Goal: Task Accomplishment & Management: Manage account settings

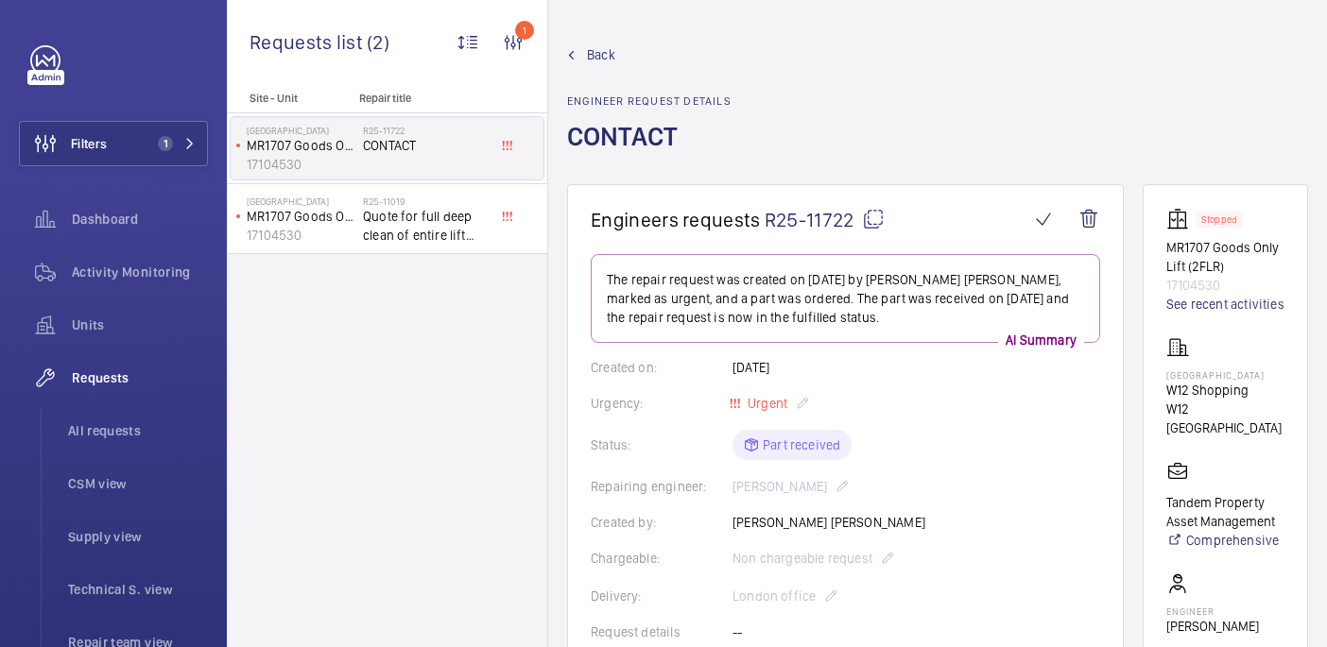
scroll to position [1412, 0]
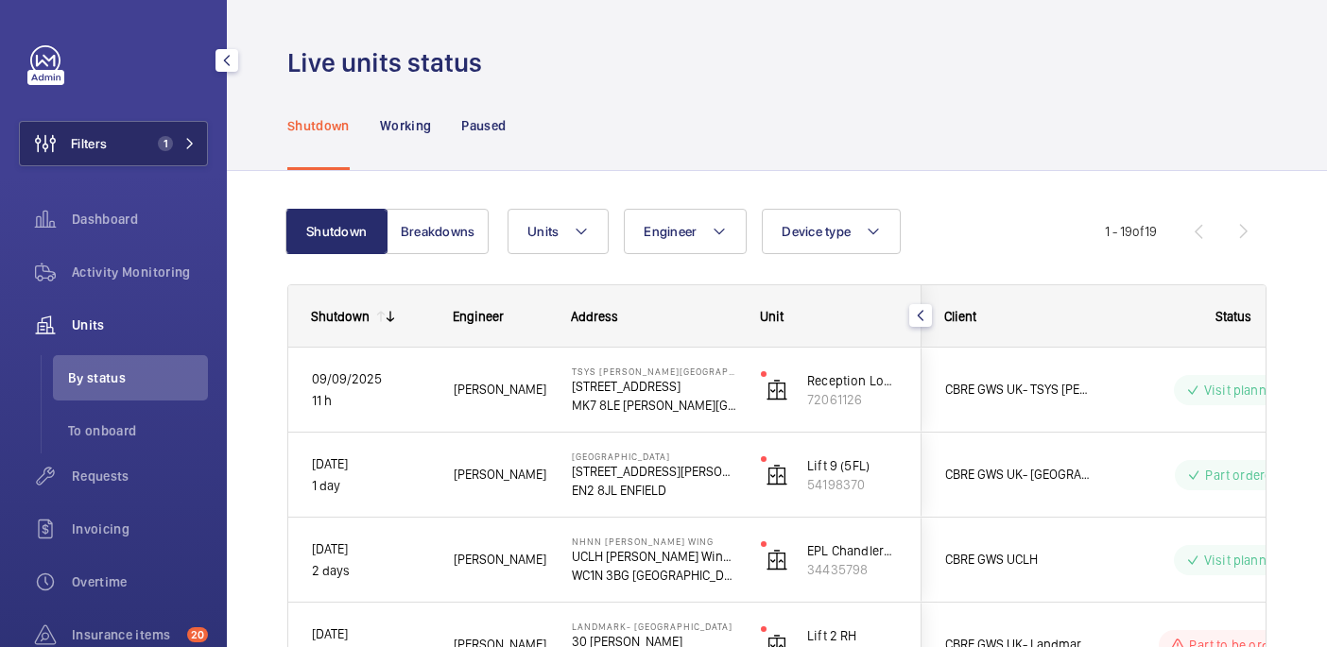
click at [148, 147] on button "Filters 1" at bounding box center [113, 143] width 189 height 45
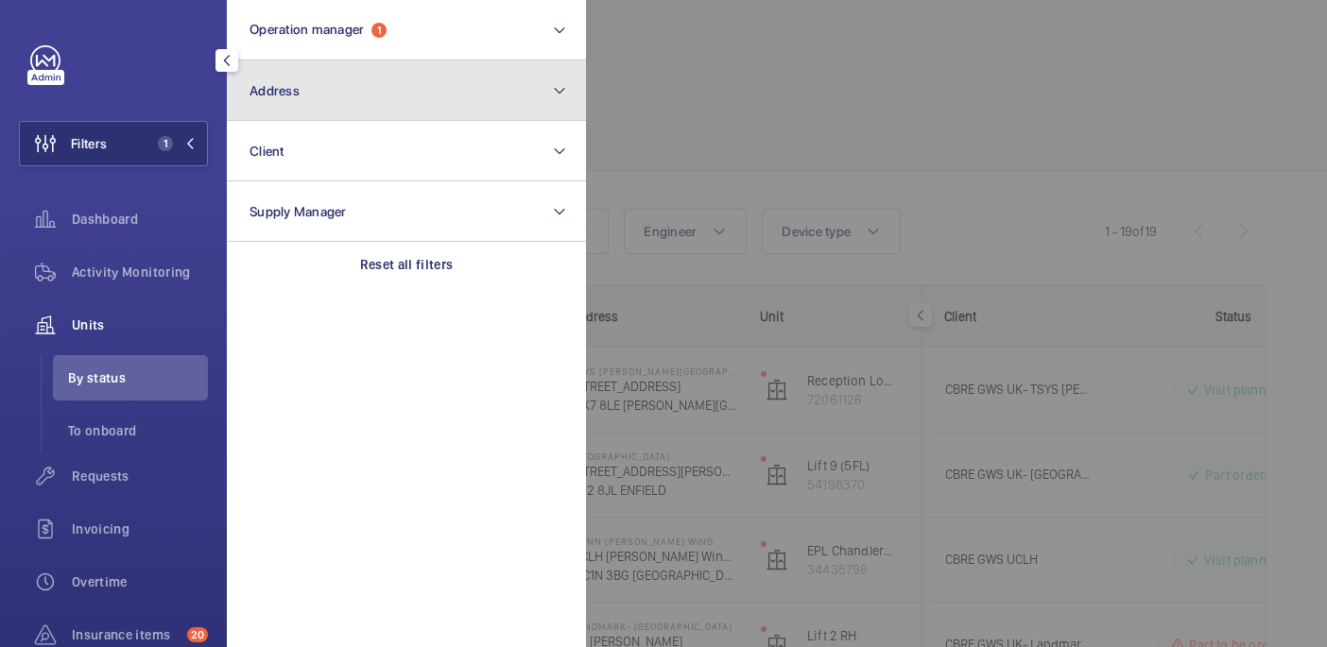
click at [403, 101] on button "Address" at bounding box center [406, 90] width 359 height 60
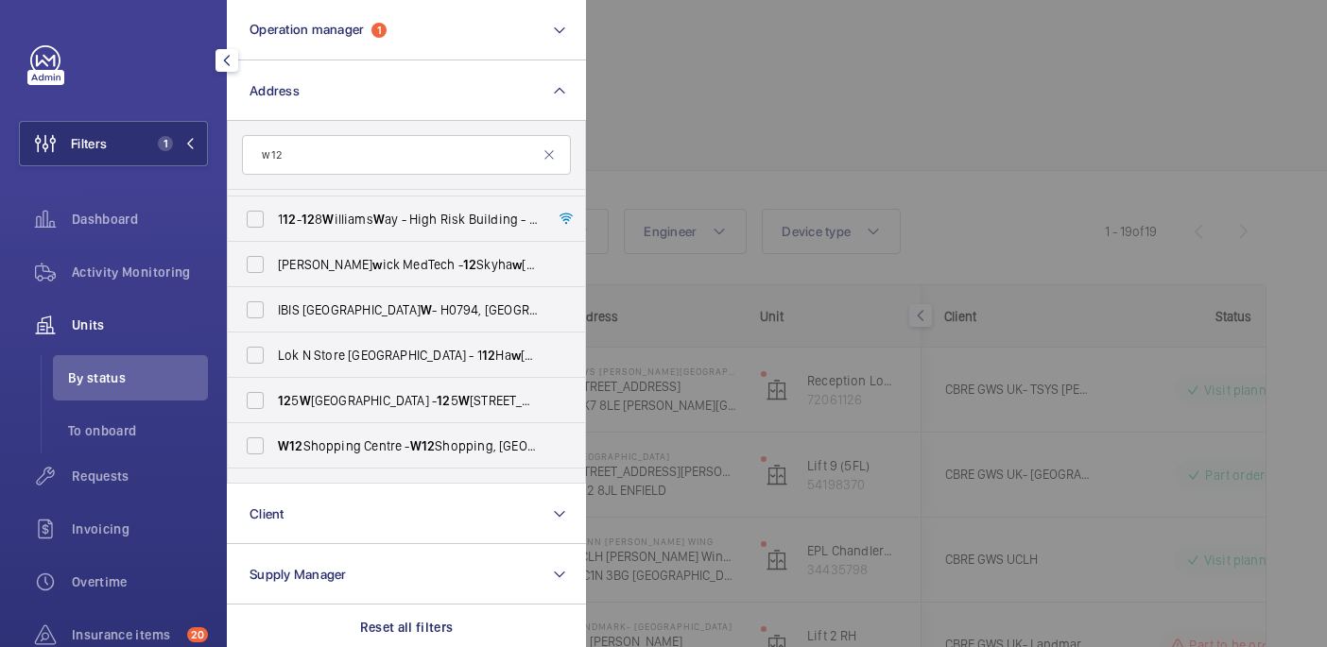
scroll to position [750, 0]
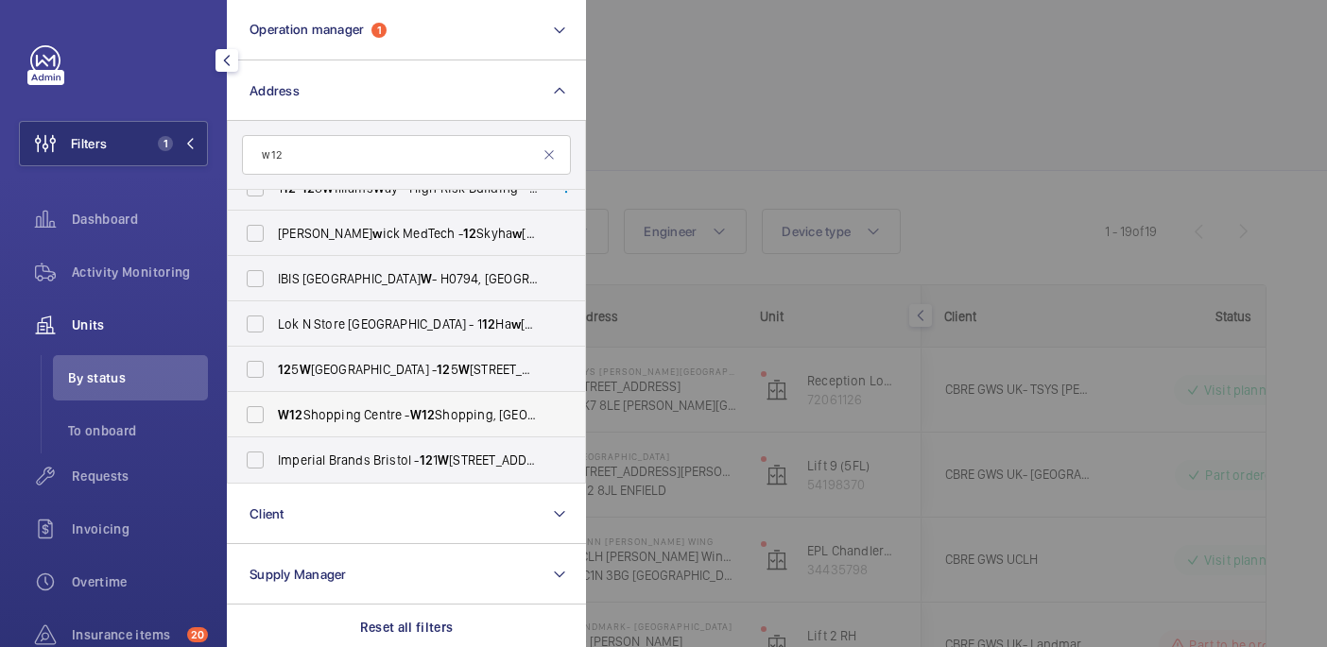
type input "w 12"
click at [395, 416] on span "W 12 Shopping Centre - W 12 Shopping, LONDON W 12 8PP" at bounding box center [408, 414] width 260 height 19
click at [274, 416] on input "W 12 Shopping Centre - W 12 Shopping, LONDON W 12 8PP" at bounding box center [255, 415] width 38 height 38
checkbox input "true"
click at [874, 123] on div at bounding box center [1249, 323] width 1327 height 647
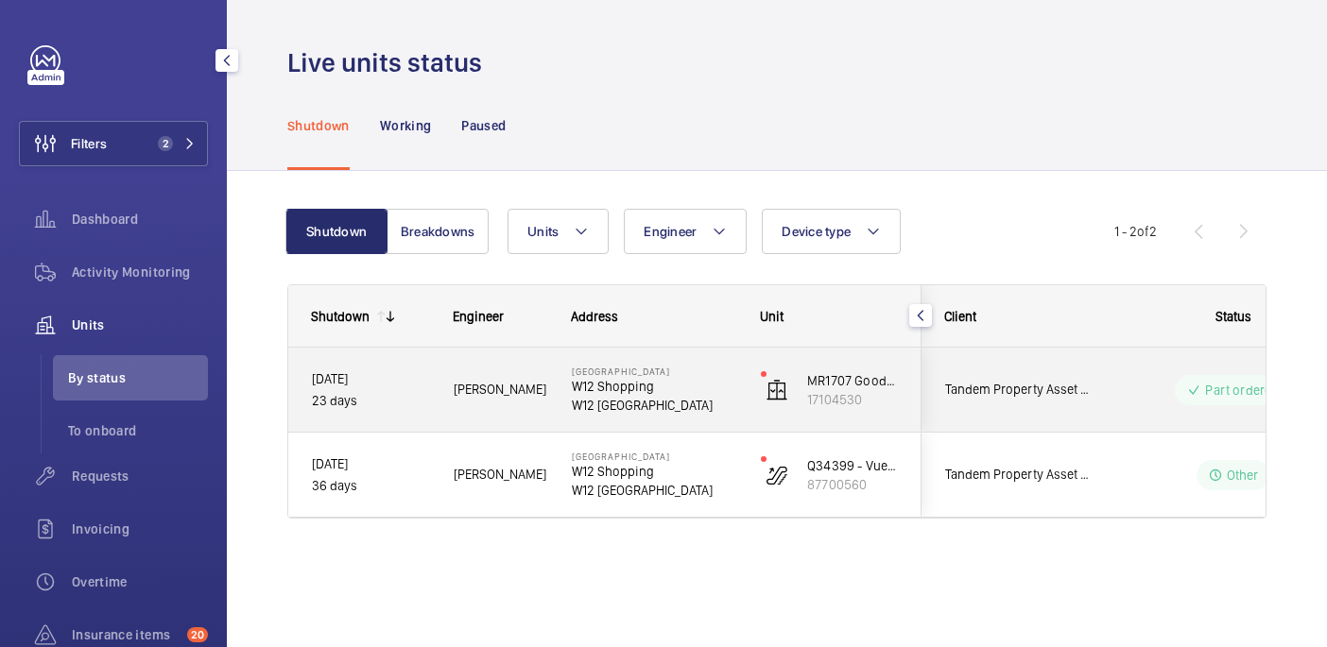
click at [697, 380] on p "W12 Shopping" at bounding box center [654, 386] width 164 height 19
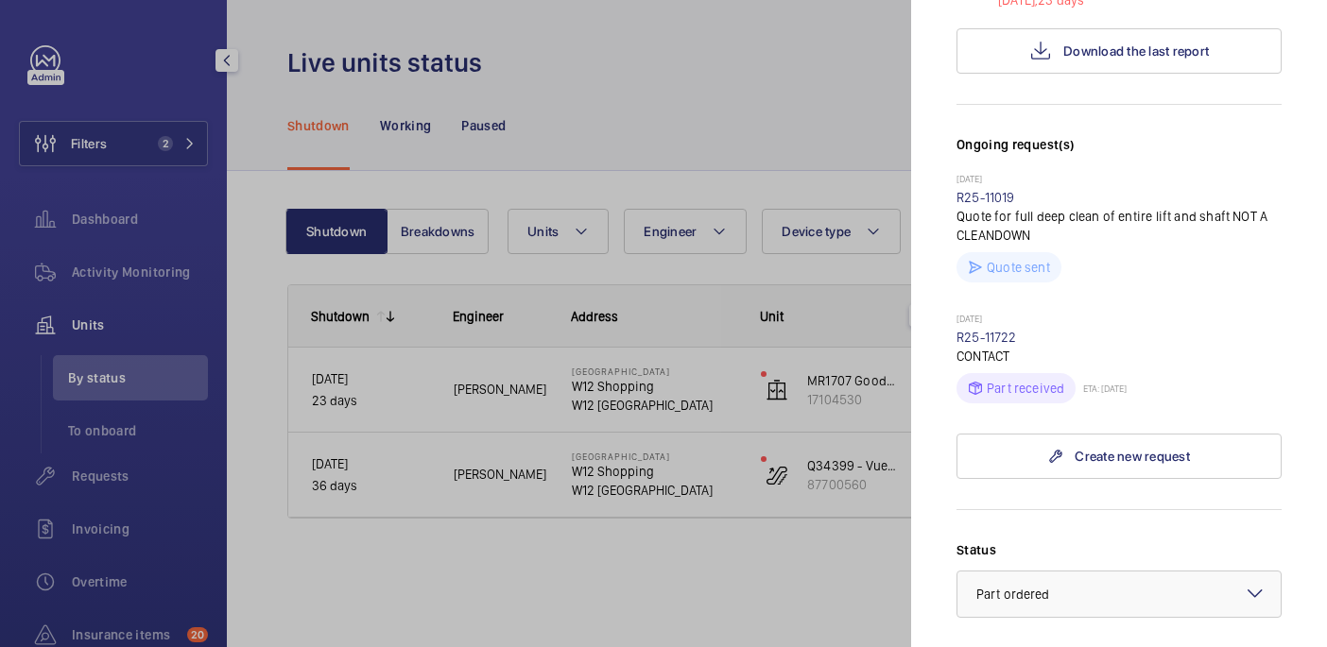
scroll to position [436, 0]
click at [1002, 327] on link "R25-11722" at bounding box center [986, 334] width 60 height 15
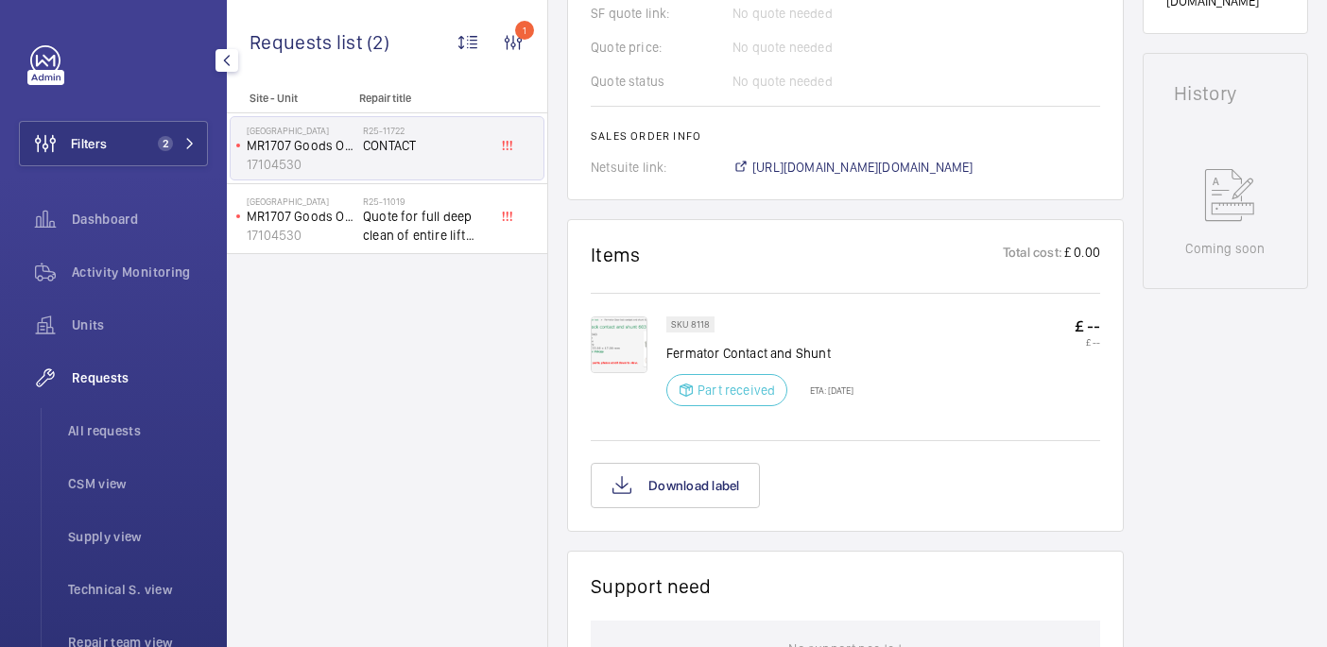
scroll to position [831, 0]
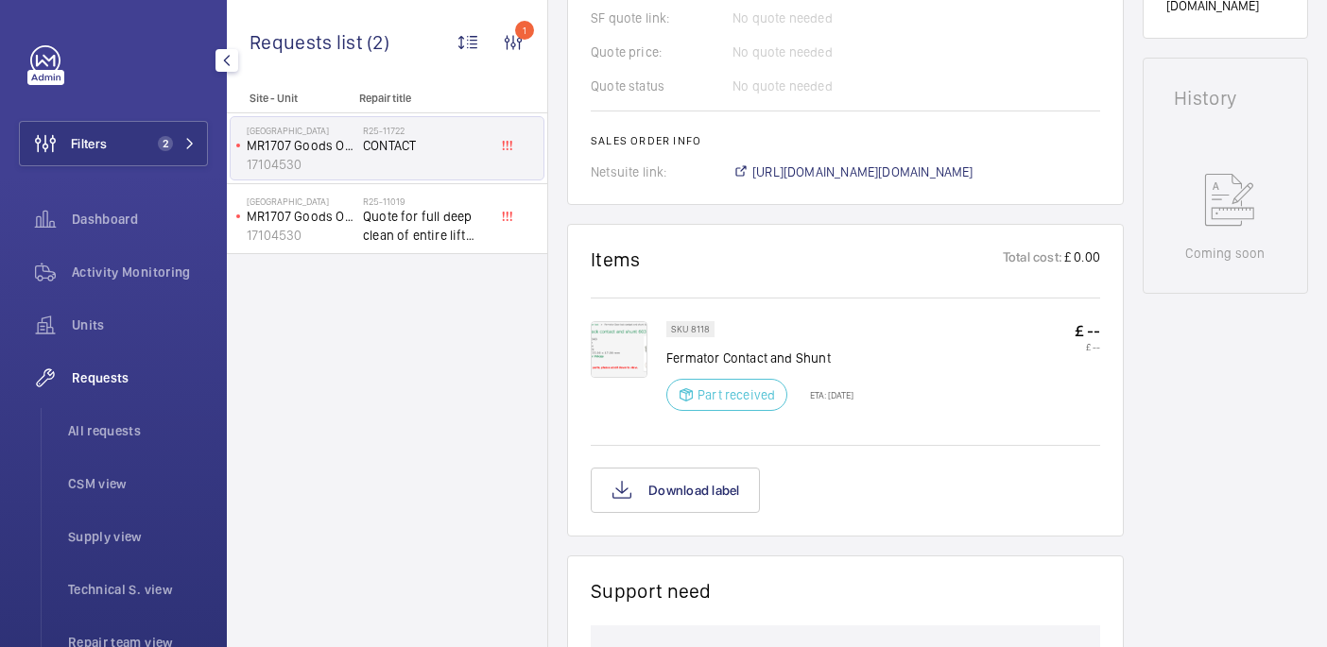
click at [623, 361] on img at bounding box center [619, 349] width 57 height 57
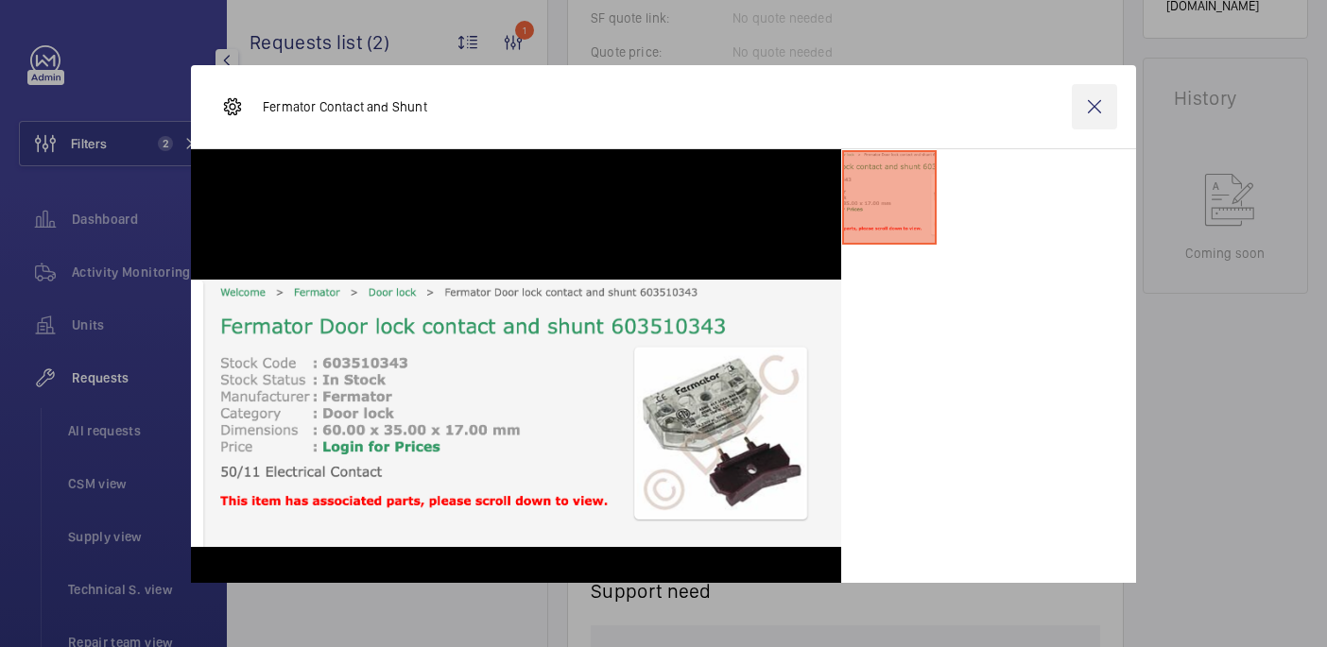
click at [1093, 107] on wm-front-icon-button at bounding box center [1094, 106] width 45 height 45
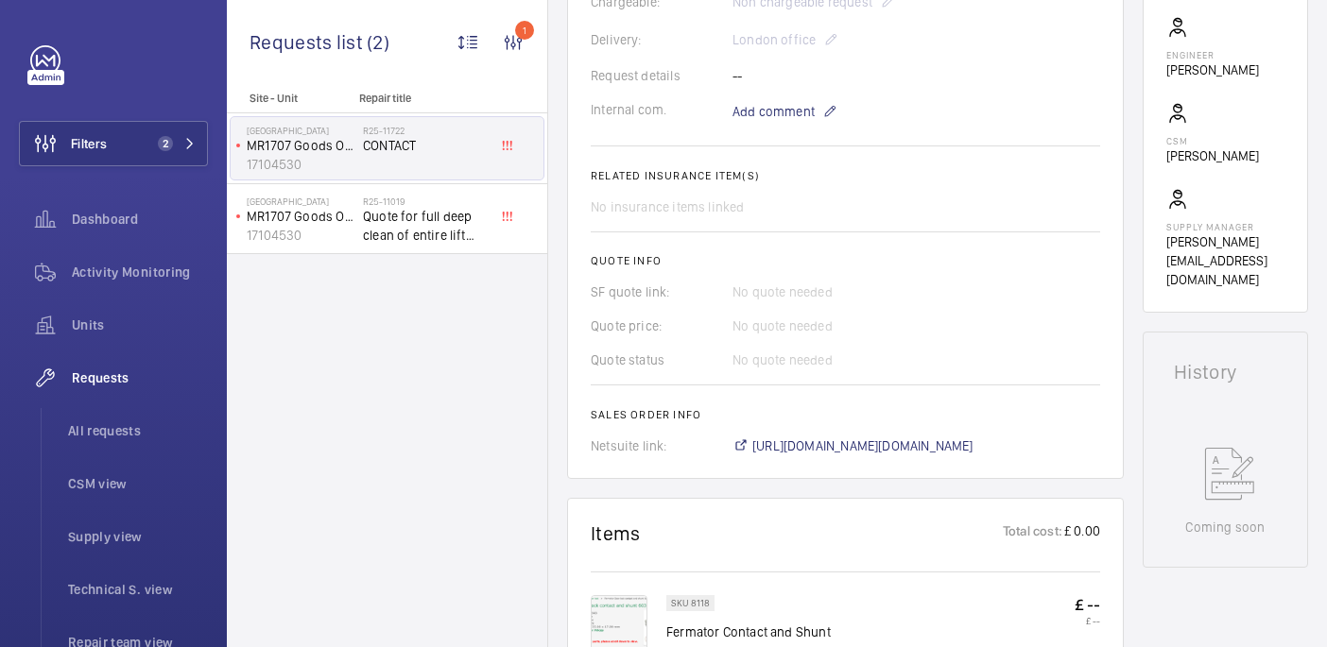
scroll to position [0, 0]
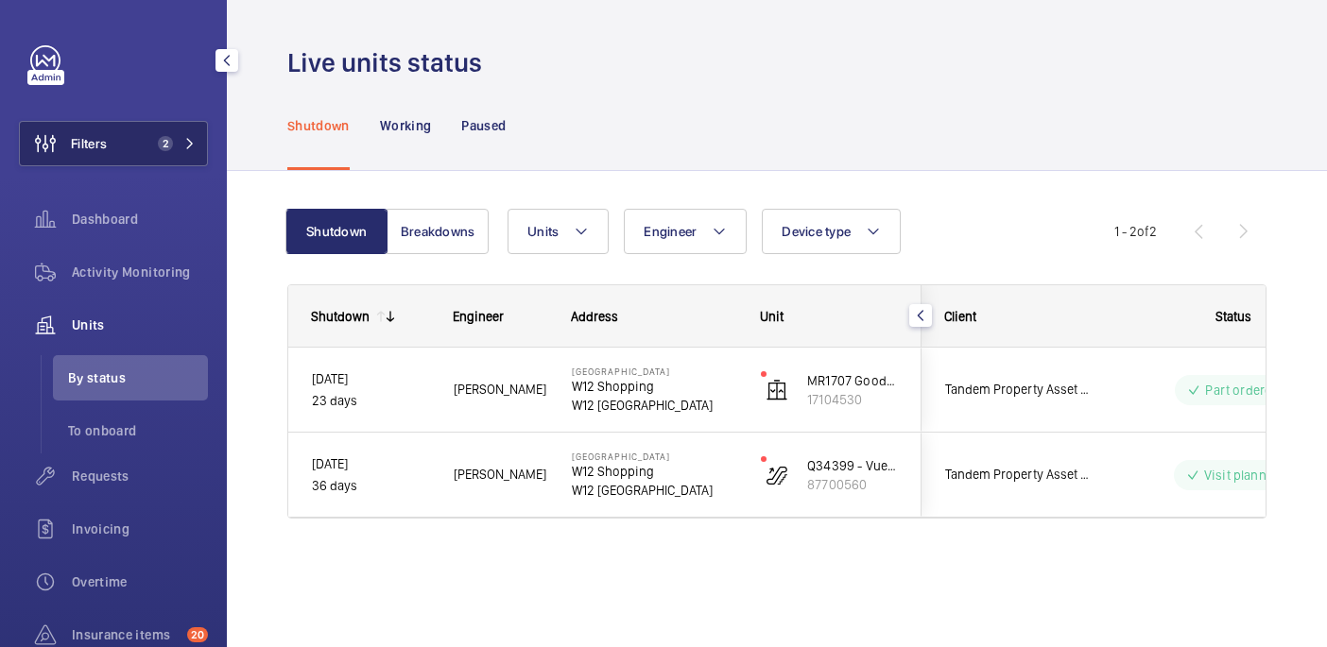
click at [180, 142] on span "2" at bounding box center [172, 143] width 45 height 15
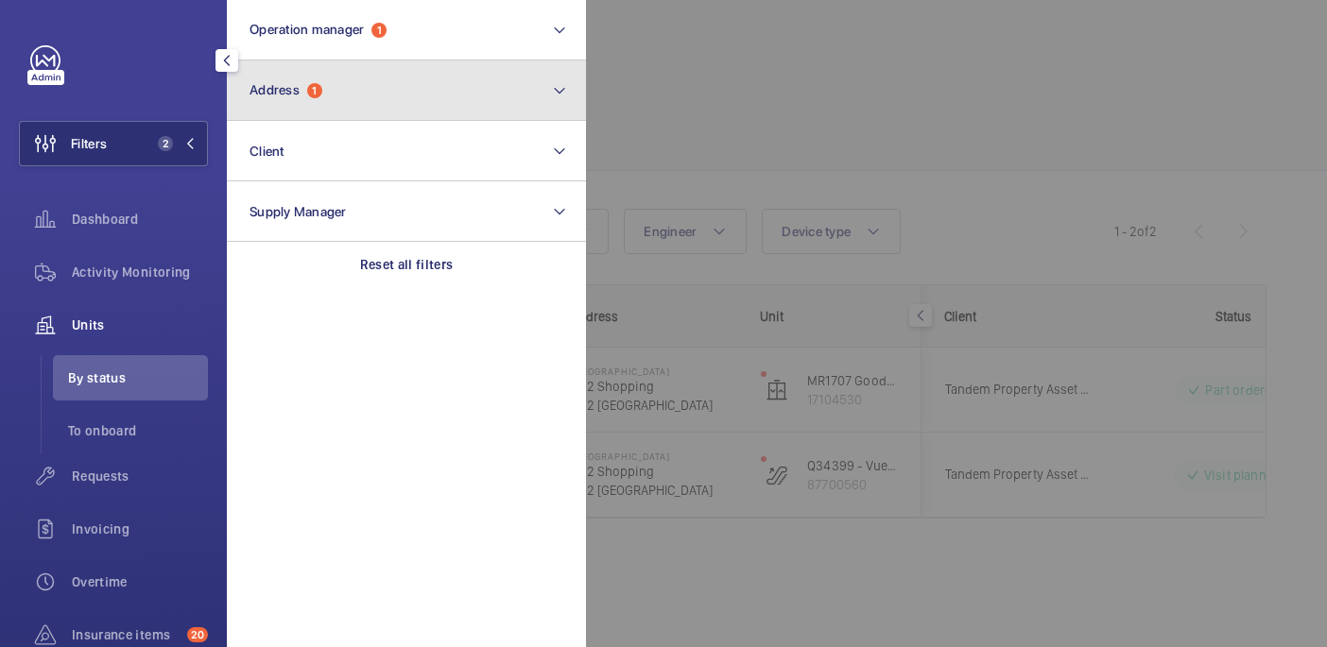
click at [391, 112] on button "Address 1" at bounding box center [406, 90] width 359 height 60
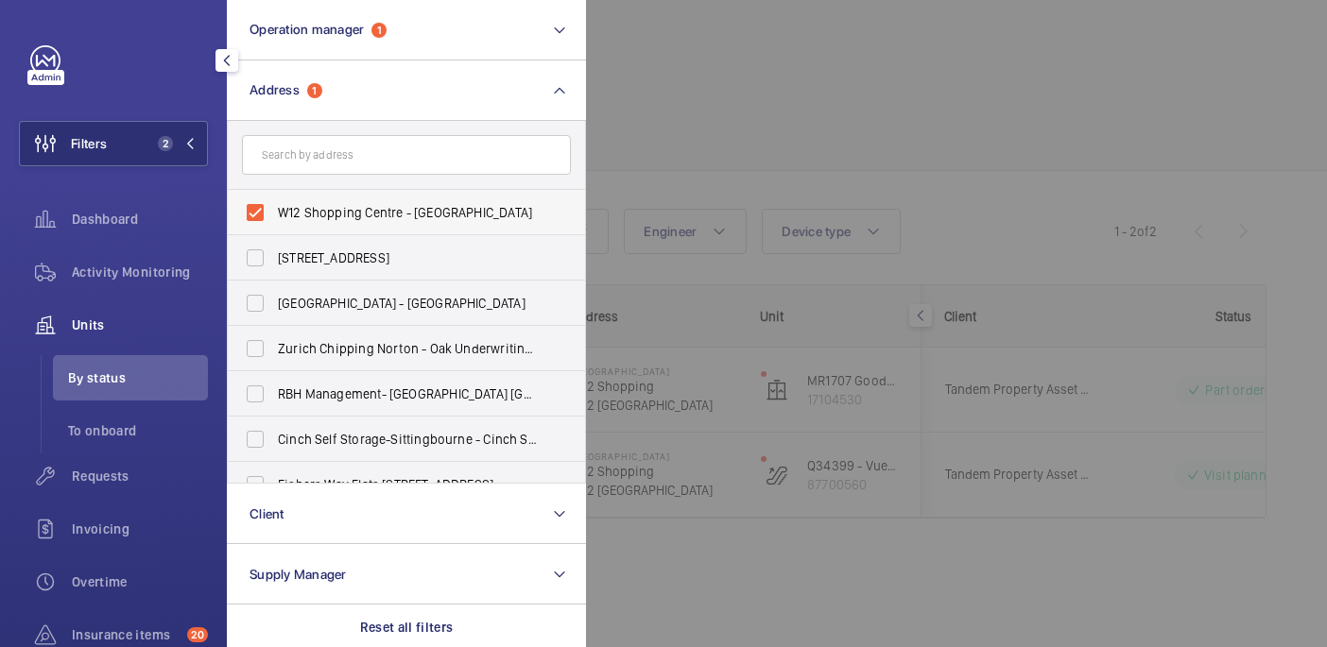
click at [361, 212] on span "W12 Shopping Centre - W12 Shopping, LONDON W12 8PP" at bounding box center [408, 212] width 260 height 19
click at [274, 212] on input "W12 Shopping Centre - W12 Shopping, LONDON W12 8PP" at bounding box center [255, 213] width 38 height 38
checkbox input "false"
click at [788, 73] on div at bounding box center [1249, 323] width 1327 height 647
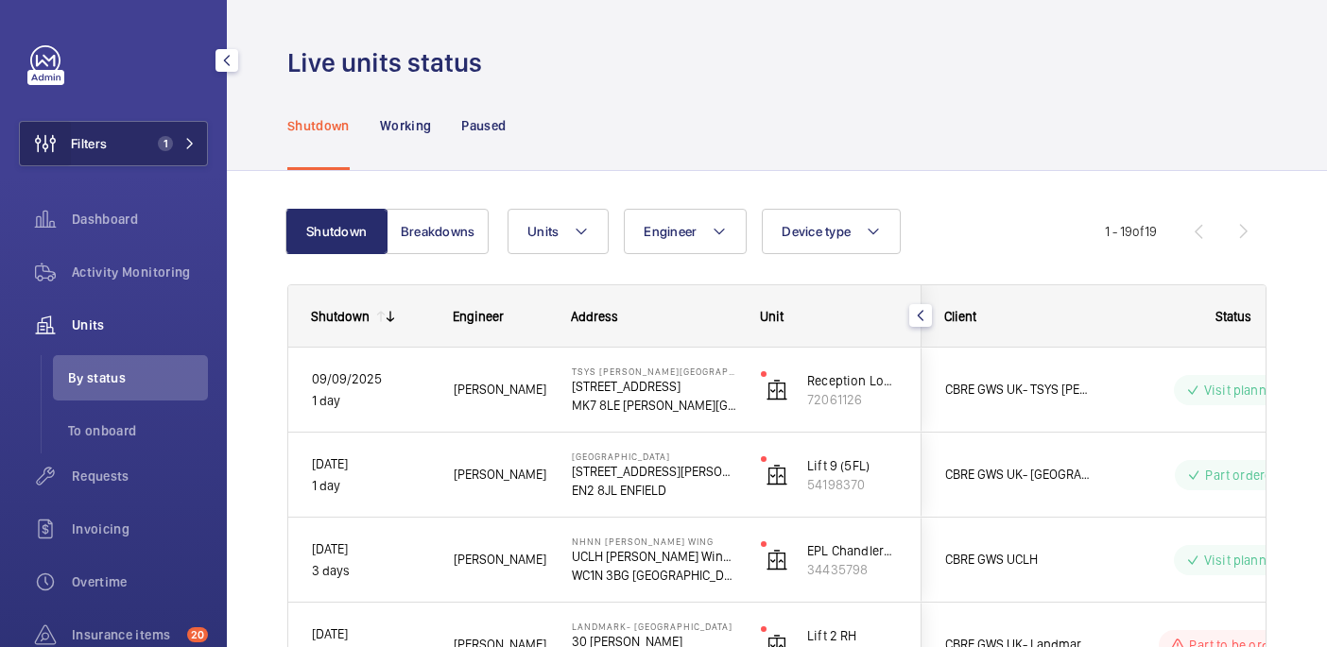
click at [67, 149] on wm-front-icon-button at bounding box center [45, 143] width 51 height 45
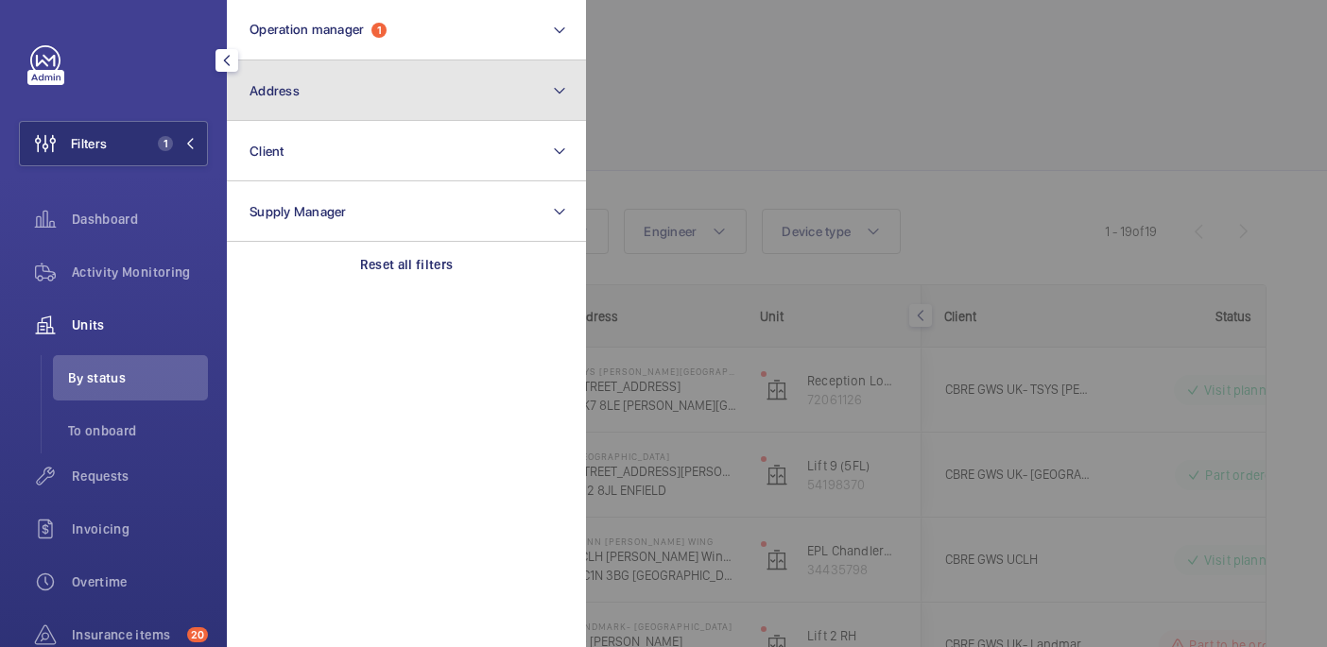
click at [314, 104] on button "Address" at bounding box center [406, 90] width 359 height 60
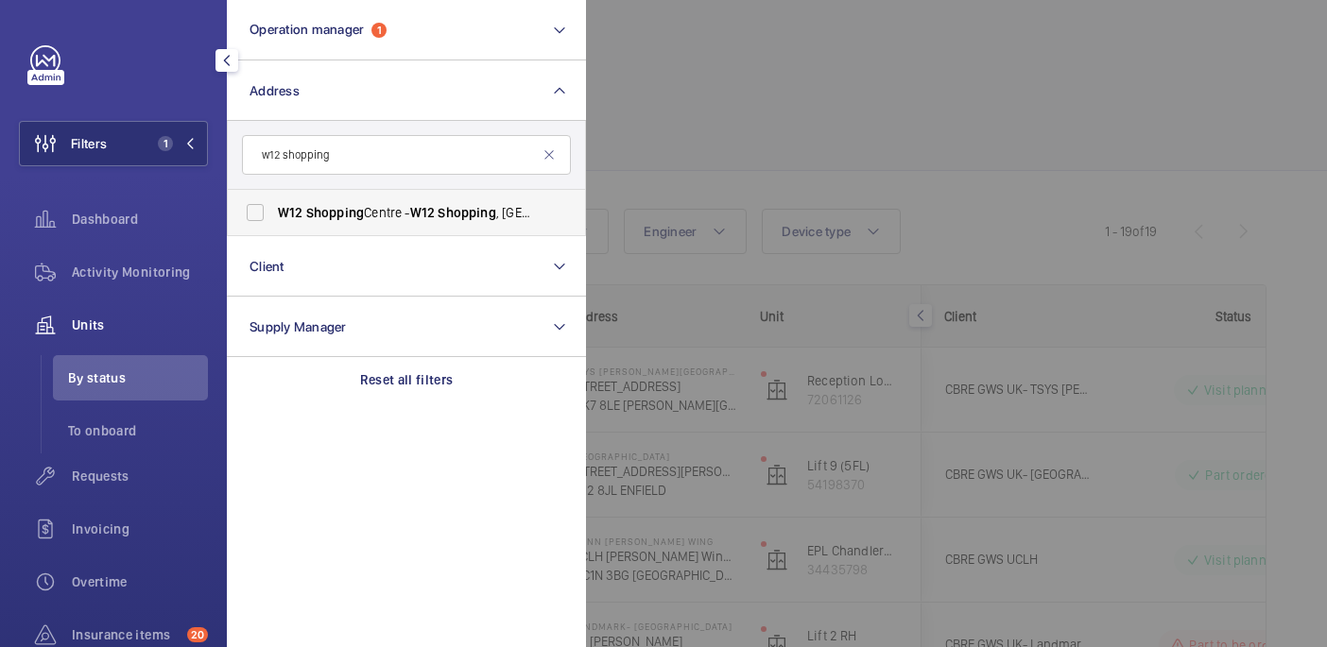
type input "w12 shopping"
click at [345, 229] on label "W12 Shopping Centre - W12 Shopping , LONDON W12 8PP" at bounding box center [392, 212] width 329 height 45
click at [274, 229] on input "W12 Shopping Centre - W12 Shopping , LONDON W12 8PP" at bounding box center [255, 213] width 38 height 38
checkbox input "true"
click at [710, 129] on div at bounding box center [1249, 323] width 1327 height 647
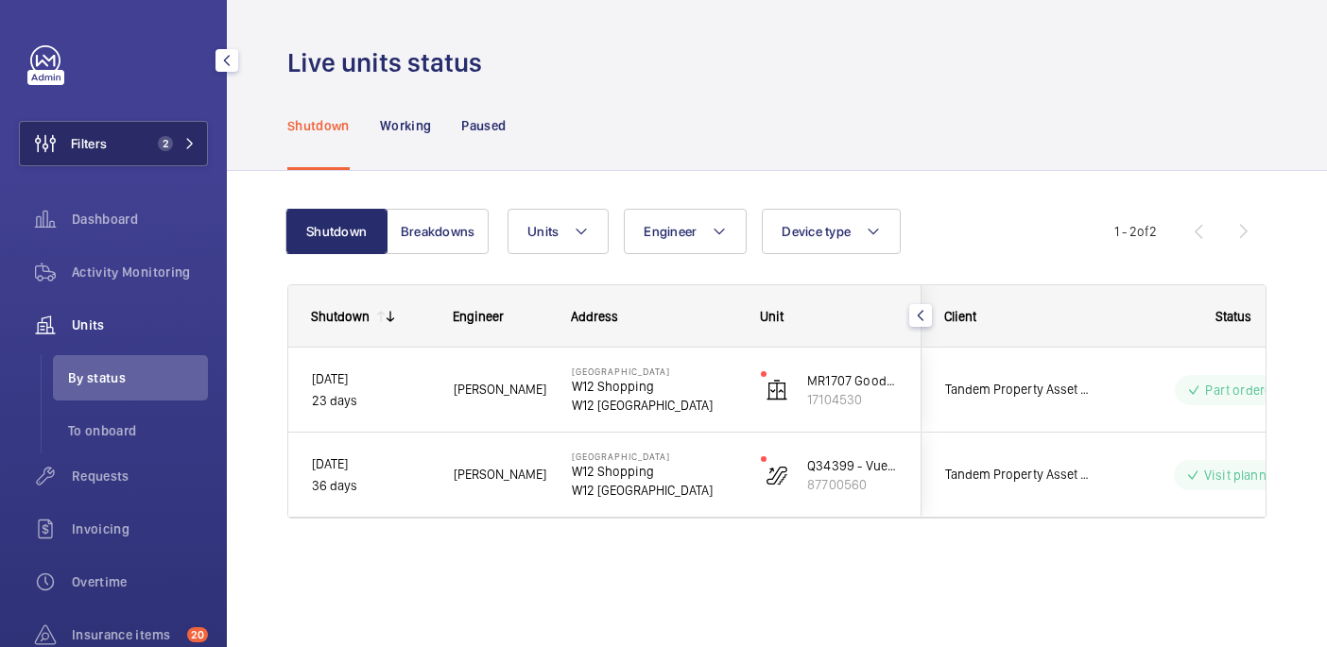
click at [166, 149] on span "2" at bounding box center [165, 143] width 15 height 15
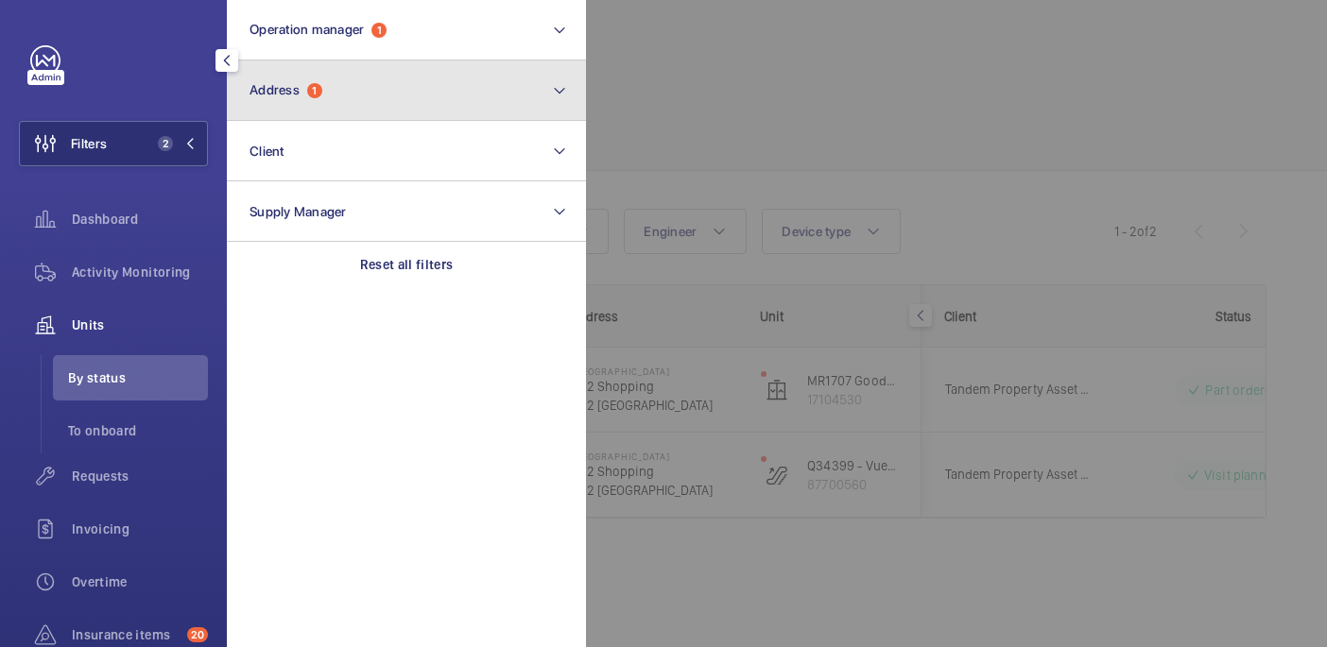
click at [414, 69] on button "Address 1" at bounding box center [406, 90] width 359 height 60
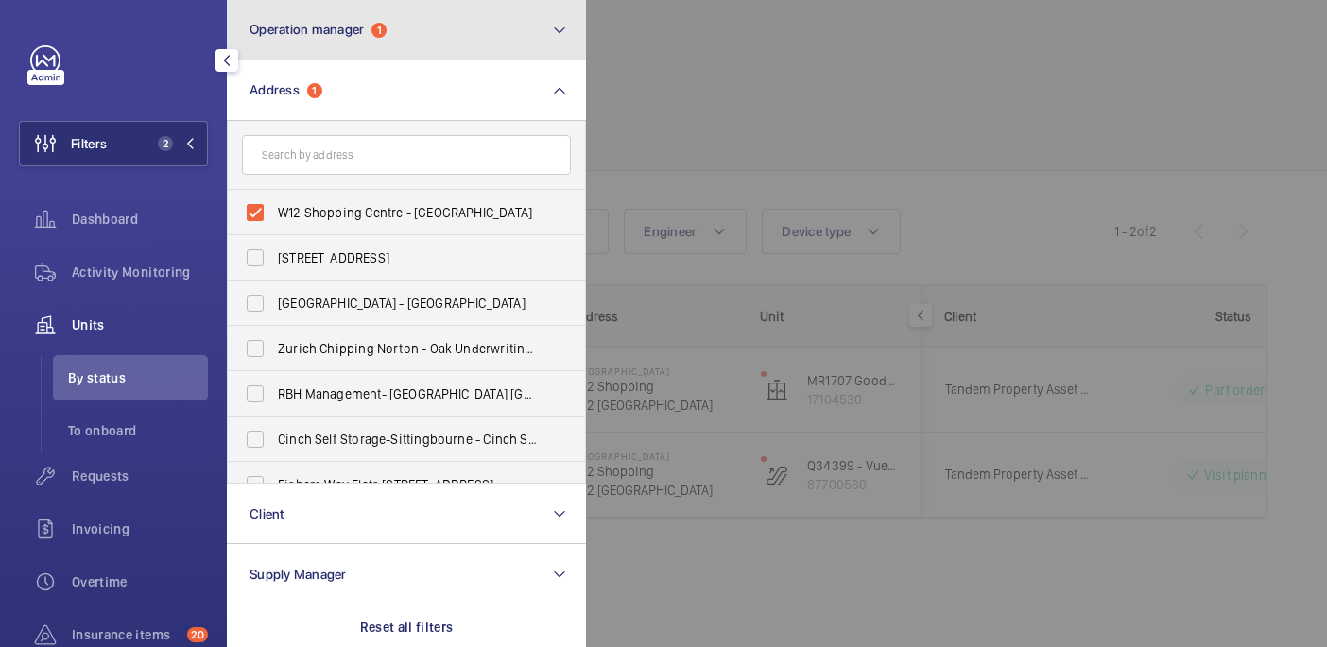
click at [417, 34] on button "Operation manager 1" at bounding box center [406, 30] width 359 height 60
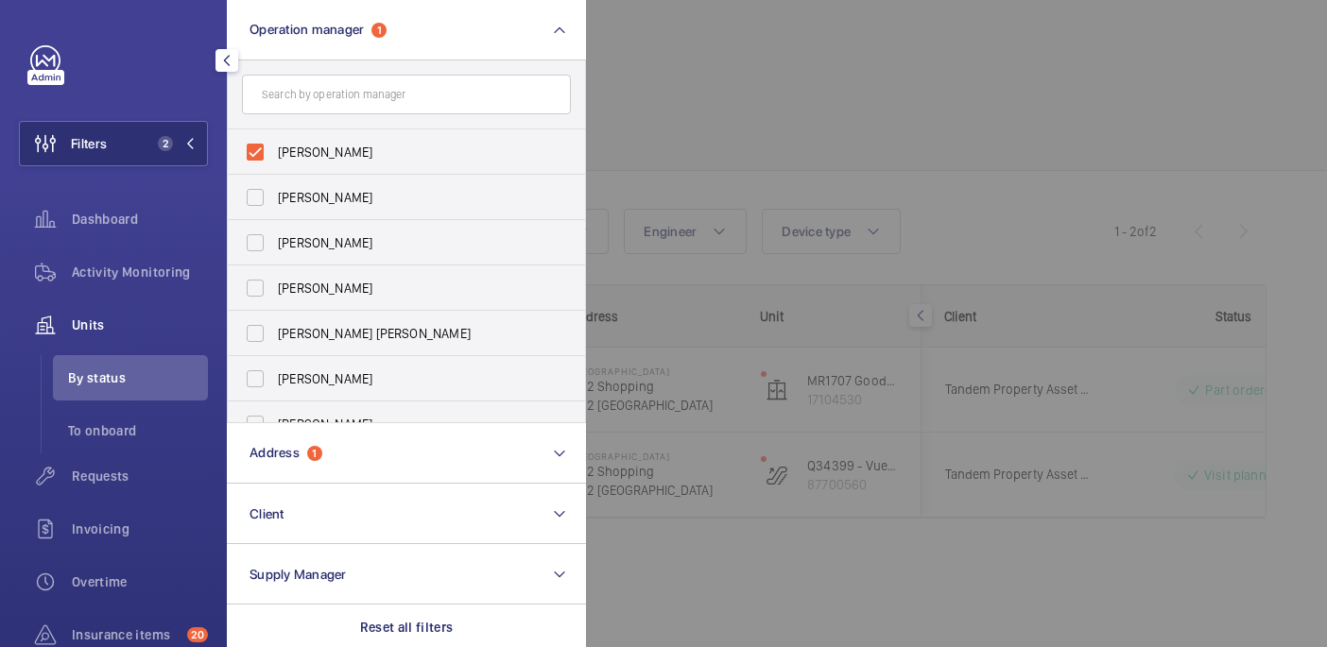
click at [798, 145] on div at bounding box center [1249, 323] width 1327 height 647
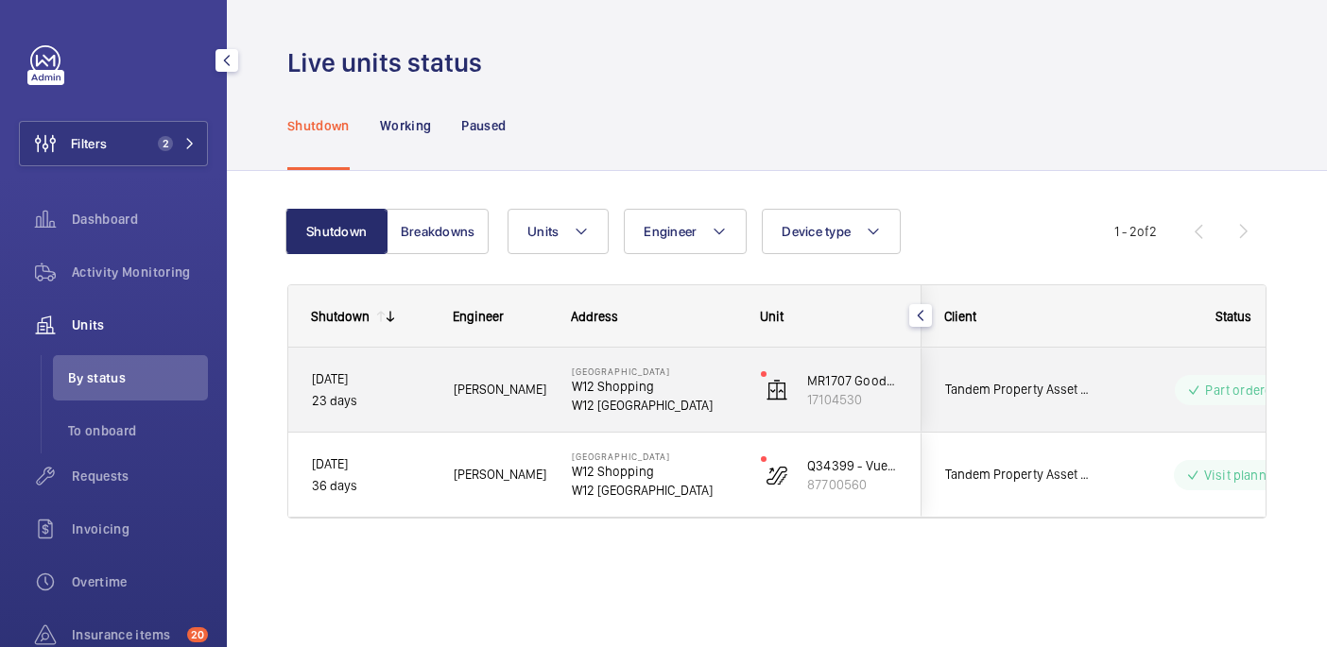
click at [726, 390] on p "W12 Shopping" at bounding box center [654, 386] width 164 height 19
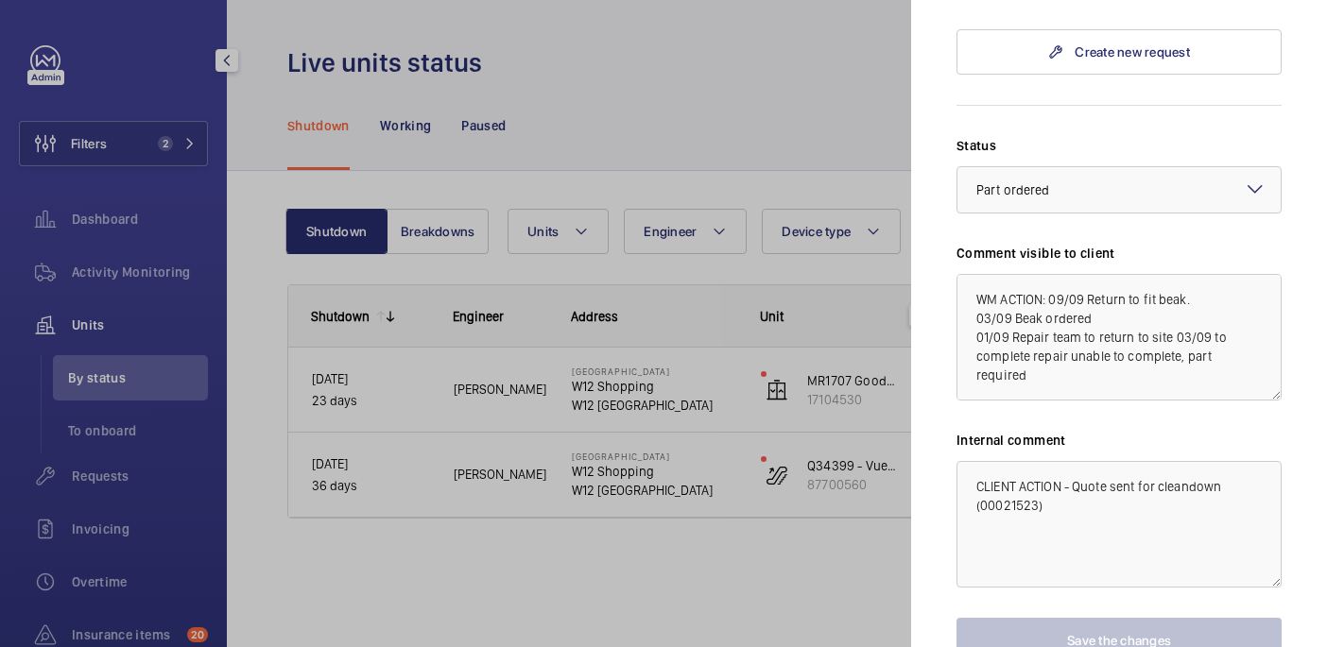
scroll to position [564, 0]
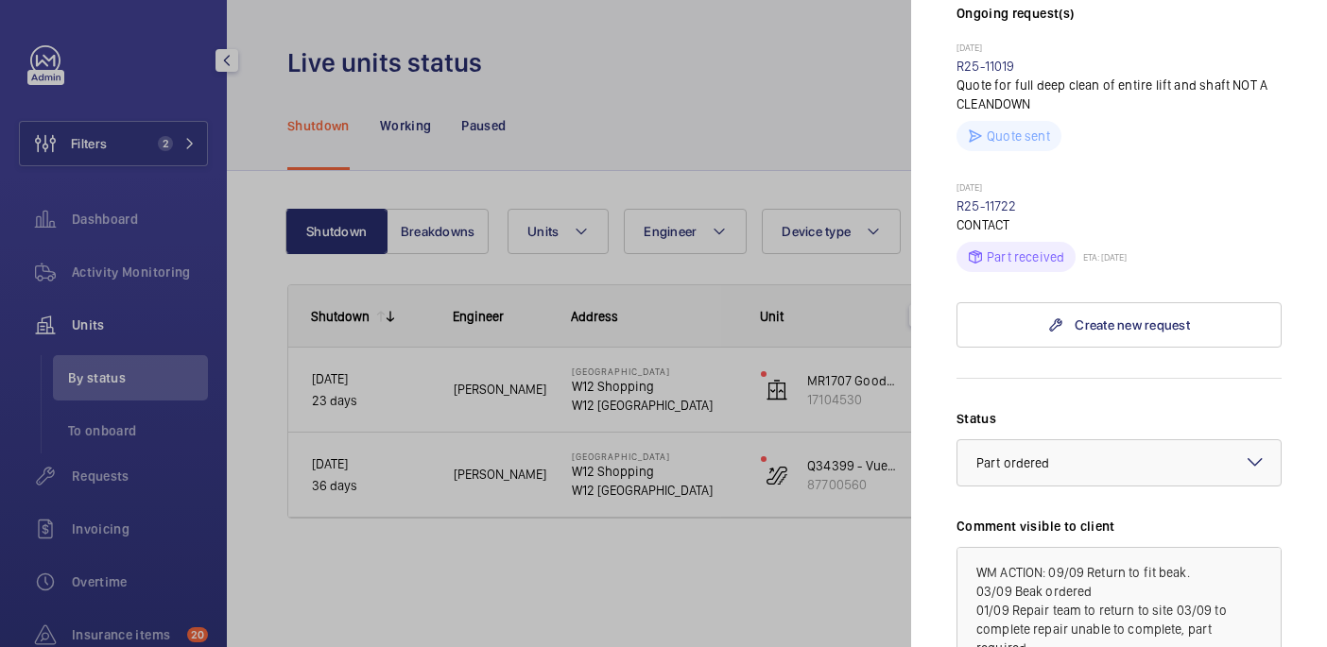
click at [997, 215] on p "CONTACT" at bounding box center [1118, 224] width 325 height 19
click at [989, 198] on link "R25-11722" at bounding box center [986, 205] width 60 height 15
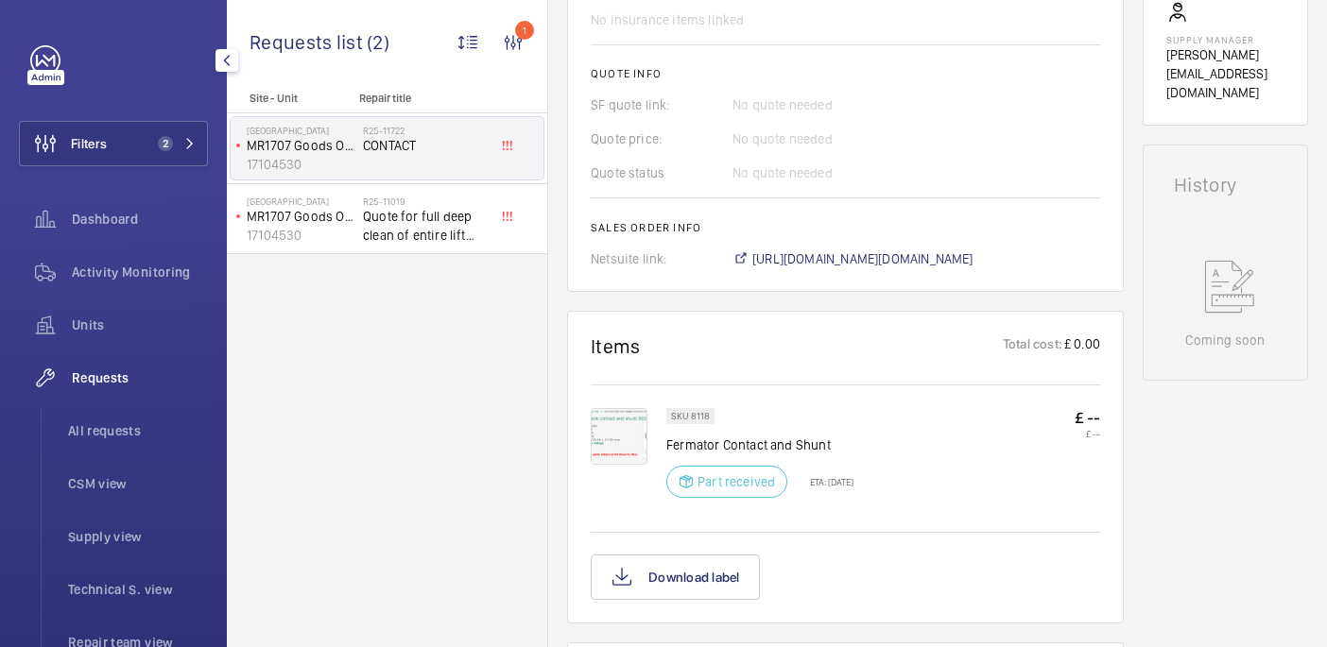
scroll to position [814, 0]
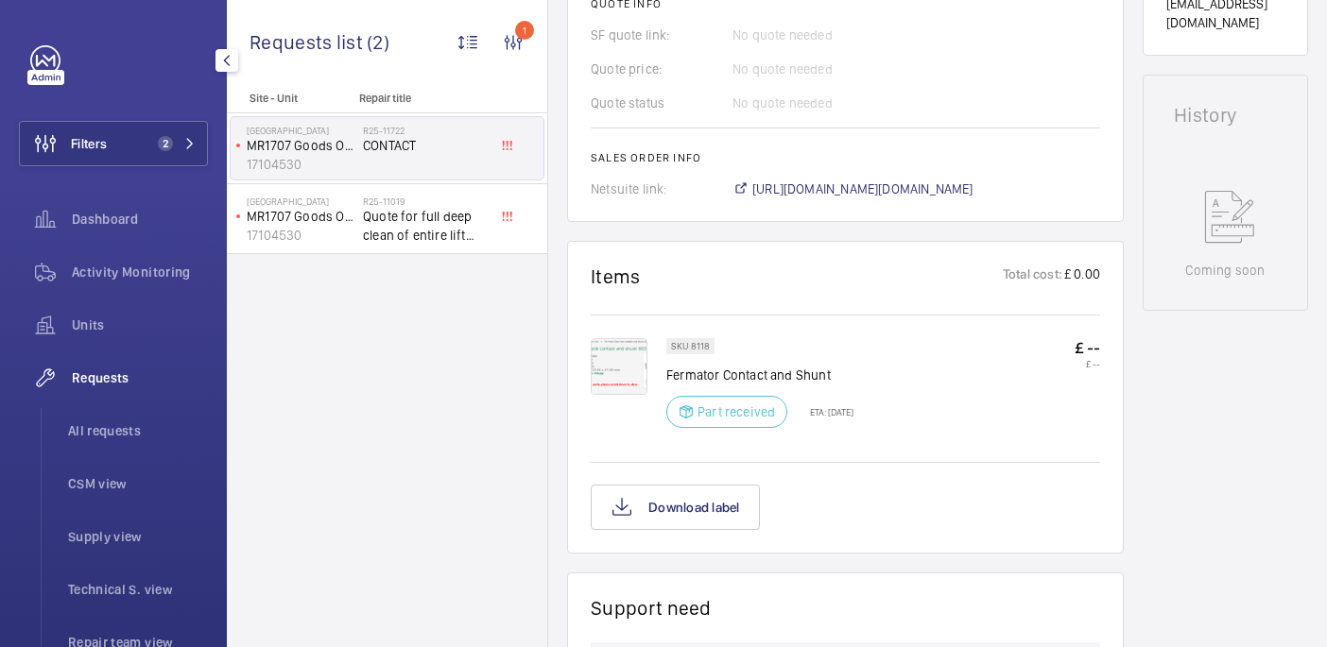
click at [616, 359] on img at bounding box center [619, 366] width 57 height 57
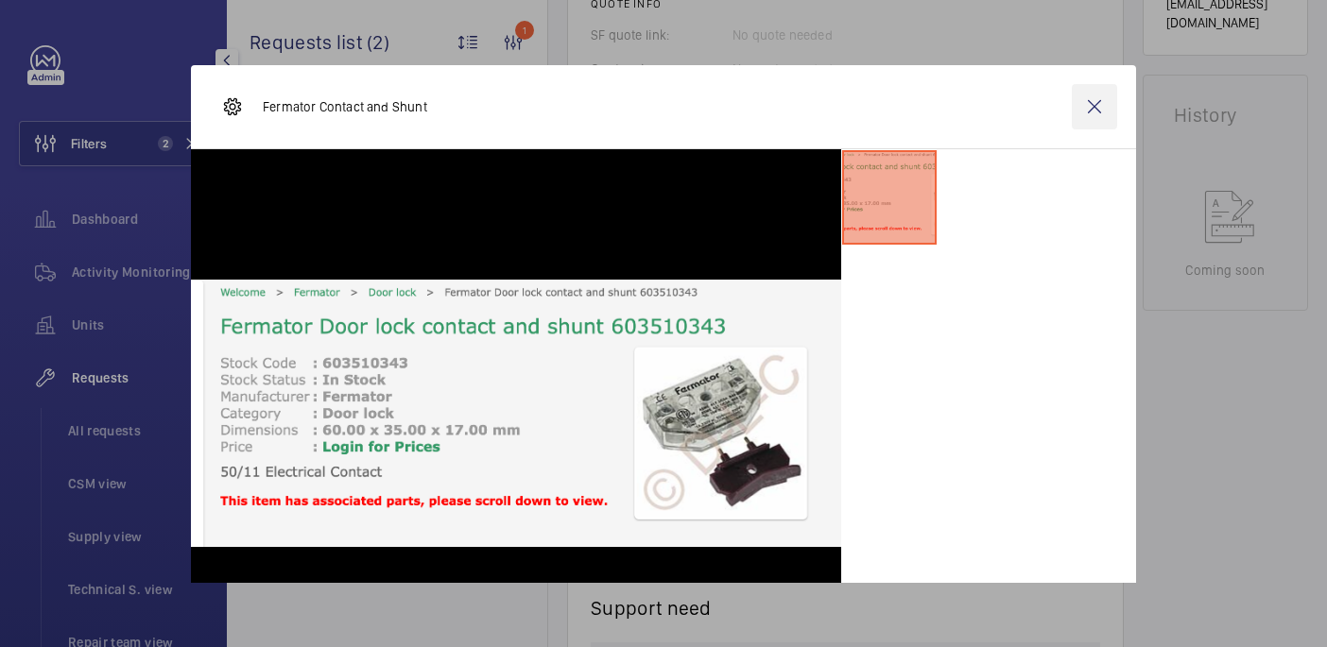
click at [1095, 113] on wm-front-icon-button at bounding box center [1094, 106] width 45 height 45
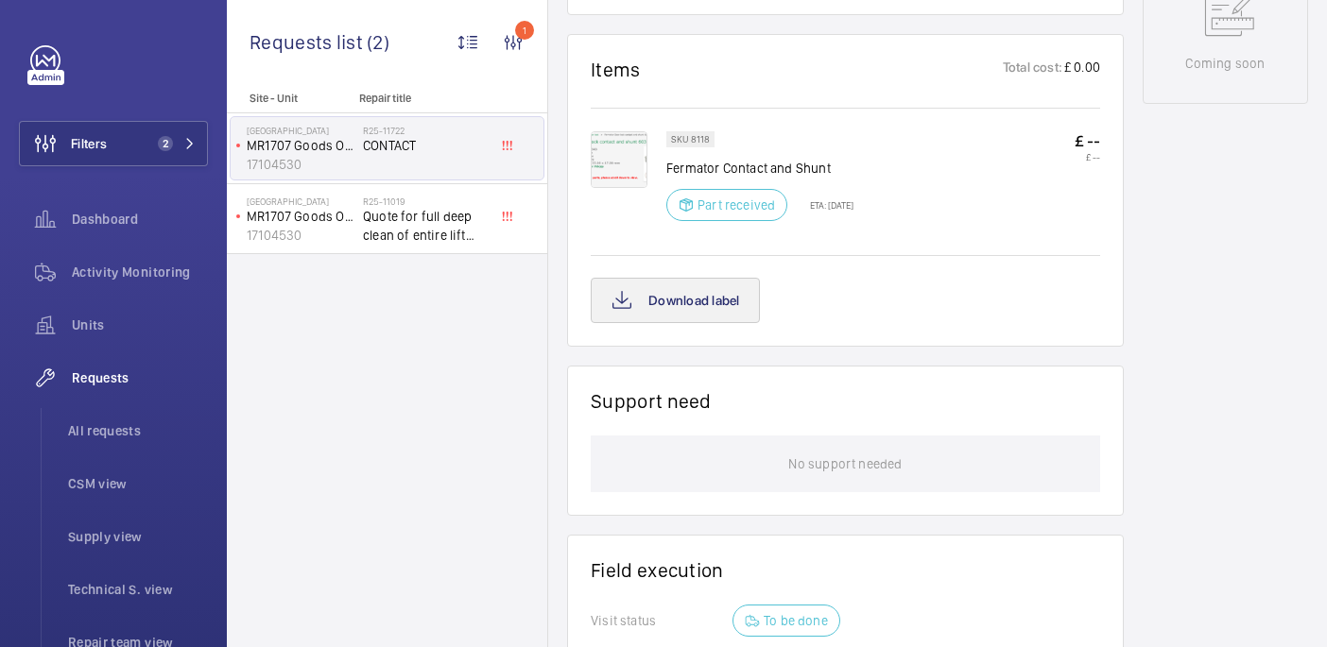
scroll to position [988, 0]
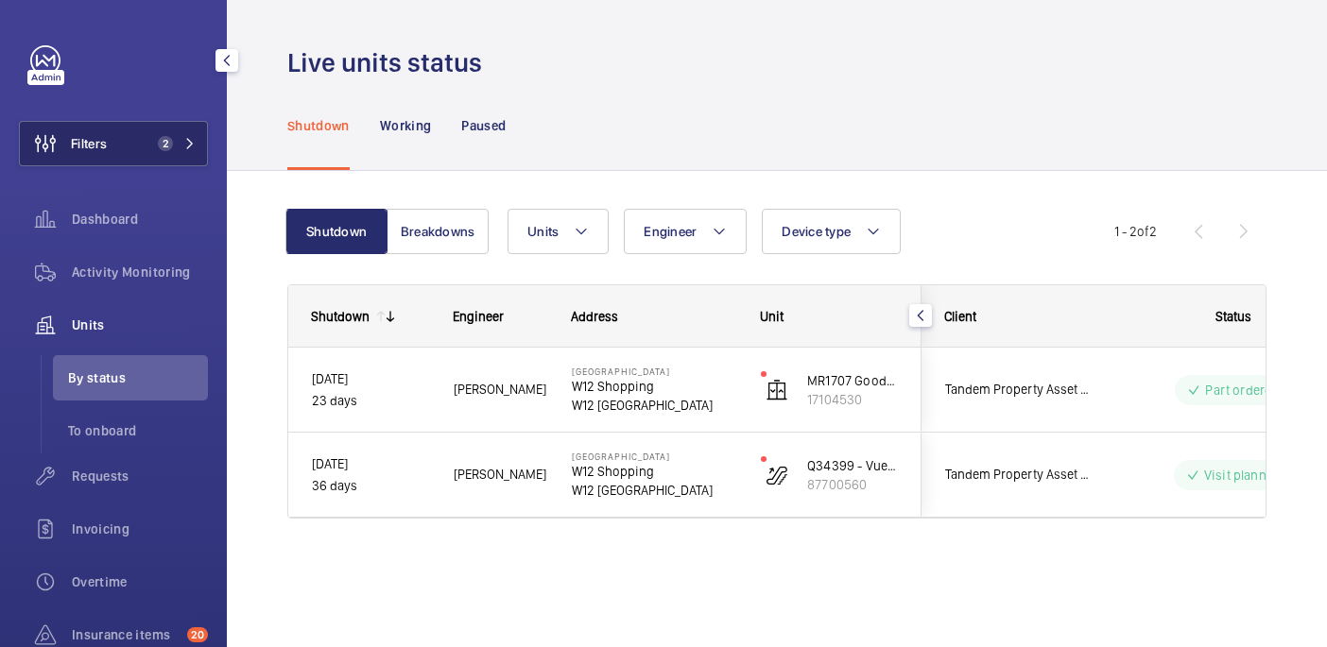
click at [154, 150] on button "Filters 2" at bounding box center [113, 143] width 189 height 45
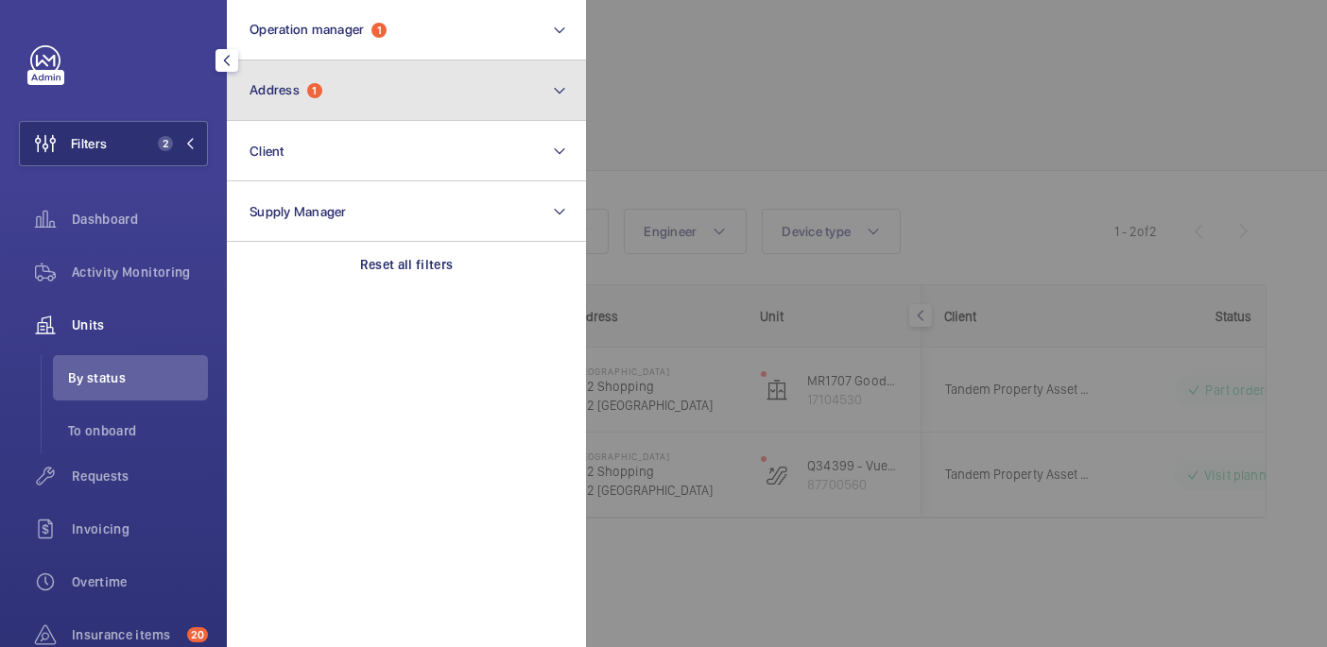
click at [303, 88] on span "Address 1" at bounding box center [285, 90] width 73 height 16
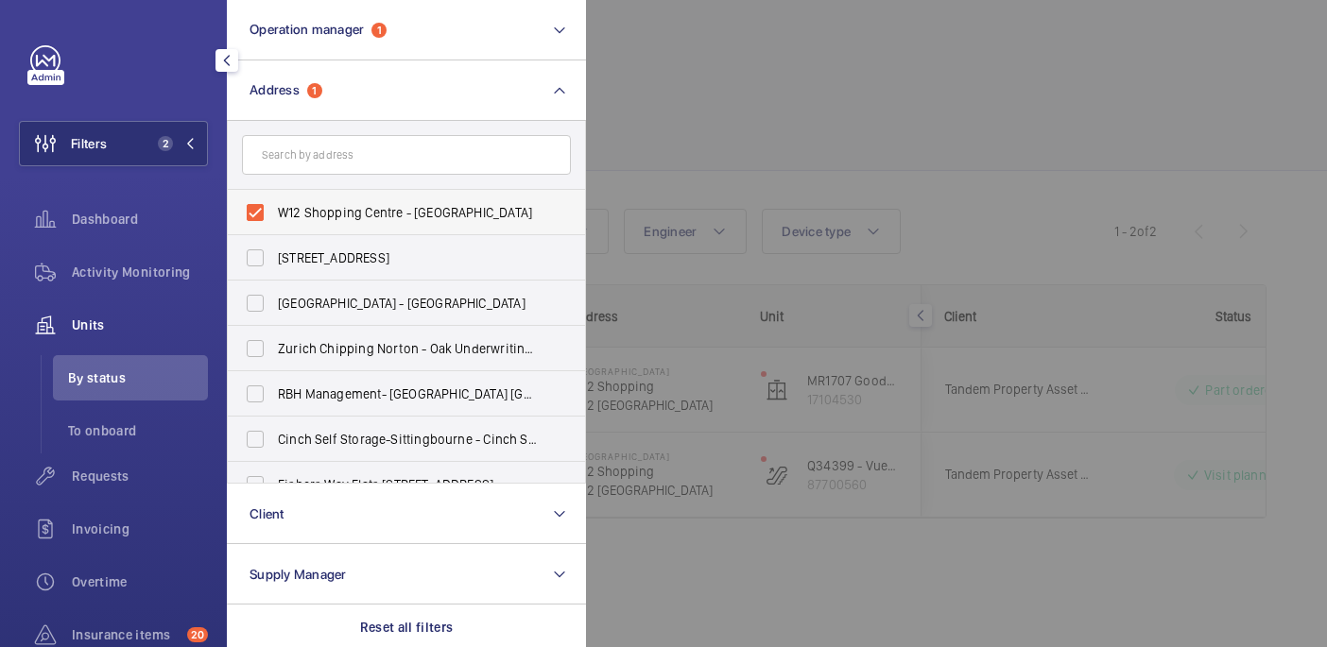
click at [336, 210] on span "W12 Shopping Centre - W12 Shopping, LONDON W12 8PP" at bounding box center [408, 212] width 260 height 19
click at [274, 210] on input "W12 Shopping Centre - W12 Shopping, LONDON W12 8PP" at bounding box center [255, 213] width 38 height 38
checkbox input "false"
click at [738, 96] on div at bounding box center [1249, 323] width 1327 height 647
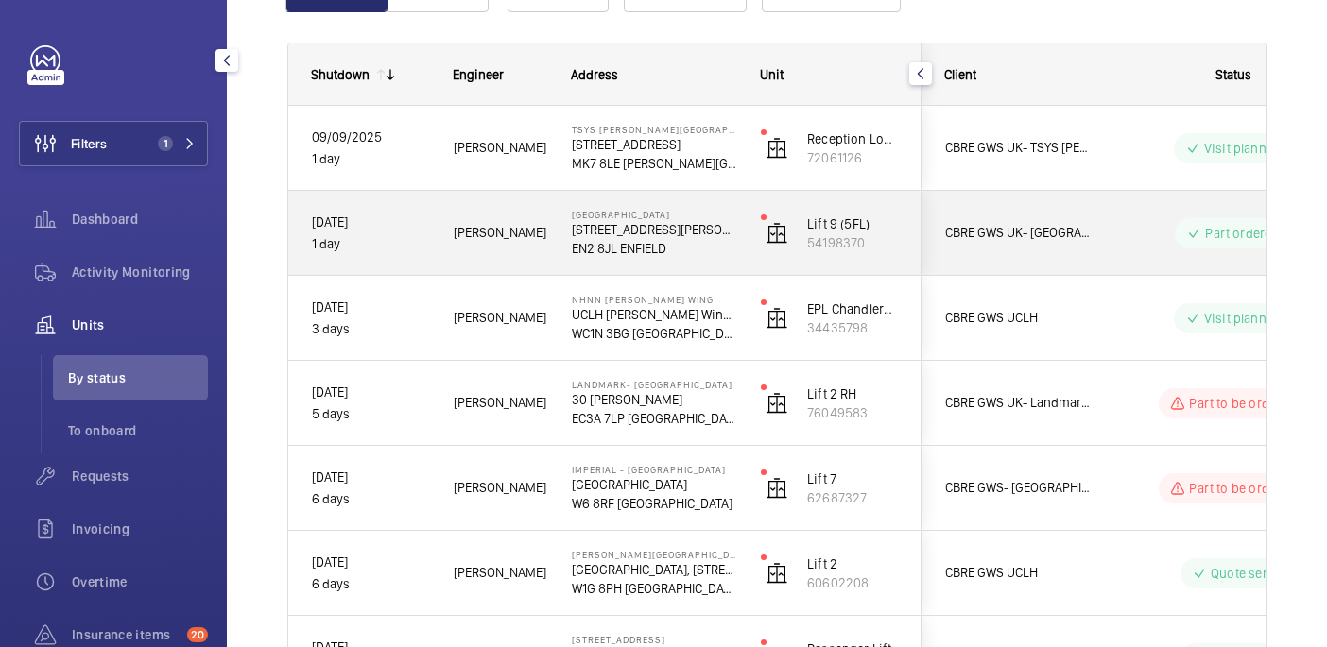
scroll to position [255, 0]
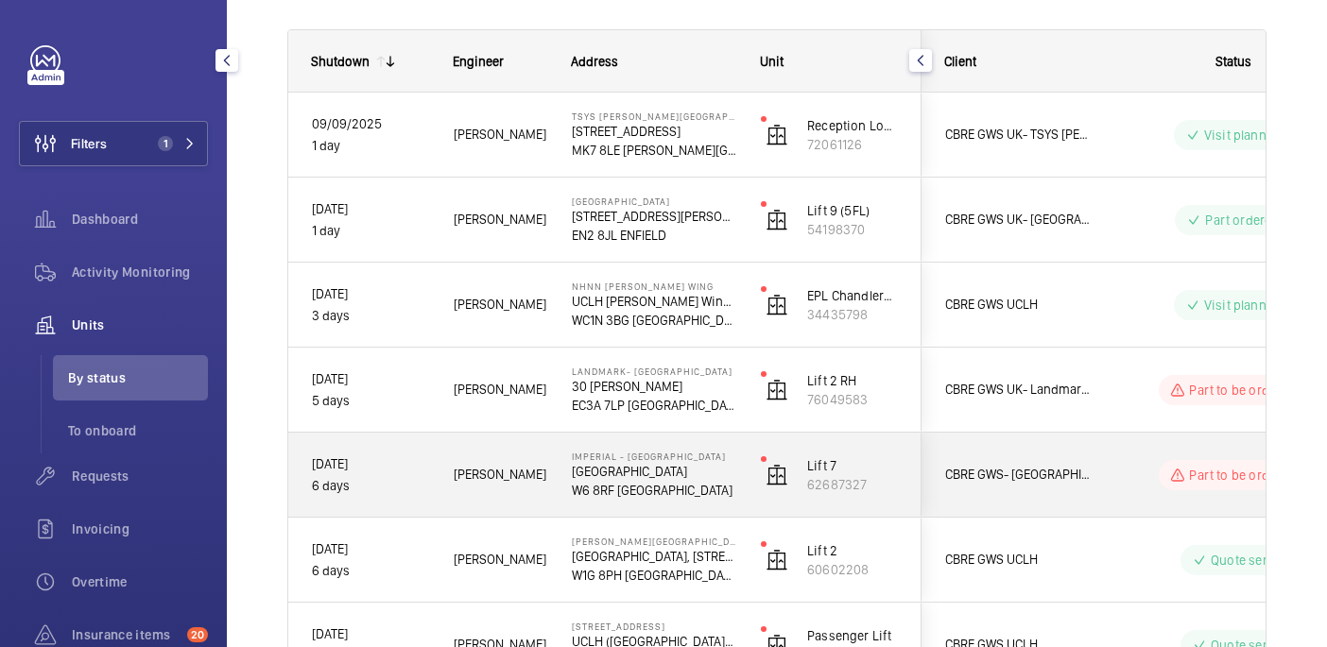
click at [1092, 465] on div "Part to be ordered" at bounding box center [1221, 475] width 258 height 68
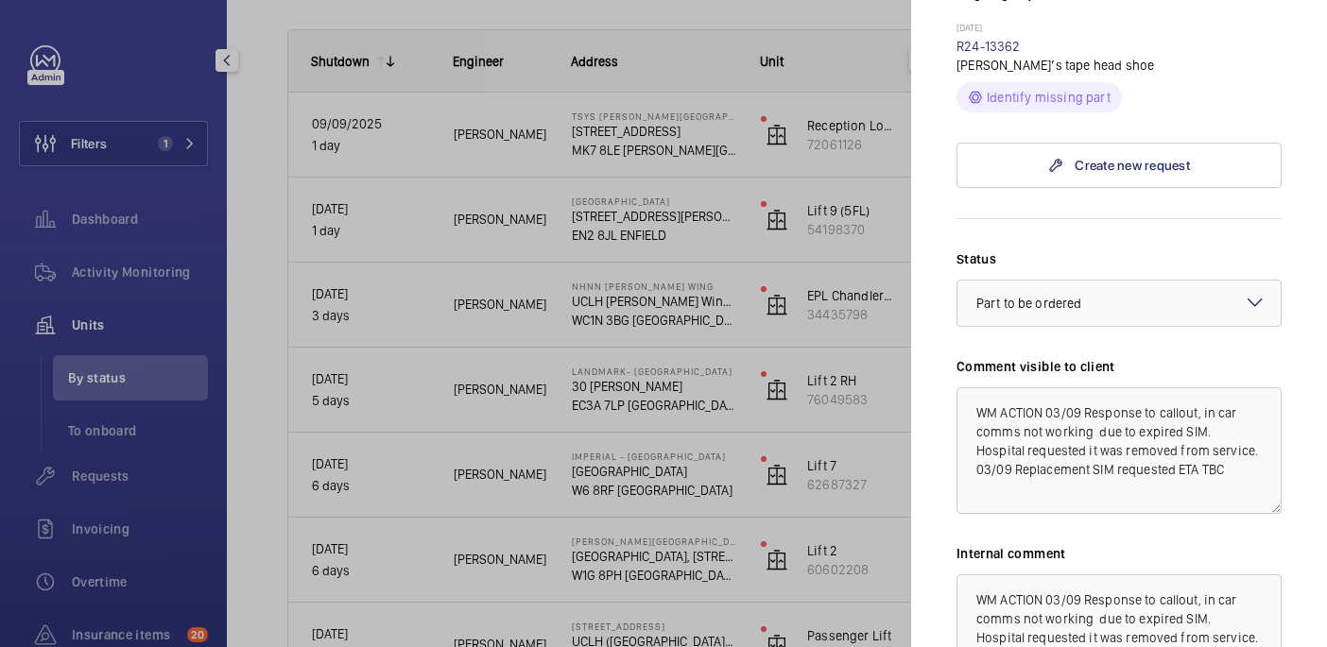
scroll to position [410, 0]
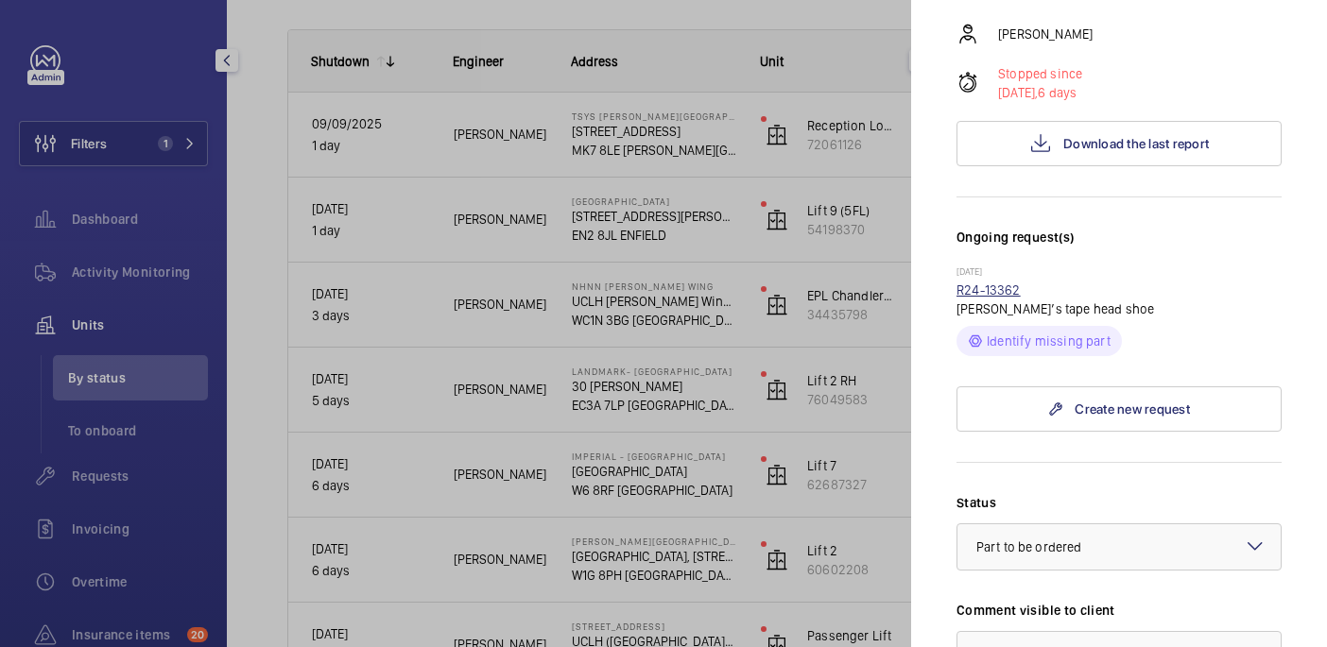
click at [987, 283] on link "R24-13362" at bounding box center [988, 290] width 64 height 15
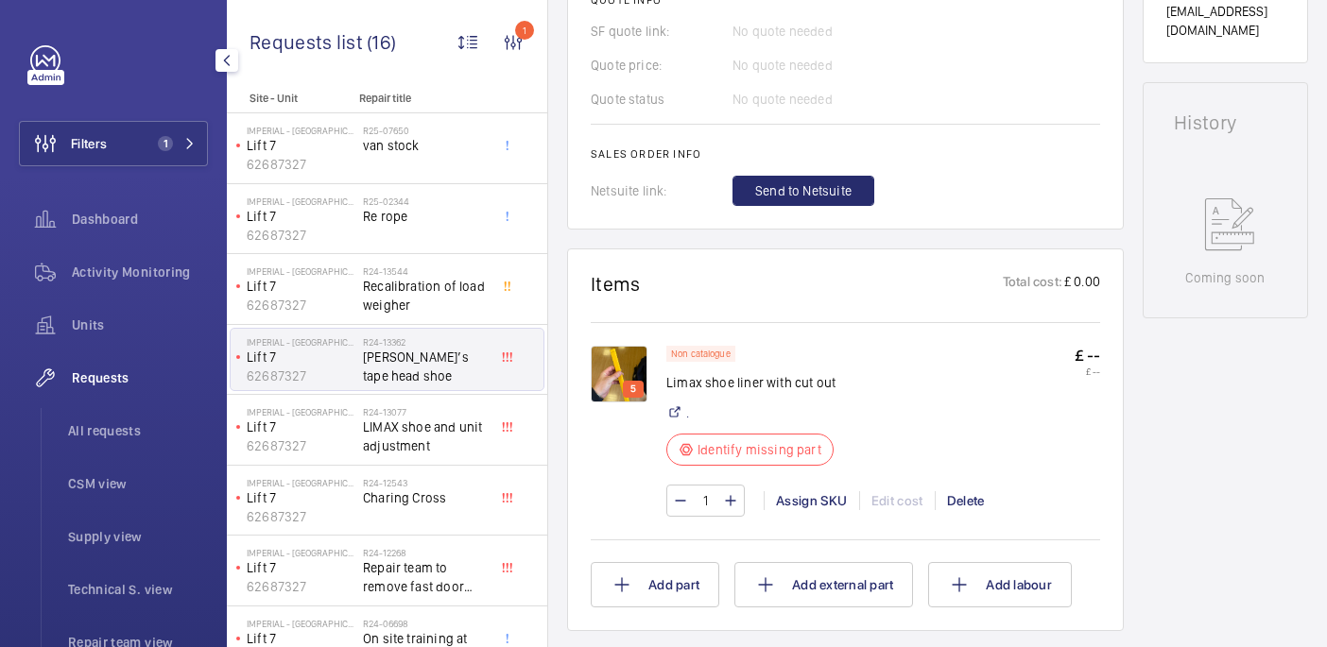
scroll to position [838, 0]
click at [607, 364] on img at bounding box center [619, 372] width 57 height 57
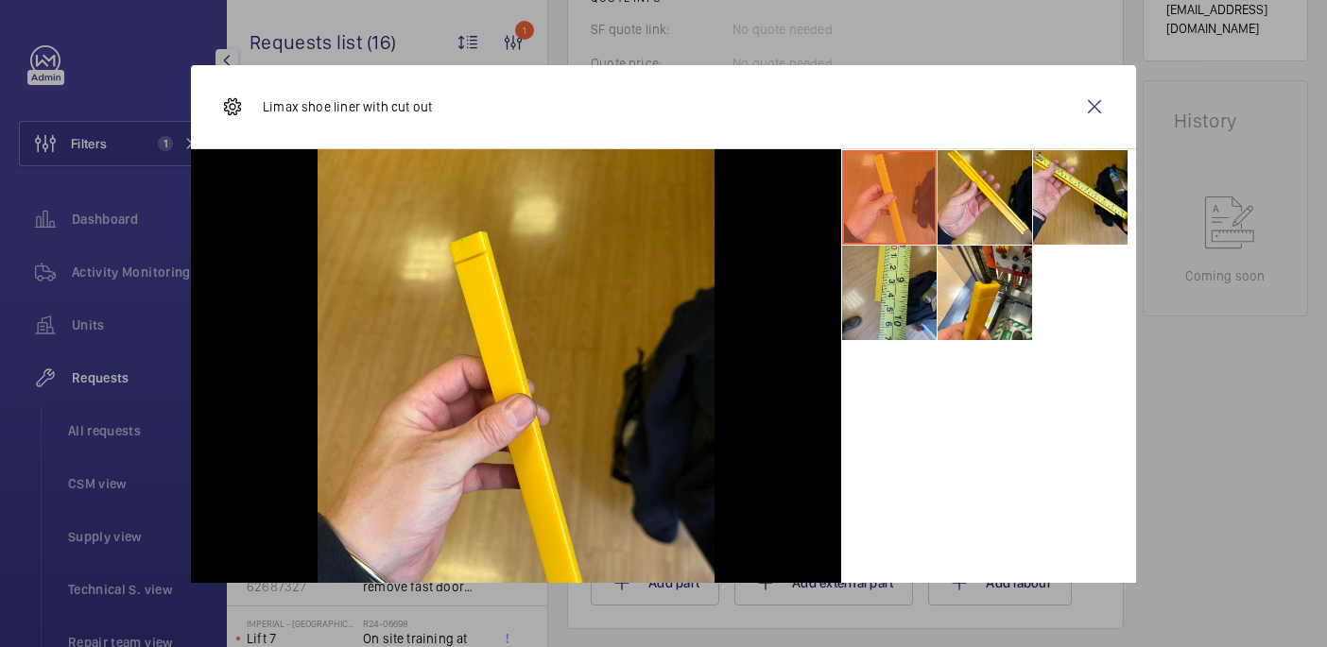
scroll to position [95, 0]
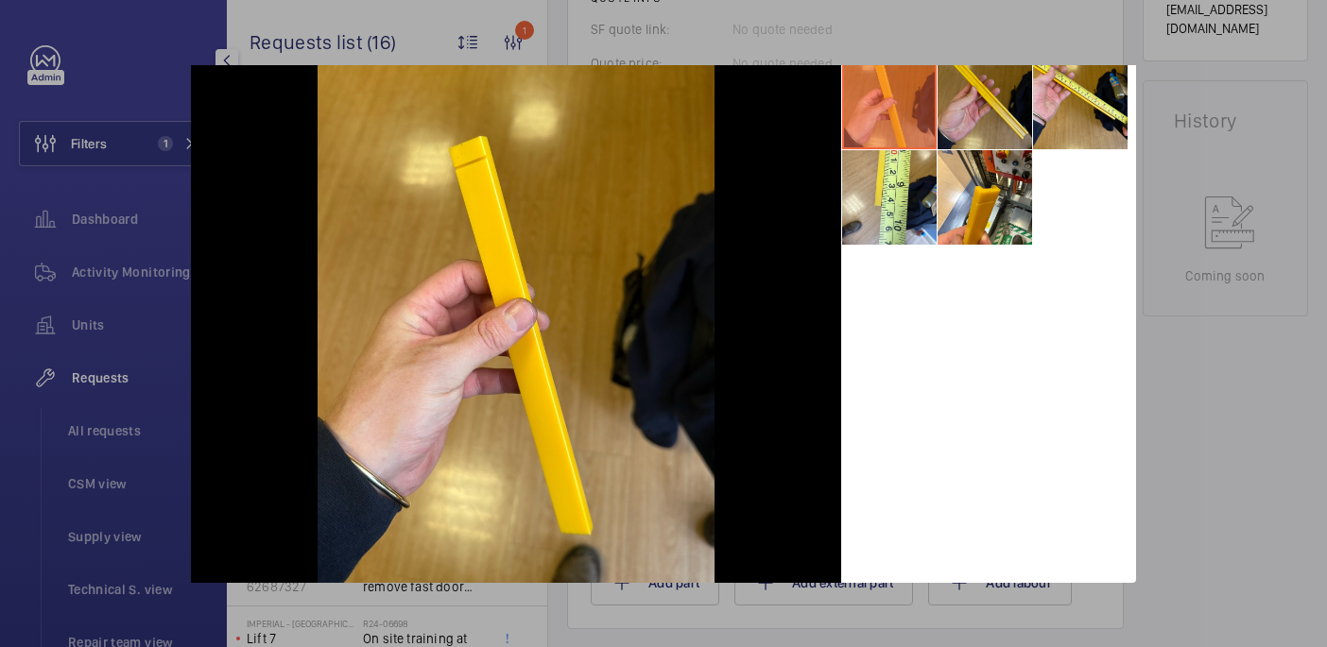
click at [972, 85] on li at bounding box center [984, 102] width 94 height 94
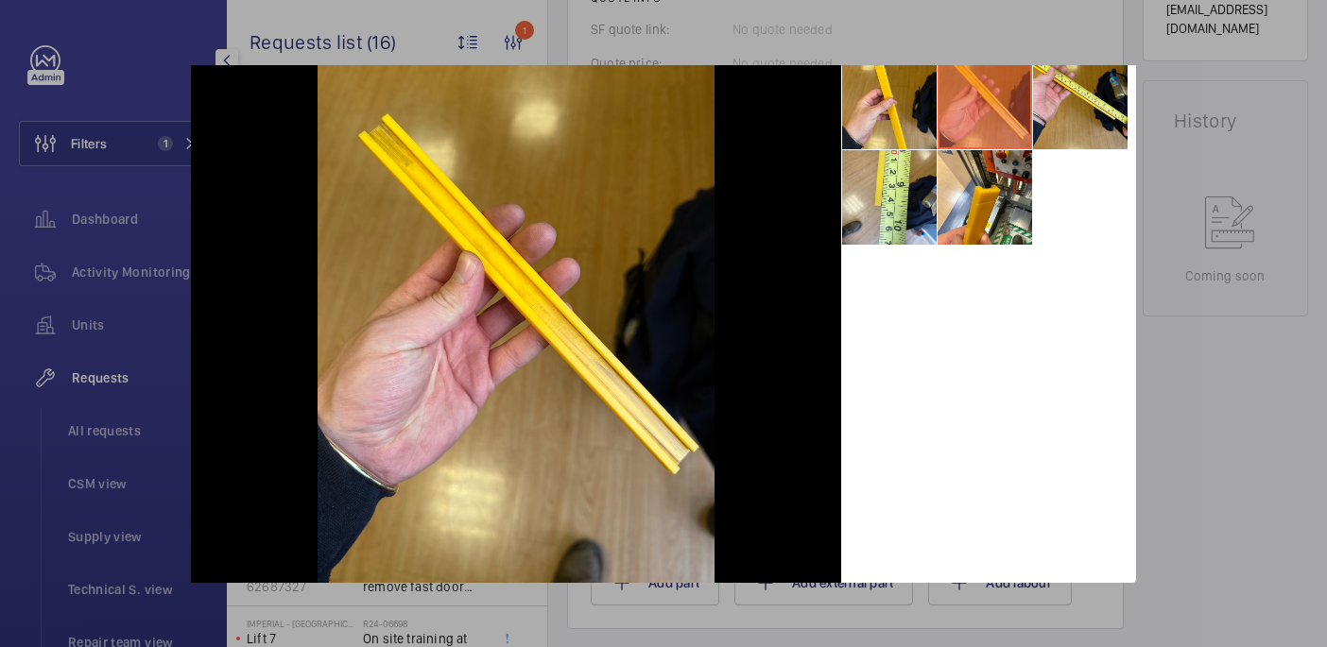
click at [1185, 406] on div at bounding box center [663, 323] width 1327 height 647
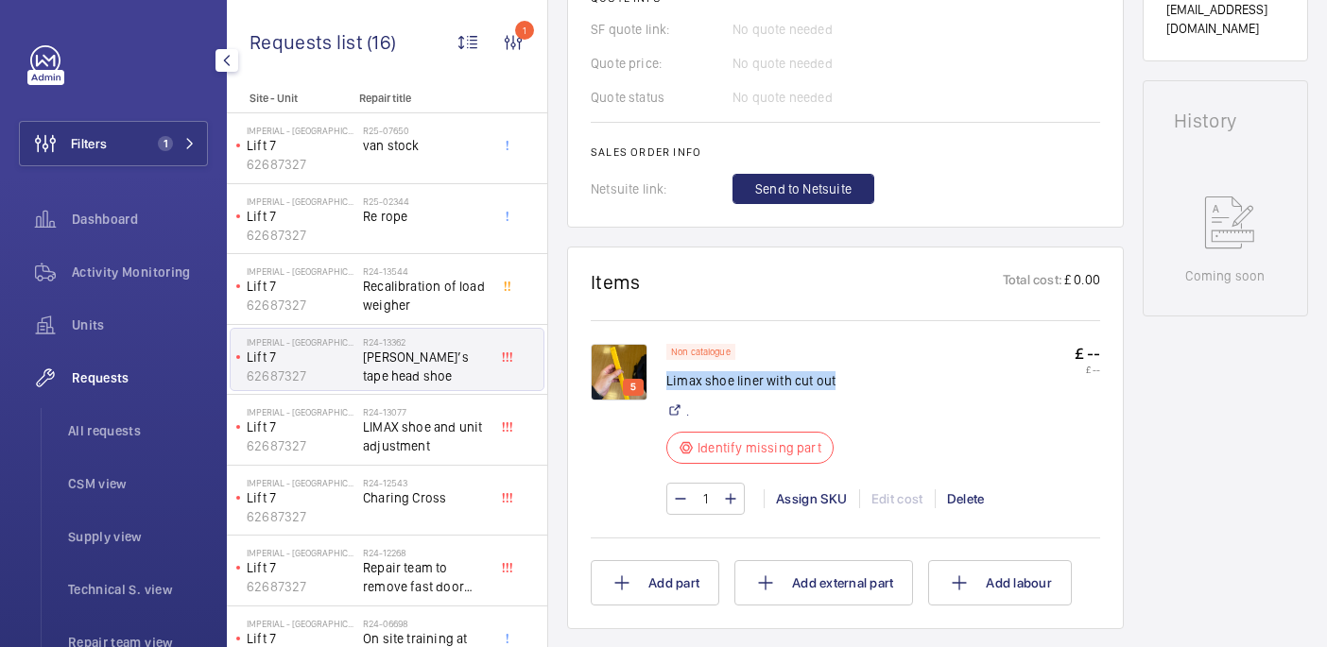
drag, startPoint x: 667, startPoint y: 379, endPoint x: 906, endPoint y: 384, distance: 239.1
click at [906, 384] on div "Non catalogue Limax shoe liner with cut out . Identify missing part £ -- £ --" at bounding box center [883, 409] width 434 height 131
copy p "Limax shoe liner with cut out"
click at [617, 367] on img at bounding box center [619, 372] width 57 height 57
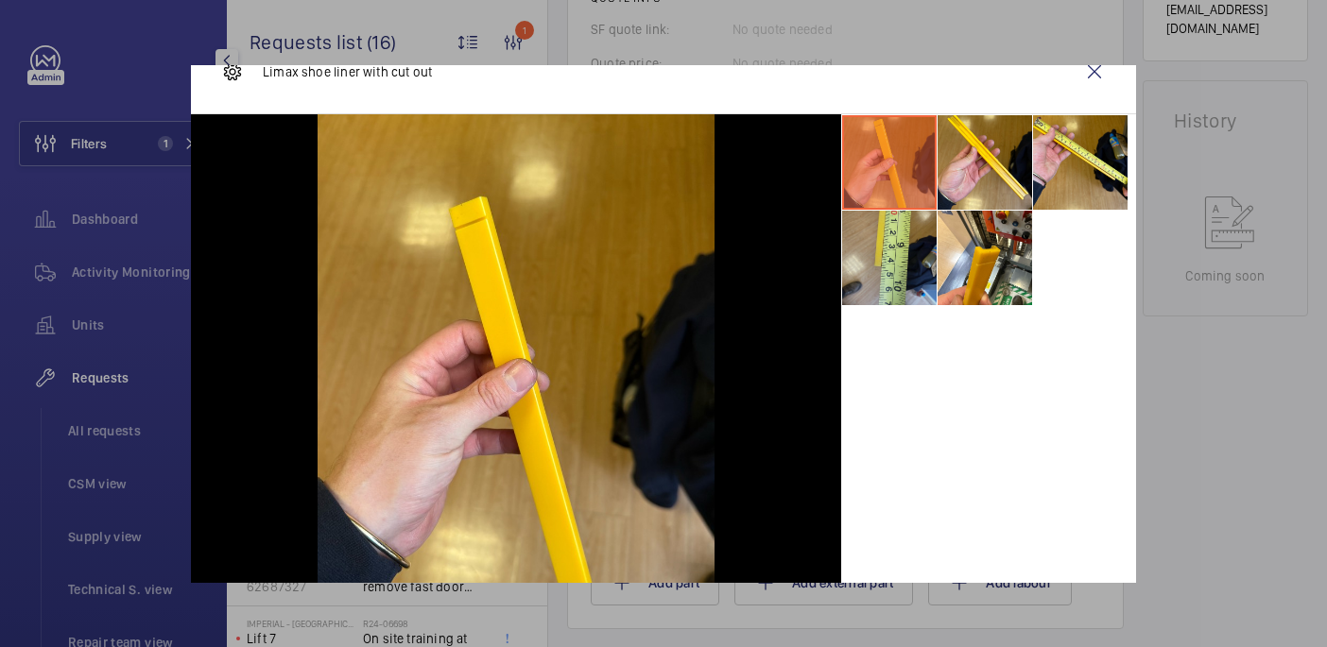
scroll to position [0, 0]
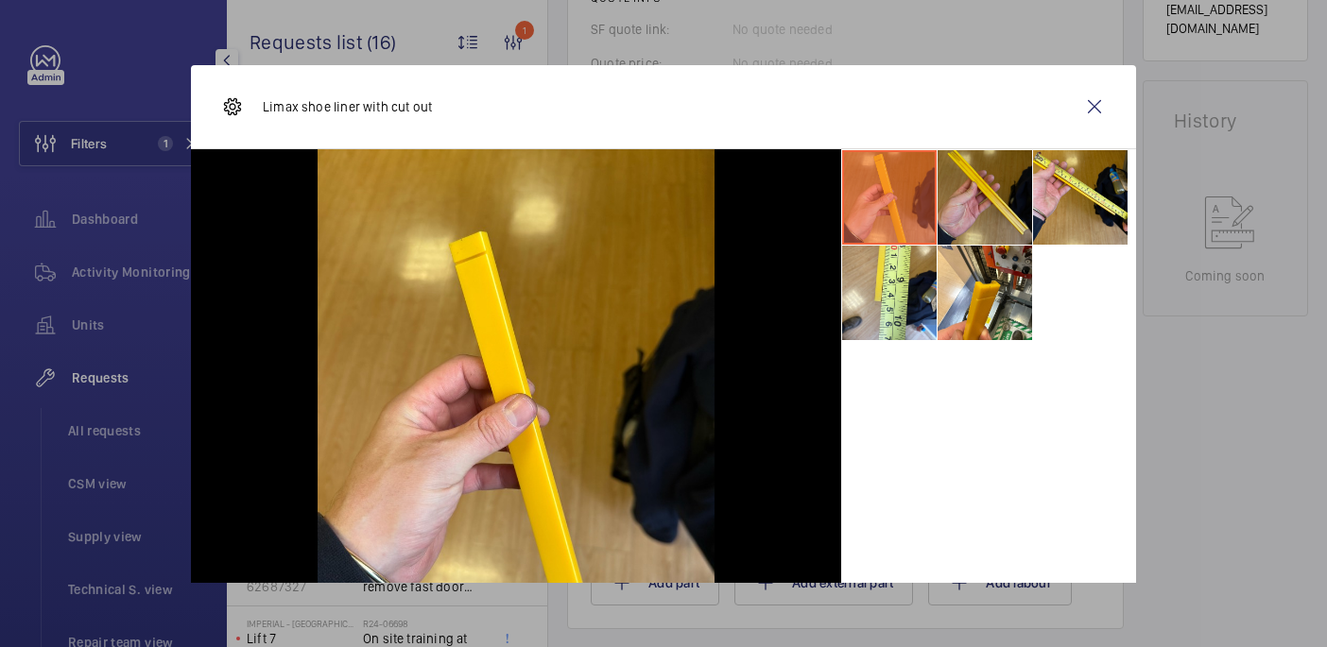
click at [987, 199] on li at bounding box center [984, 197] width 94 height 94
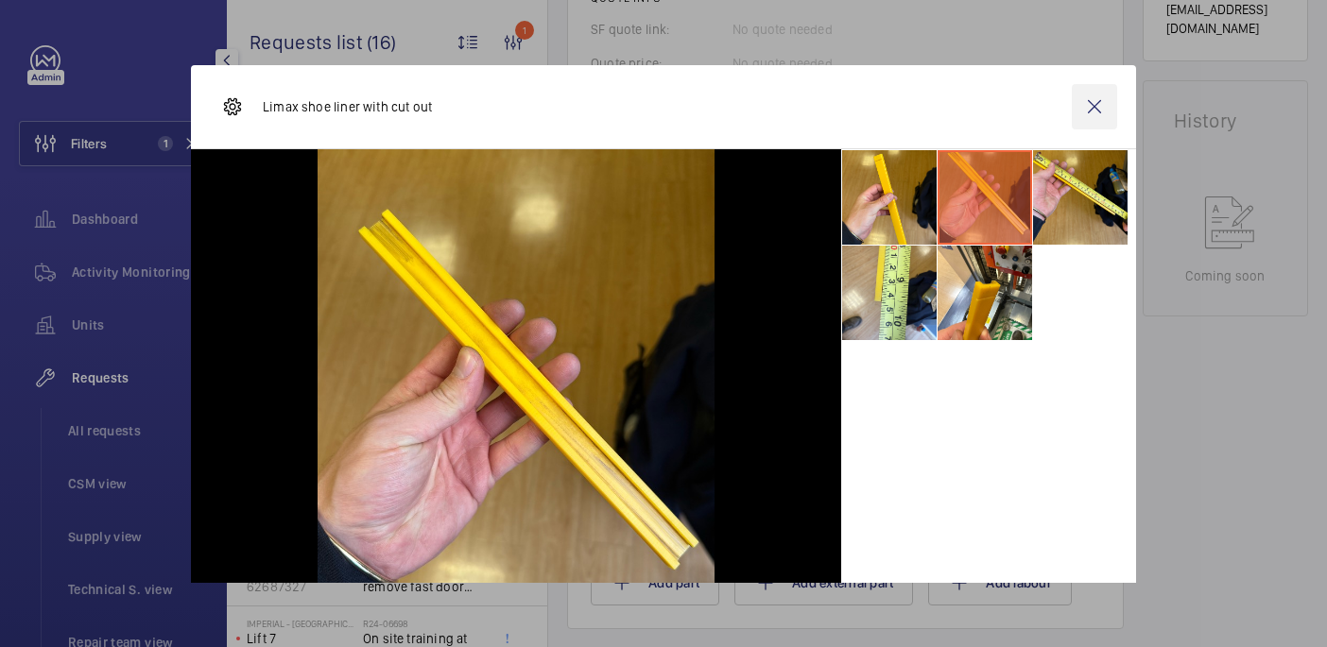
click at [1073, 104] on wm-front-icon-button at bounding box center [1094, 106] width 45 height 45
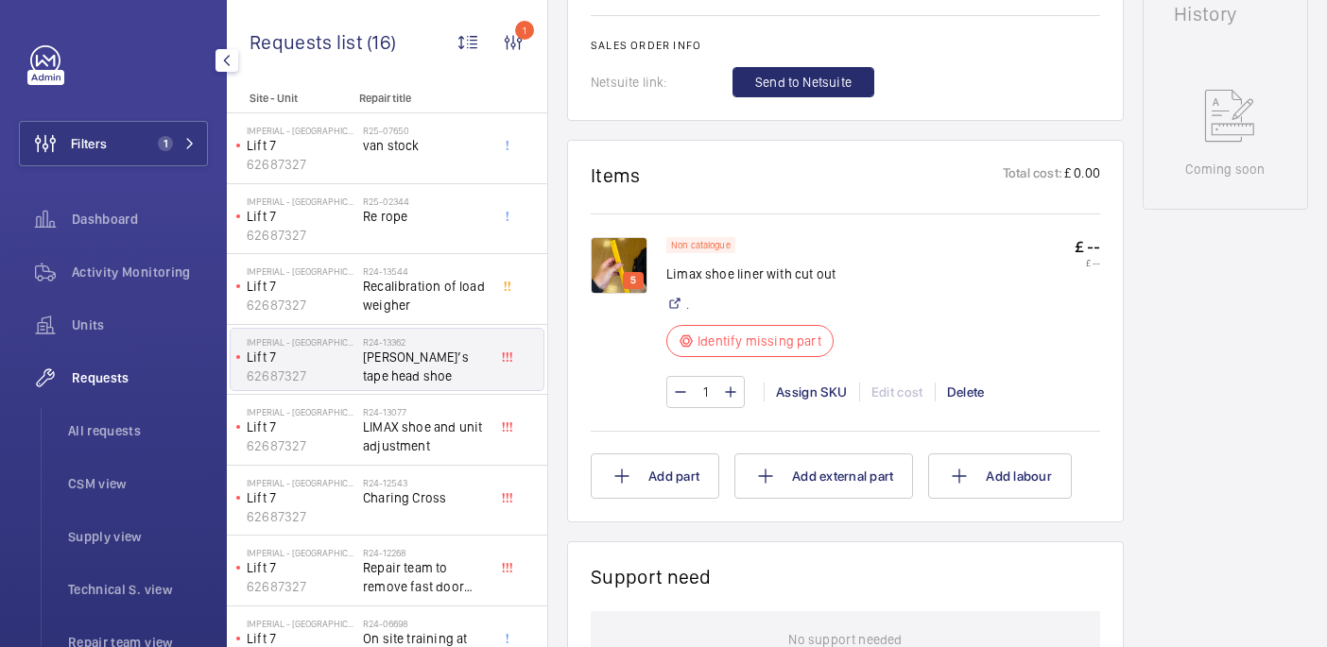
scroll to position [943, 0]
click at [628, 265] on img at bounding box center [619, 267] width 57 height 57
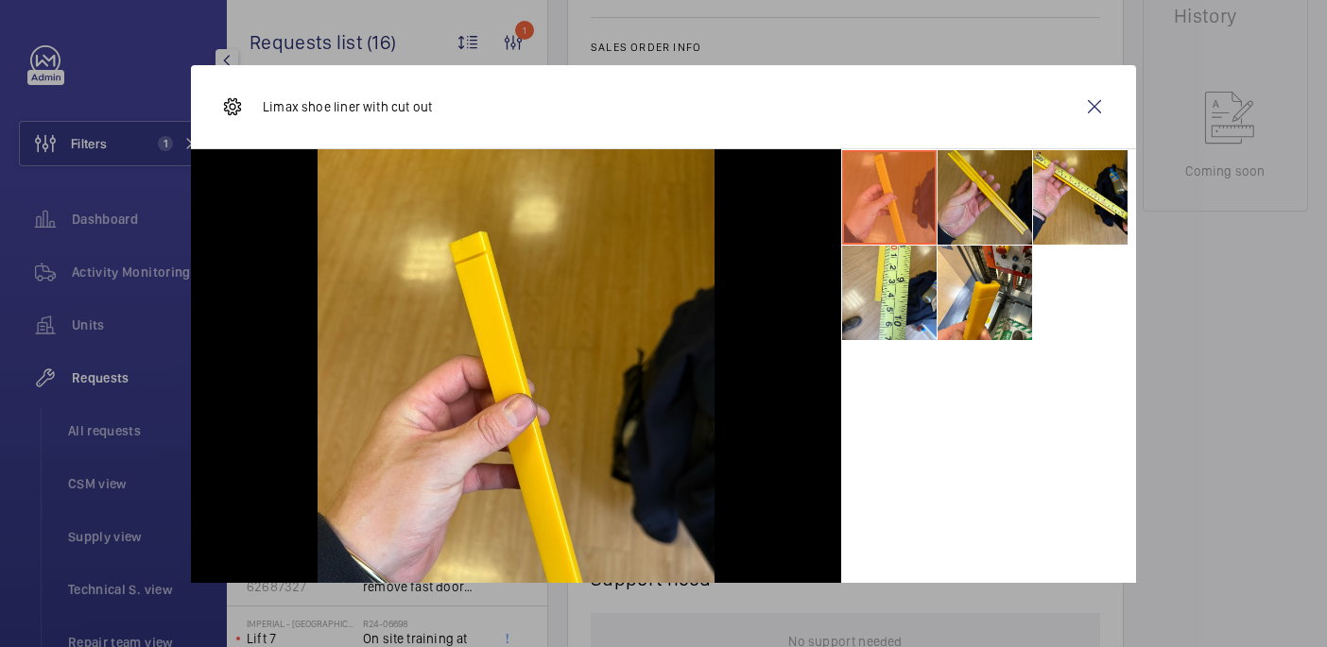
click at [984, 206] on li at bounding box center [984, 197] width 94 height 94
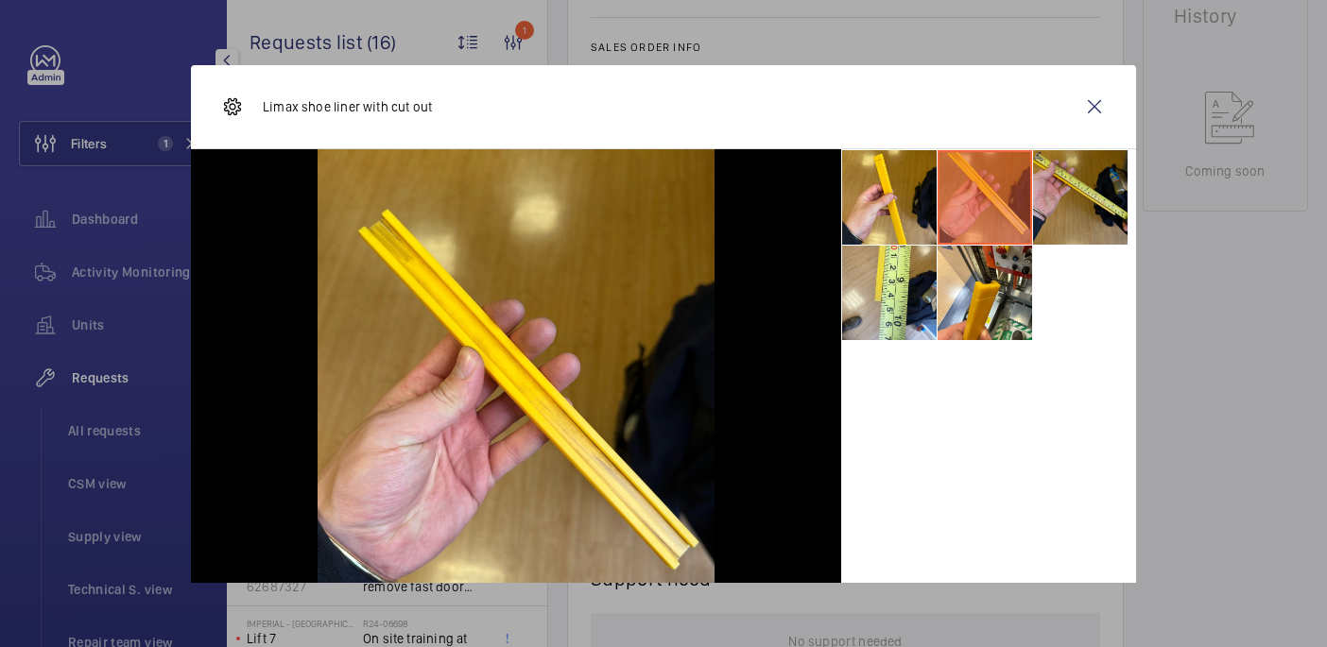
click at [1066, 209] on li at bounding box center [1080, 197] width 94 height 94
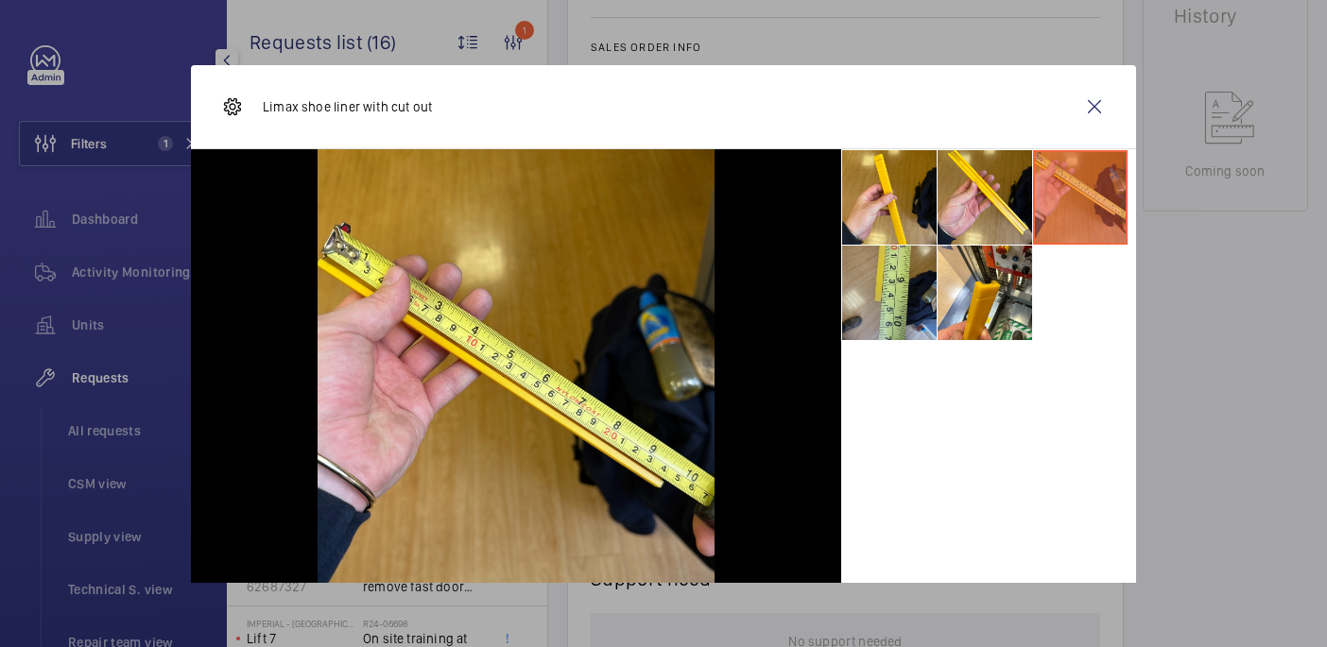
click at [905, 304] on li at bounding box center [889, 293] width 94 height 94
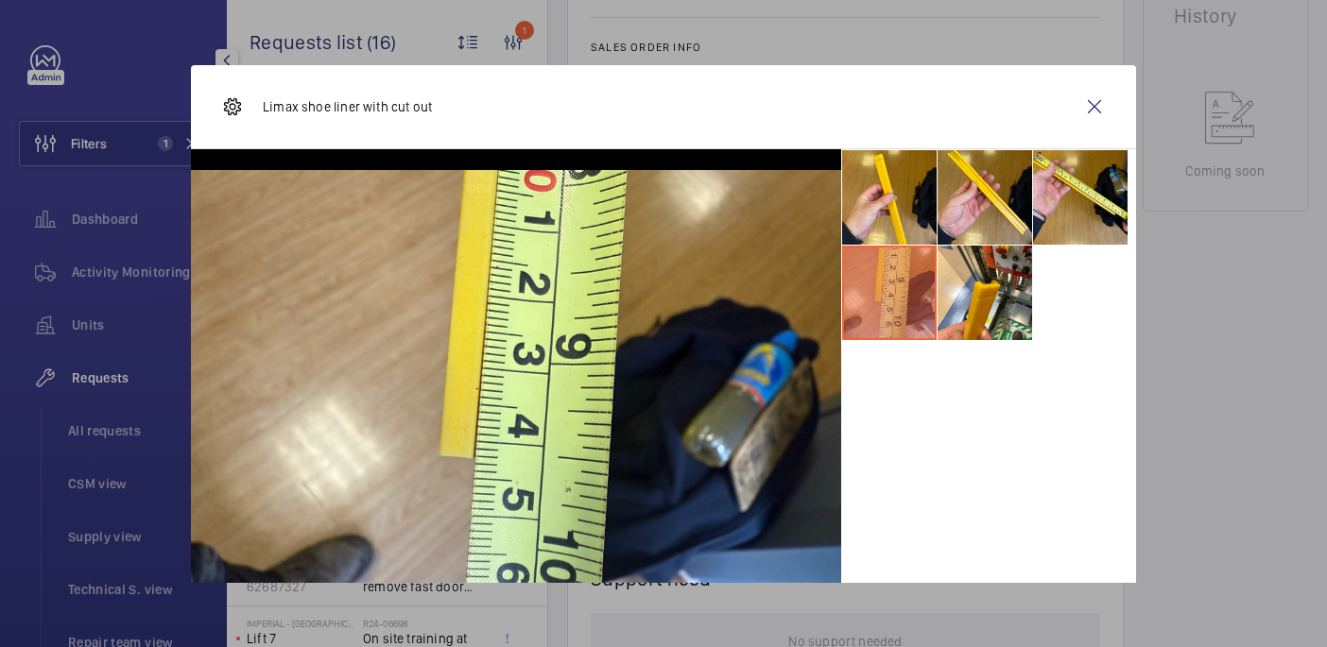
click at [1207, 502] on div at bounding box center [663, 323] width 1327 height 647
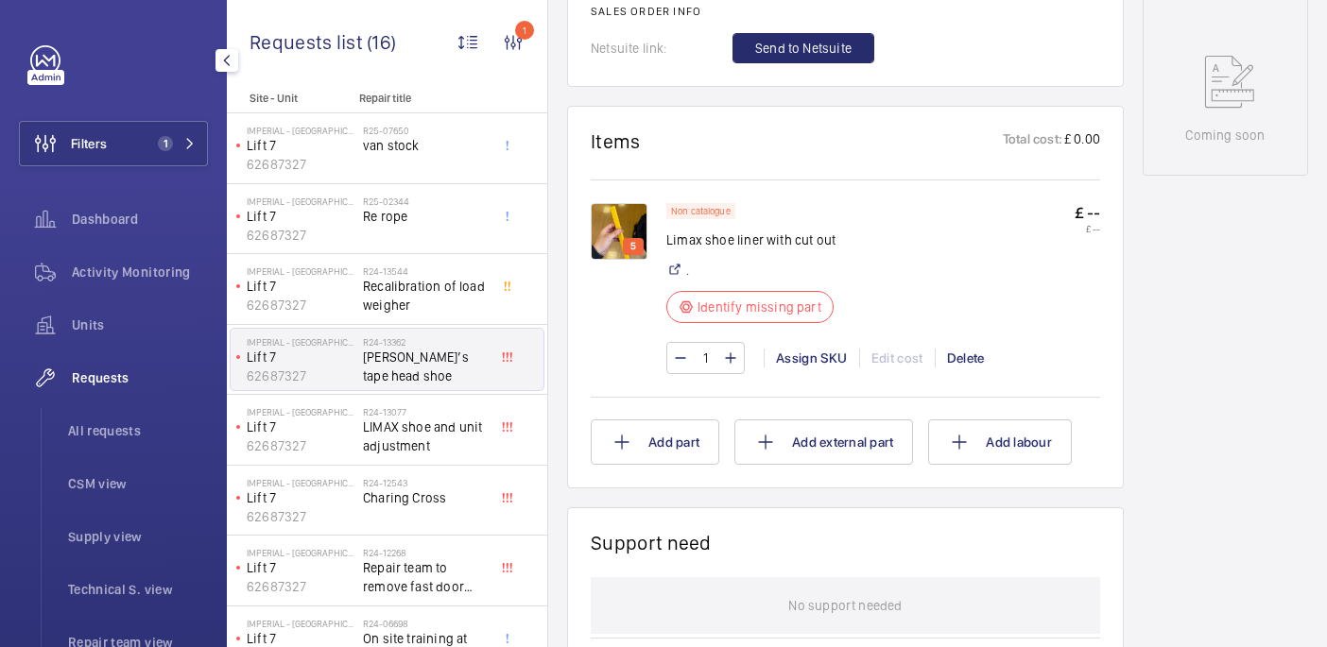
scroll to position [980, 0]
click at [710, 240] on p "Limax shoe liner with cut out" at bounding box center [755, 239] width 179 height 19
copy div "Limax shoe liner with cut out"
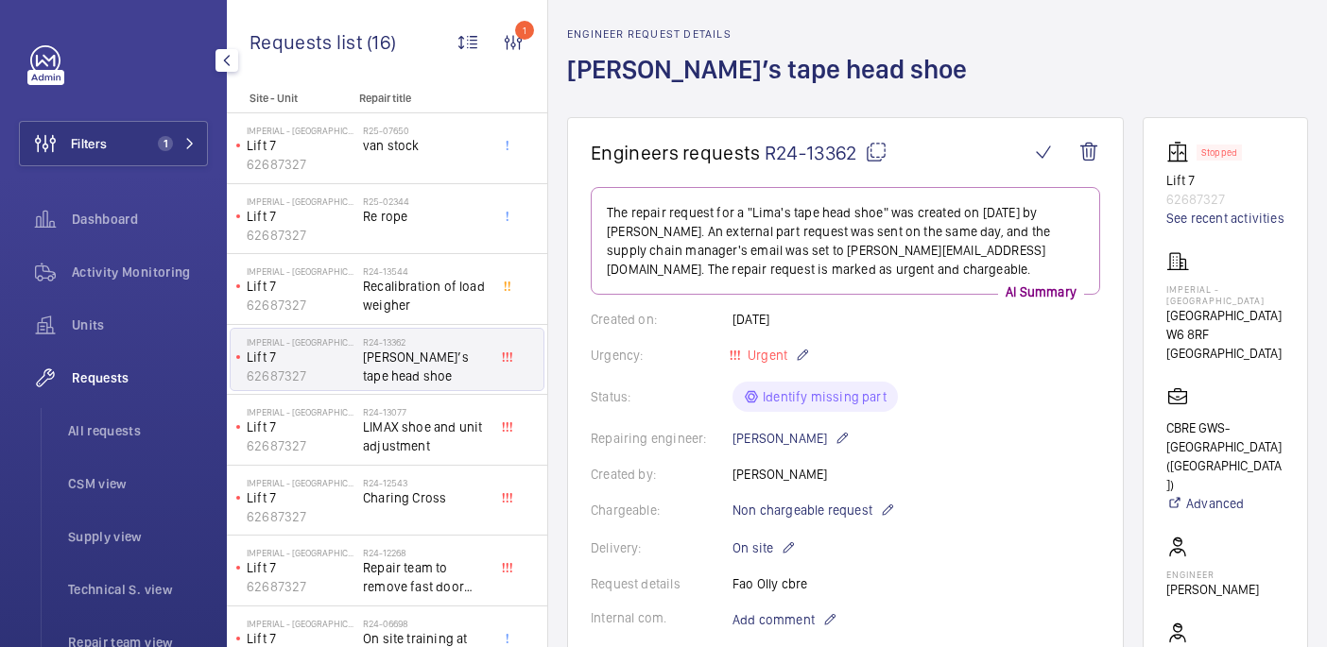
scroll to position [0, 0]
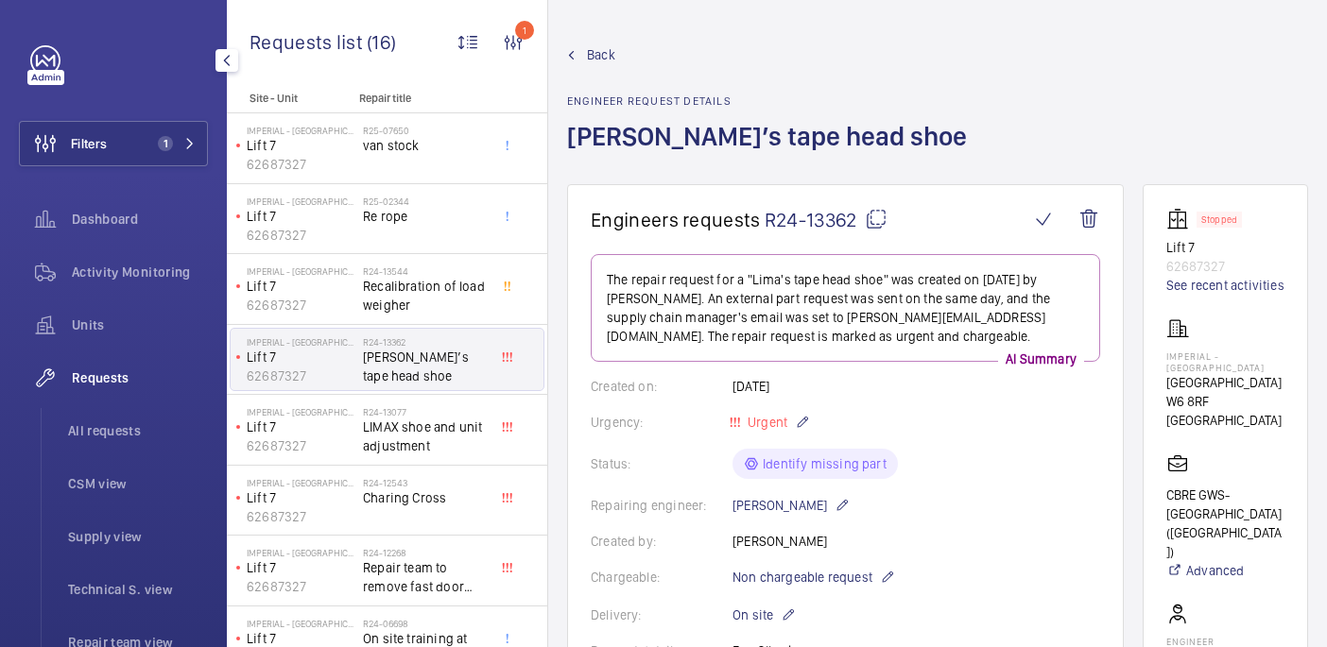
click at [875, 214] on mat-icon at bounding box center [876, 219] width 23 height 23
copy div "Limax shoe liner with cut out"
drag, startPoint x: 1159, startPoint y: 350, endPoint x: 1273, endPoint y: 366, distance: 115.5
click at [1273, 366] on wm-front-card "Stopped Lift 7 62687327 See recent activities Imperial - Charing Cross Hospital…" at bounding box center [1224, 541] width 165 height 715
copy p "Imperial - [GEOGRAPHIC_DATA]"
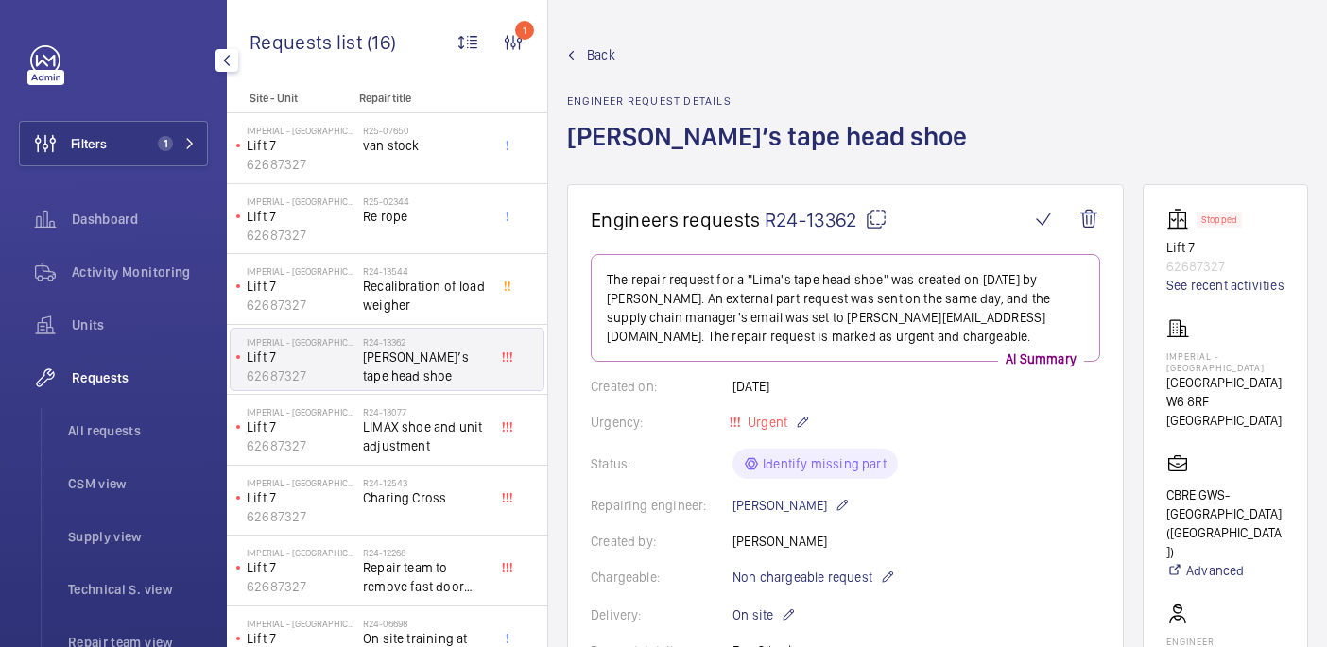
click at [883, 218] on mat-icon at bounding box center [876, 219] width 23 height 23
copy p "Imperial - [GEOGRAPHIC_DATA]"
drag, startPoint x: 1164, startPoint y: 355, endPoint x: 1253, endPoint y: 368, distance: 89.7
click at [1253, 368] on wm-front-card "Stopped Lift 7 62687327 See recent activities Imperial - Charing Cross Hospital…" at bounding box center [1224, 541] width 165 height 715
copy p "Imperial - [GEOGRAPHIC_DATA]"
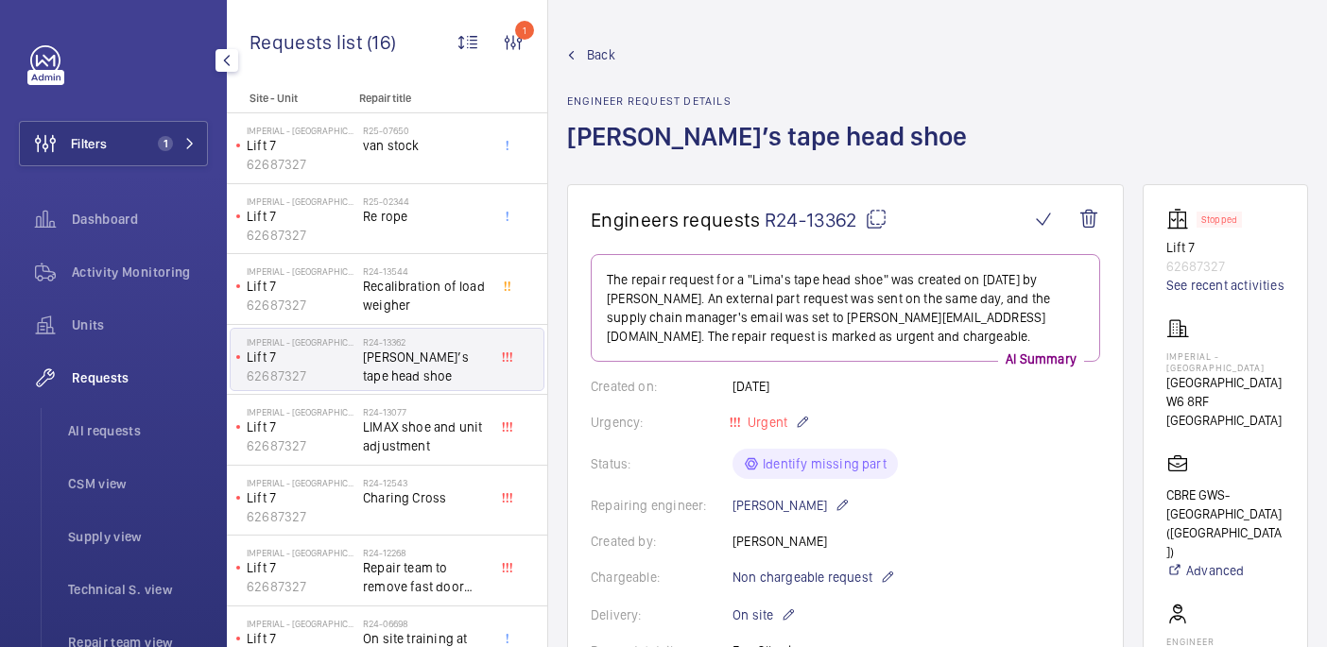
scroll to position [630, 0]
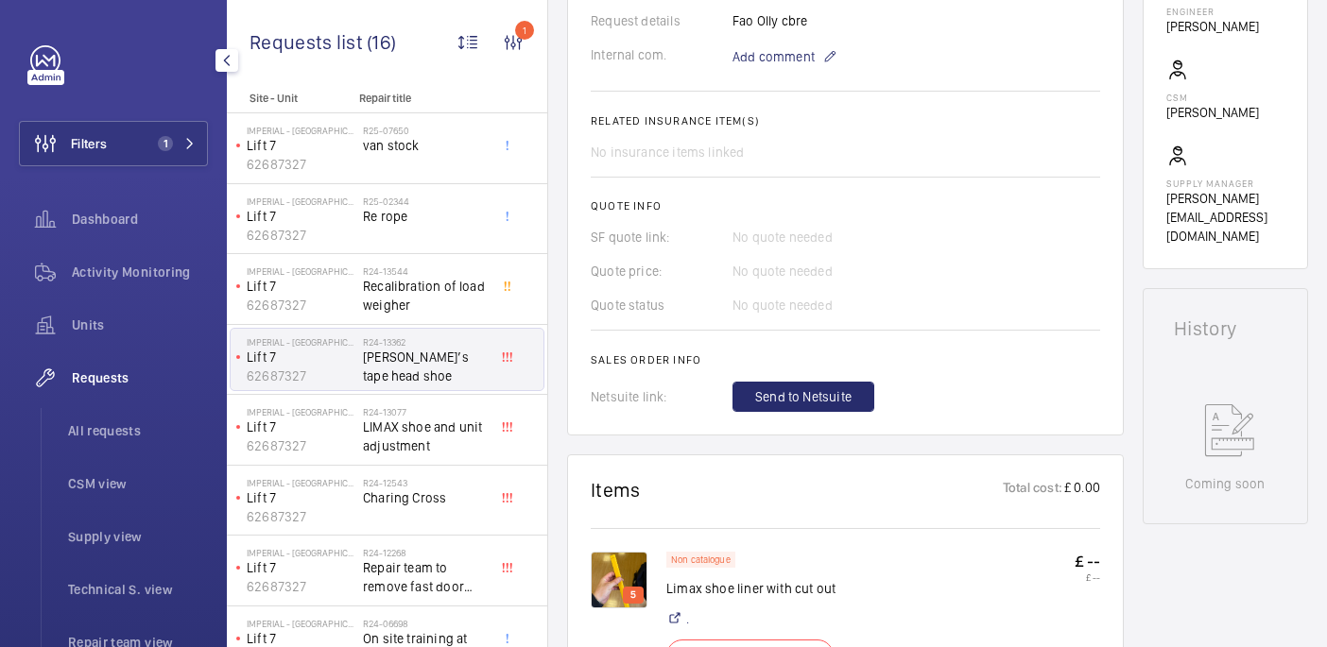
click at [700, 587] on p "Limax shoe liner with cut out" at bounding box center [755, 588] width 179 height 19
copy div "Limax shoe liner with cut out"
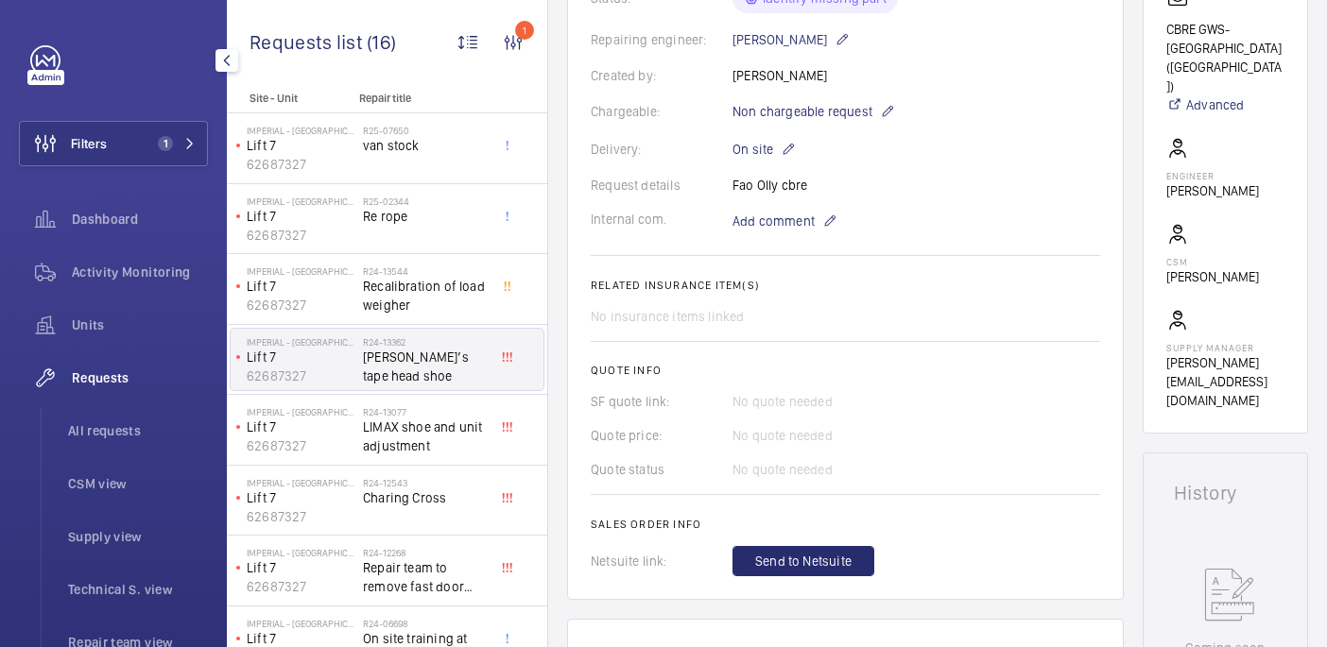
scroll to position [464, 0]
click at [776, 229] on span "Add comment" at bounding box center [773, 223] width 82 height 19
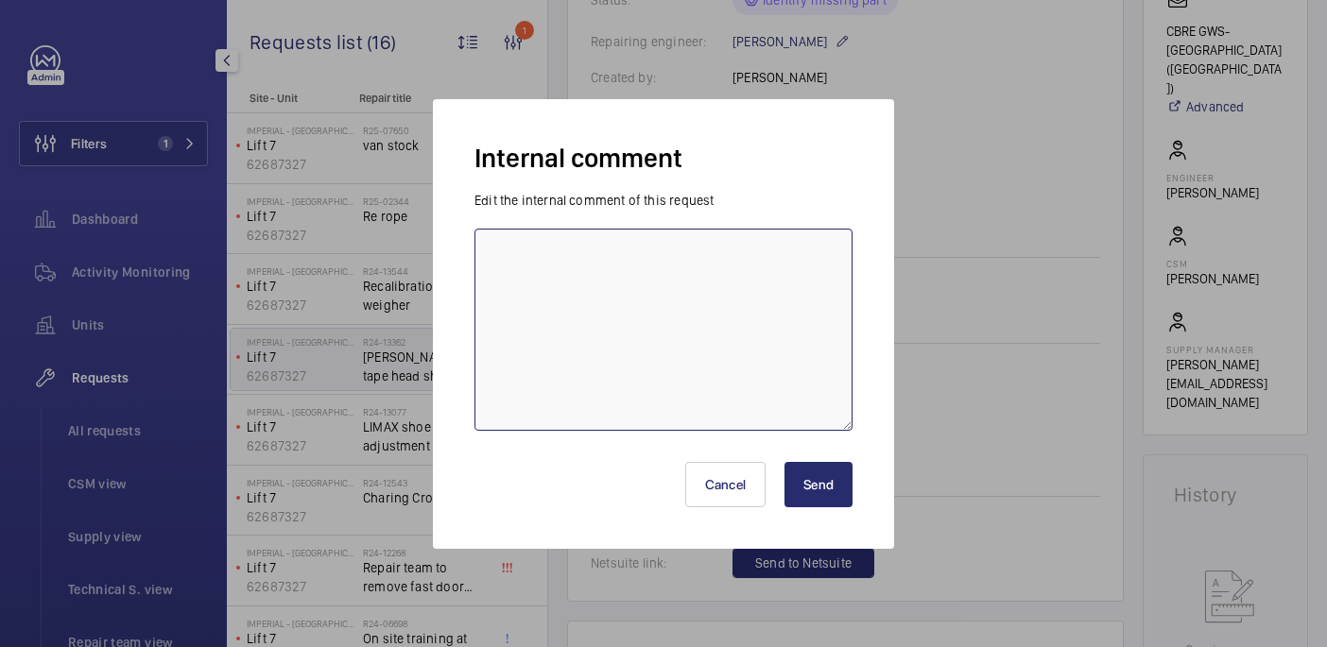
click at [655, 285] on textarea at bounding box center [663, 330] width 378 height 202
type textarea "Sent to supplier - 10/09 india"
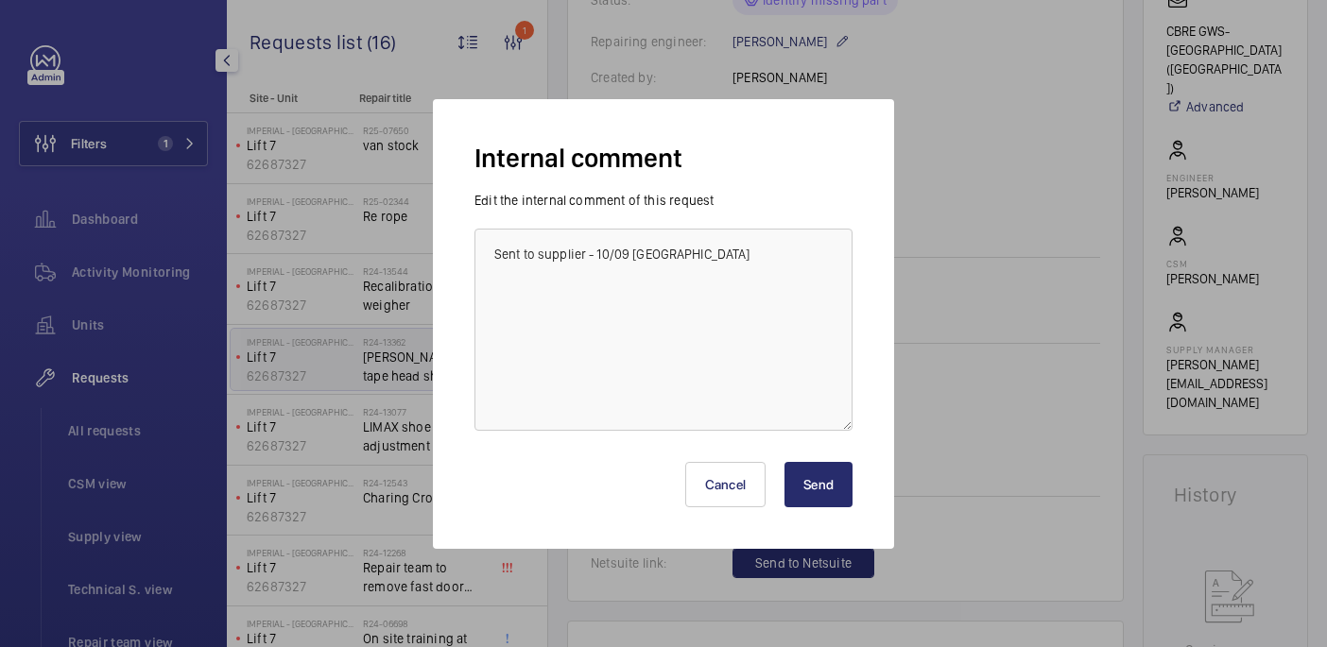
click at [830, 499] on button "Send" at bounding box center [818, 484] width 68 height 45
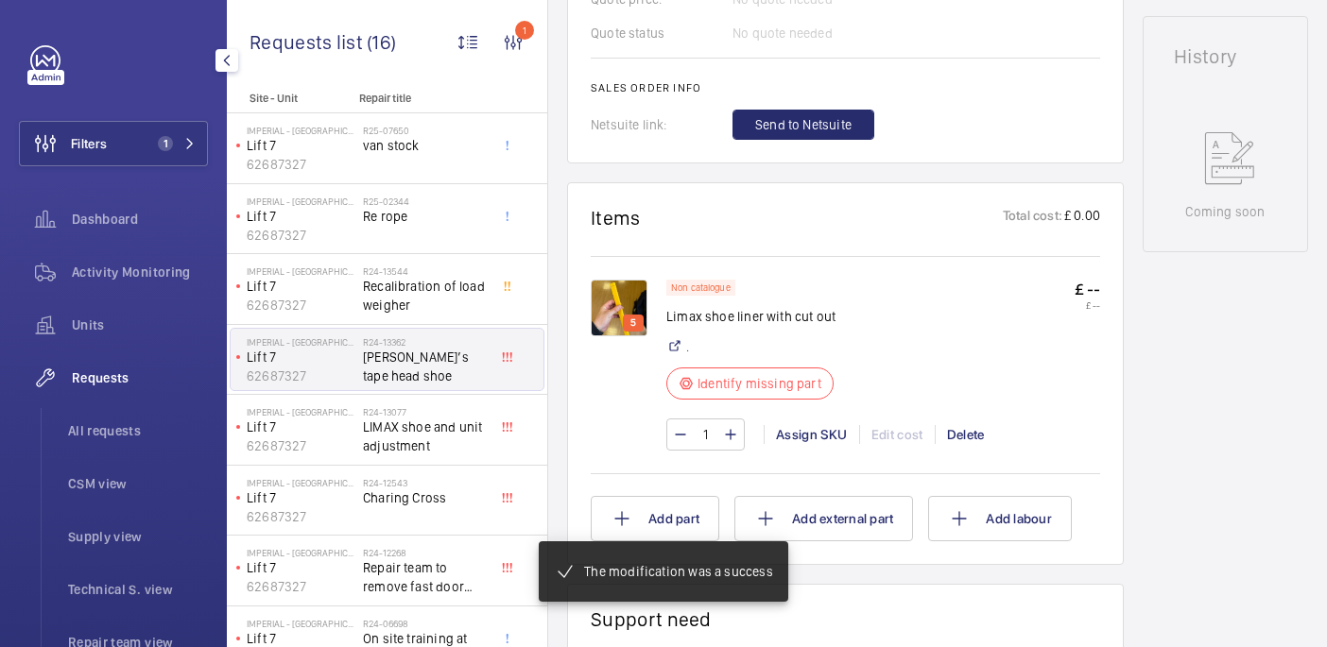
scroll to position [921, 0]
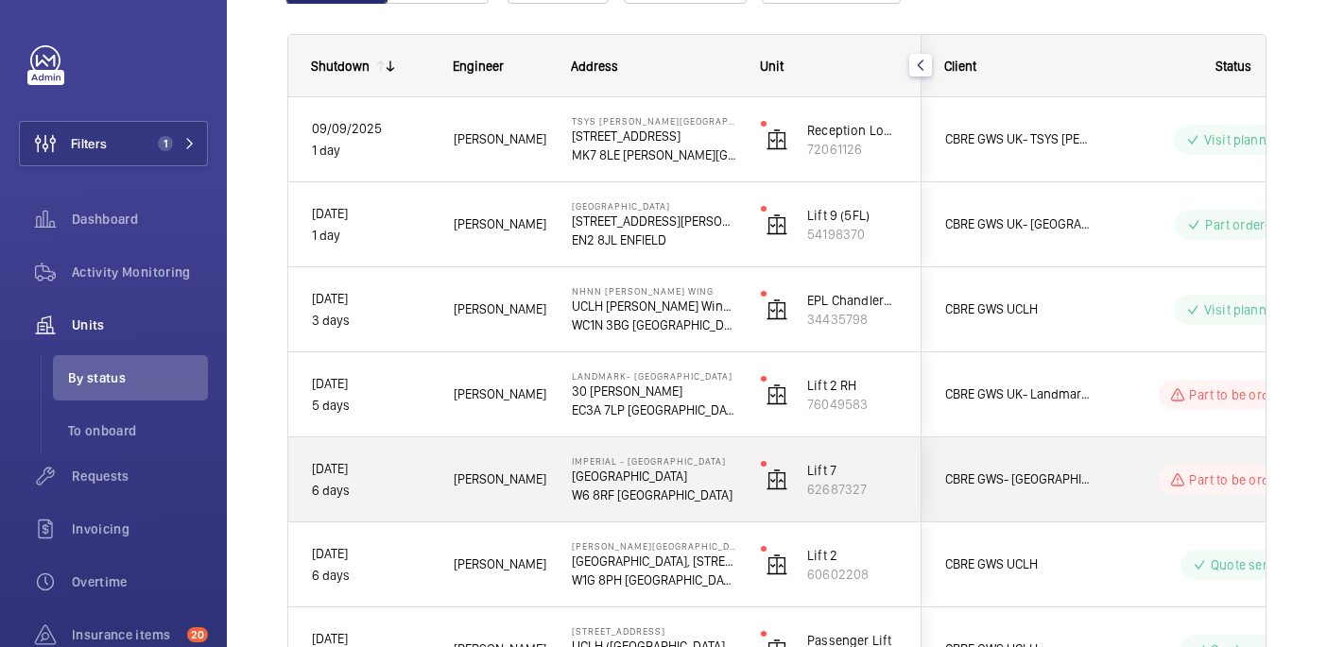
scroll to position [253, 0]
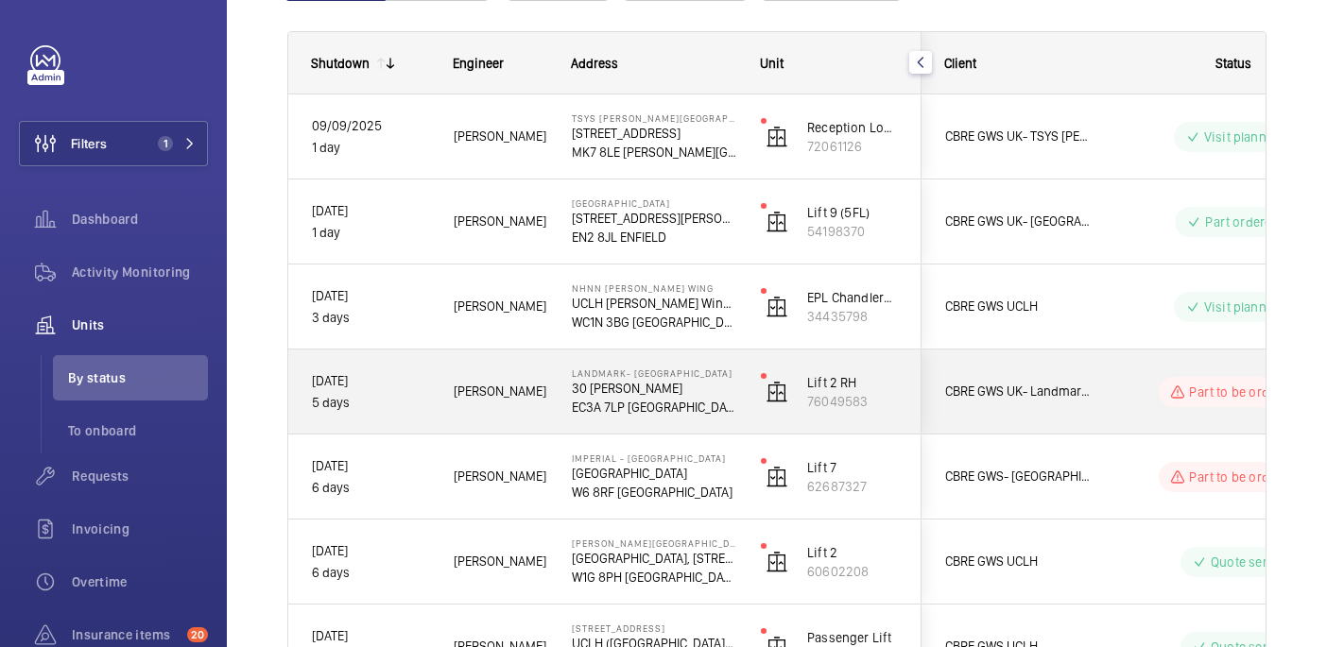
click at [1103, 404] on div "Part to be ordered" at bounding box center [1221, 392] width 258 height 68
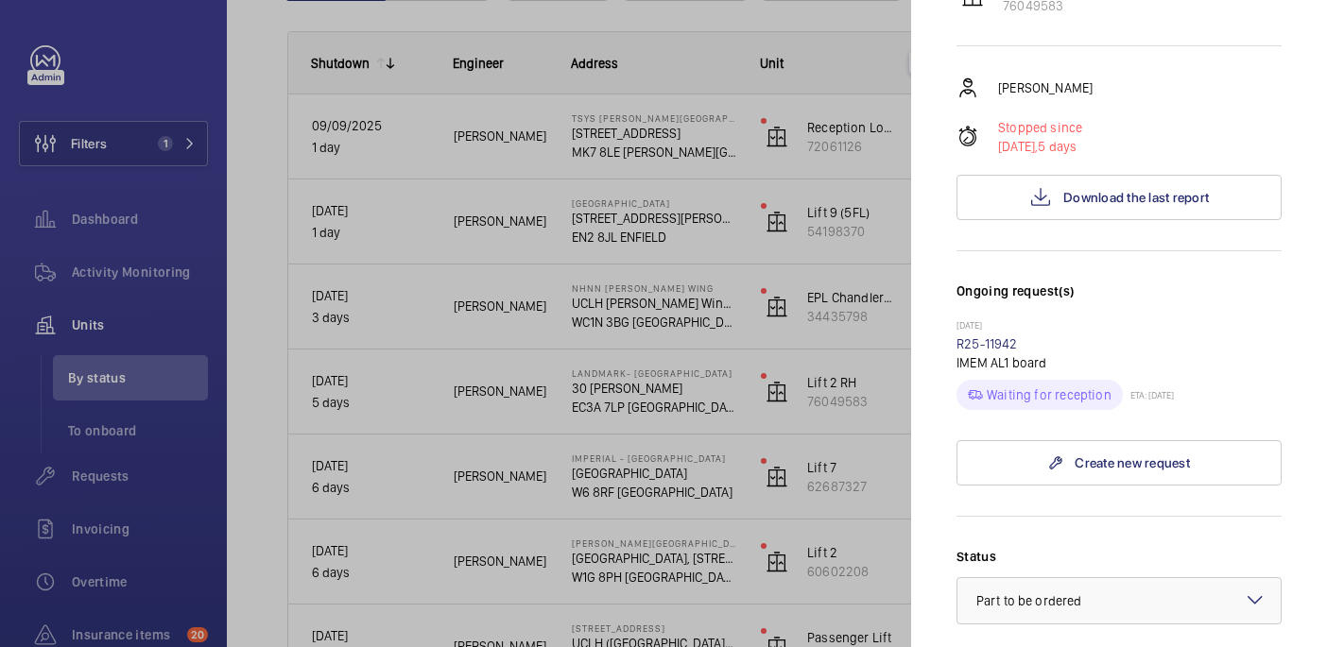
scroll to position [387, 0]
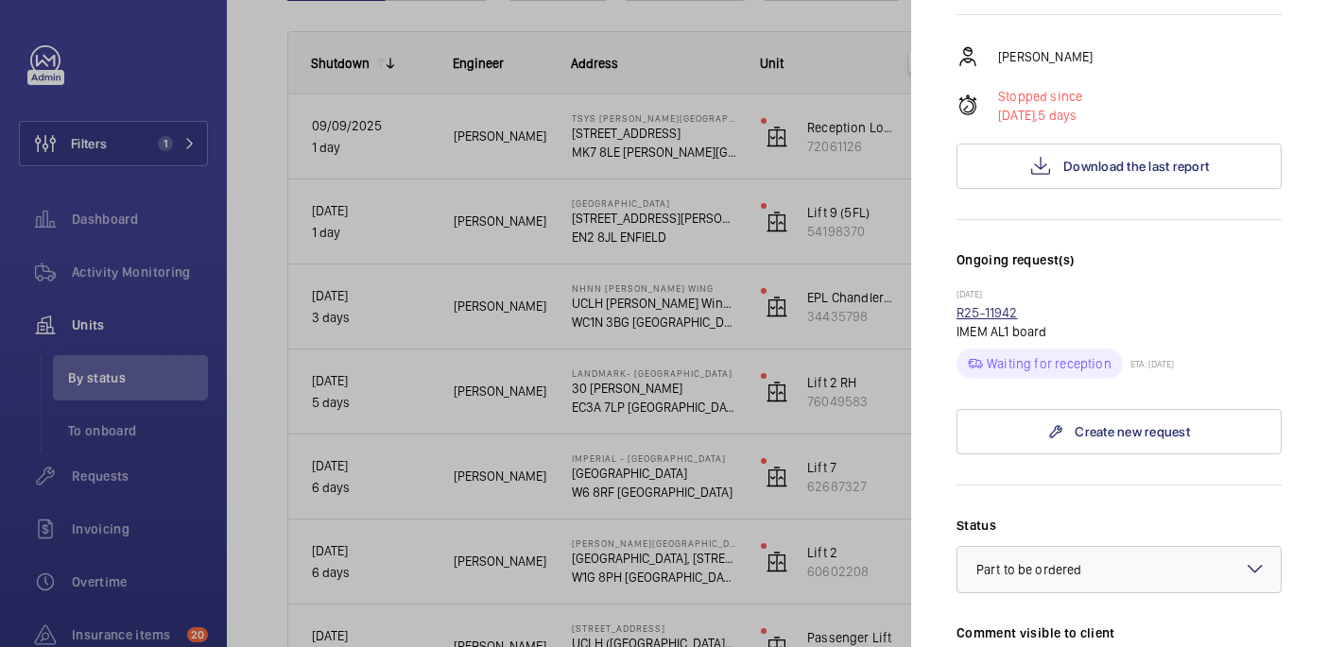
click at [985, 305] on link "R25-11942" at bounding box center [986, 312] width 61 height 15
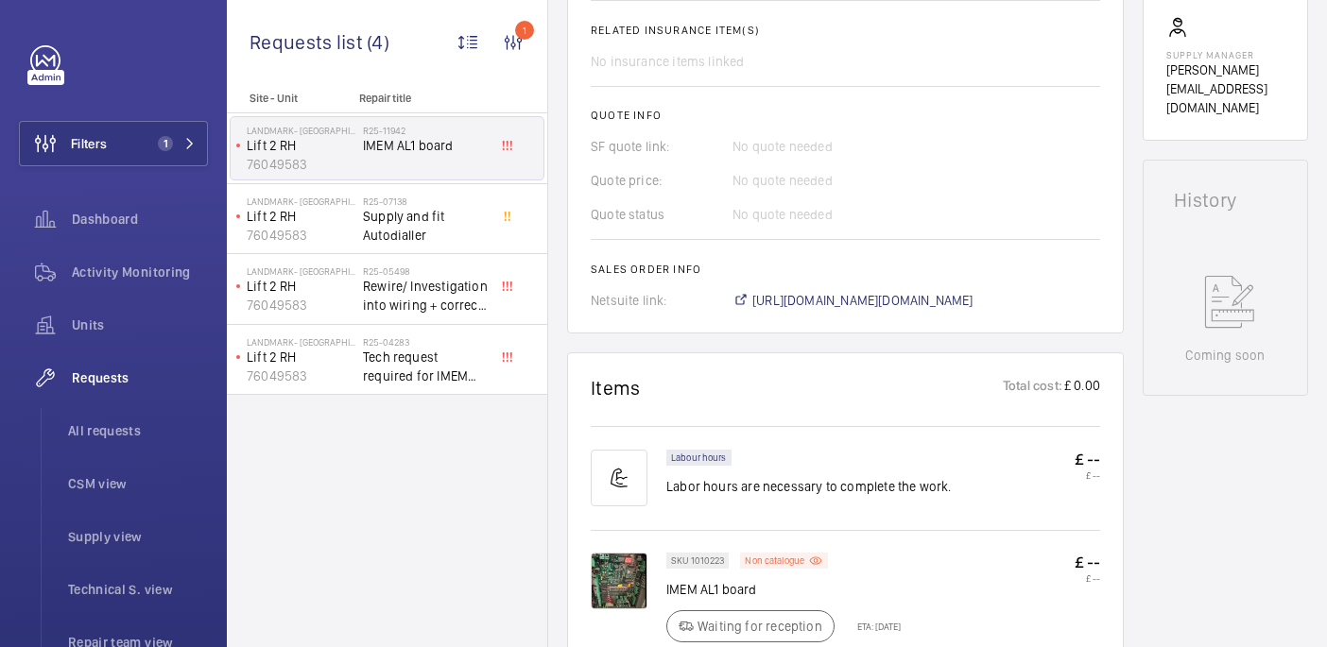
scroll to position [744, 0]
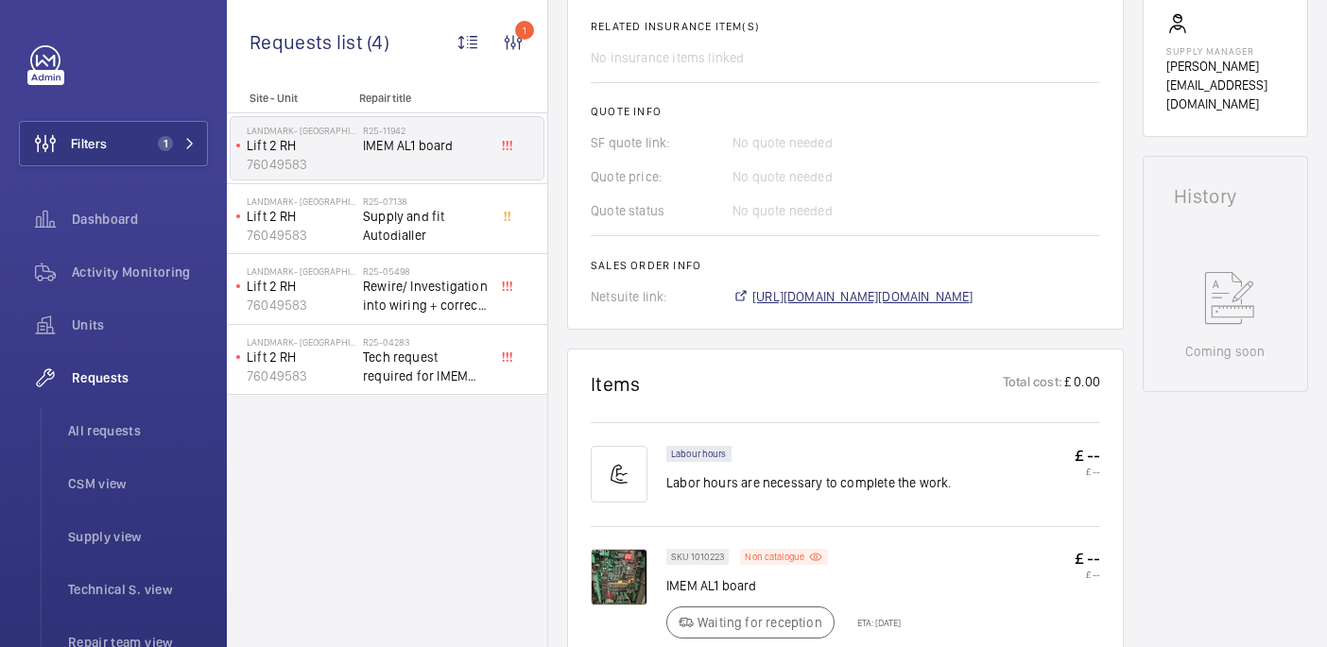
click at [829, 287] on span "https://6461500.app.netsuite.com/app/accounting/transactions/salesord.nl?id=299…" at bounding box center [862, 296] width 221 height 19
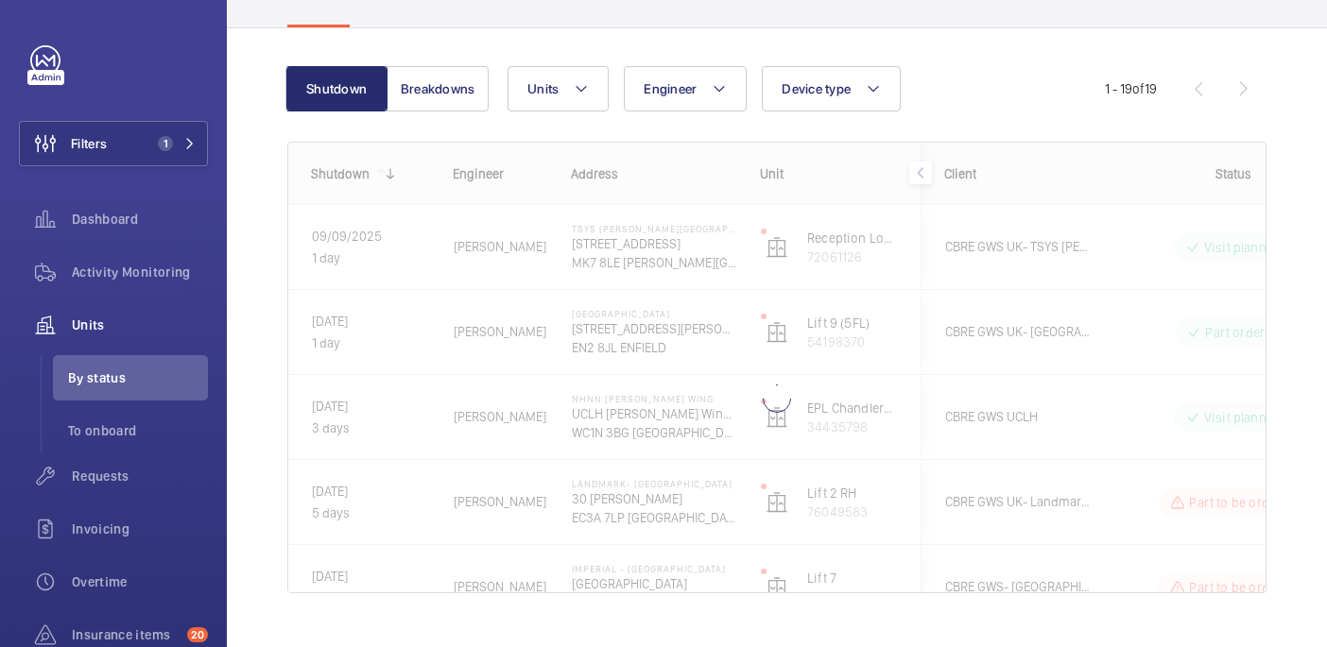
scroll to position [150, 0]
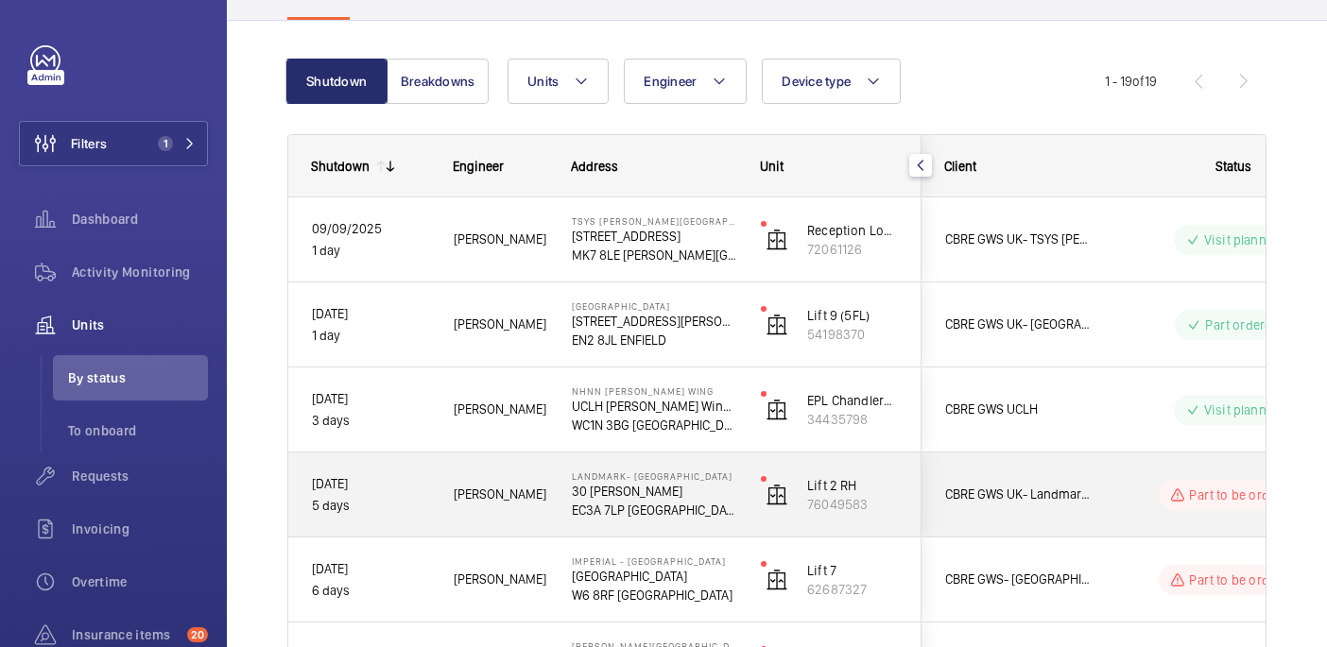
click at [1092, 513] on div "Part to be ordered" at bounding box center [1221, 495] width 258 height 68
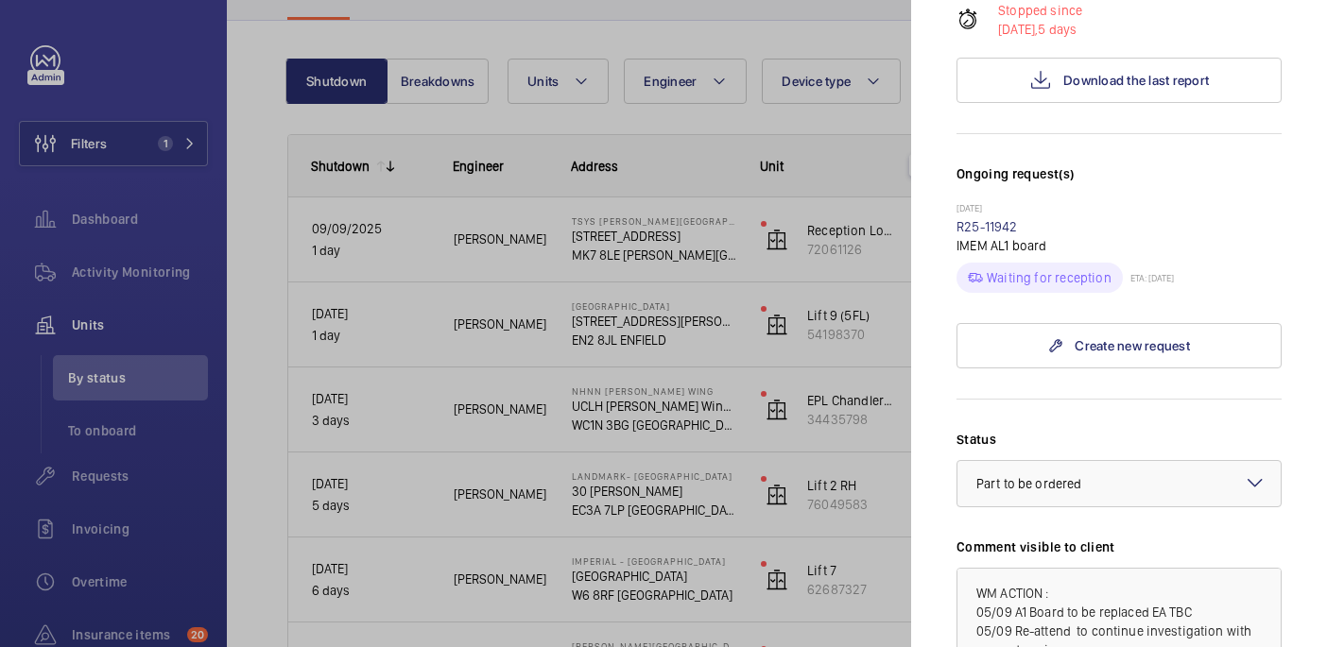
scroll to position [483, 0]
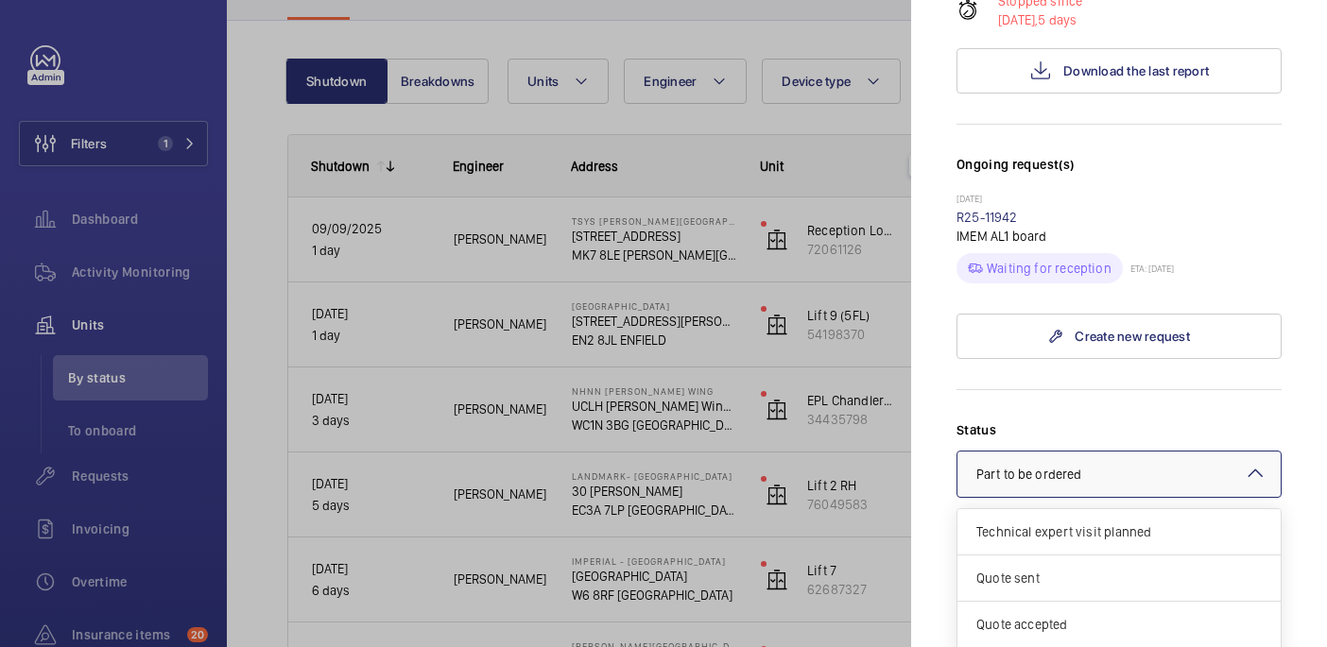
click at [1082, 465] on div "× Part to be ordered" at bounding box center [1052, 474] width 152 height 19
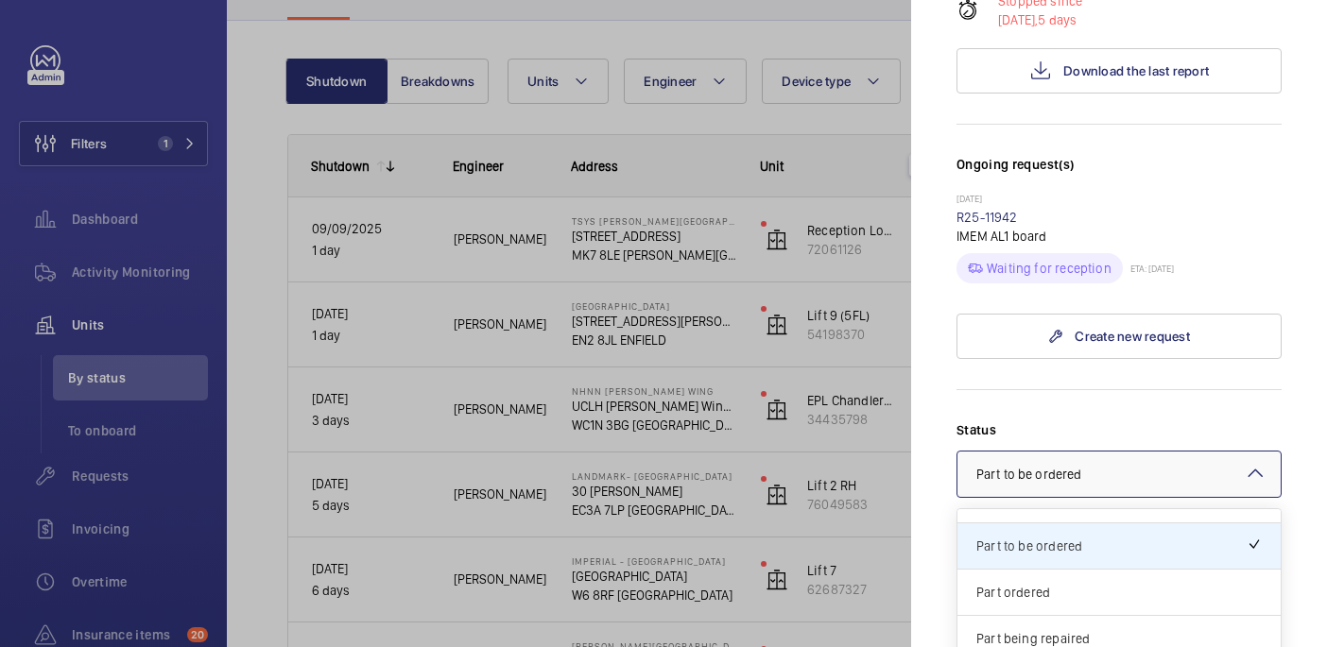
scroll to position [126, 0]
click at [1056, 582] on span "Part ordered" at bounding box center [1118, 591] width 285 height 19
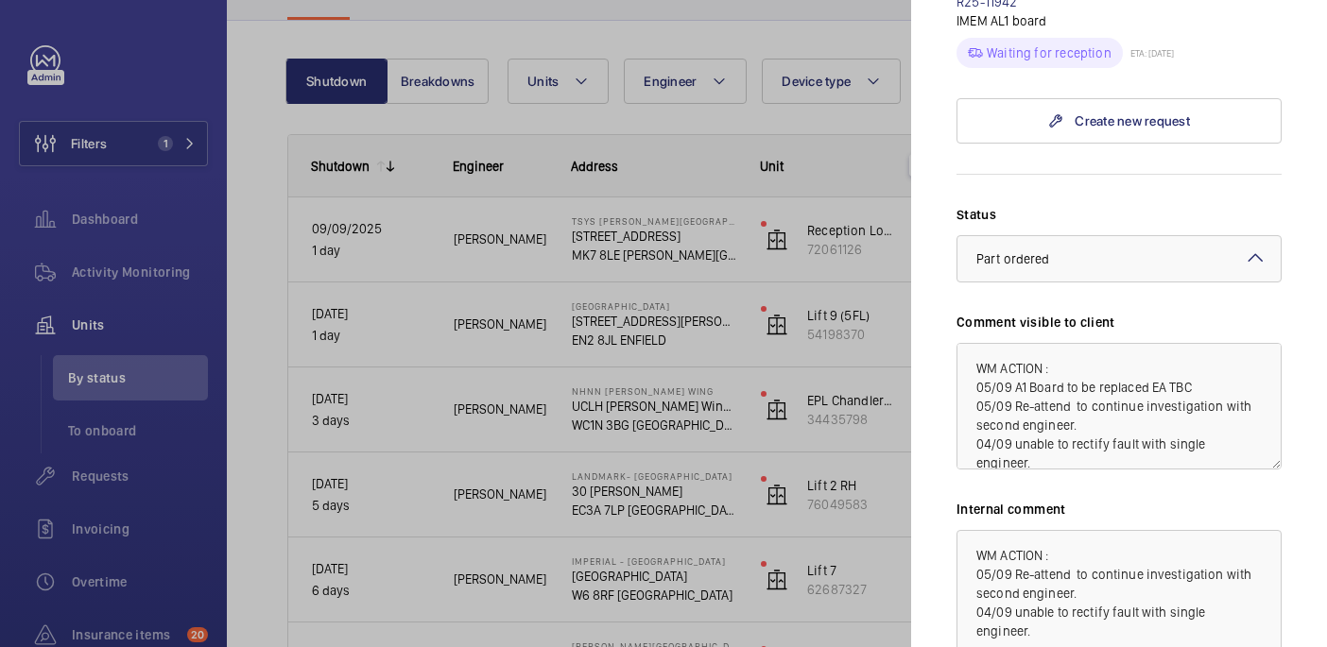
scroll to position [820, 0]
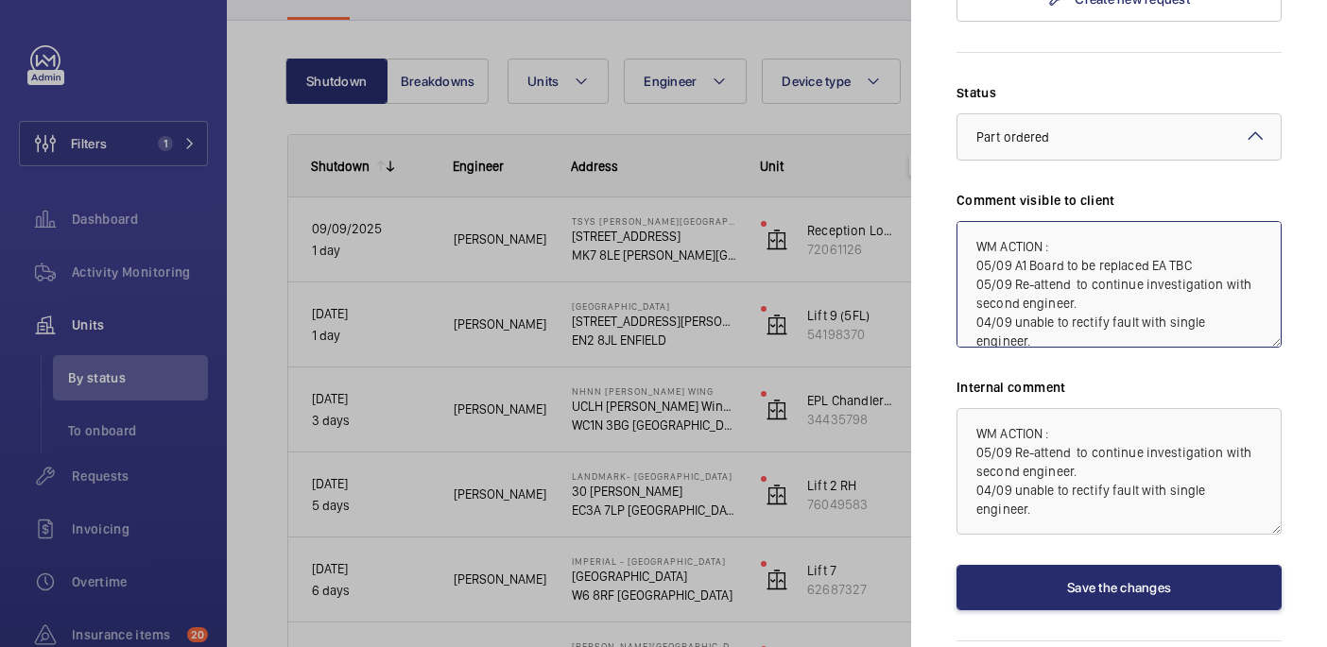
click at [1259, 255] on textarea "WM ACTION : 05/09 A1 Board to be replaced EA TBC 05/09 Re-attend to continue in…" at bounding box center [1118, 284] width 325 height 127
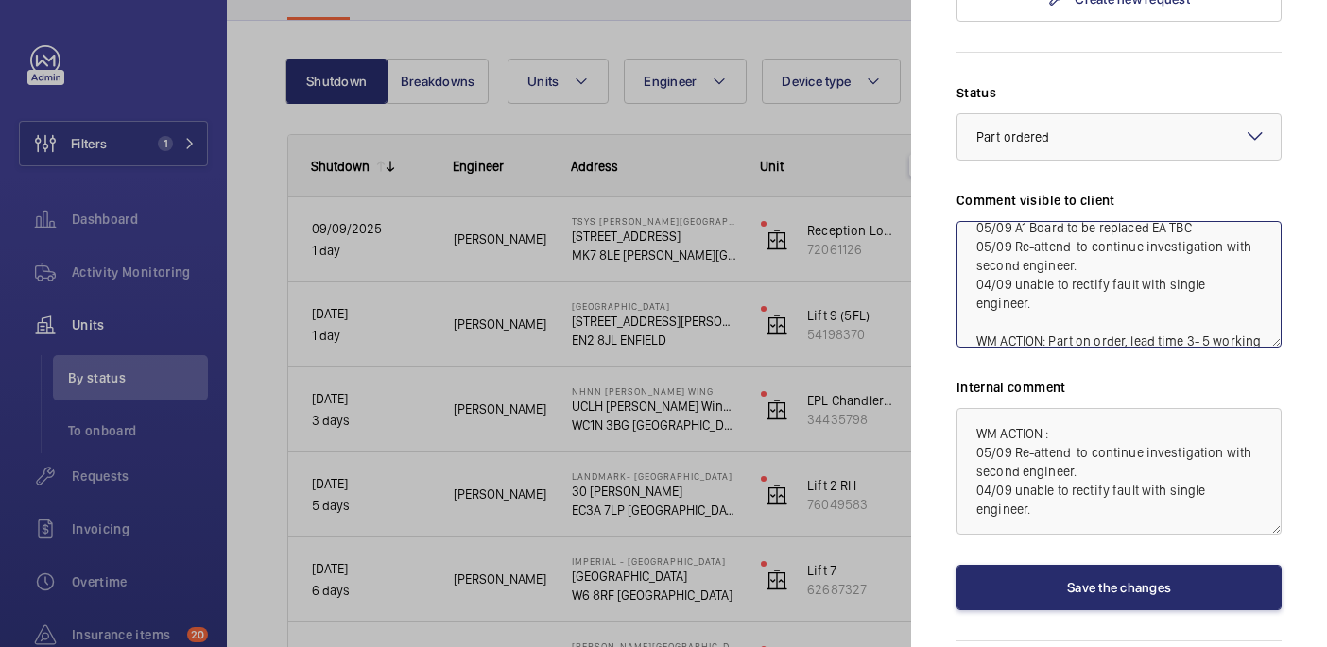
scroll to position [40, 0]
drag, startPoint x: 1047, startPoint y: 267, endPoint x: 961, endPoint y: 247, distance: 88.5
click at [961, 247] on textarea "WM ACTION : 05/09 A1 Board to be replaced EA TBC 05/09 Re-attend to continue in…" at bounding box center [1118, 284] width 325 height 127
click at [1041, 263] on textarea "WM ACTION : 05/09 A1 Board to be replaced EA TBC 05/09 Re-attend to continue in…" at bounding box center [1118, 284] width 325 height 127
drag, startPoint x: 1053, startPoint y: 266, endPoint x: 961, endPoint y: 243, distance: 94.4
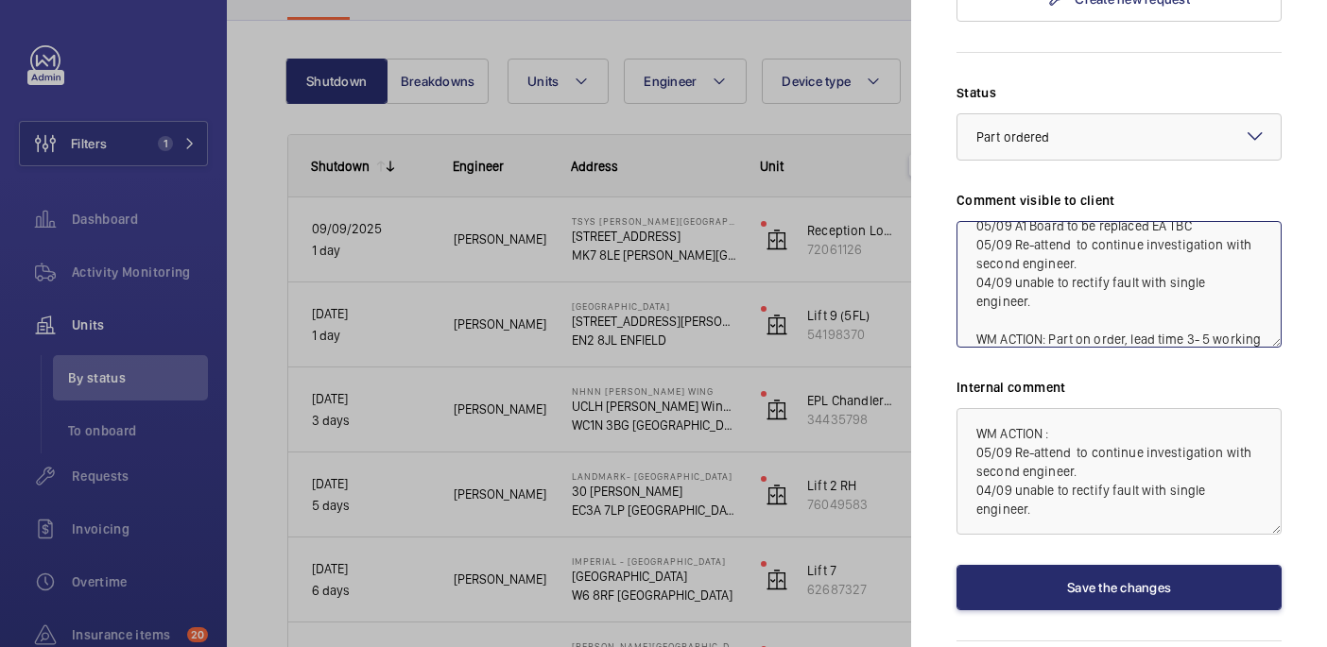
click at [961, 243] on textarea "WM ACTION : 05/09 A1 Board to be replaced EA TBC 05/09 Re-attend to continue in…" at bounding box center [1118, 284] width 325 height 127
type textarea "WM ACTION : 05/09 A1 Board to be replaced EA TBC 05/09 Re-attend to continue in…"
click at [1260, 420] on textarea "WM ACTION : 05/09 Re-attend to continue investigation with second engineer. 04/…" at bounding box center [1118, 471] width 325 height 127
paste textarea "WM ACTION: Part on order, lead time 3- 5 working days. 10/09"
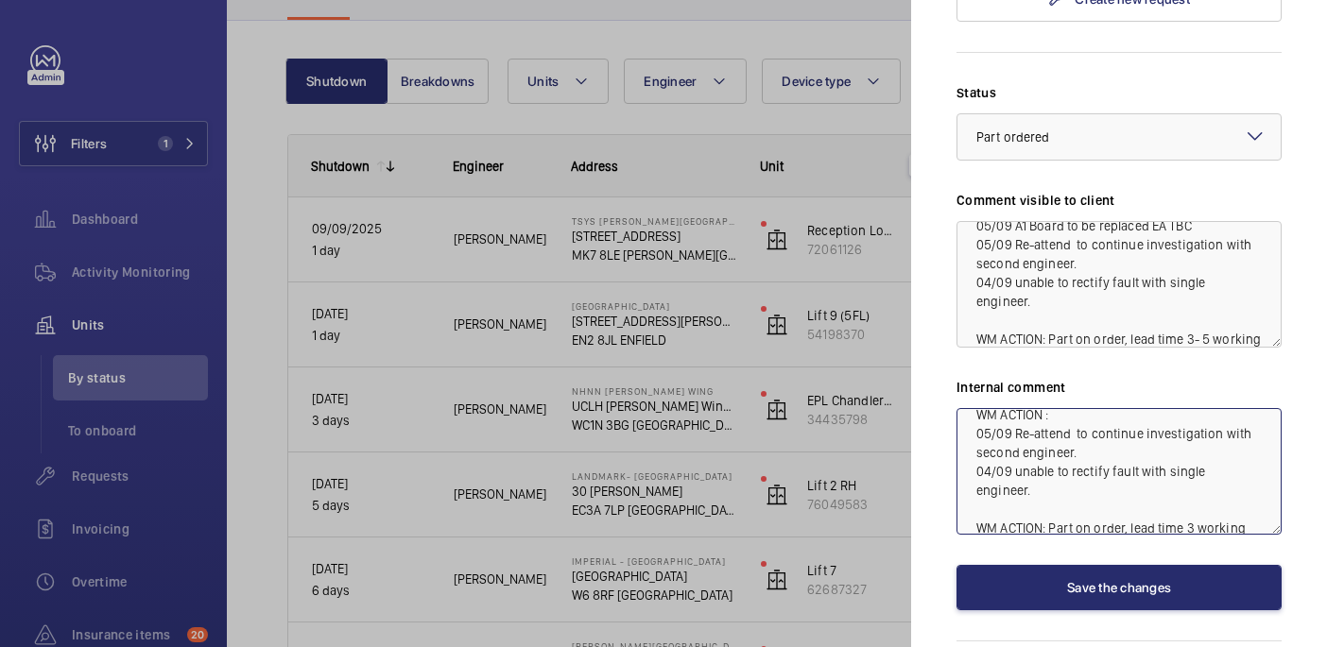
scroll to position [21, 0]
type textarea "WM ACTION : 05/09 Re-attend to continue investigation with second engineer. 04/…"
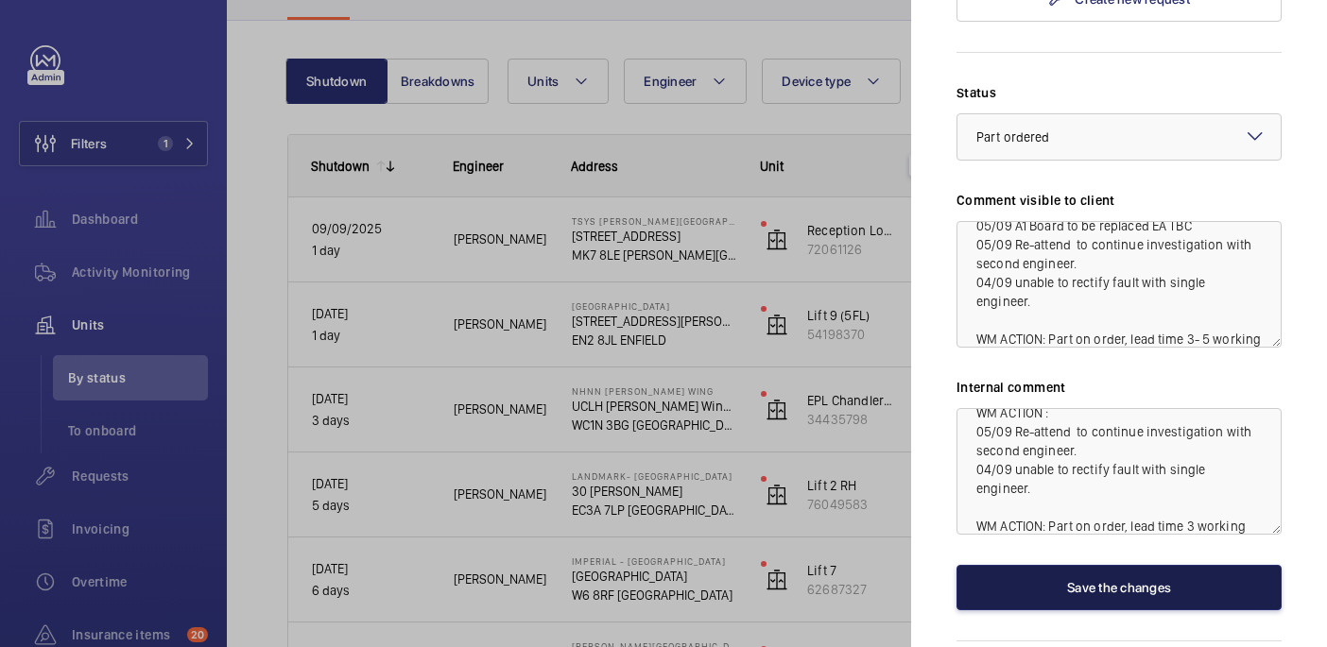
click at [1206, 565] on button "Save the changes" at bounding box center [1118, 587] width 325 height 45
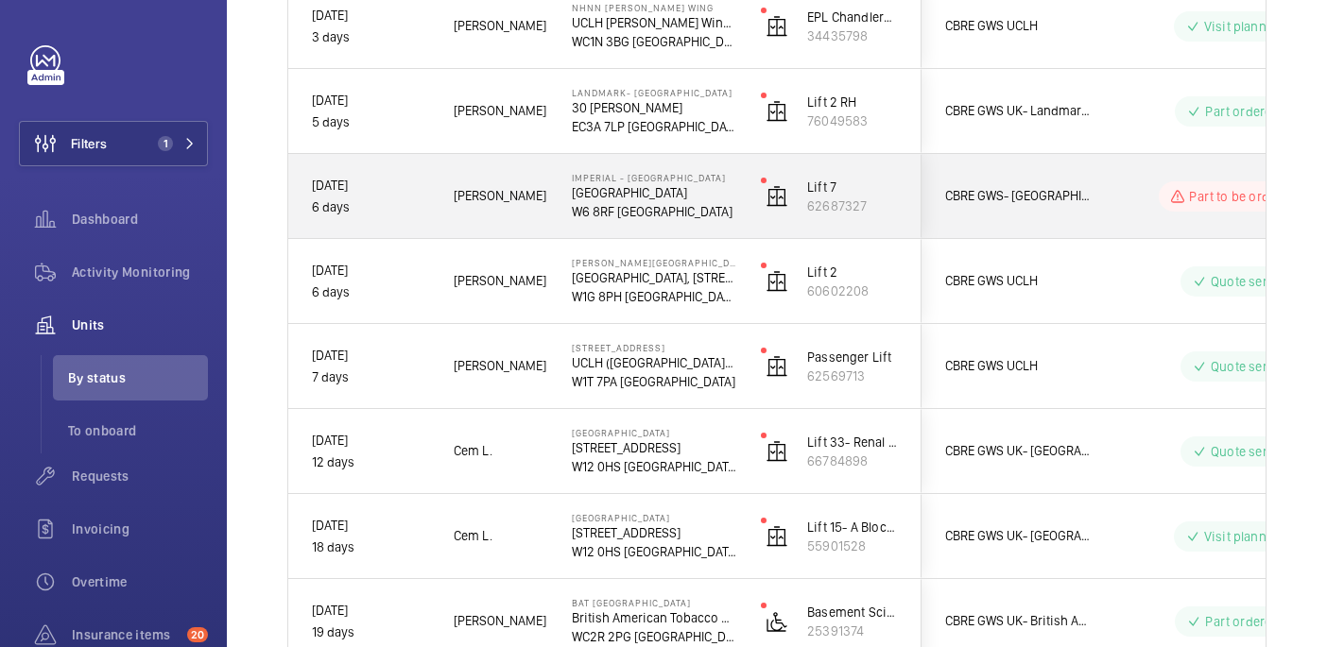
scroll to position [522, 0]
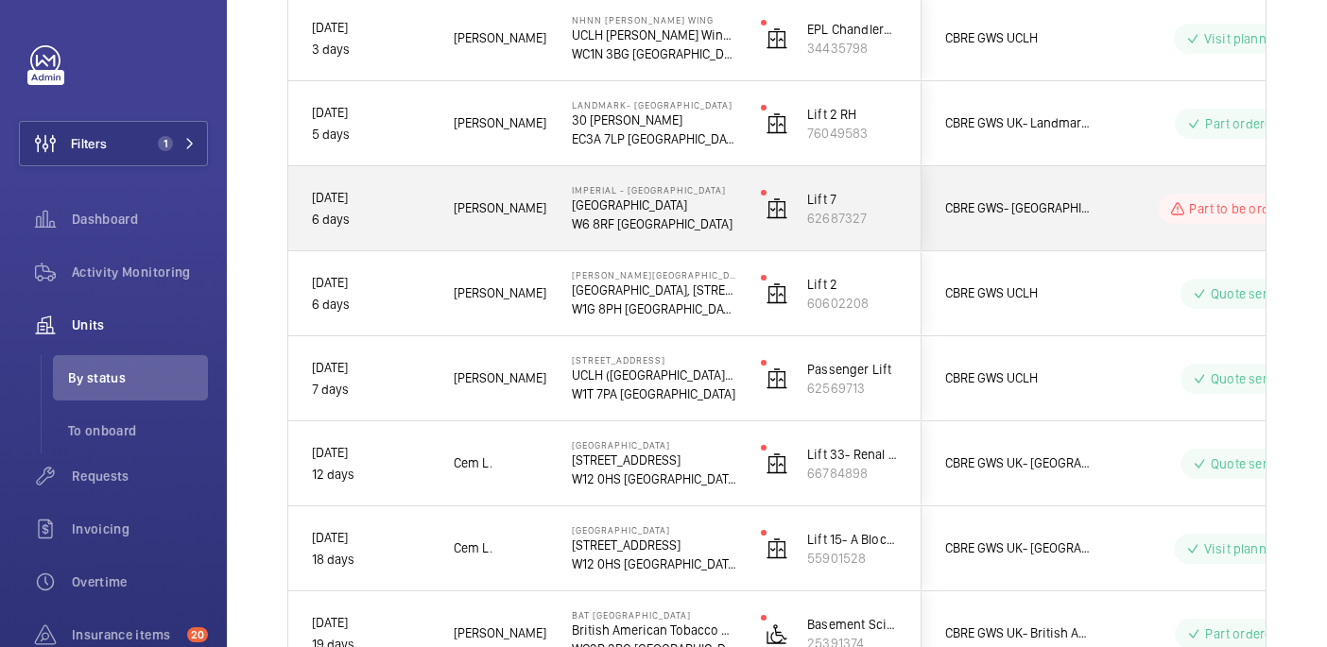
click at [941, 221] on div "CBRE GWS- Imperial Hospital (Charing Cross)" at bounding box center [1006, 209] width 168 height 60
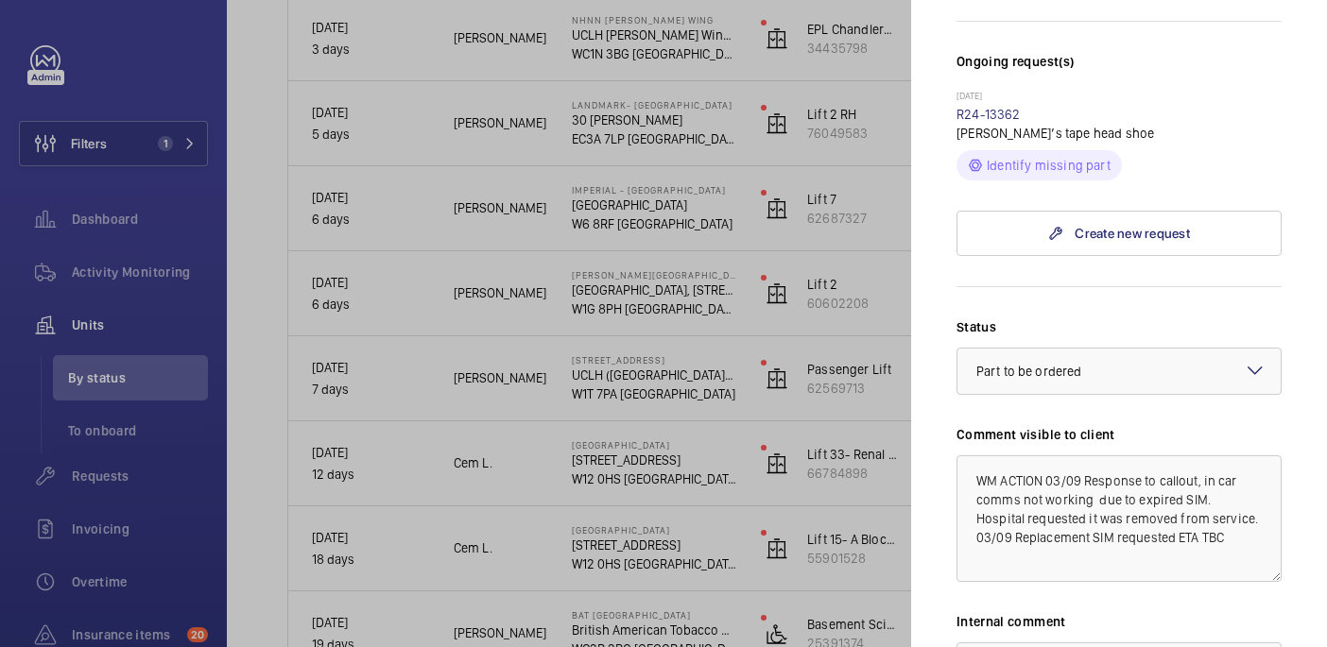
scroll to position [585, 0]
click at [1004, 108] on link "R24-13362" at bounding box center [988, 115] width 64 height 15
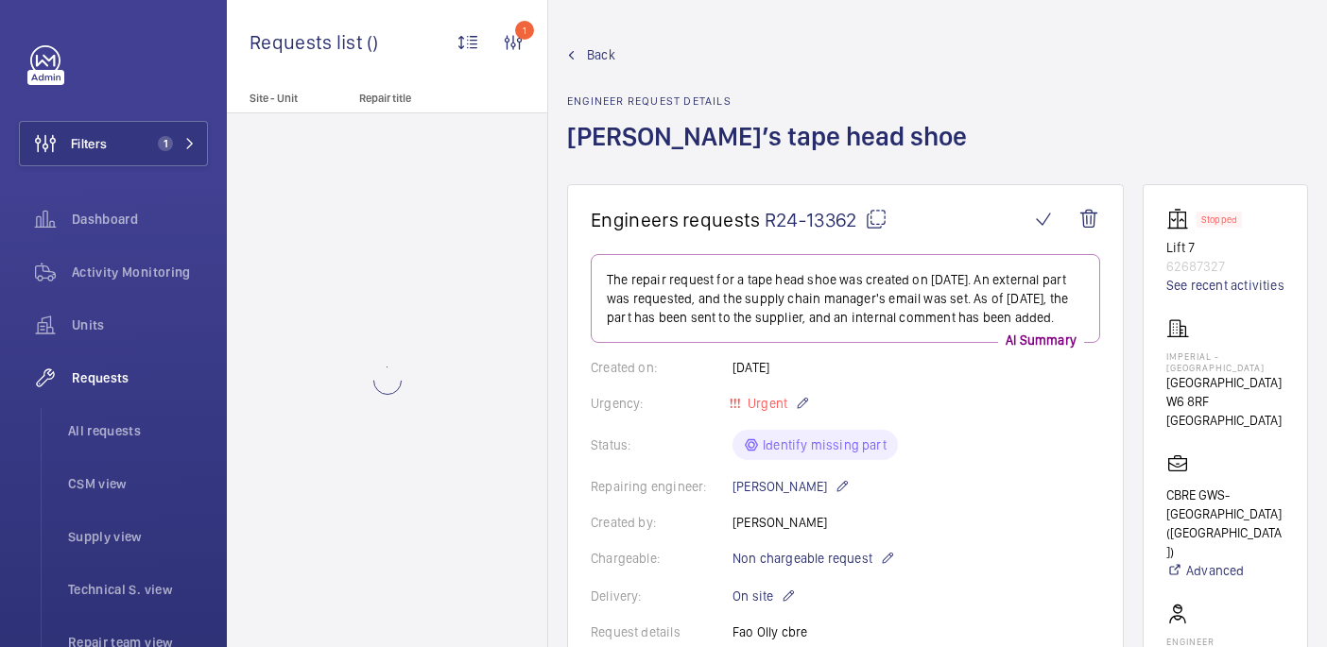
click at [874, 221] on mat-icon at bounding box center [876, 219] width 23 height 23
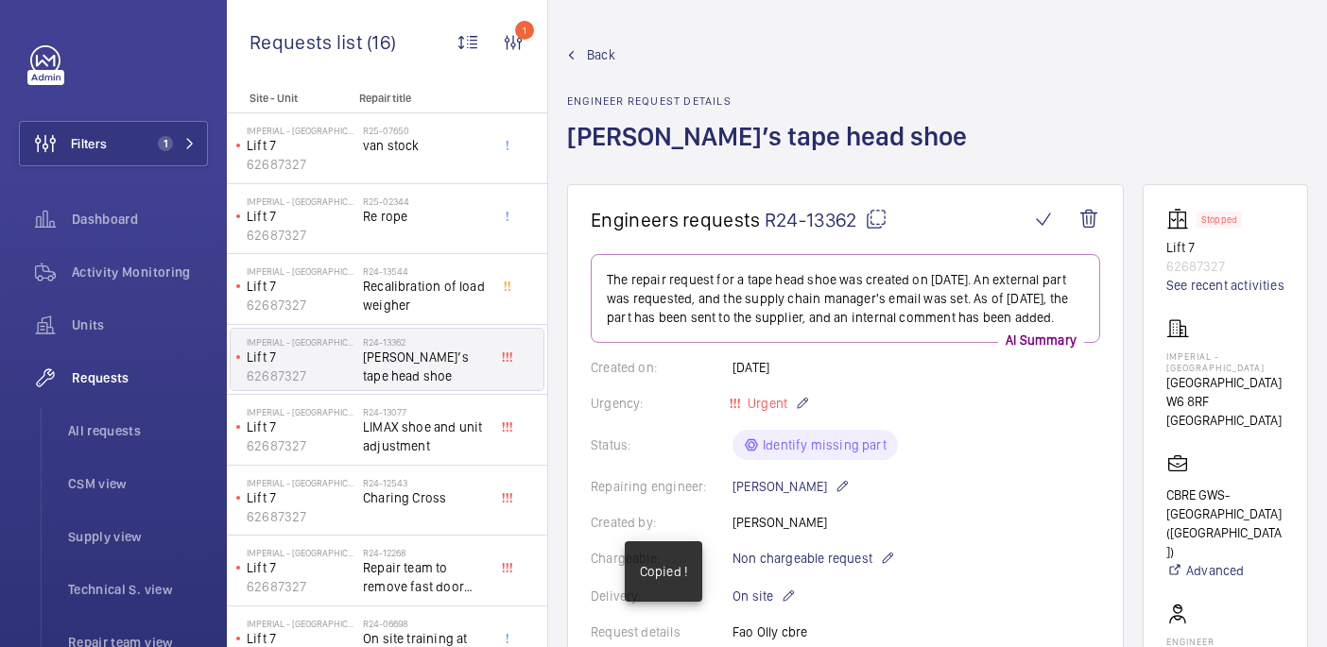
click at [878, 215] on mat-icon at bounding box center [876, 219] width 23 height 23
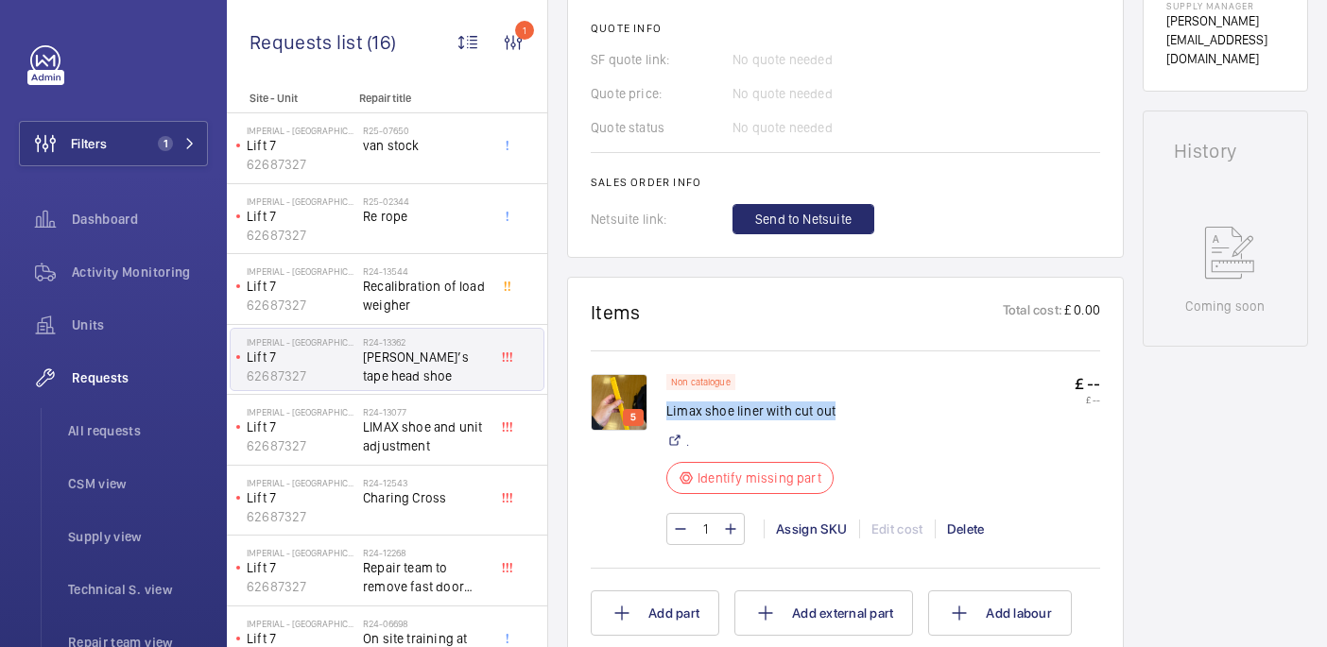
drag, startPoint x: 668, startPoint y: 431, endPoint x: 848, endPoint y: 426, distance: 179.6
click at [848, 426] on div "Non catalogue Limax shoe liner with cut out . Identify missing part £ -- £ --" at bounding box center [883, 439] width 434 height 131
copy p "Limax shoe liner with cut out"
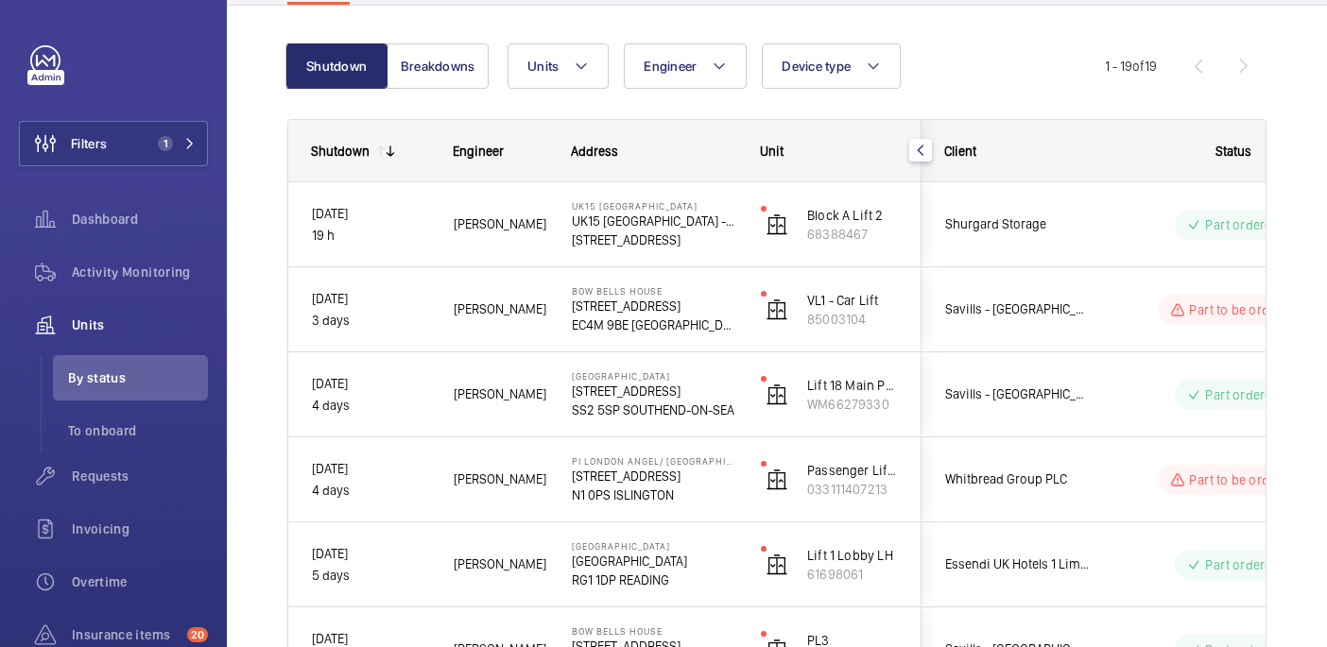
scroll to position [184, 0]
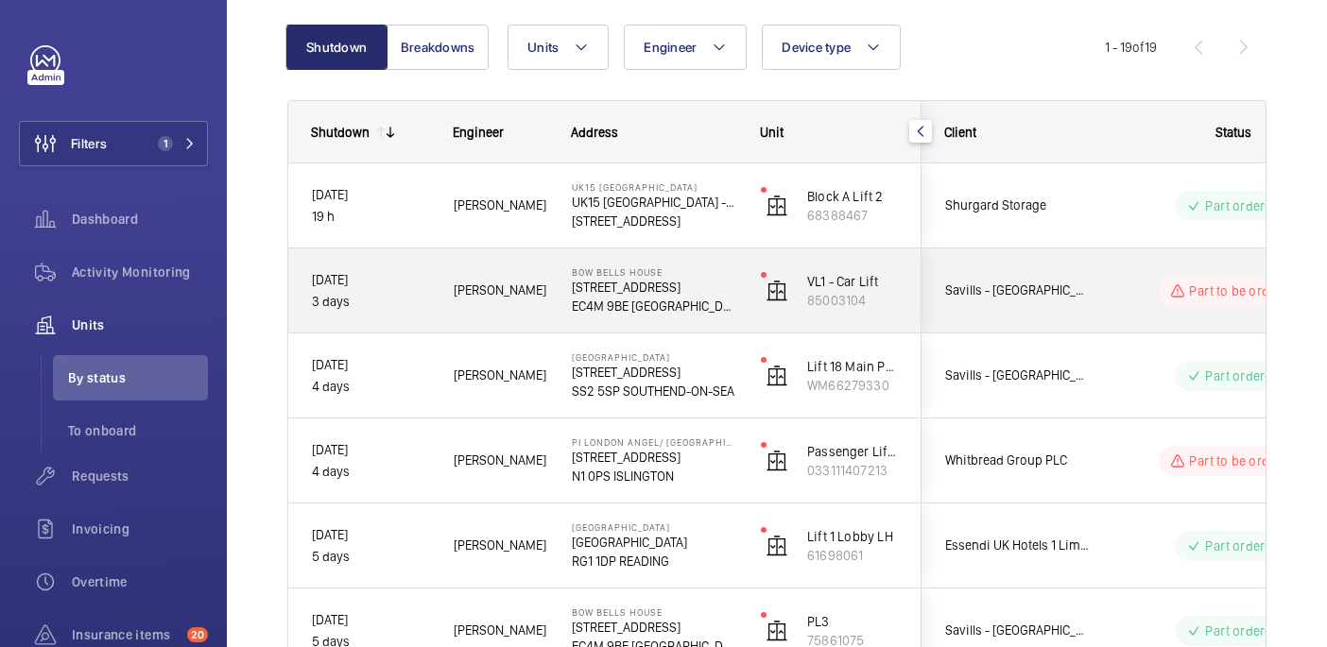
click at [700, 290] on p "[STREET_ADDRESS]" at bounding box center [654, 287] width 164 height 19
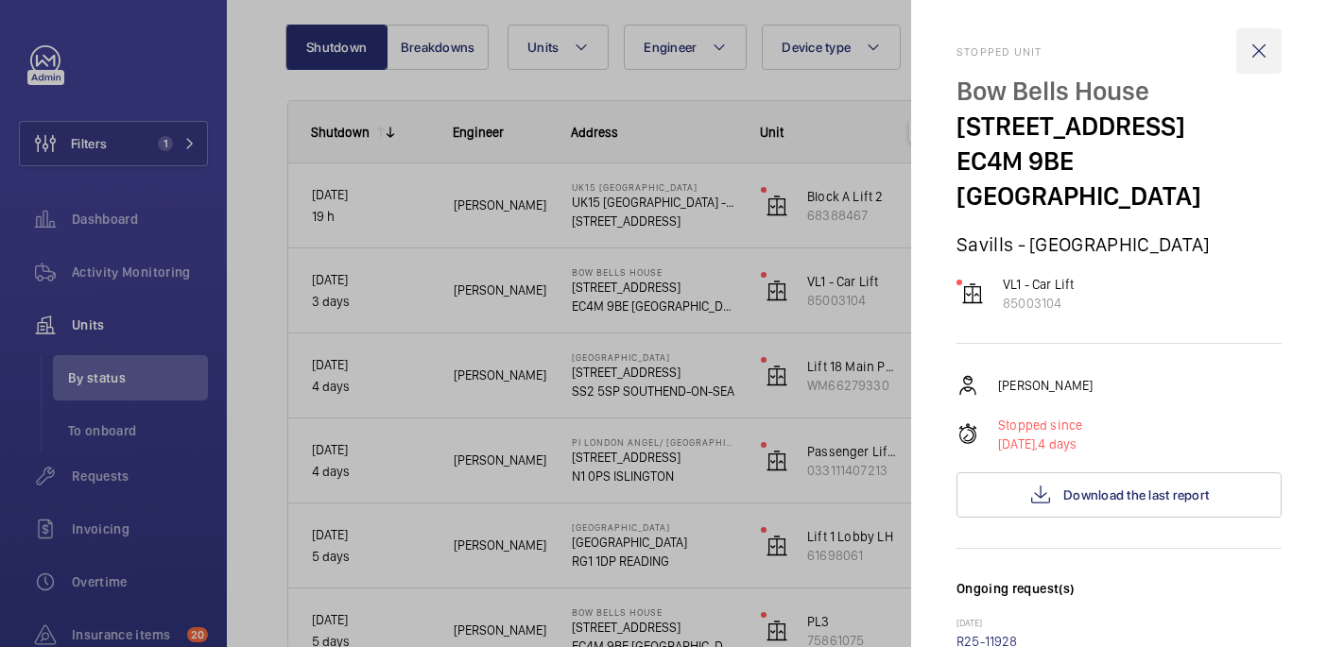
click at [1249, 52] on wm-front-icon-button at bounding box center [1258, 50] width 45 height 45
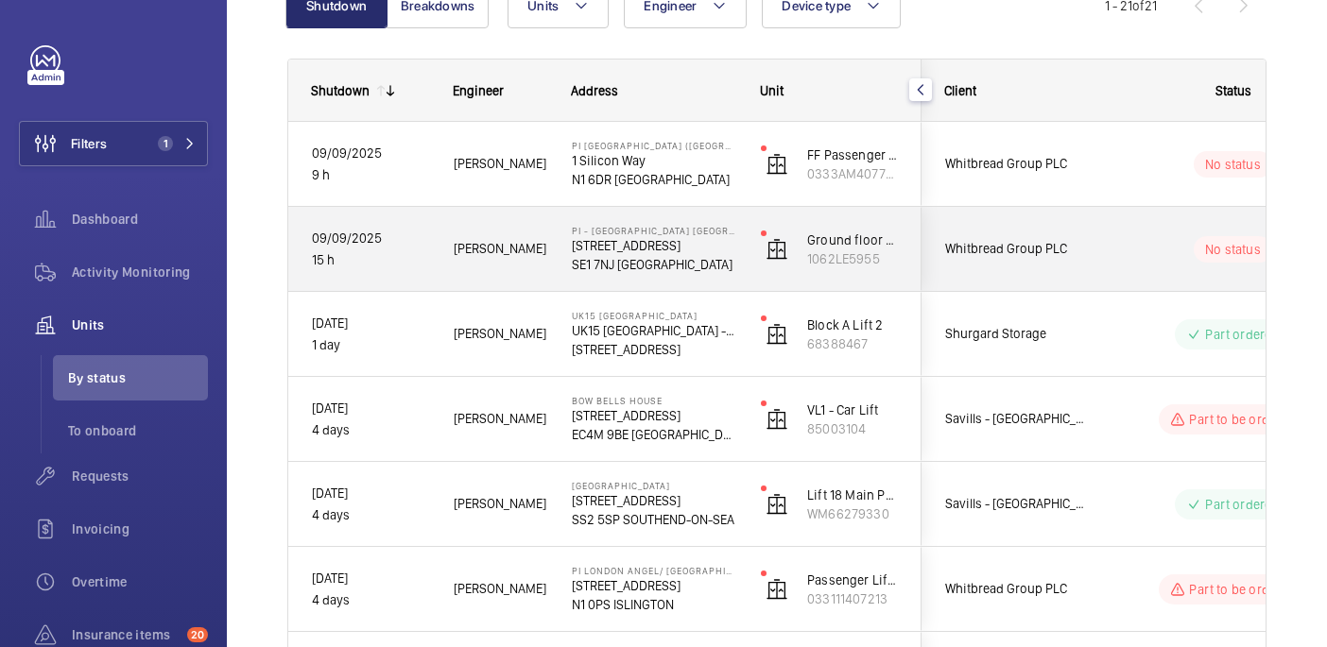
scroll to position [230, 0]
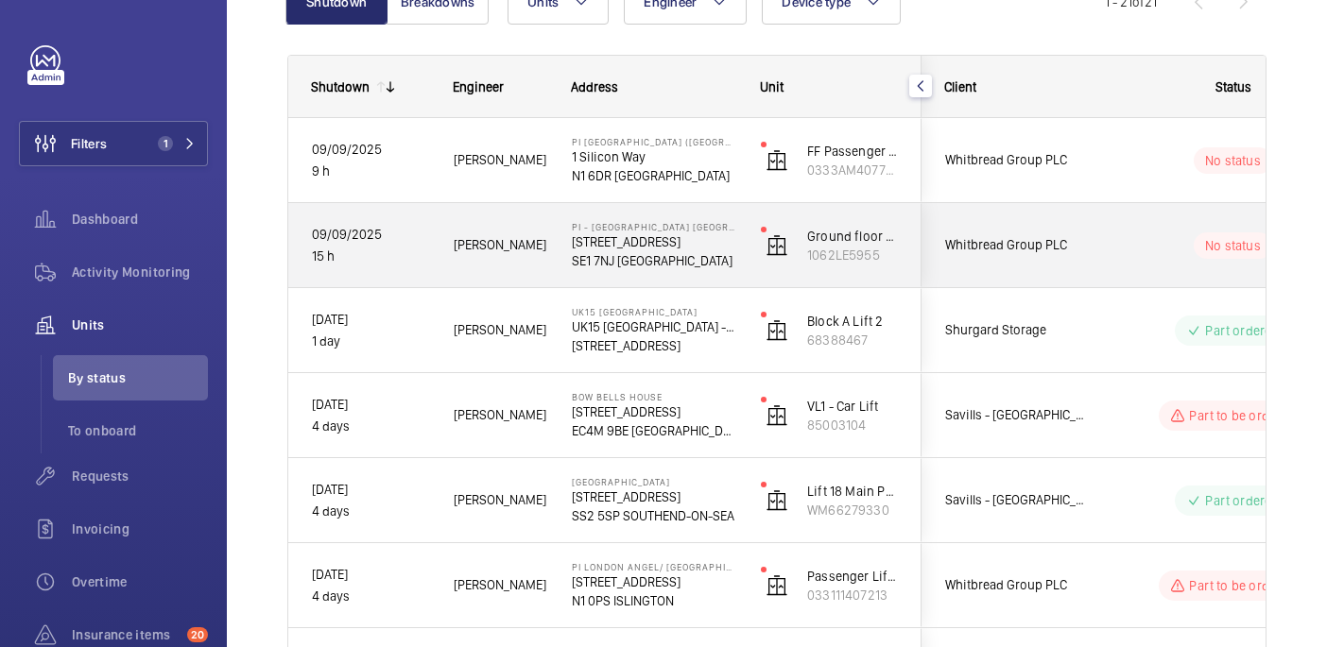
click at [723, 263] on p "SE1 7NJ LONDON" at bounding box center [654, 260] width 164 height 19
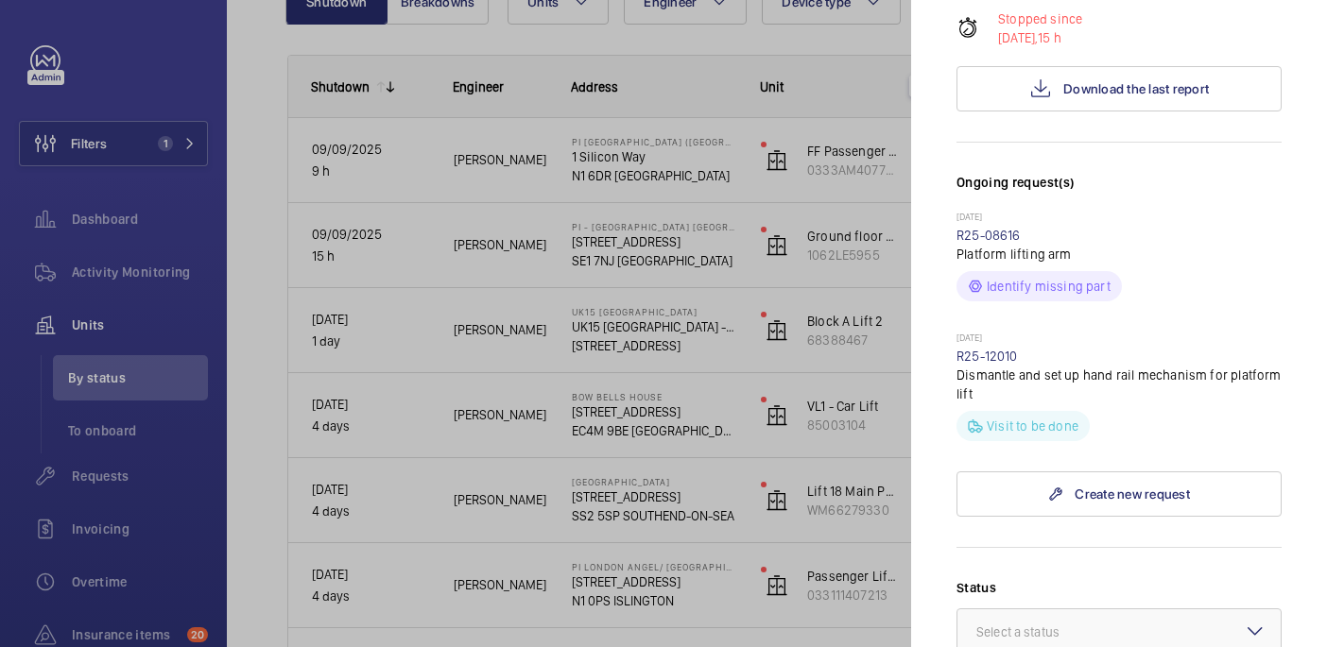
scroll to position [202, 0]
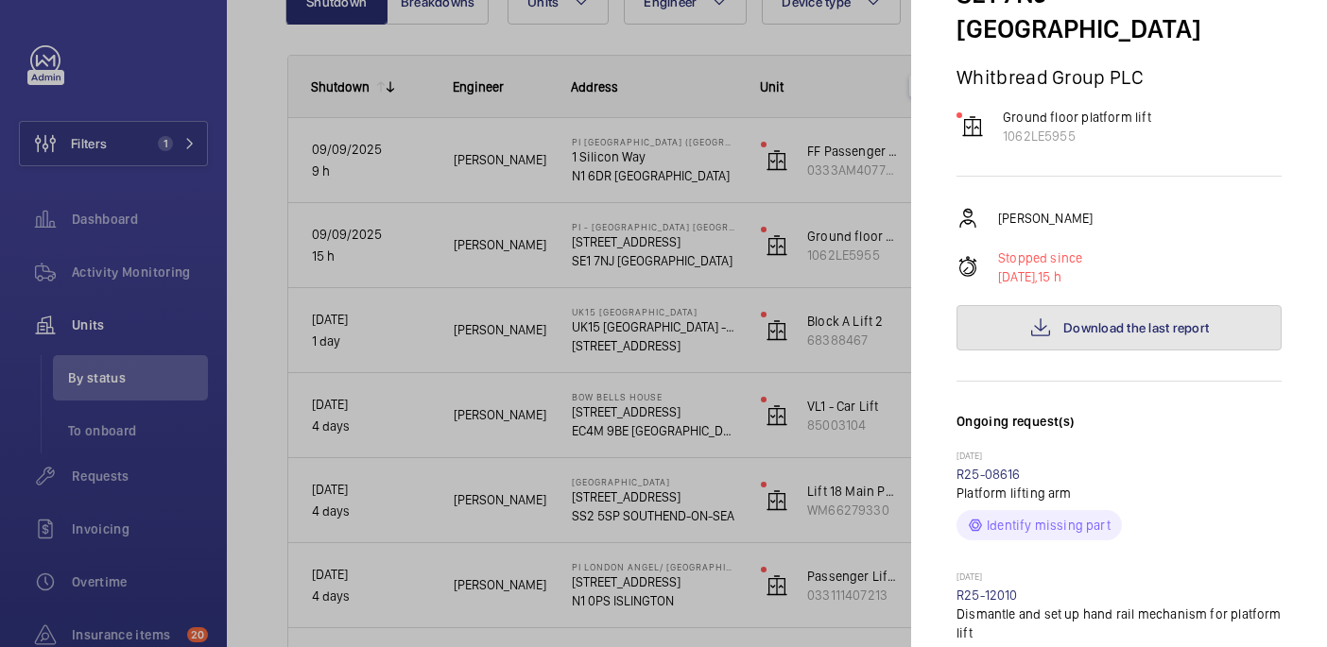
click at [1096, 306] on button "Download the last report" at bounding box center [1118, 327] width 325 height 45
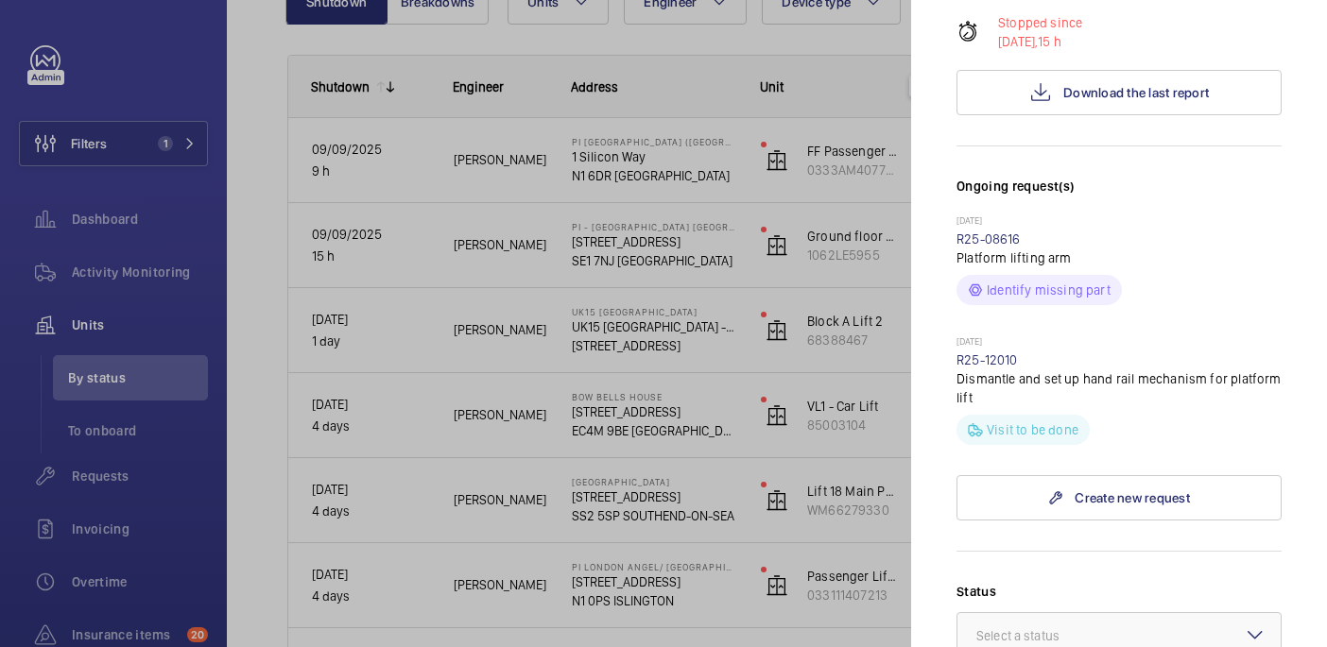
scroll to position [442, 0]
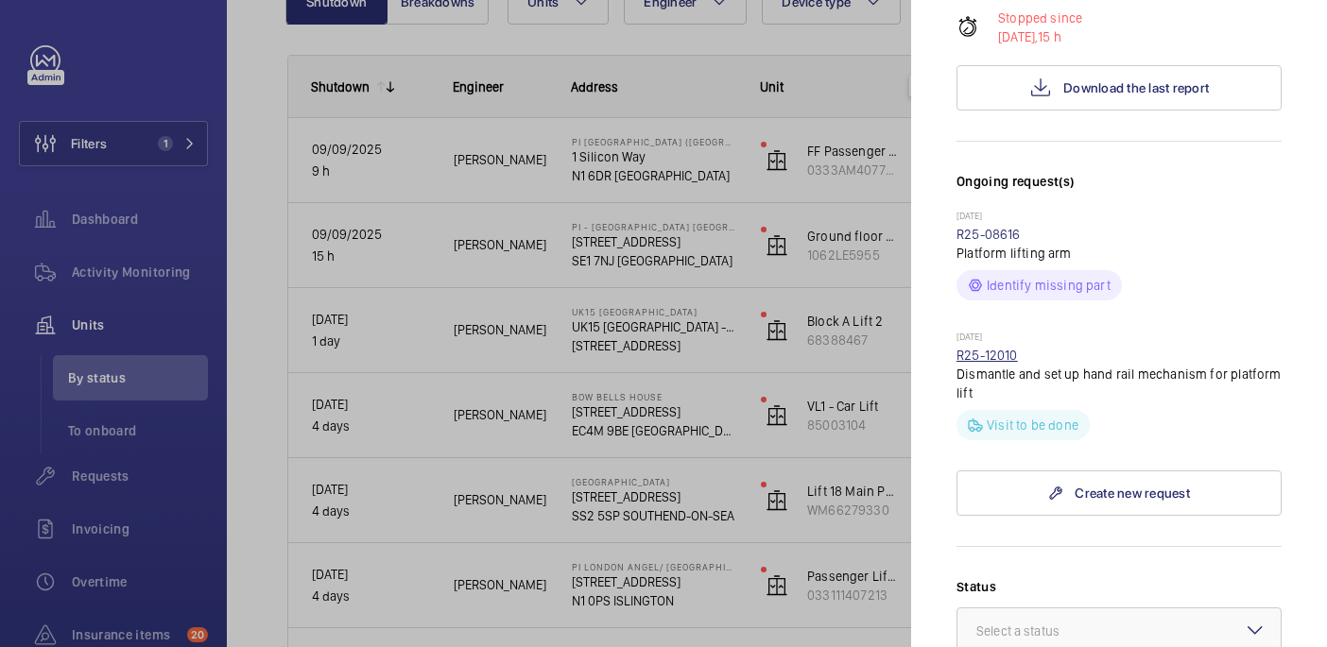
click at [989, 348] on link "R25-12010" at bounding box center [986, 355] width 61 height 15
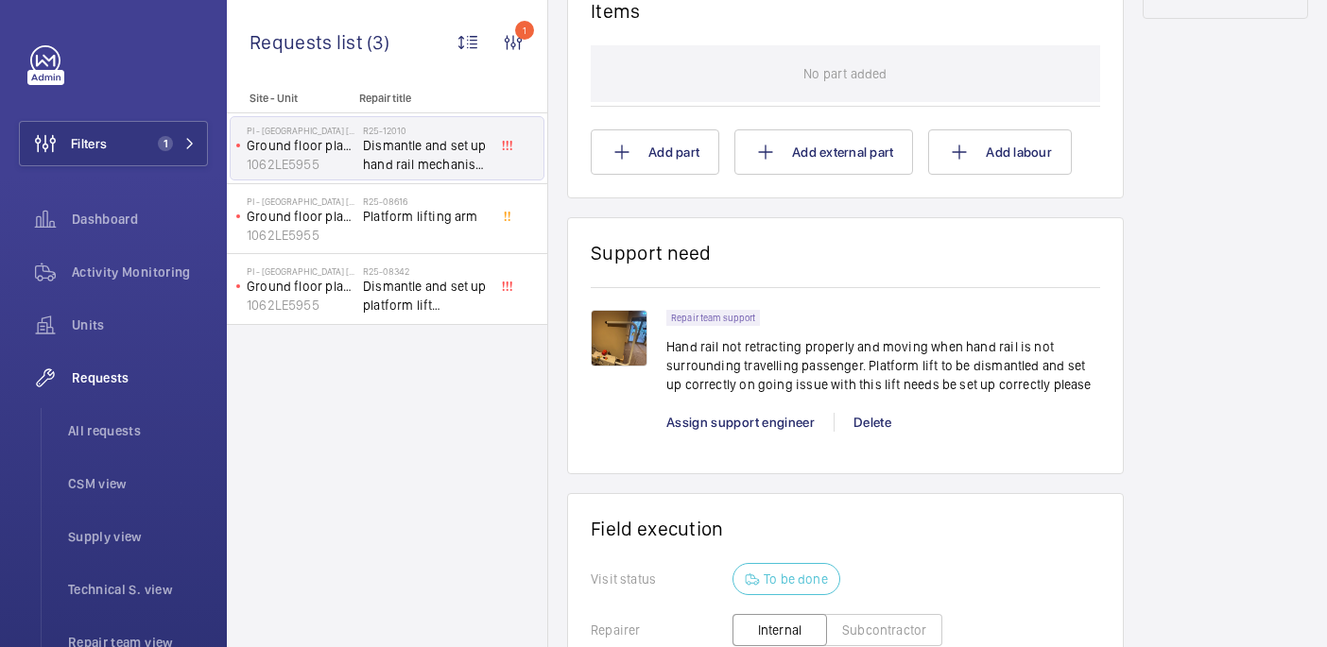
scroll to position [1155, 0]
click at [639, 335] on img at bounding box center [619, 335] width 57 height 57
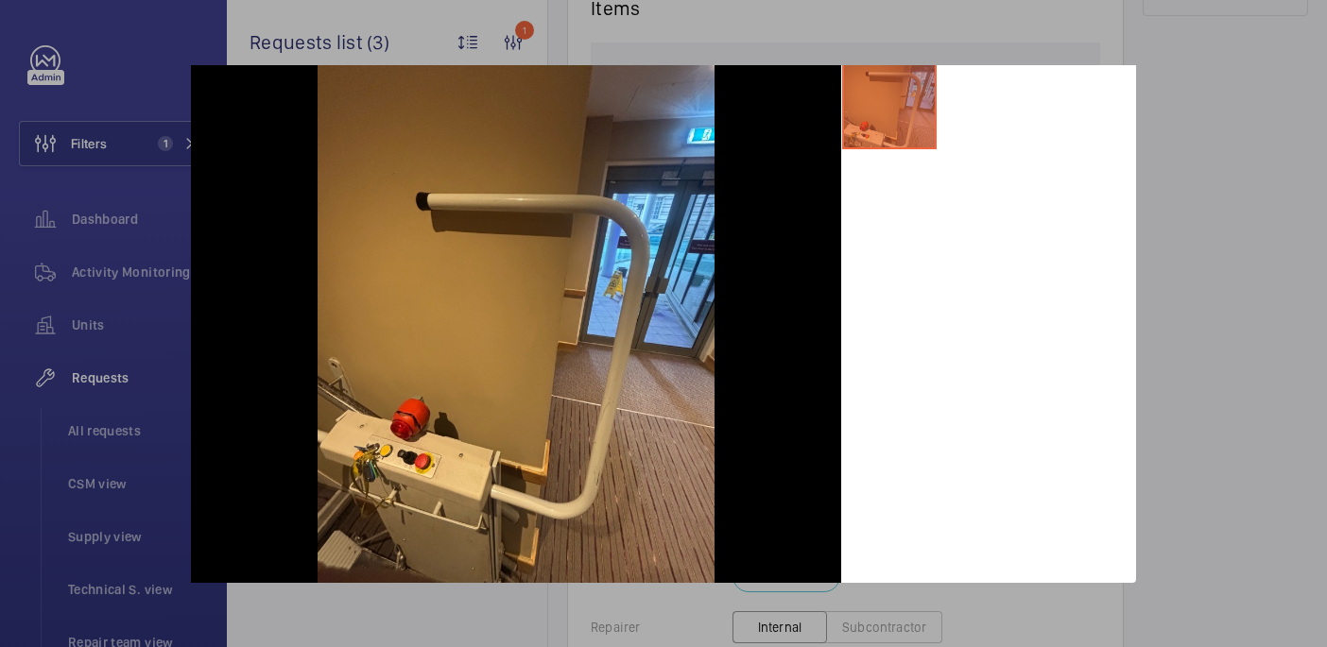
scroll to position [0, 0]
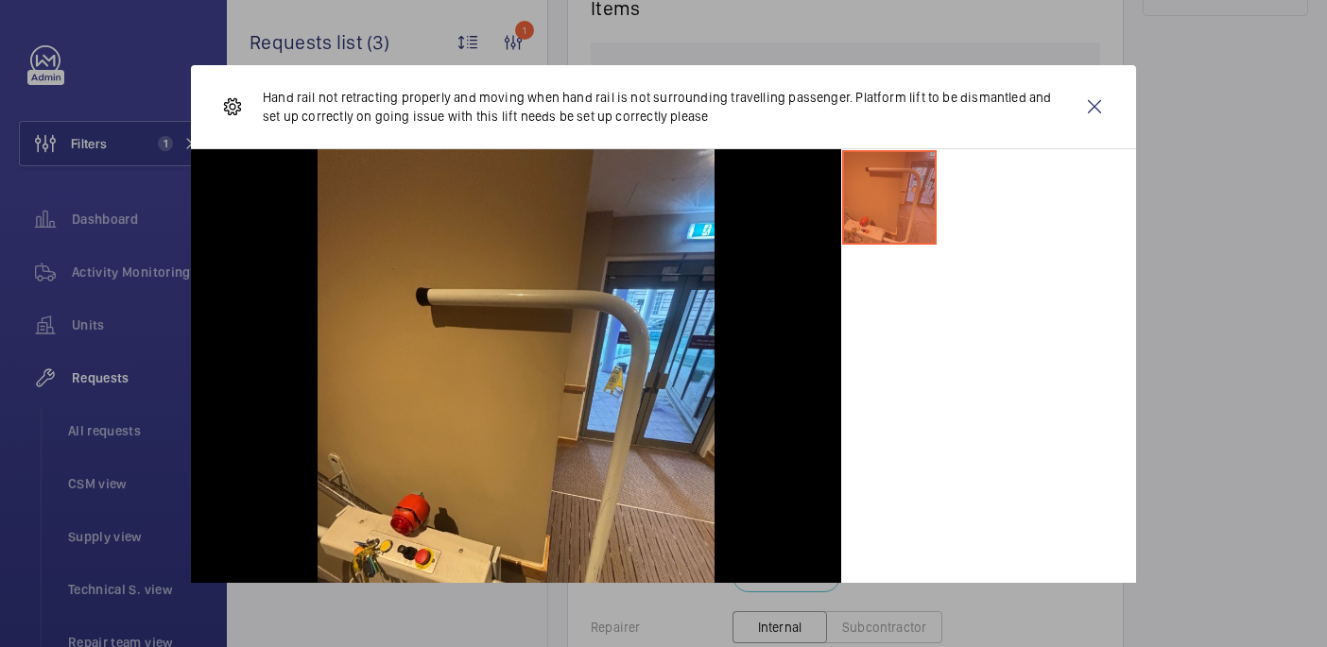
click at [1162, 140] on div at bounding box center [663, 323] width 1327 height 647
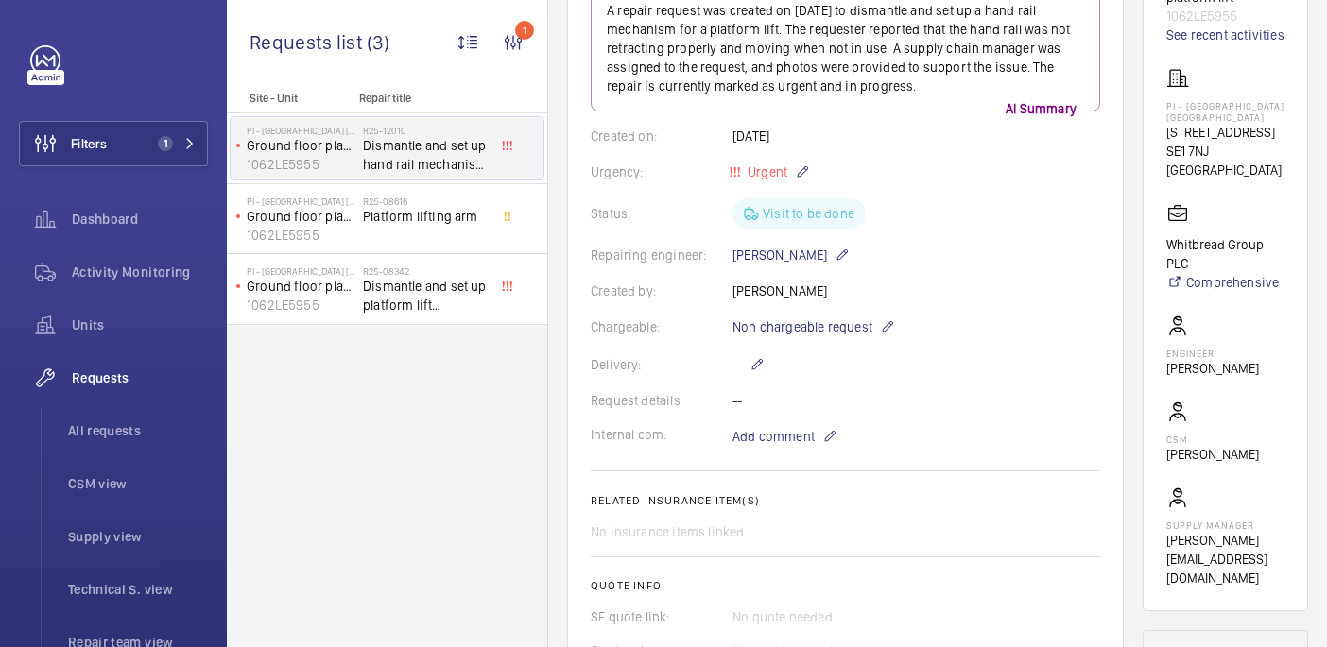
scroll to position [305, 0]
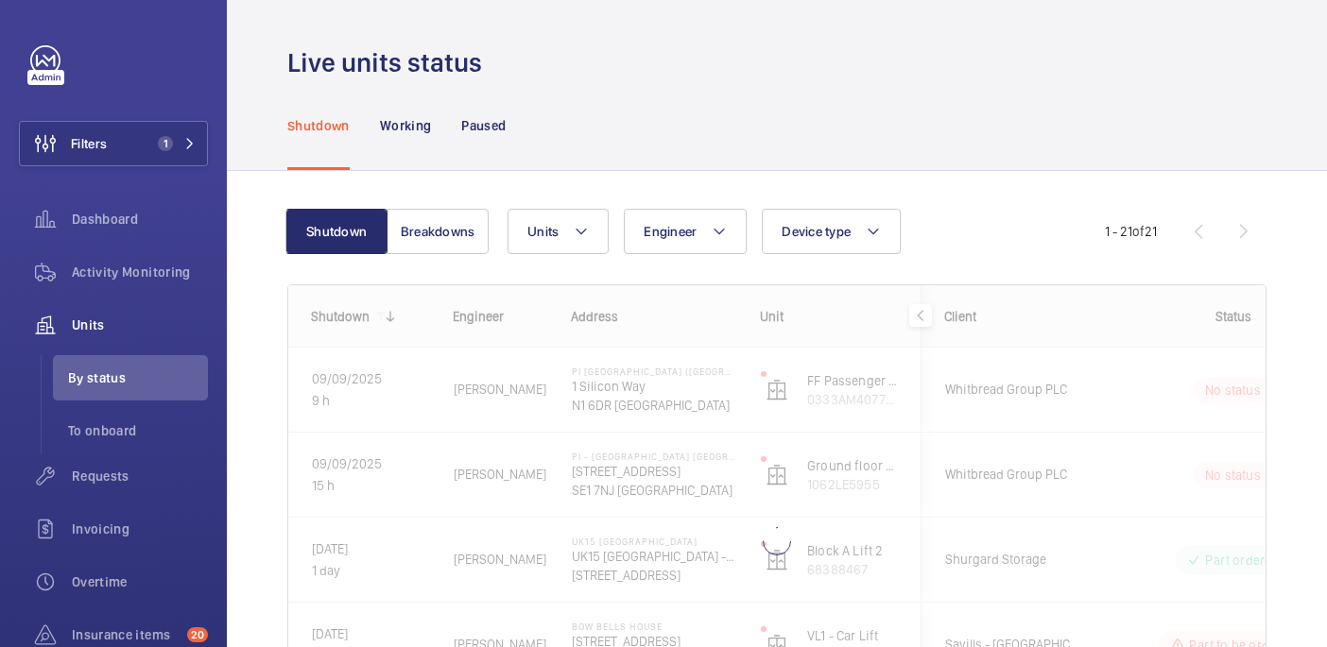
scroll to position [112, 0]
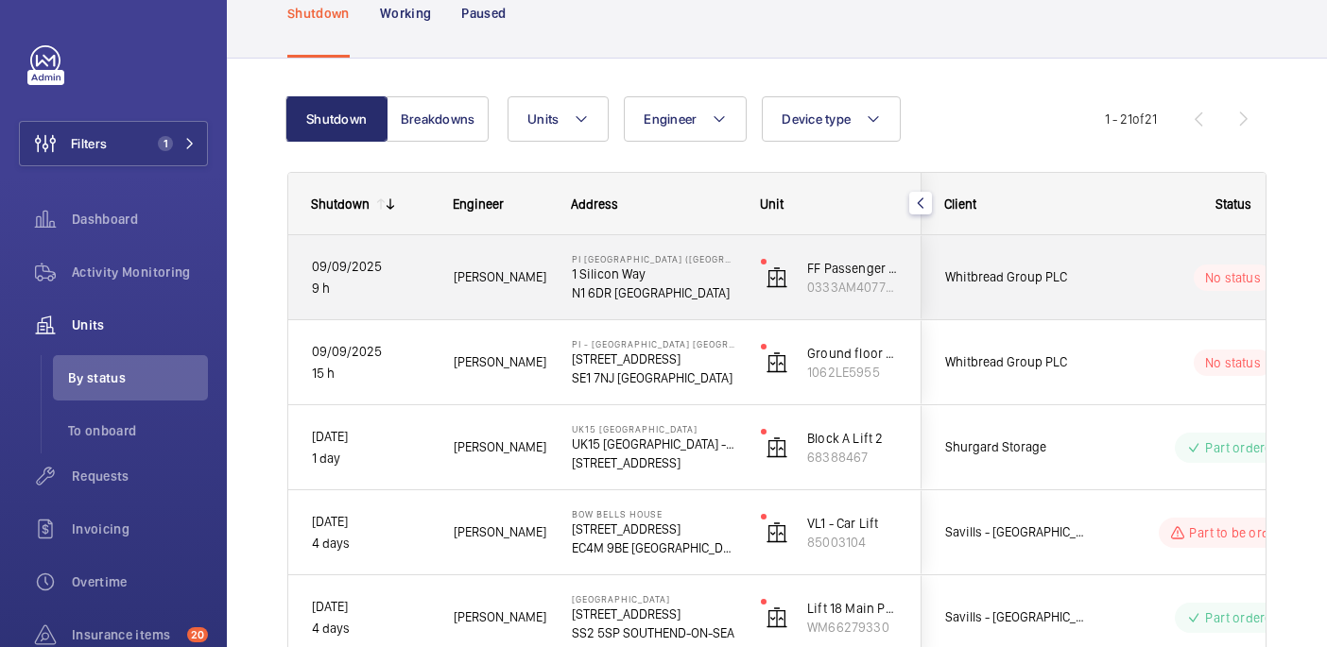
click at [1101, 271] on div "No status" at bounding box center [1221, 278] width 258 height 64
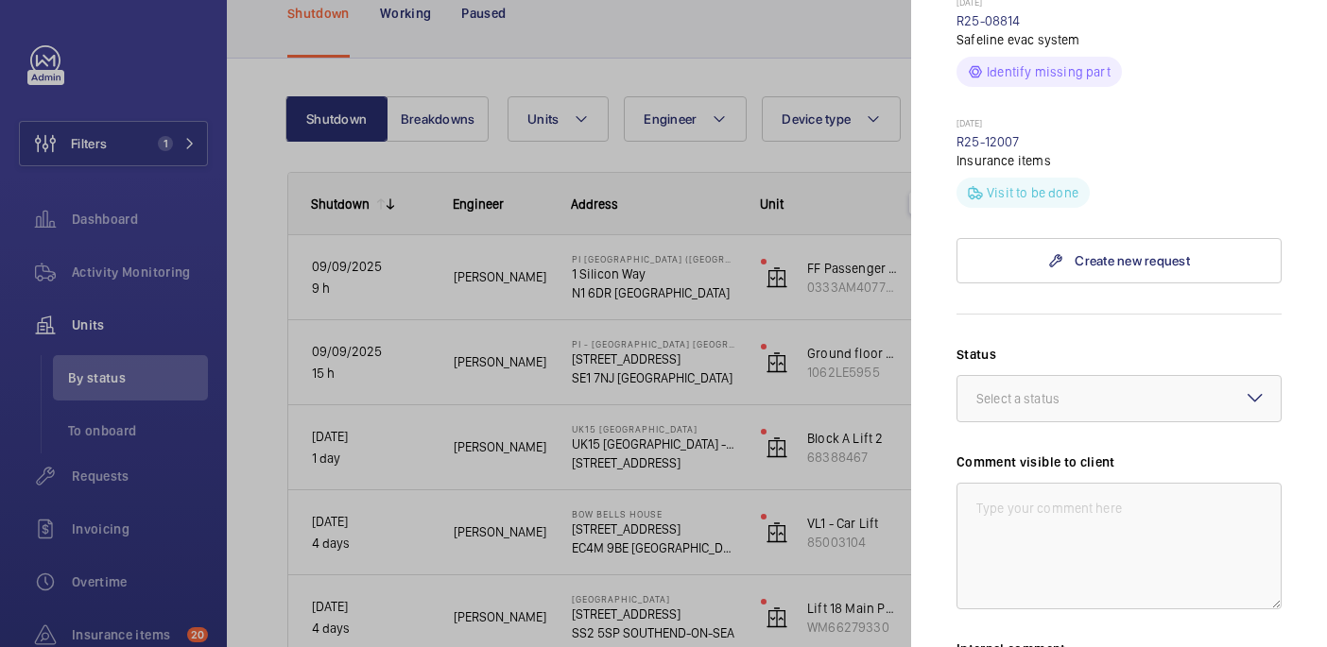
scroll to position [800, 0]
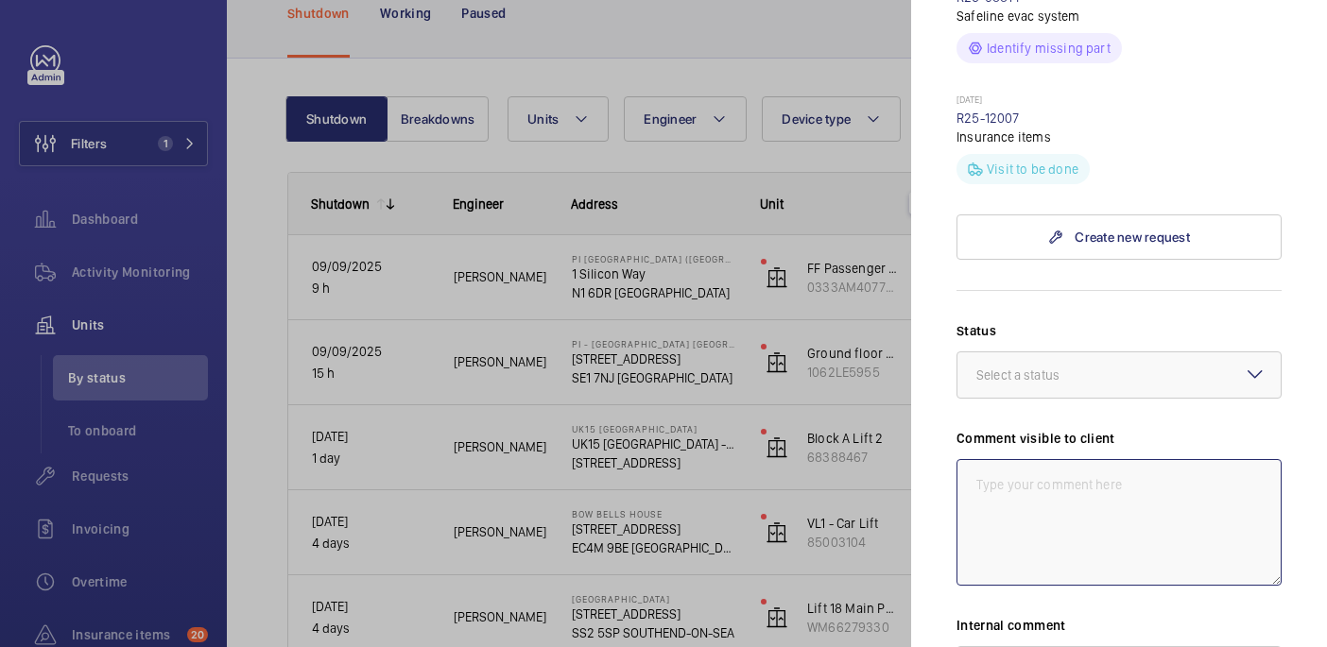
click at [1084, 459] on textarea at bounding box center [1118, 522] width 325 height 127
click at [1207, 352] on div at bounding box center [1118, 374] width 323 height 45
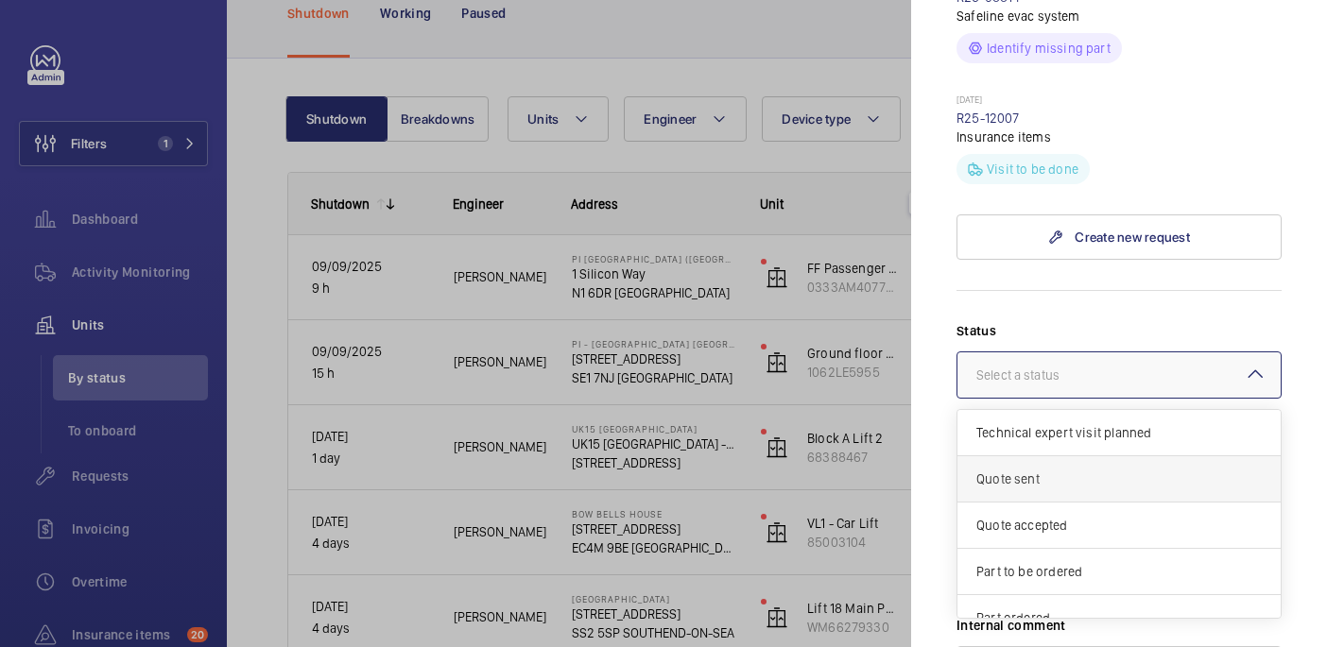
scroll to position [162, 0]
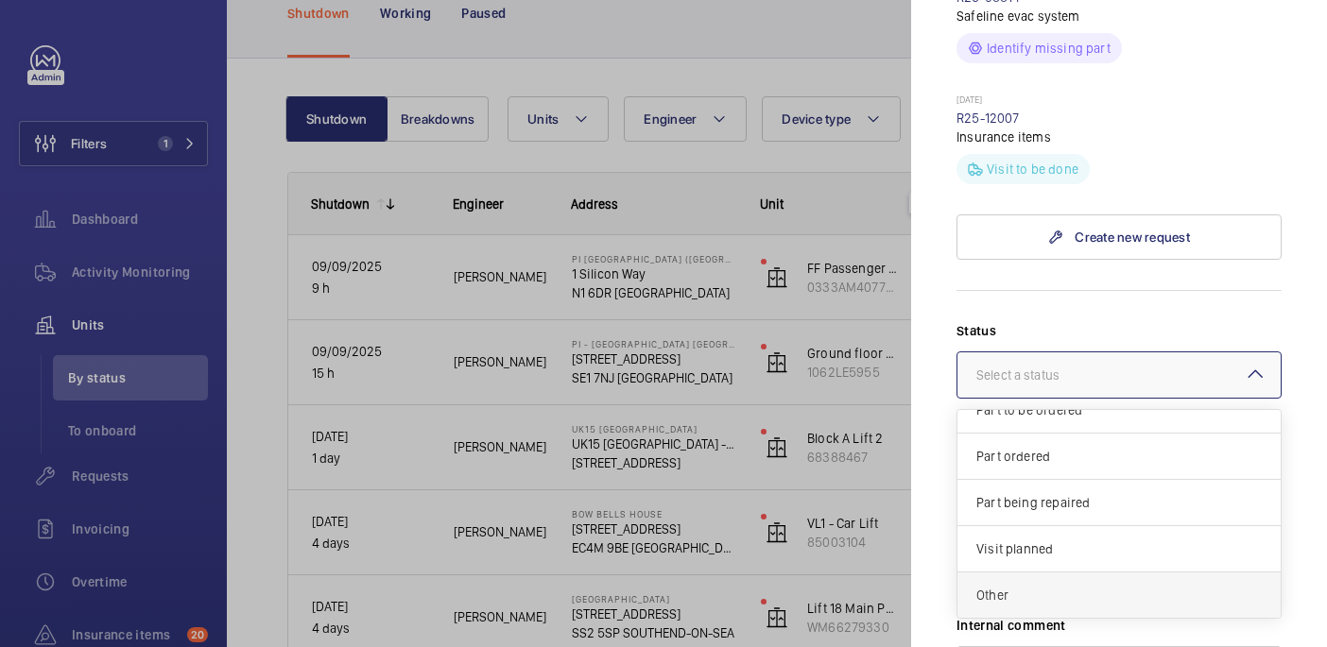
click at [1053, 586] on span "Other" at bounding box center [1118, 595] width 285 height 19
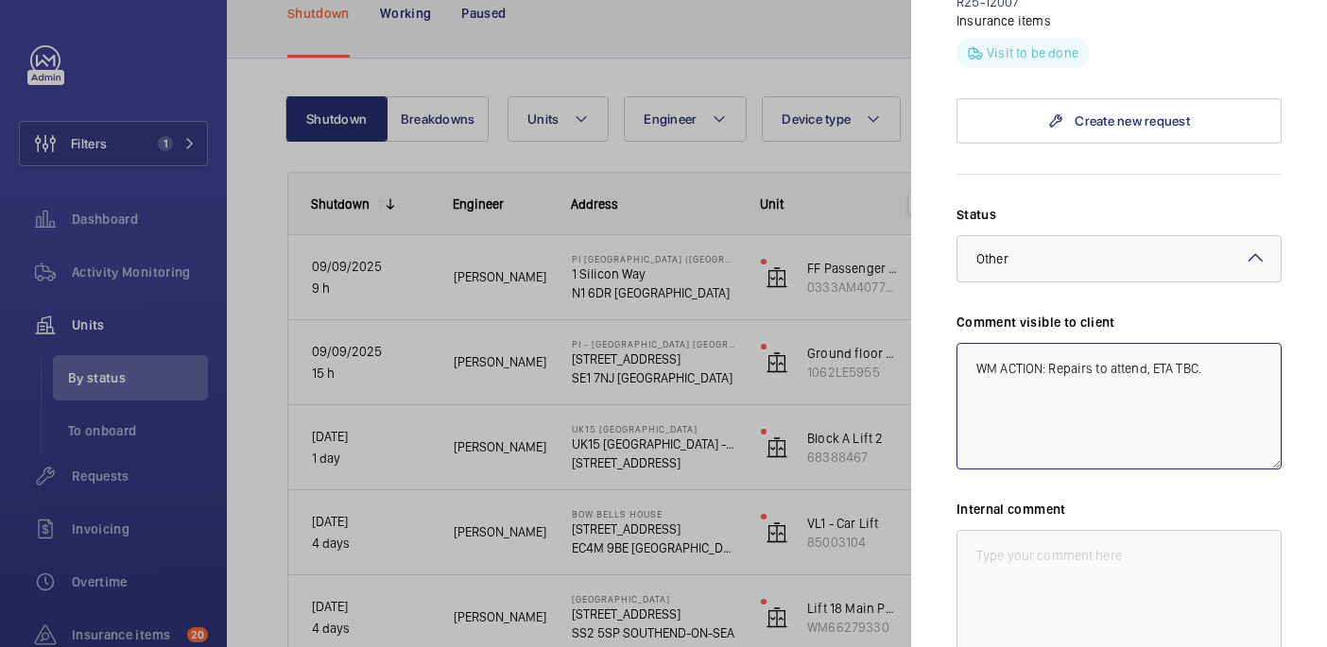
scroll to position [953, 0]
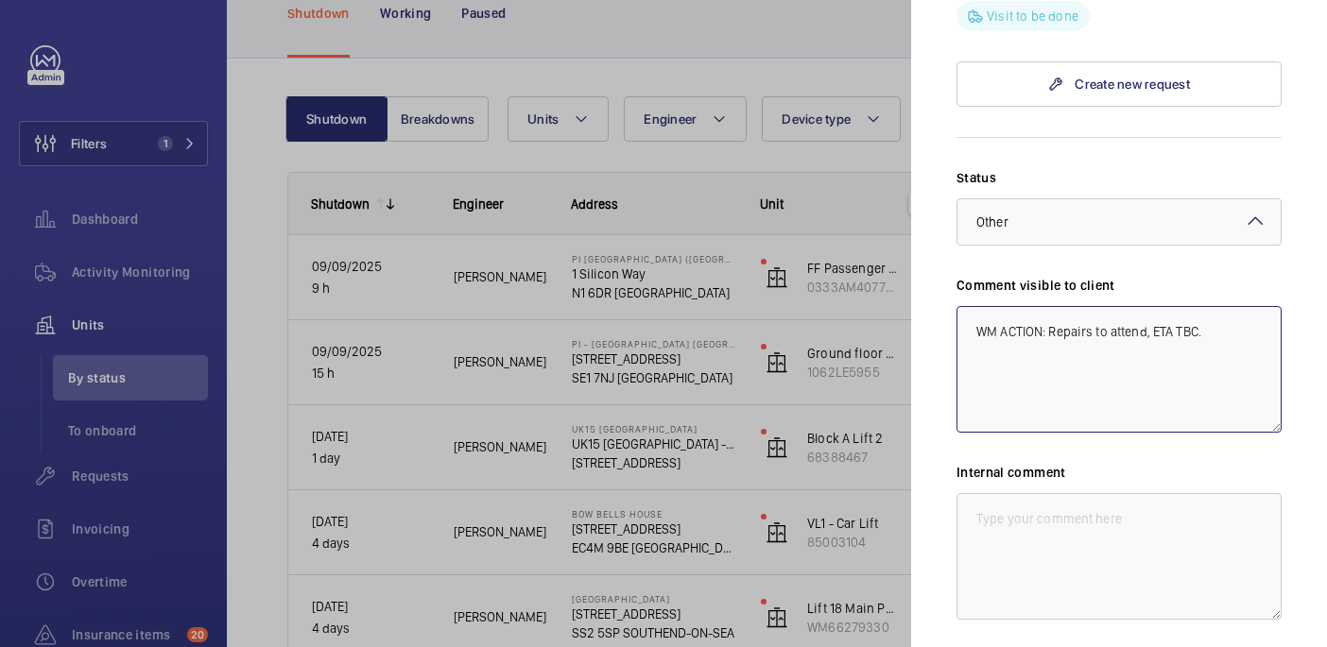
click at [1020, 306] on textarea "WM ACTION: Repairs to attend, ETA TBC." at bounding box center [1118, 369] width 325 height 127
type textarea "WM ACTION: Repairs to attend, ETA TBC."
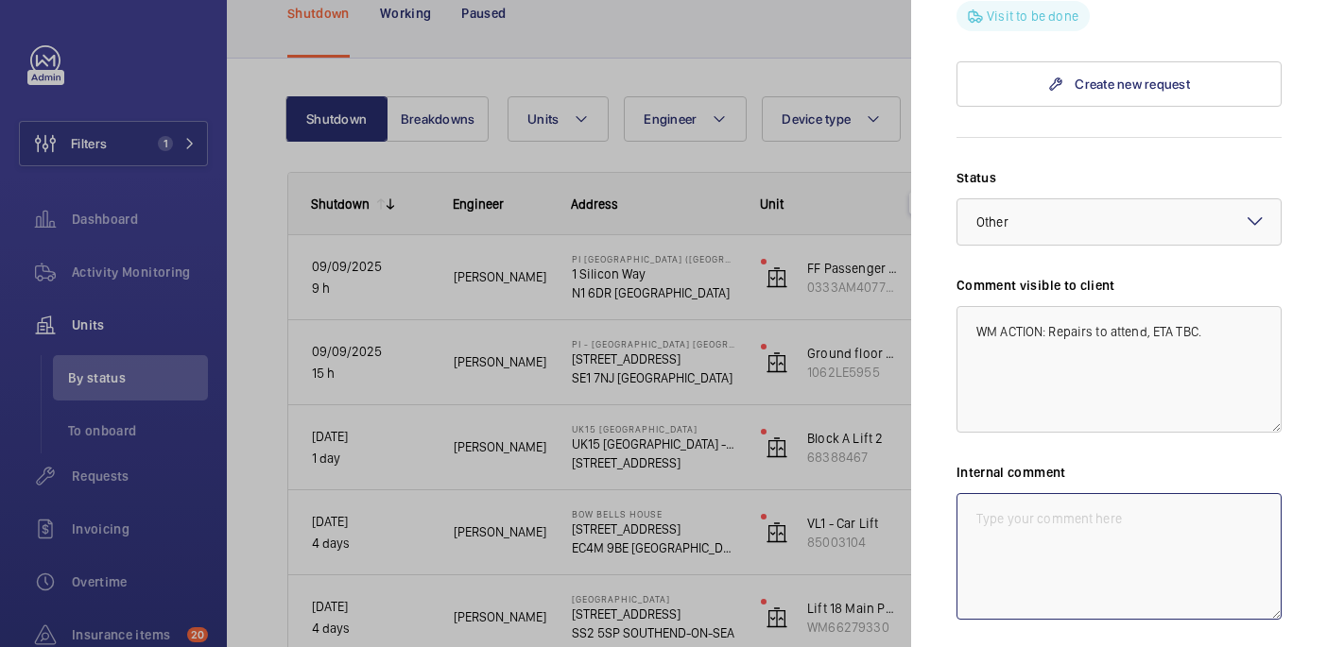
click at [1053, 493] on textarea at bounding box center [1118, 556] width 325 height 127
paste textarea "WM ACTION: Repairs to attend, ETA TBC."
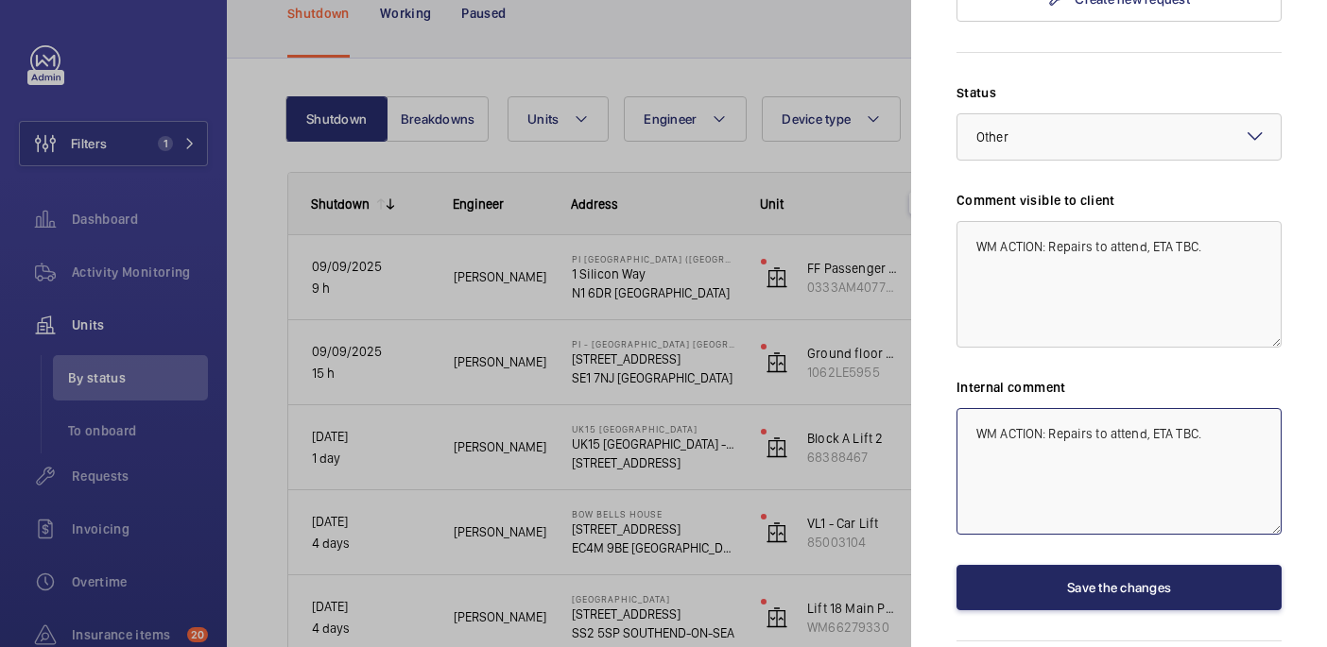
type textarea "WM ACTION: Repairs to attend, ETA TBC."
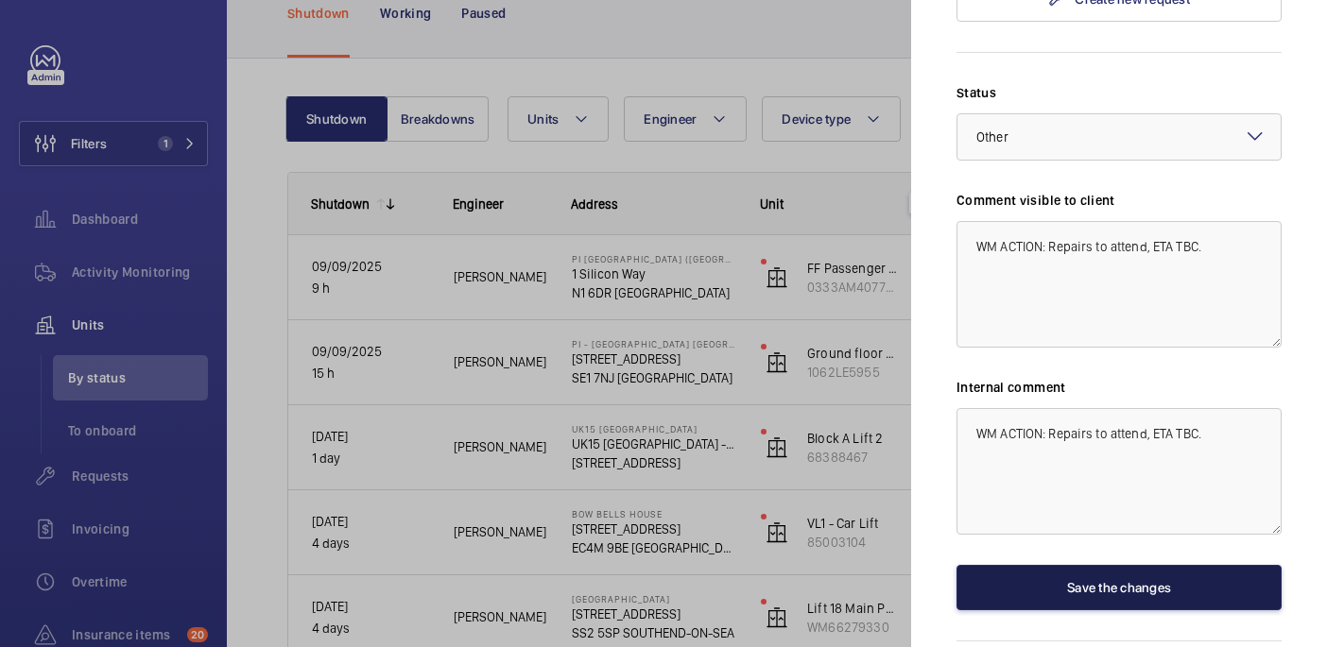
click at [1047, 565] on button "Save the changes" at bounding box center [1118, 587] width 325 height 45
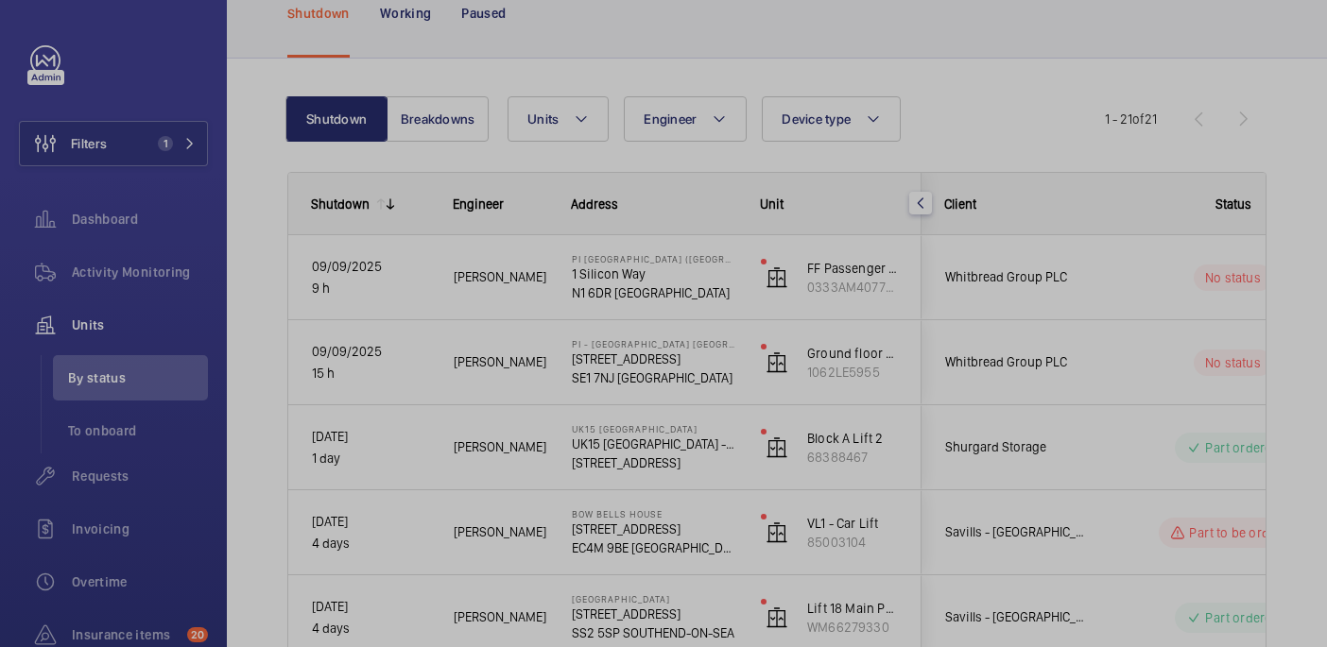
scroll to position [0, 0]
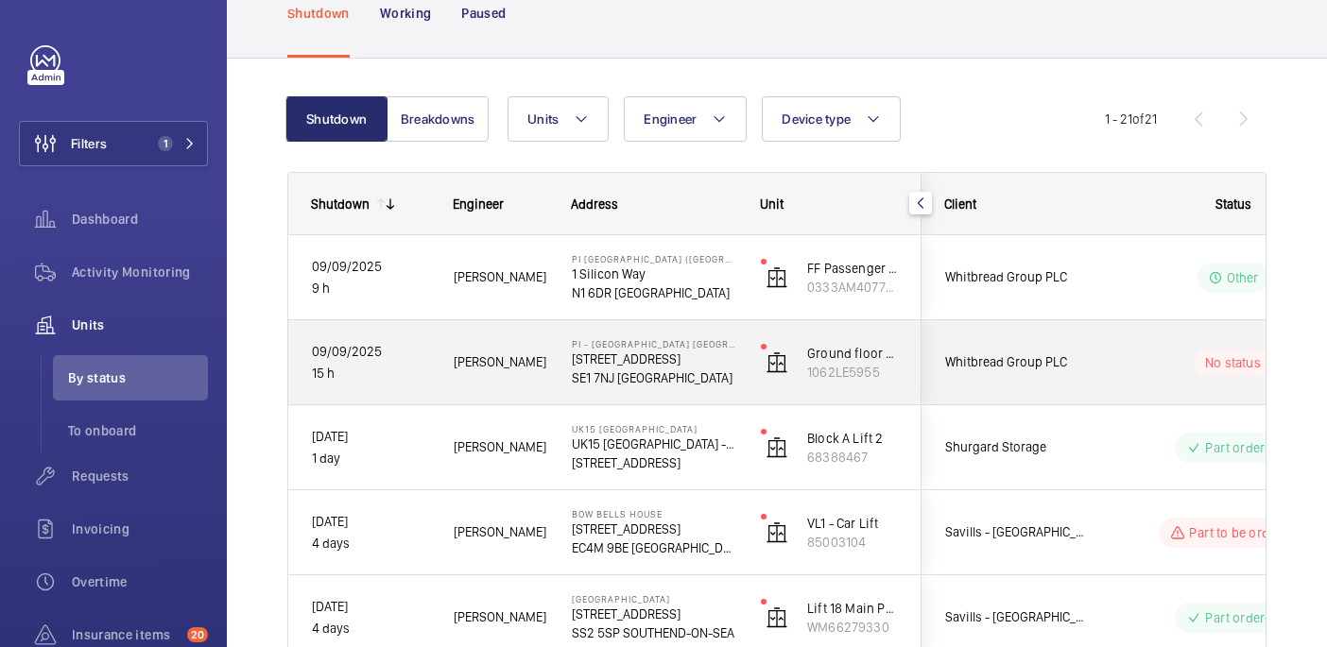
click at [1082, 349] on div "Whitbread Group PLC" at bounding box center [1006, 363] width 168 height 60
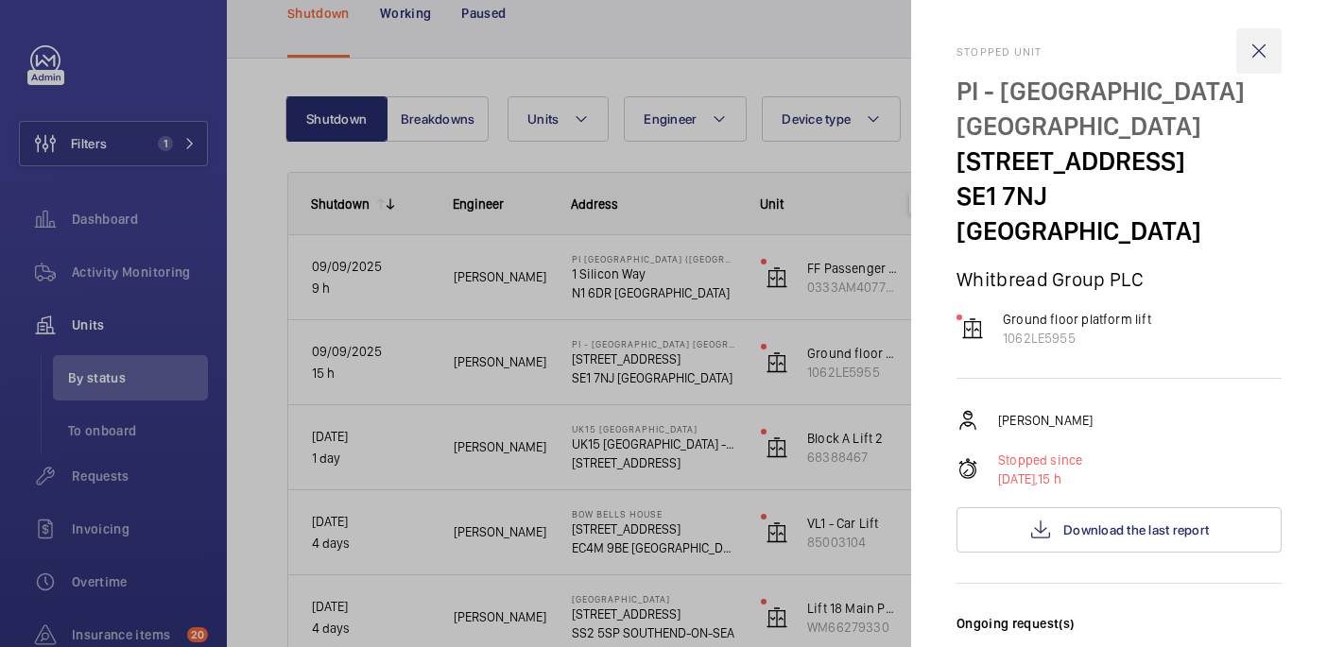
click at [1268, 43] on wm-front-icon-button at bounding box center [1258, 50] width 45 height 45
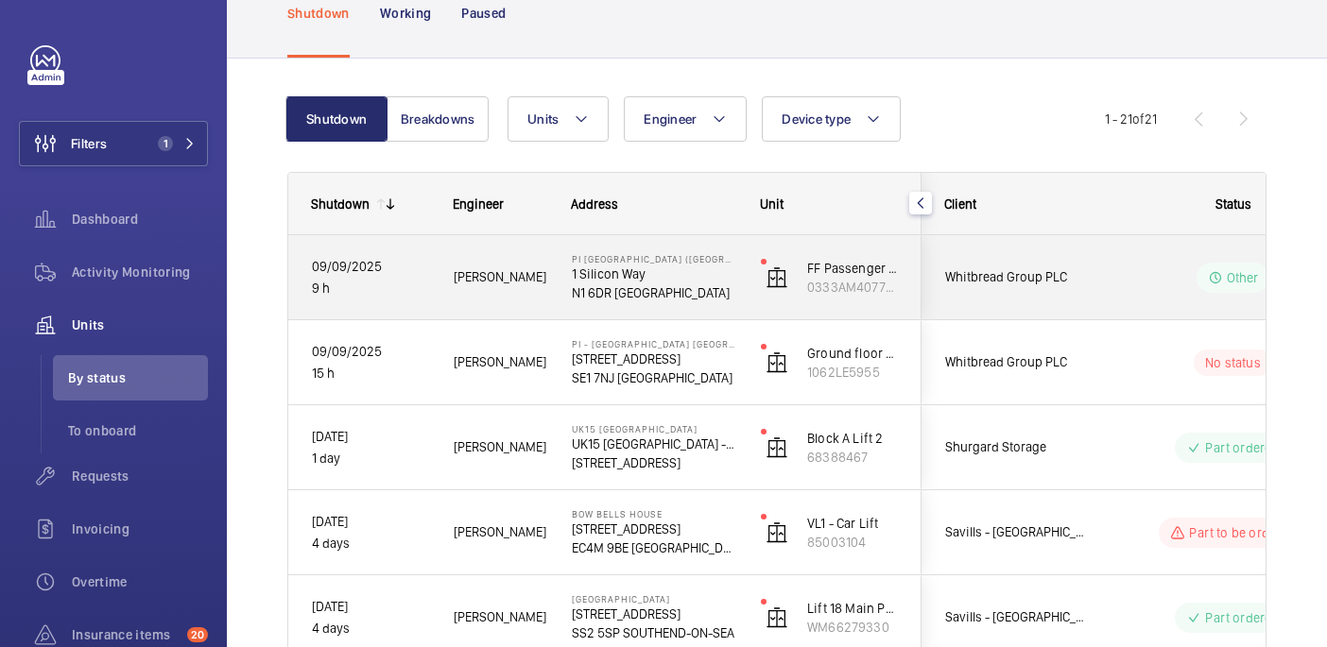
click at [1140, 260] on div "Other" at bounding box center [1221, 278] width 258 height 68
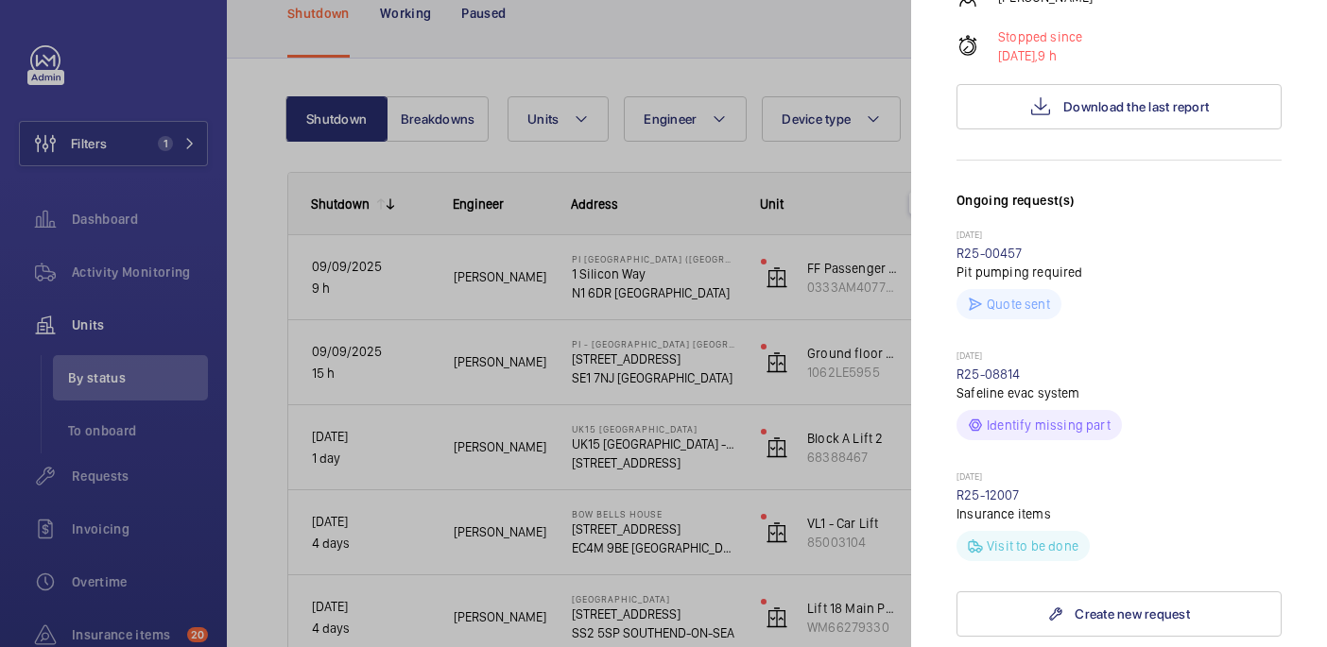
scroll to position [1033, 0]
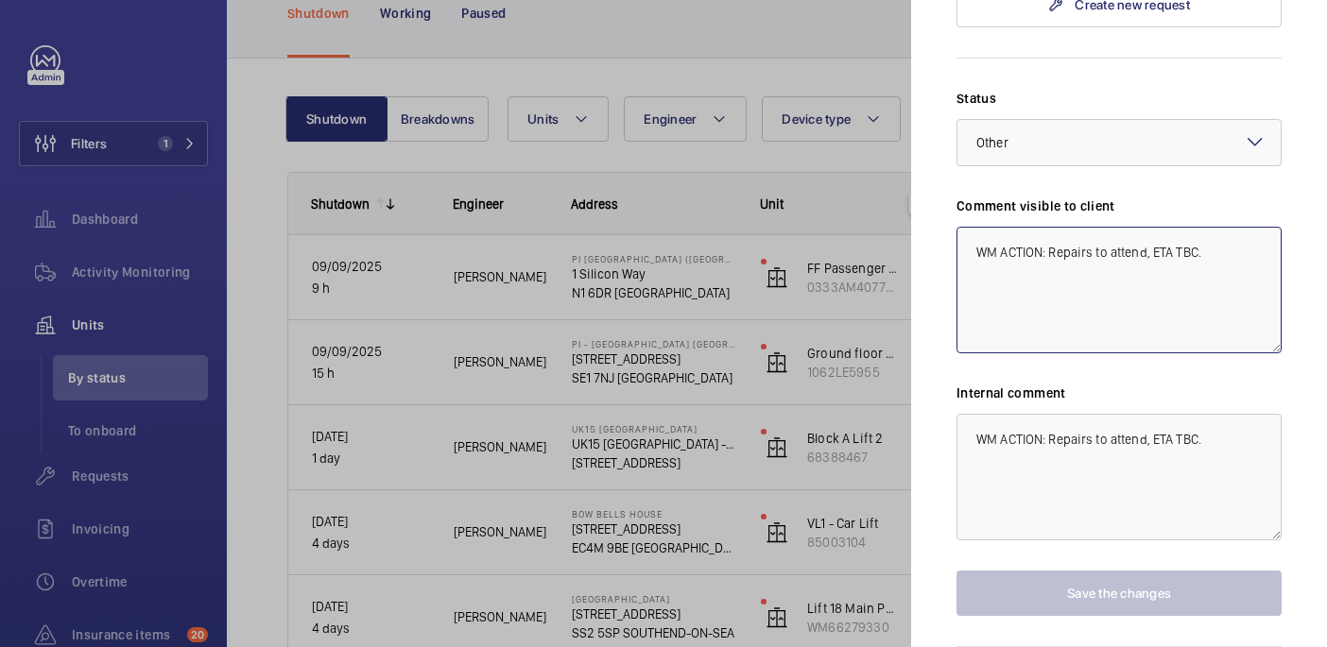
click at [1083, 227] on textarea "WM ACTION: Repairs to attend, ETA TBC." at bounding box center [1118, 290] width 325 height 127
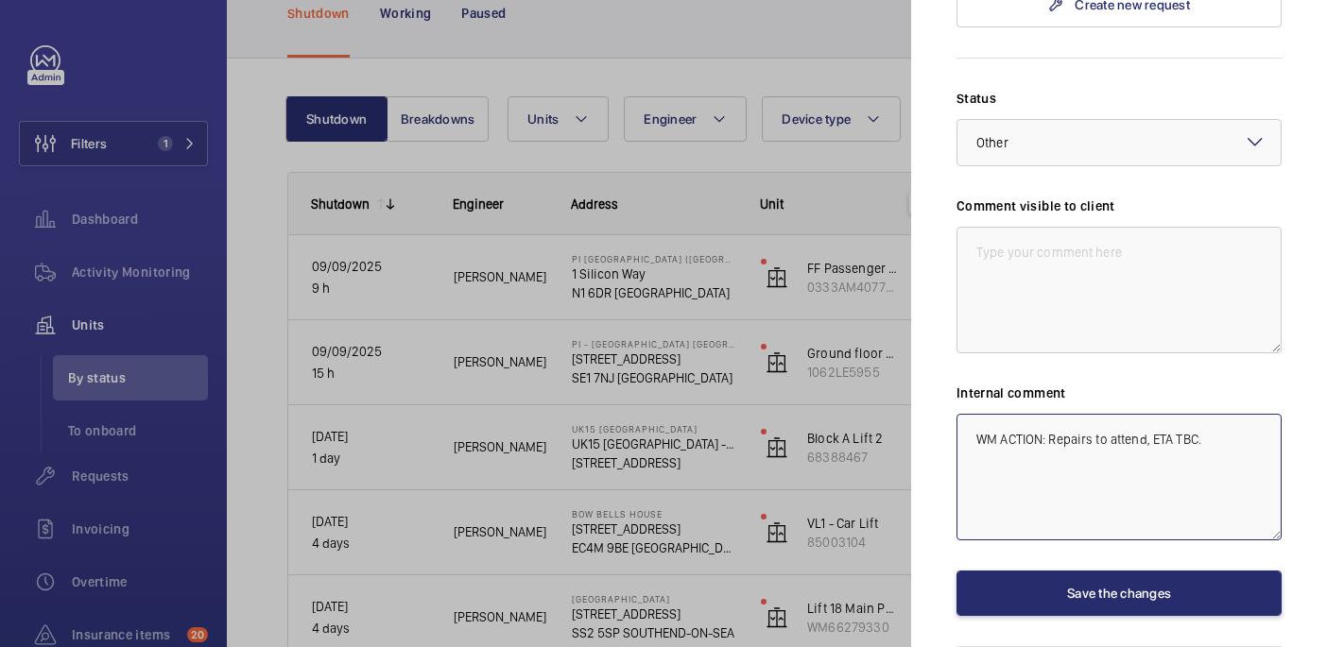
click at [979, 414] on textarea "WM ACTION: Repairs to attend, ETA TBC." at bounding box center [1118, 477] width 325 height 127
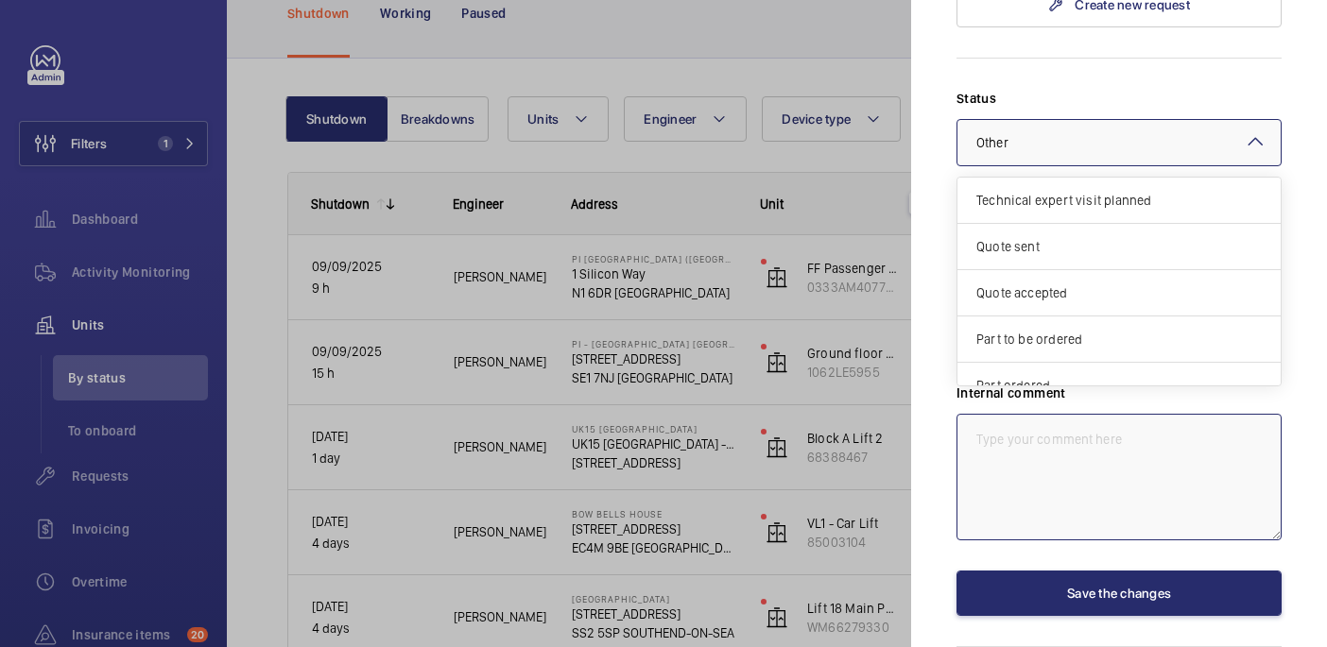
click at [1010, 133] on div "× Other" at bounding box center [1015, 142] width 79 height 19
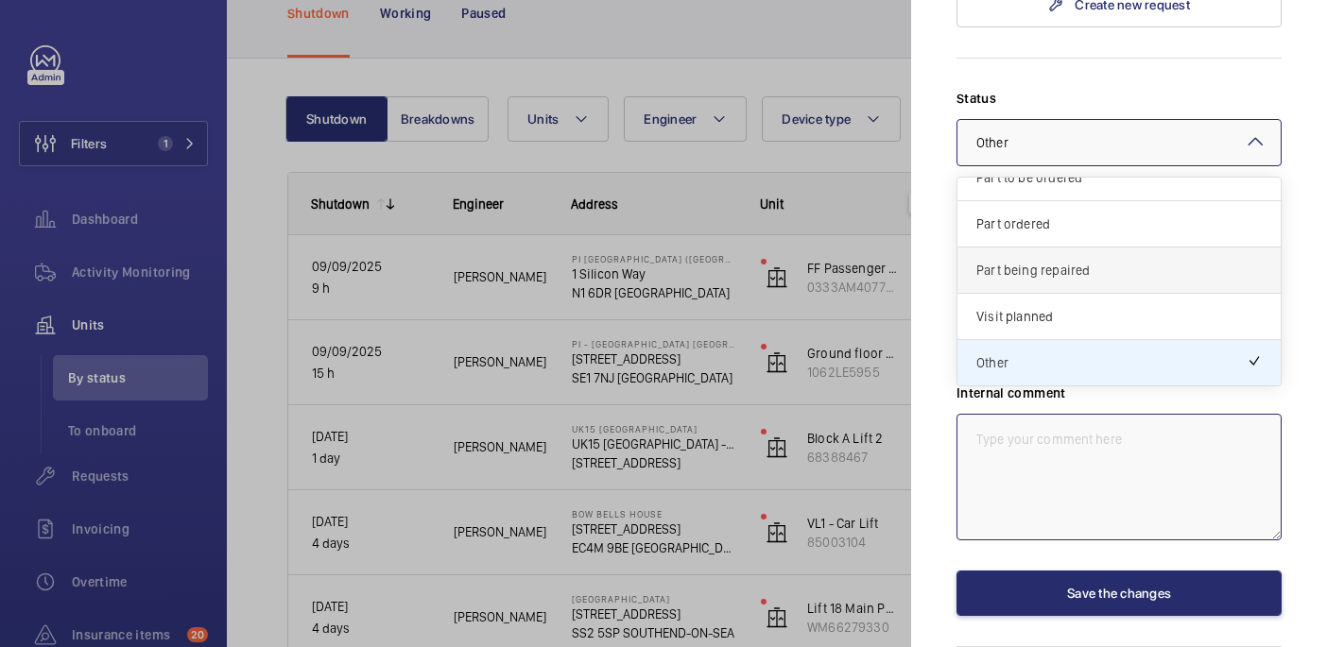
scroll to position [0, 0]
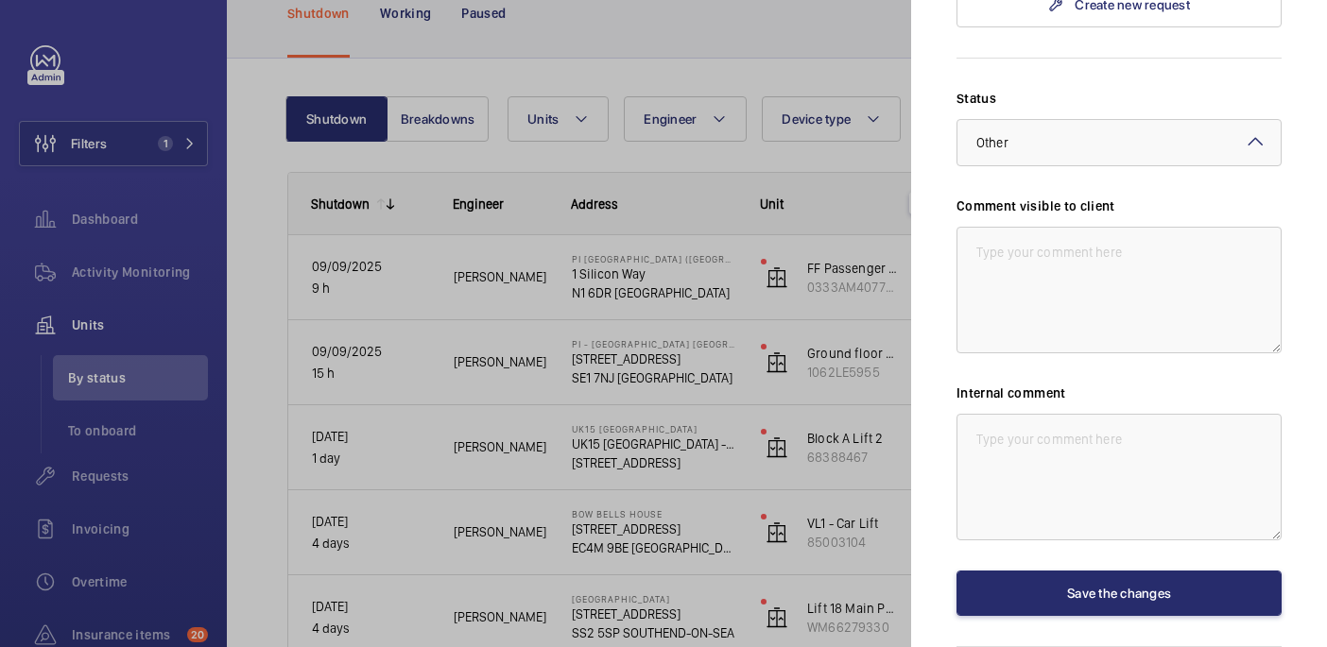
click at [1062, 58] on form "Status Select a status × Other × Comment visible to client Internal comment Sav…" at bounding box center [1118, 337] width 325 height 558
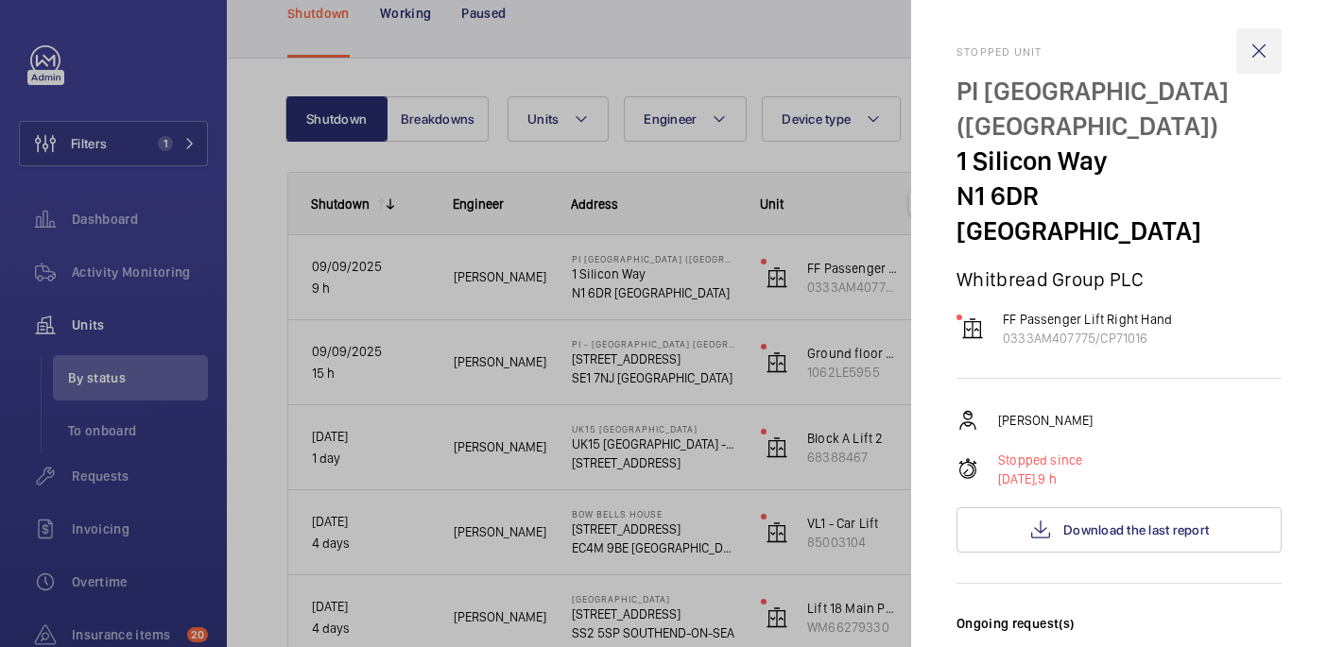
click at [1259, 48] on wm-front-icon-button at bounding box center [1258, 50] width 45 height 45
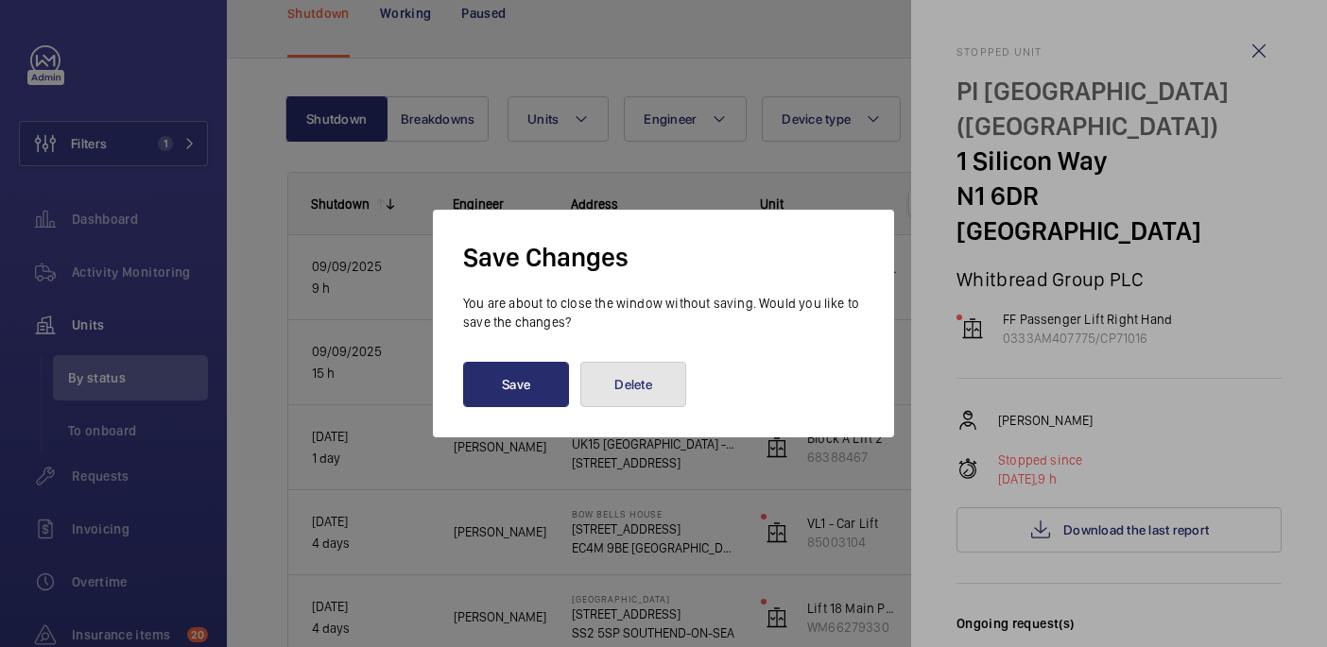
click at [633, 389] on button "Delete" at bounding box center [633, 384] width 106 height 45
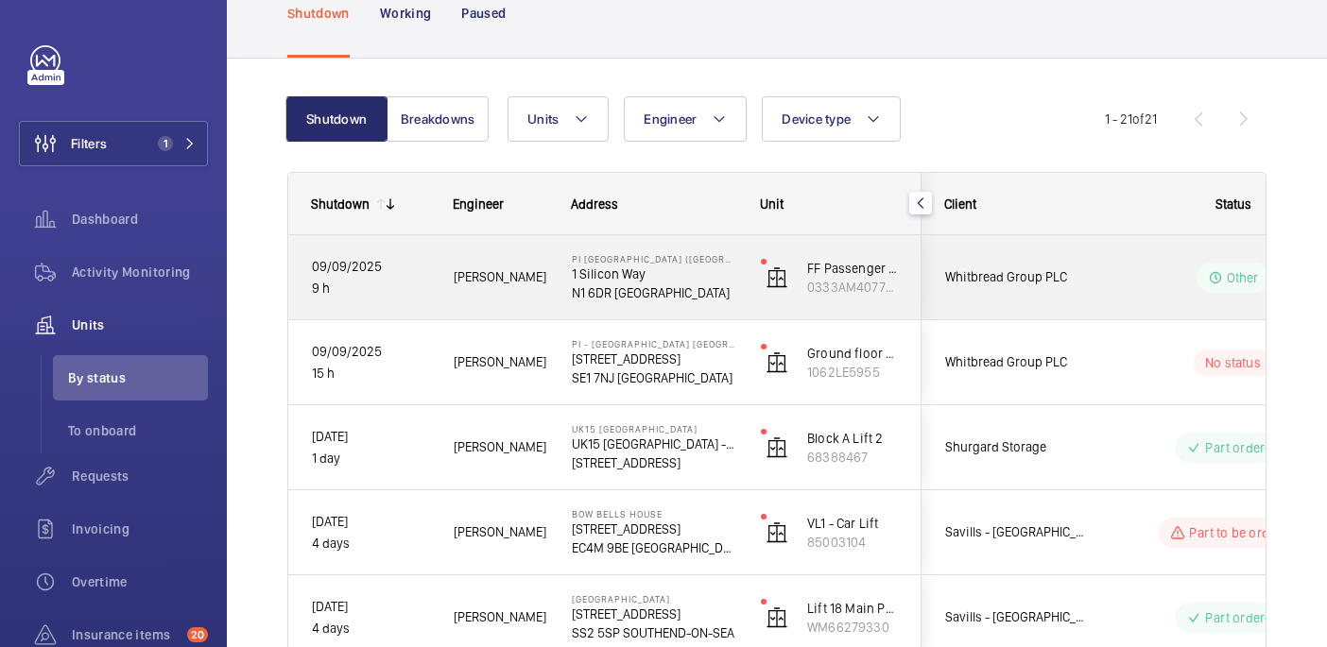
click at [1177, 283] on wm-front-pills-cell "Other" at bounding box center [1232, 278] width 235 height 30
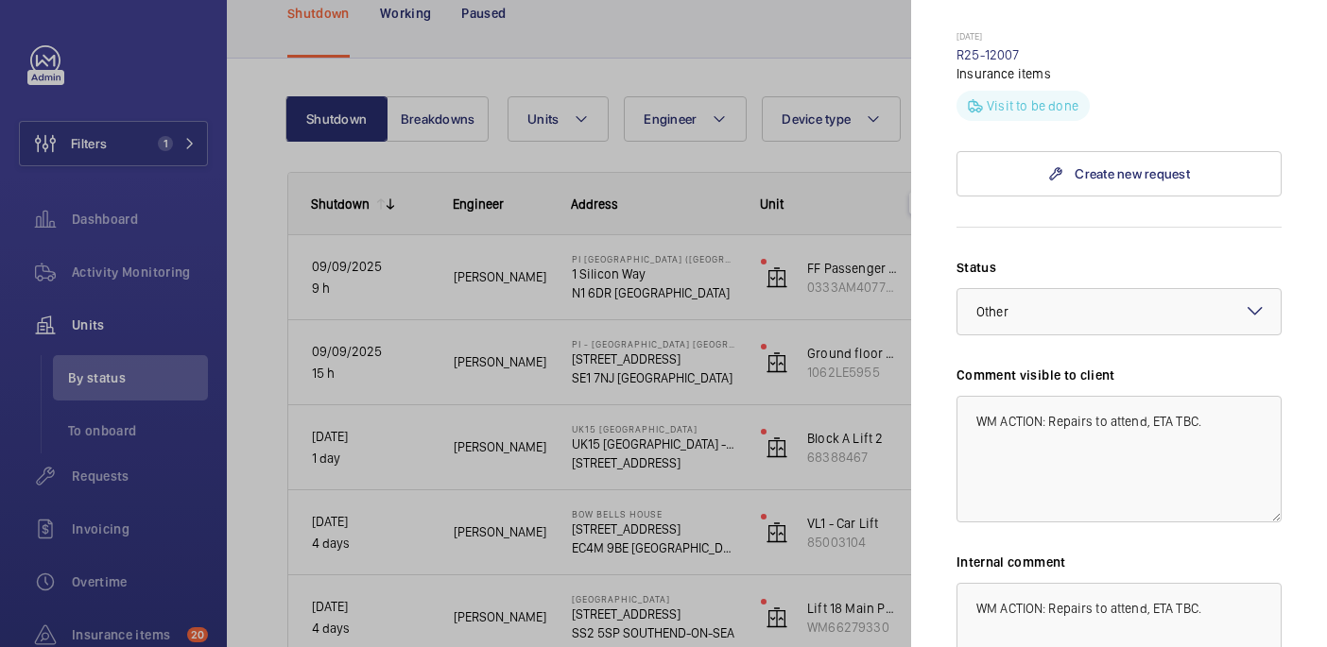
scroll to position [1039, 0]
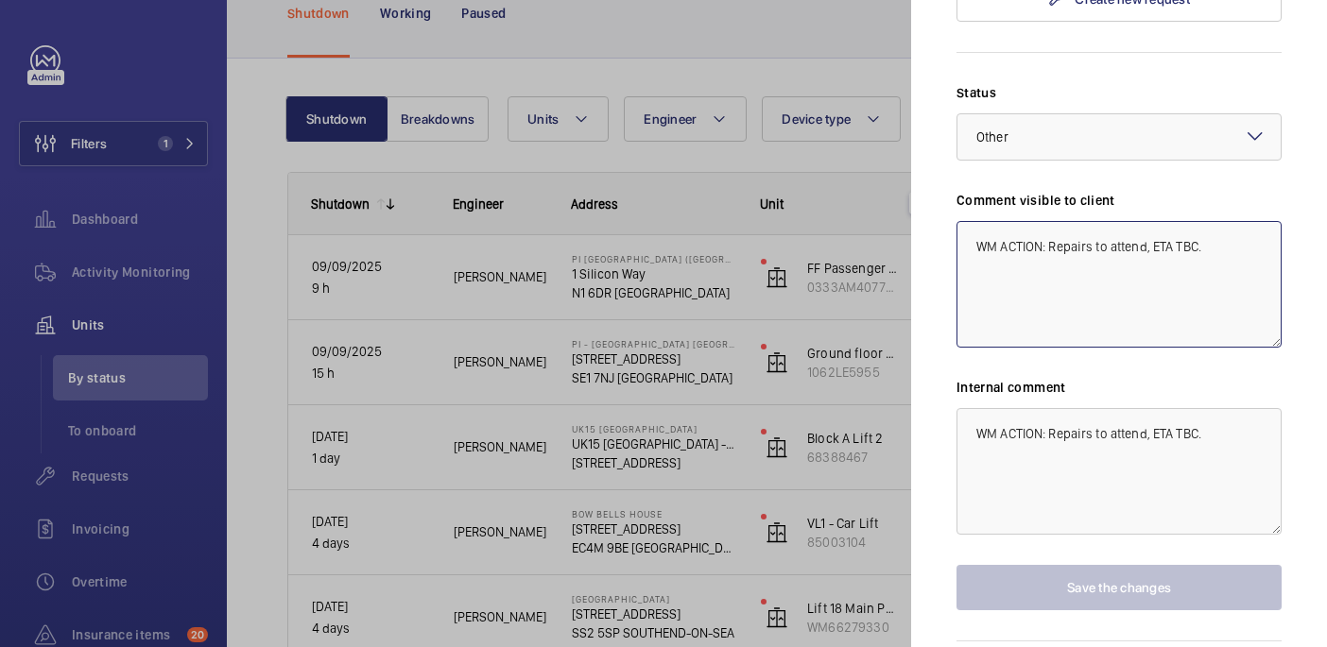
click at [1045, 221] on textarea "WM ACTION: Repairs to attend, ETA TBC." at bounding box center [1118, 284] width 325 height 127
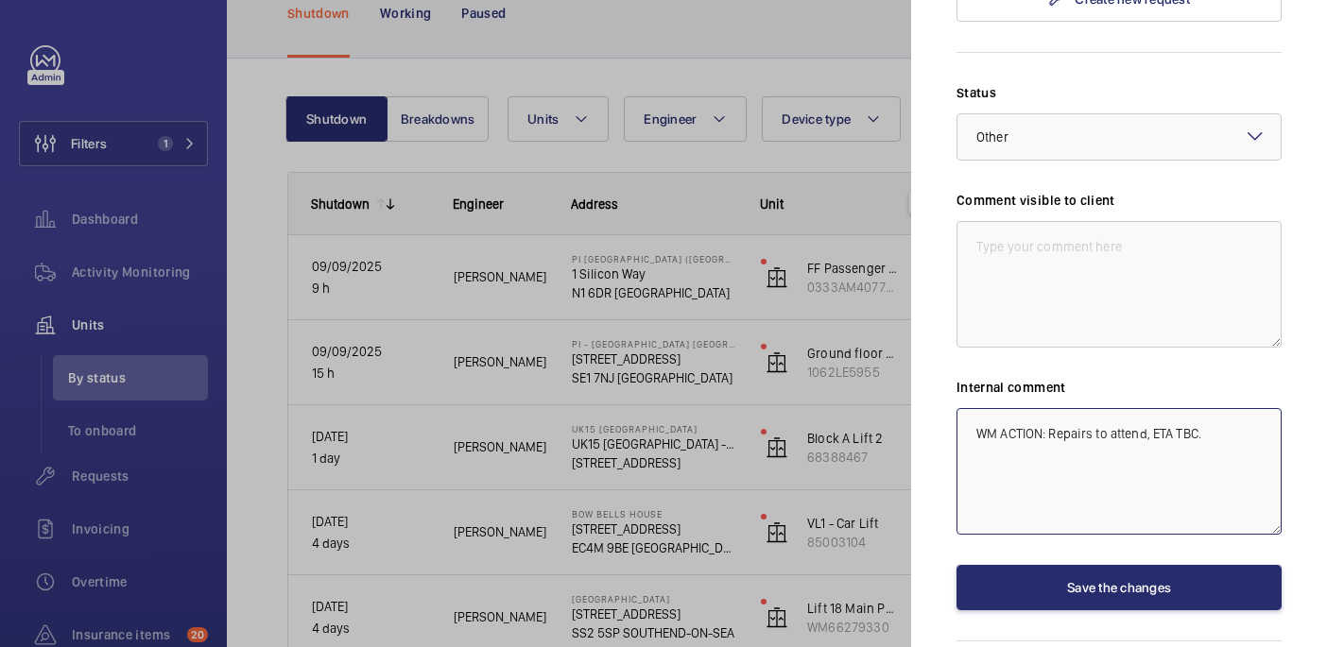
click at [1042, 408] on textarea "WM ACTION: Repairs to attend, ETA TBC." at bounding box center [1118, 471] width 325 height 127
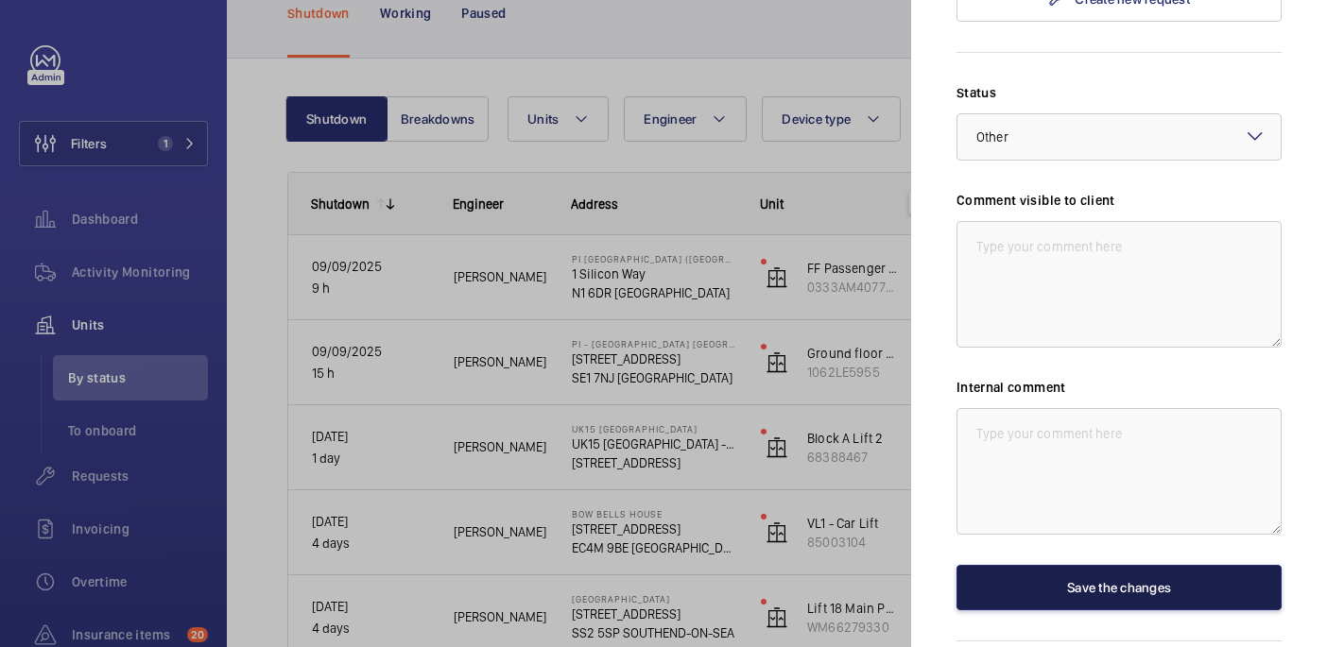
click at [1141, 565] on button "Save the changes" at bounding box center [1118, 587] width 325 height 45
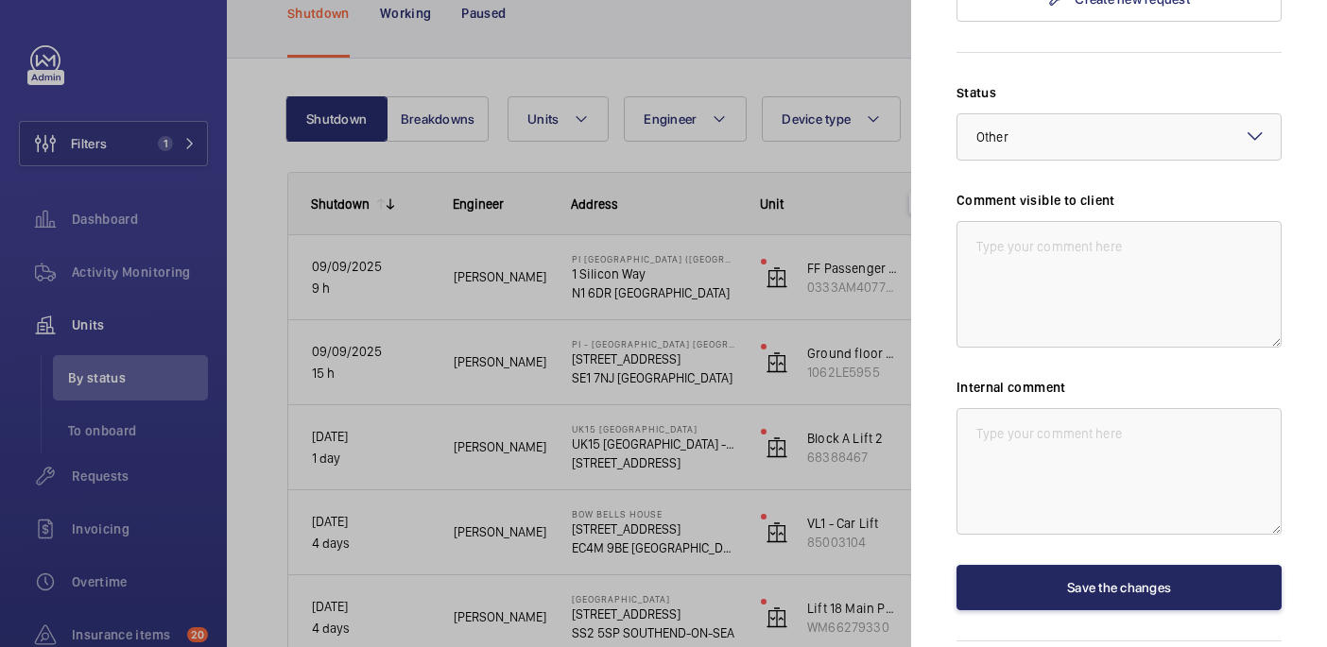
scroll to position [0, 0]
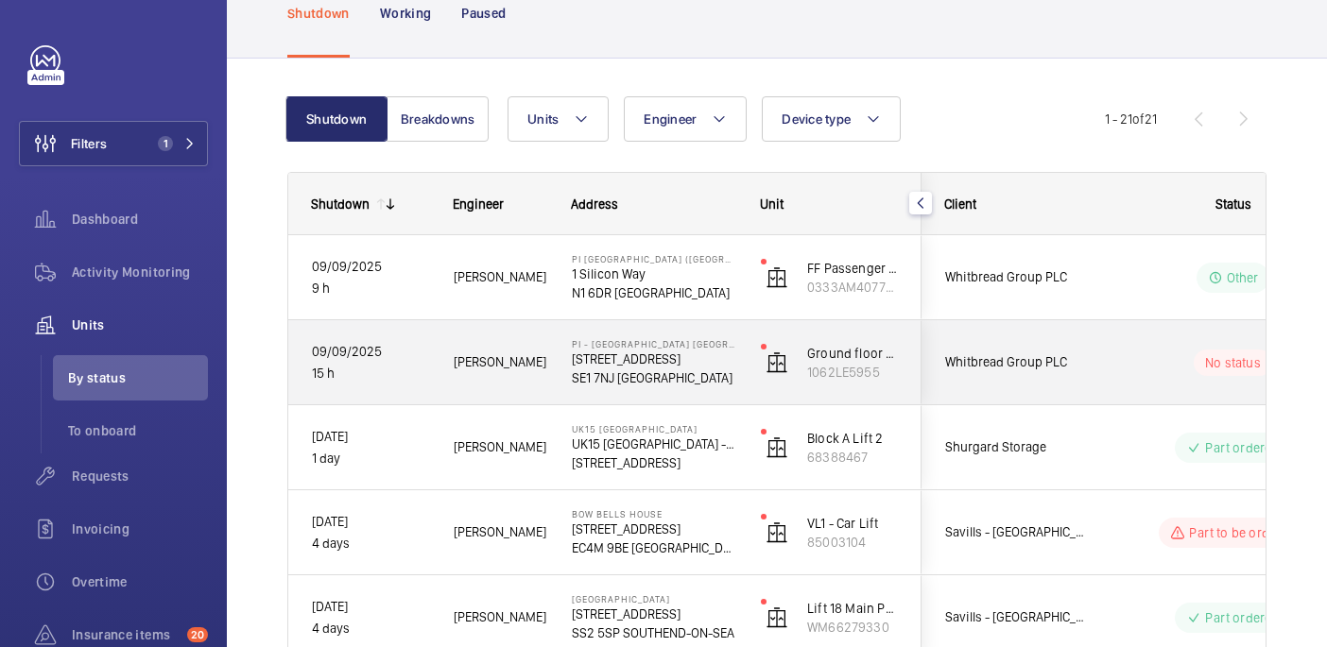
click at [1128, 361] on wm-front-pills-cell "No status" at bounding box center [1232, 363] width 235 height 26
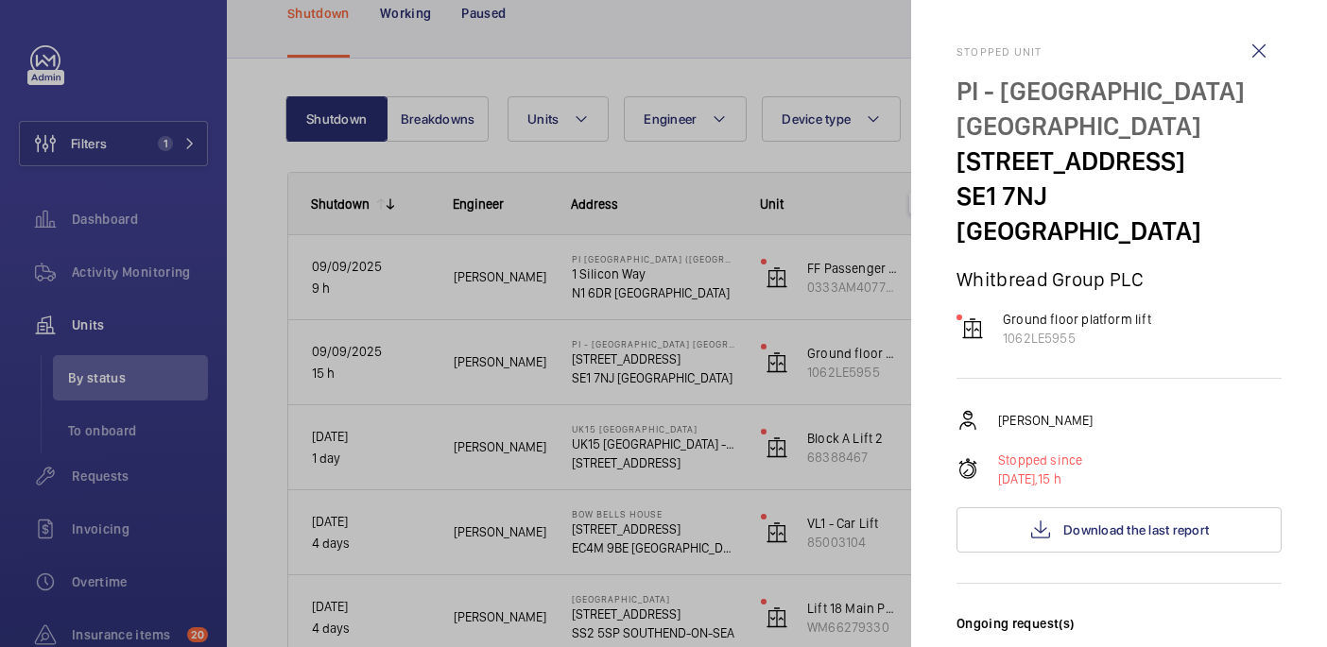
scroll to position [753, 0]
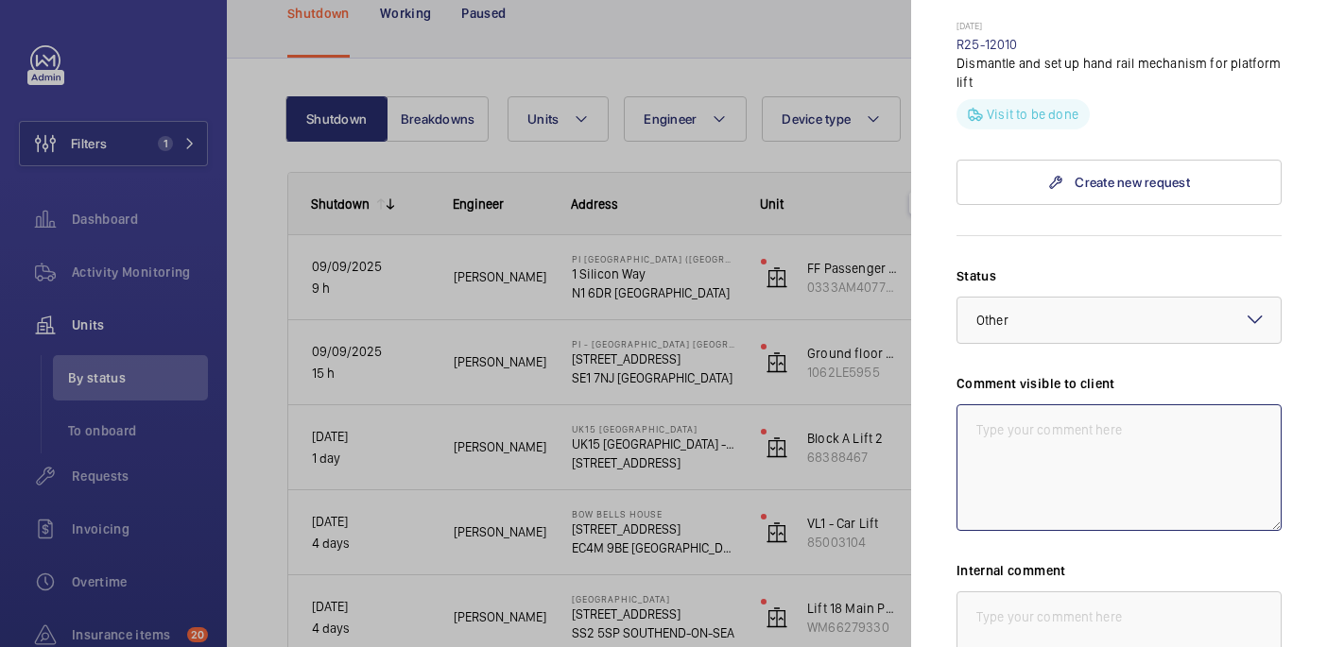
click at [1160, 420] on textarea at bounding box center [1118, 467] width 325 height 127
paste textarea "WM ACTION: Repairs to attend, ETA TBC."
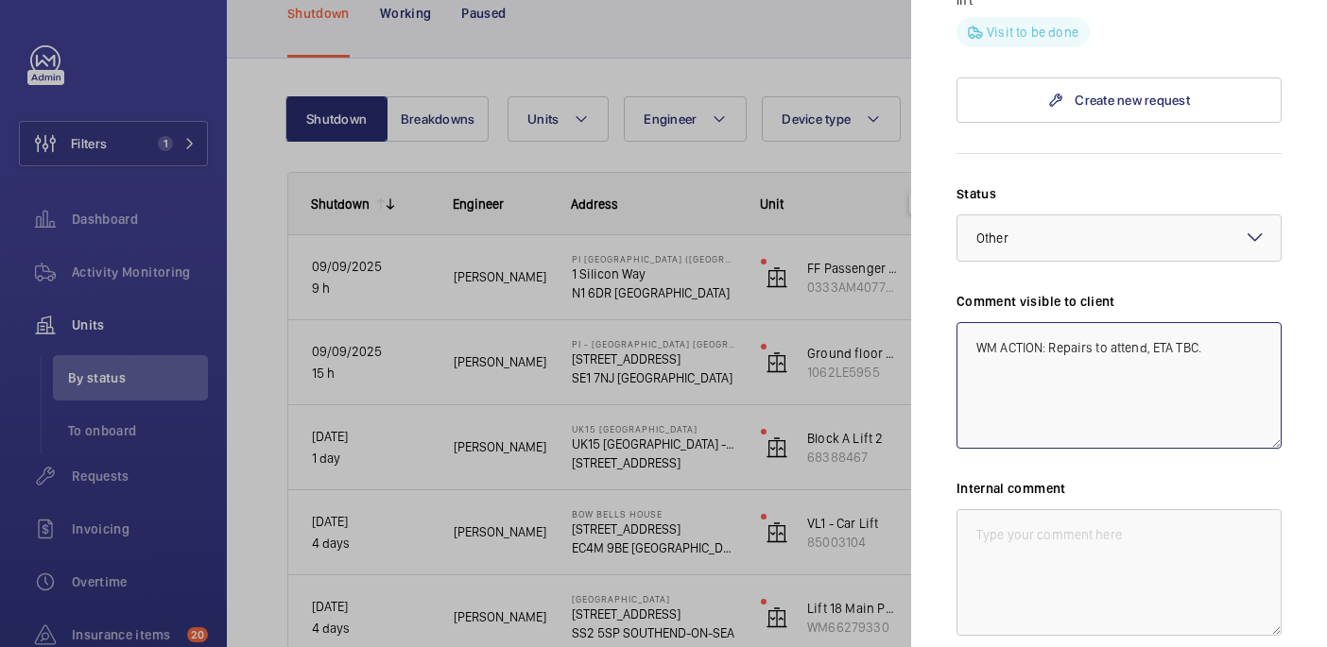
type textarea "WM ACTION: Repairs to attend, ETA TBC."
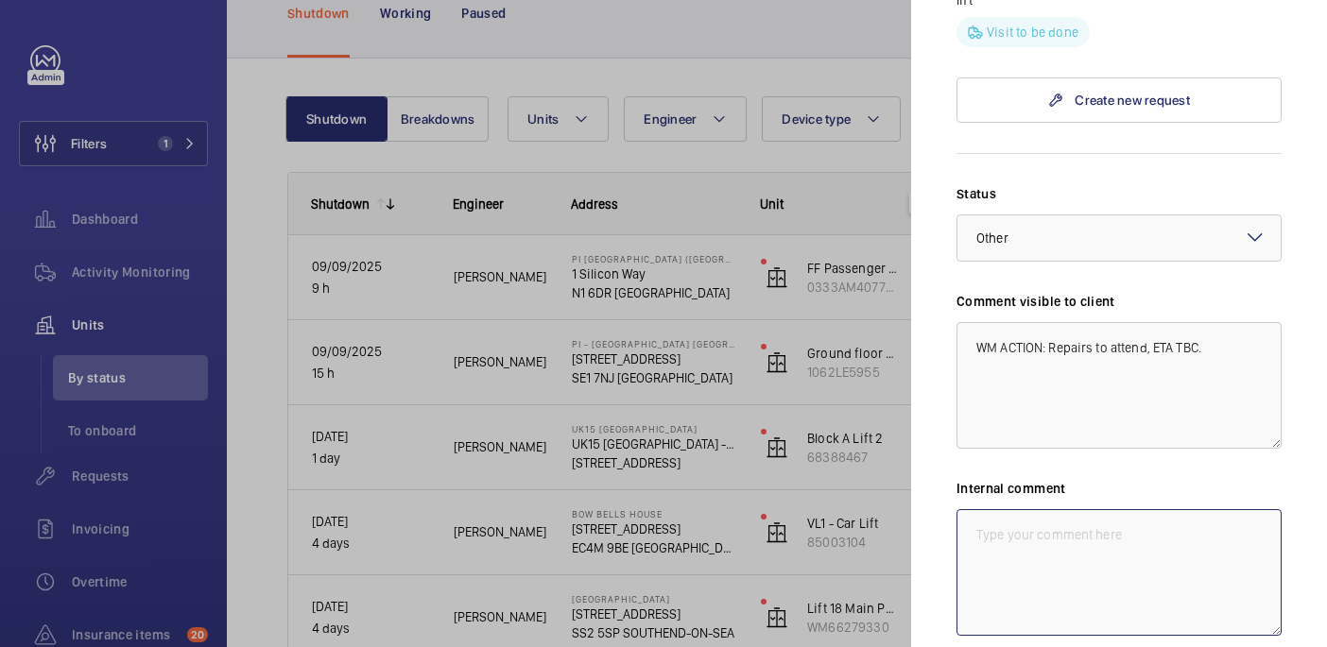
click at [1103, 509] on textarea at bounding box center [1118, 572] width 325 height 127
paste textarea "WM ACTION: Repairs to attend, ETA TBC."
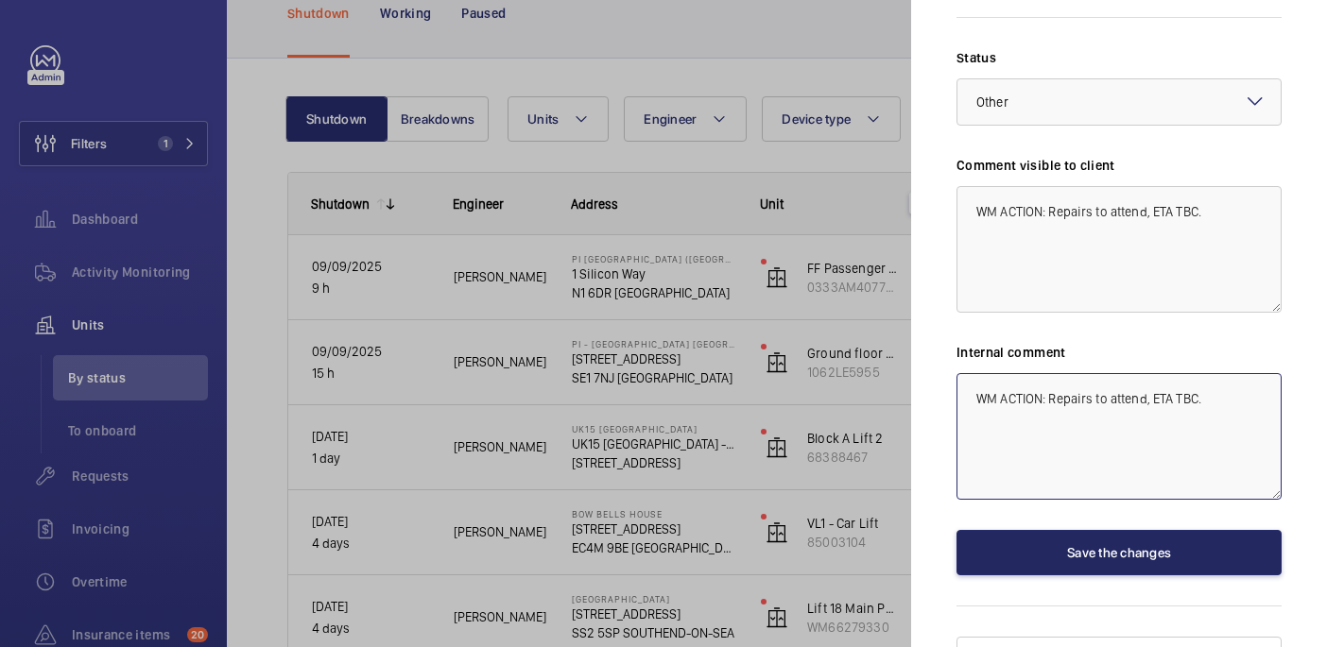
type textarea "WM ACTION: Repairs to attend, ETA TBC."
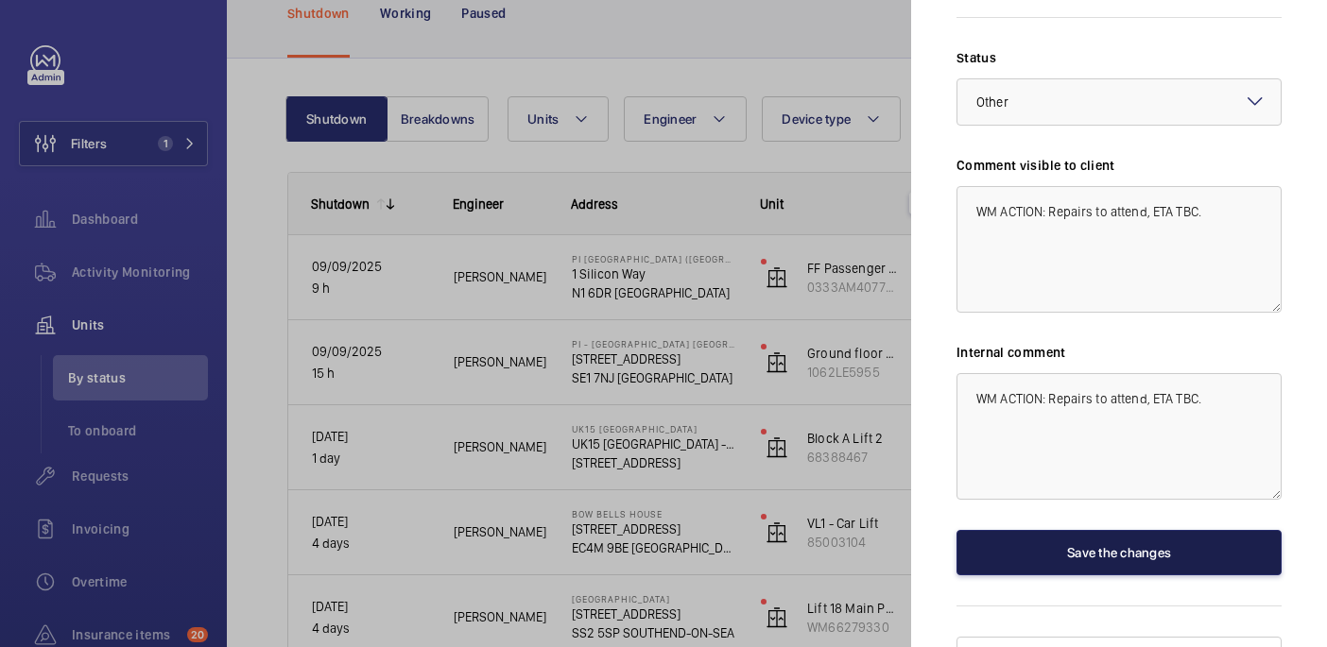
click at [1108, 530] on button "Save the changes" at bounding box center [1118, 552] width 325 height 45
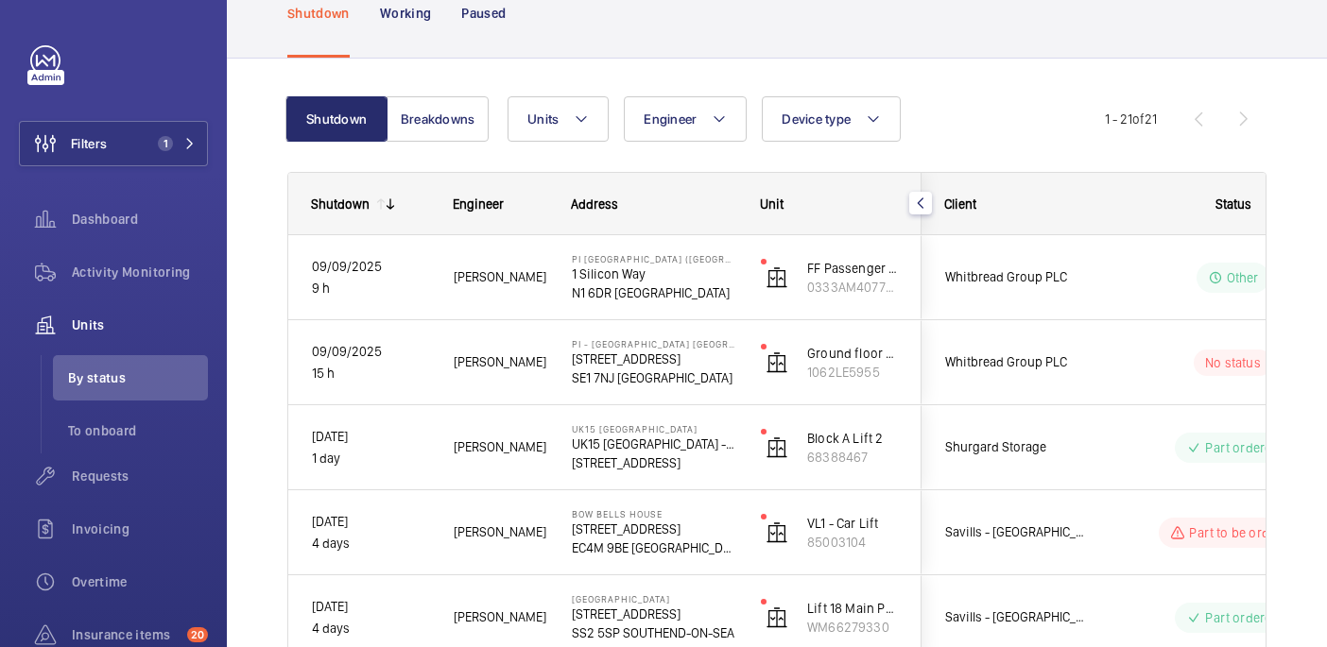
scroll to position [0, 0]
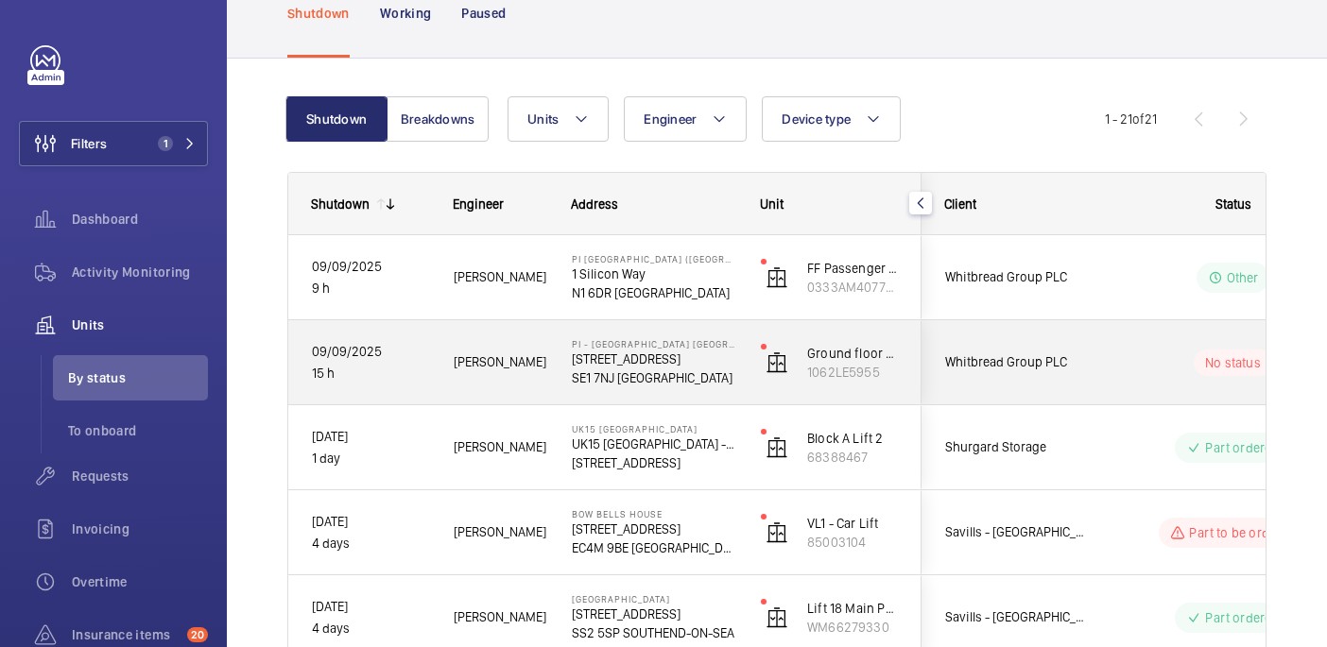
click at [1150, 370] on wm-front-pills-cell "No status" at bounding box center [1232, 363] width 235 height 26
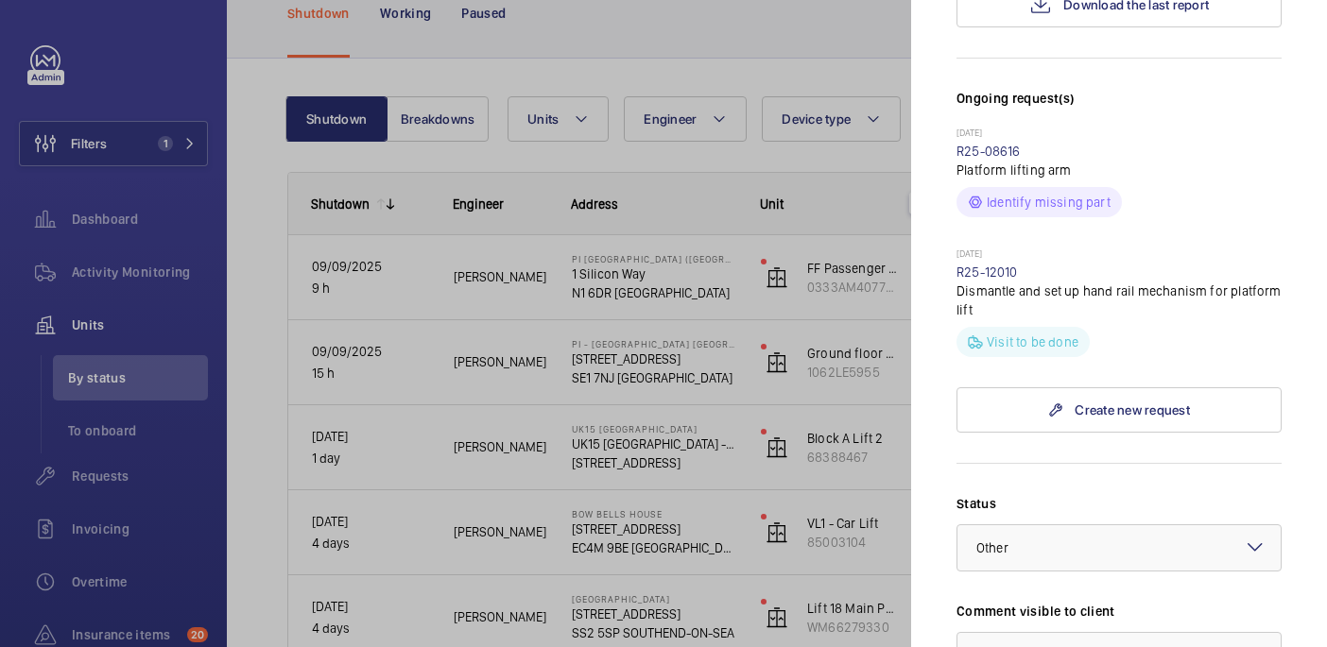
scroll to position [658, 0]
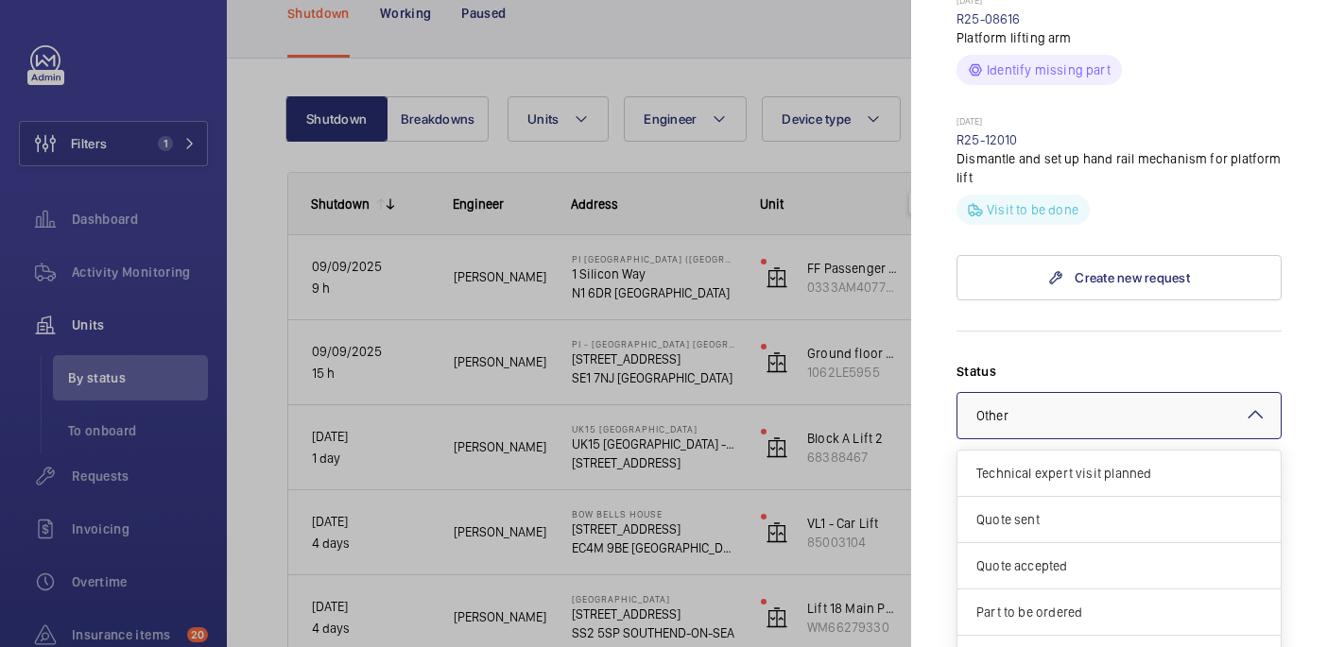
click at [1094, 393] on div at bounding box center [1118, 415] width 323 height 45
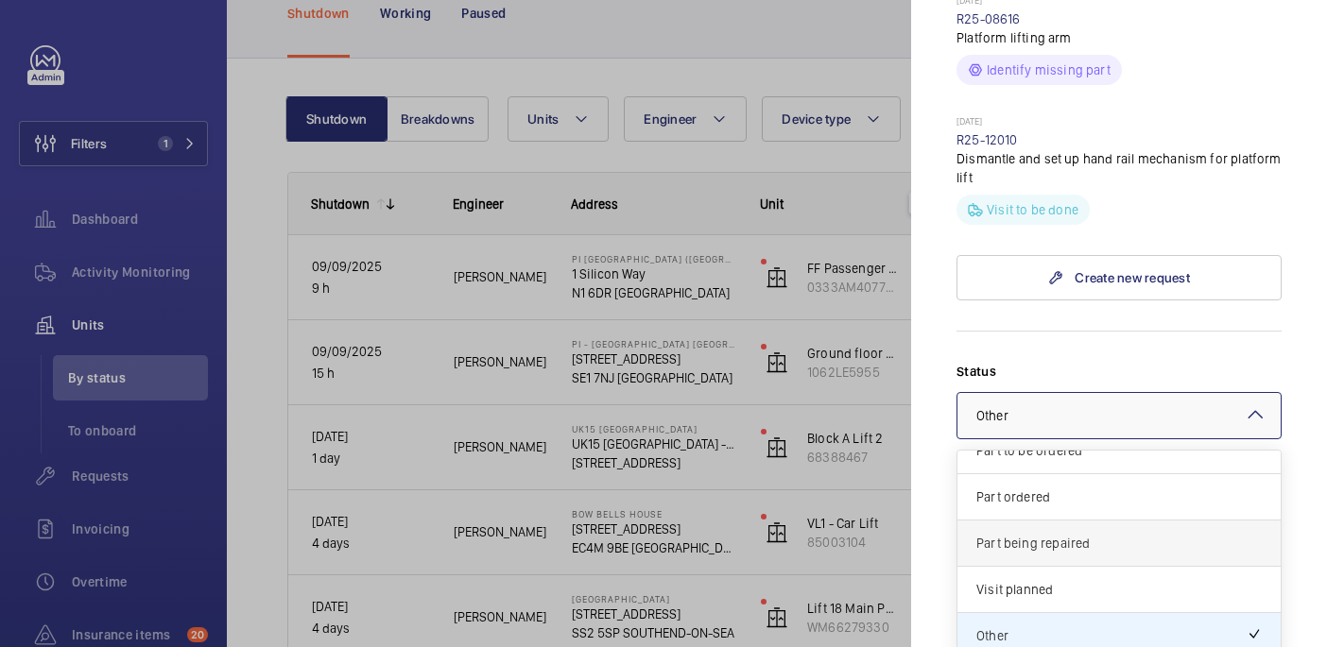
scroll to position [971, 0]
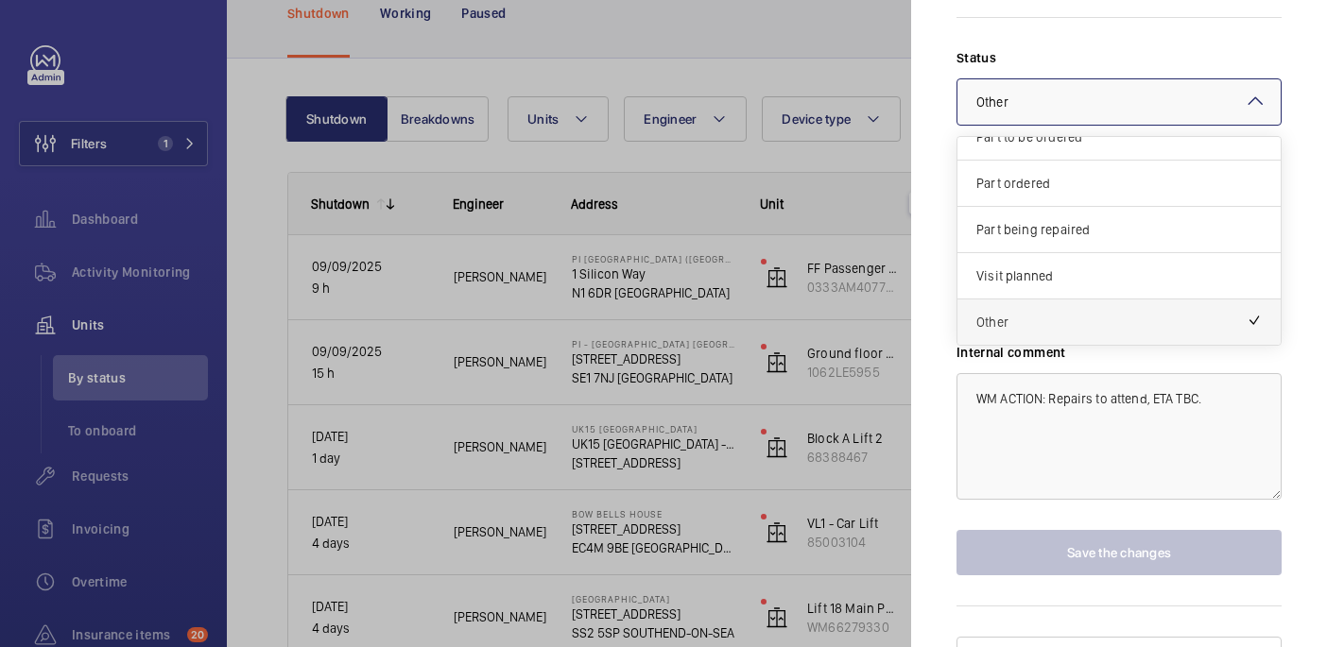
click at [1034, 313] on span "Other" at bounding box center [1111, 322] width 270 height 19
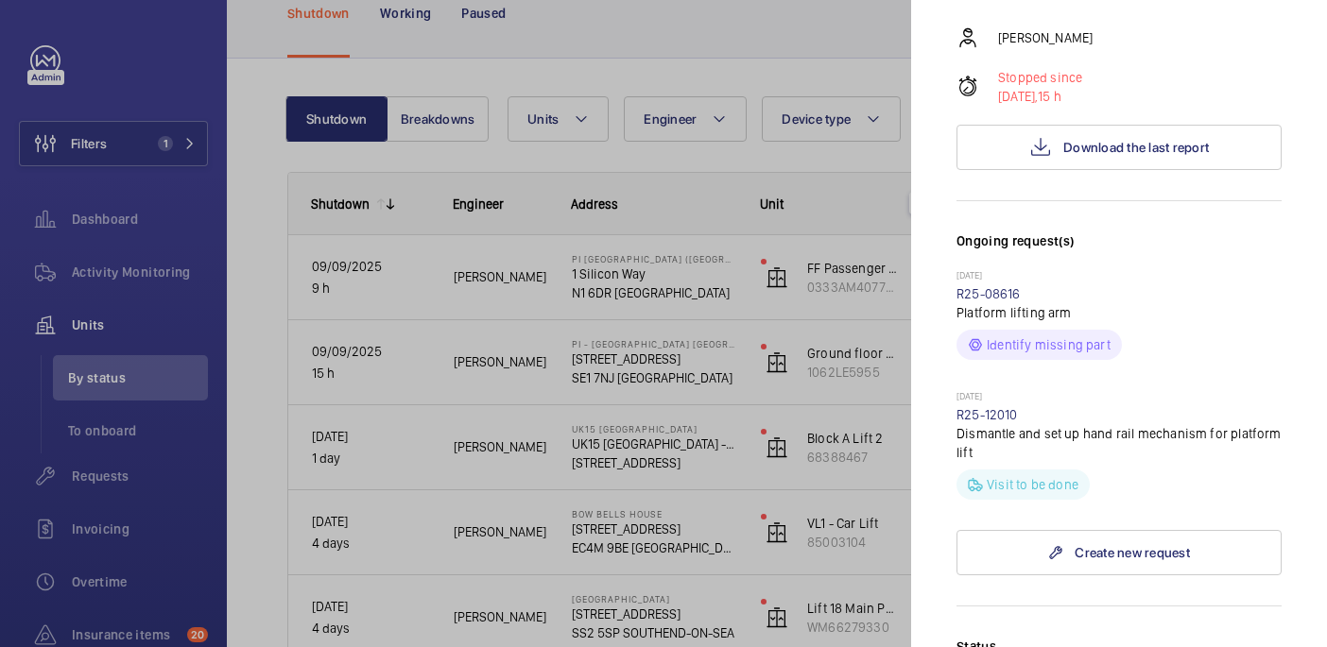
scroll to position [0, 0]
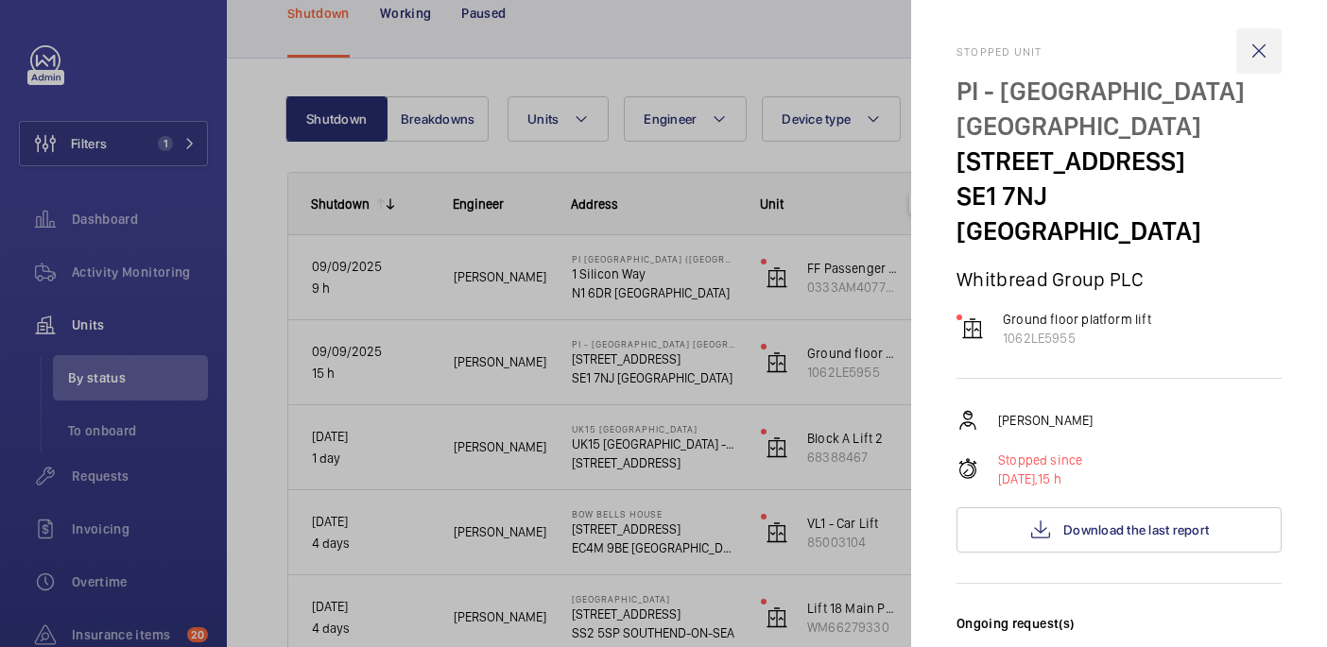
click at [1262, 38] on wm-front-icon-button at bounding box center [1258, 50] width 45 height 45
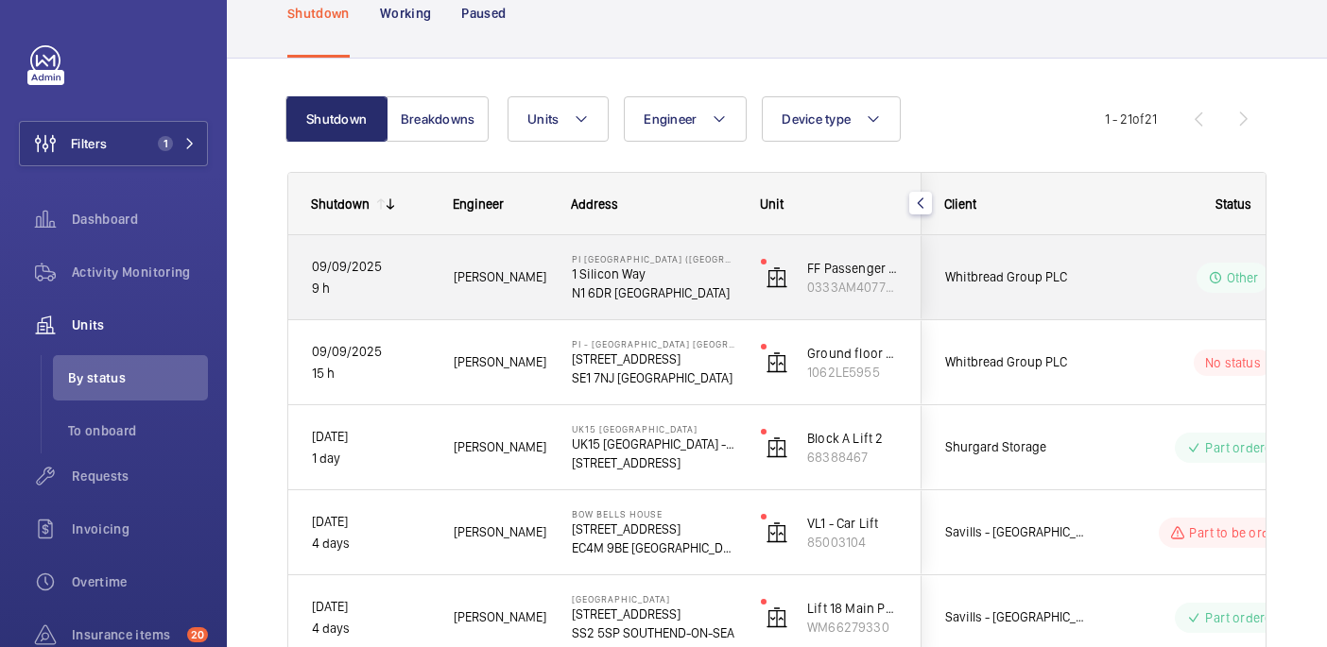
click at [1097, 276] on div "Other" at bounding box center [1221, 278] width 258 height 68
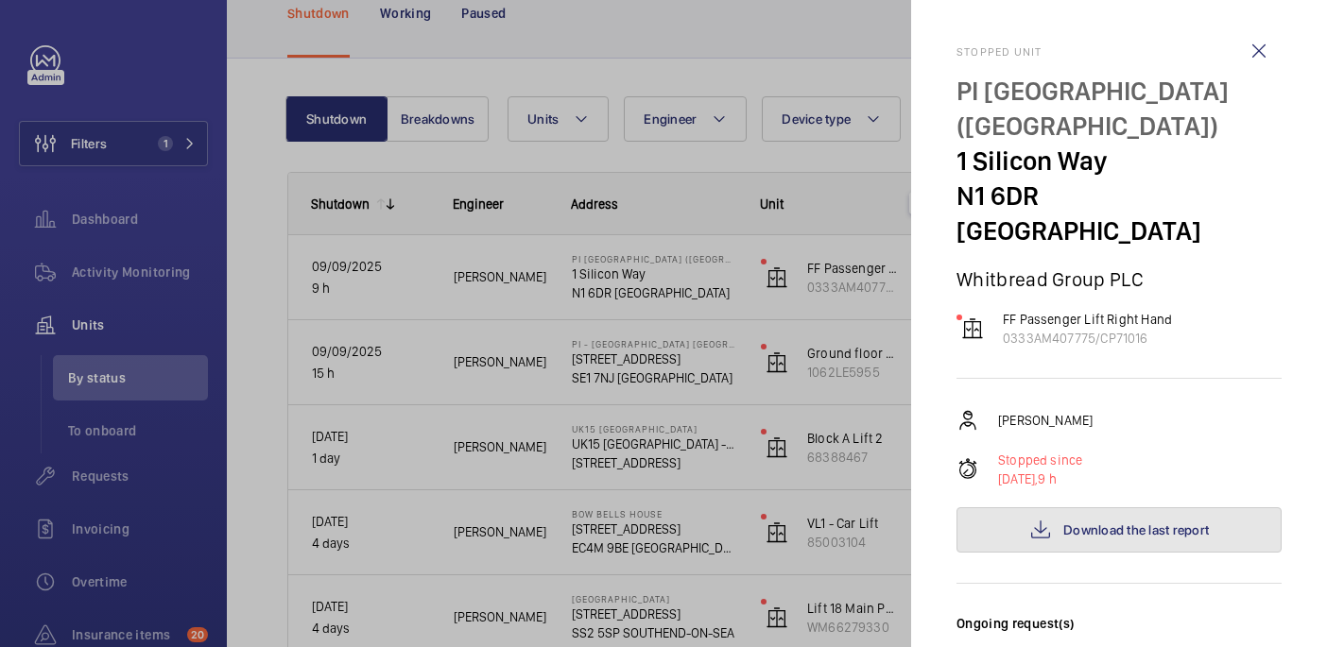
click at [1068, 507] on button "Download the last report" at bounding box center [1118, 529] width 325 height 45
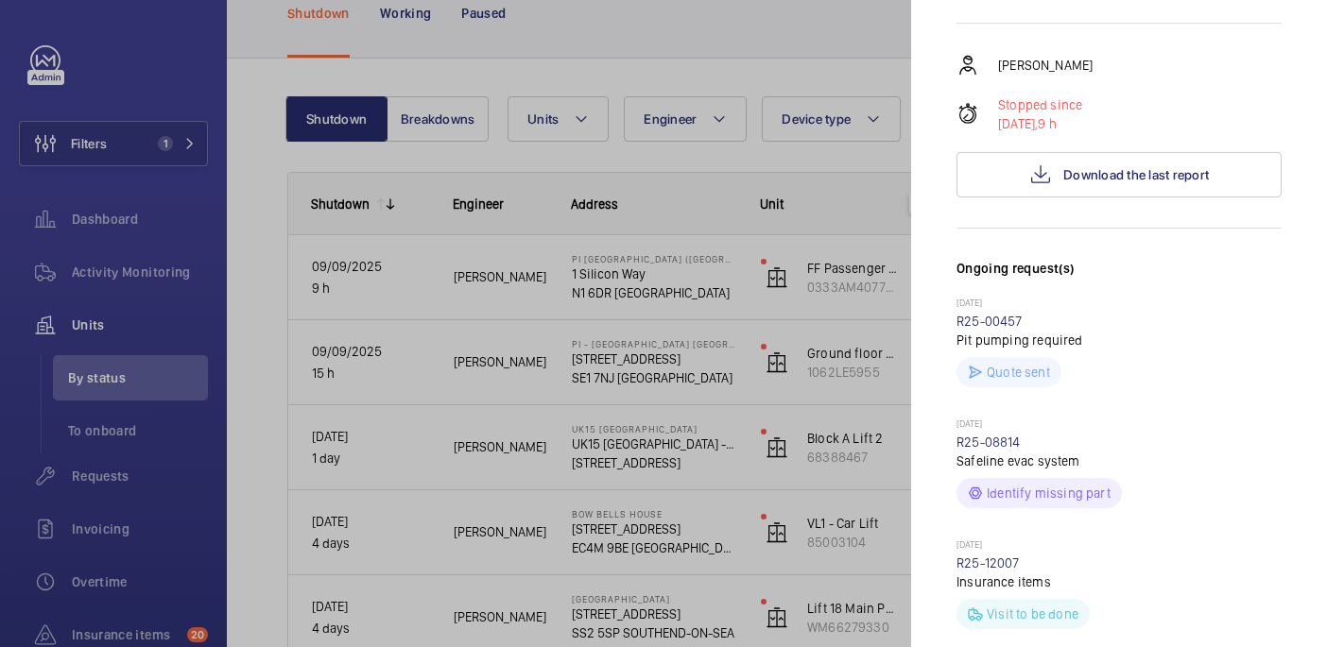
scroll to position [734, 0]
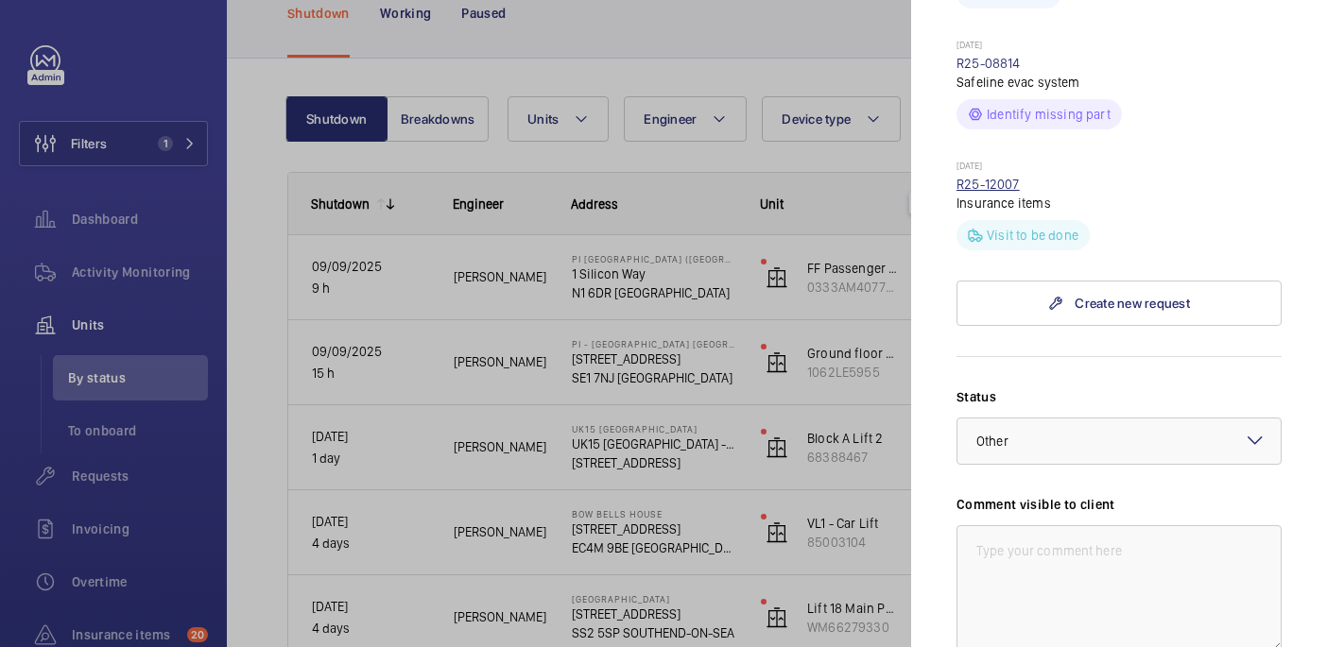
click at [997, 177] on link "R25-12007" at bounding box center [987, 184] width 63 height 15
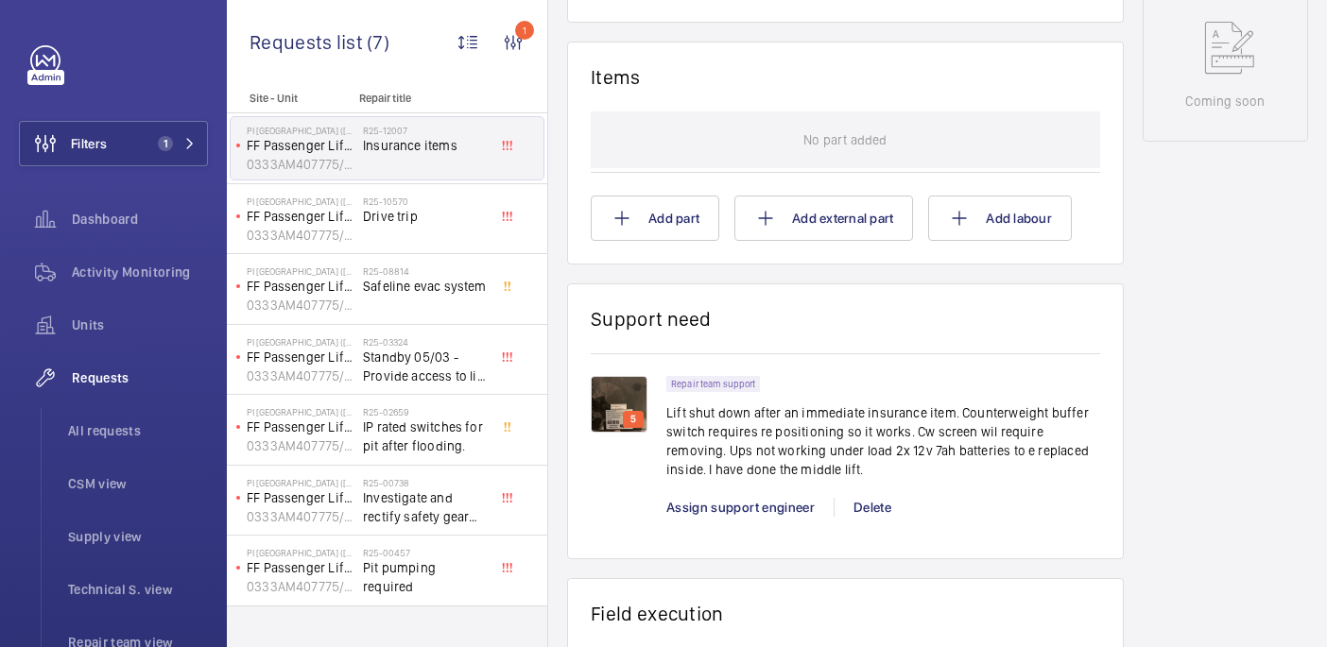
scroll to position [1018, 0]
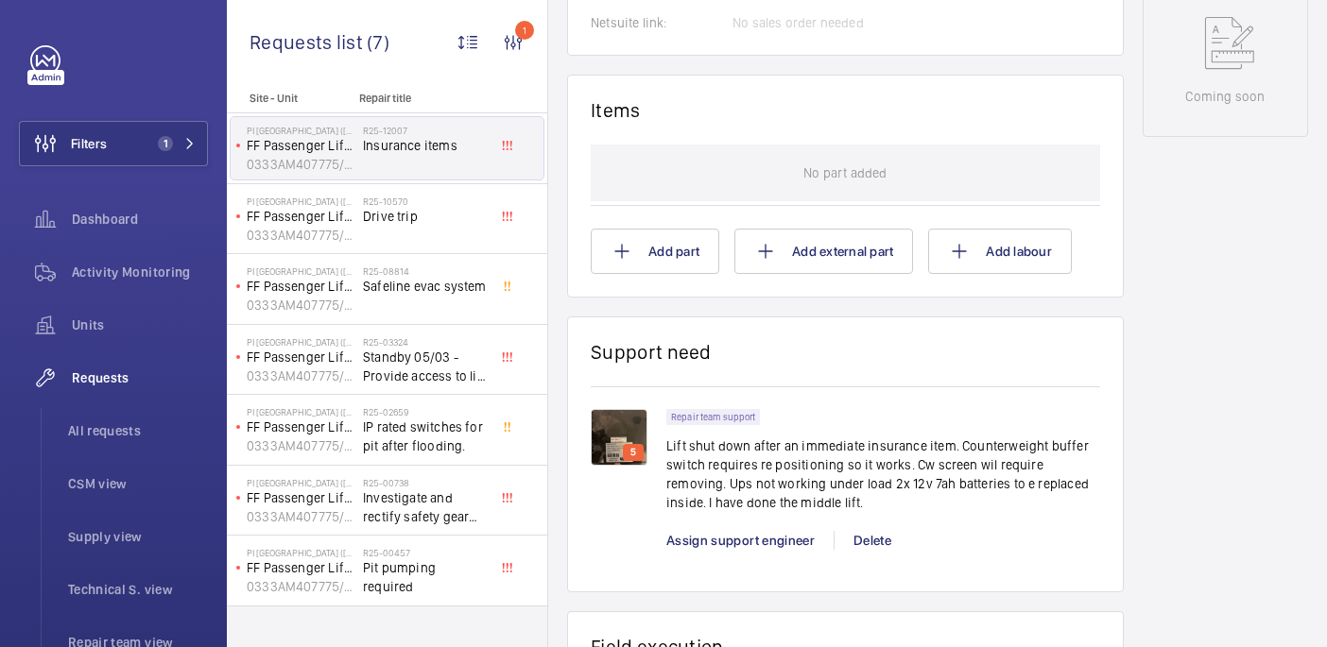
click at [635, 439] on img at bounding box center [619, 437] width 57 height 57
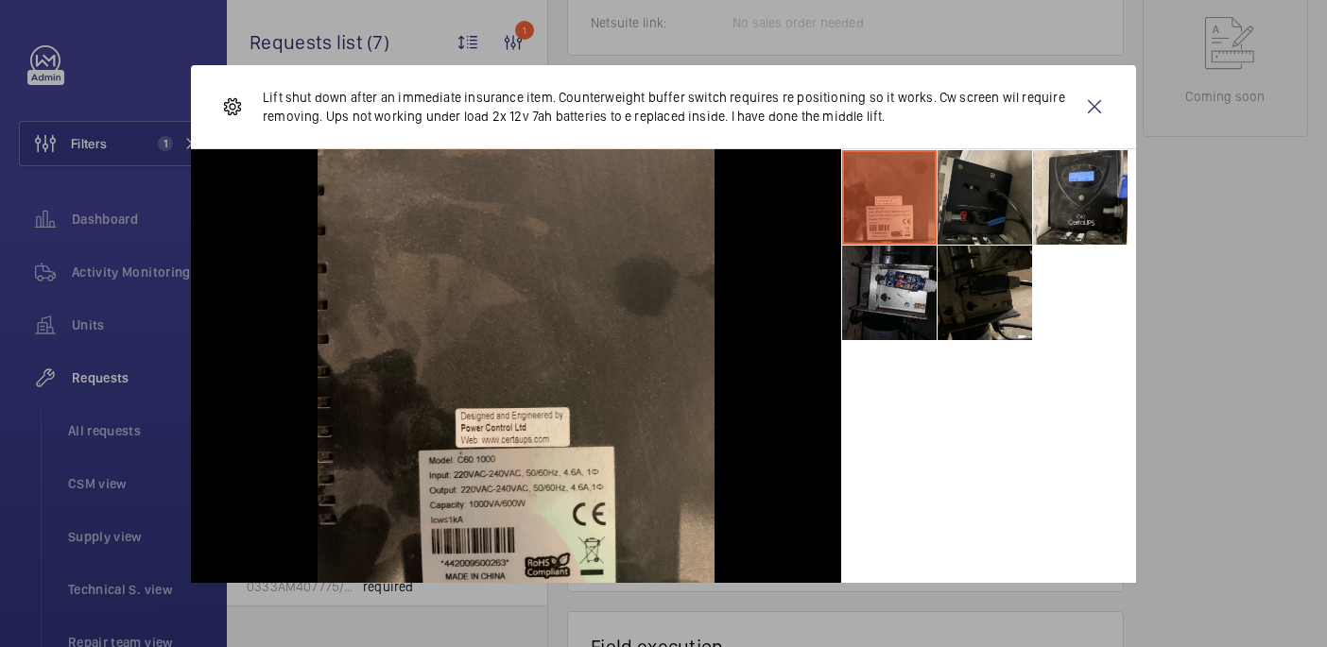
click at [991, 224] on li at bounding box center [984, 197] width 94 height 94
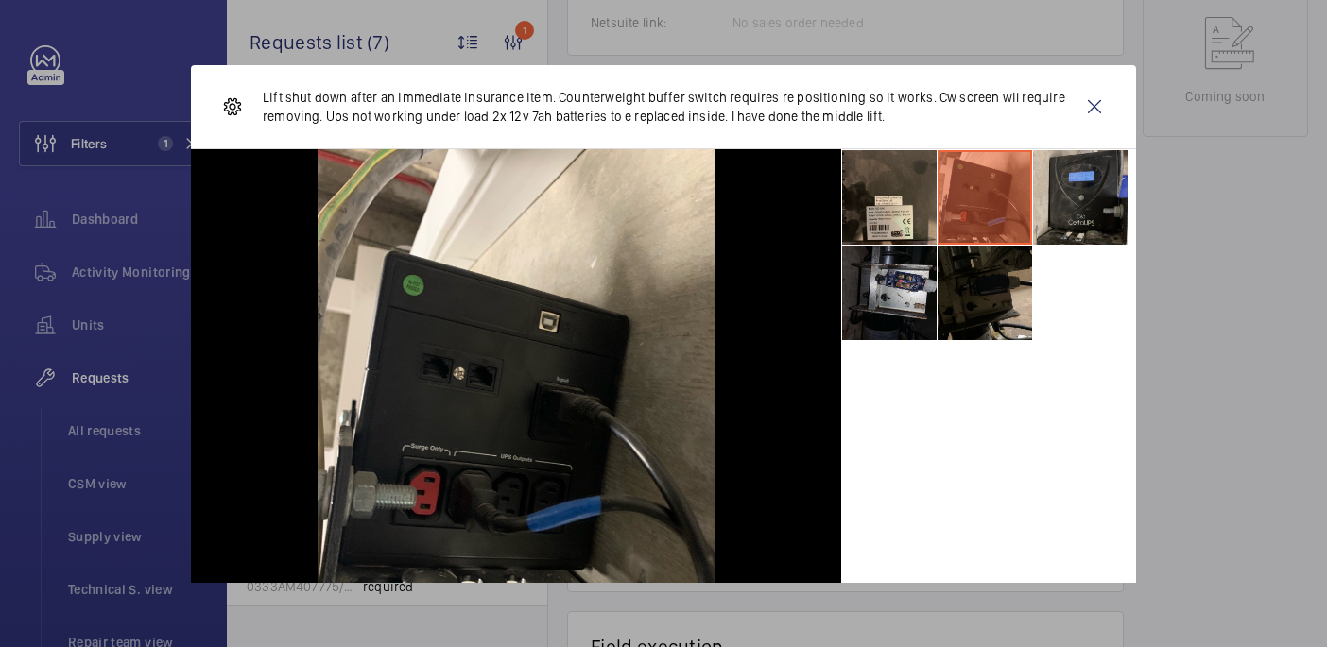
click at [1106, 203] on li at bounding box center [1080, 197] width 94 height 94
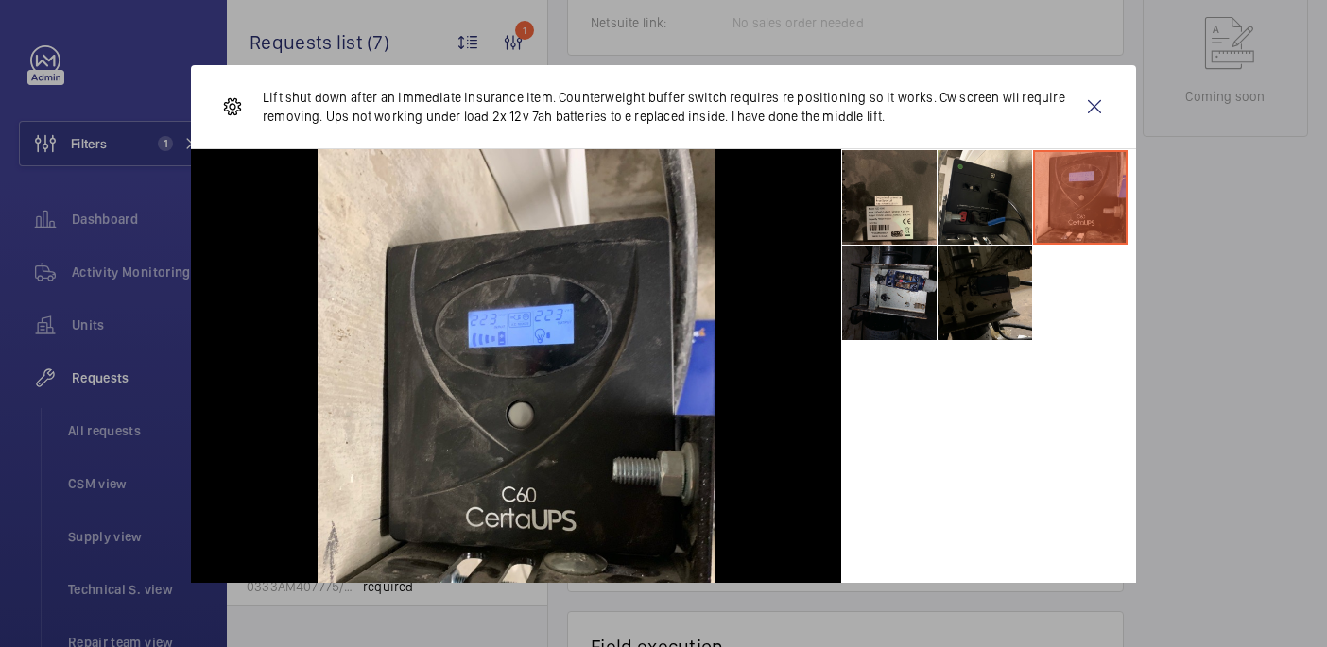
click at [900, 322] on li at bounding box center [889, 293] width 94 height 94
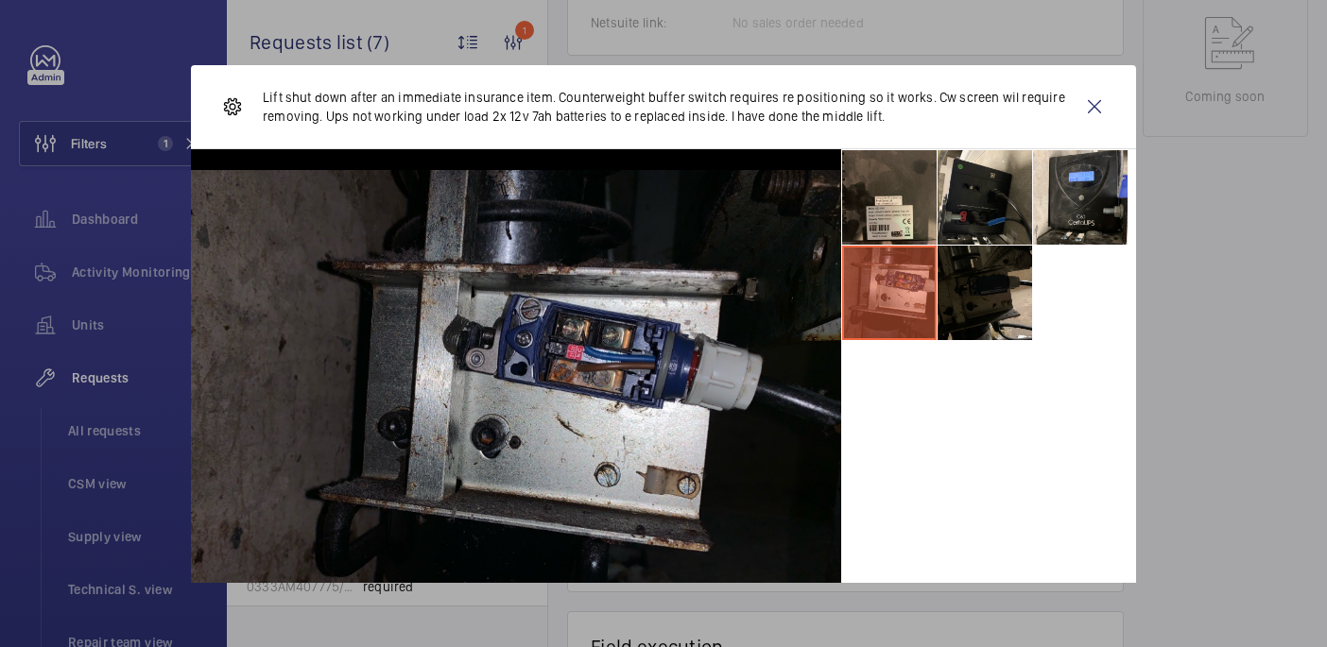
click at [1184, 222] on div at bounding box center [663, 323] width 1327 height 647
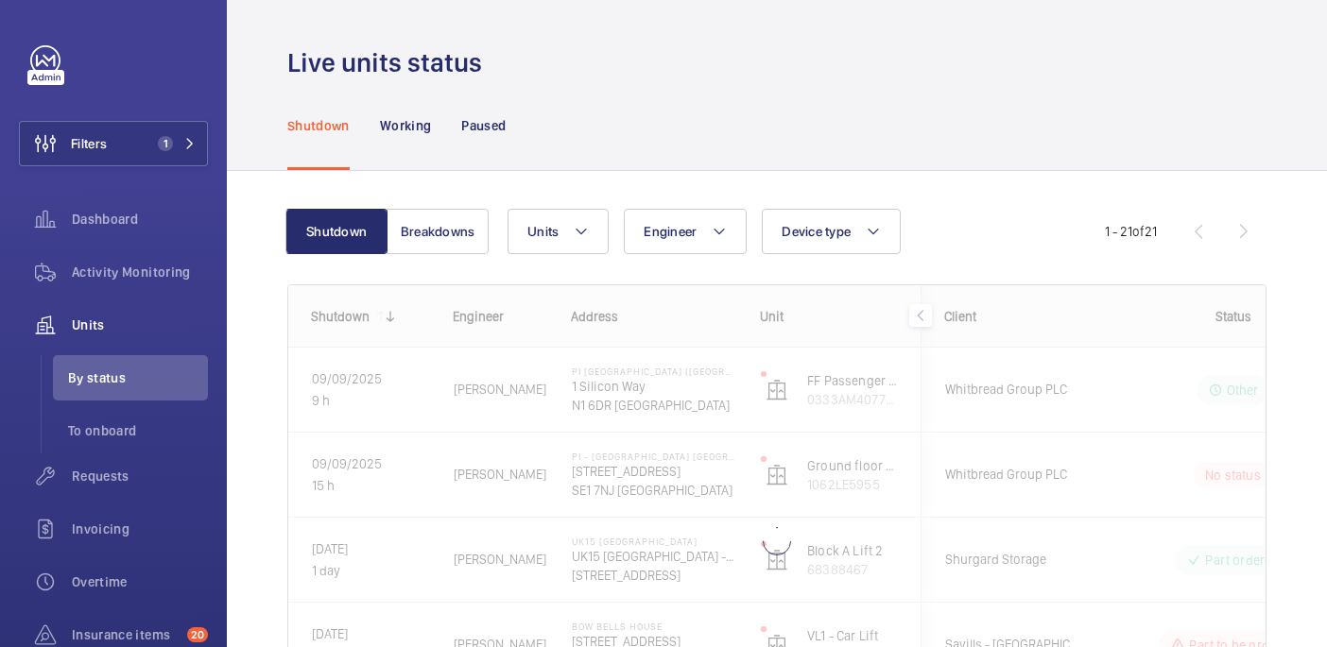
scroll to position [16, 0]
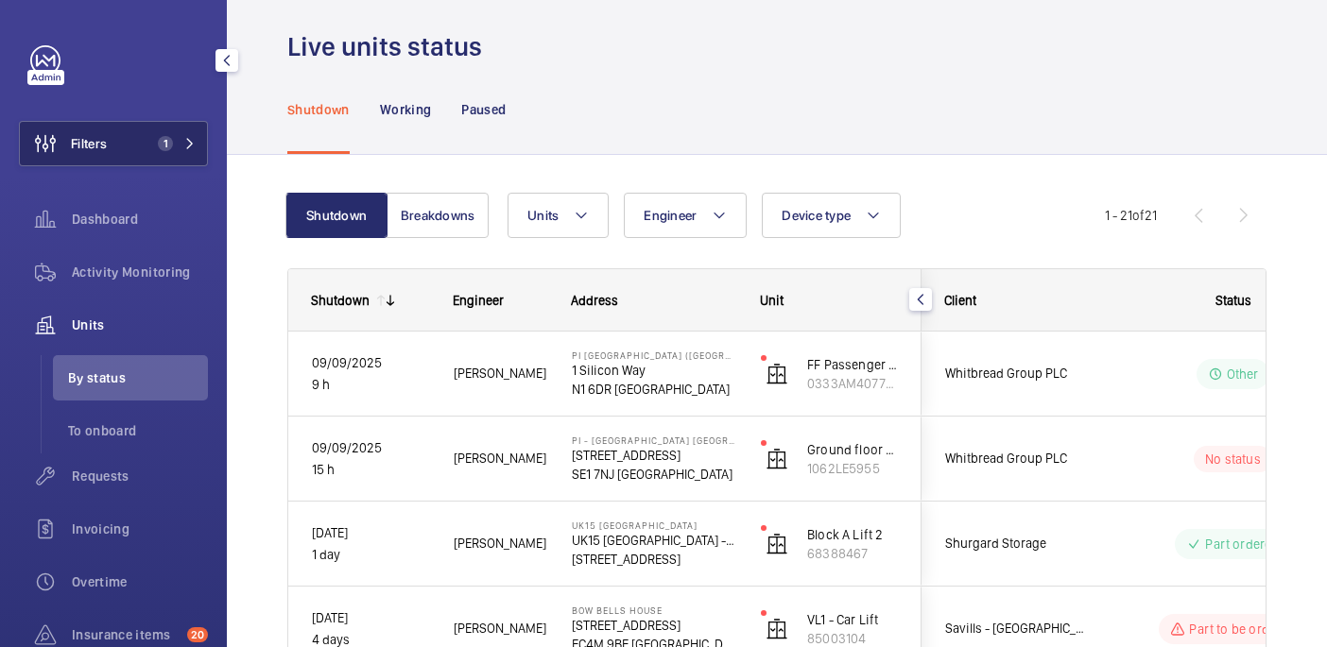
click at [136, 158] on button "Filters 1" at bounding box center [113, 143] width 189 height 45
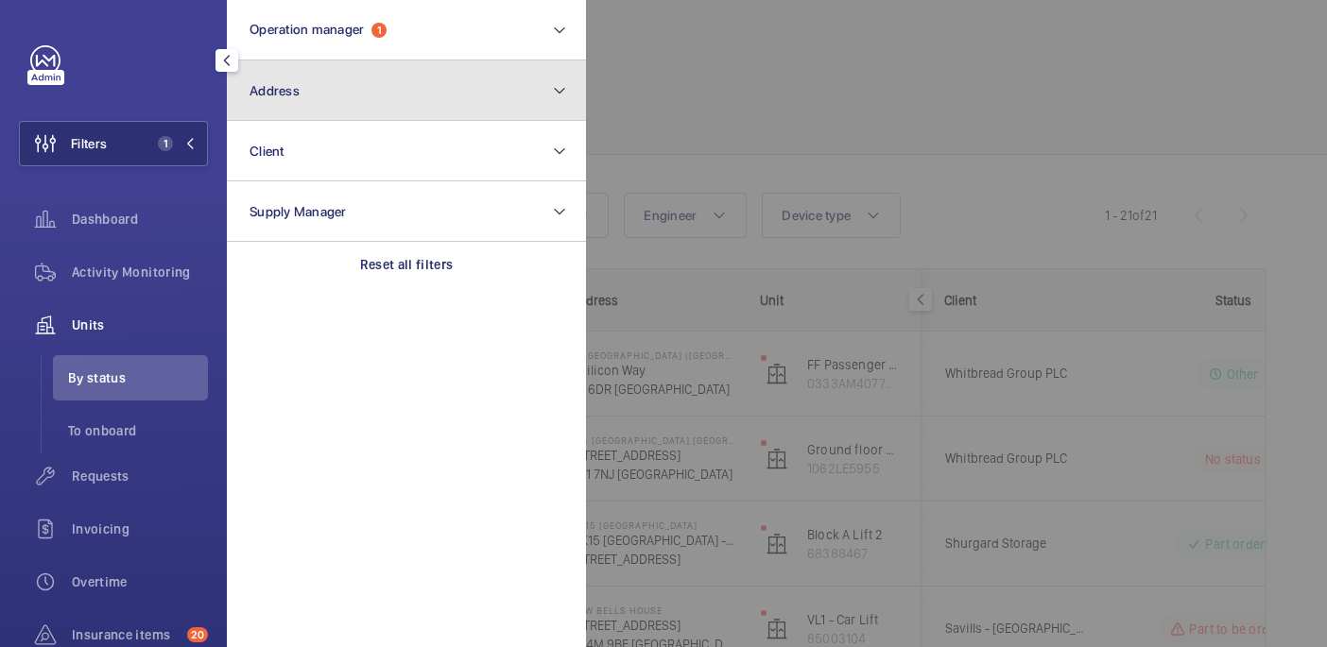
click at [391, 103] on button "Address" at bounding box center [406, 90] width 359 height 60
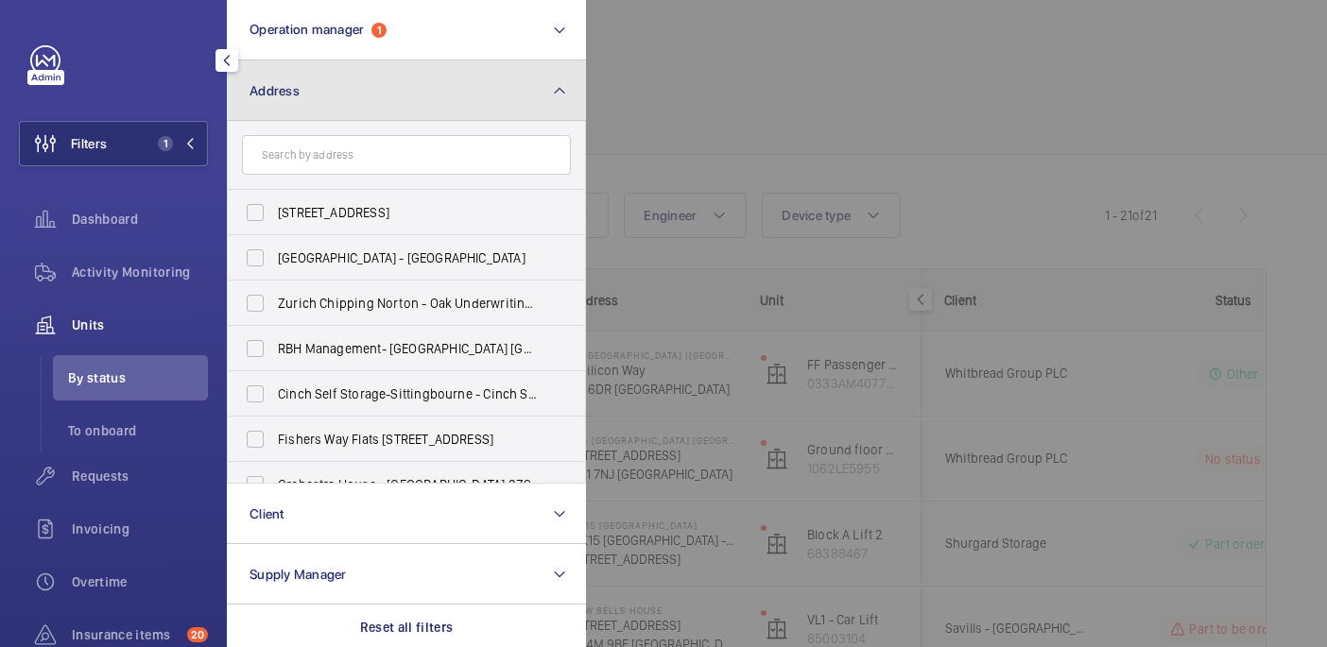
click at [329, 91] on button "Address" at bounding box center [406, 90] width 359 height 60
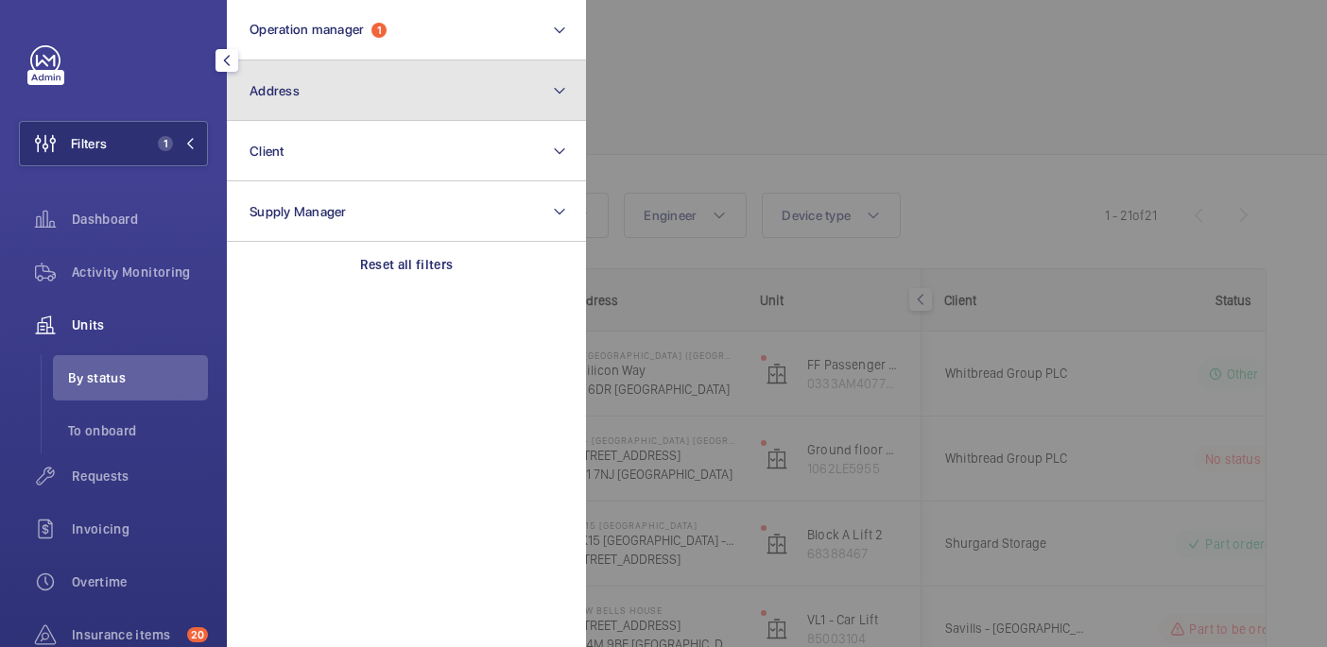
click at [355, 94] on button "Address" at bounding box center [406, 90] width 359 height 60
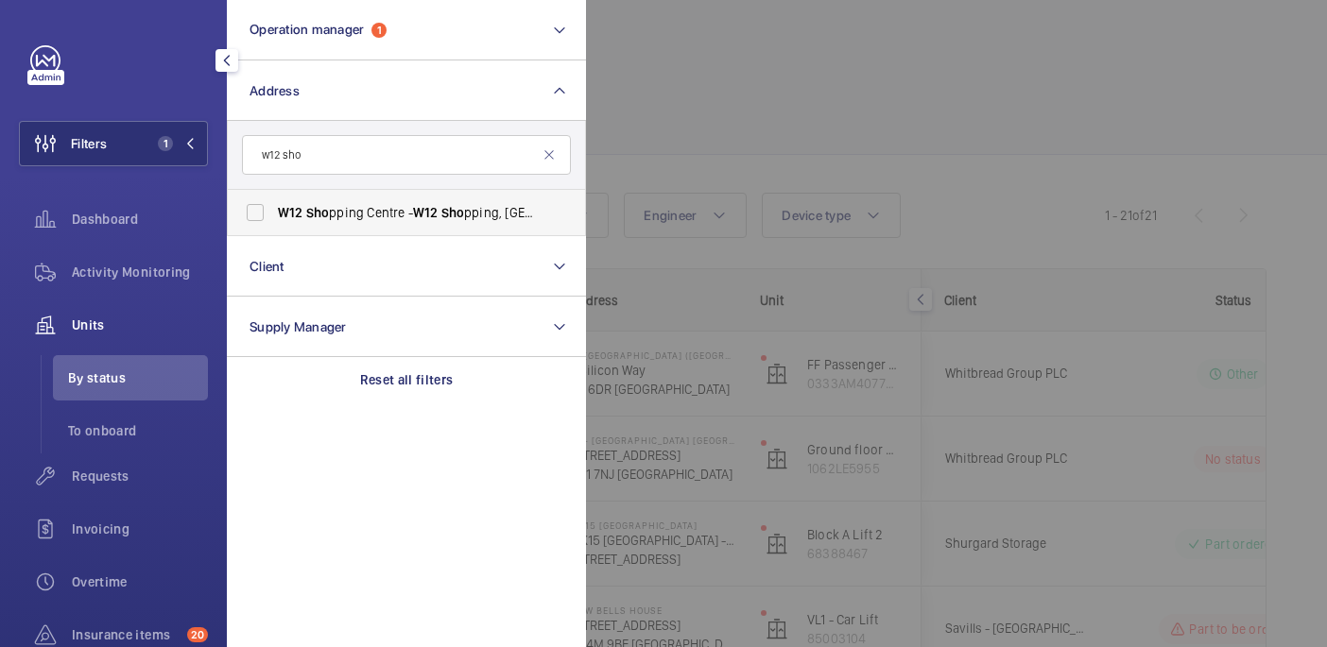
type input "w12 sho"
click at [394, 209] on span "W12 Sho pping Centre - W12 Sho pping, LONDON W12 8PP" at bounding box center [408, 212] width 260 height 19
click at [274, 209] on input "W12 Sho pping Centre - W12 Sho pping, LONDON W12 8PP" at bounding box center [255, 213] width 38 height 38
checkbox input "true"
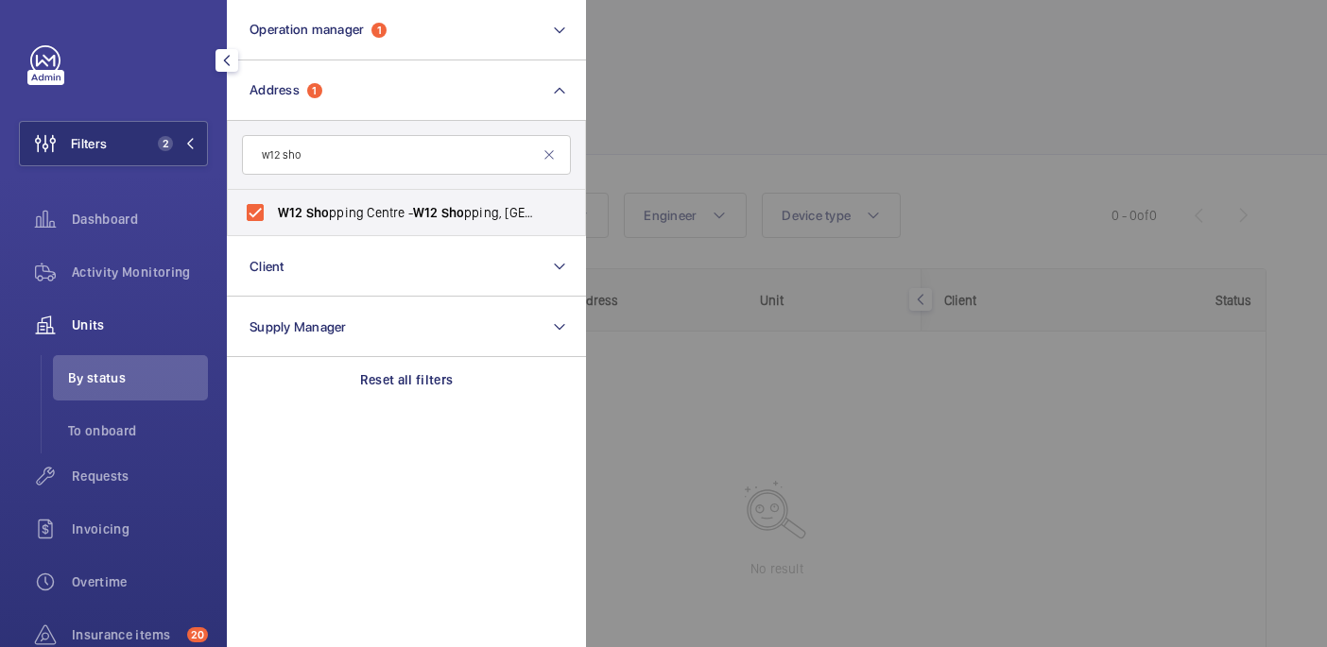
click at [1022, 87] on div at bounding box center [1249, 323] width 1327 height 647
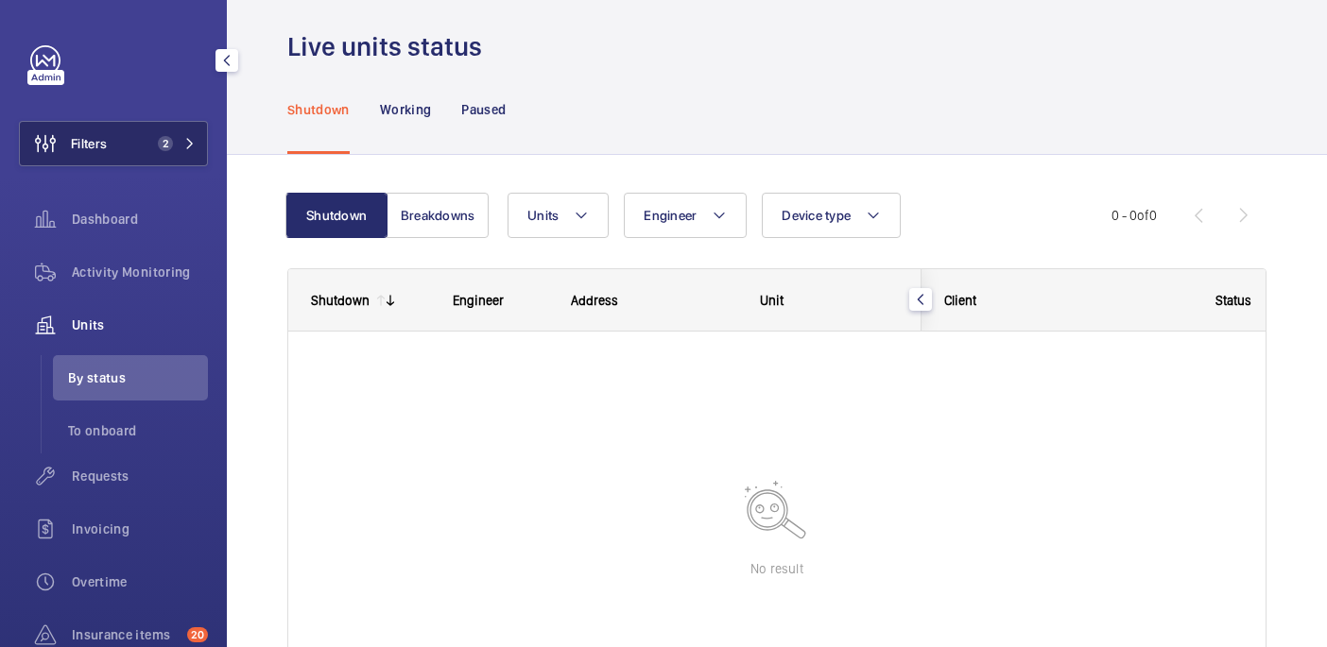
click at [168, 144] on span "2" at bounding box center [165, 143] width 15 height 15
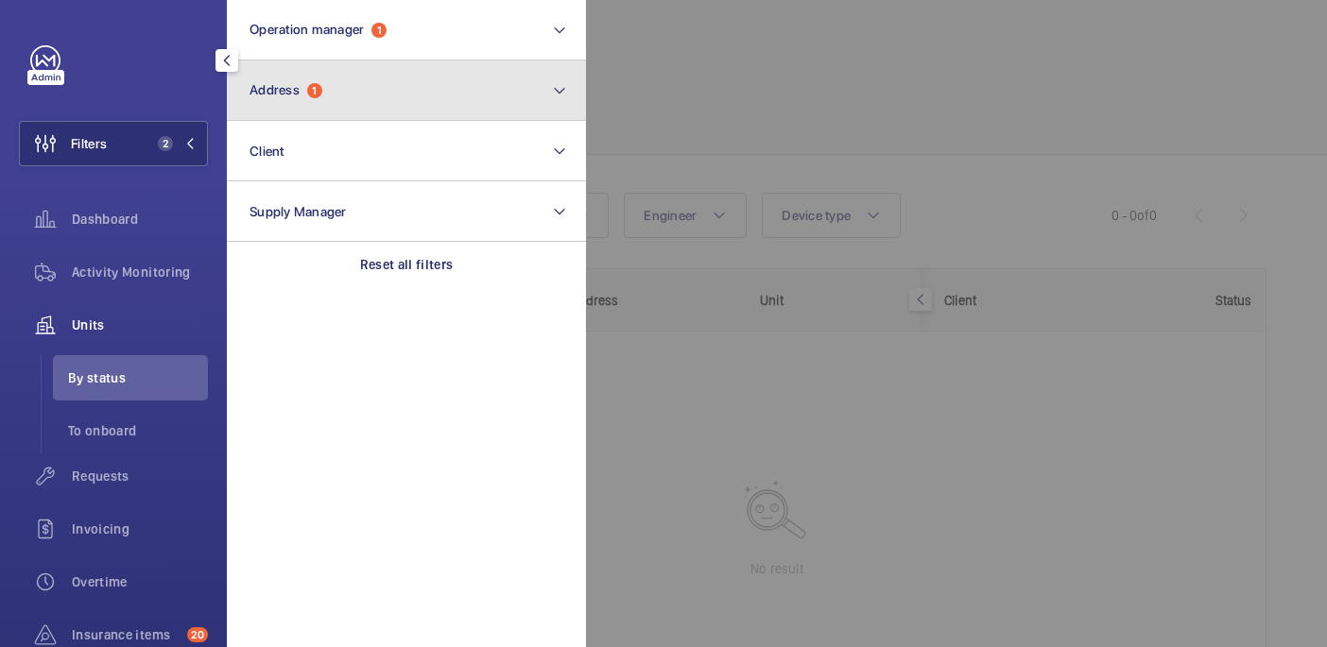
click at [392, 86] on button "Address 1" at bounding box center [406, 90] width 359 height 60
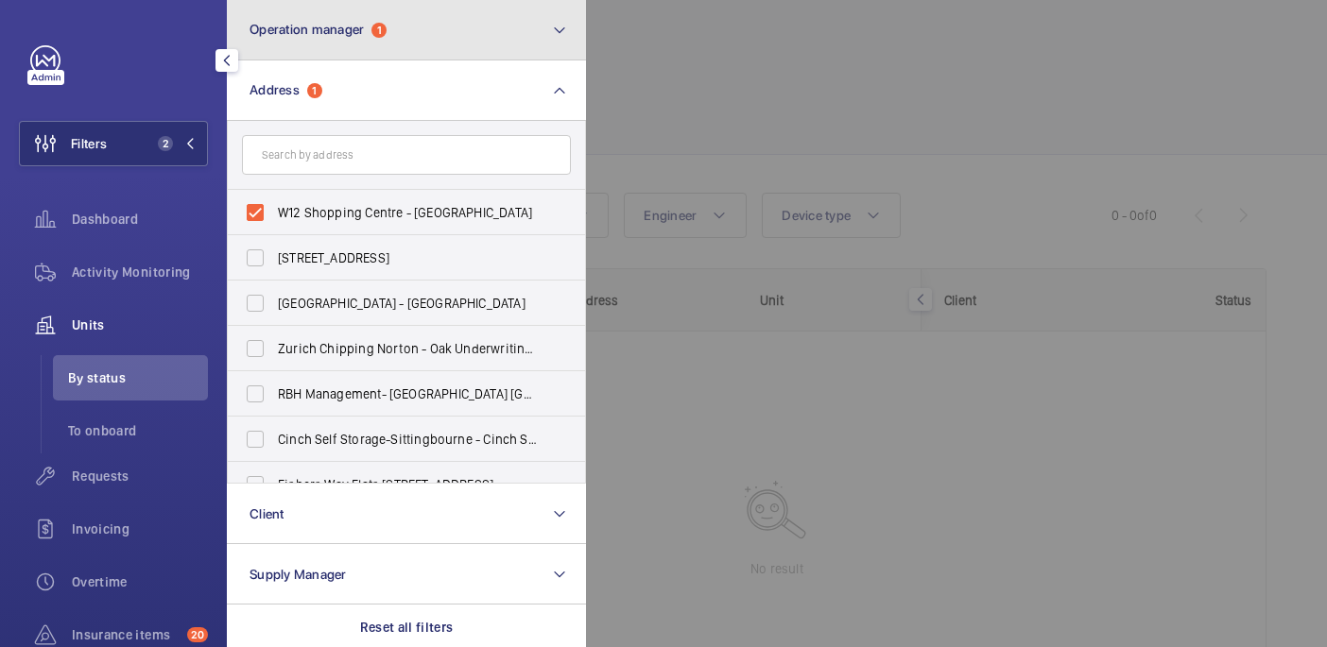
click at [428, 35] on button "Operation manager 1" at bounding box center [406, 30] width 359 height 60
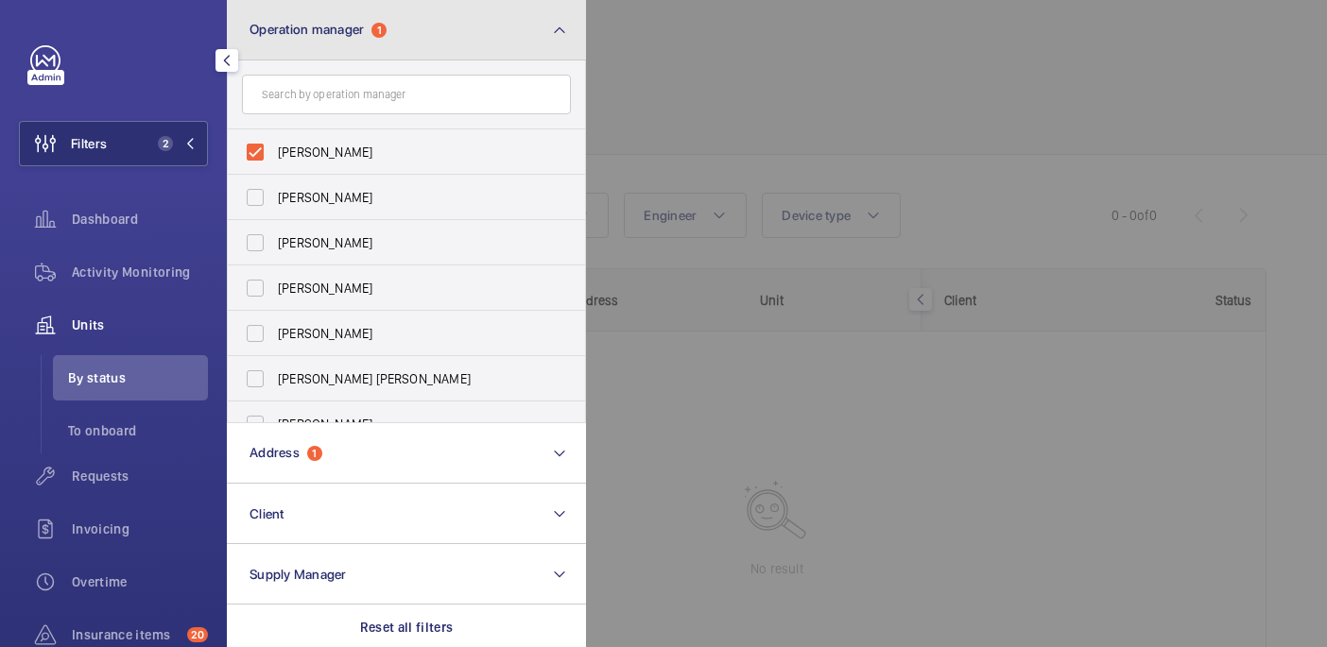
click at [428, 35] on button "Operation manager 1" at bounding box center [406, 30] width 359 height 60
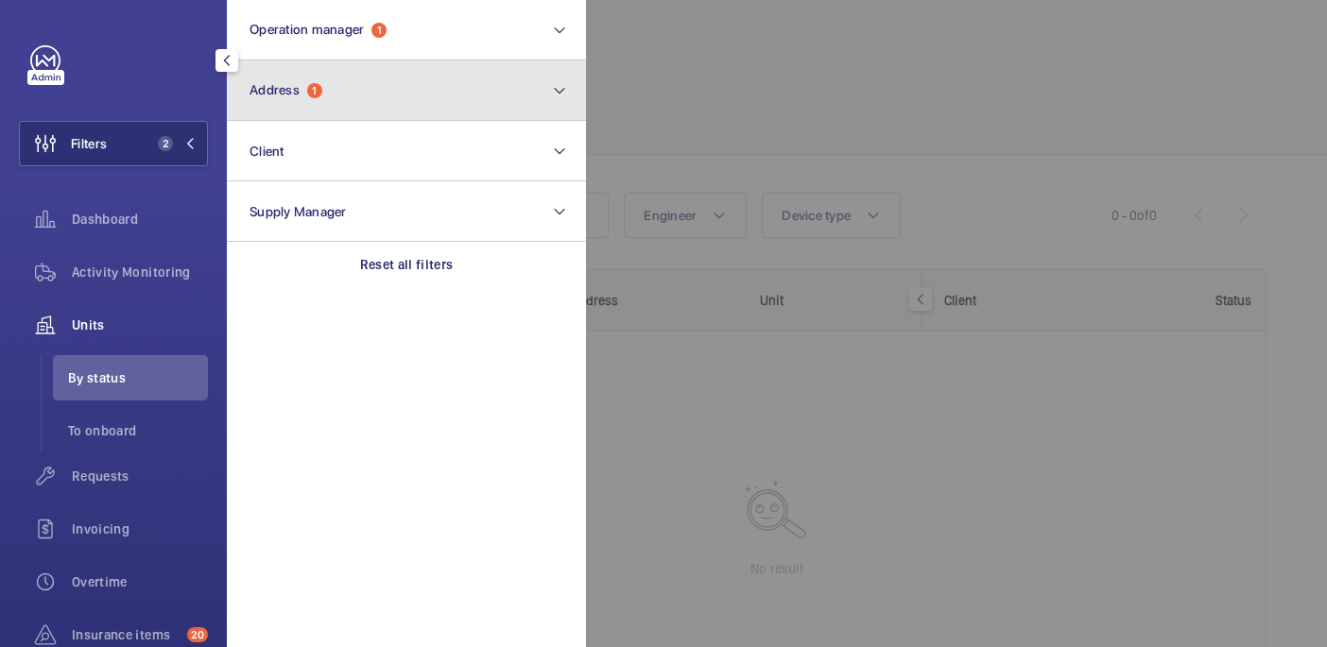
click at [375, 102] on button "Address 1" at bounding box center [406, 90] width 359 height 60
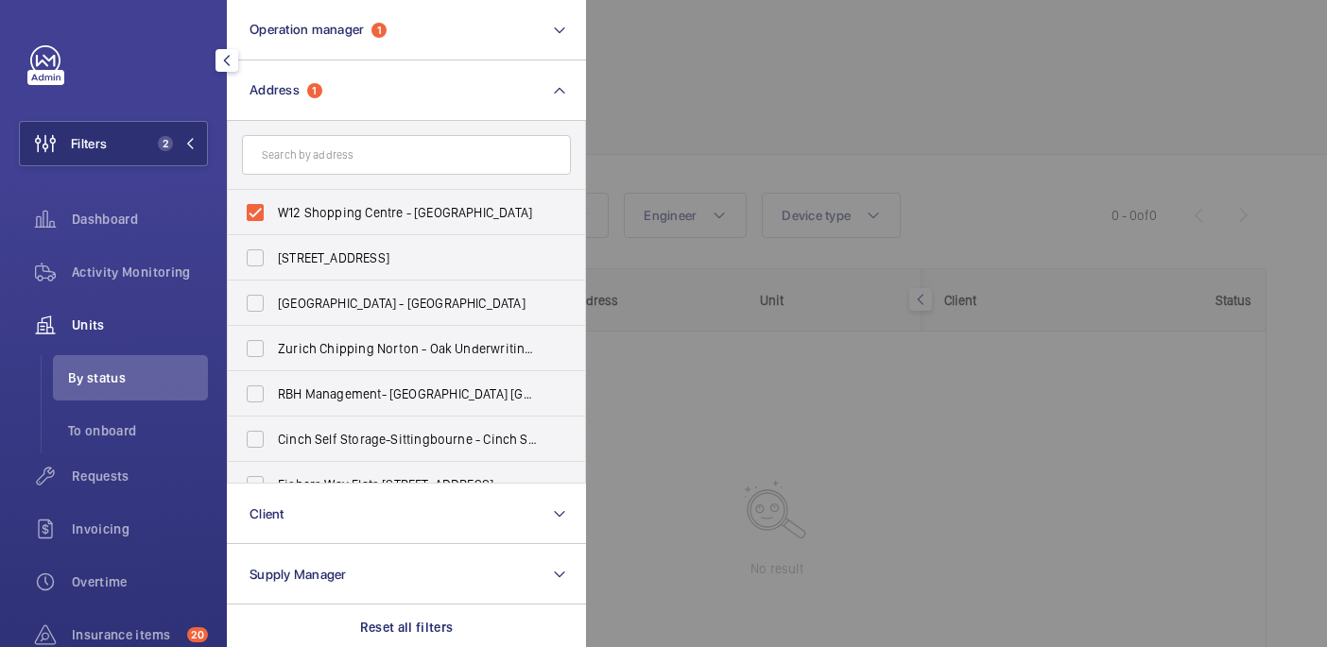
click at [880, 100] on div at bounding box center [1249, 323] width 1327 height 647
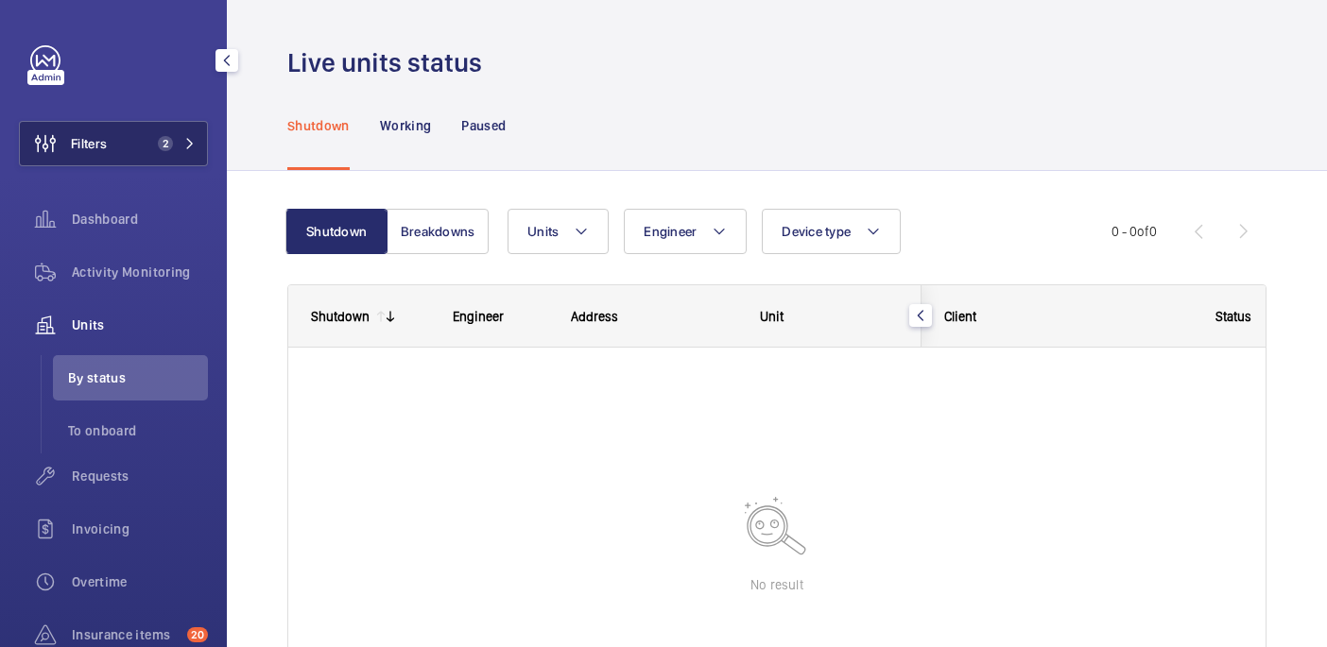
click at [115, 160] on button "Filters 2" at bounding box center [113, 143] width 189 height 45
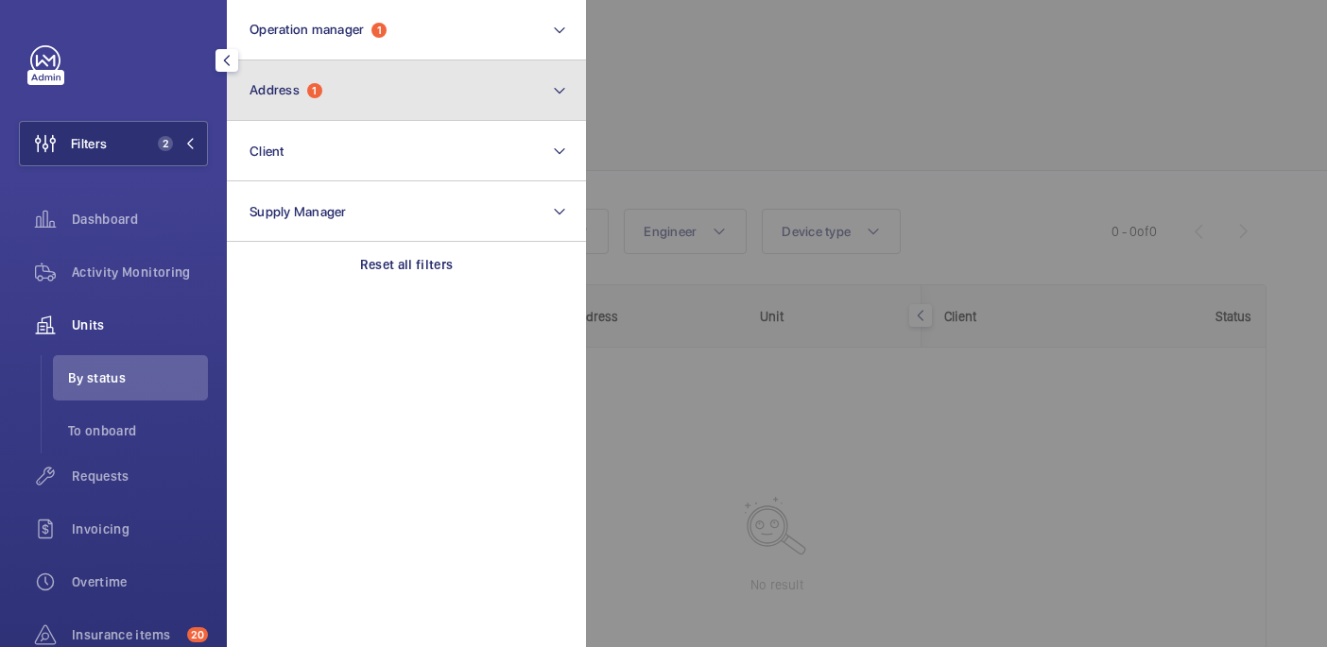
click at [385, 94] on button "Address 1" at bounding box center [406, 90] width 359 height 60
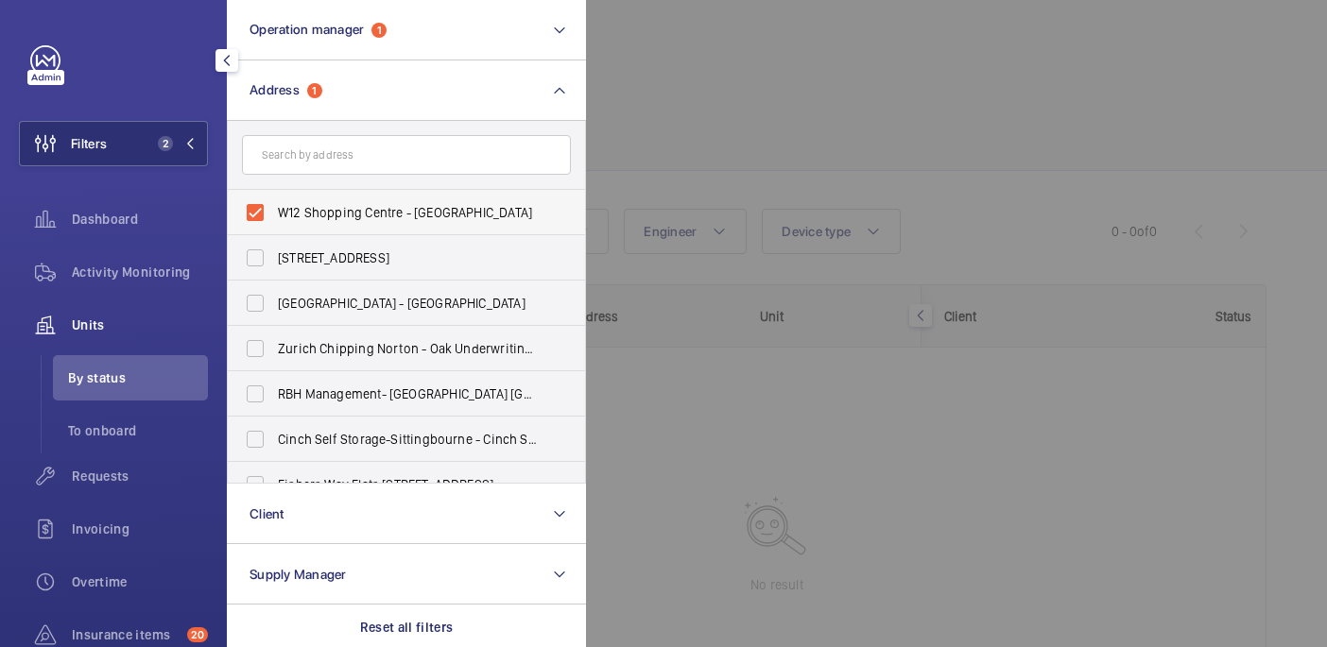
click at [326, 222] on label "W12 Shopping Centre - W12 Shopping, LONDON W12 8PP" at bounding box center [392, 212] width 329 height 45
click at [274, 222] on input "W12 Shopping Centre - W12 Shopping, LONDON W12 8PP" at bounding box center [255, 213] width 38 height 38
checkbox input "false"
click at [836, 131] on div at bounding box center [1249, 323] width 1327 height 647
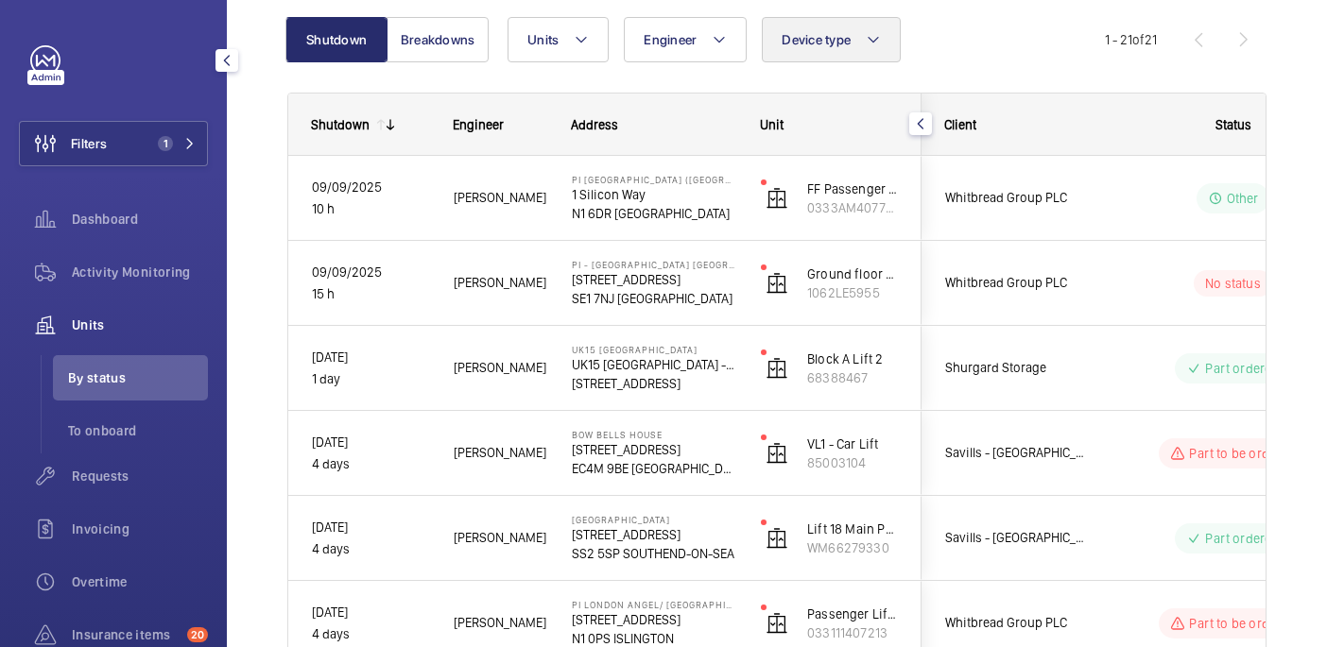
scroll to position [193, 0]
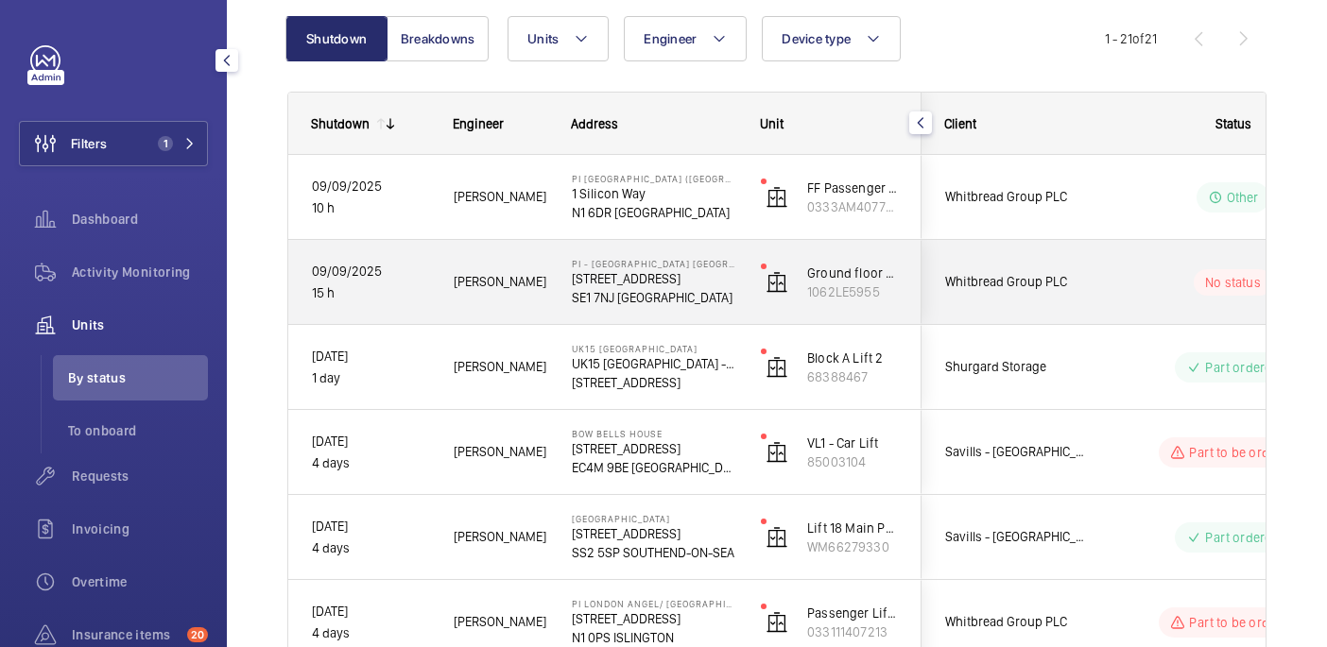
click at [705, 309] on div "PI - London Waterloo Westminster Bridge 85 York Rd SE1 7NJ LONDON" at bounding box center [642, 282] width 187 height 85
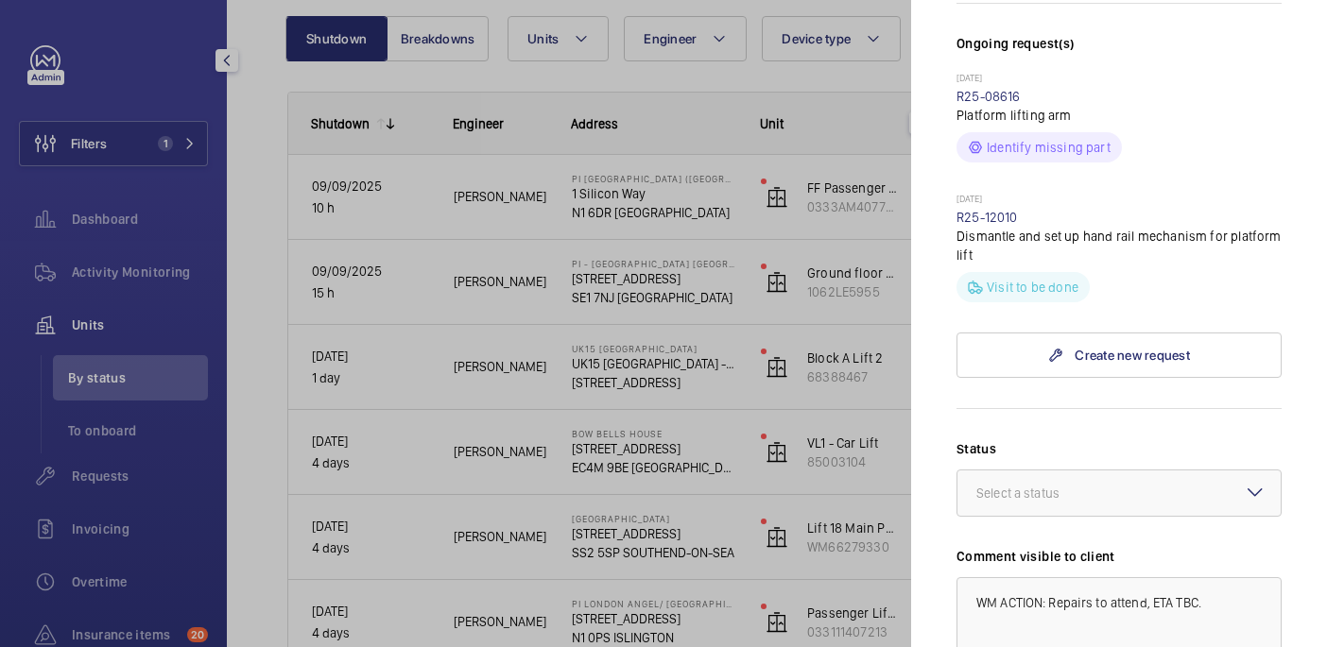
scroll to position [576, 0]
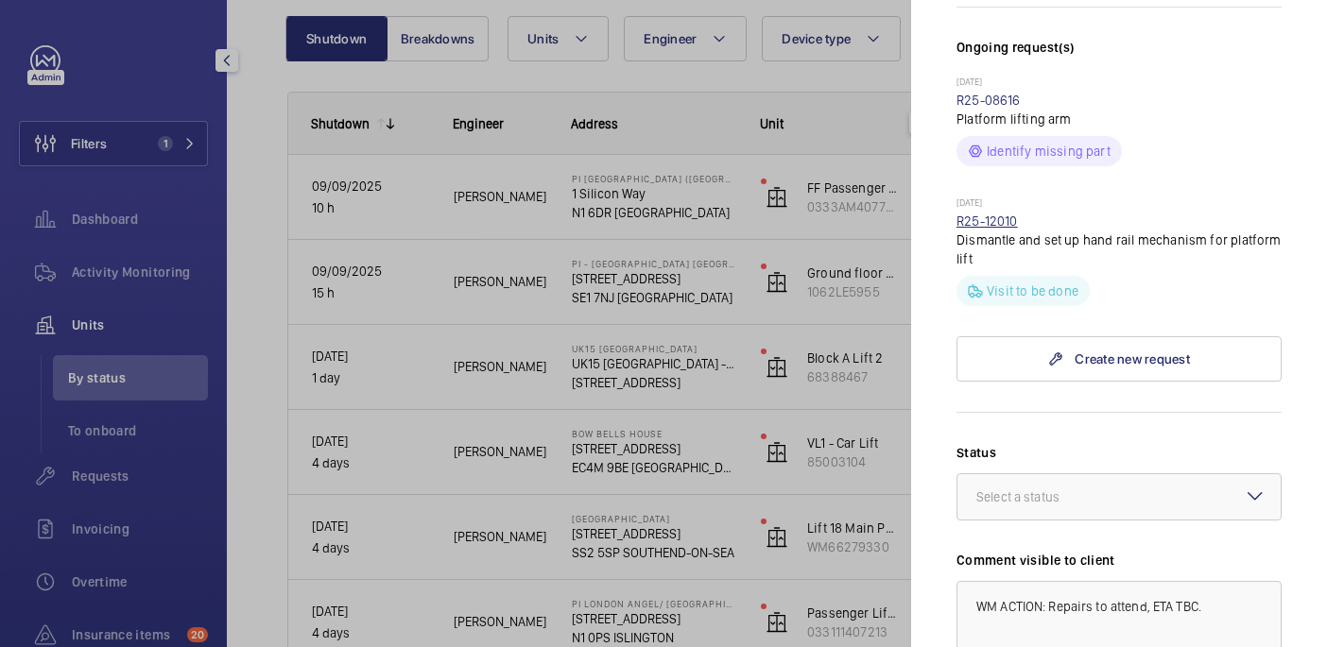
click at [980, 214] on link "R25-12010" at bounding box center [986, 221] width 61 height 15
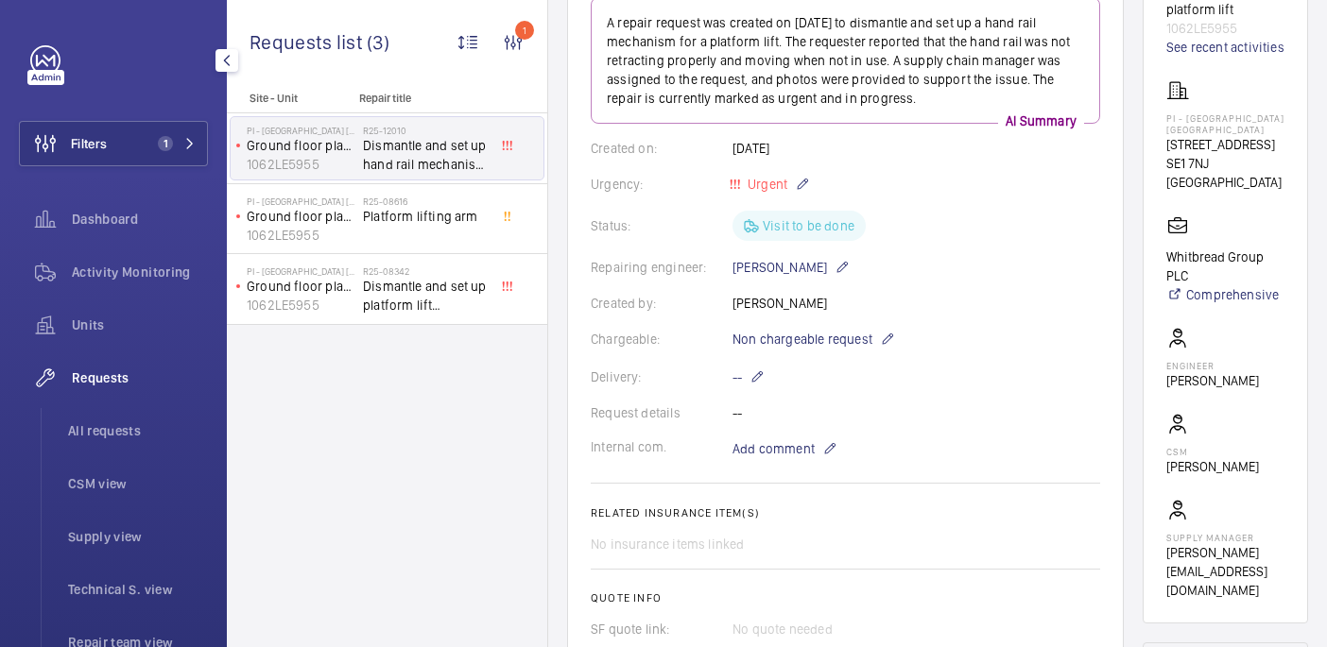
scroll to position [291, 0]
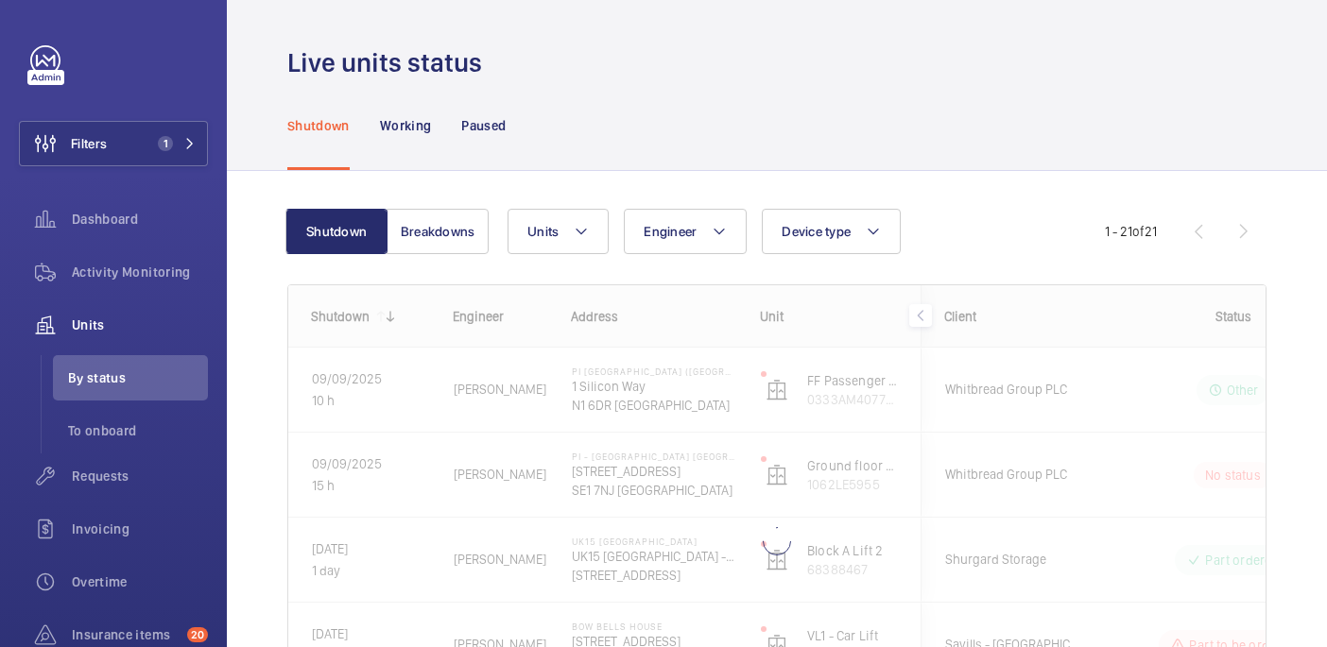
scroll to position [130, 0]
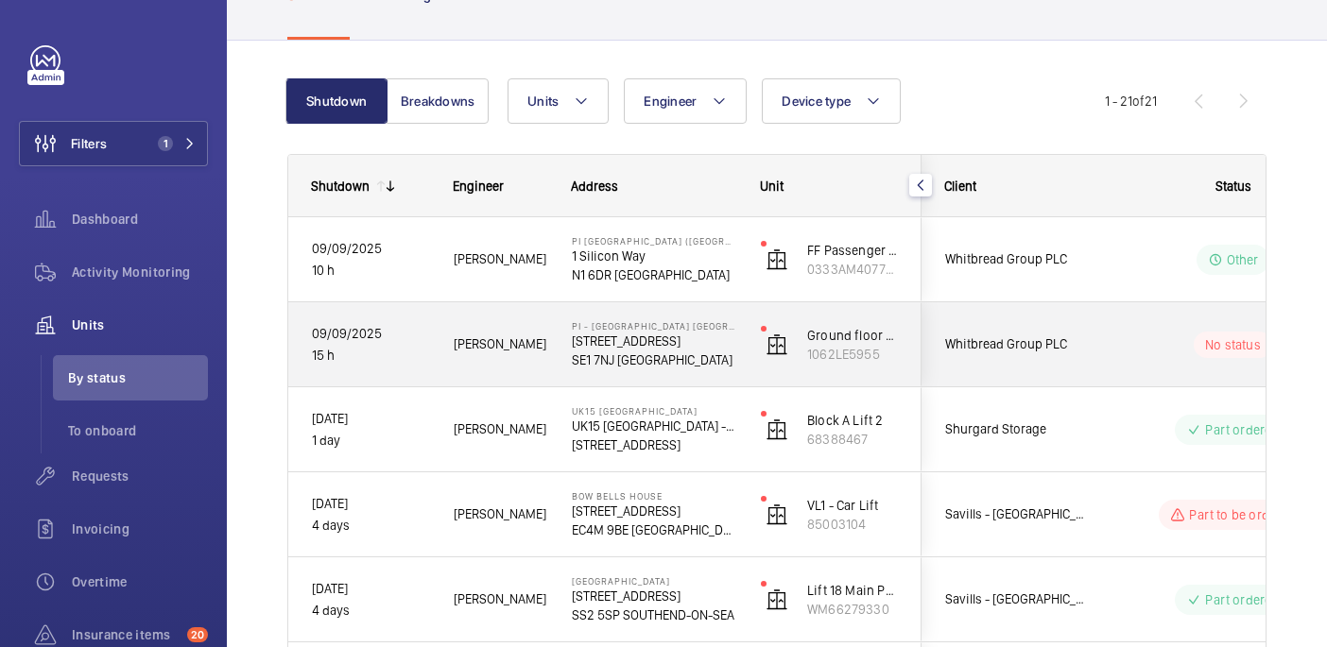
click at [1131, 363] on div "No status" at bounding box center [1221, 345] width 258 height 64
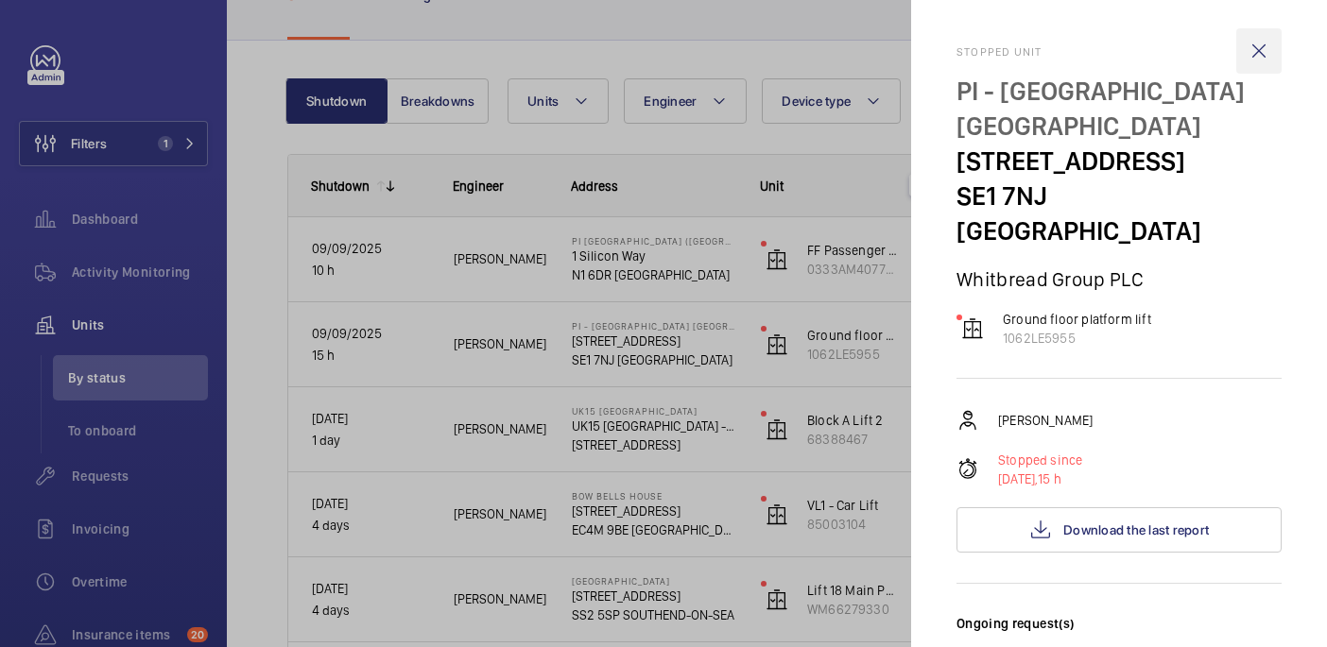
click at [1268, 43] on wm-front-icon-button at bounding box center [1258, 50] width 45 height 45
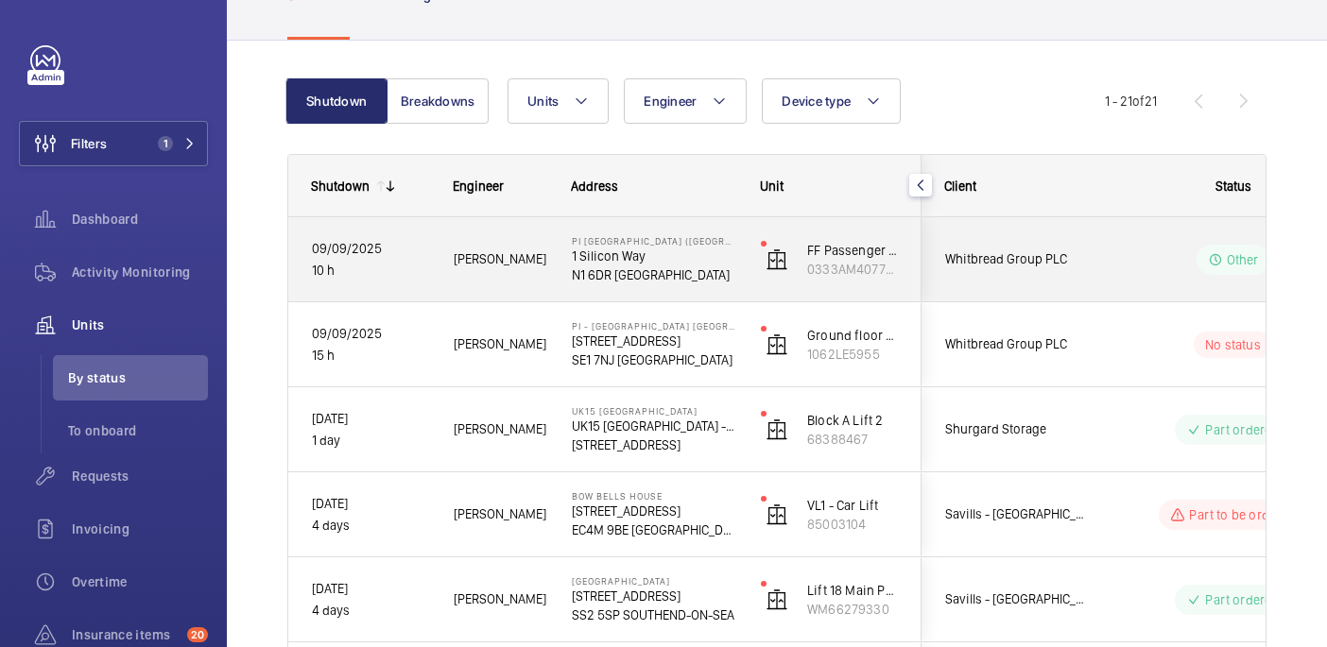
click at [1102, 286] on div "Other" at bounding box center [1221, 260] width 258 height 68
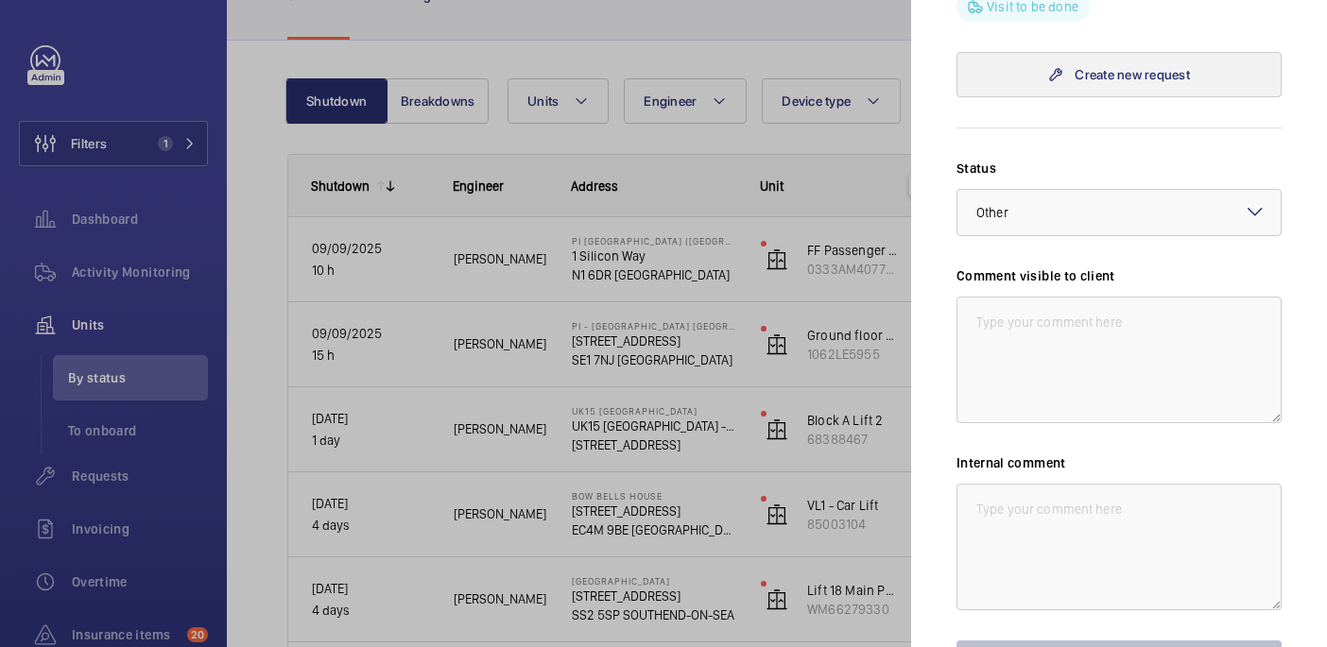
scroll to position [965, 0]
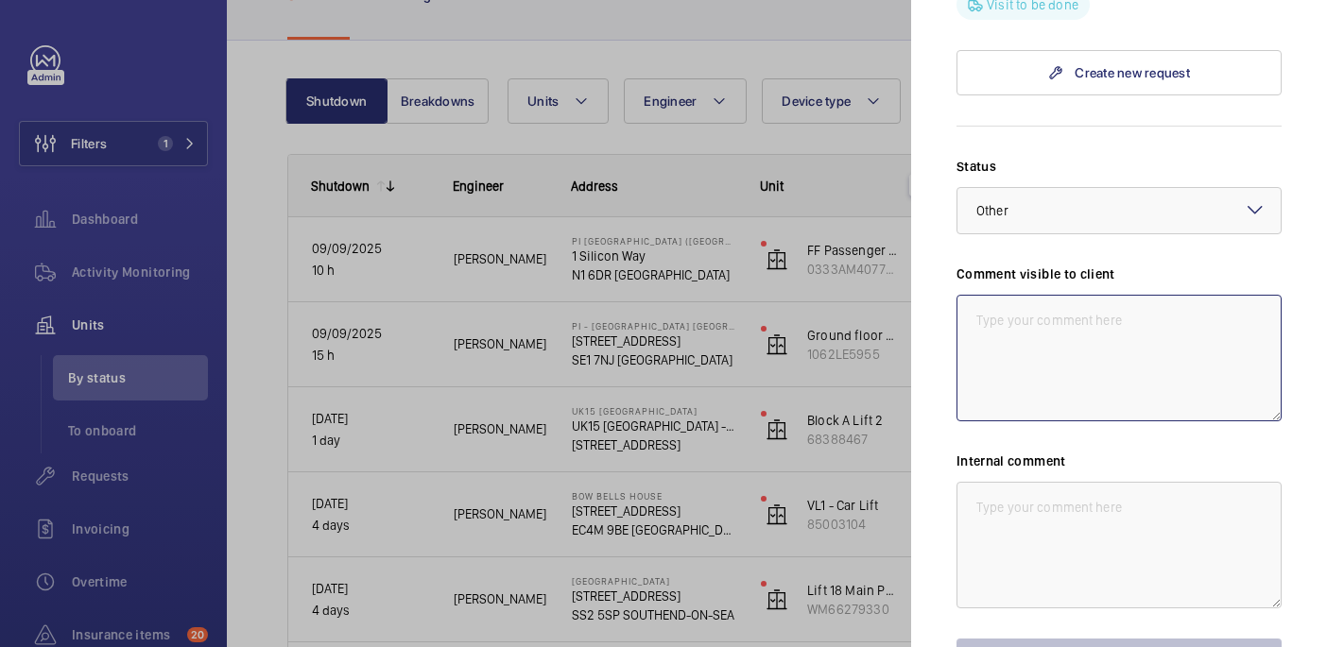
click at [1029, 295] on textarea at bounding box center [1118, 358] width 325 height 127
click at [1100, 295] on textarea "WM ACTION: Reapairs to attend" at bounding box center [1118, 358] width 325 height 127
click at [1162, 295] on textarea "WM ACTION: Repairs to attend" at bounding box center [1118, 358] width 325 height 127
click at [1040, 295] on textarea "WM ACTION: Repairs to attend, Date TBC." at bounding box center [1118, 358] width 325 height 127
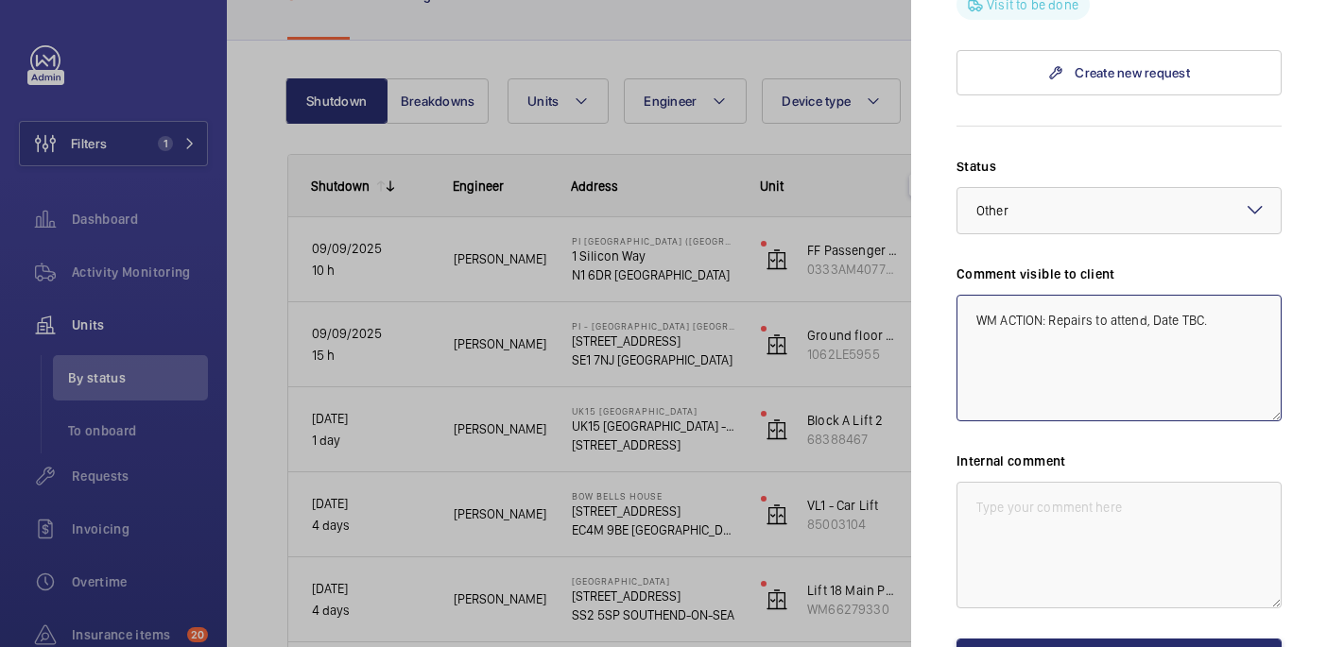
click at [1040, 295] on textarea "WM ACTION: Repairs to attend, Date TBC." at bounding box center [1118, 358] width 325 height 127
type textarea "WM ACTION: Repairs to attend, Date TBC."
click at [1058, 488] on textarea at bounding box center [1118, 545] width 325 height 127
paste textarea "WM ACTION: Repairs to attend, Date TBC."
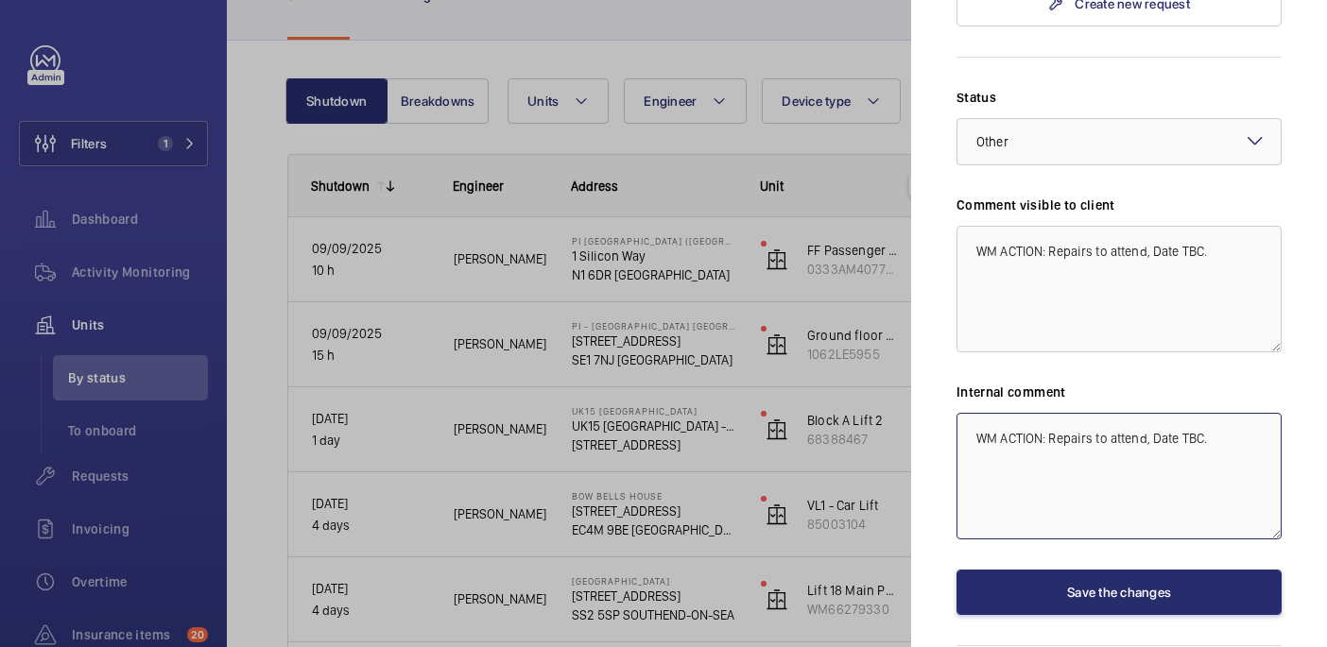
scroll to position [1039, 0]
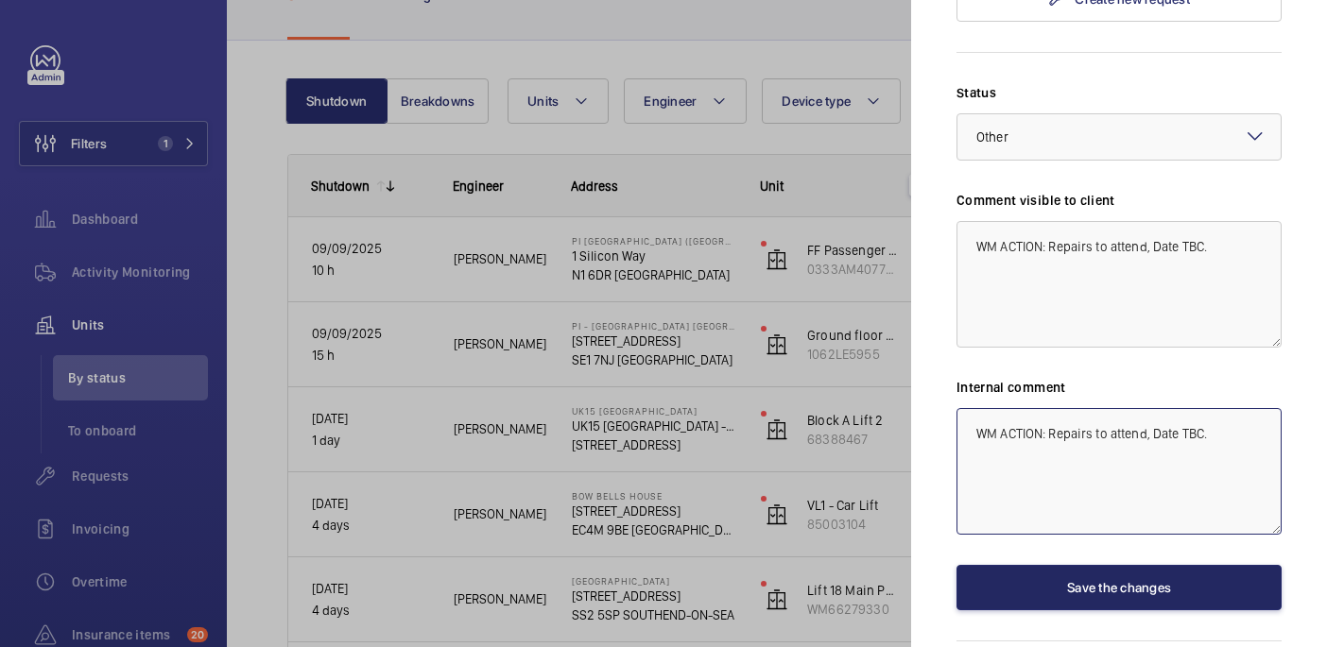
type textarea "WM ACTION: Repairs to attend, Date TBC."
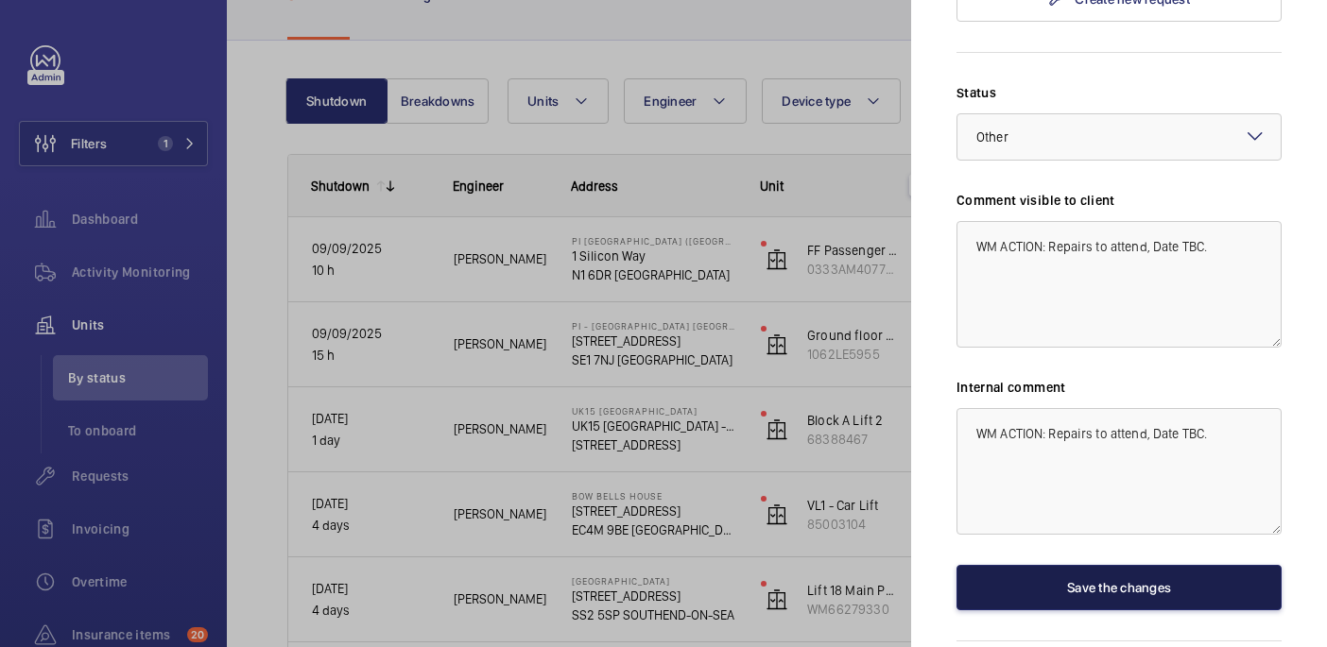
click at [1134, 565] on button "Save the changes" at bounding box center [1118, 587] width 325 height 45
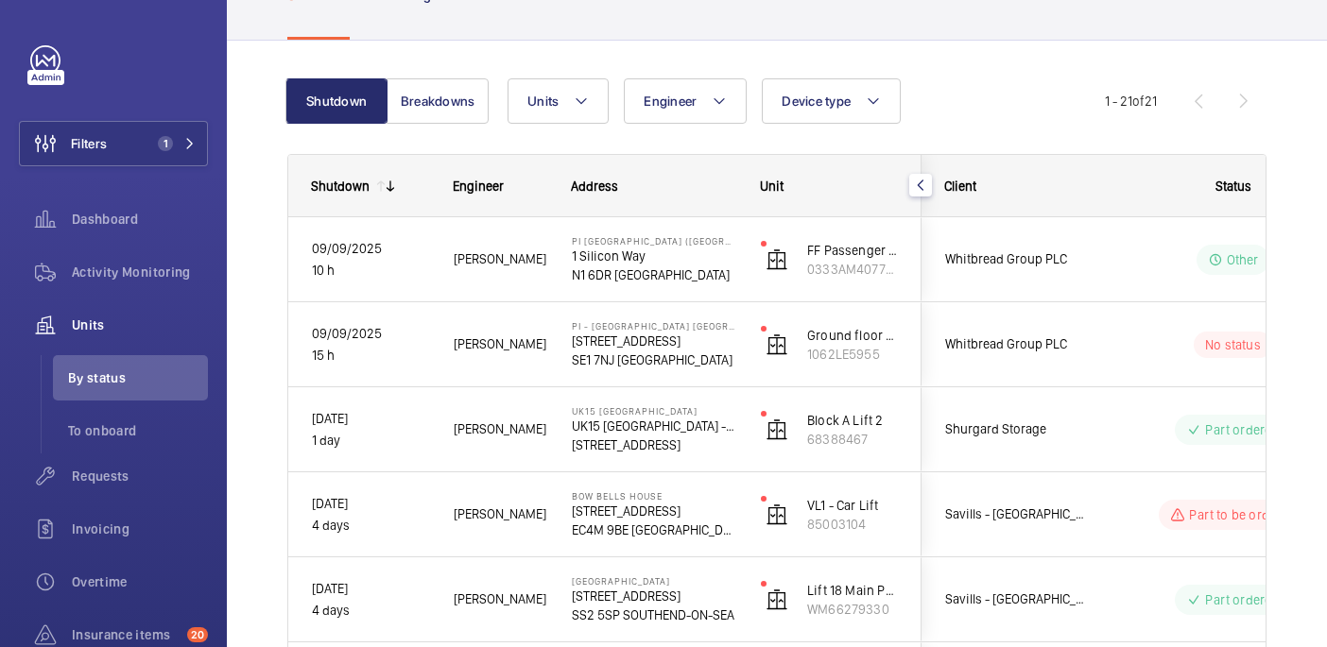
scroll to position [0, 0]
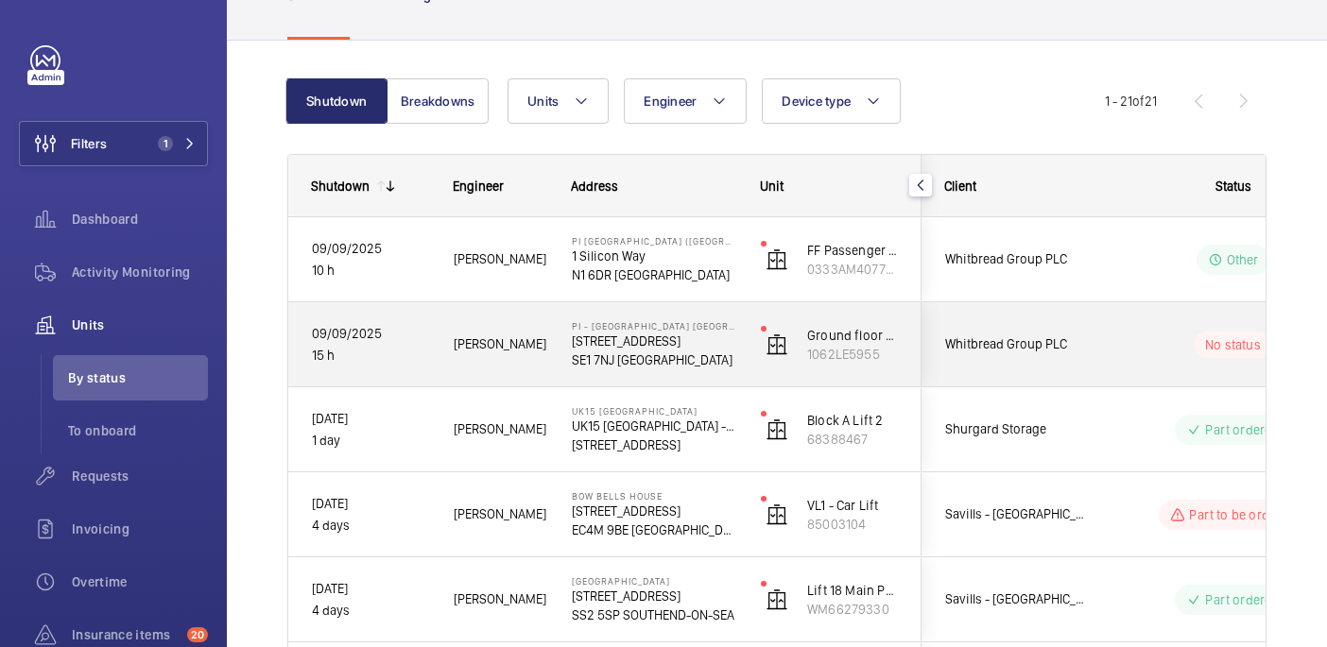
click at [1118, 371] on div "No status" at bounding box center [1221, 345] width 258 height 64
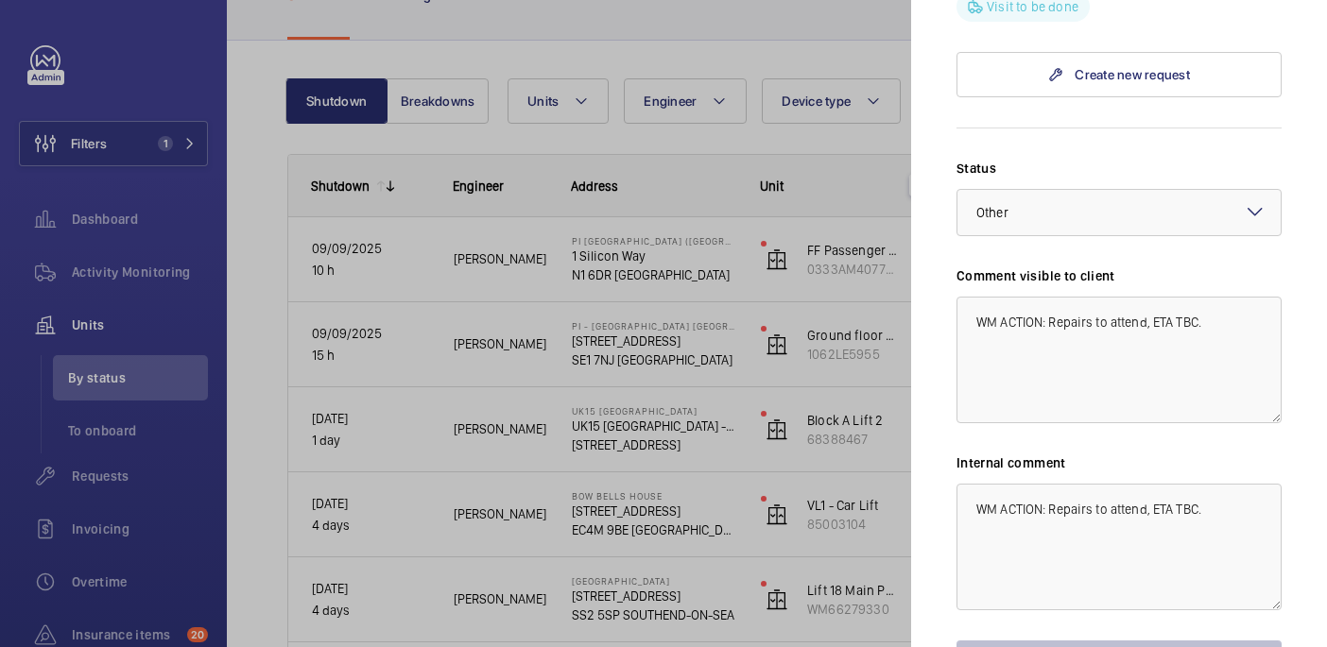
scroll to position [862, 0]
drag, startPoint x: 1065, startPoint y: 189, endPoint x: 1065, endPoint y: 200, distance: 11.3
click at [1065, 189] on div at bounding box center [1118, 211] width 323 height 45
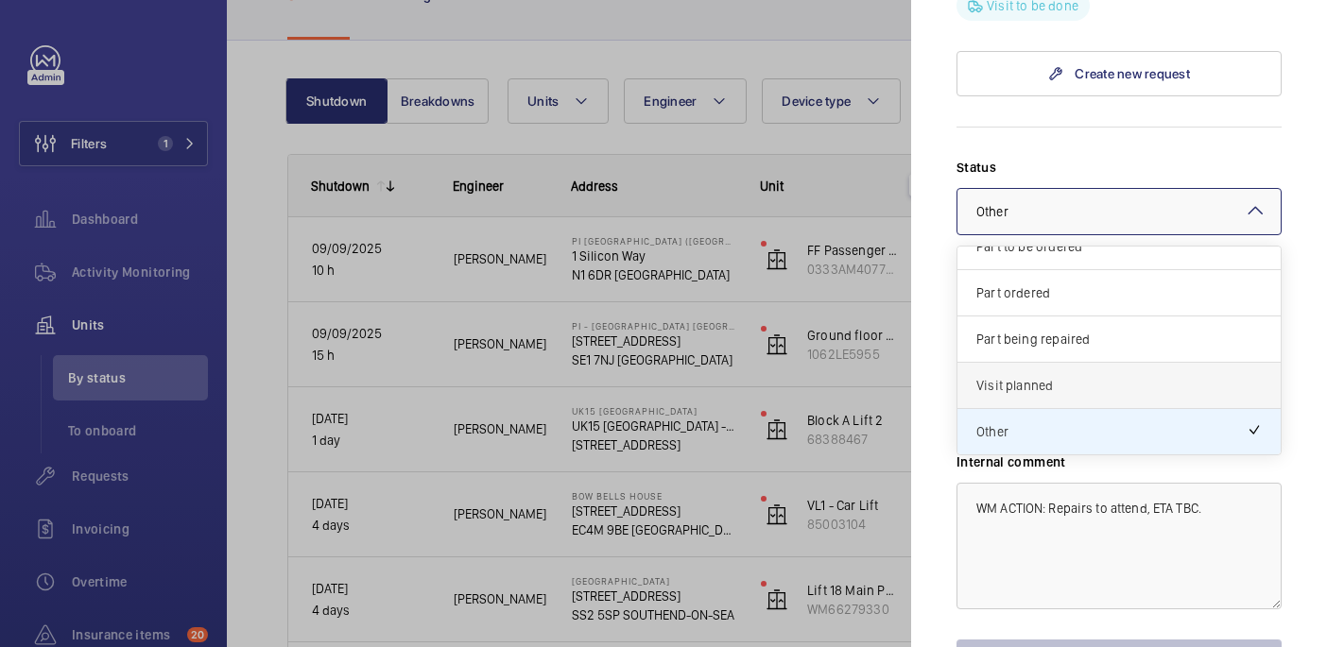
scroll to position [925, 0]
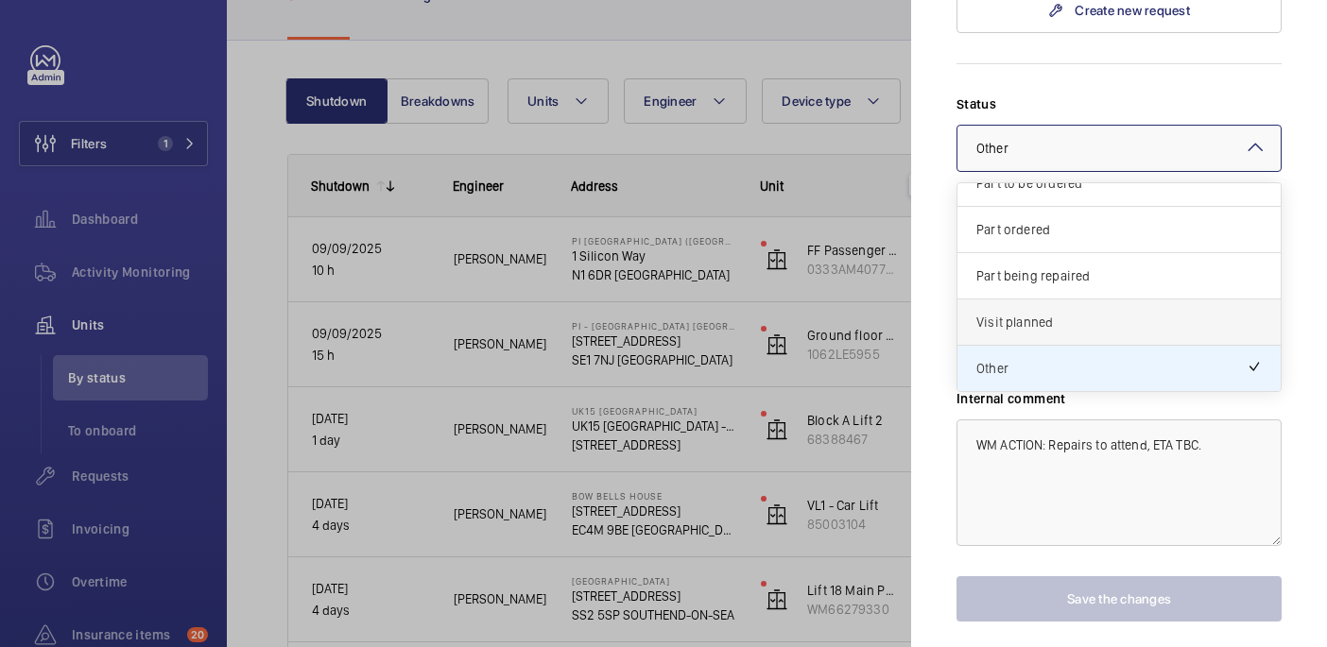
click at [1048, 313] on span "Visit planned" at bounding box center [1118, 322] width 285 height 19
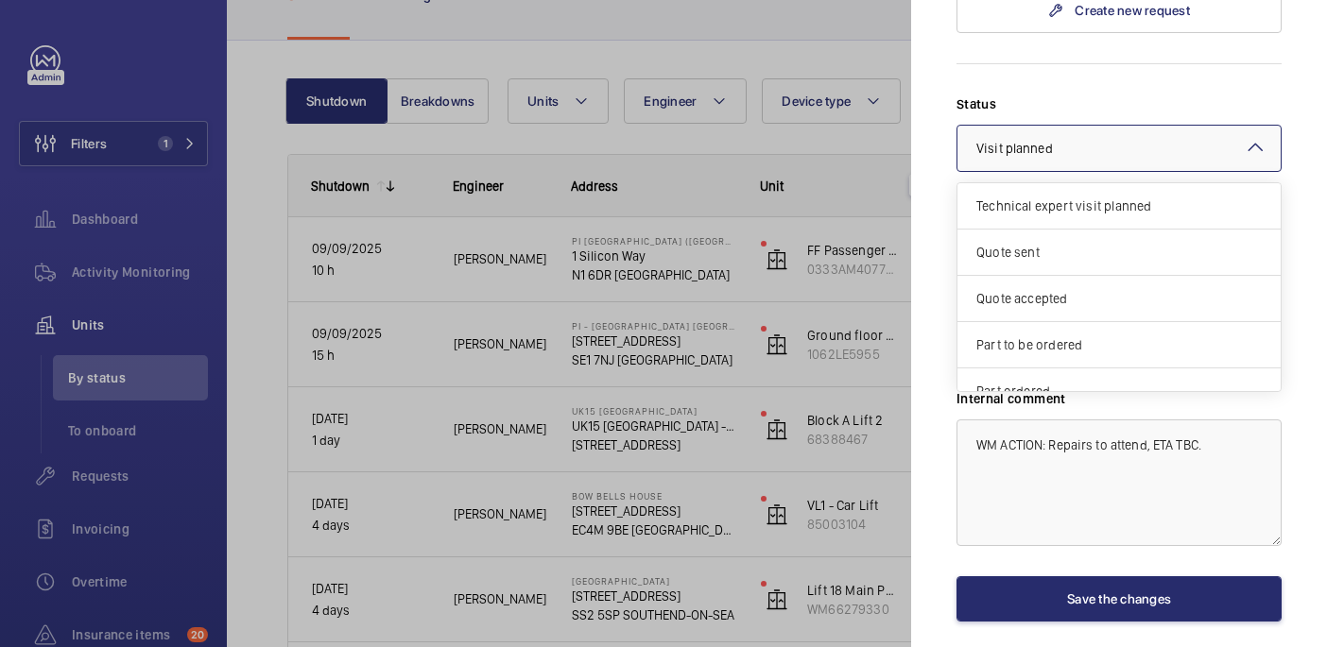
click at [1042, 126] on div at bounding box center [1118, 148] width 323 height 45
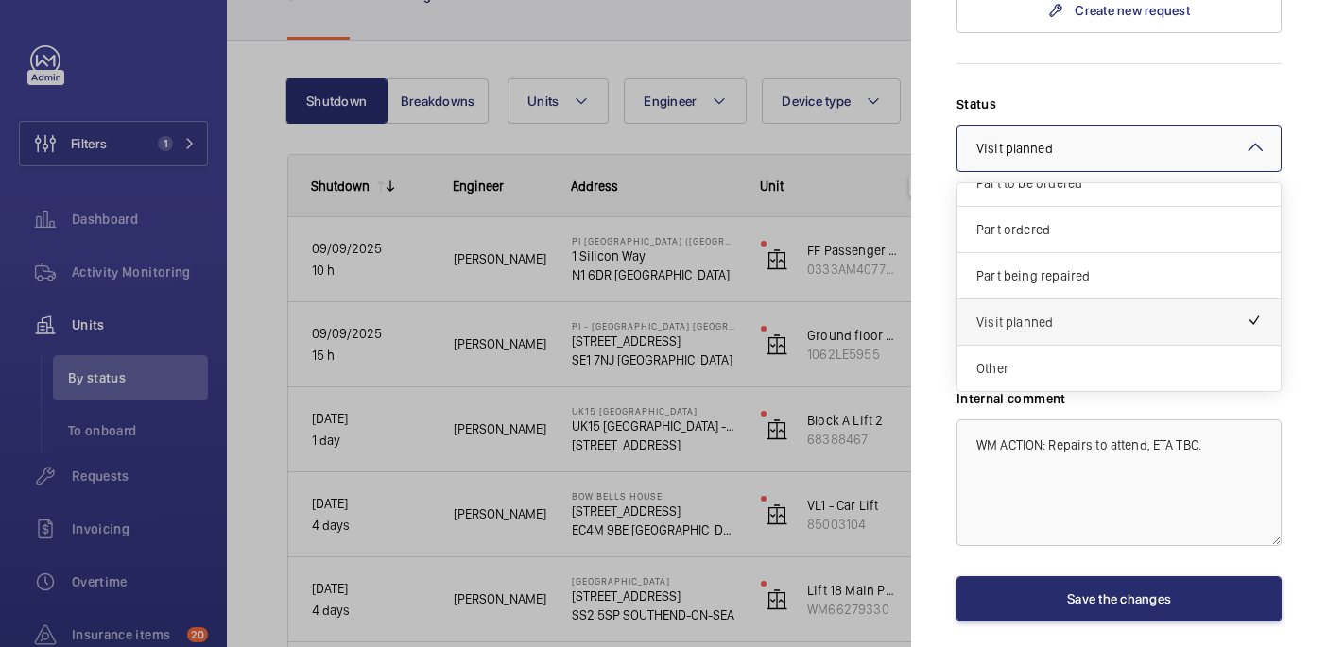
scroll to position [971, 0]
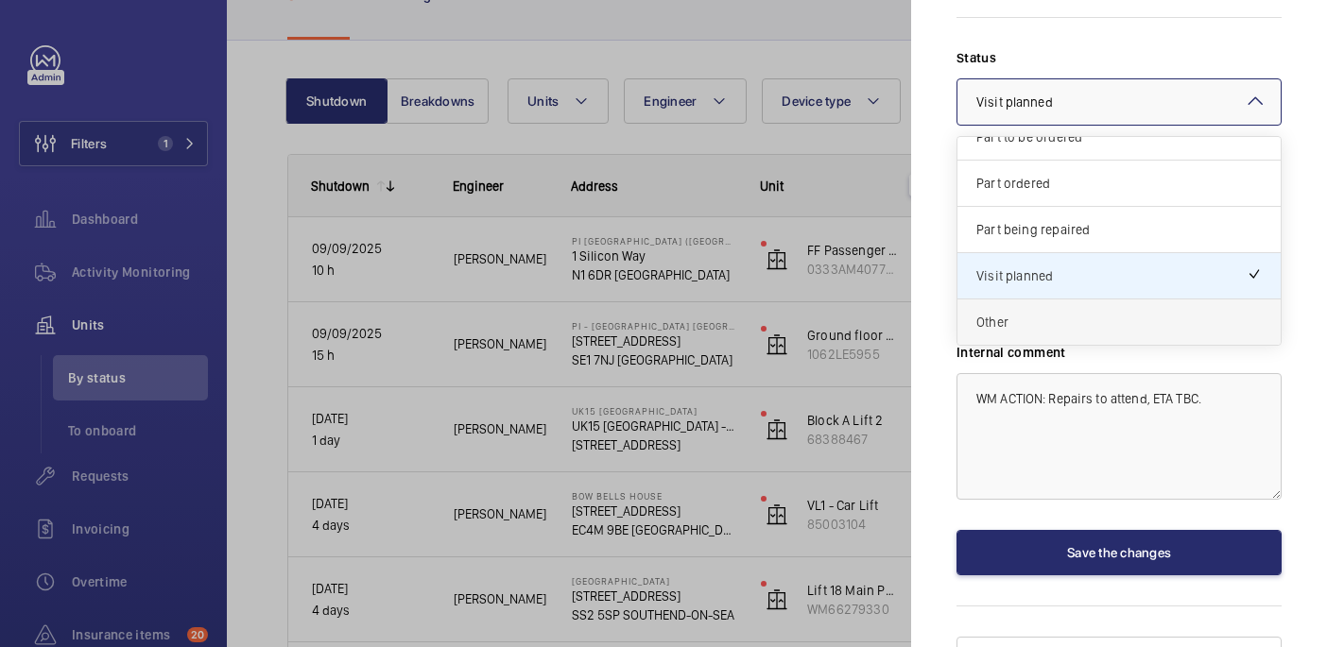
click at [1017, 313] on span "Other" at bounding box center [1118, 322] width 285 height 19
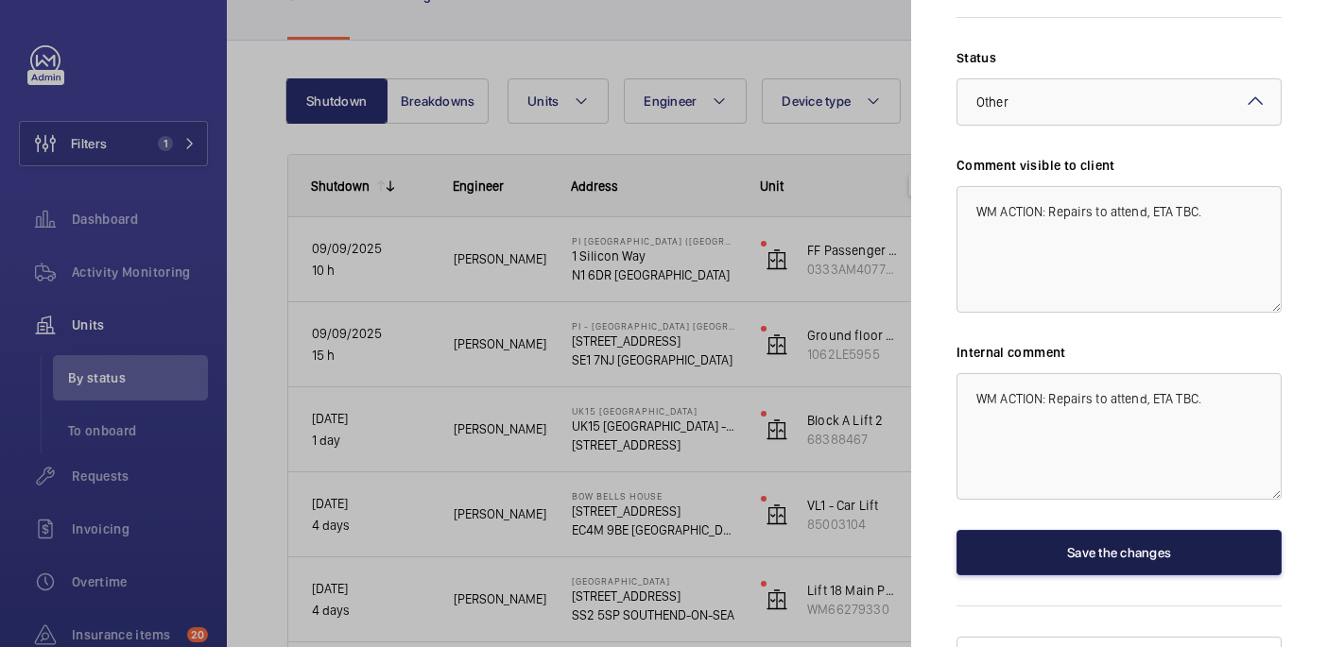
click at [1102, 530] on button "Save the changes" at bounding box center [1118, 552] width 325 height 45
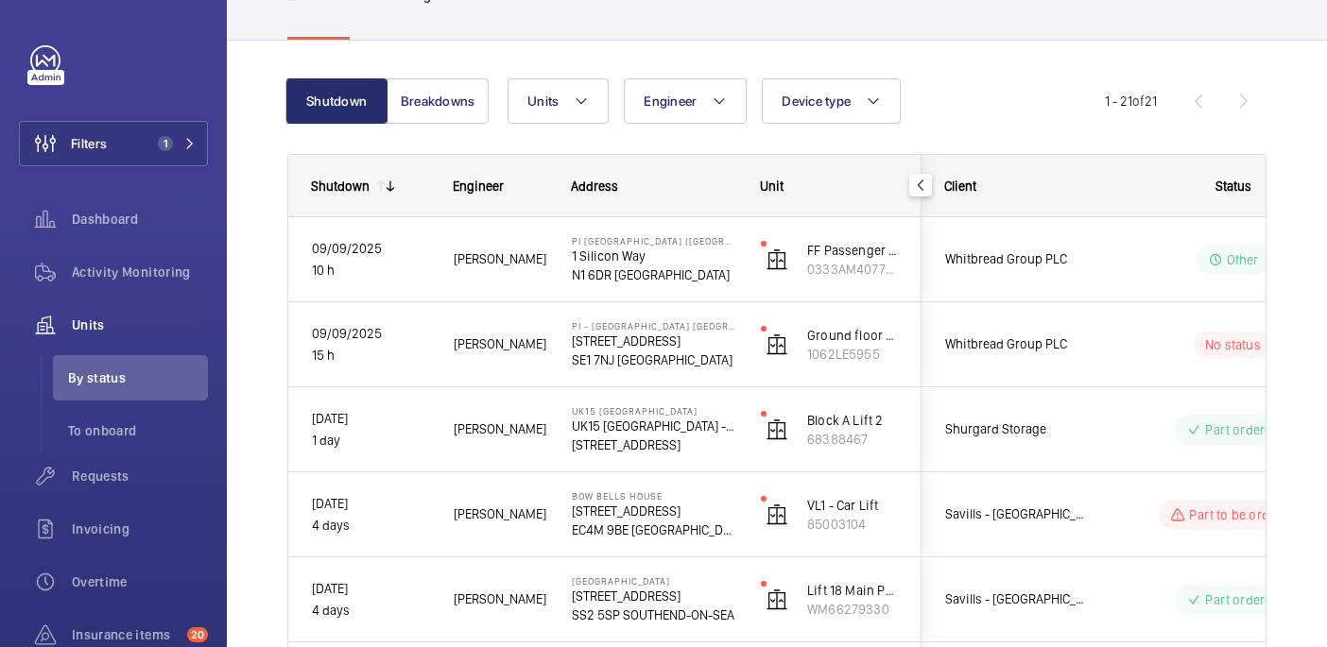
scroll to position [0, 0]
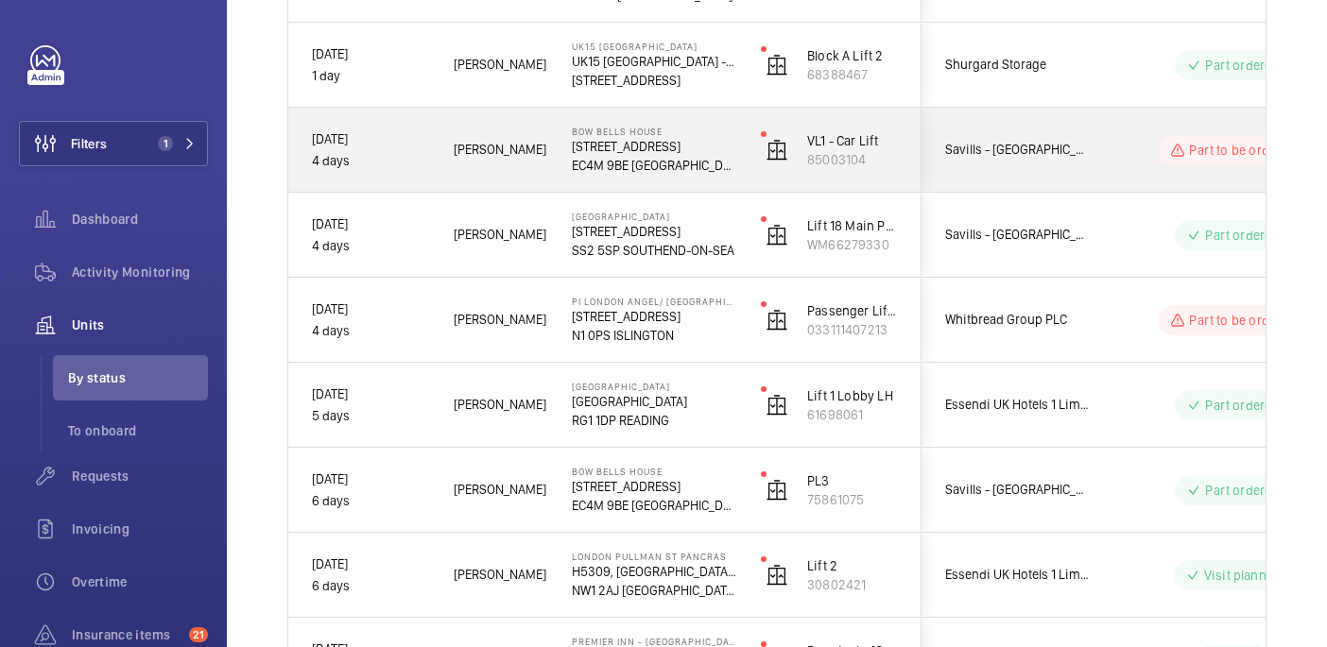
scroll to position [535, 0]
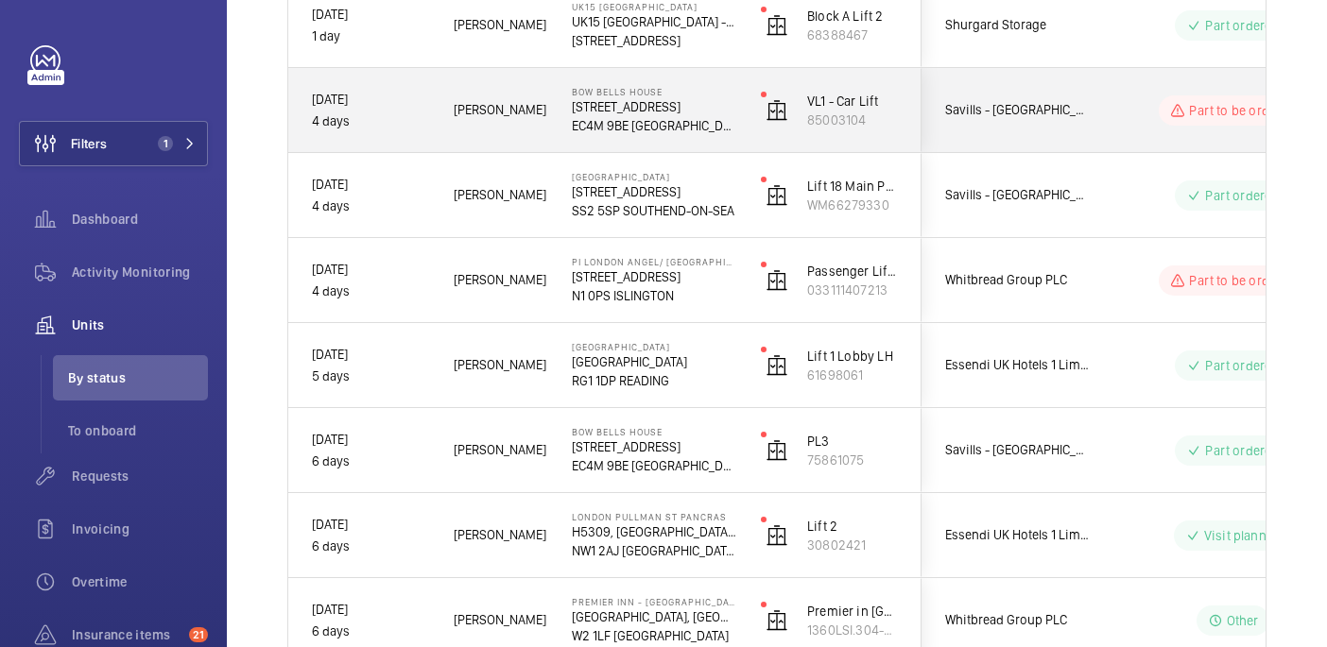
click at [1097, 98] on div "Part to be ordered" at bounding box center [1221, 111] width 258 height 68
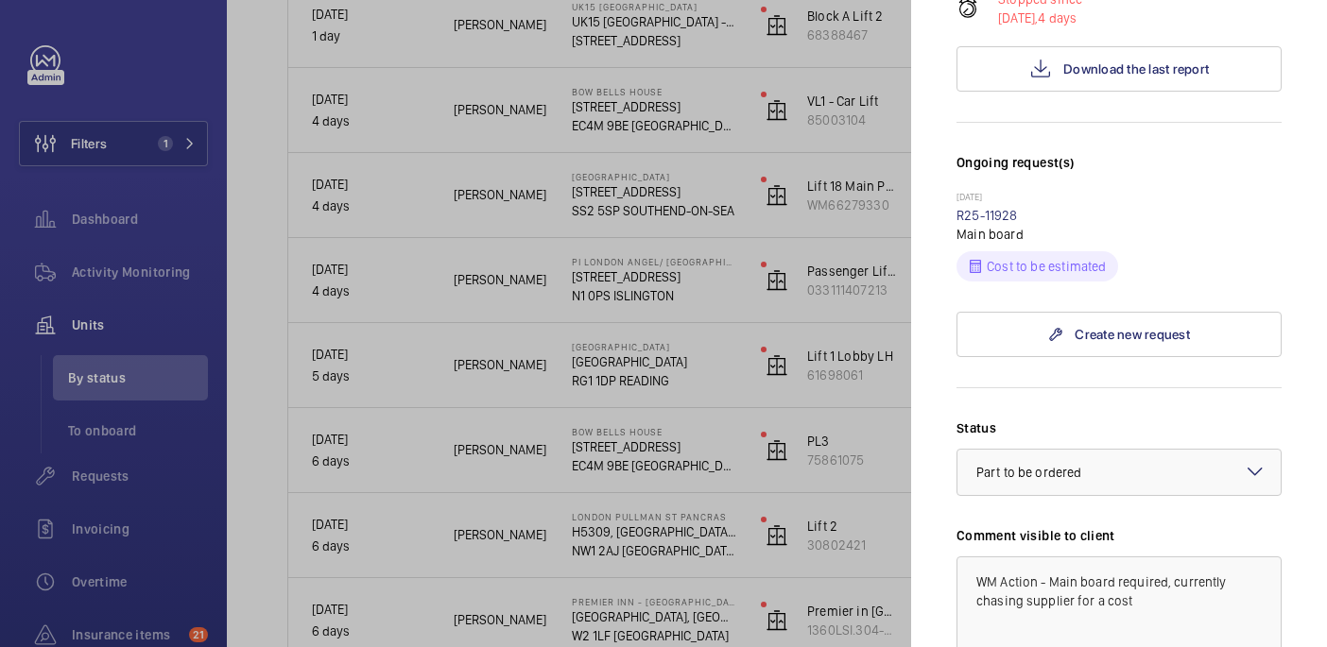
scroll to position [413, 0]
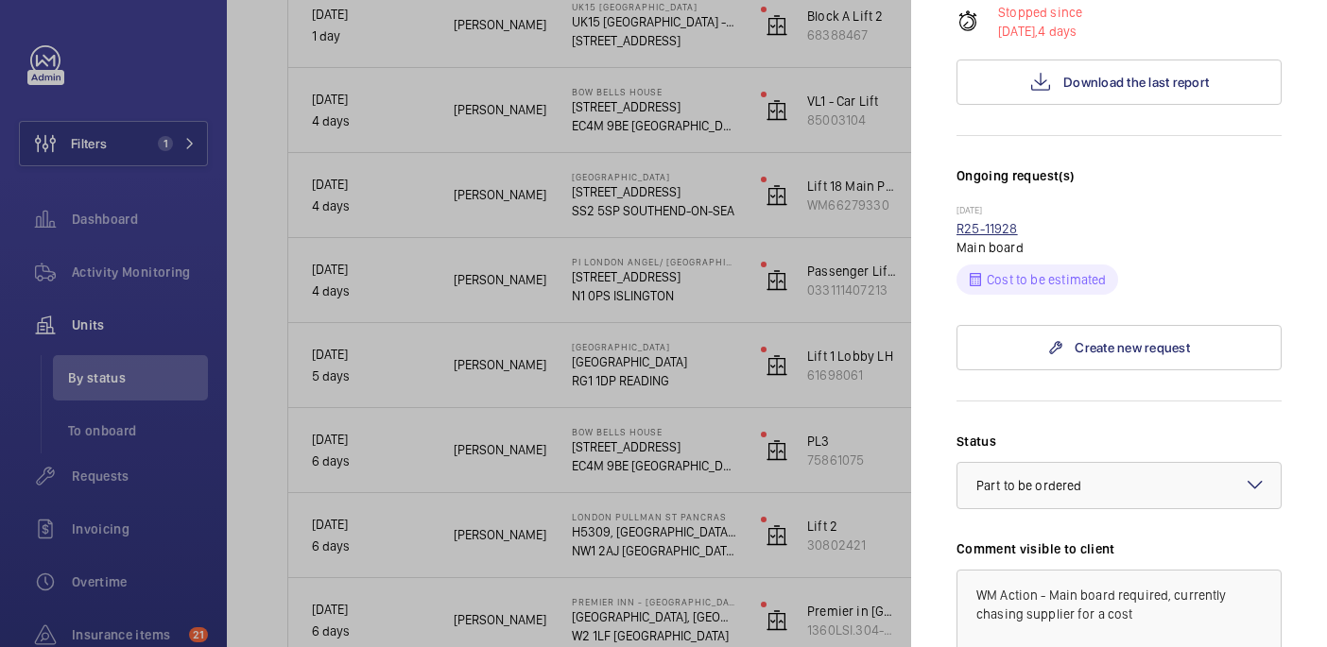
click at [999, 221] on link "R25-11928" at bounding box center [986, 228] width 61 height 15
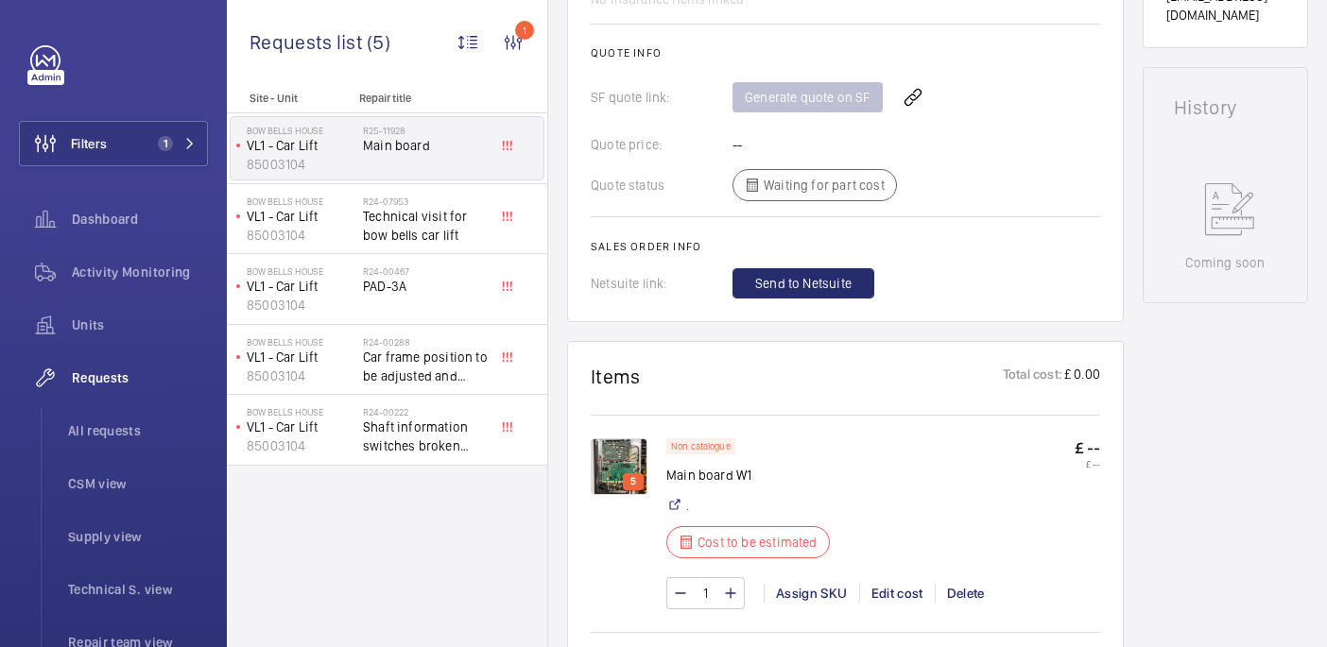
scroll to position [840, 0]
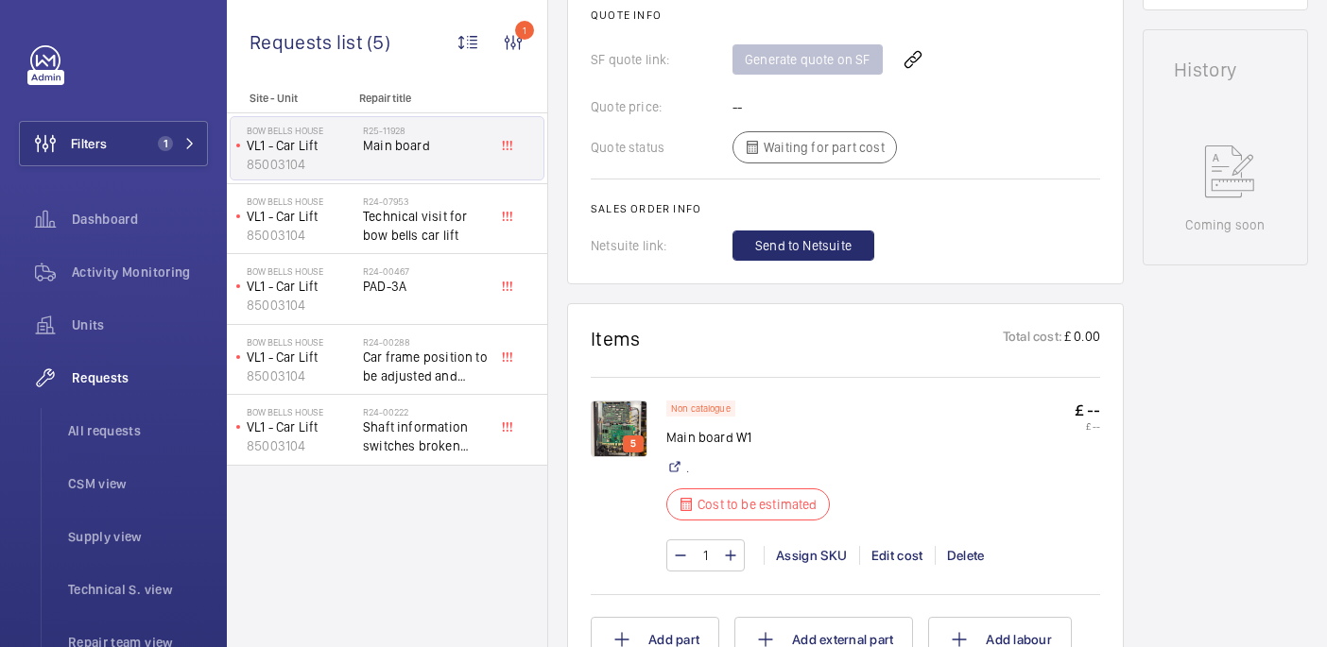
click at [626, 411] on img at bounding box center [619, 429] width 57 height 57
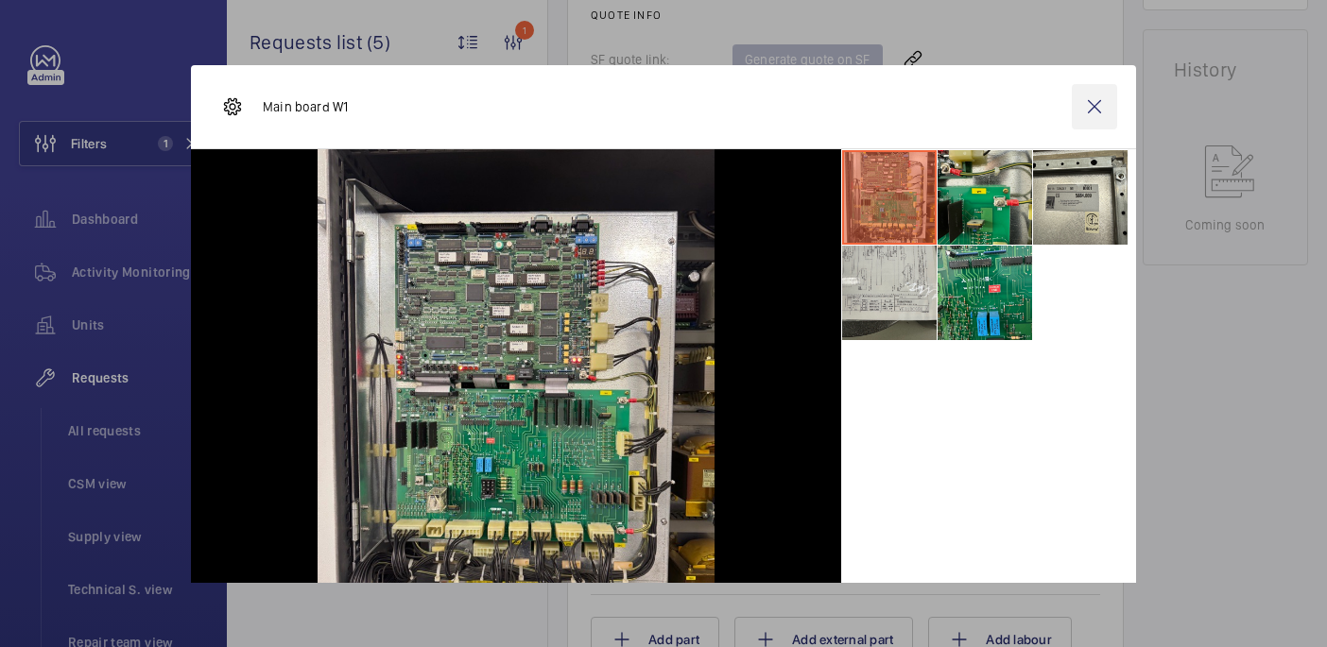
click at [1106, 110] on wm-front-icon-button at bounding box center [1094, 106] width 45 height 45
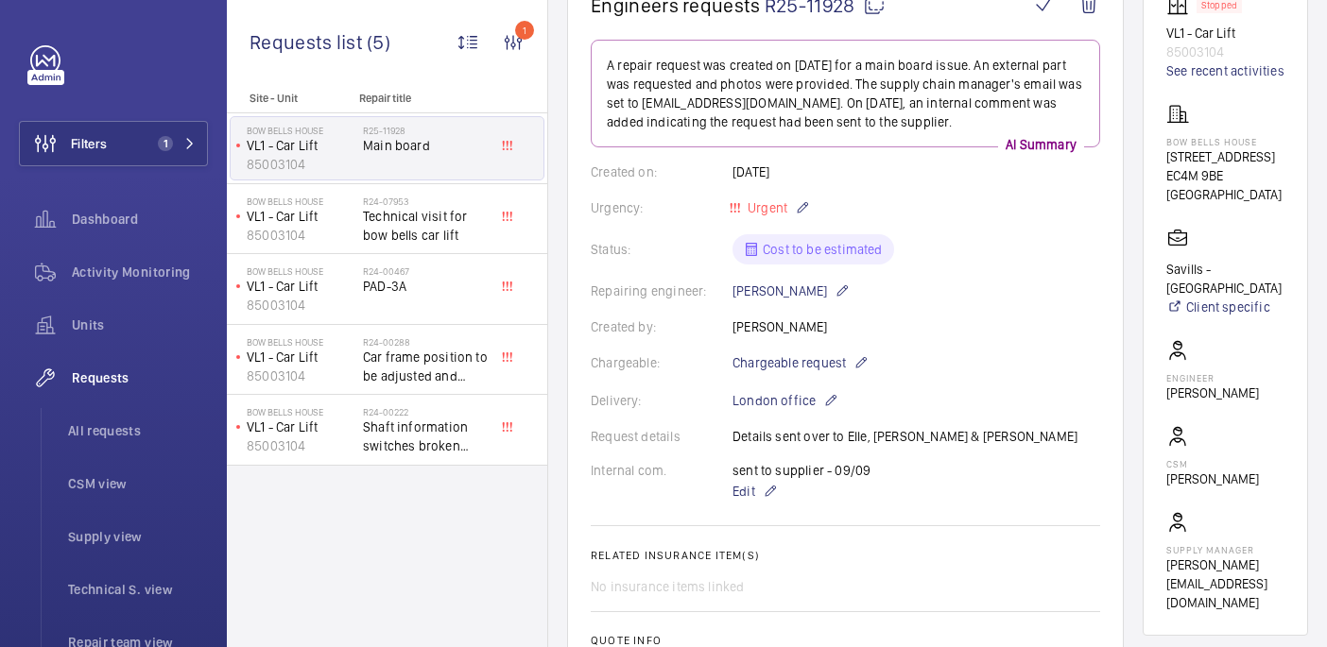
scroll to position [164, 0]
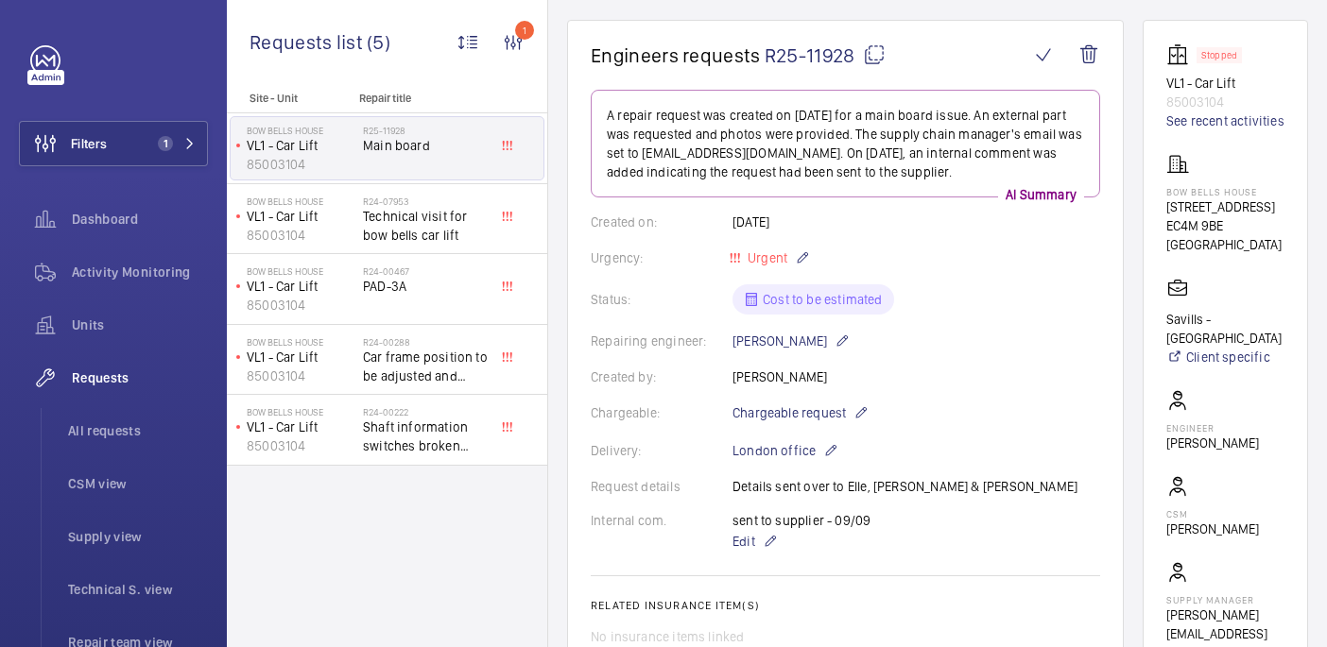
click at [872, 59] on mat-icon at bounding box center [874, 54] width 23 height 23
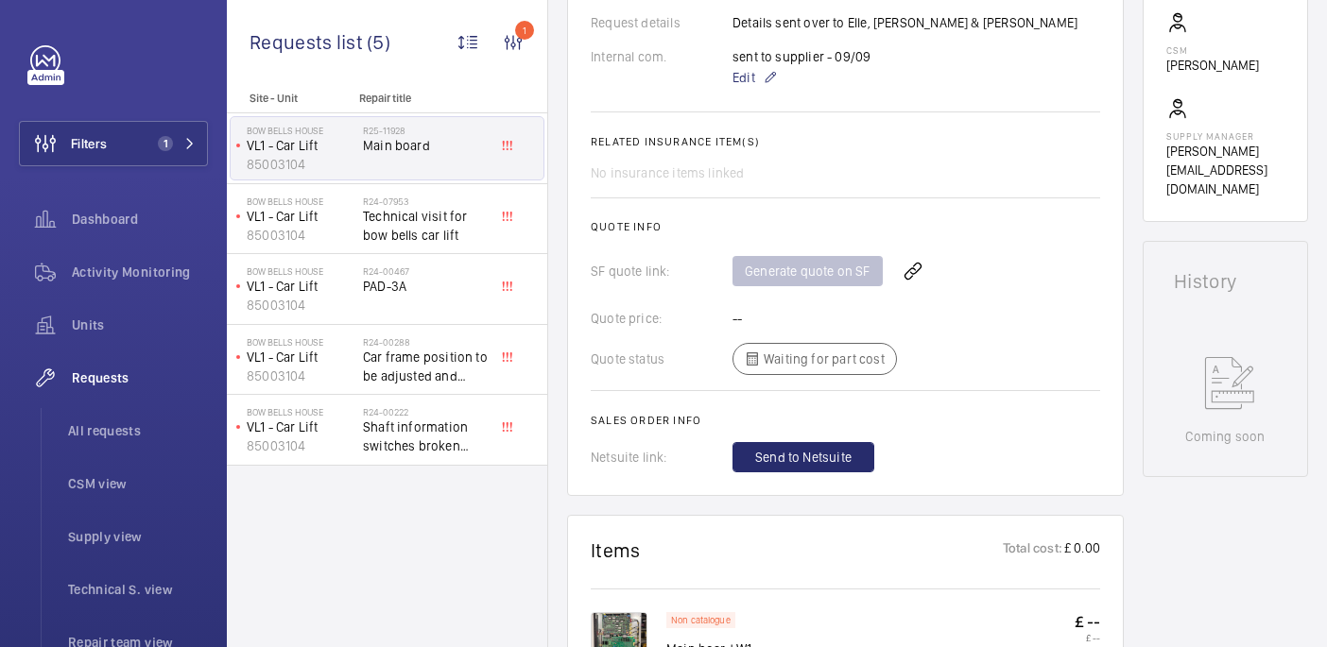
scroll to position [627, 0]
click at [746, 84] on span "Edit" at bounding box center [743, 79] width 23 height 19
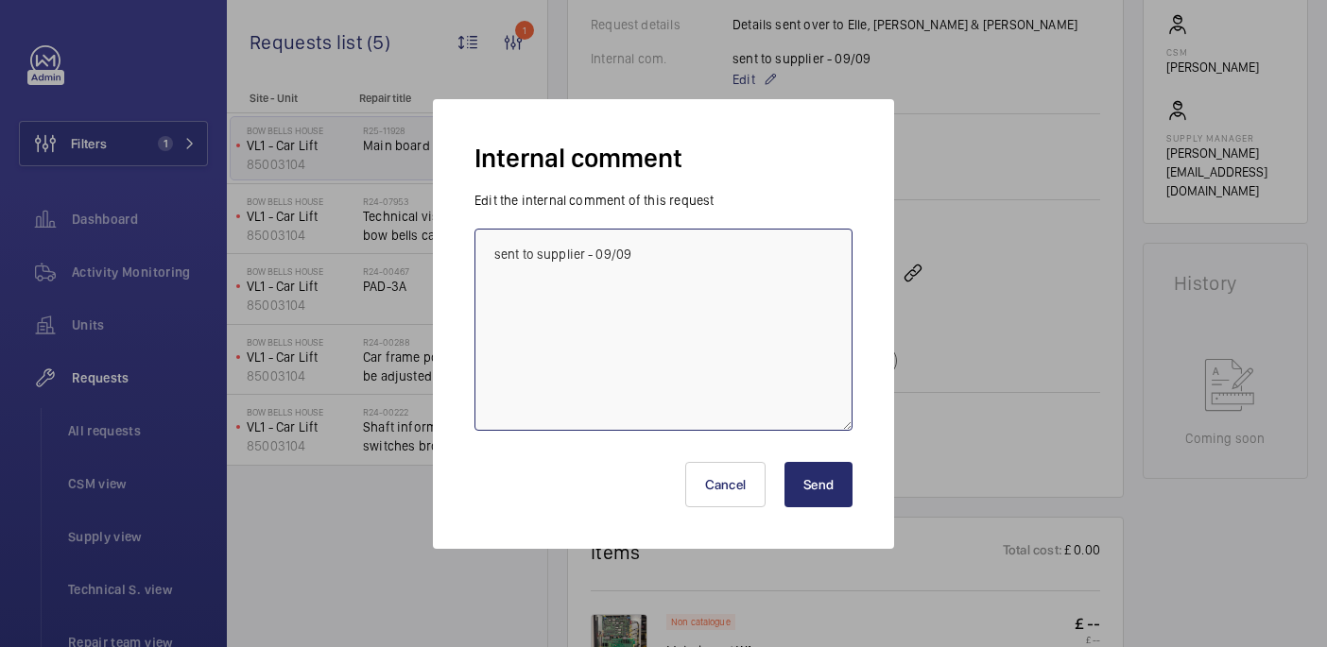
click at [748, 266] on textarea "sent to supplier - 09/09" at bounding box center [663, 330] width 378 height 202
type textarea "sent to supplier - 09/09 chased supplier - 10/09 india"
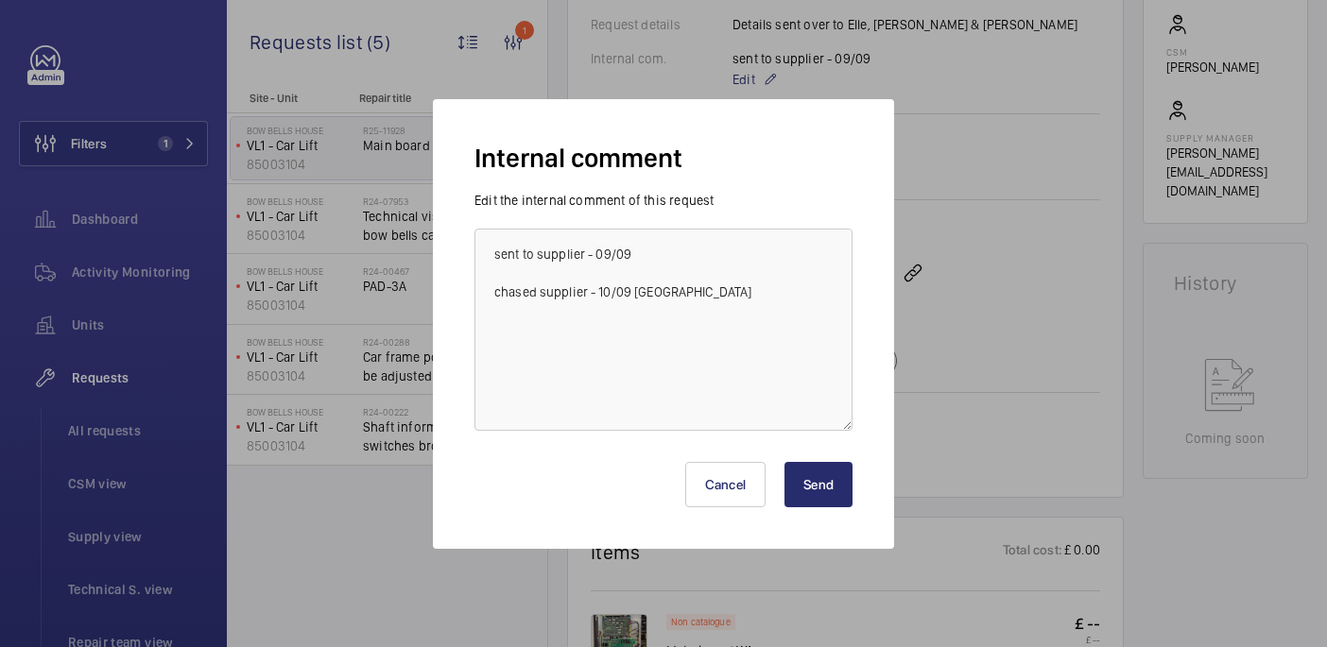
click at [803, 476] on button "Send" at bounding box center [818, 484] width 68 height 45
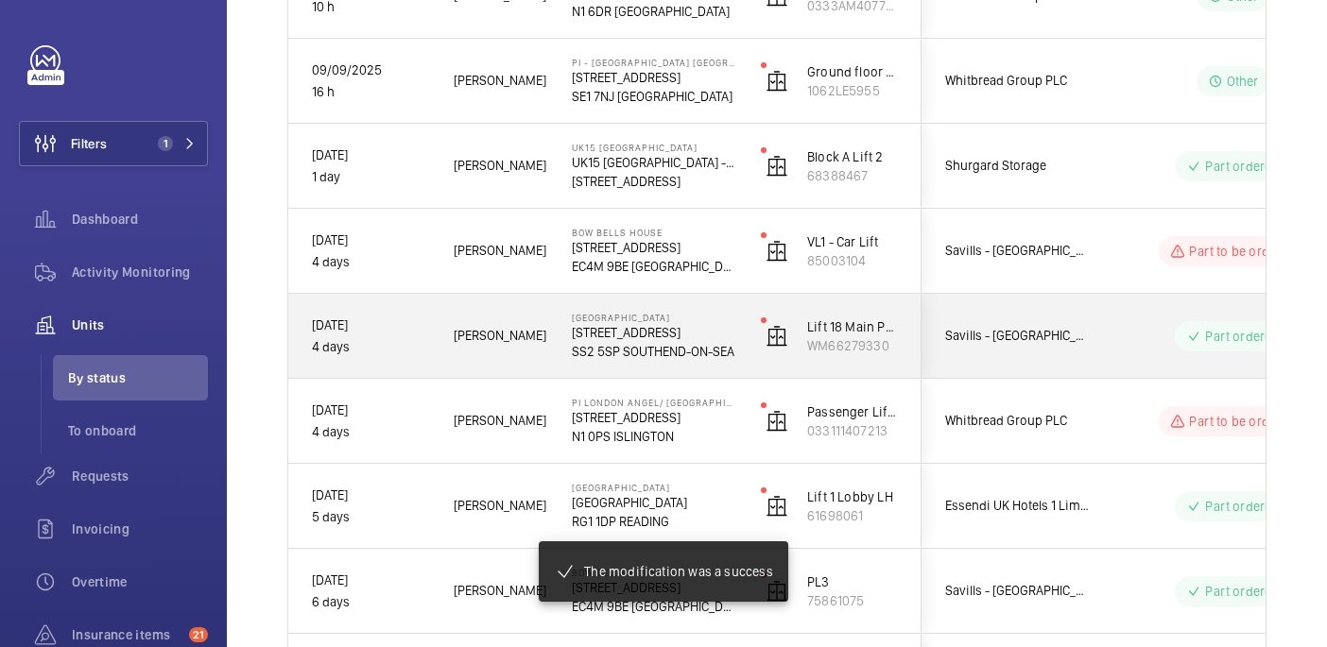
scroll to position [397, 0]
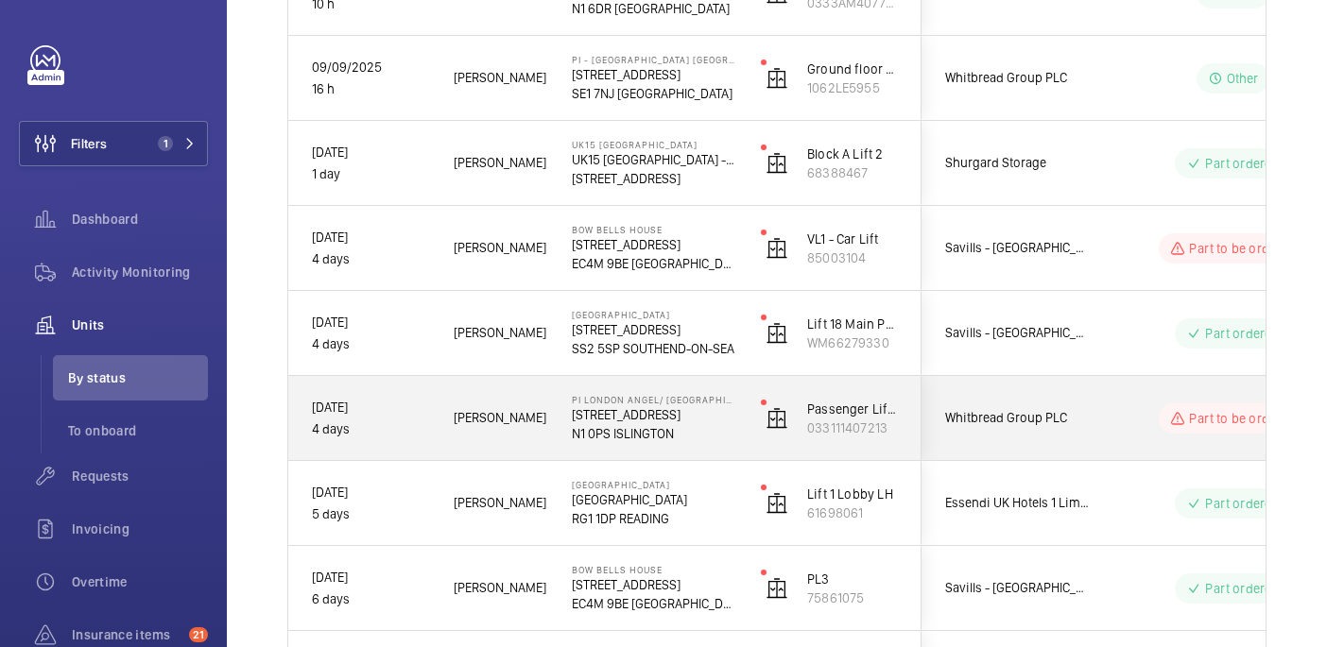
click at [1119, 435] on div "Part to be ordered" at bounding box center [1221, 419] width 258 height 68
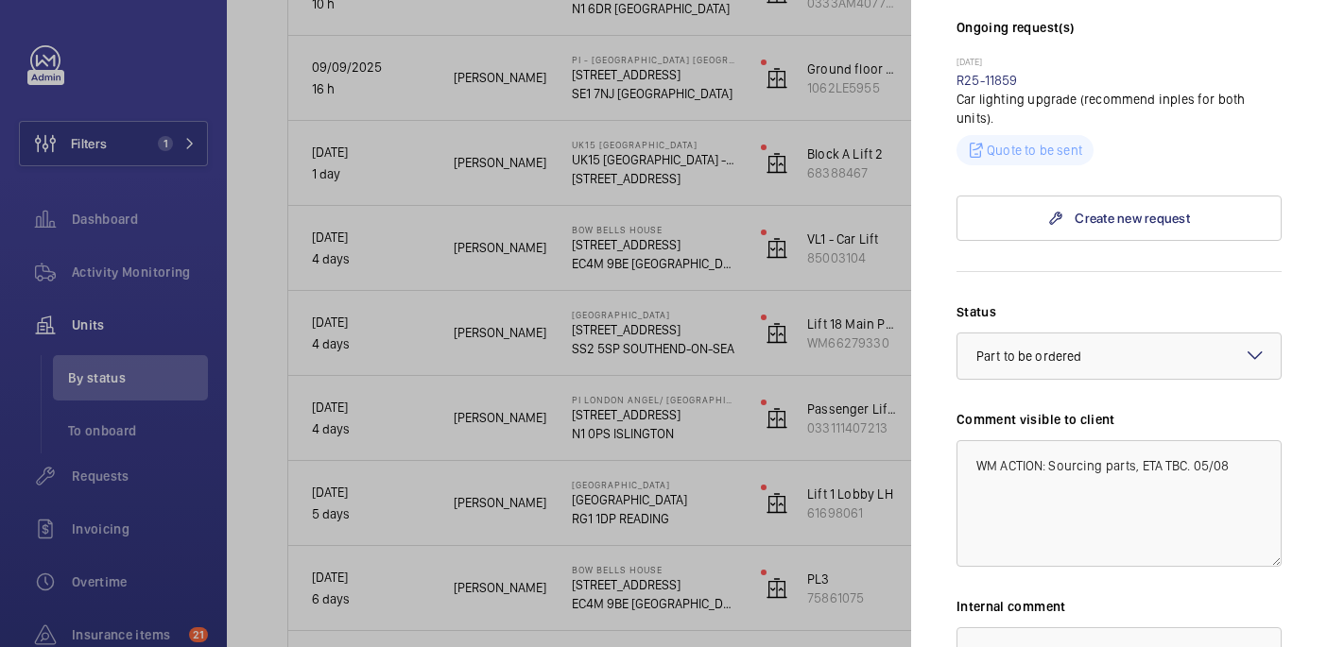
scroll to position [0, 0]
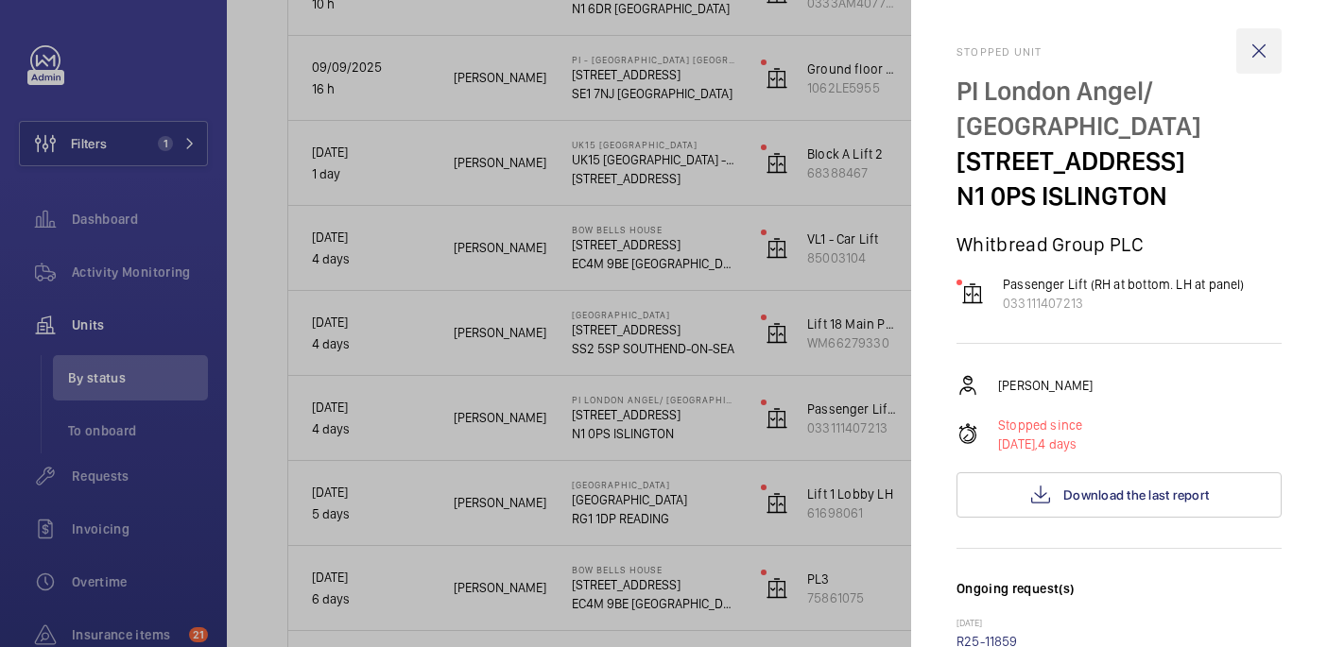
click at [1251, 47] on wm-front-icon-button at bounding box center [1258, 50] width 45 height 45
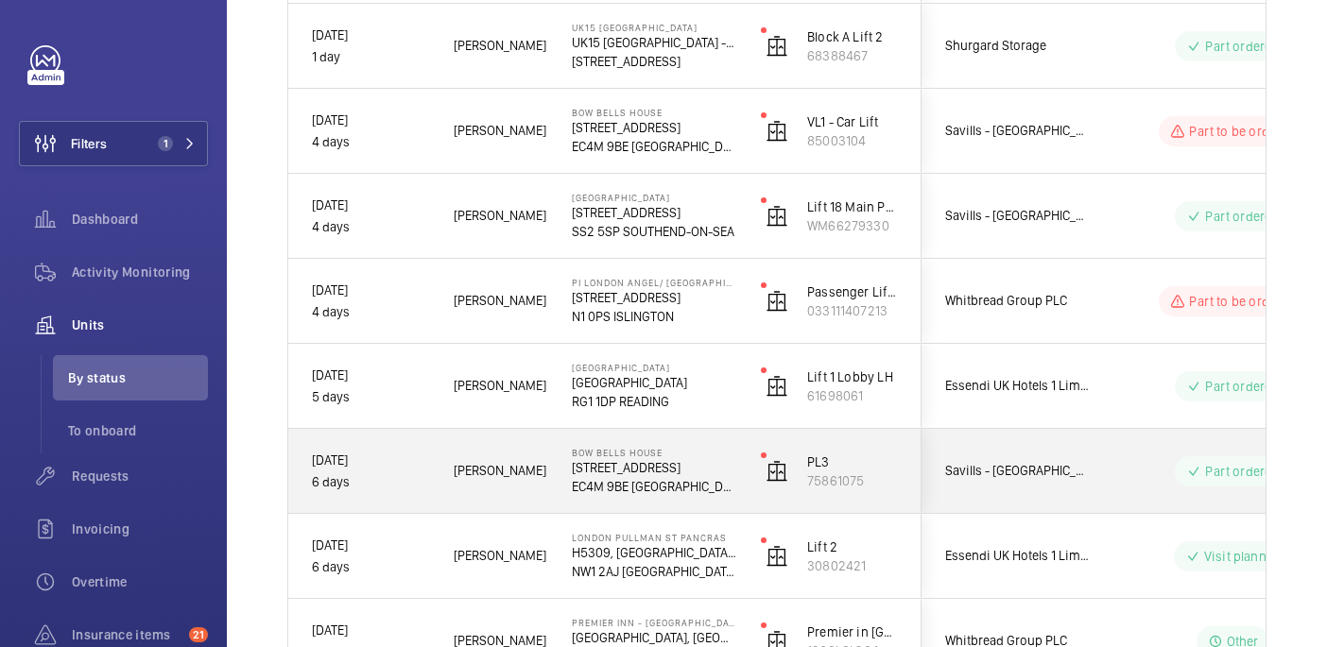
scroll to position [619, 0]
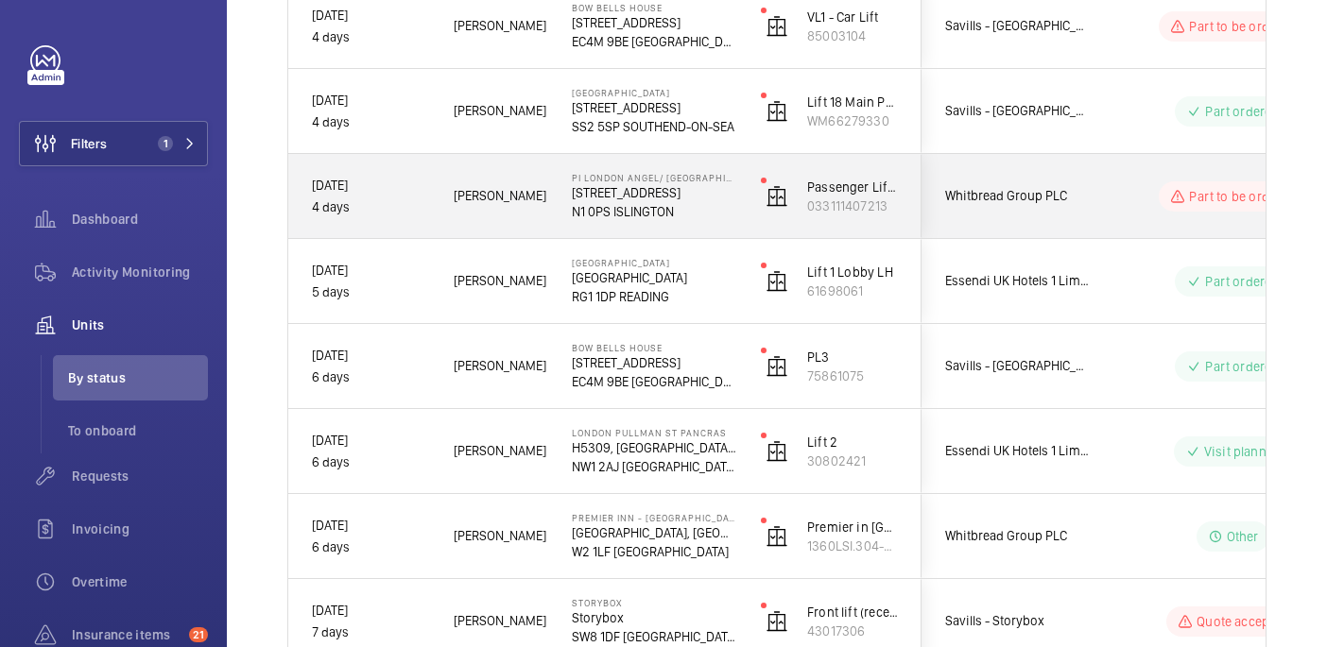
click at [1087, 228] on div "Whitbread Group PLC" at bounding box center [1006, 196] width 170 height 84
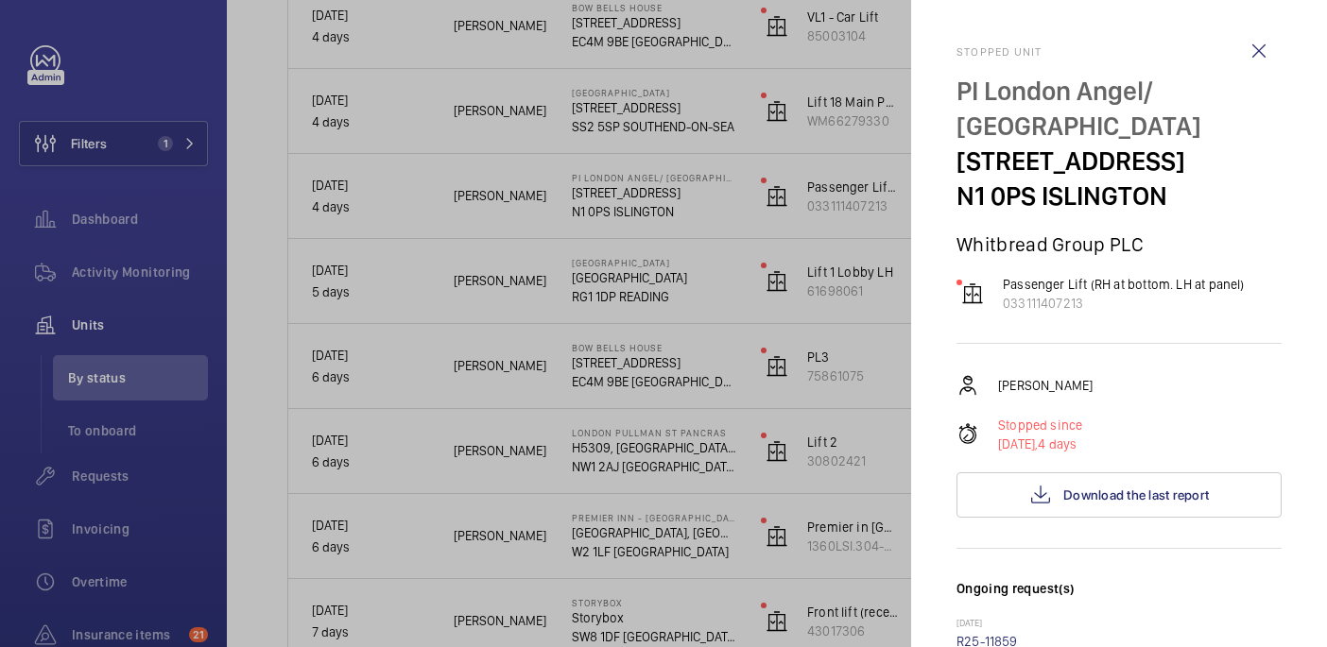
scroll to position [501, 0]
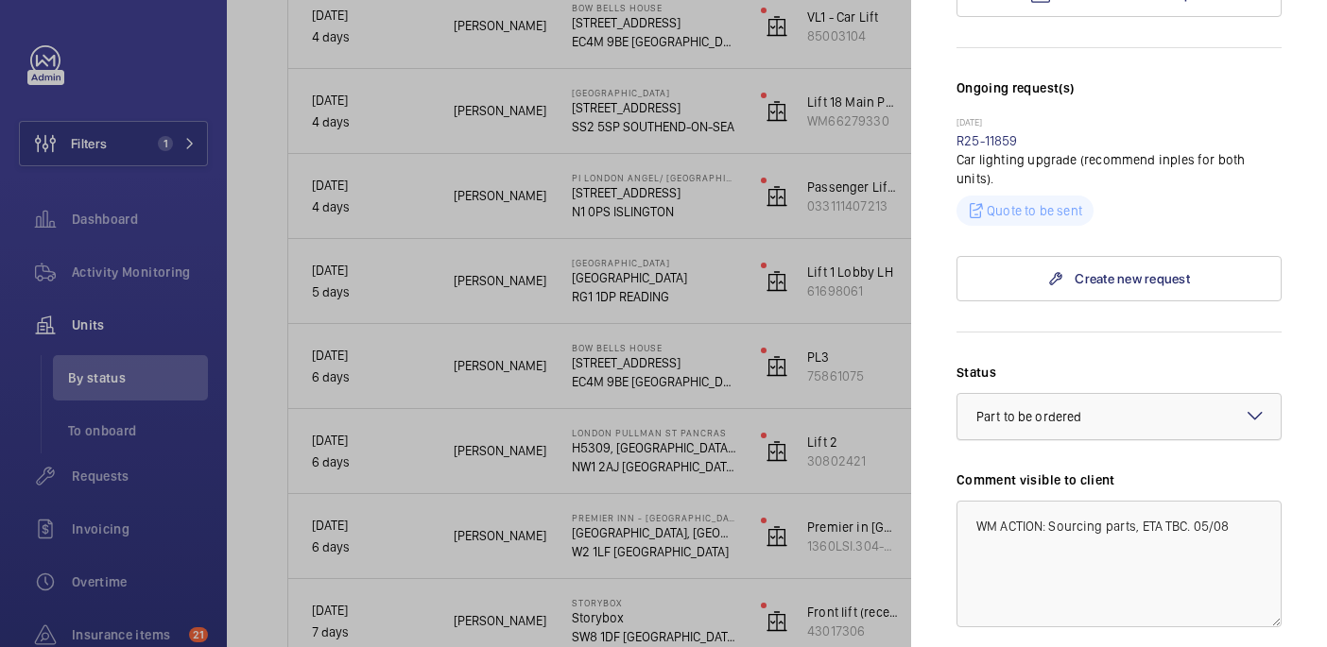
click at [1105, 407] on div "× Part to be ordered" at bounding box center [1052, 416] width 152 height 19
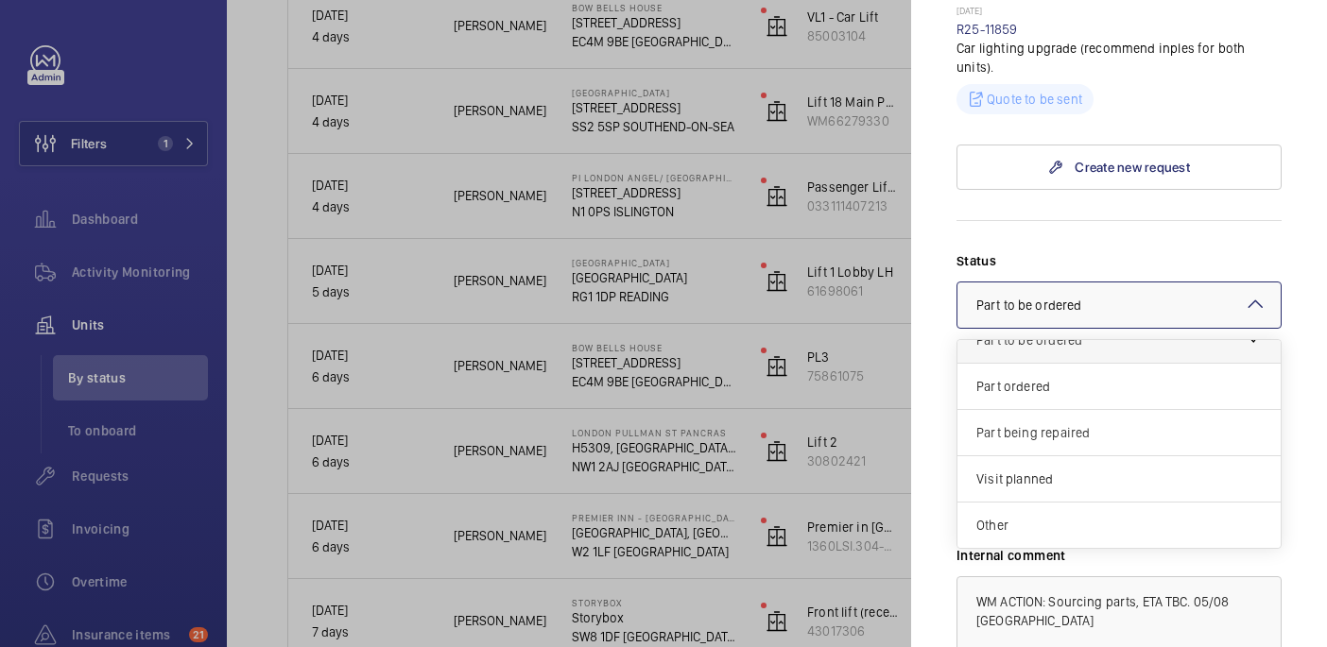
scroll to position [620, 0]
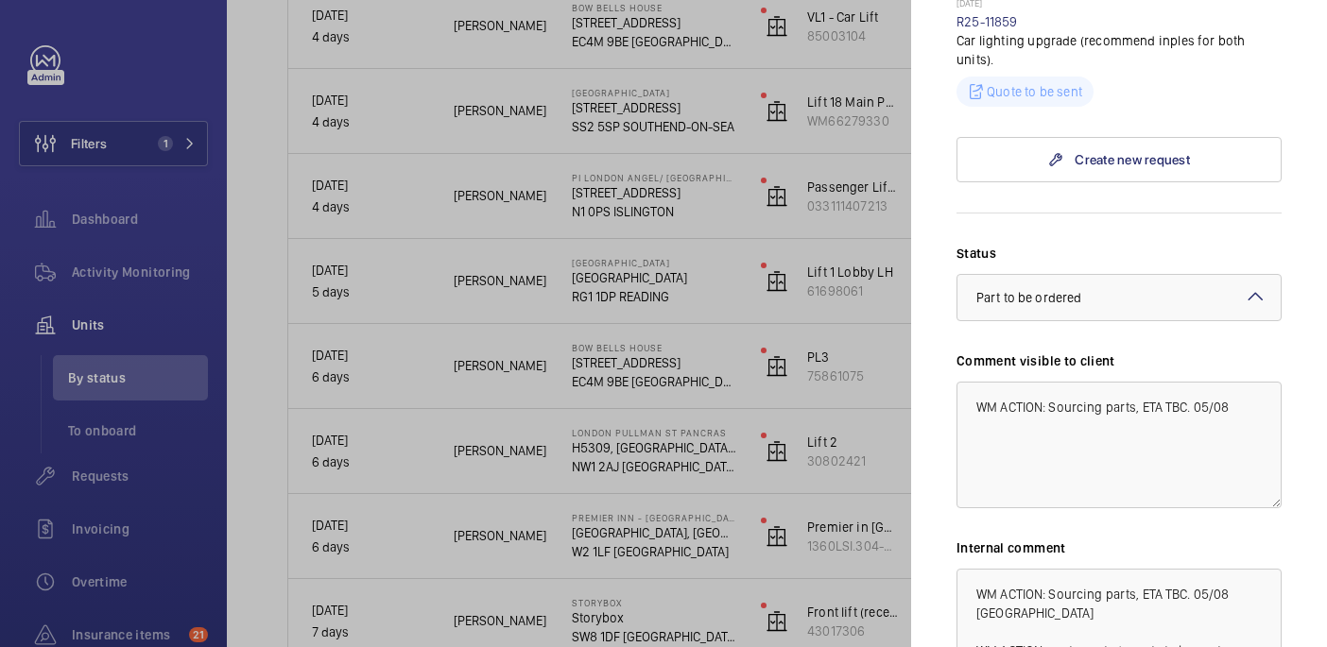
click at [1132, 213] on form "Status Select a status × Part to be ordered × Comment visible to client WM ACTI…" at bounding box center [1118, 492] width 325 height 558
click at [1121, 288] on div "× Part to be ordered" at bounding box center [1052, 297] width 152 height 19
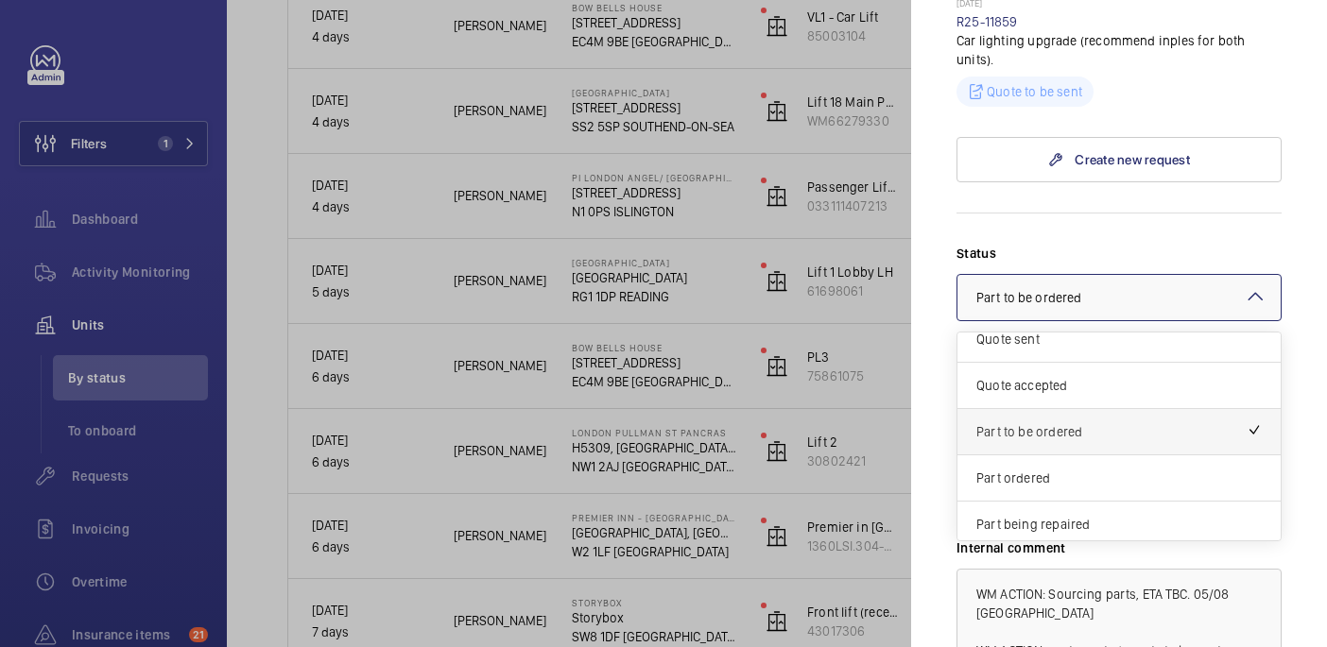
scroll to position [162, 0]
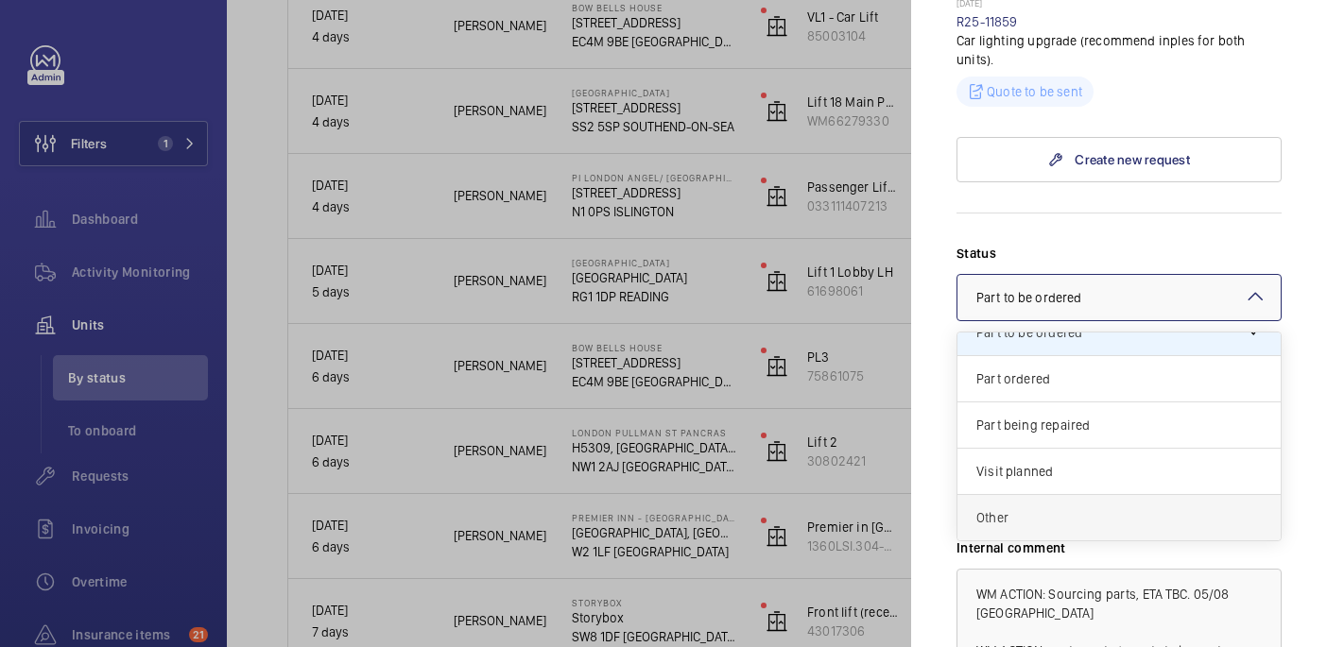
click at [1061, 495] on div "Other" at bounding box center [1118, 517] width 323 height 45
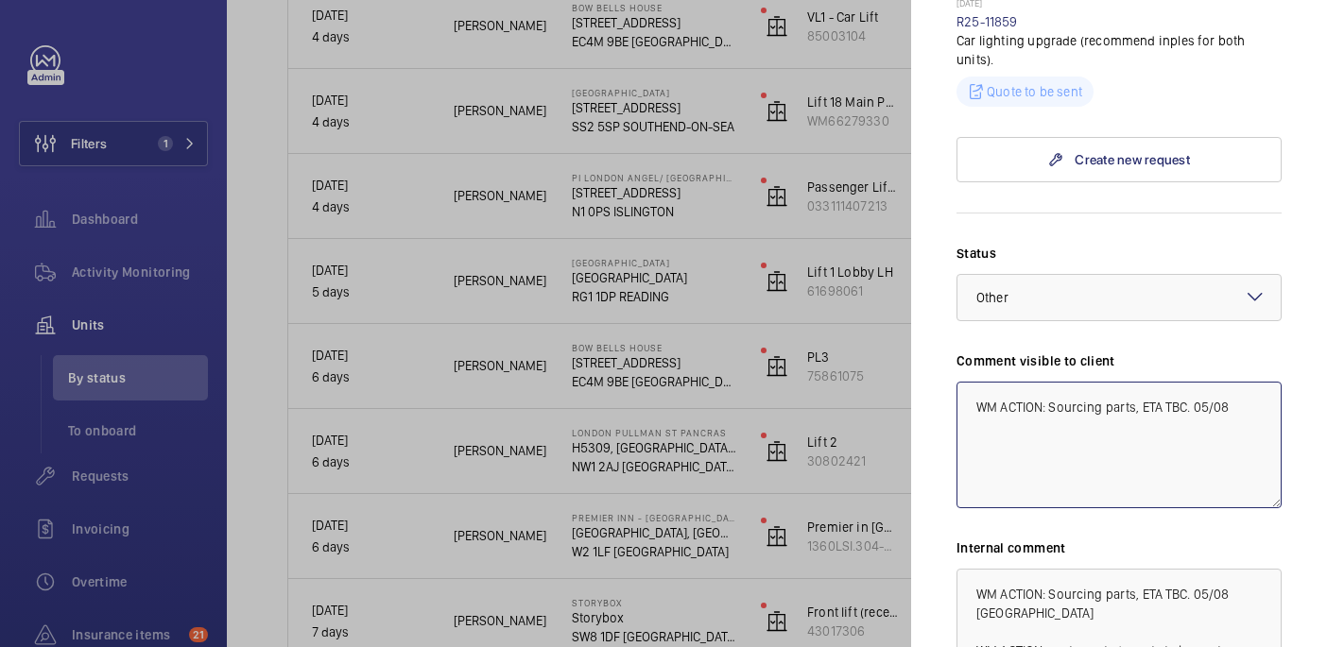
click at [1237, 382] on textarea "WM ACTION: Sourcing parts, ETA TBC. 05/08" at bounding box center [1118, 445] width 325 height 127
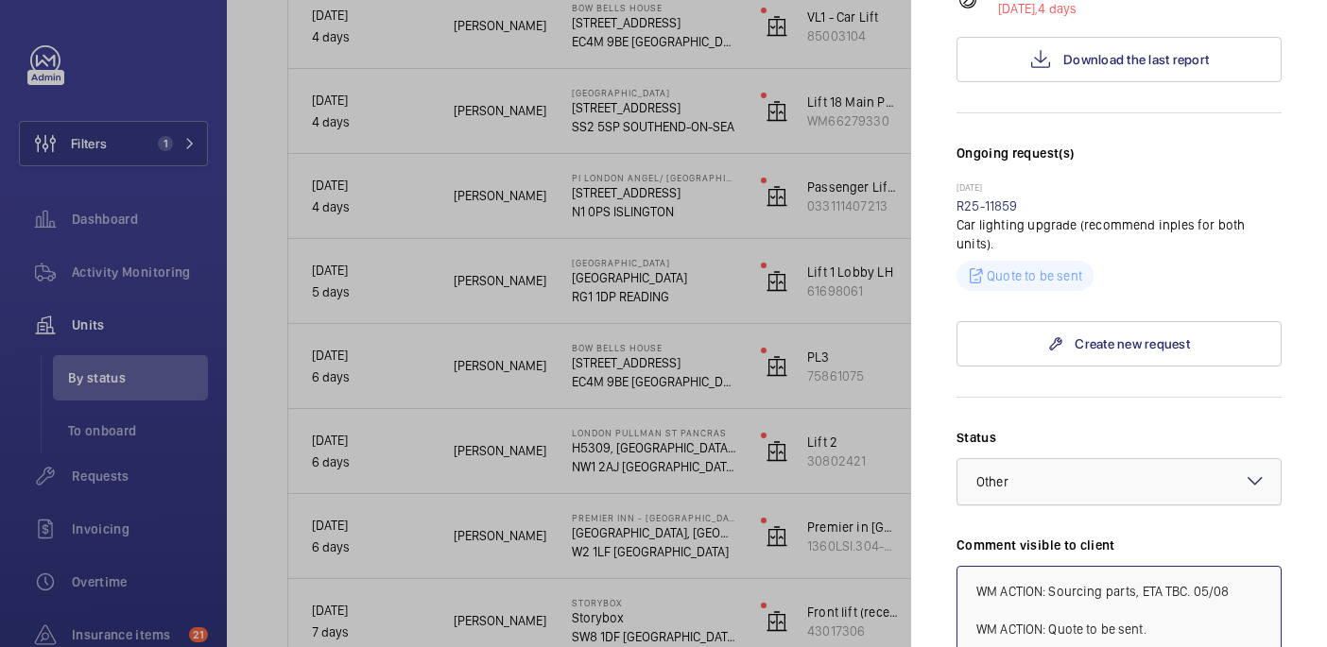
scroll to position [797, 0]
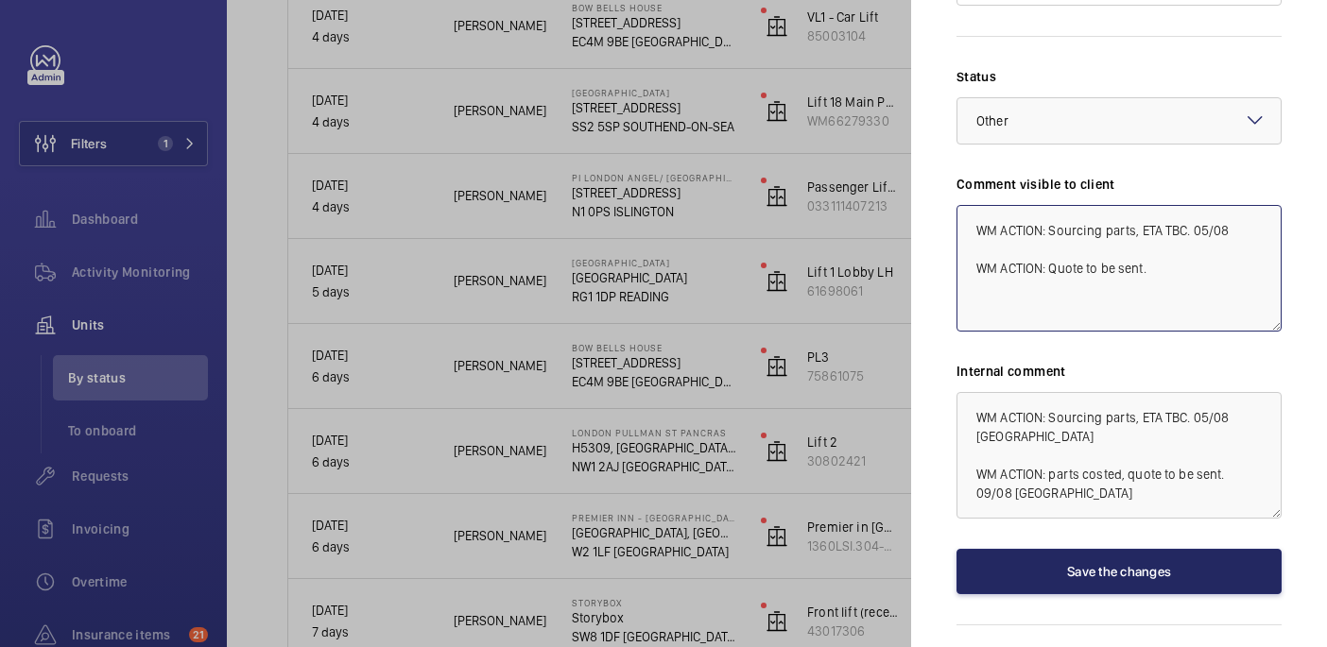
type textarea "WM ACTION: Sourcing parts, ETA TBC. 05/08 WM ACTION: Quote to be sent."
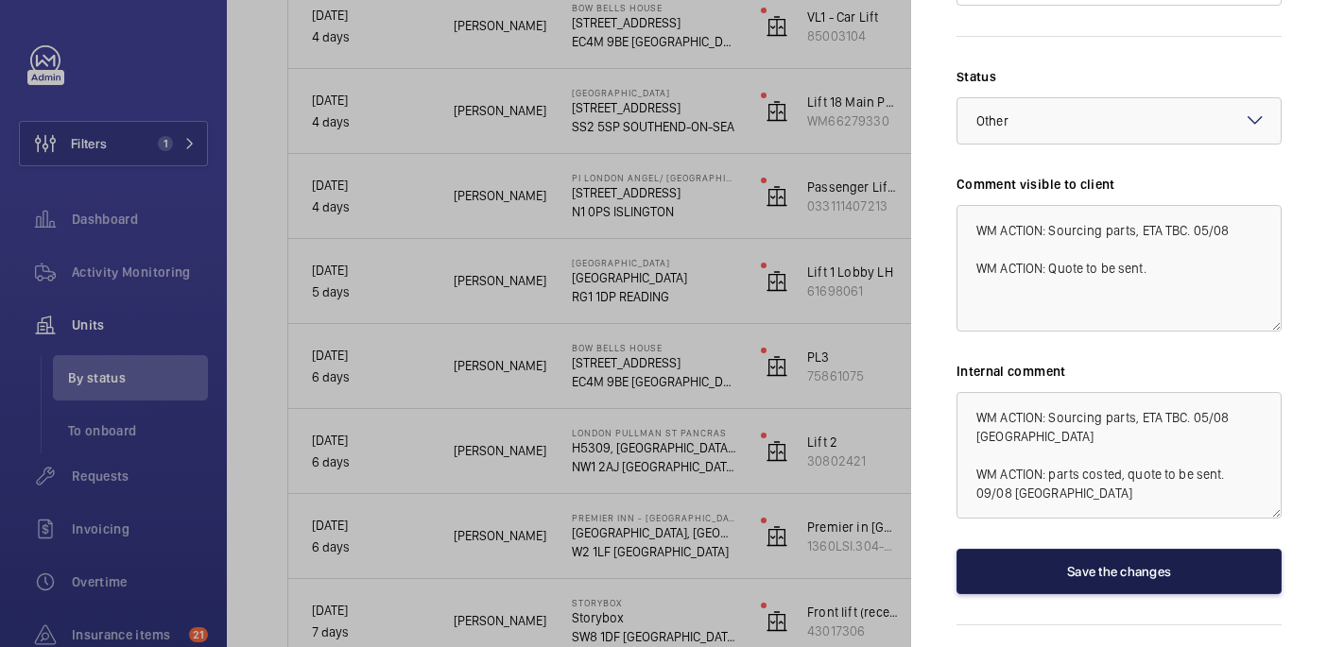
click at [1170, 549] on button "Save the changes" at bounding box center [1118, 571] width 325 height 45
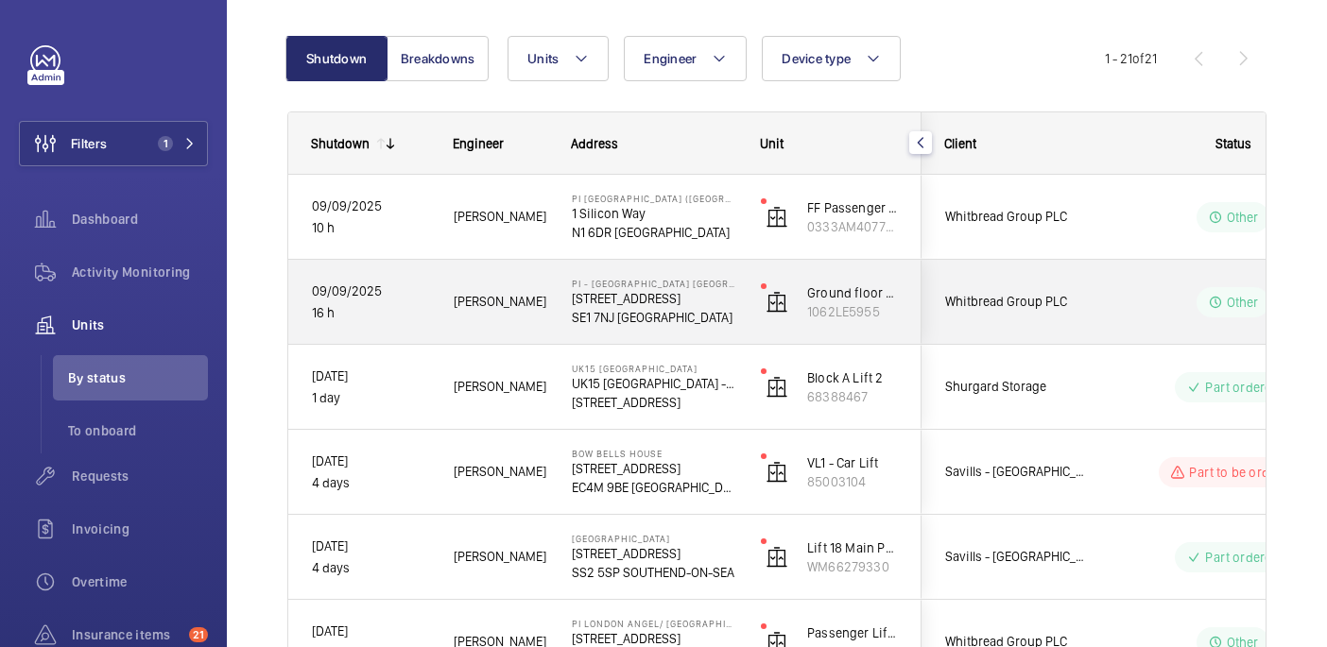
scroll to position [246, 0]
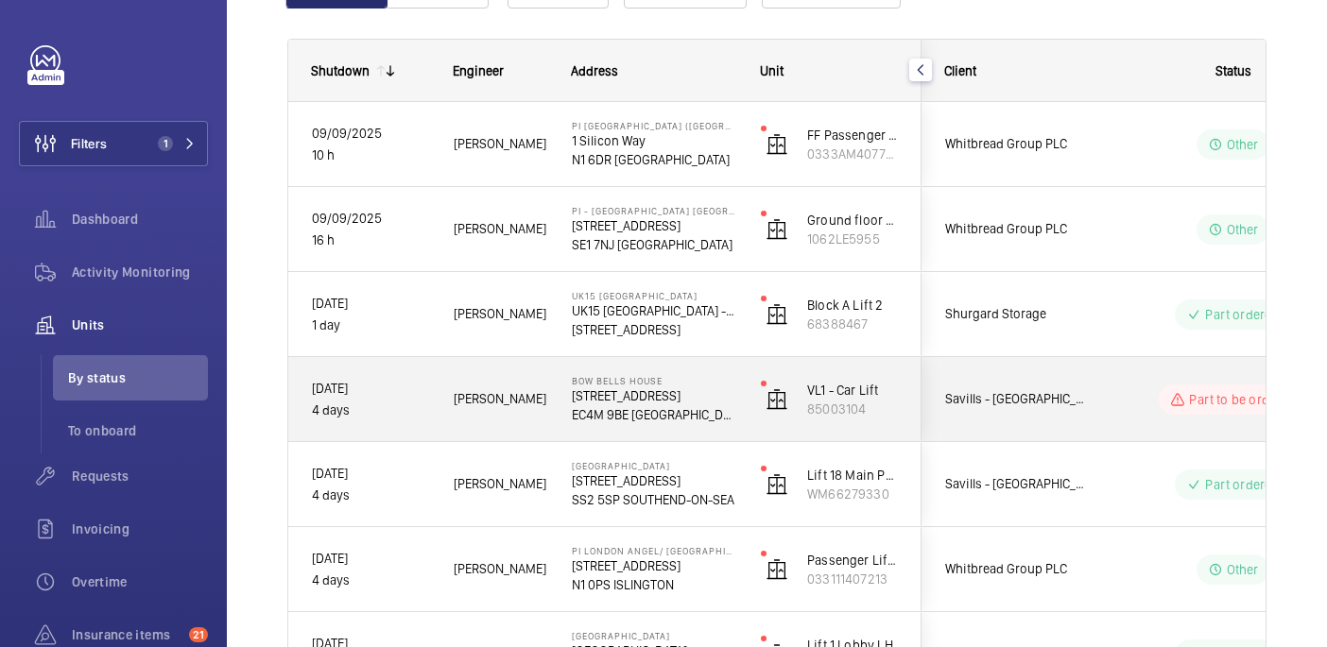
click at [705, 383] on p "Bow Bells House" at bounding box center [654, 380] width 164 height 11
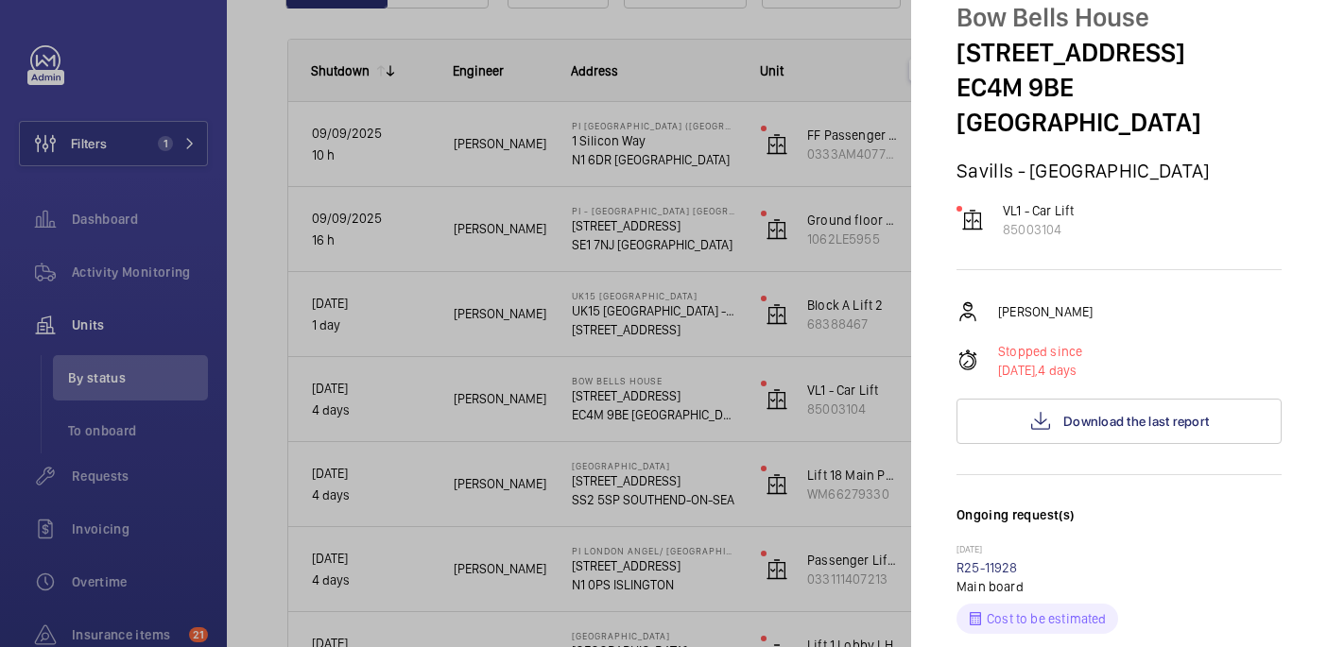
scroll to position [0, 0]
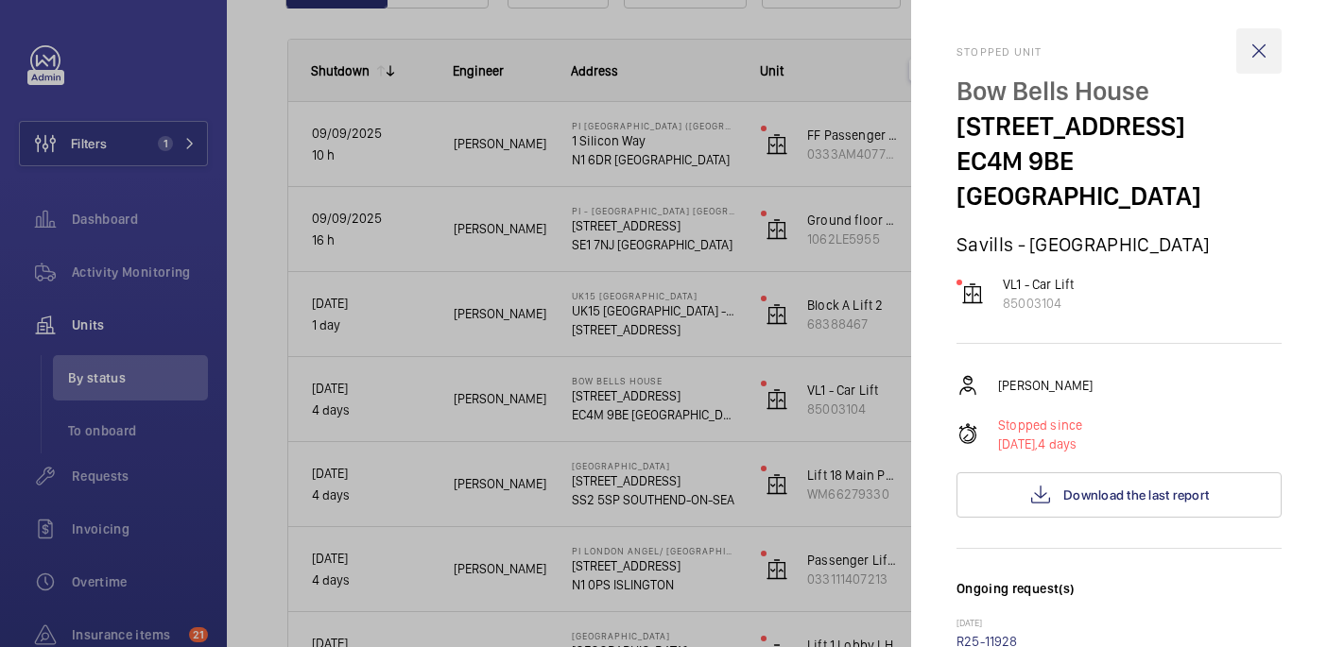
click at [1243, 46] on wm-front-icon-button at bounding box center [1258, 50] width 45 height 45
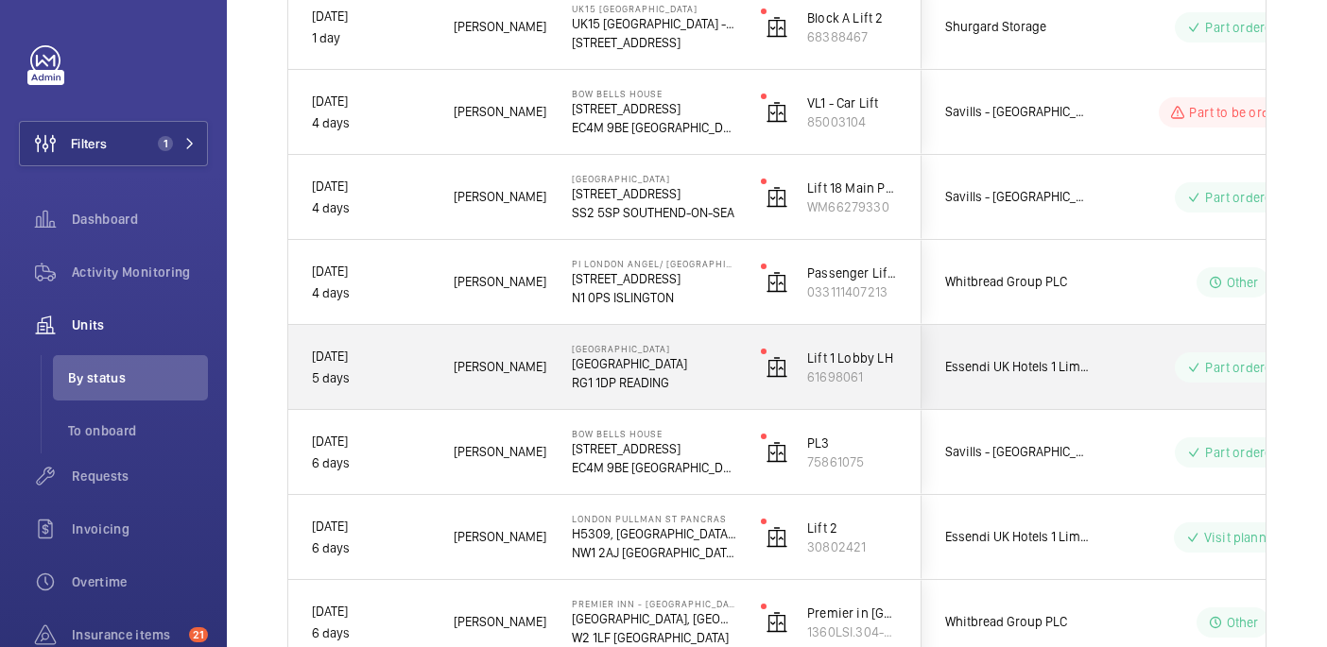
scroll to position [562, 0]
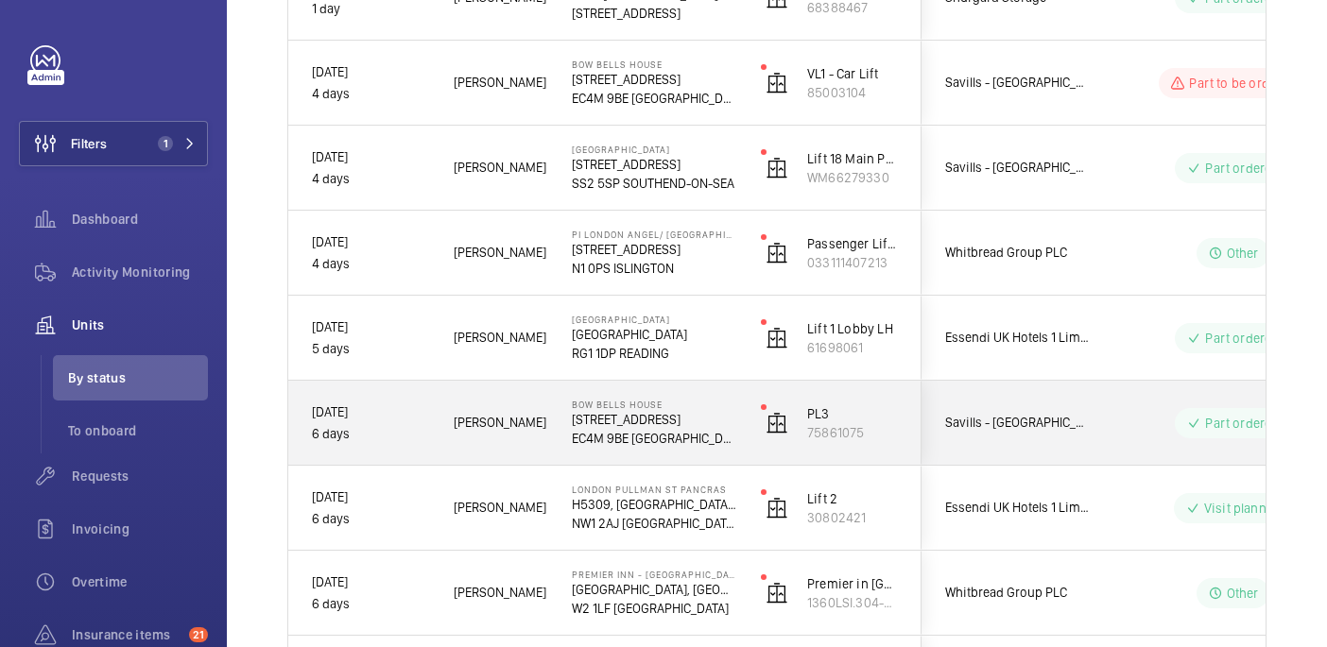
click at [712, 406] on p "Bow Bells House" at bounding box center [654, 404] width 164 height 11
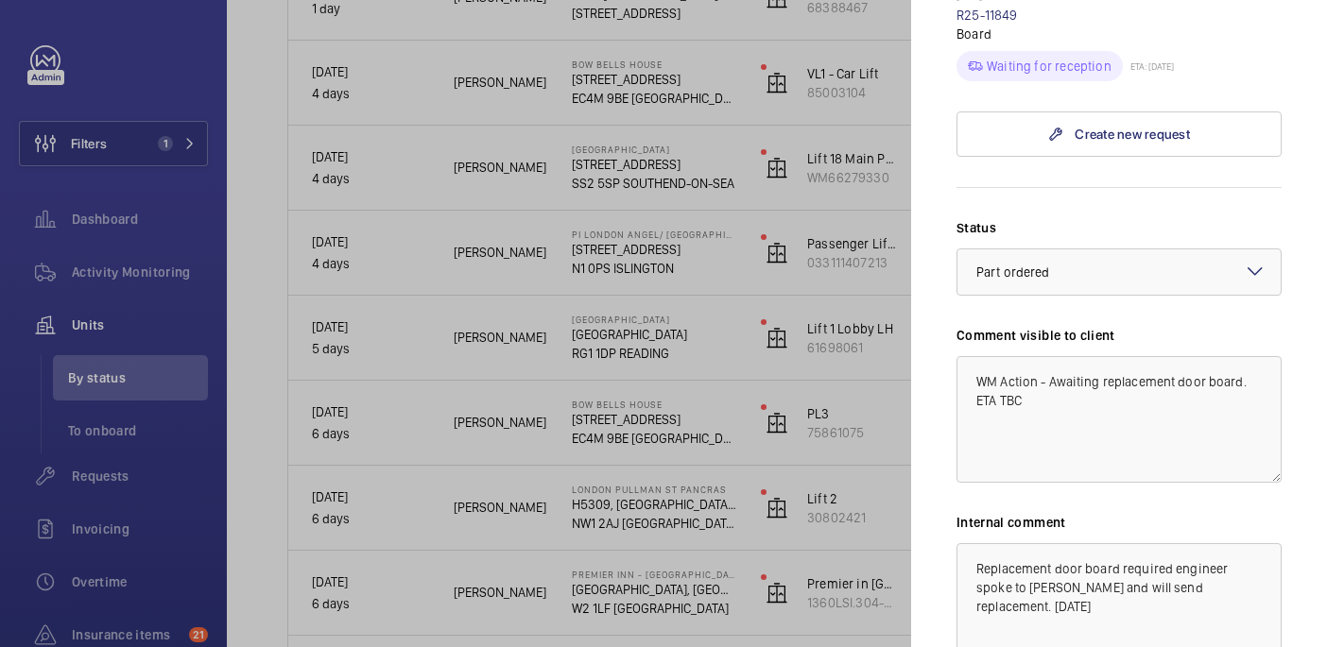
scroll to position [0, 0]
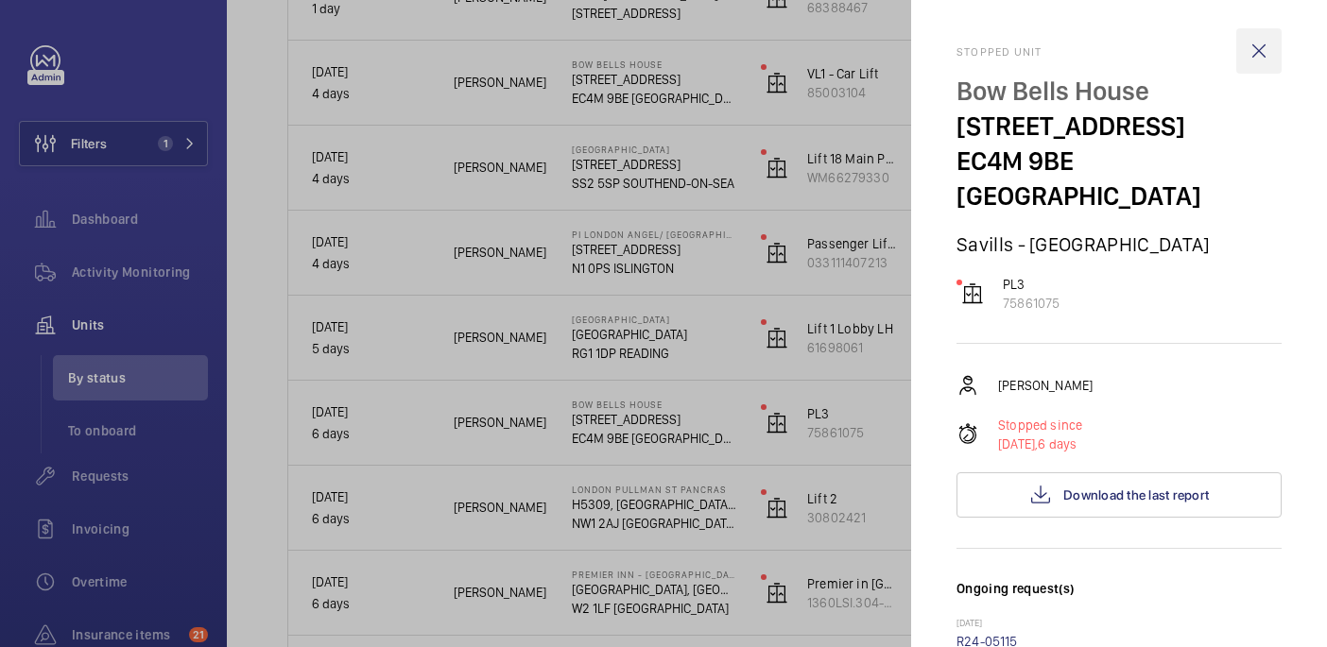
click at [1261, 49] on wm-front-icon-button at bounding box center [1258, 50] width 45 height 45
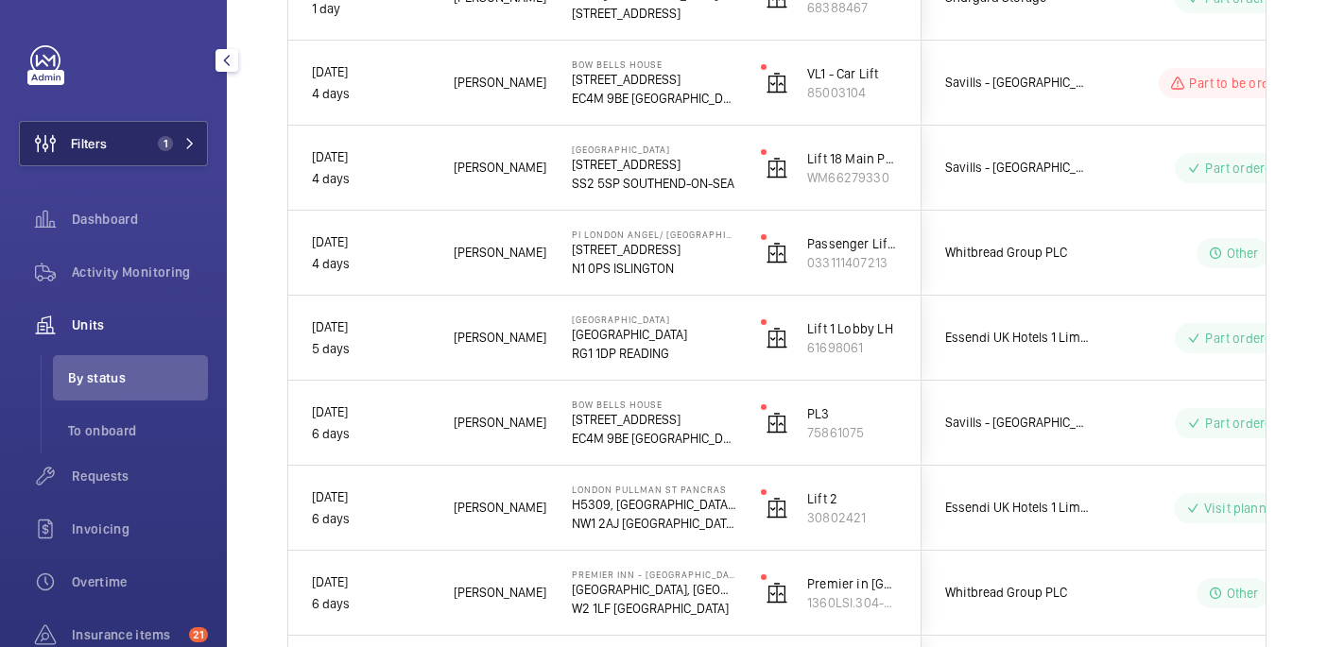
click at [143, 144] on button "Filters 1" at bounding box center [113, 143] width 189 height 45
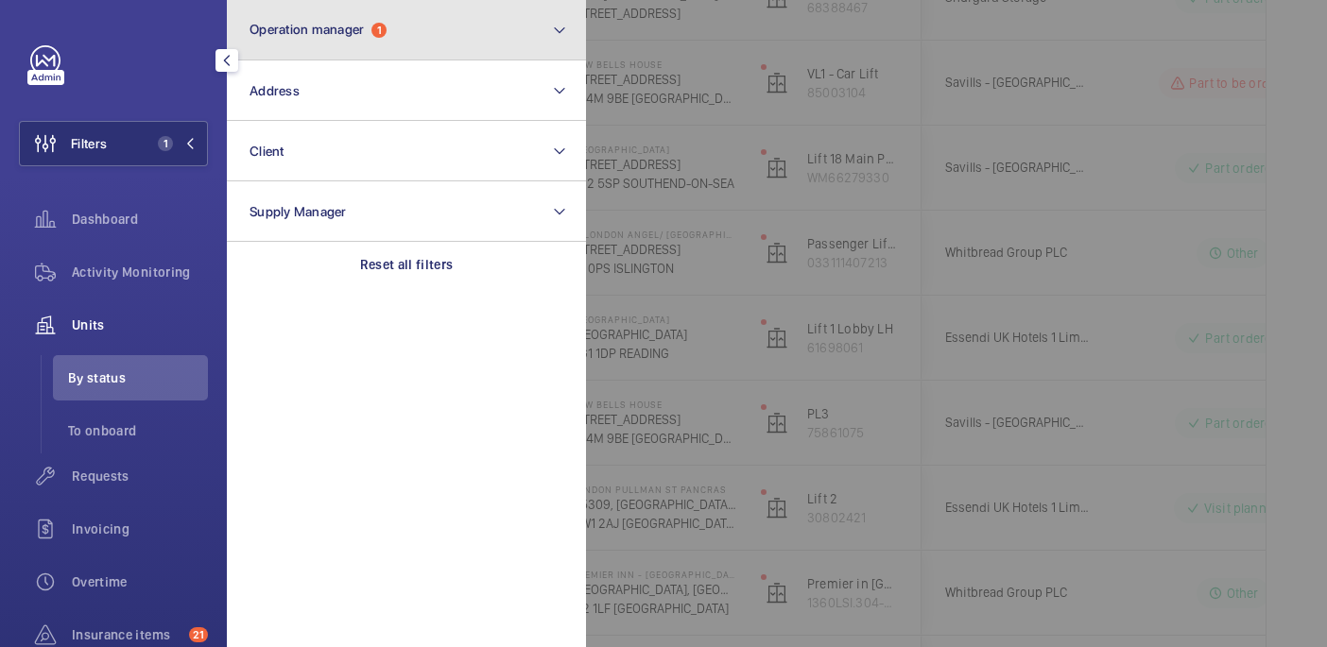
click at [404, 41] on button "Operation manager 1" at bounding box center [406, 30] width 359 height 60
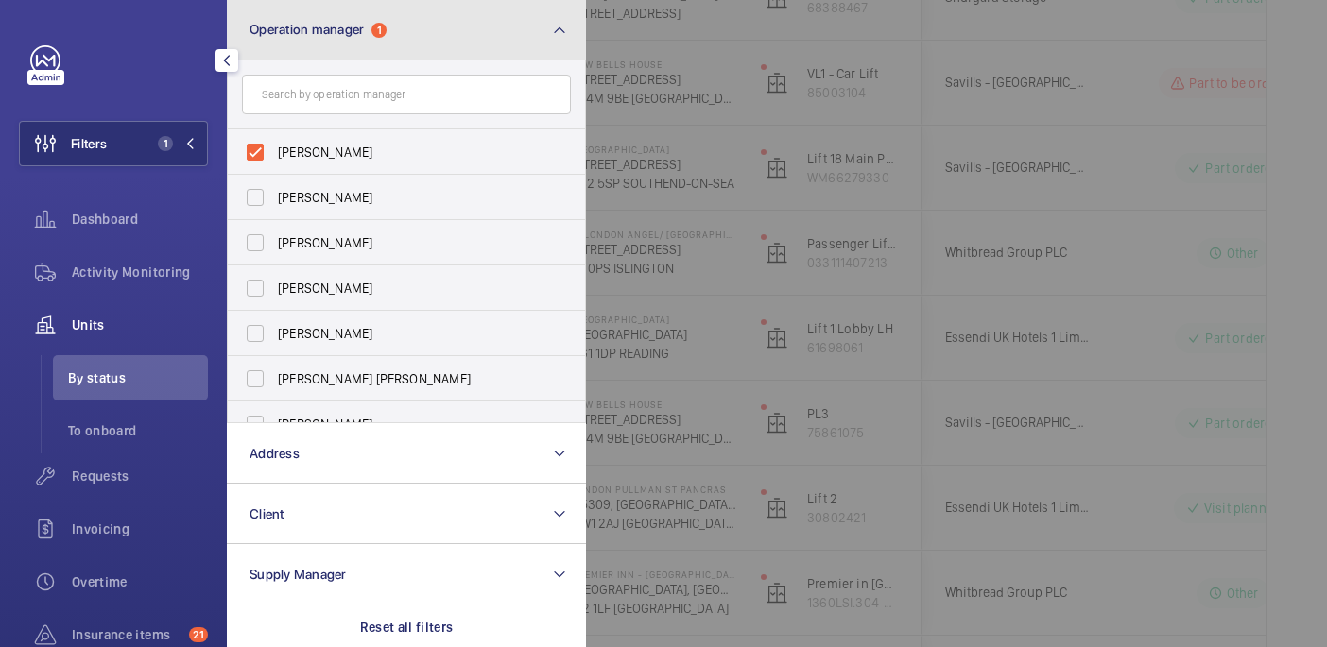
click at [357, 47] on button "Operation manager 1" at bounding box center [406, 30] width 359 height 60
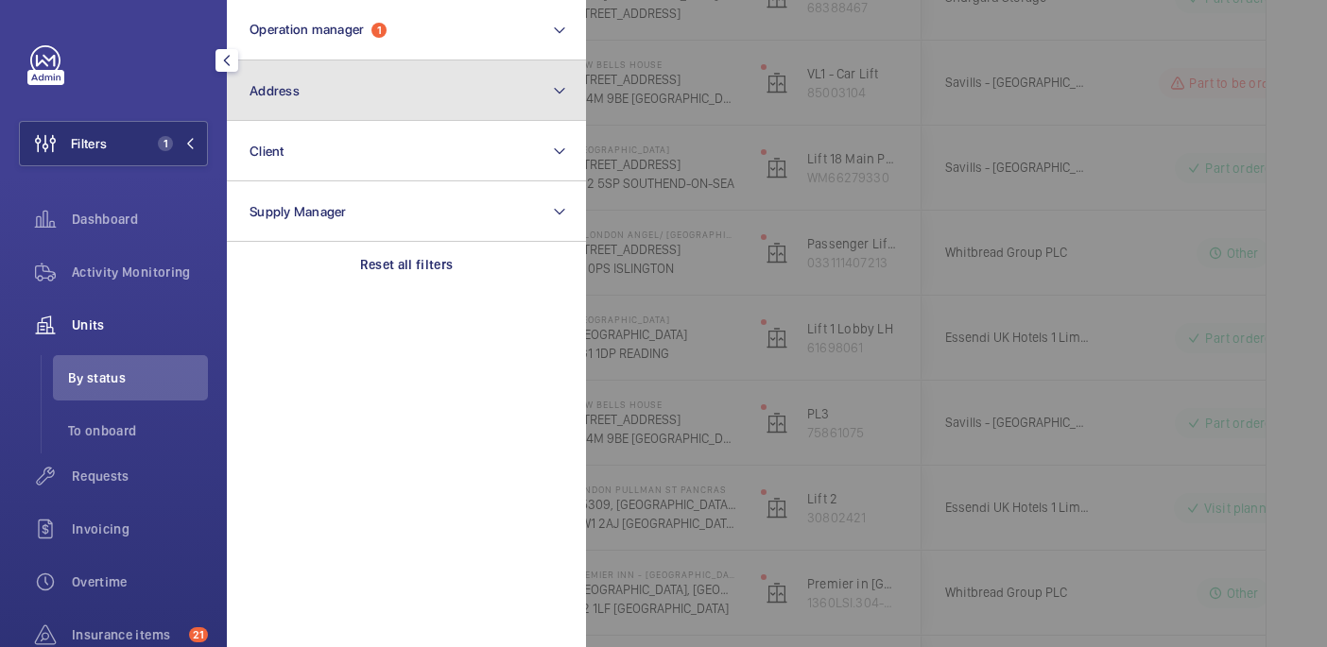
click at [309, 91] on button "Address" at bounding box center [406, 90] width 359 height 60
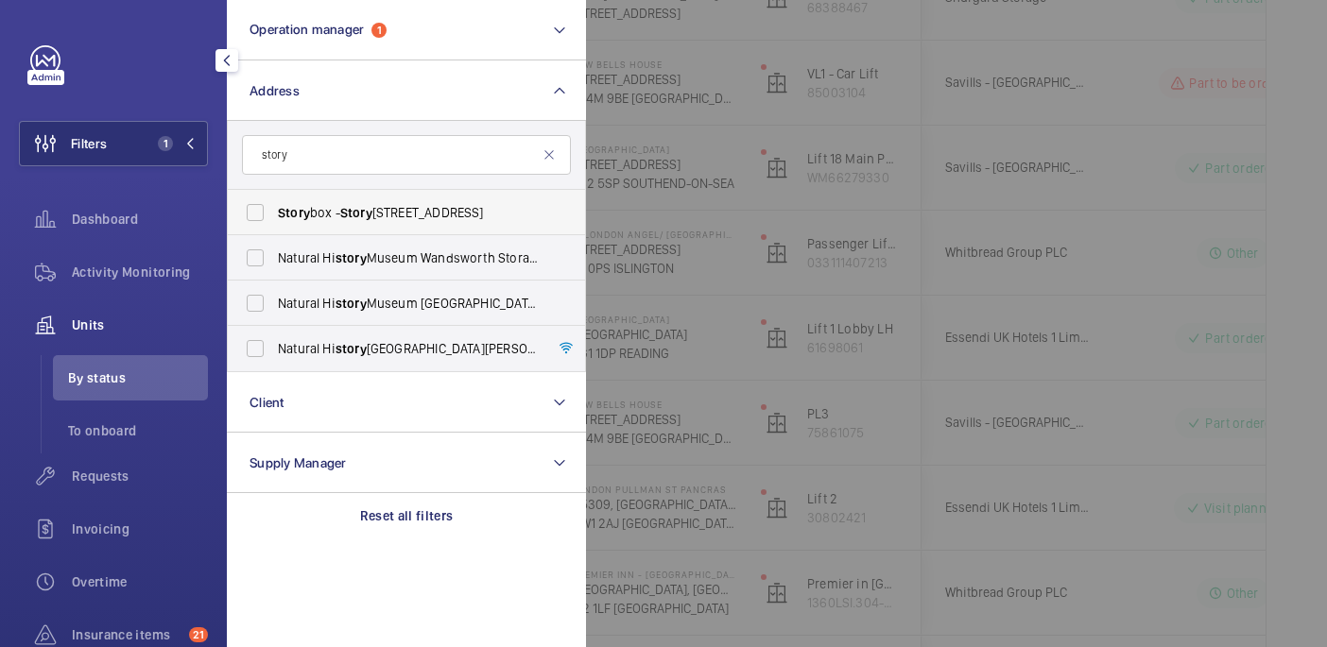
type input "story"
click at [346, 212] on span "Story" at bounding box center [356, 212] width 32 height 15
click at [274, 212] on input "Story box - Story box, LONDON SW8 1DF" at bounding box center [255, 213] width 38 height 38
checkbox input "true"
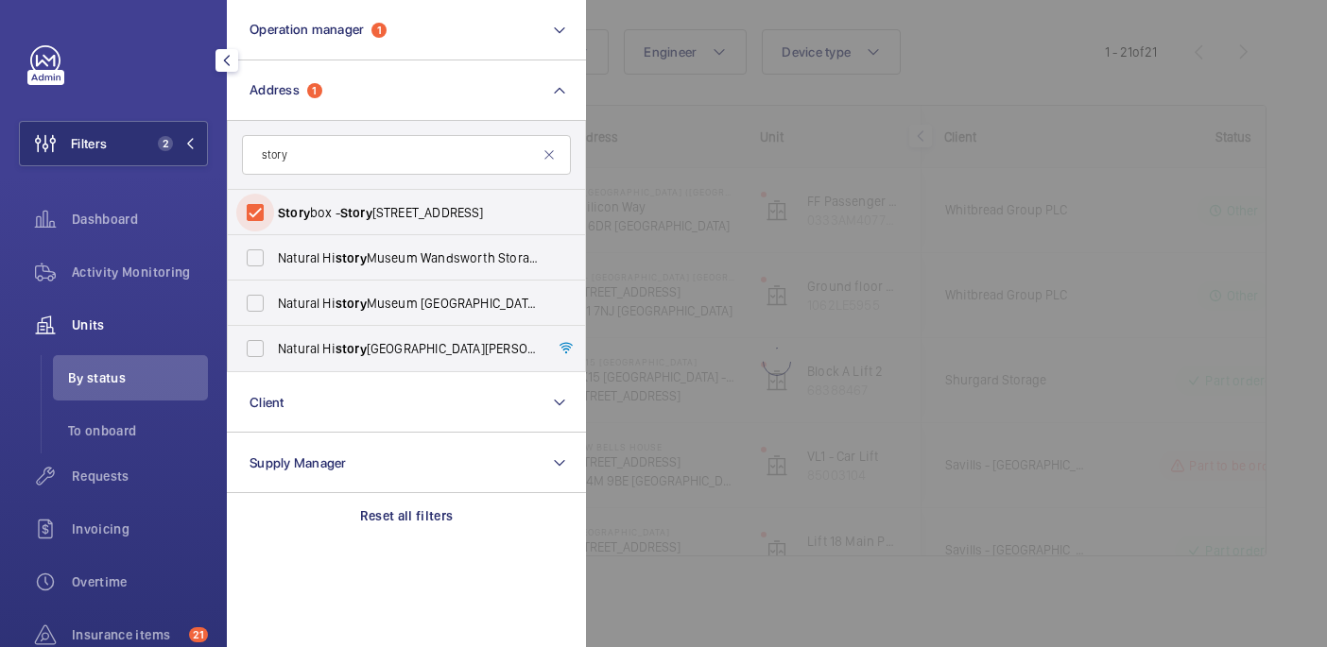
scroll to position [180, 0]
click at [688, 199] on div at bounding box center [1249, 323] width 1327 height 647
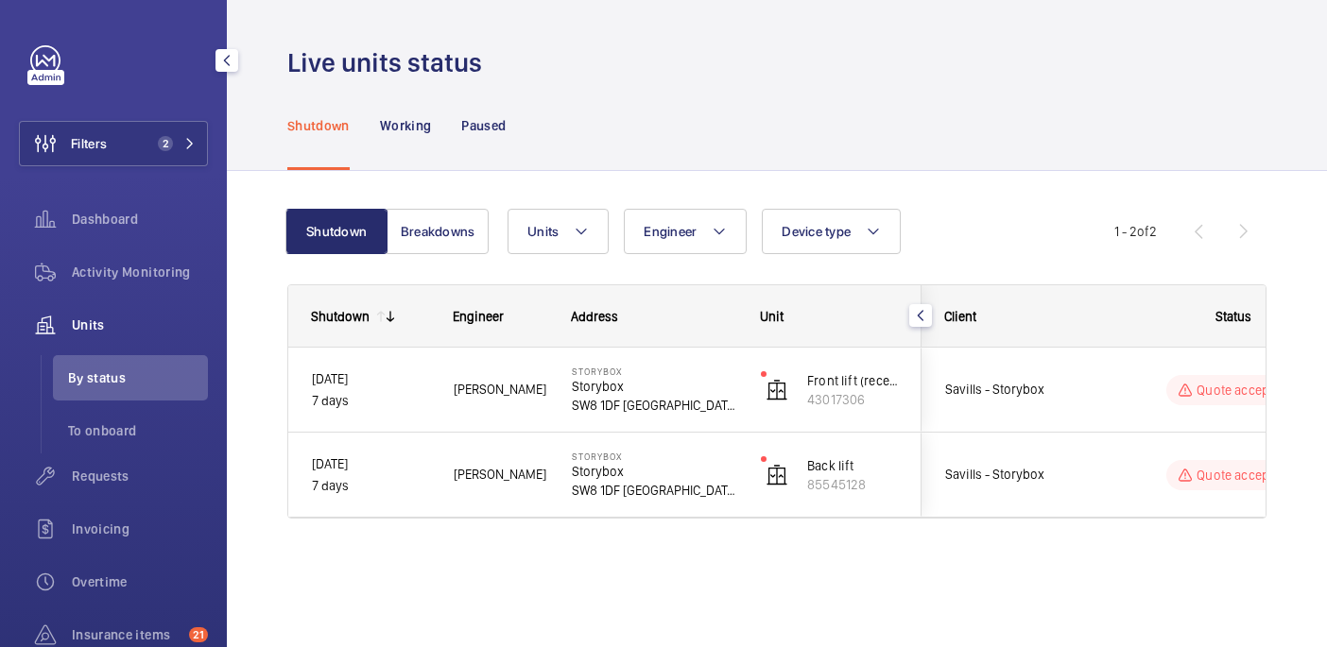
scroll to position [0, 0]
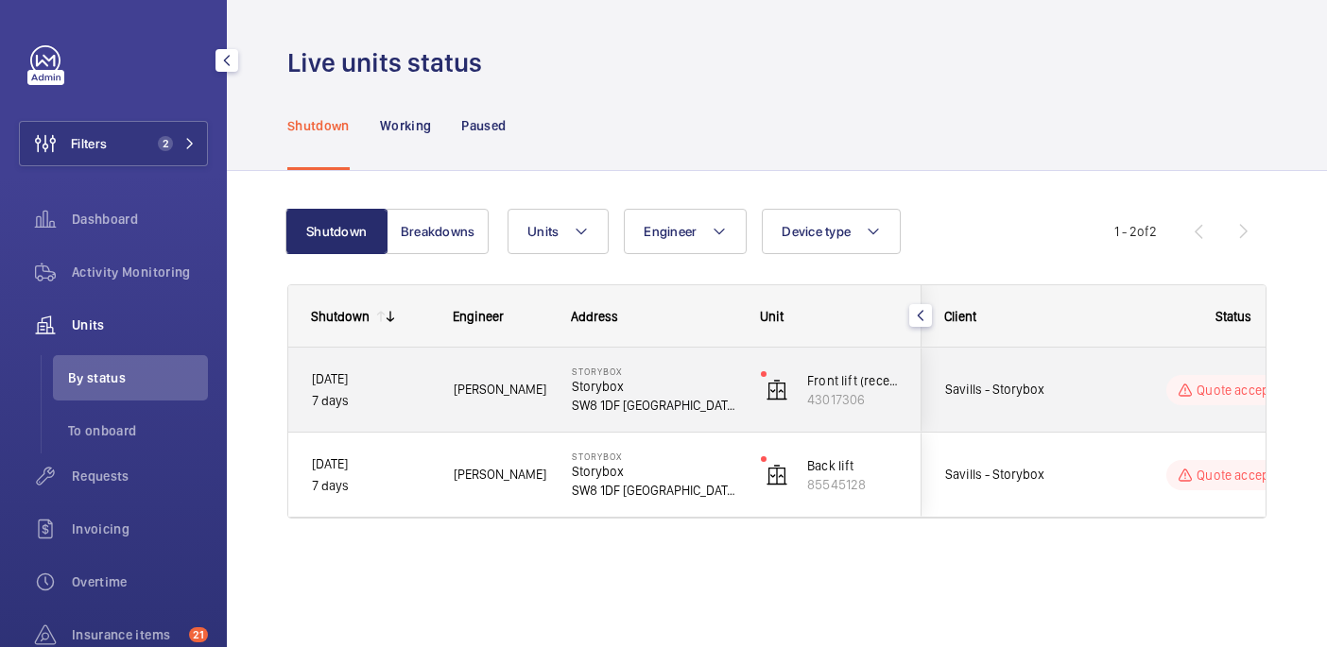
click at [1107, 369] on div "Quote accepted" at bounding box center [1221, 390] width 258 height 68
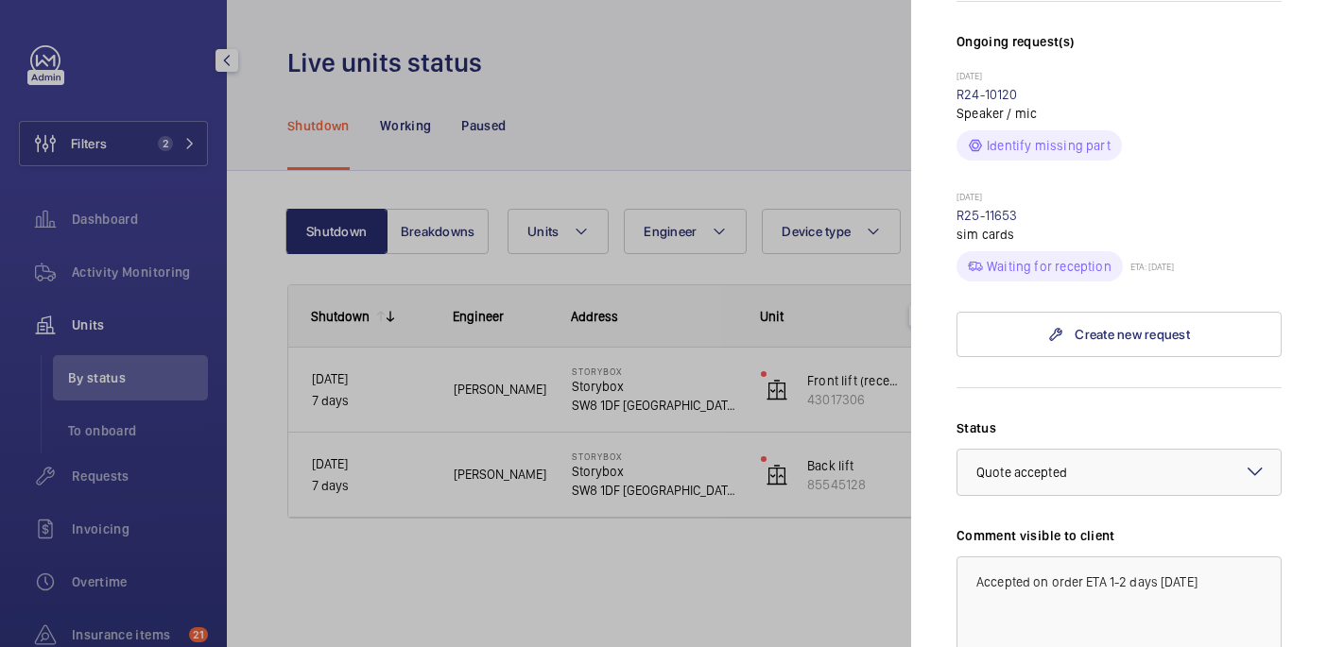
scroll to position [918, 0]
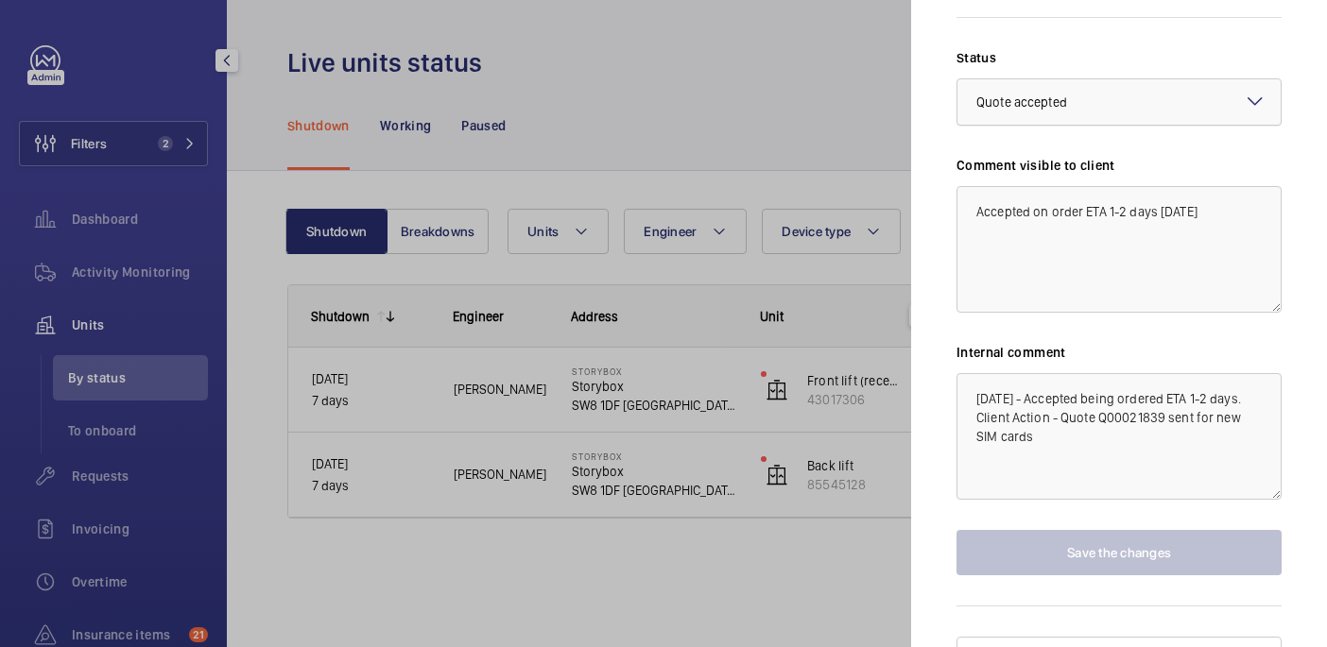
click at [1108, 93] on div "× Quote accepted" at bounding box center [1045, 102] width 138 height 19
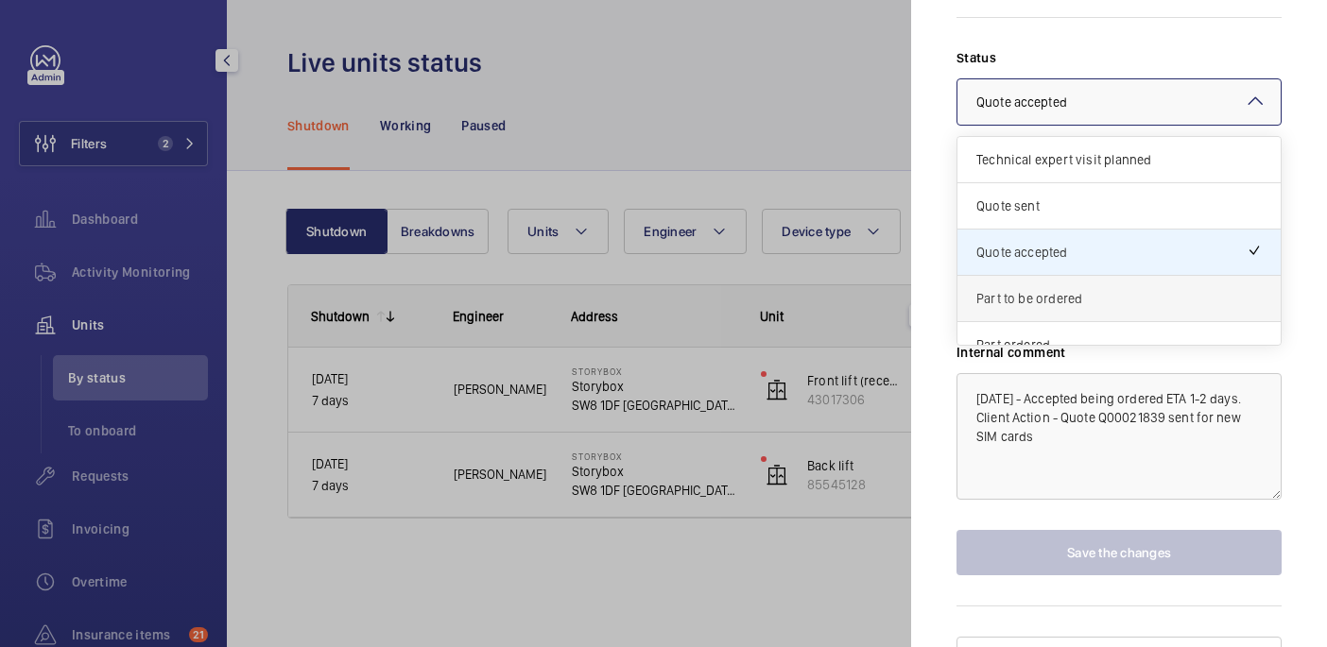
scroll to position [80, 0]
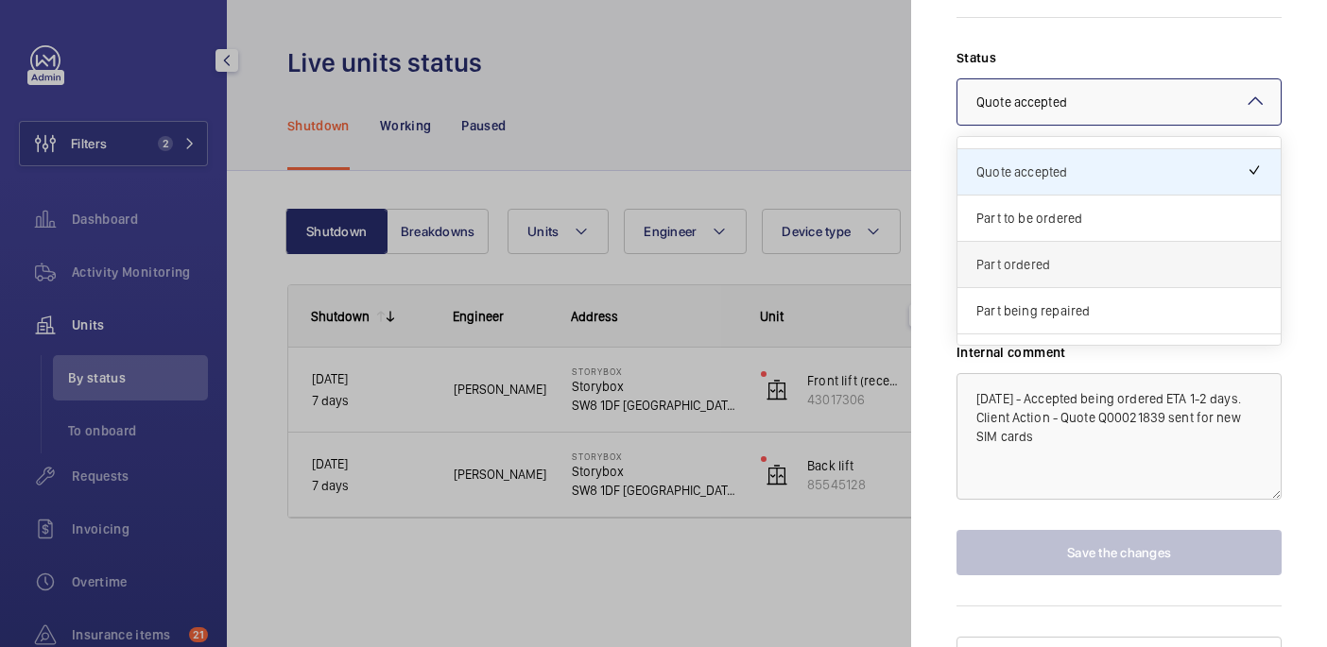
click at [1041, 255] on span "Part ordered" at bounding box center [1118, 264] width 285 height 19
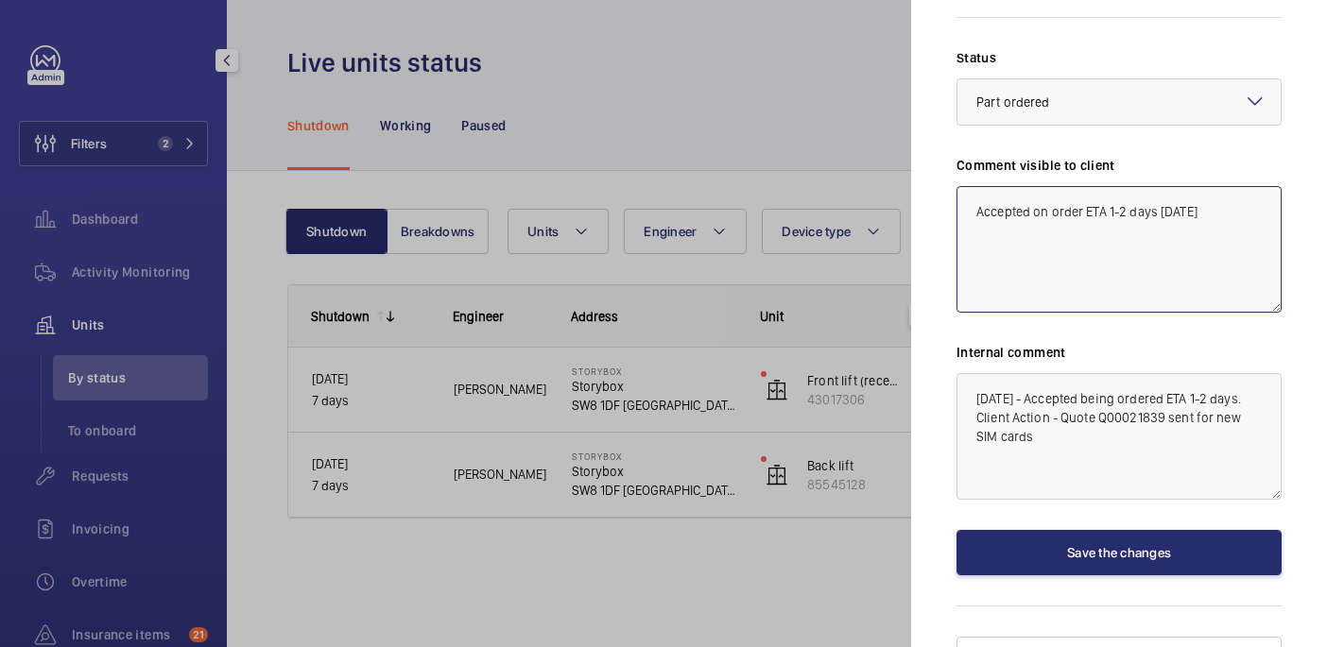
click at [1227, 186] on textarea "Accepted on order ETA 1-2 days 03/09/25" at bounding box center [1118, 249] width 325 height 127
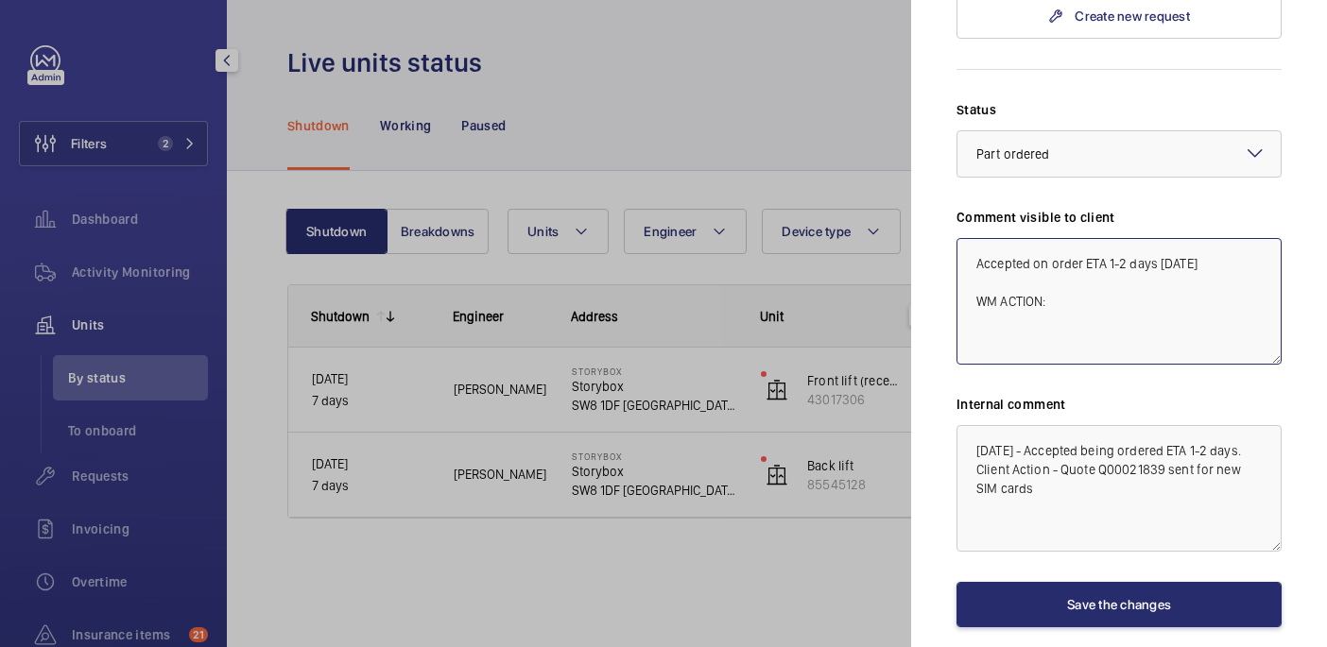
scroll to position [873, 0]
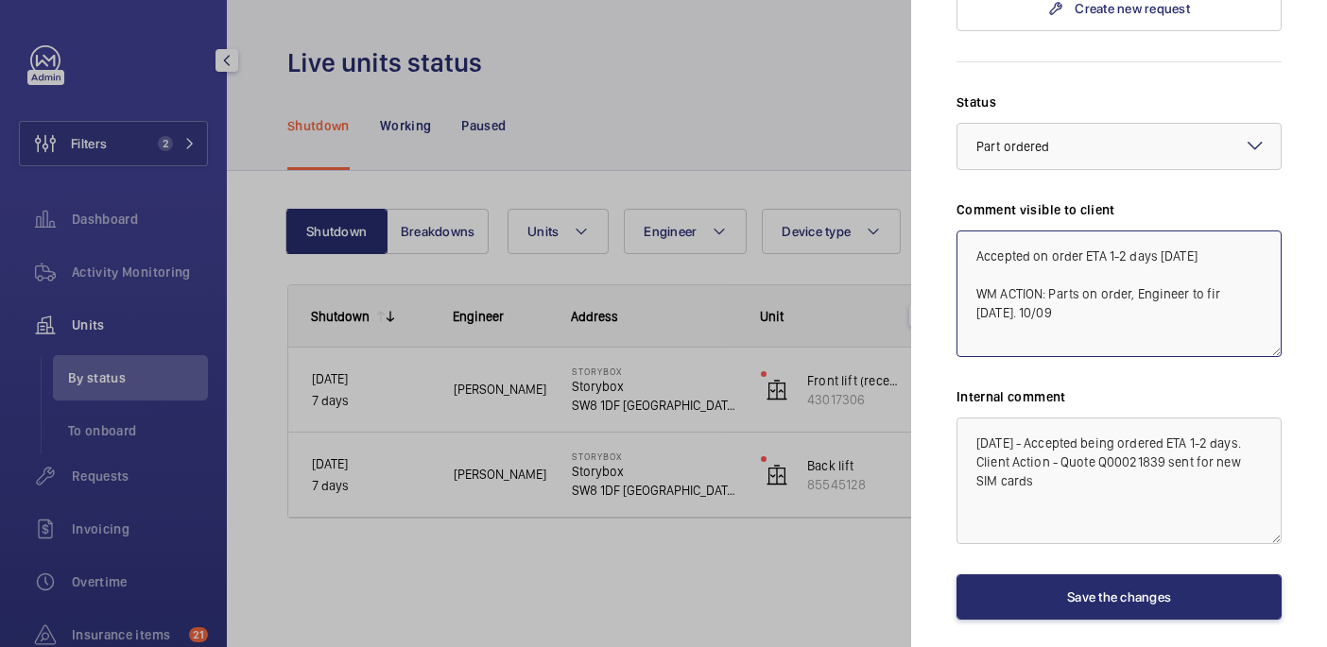
drag, startPoint x: 1058, startPoint y: 275, endPoint x: 936, endPoint y: 258, distance: 123.1
click at [936, 258] on mat-sidenav "Stopped unit Storybox Storybox SW8 1DF LONDON Savills - Storybox Front lift (re…" at bounding box center [1119, 323] width 416 height 647
type textarea "Accepted on order ETA 1-2 days 03/09/25 WM ACTION: Parts on order, Engineer to …"
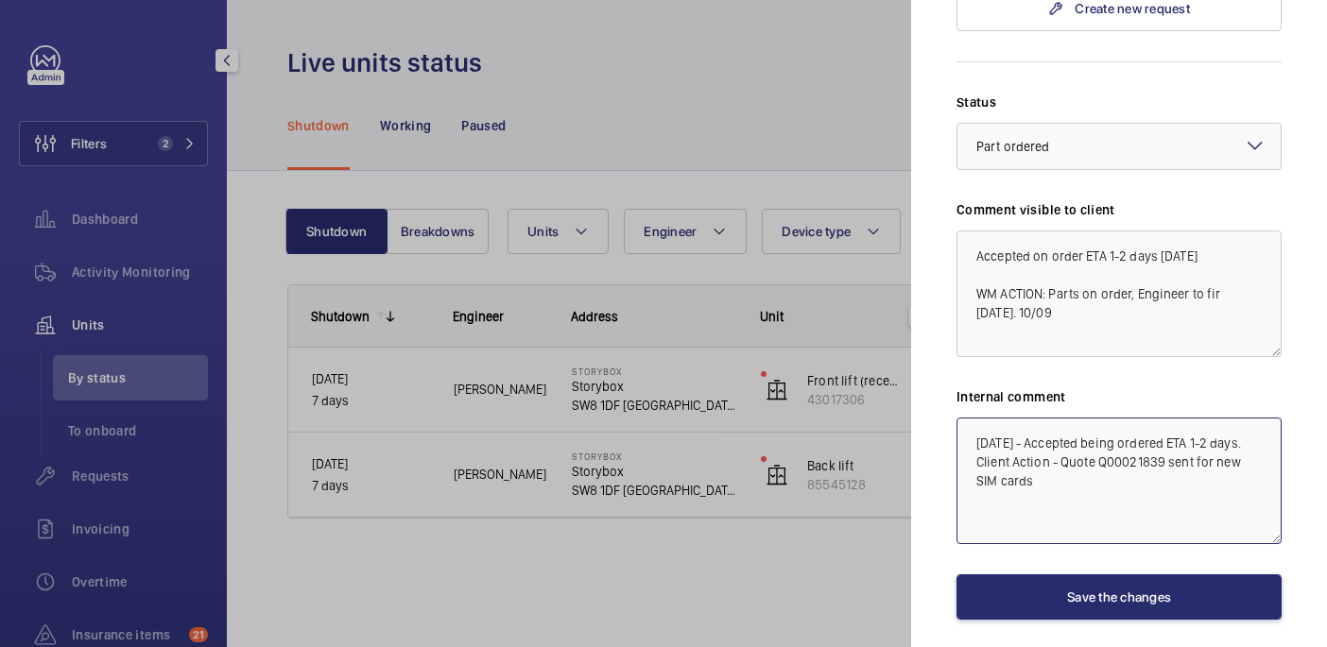
click at [1060, 456] on textarea "03/09/25 - Accepted being ordered ETA 1-2 days. Client Action - Quote Q00021839…" at bounding box center [1118, 481] width 325 height 127
paste textarea "WM ACTION: Parts on order, Engineer to fir tomorrow. 10/09"
click at [1186, 482] on textarea "03/09/25 - Accepted being ordered ETA 1-2 days. Client Action - Quote Q00021839…" at bounding box center [1118, 481] width 325 height 127
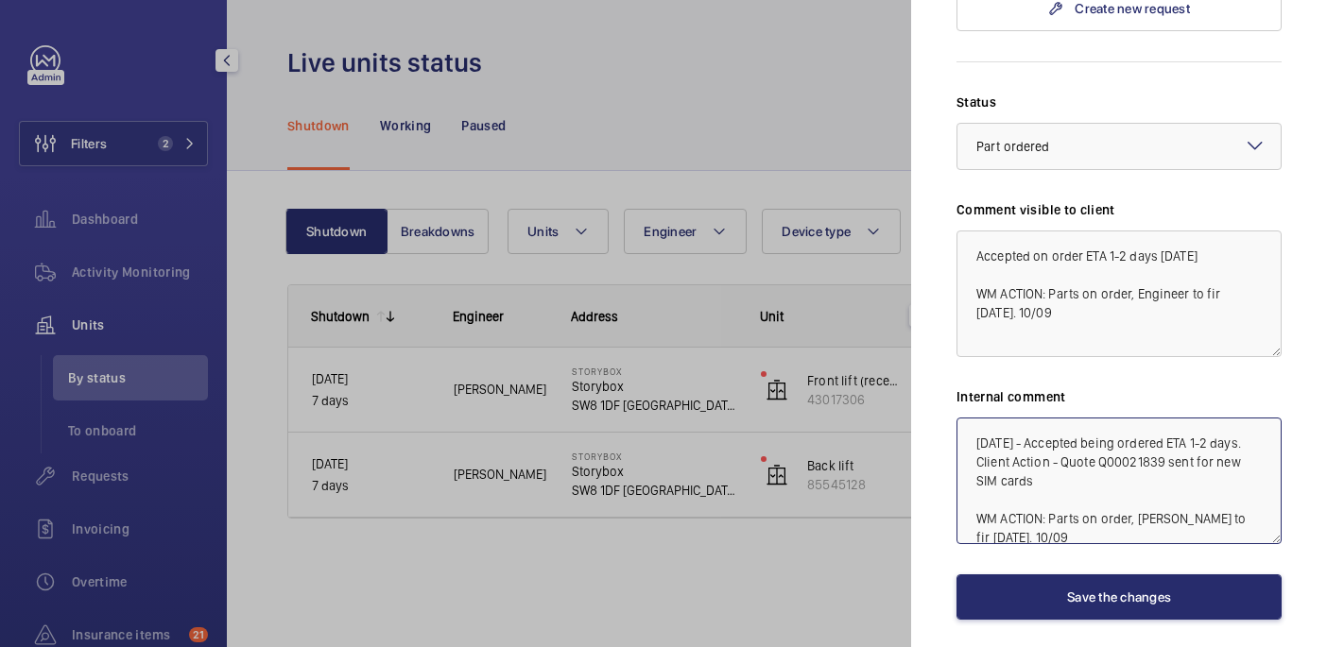
click at [1186, 487] on textarea "03/09/25 - Accepted being ordered ETA 1-2 days. Client Action - Quote Q00021839…" at bounding box center [1118, 481] width 325 height 127
click at [1056, 500] on textarea "03/09/25 - Accepted being ordered ETA 1-2 days. Client Action - Quote Q00021839…" at bounding box center [1118, 481] width 325 height 127
type textarea "03/09/25 - Accepted being ordered ETA 1-2 days. Client Action - Quote Q00021839…"
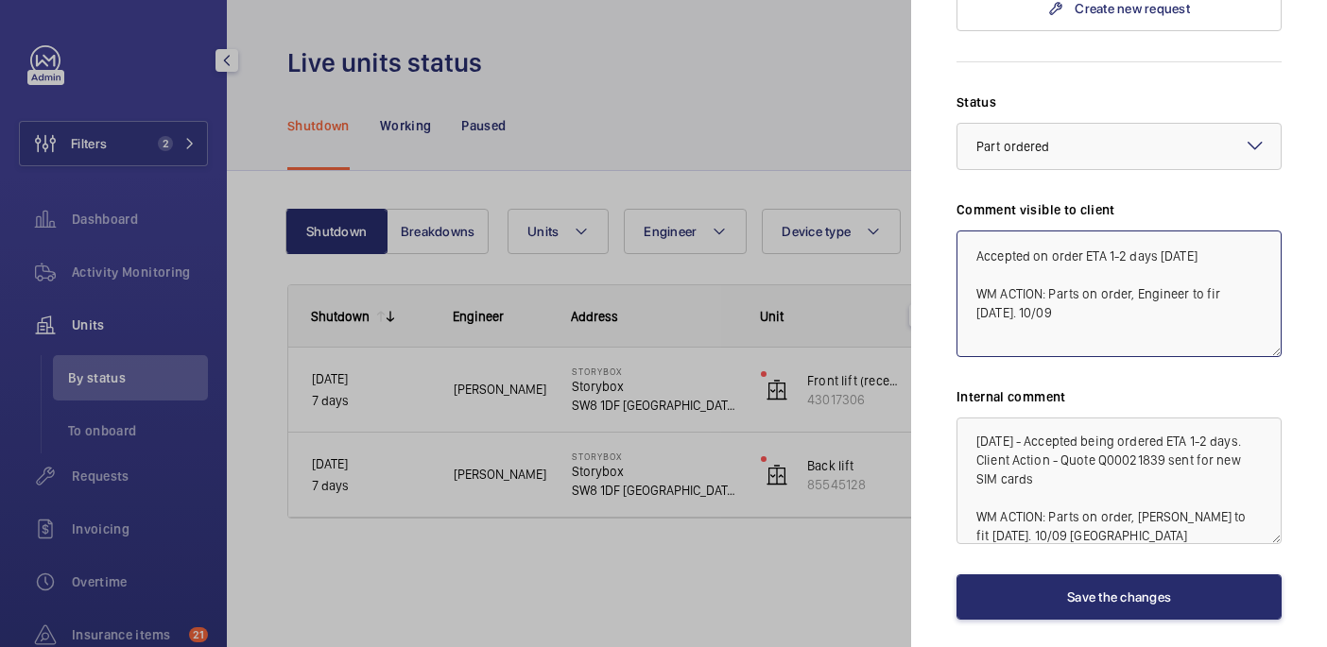
click at [1078, 275] on textarea "Accepted on order ETA 1-2 days 03/09/25 WM ACTION: Parts on order, Engineer to …" at bounding box center [1118, 294] width 325 height 127
click at [1217, 256] on textarea "Accepted on order ETA 1-2 days 03/09/25 WM ACTION: Parts on order, Engineer to …" at bounding box center [1118, 294] width 325 height 127
type textarea "Accepted on order ETA 1-2 days 03/09/25 WM ACTION: Parts on order, Engineer to …"
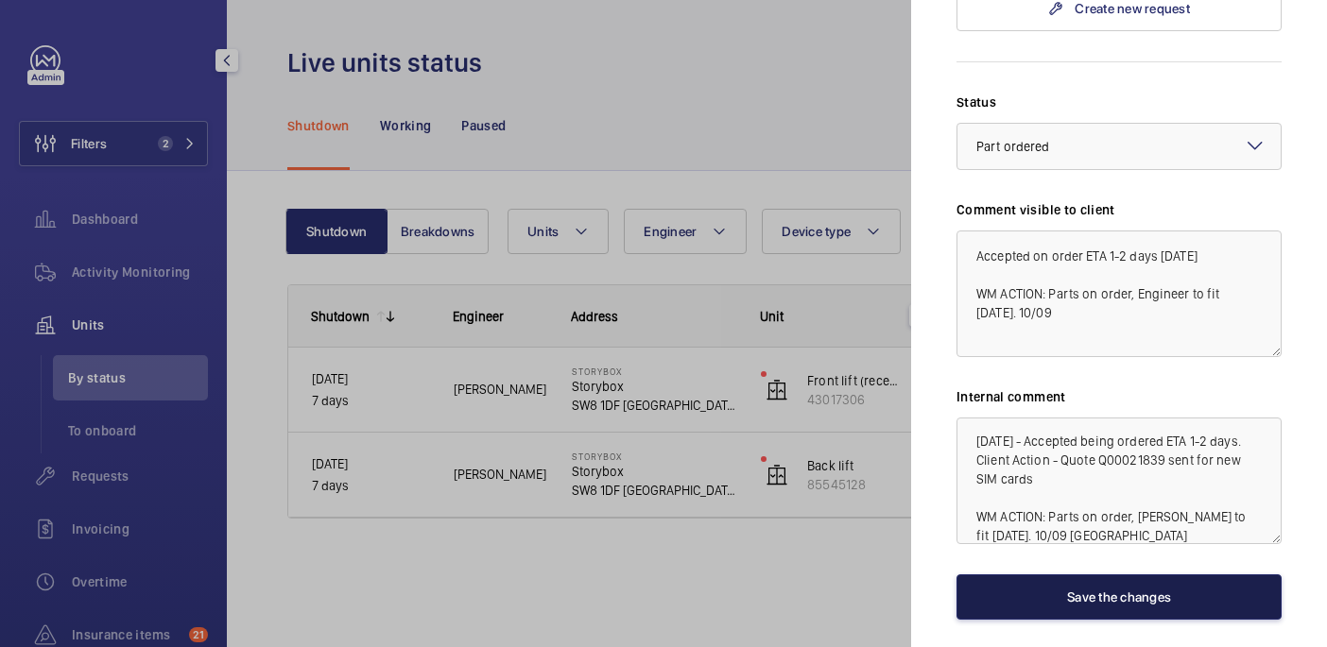
click at [1148, 575] on button "Save the changes" at bounding box center [1118, 597] width 325 height 45
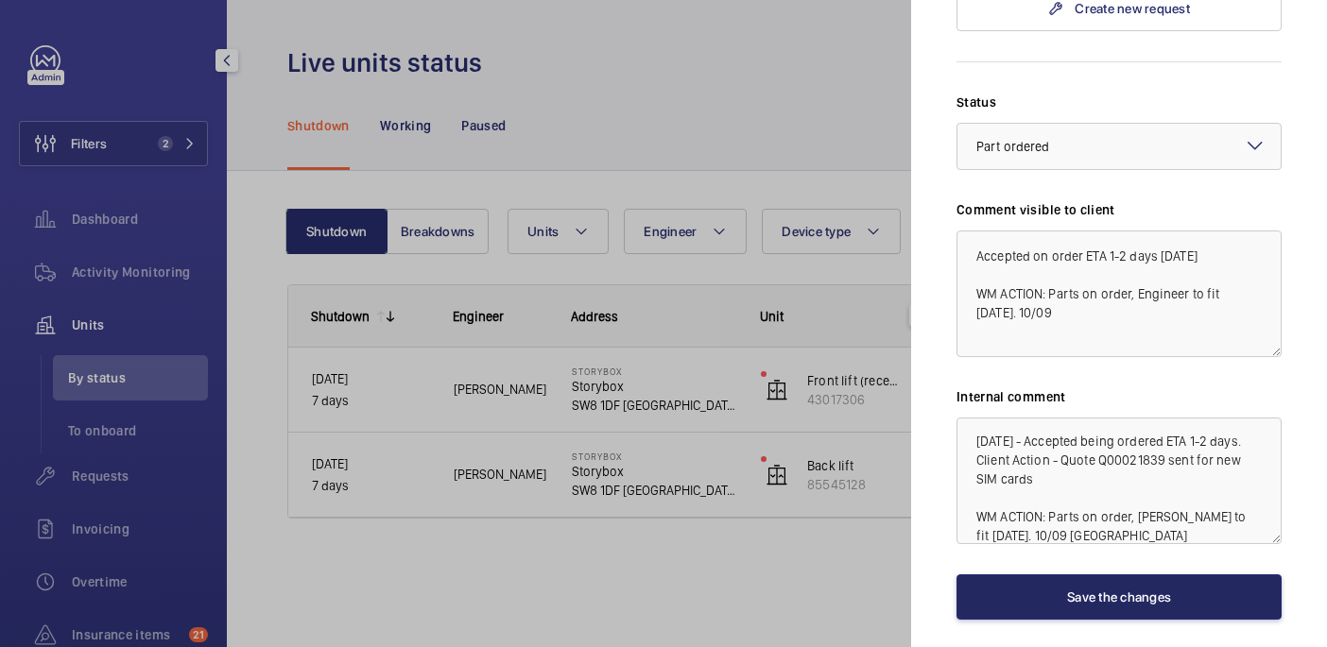
scroll to position [0, 0]
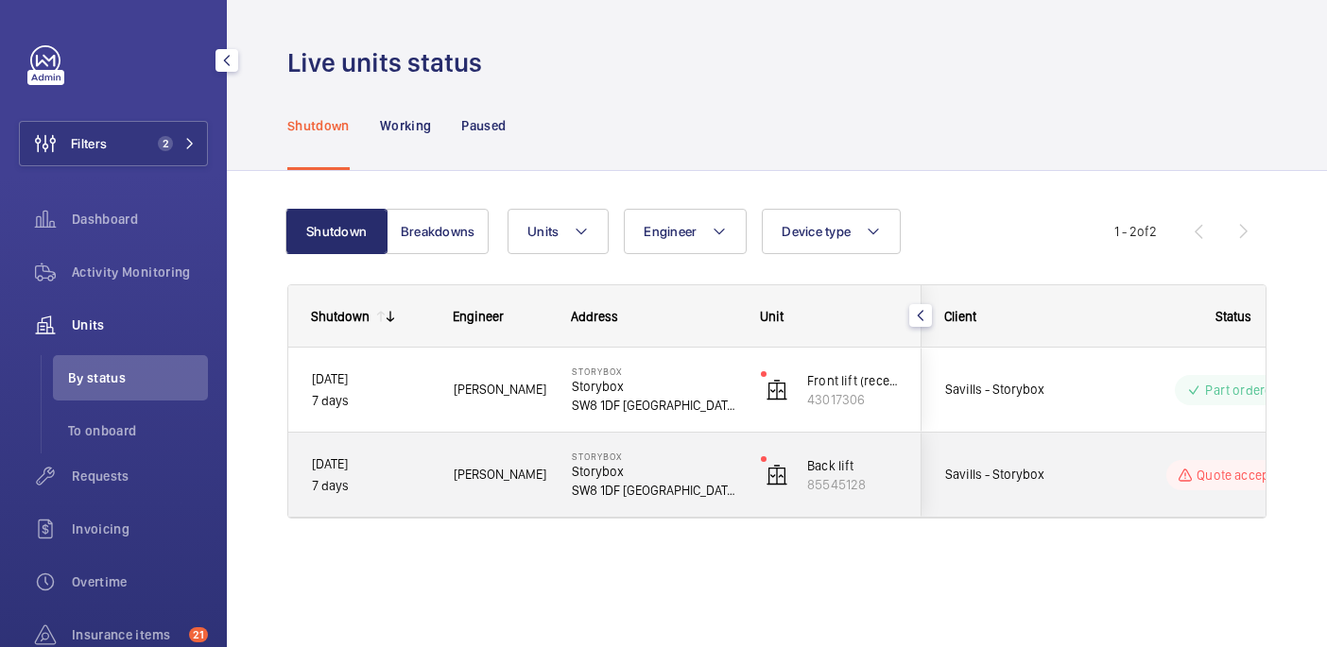
click at [707, 485] on p "SW8 1DF [GEOGRAPHIC_DATA]" at bounding box center [654, 490] width 164 height 19
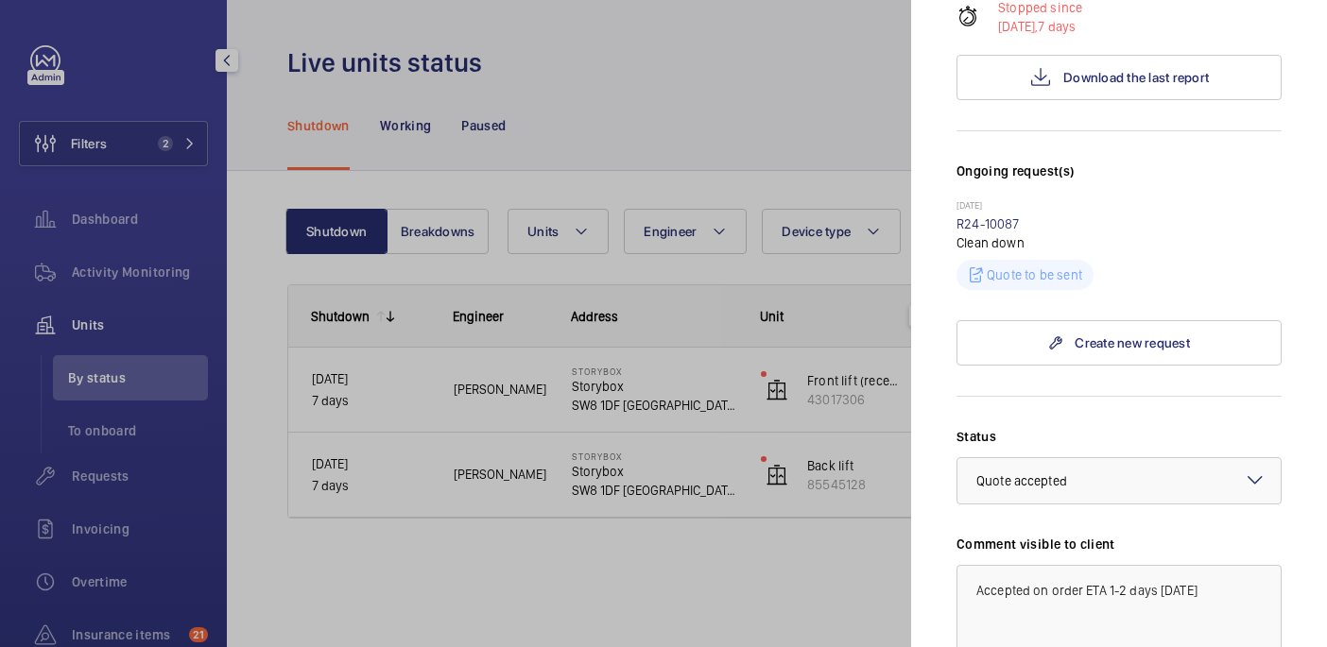
scroll to position [715, 0]
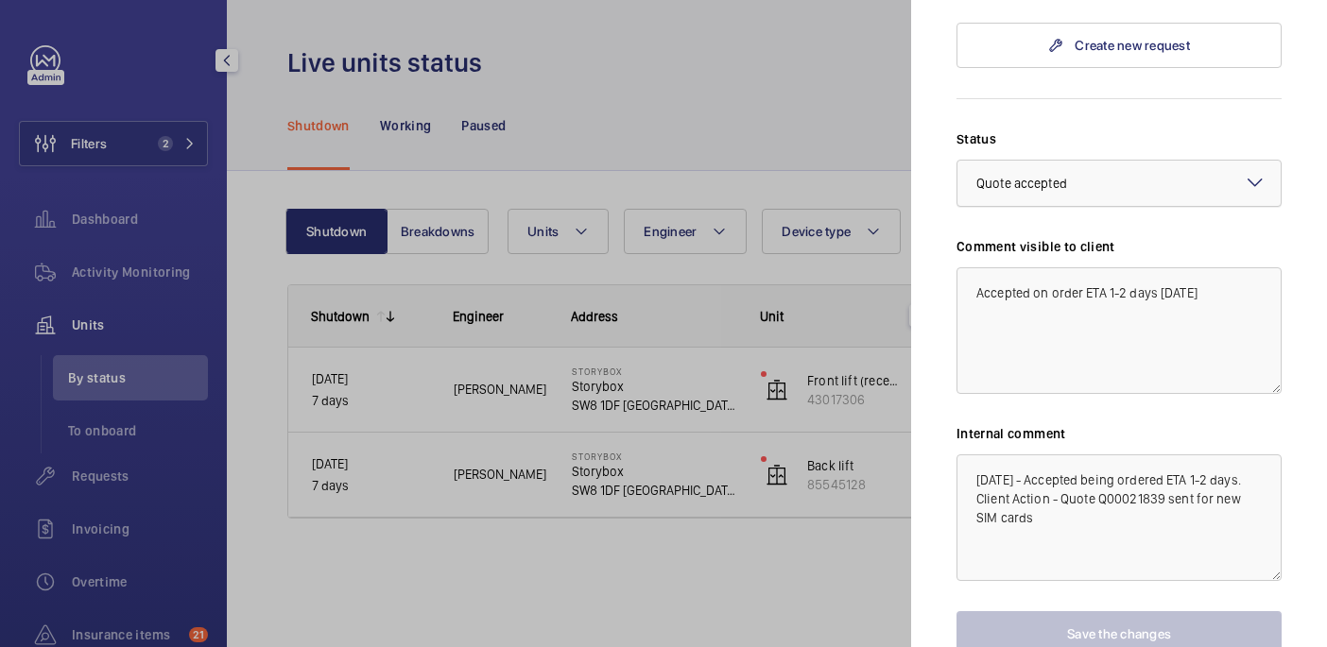
click at [1028, 176] on span "Quote accepted" at bounding box center [1021, 183] width 91 height 15
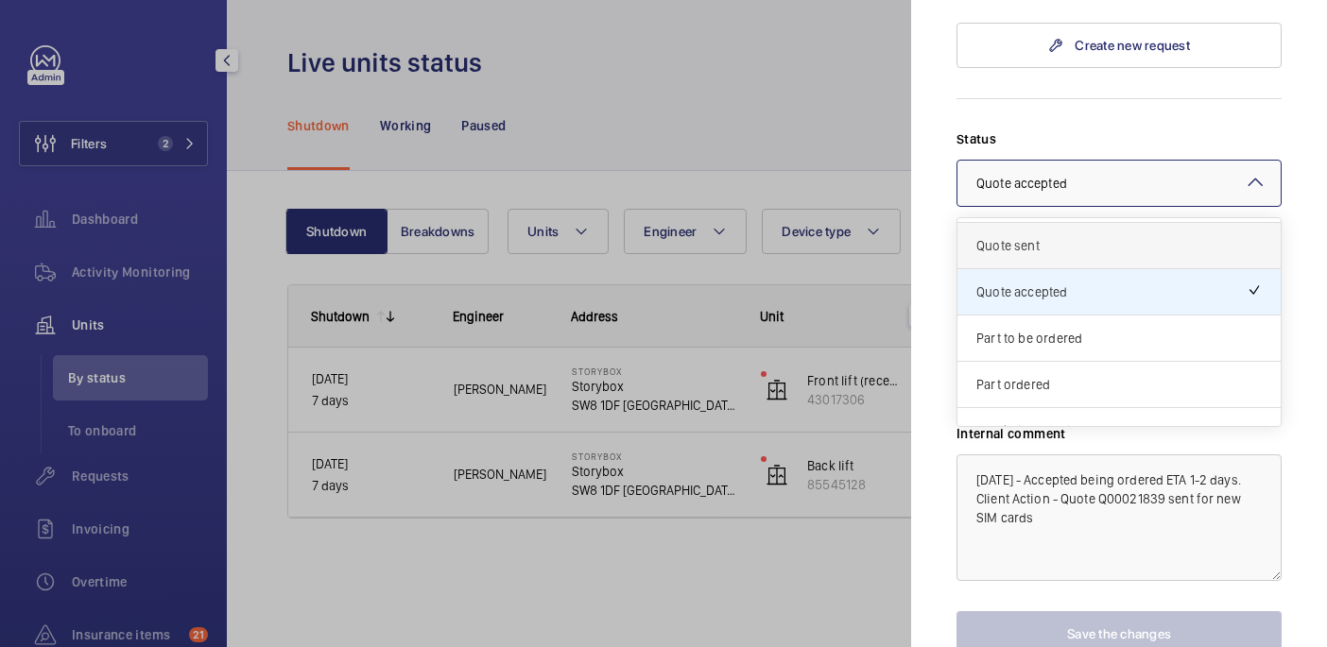
scroll to position [52, 0]
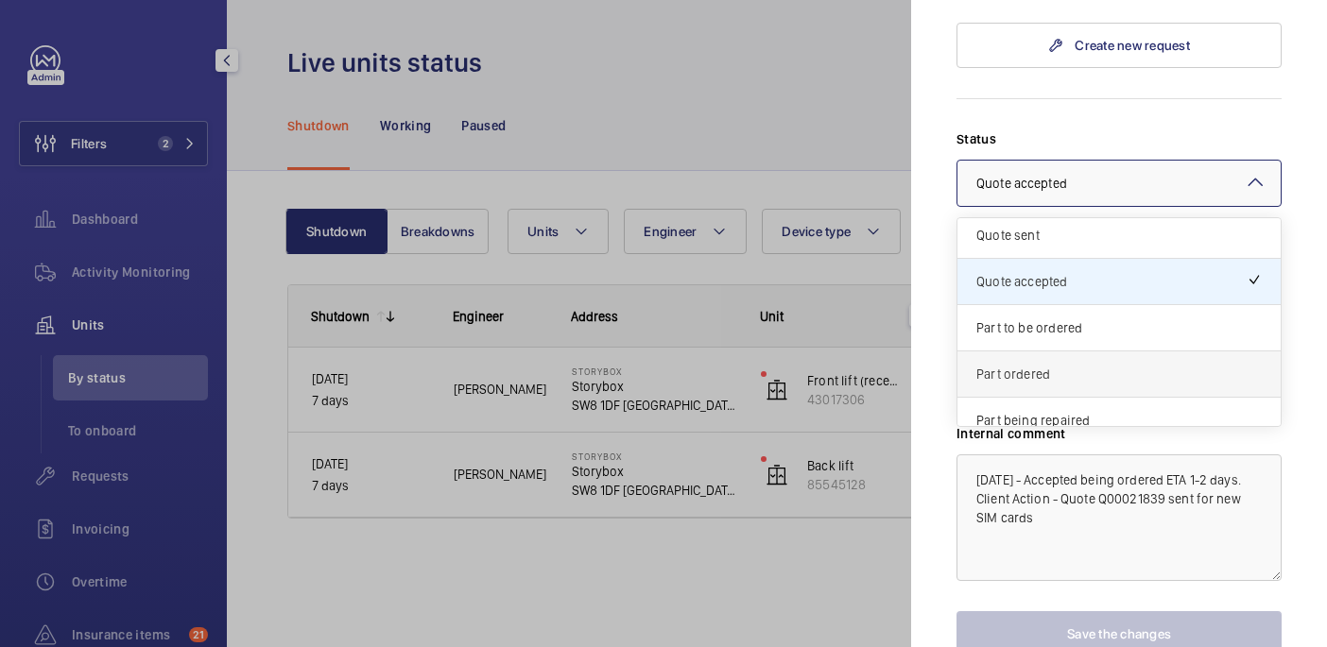
click at [1029, 365] on span "Part ordered" at bounding box center [1118, 374] width 285 height 19
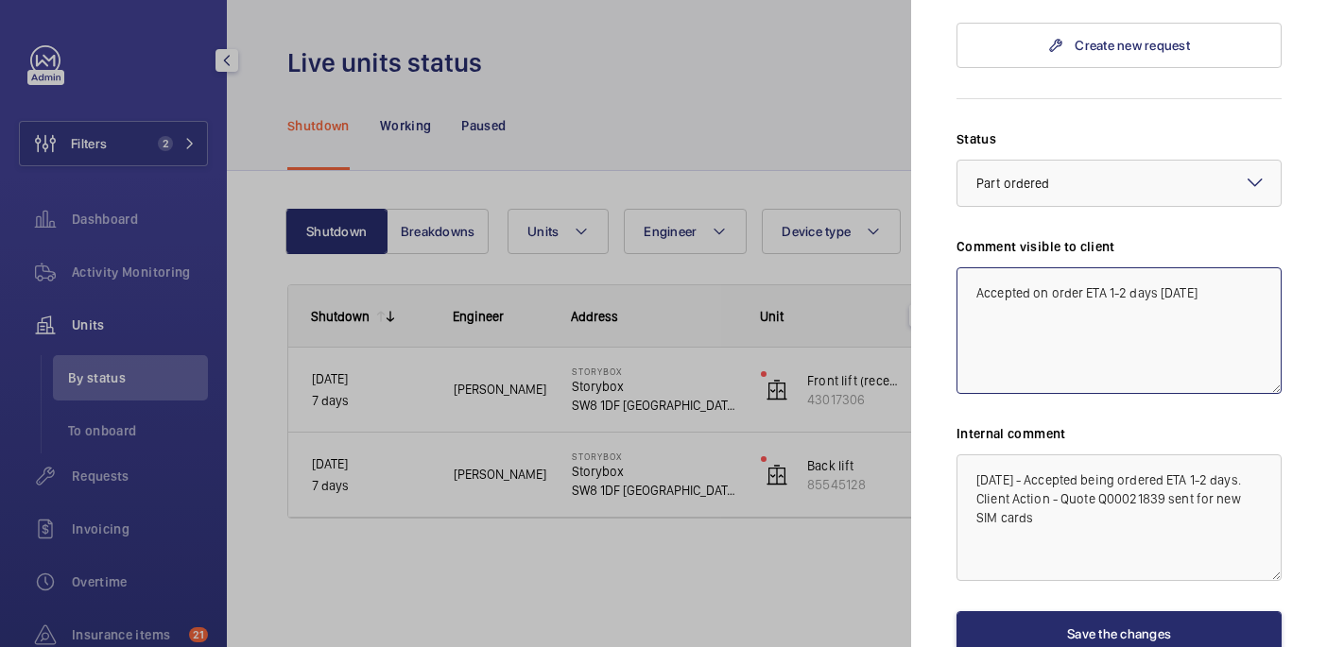
click at [1236, 267] on textarea "Accepted on order ETA 1-2 days 03/09/25" at bounding box center [1118, 330] width 325 height 127
type textarea "Accepted on order ETA 1-2 days 03/09/25"
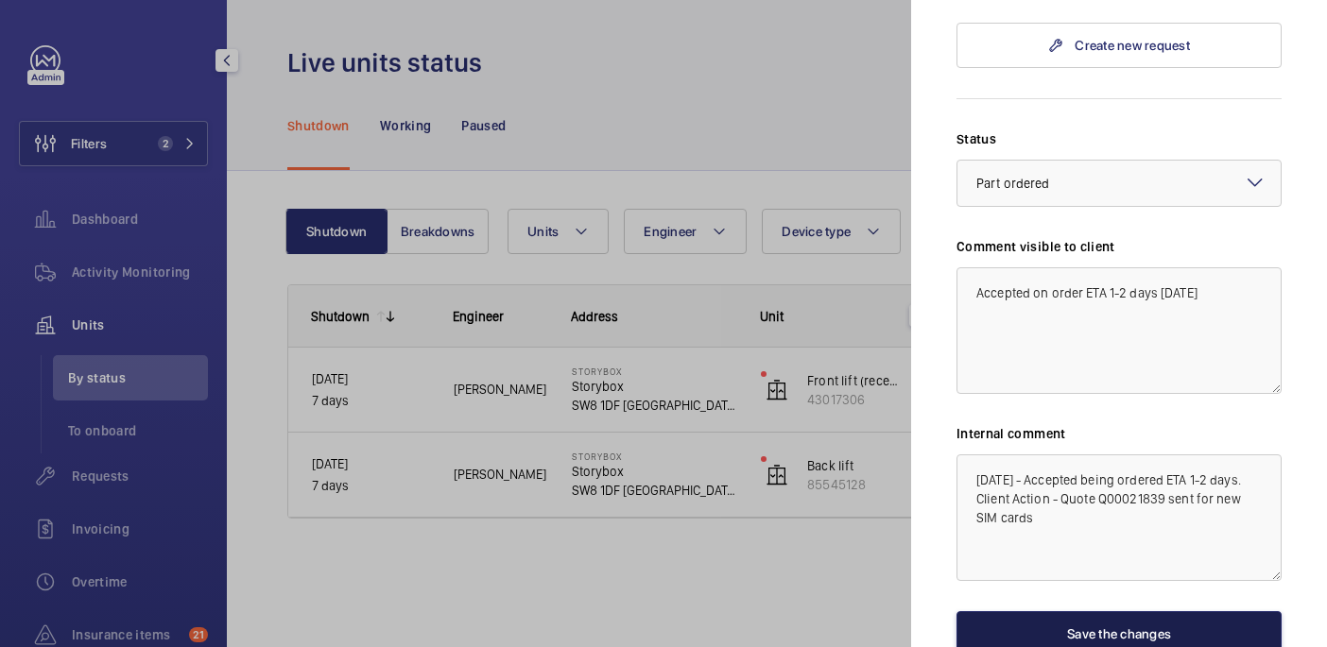
click at [1149, 611] on button "Save the changes" at bounding box center [1118, 633] width 325 height 45
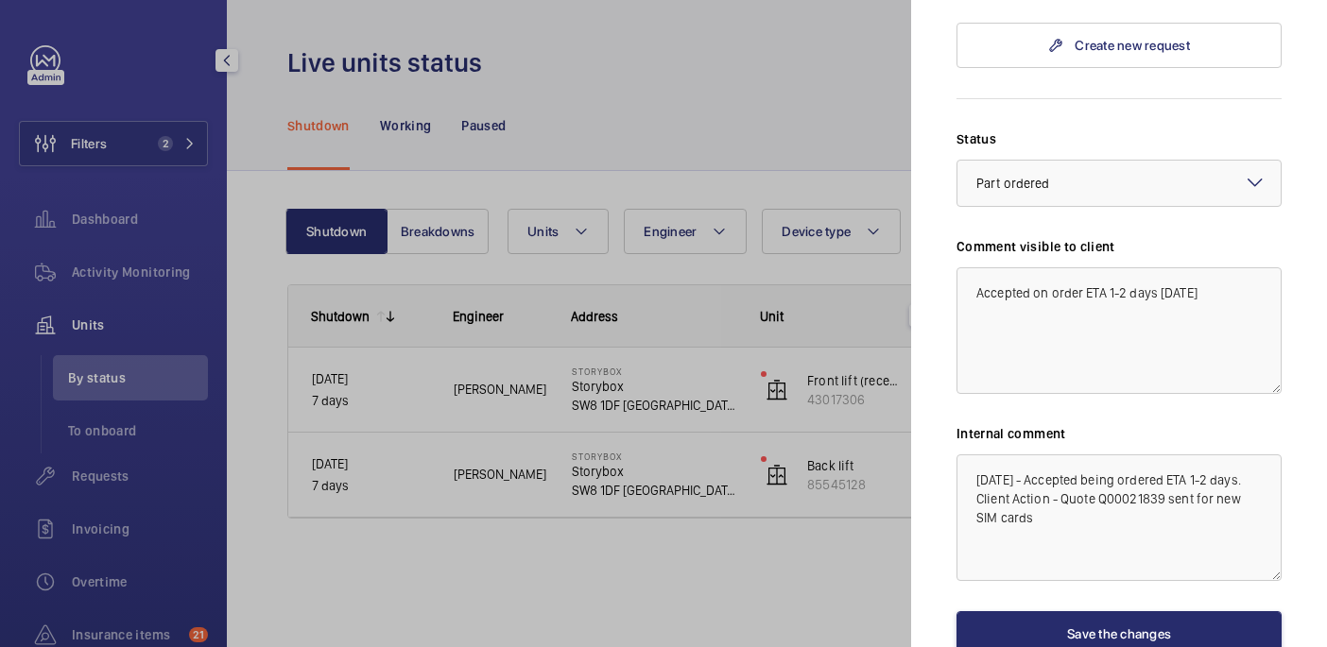
scroll to position [0, 0]
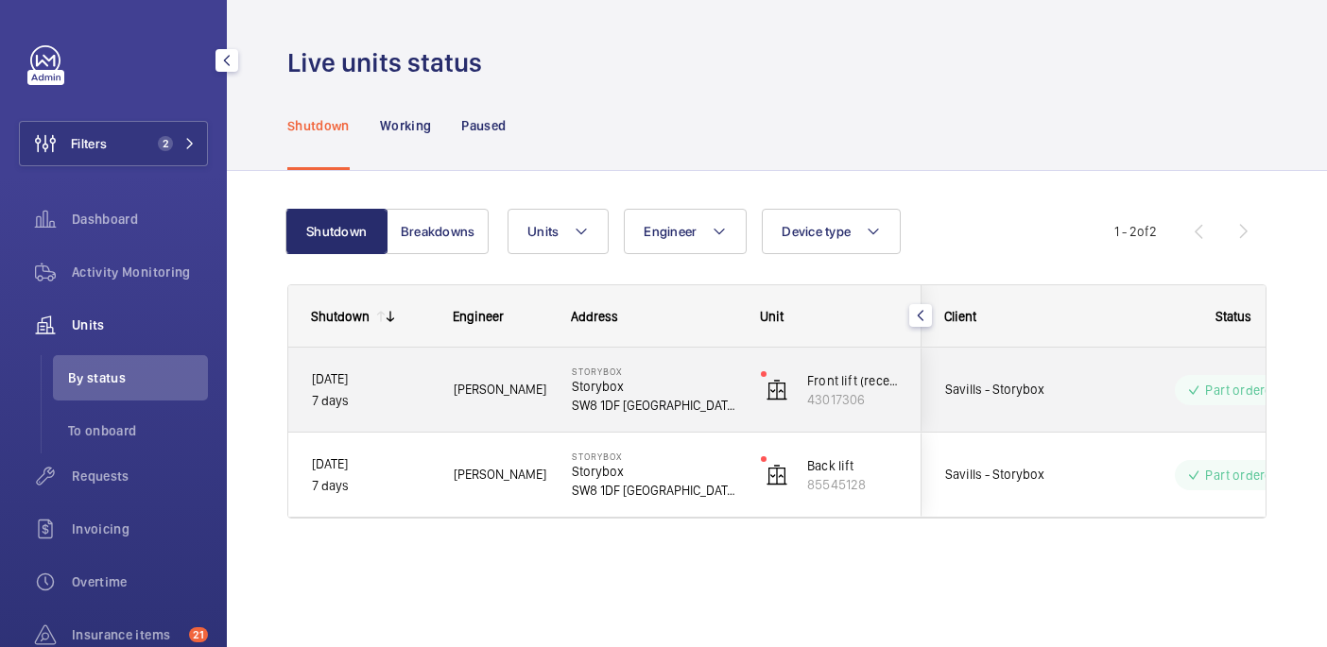
click at [1027, 388] on span "Savills - Storybox" at bounding box center [1018, 390] width 146 height 22
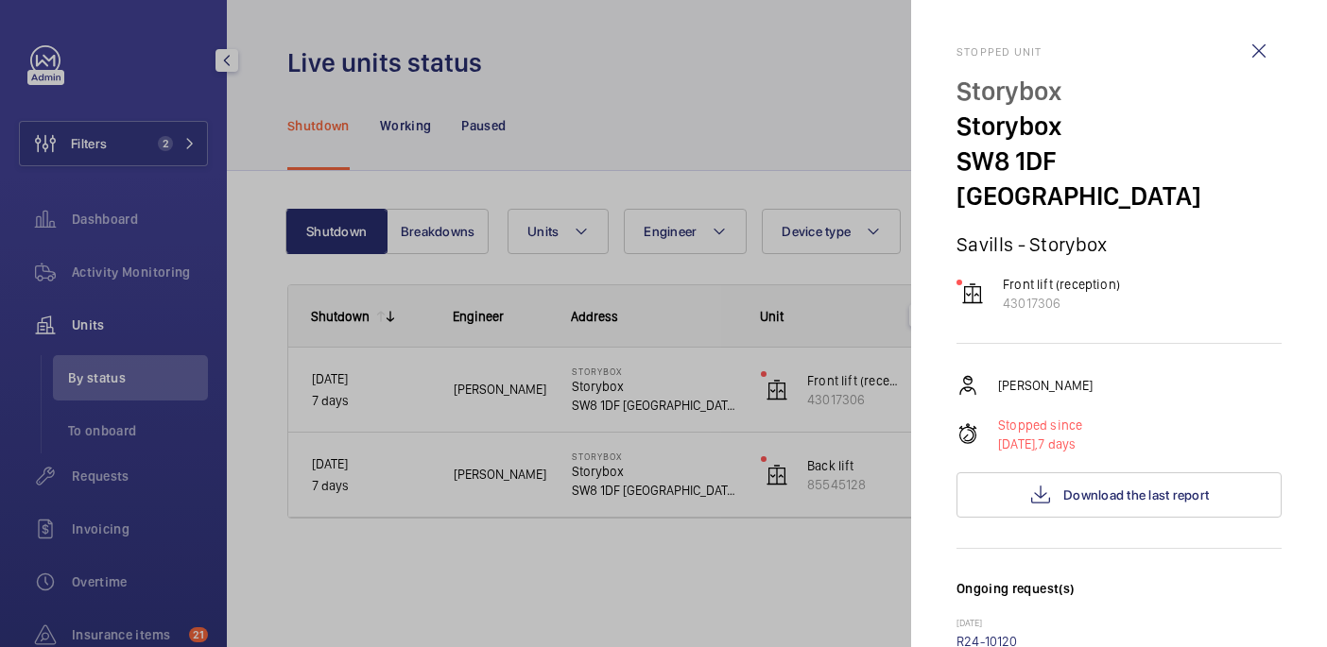
scroll to position [864, 0]
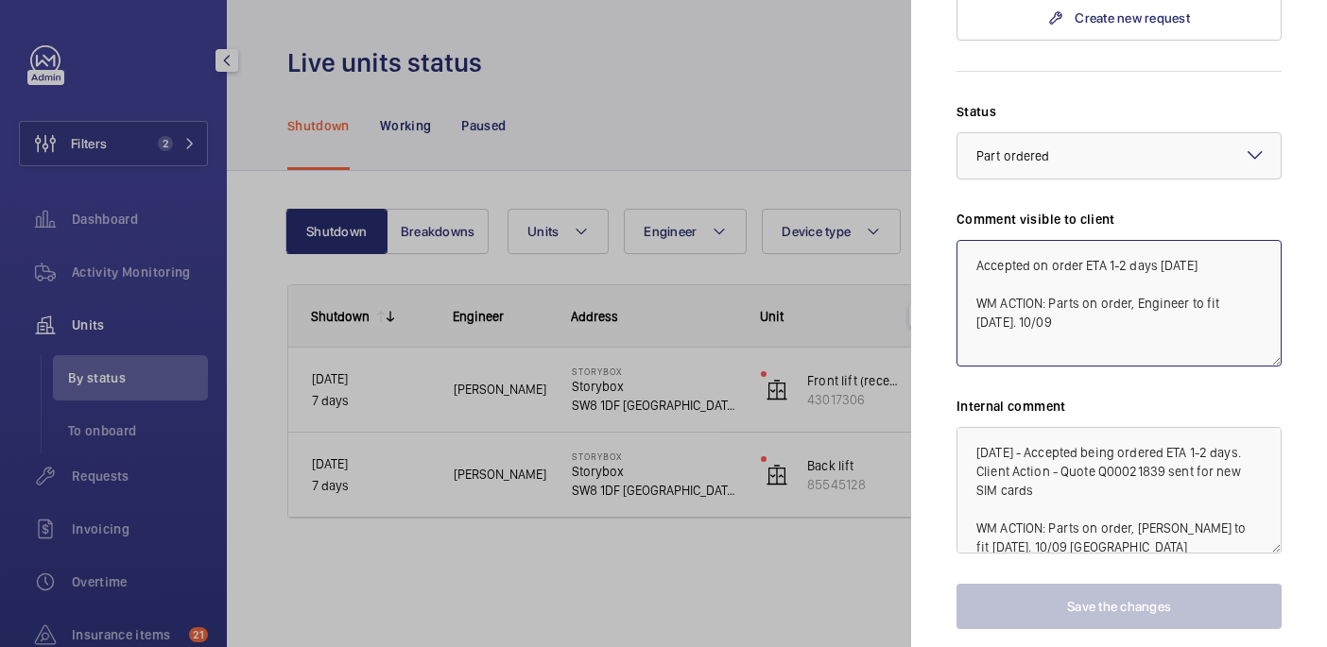
drag, startPoint x: 970, startPoint y: 268, endPoint x: 1105, endPoint y: 292, distance: 136.2
click at [1105, 292] on textarea "Accepted on order ETA 1-2 days 03/09/25 WM ACTION: Parts on order, Engineer to …" at bounding box center [1118, 303] width 325 height 127
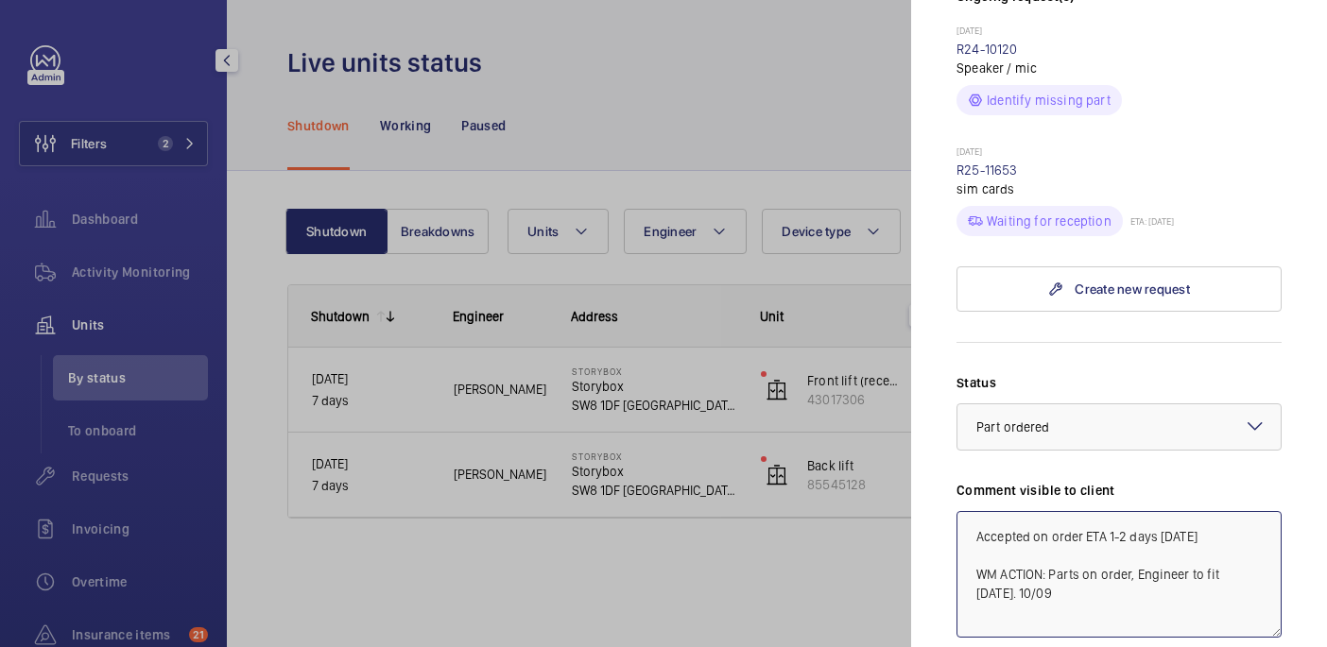
scroll to position [11, 0]
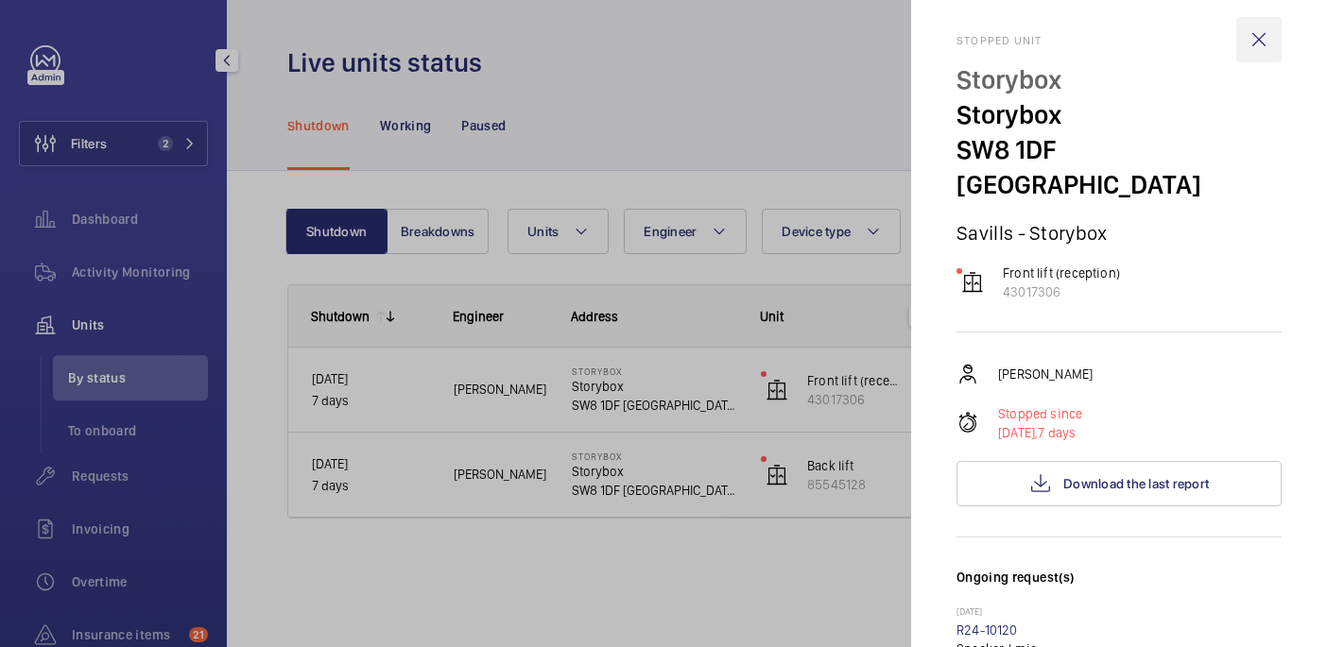
click at [1262, 39] on wm-front-icon-button at bounding box center [1258, 39] width 45 height 45
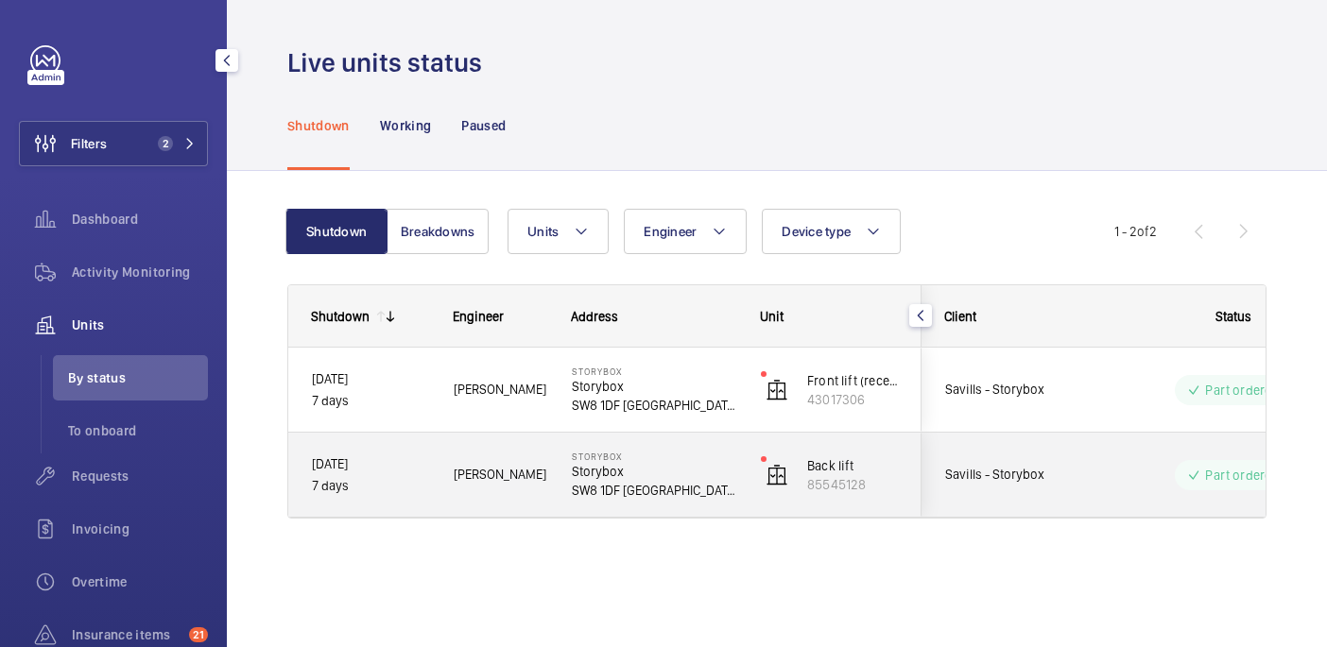
click at [1063, 442] on div "Savills - Storybox" at bounding box center [1006, 475] width 170 height 84
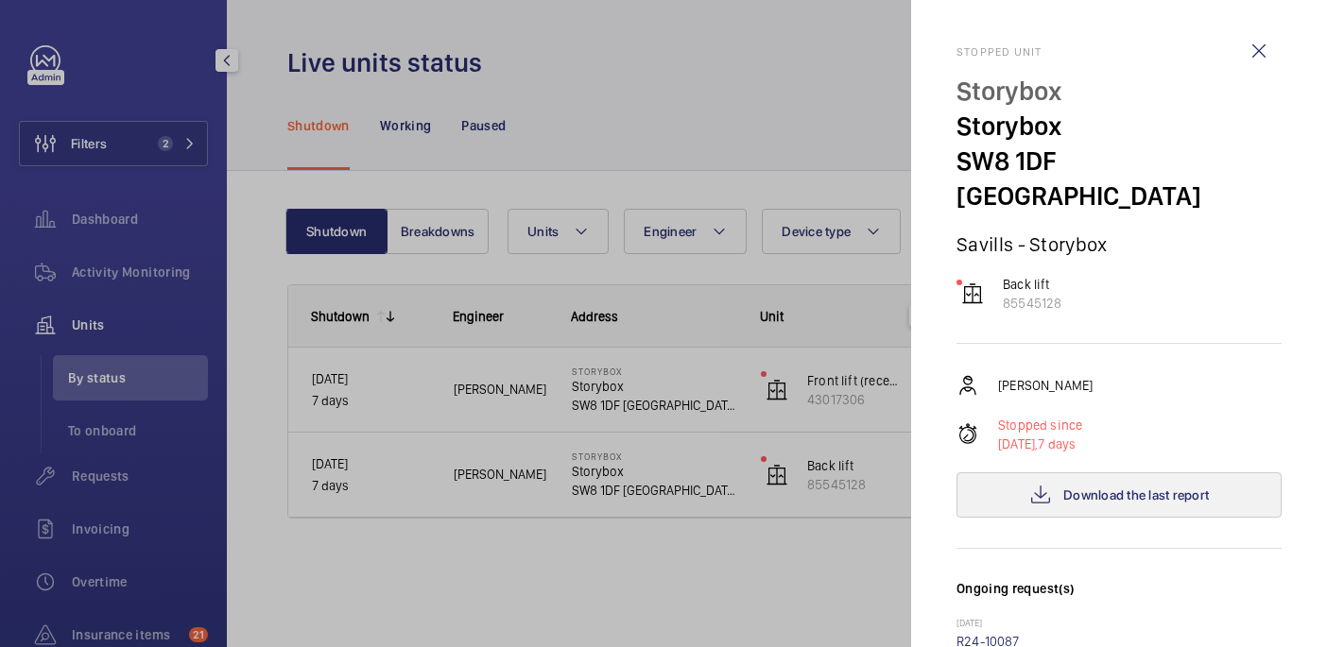
scroll to position [496, 0]
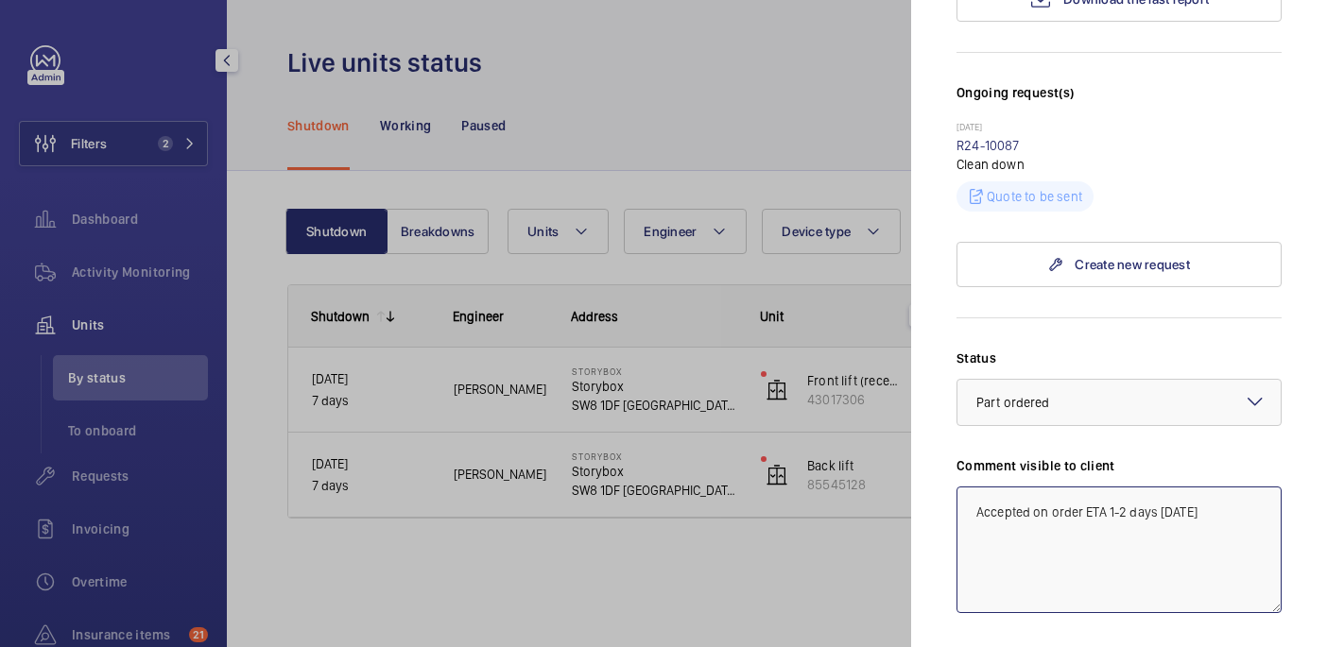
click at [1237, 488] on textarea "Accepted on order ETA 1-2 days 03/09/25" at bounding box center [1118, 550] width 325 height 127
paste textarea "WM ACTION: Parts on order, Engineer to fit tomorrow. 10/09"
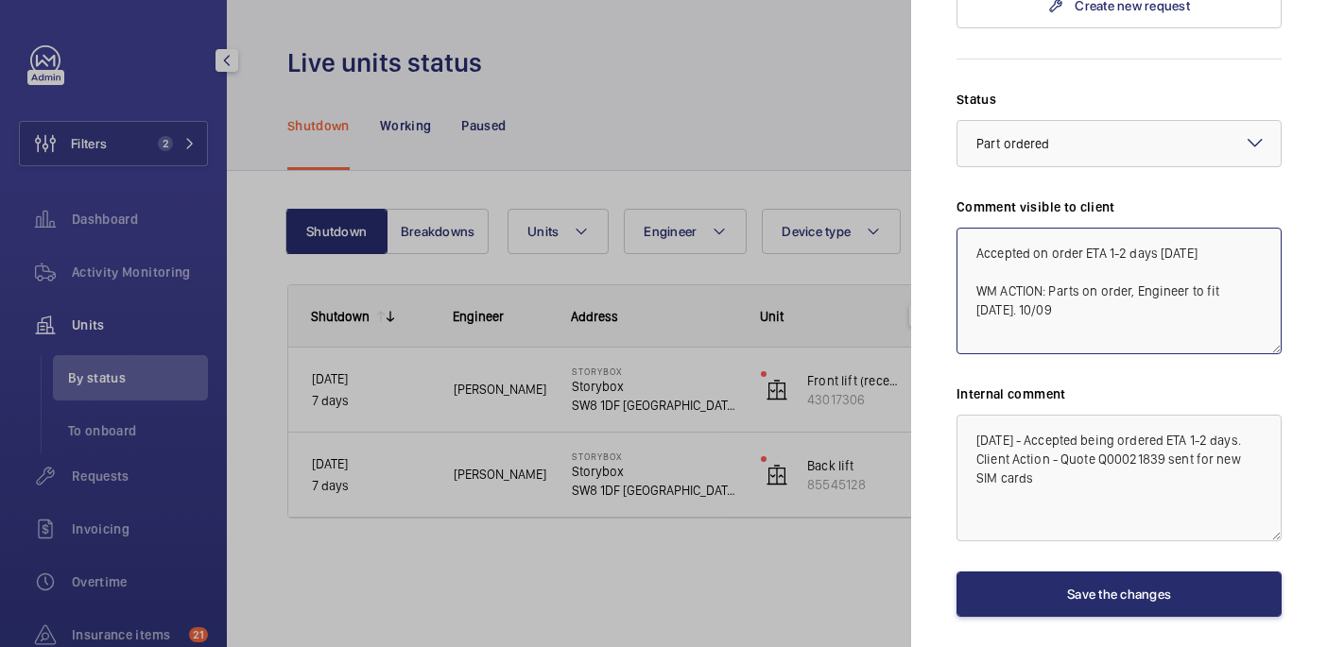
scroll to position [765, 0]
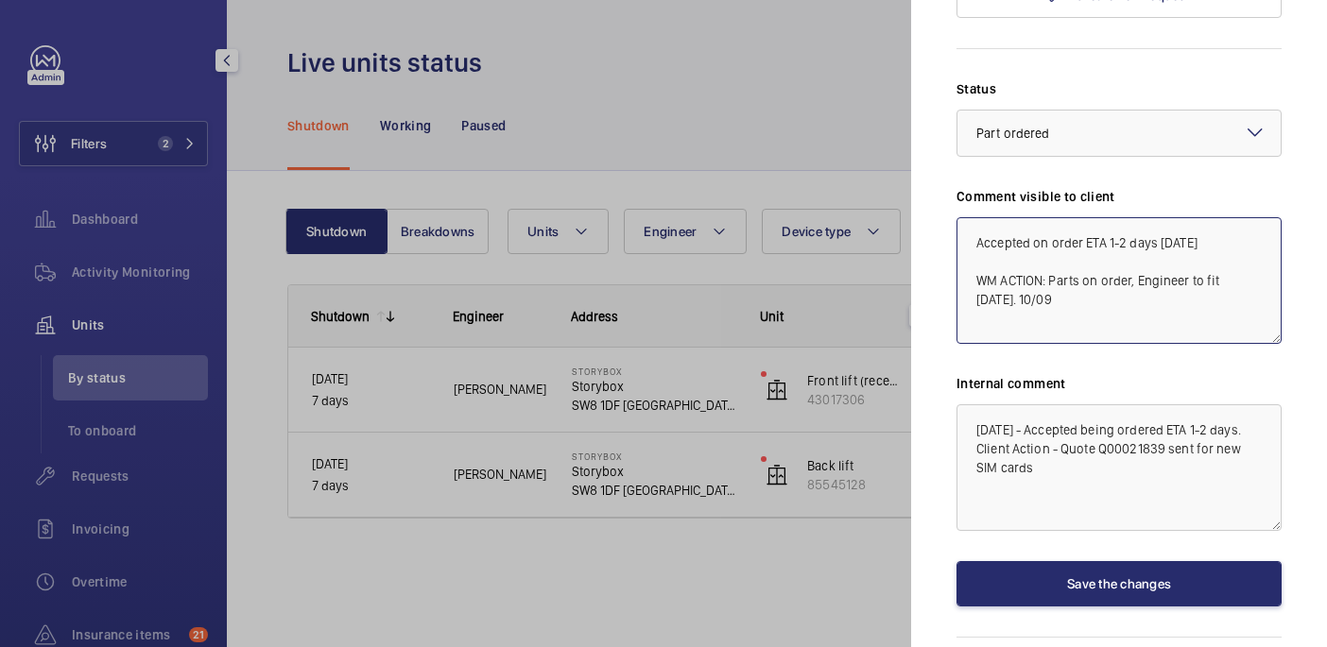
type textarea "Accepted on order ETA 1-2 days 03/09/25 WM ACTION: Parts on order, Engineer to …"
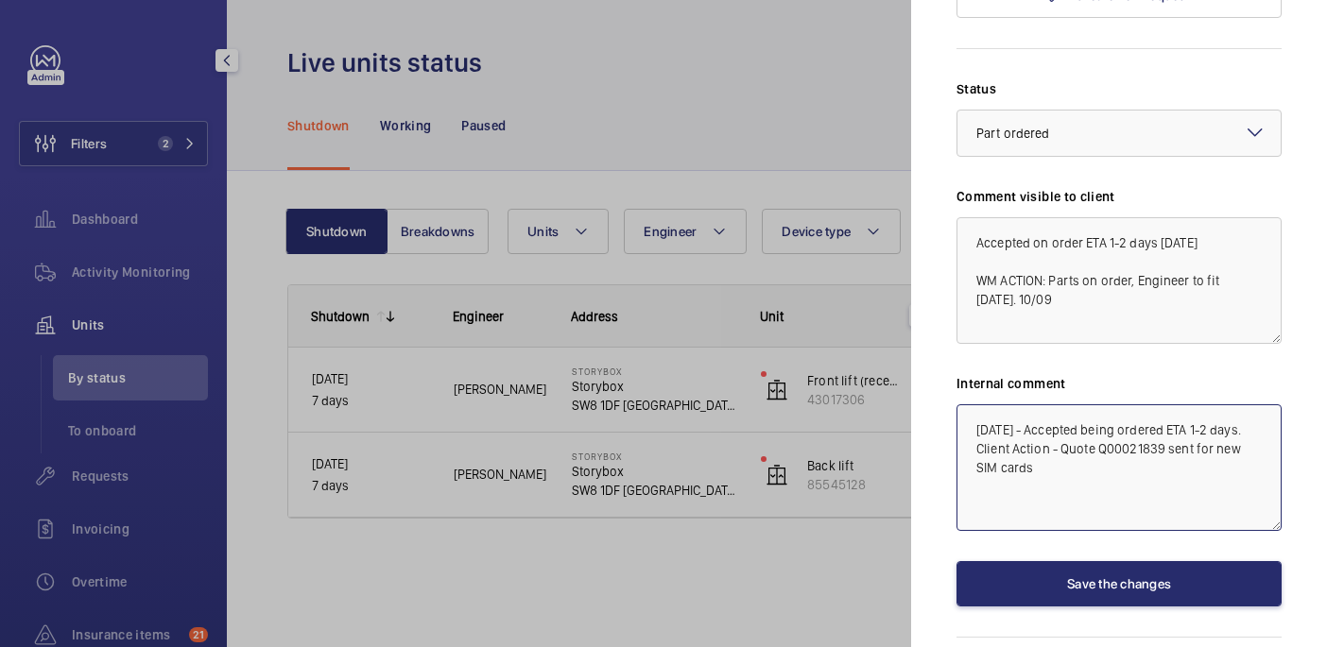
click at [1137, 447] on textarea "03/09/25 - Accepted being ordered ETA 1-2 days. Client Action - Quote Q00021839…" at bounding box center [1118, 467] width 325 height 127
paste textarea "WM ACTION: Parts on order, Engineer to fit tomorrow. 10/09"
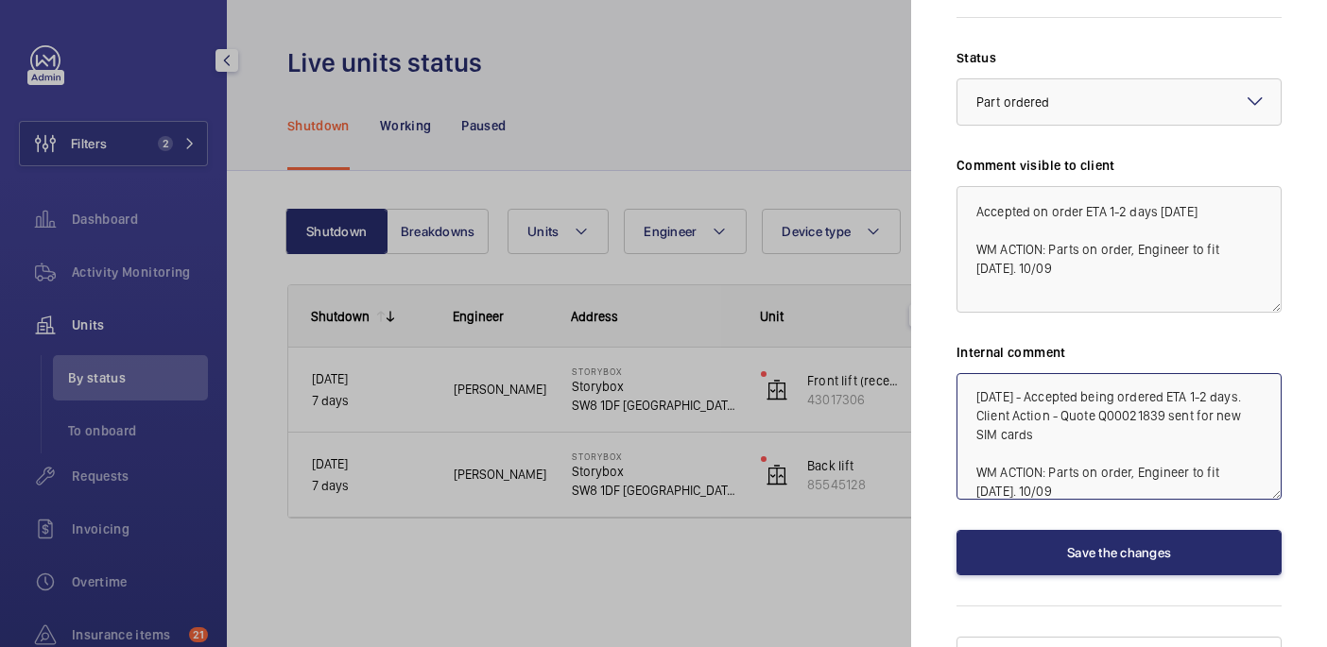
click at [1186, 441] on textarea "03/09/25 - Accepted being ordered ETA 1-2 days. Client Action - Quote Q00021839…" at bounding box center [1118, 436] width 325 height 127
click at [1093, 454] on textarea "03/09/25 - Accepted being ordered ETA 1-2 days. Client Action - Quote Q00021839…" at bounding box center [1118, 436] width 325 height 127
type textarea "03/09/25 - Accepted being ordered ETA 1-2 days. Client Action - Quote Q00021839…"
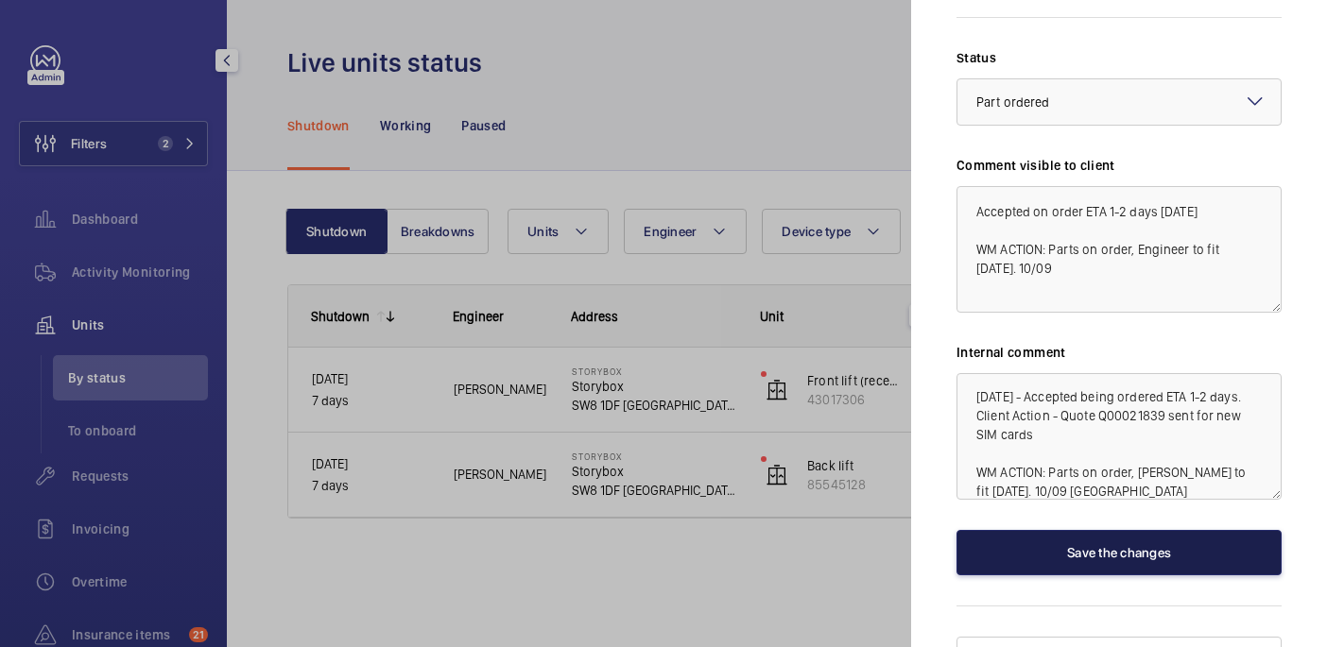
click at [1110, 537] on button "Save the changes" at bounding box center [1118, 552] width 325 height 45
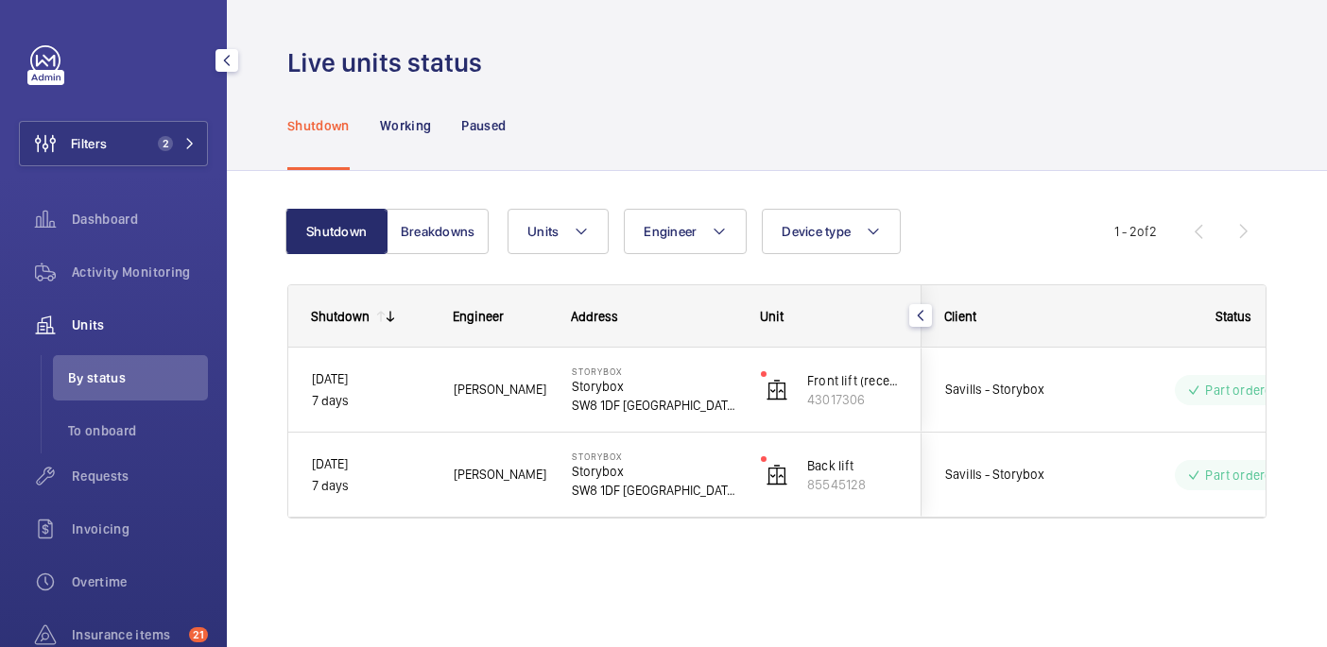
scroll to position [0, 0]
click at [137, 146] on button "Filters 2" at bounding box center [113, 143] width 189 height 45
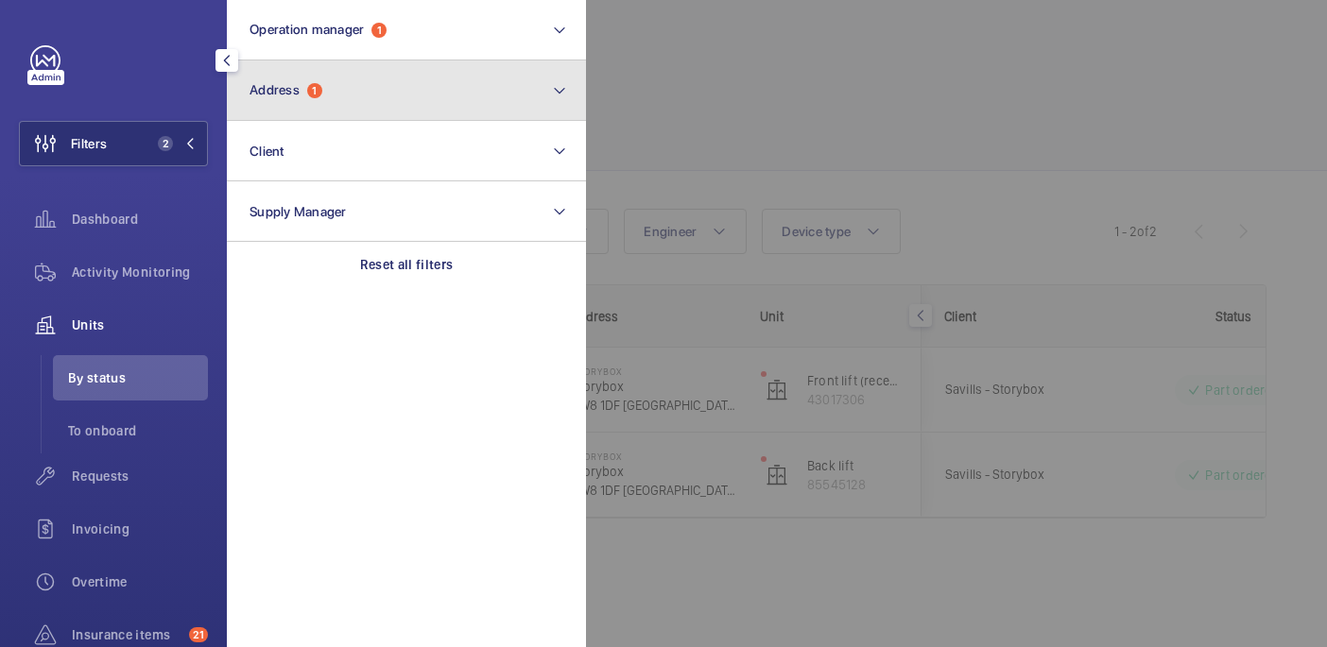
click at [319, 94] on span "1" at bounding box center [314, 90] width 15 height 15
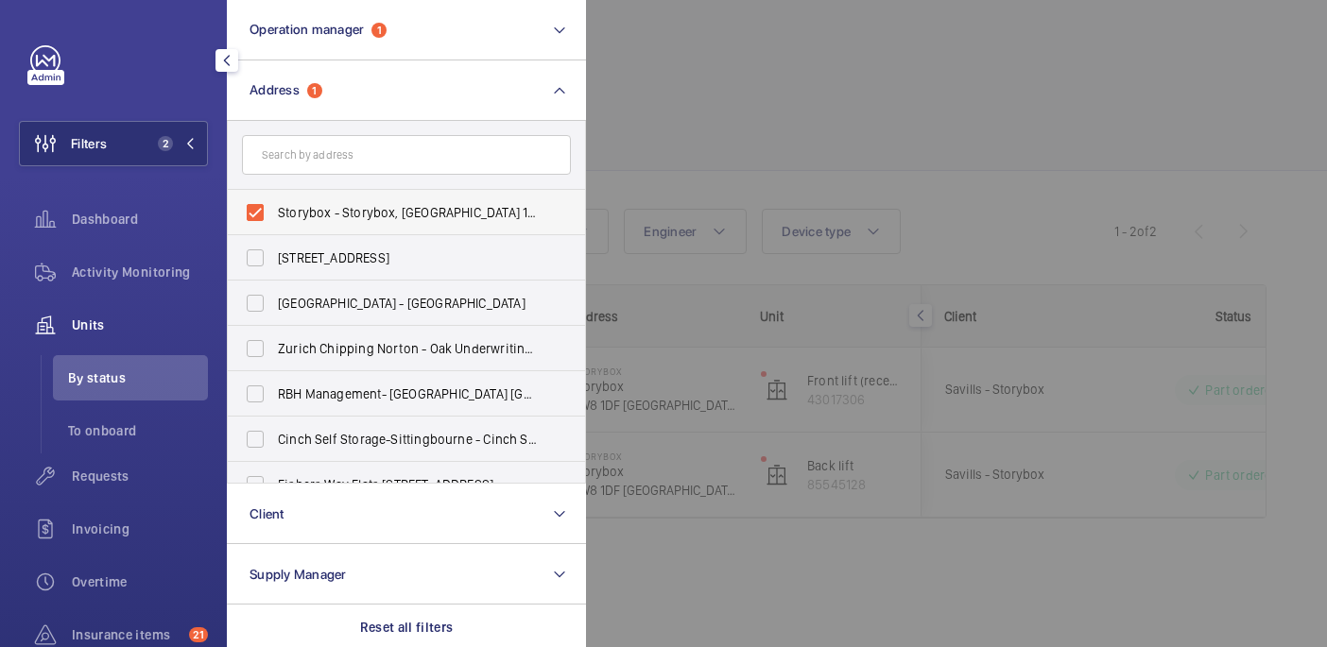
click at [305, 209] on span "Storybox - Storybox, LONDON SW8 1DF" at bounding box center [408, 212] width 260 height 19
click at [274, 209] on input "Storybox - Storybox, LONDON SW8 1DF" at bounding box center [255, 213] width 38 height 38
checkbox input "false"
click at [898, 60] on div at bounding box center [1249, 323] width 1327 height 647
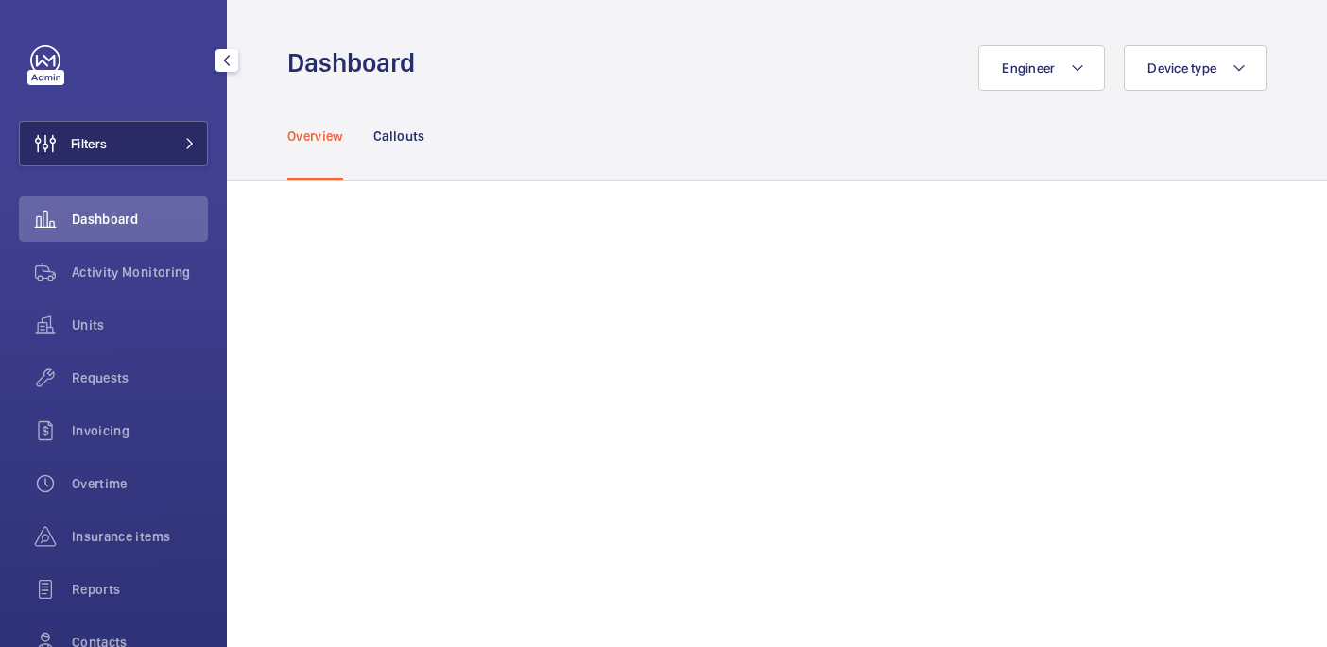
click at [112, 145] on button "Filters" at bounding box center [113, 143] width 189 height 45
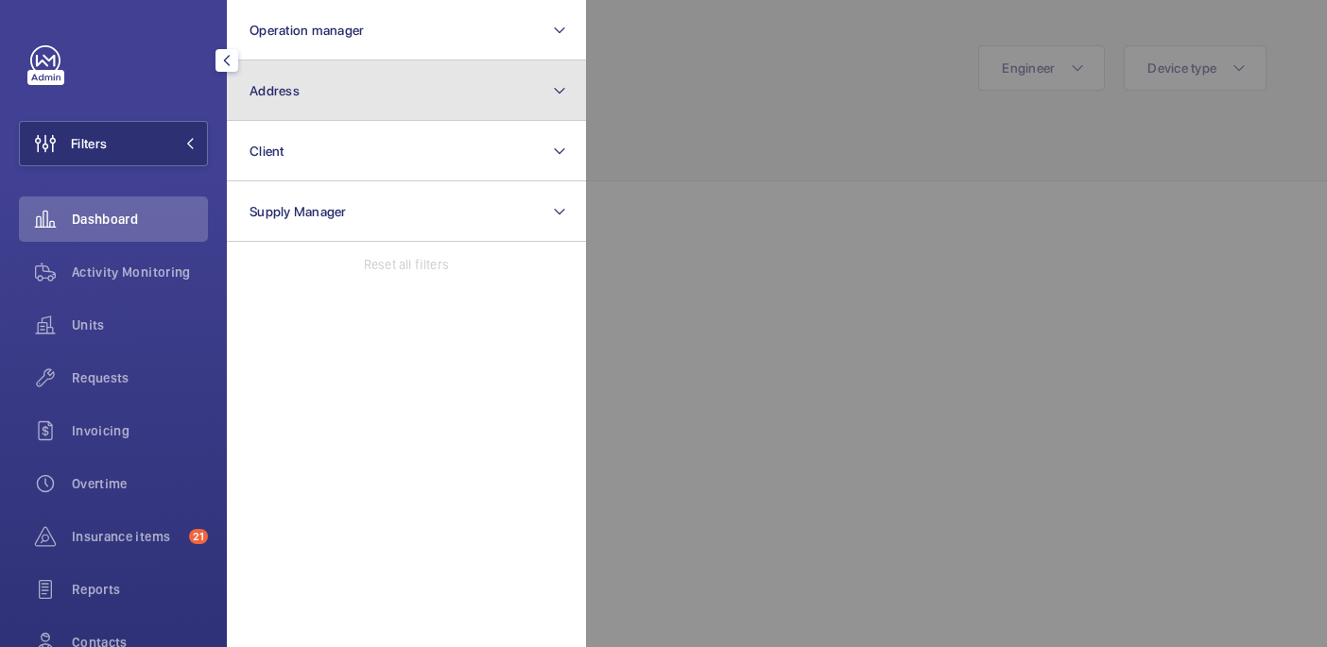
click at [351, 108] on button "Address" at bounding box center [406, 90] width 359 height 60
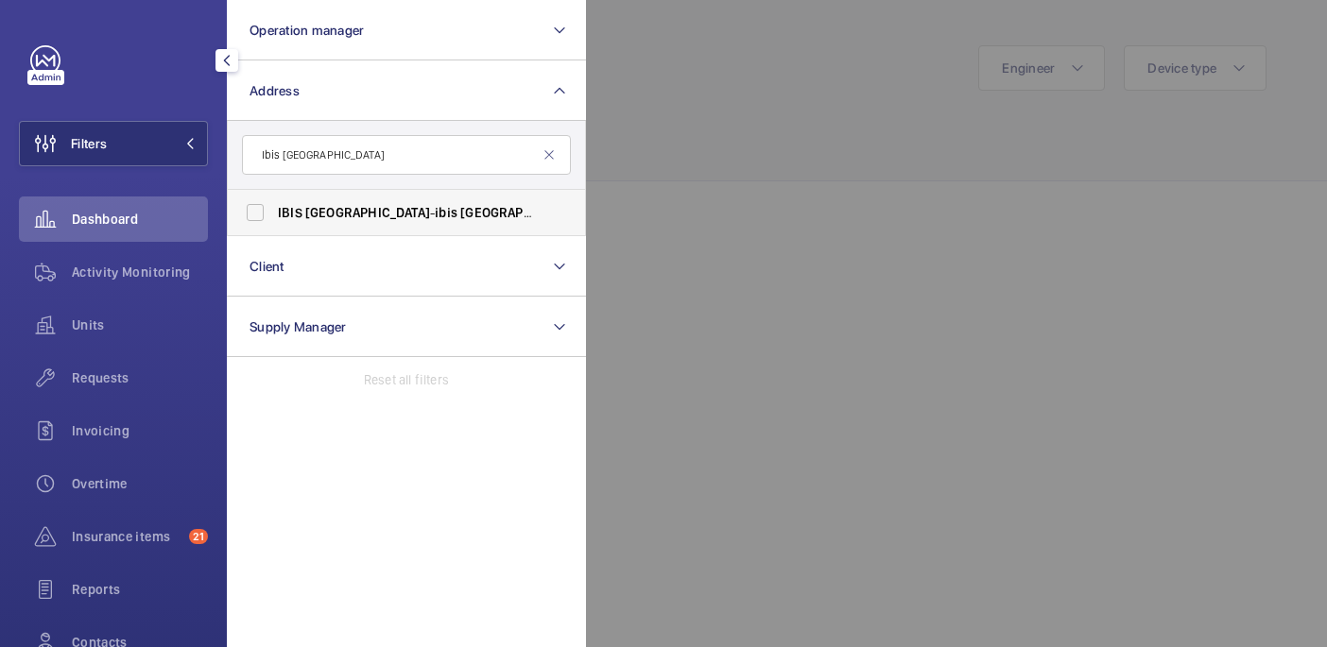
type input "Ibis [GEOGRAPHIC_DATA]"
click at [382, 218] on span "IBIS CAMBRIDGE - ibis [GEOGRAPHIC_DATA], [GEOGRAPHIC_DATA]" at bounding box center [408, 212] width 260 height 19
click at [274, 218] on input "IBIS CAMBRIDGE - ibis [GEOGRAPHIC_DATA], [GEOGRAPHIC_DATA]" at bounding box center [255, 213] width 38 height 38
checkbox input "true"
click at [683, 173] on div at bounding box center [1249, 323] width 1327 height 647
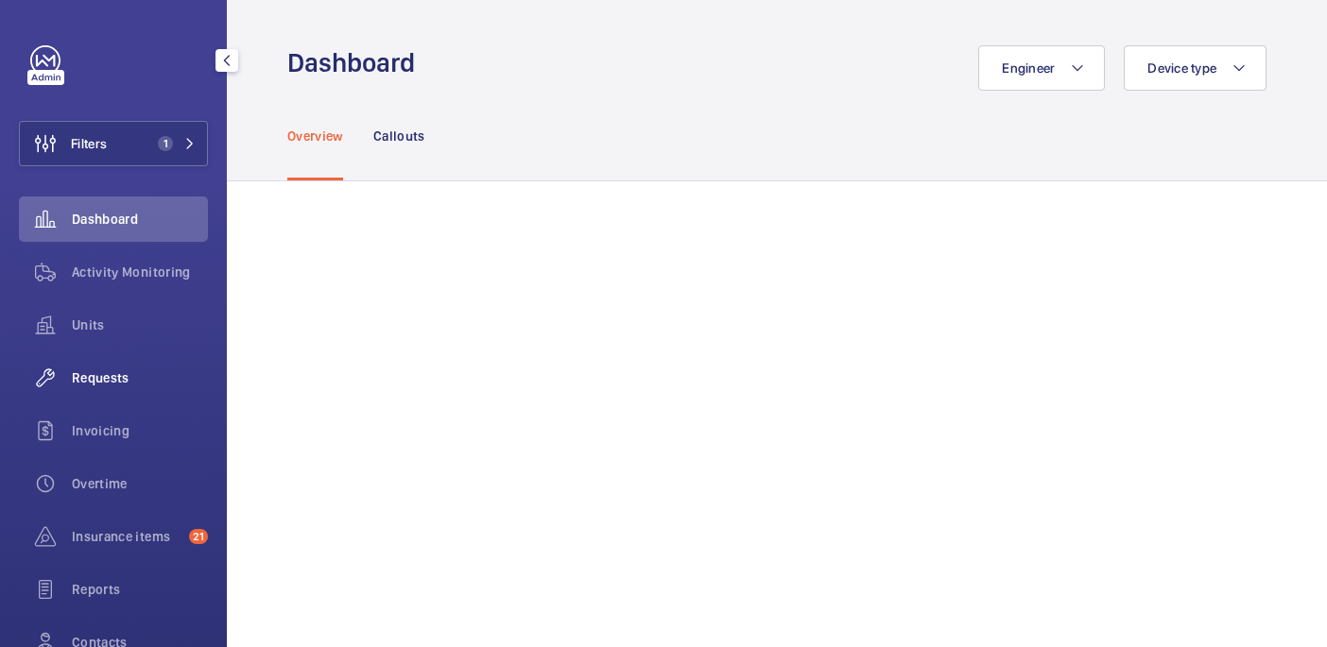
click at [109, 381] on span "Requests" at bounding box center [140, 378] width 136 height 19
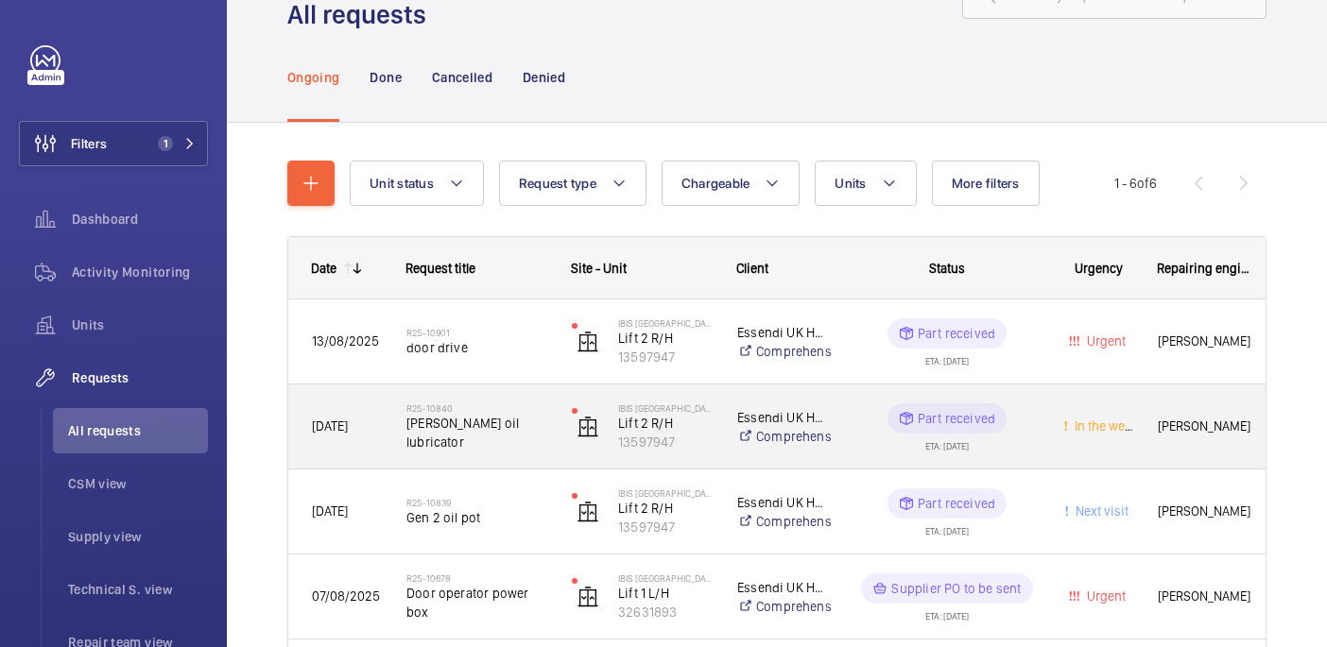
scroll to position [84, 0]
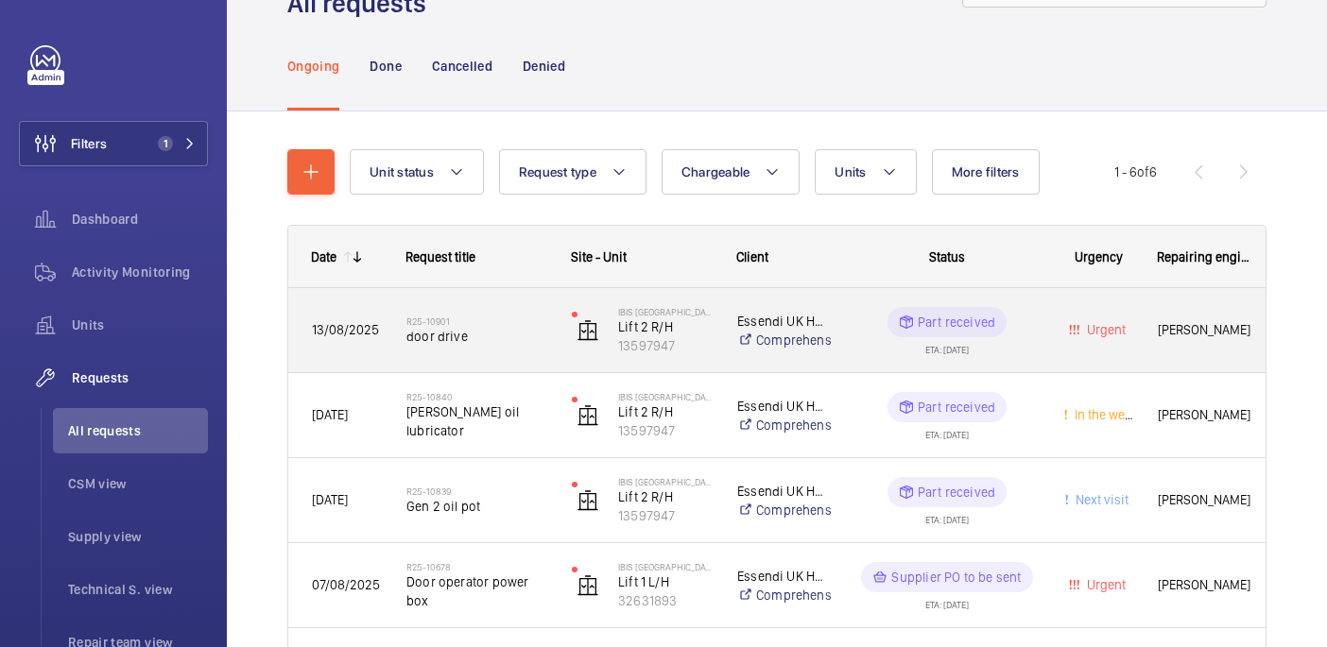
click at [832, 360] on div "Part received ETA: [DATE]" at bounding box center [936, 330] width 208 height 84
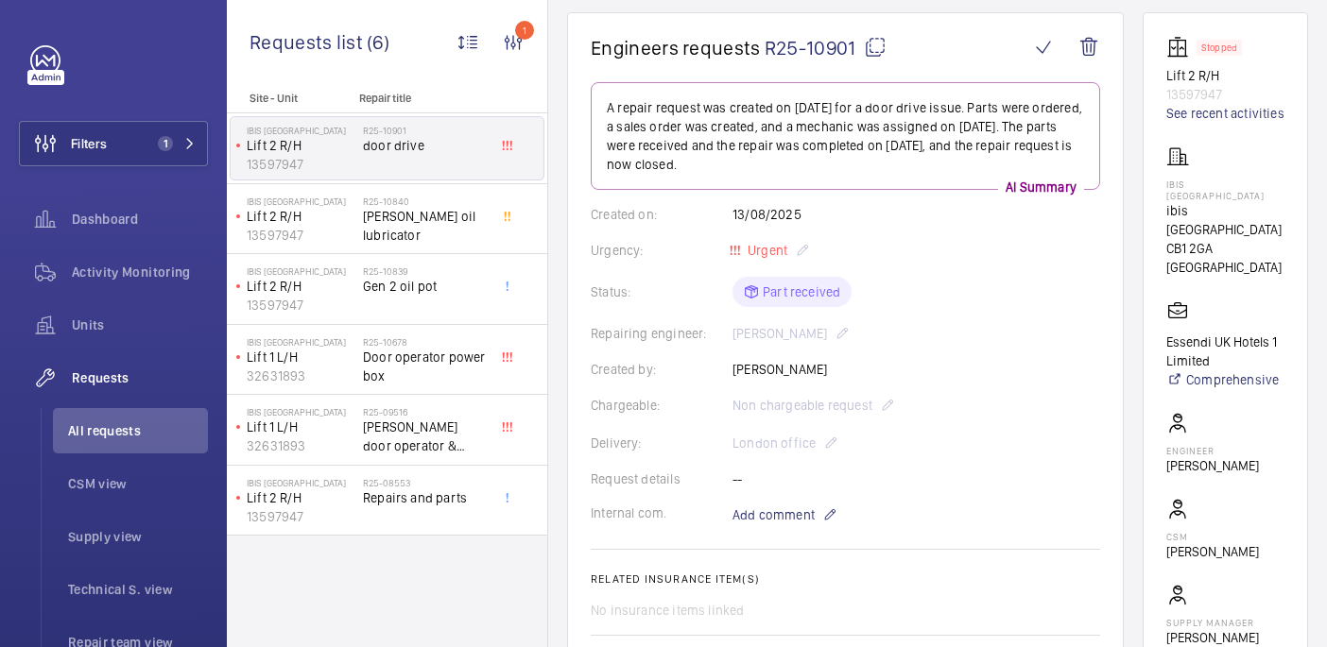
scroll to position [174, 0]
click at [1228, 193] on div "IBIS CAMBRIDGE ibis [GEOGRAPHIC_DATA] 2GA [GEOGRAPHIC_DATA]" at bounding box center [1225, 209] width 118 height 131
copy p "IBIS [GEOGRAPHIC_DATA]"
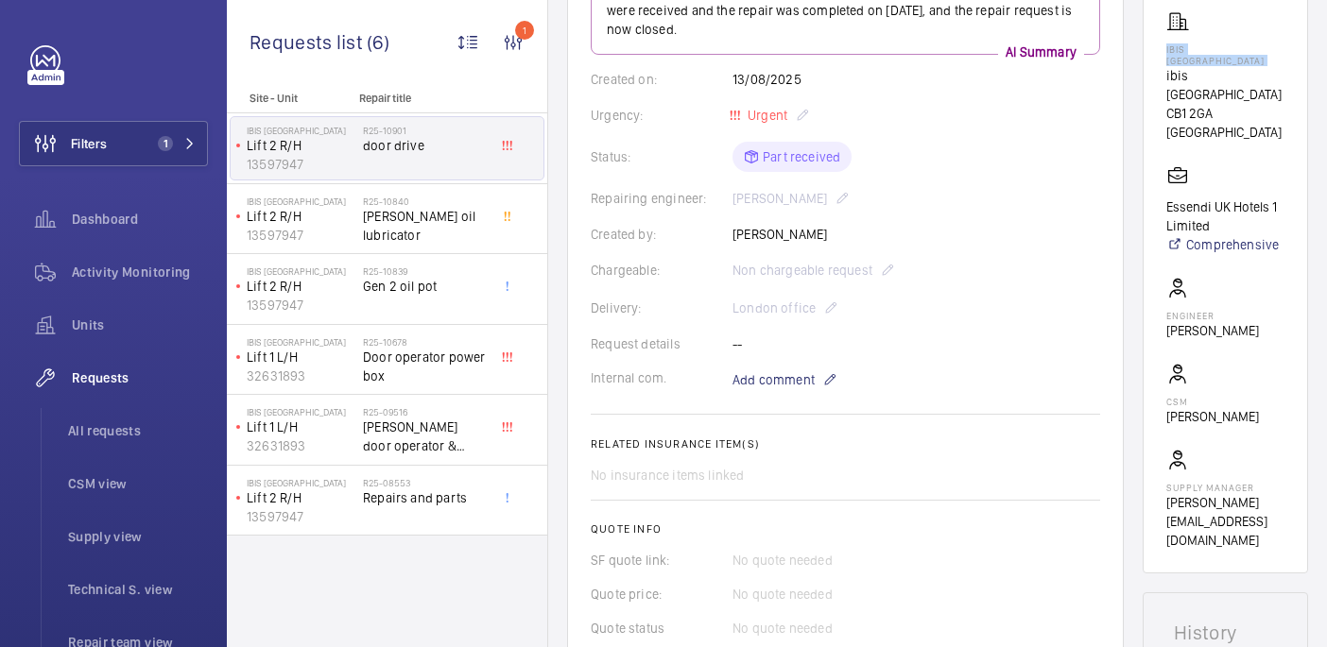
scroll to position [186, 0]
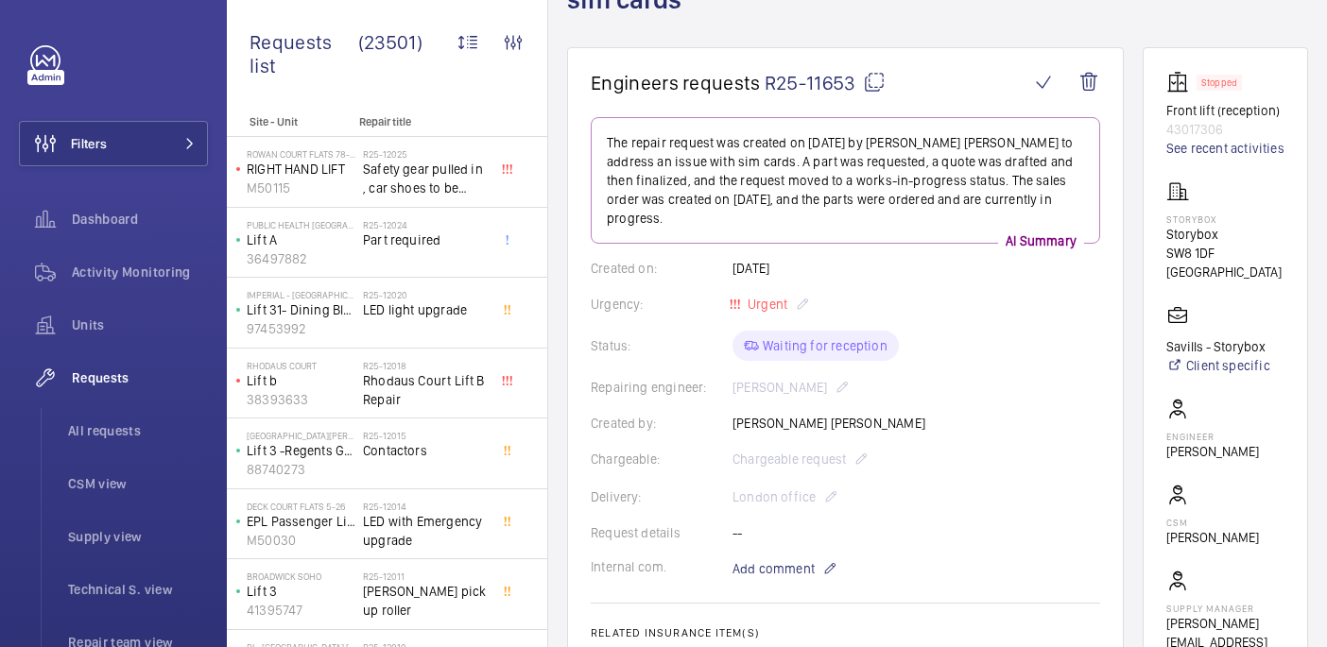
scroll to position [29, 0]
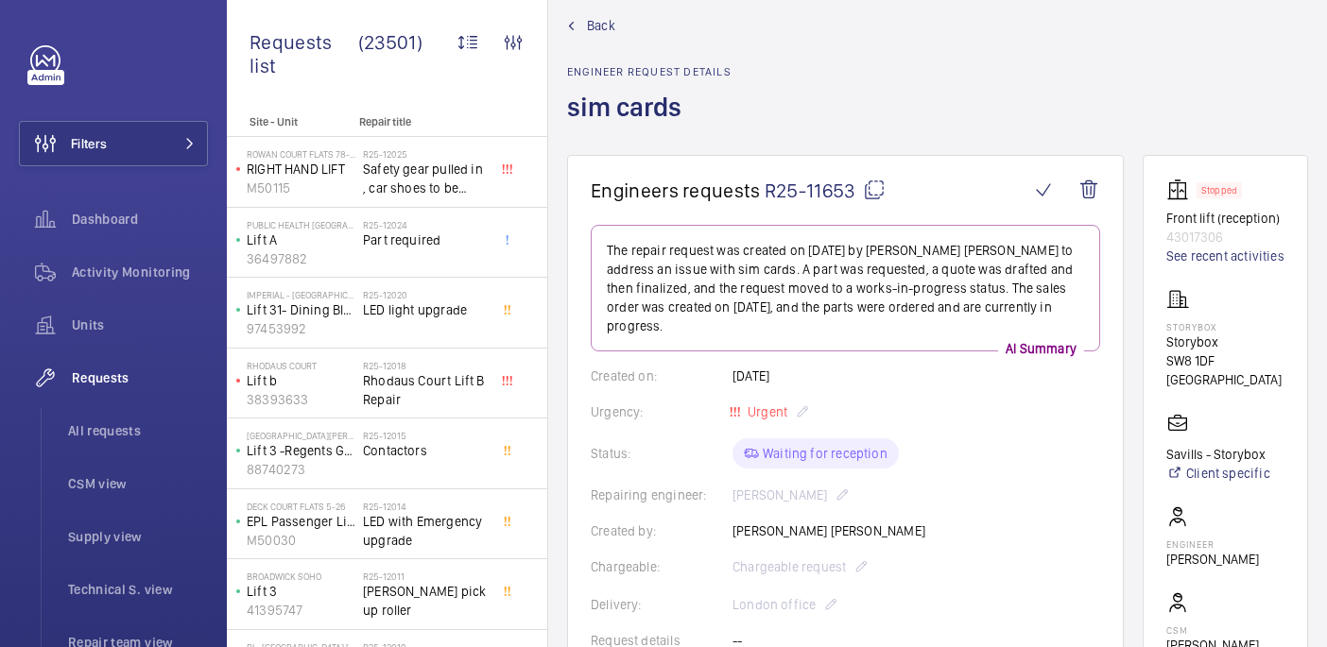
click at [874, 188] on mat-icon at bounding box center [874, 190] width 23 height 23
click at [1228, 333] on p "Storybox" at bounding box center [1225, 326] width 118 height 11
copy p "Storybox"
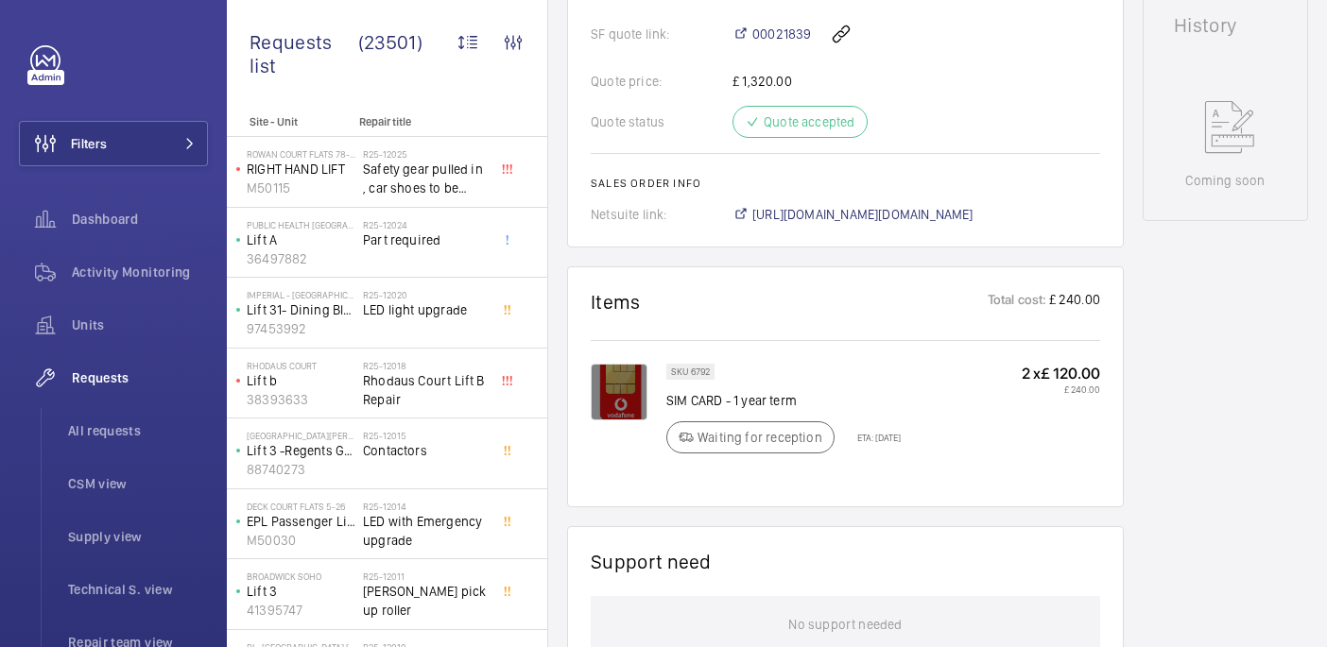
scroll to position [948, 0]
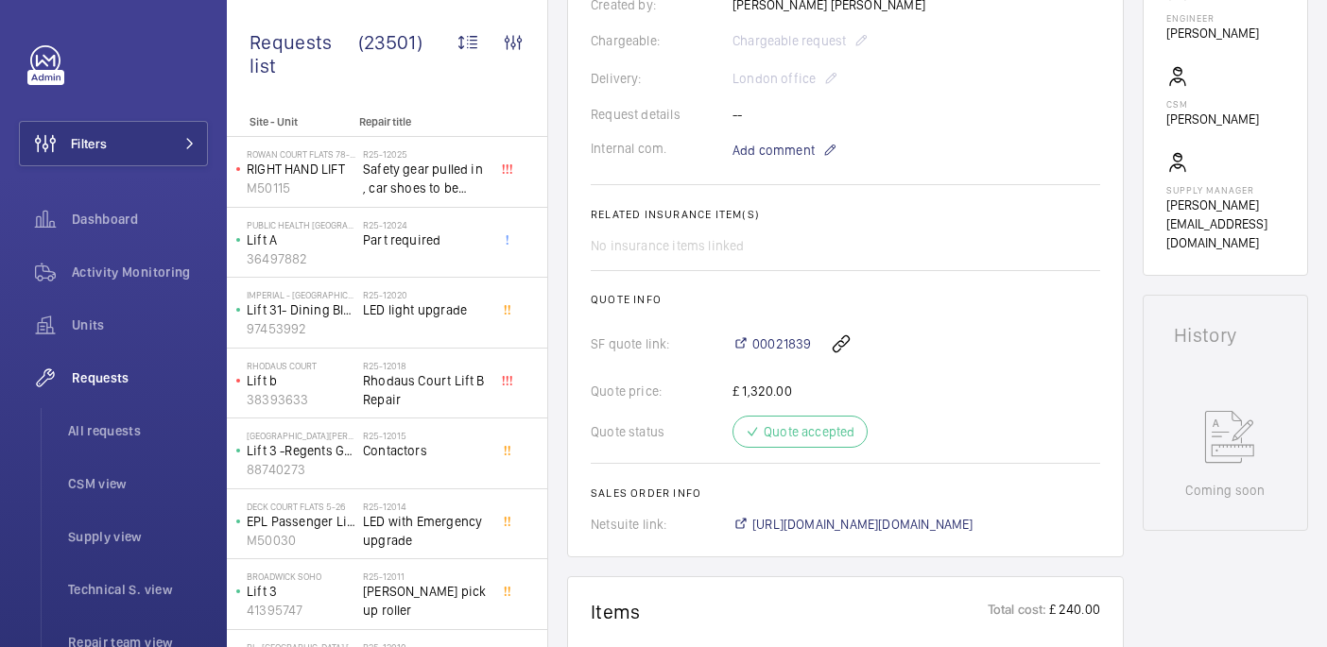
scroll to position [484, 0]
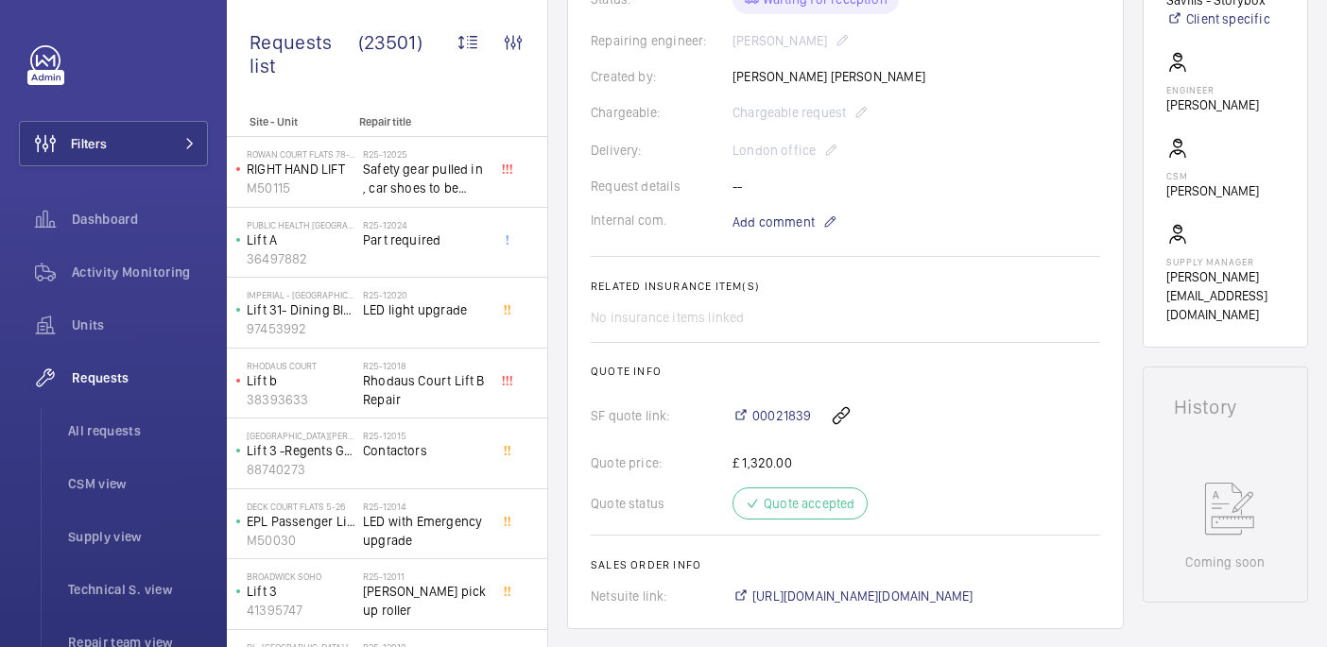
click at [757, 190] on wm-front-card-body "The repair request was created on [DATE] by [PERSON_NAME] [PERSON_NAME] to addr…" at bounding box center [845, 187] width 509 height 835
click at [757, 213] on span "Add comment" at bounding box center [773, 222] width 82 height 19
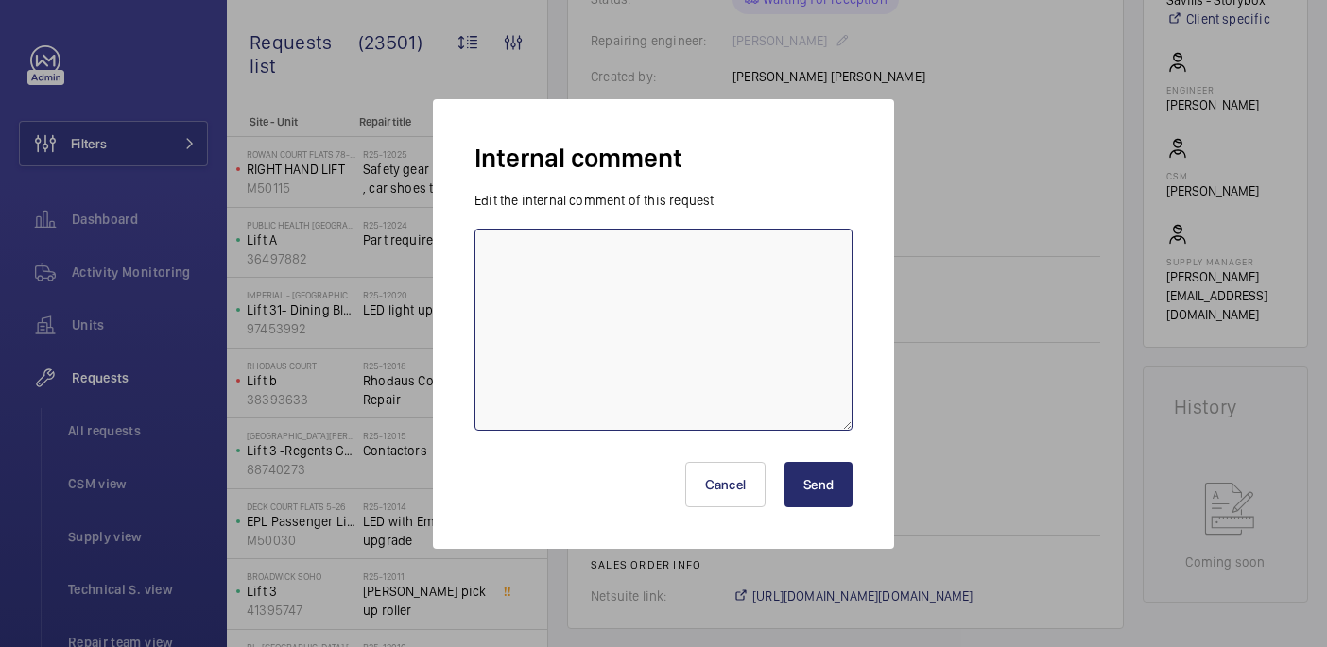
click at [655, 313] on textarea at bounding box center [663, 330] width 378 height 202
click at [600, 257] on textarea "was delivered [DATE]" at bounding box center [663, 330] width 378 height 202
click at [710, 258] on textarea "was delivered [DATE]" at bounding box center [663, 330] width 378 height 202
type textarea "was delivered [DATE] supplier confirmed POD - 10/09 [GEOGRAPHIC_DATA]"
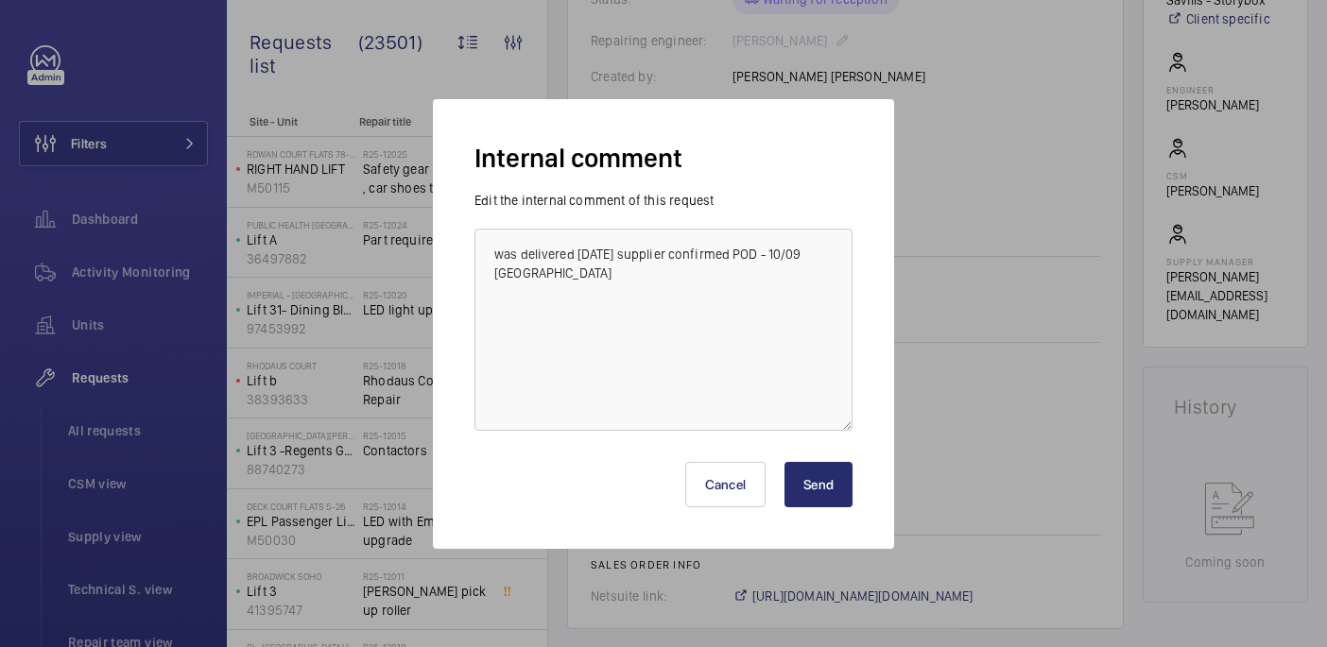
click at [827, 467] on button "Send" at bounding box center [818, 484] width 68 height 45
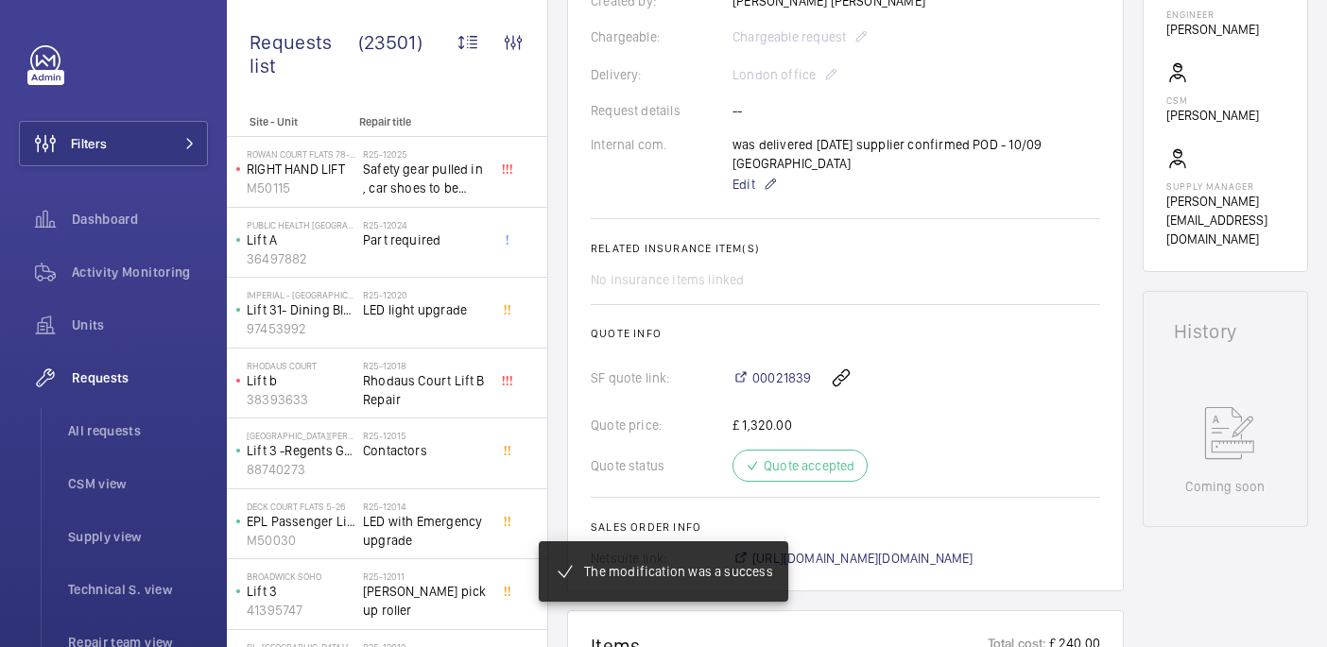
scroll to position [1229, 0]
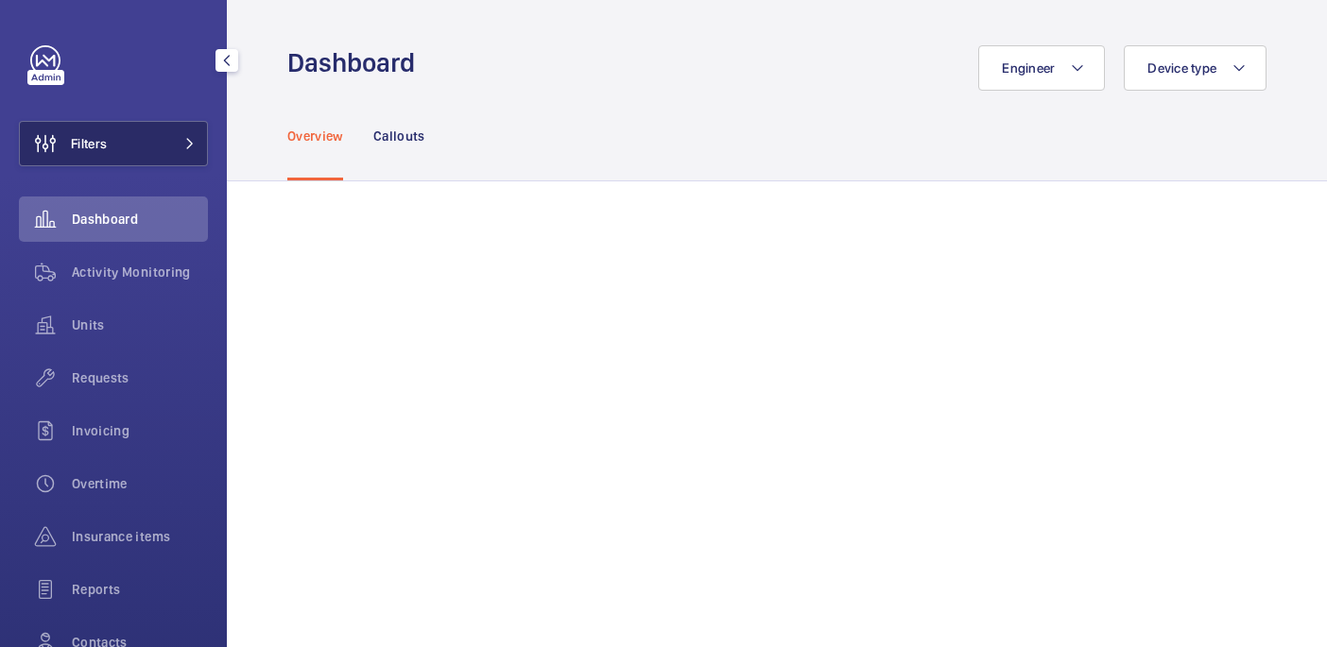
click at [146, 143] on button "Filters" at bounding box center [113, 143] width 189 height 45
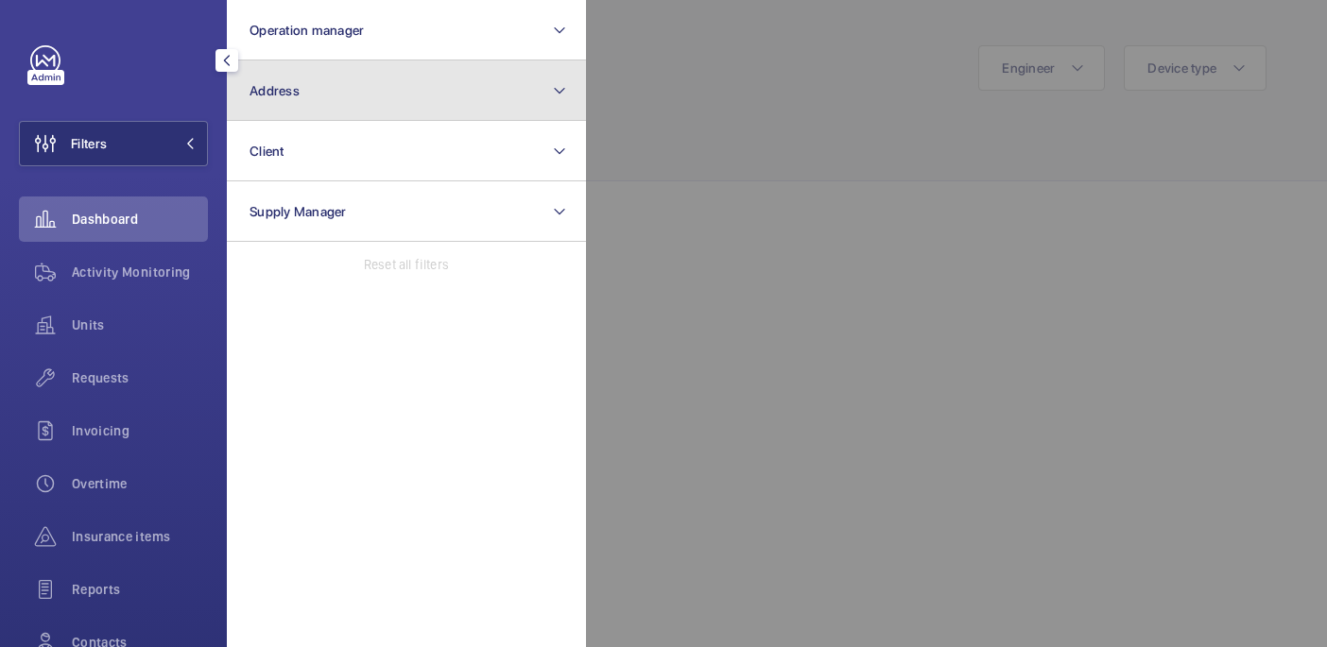
click at [329, 105] on button "Address" at bounding box center [406, 90] width 359 height 60
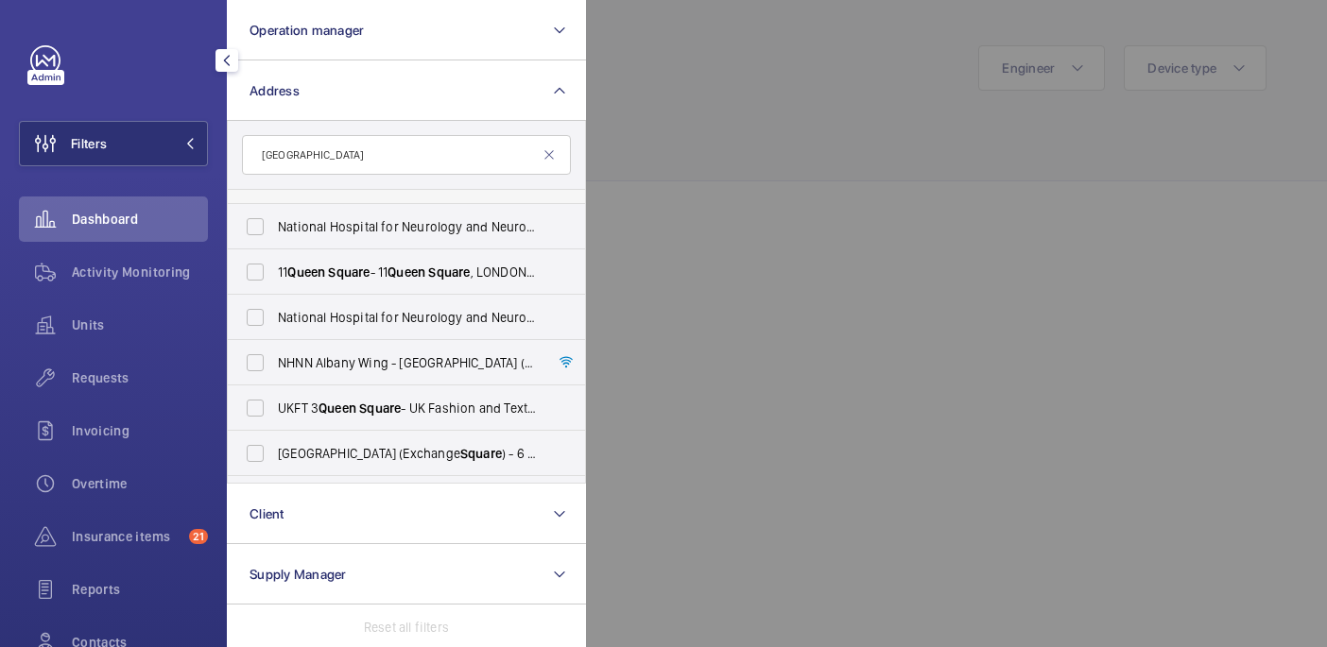
scroll to position [79, 0]
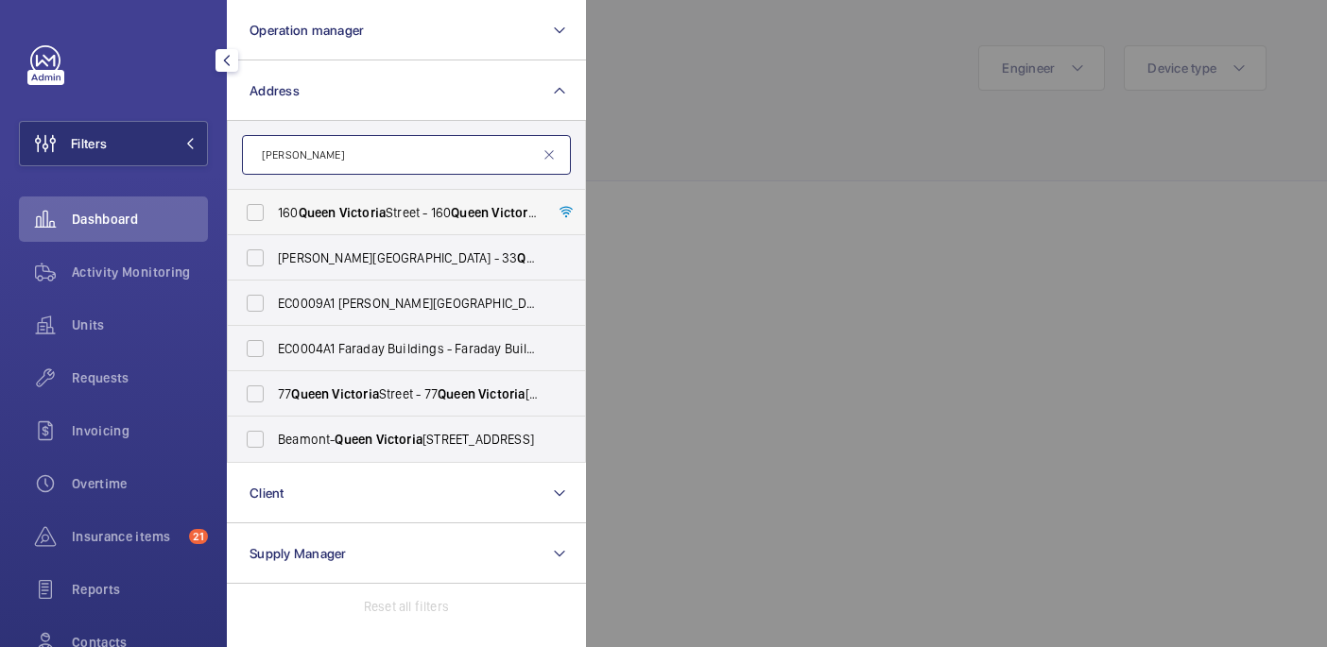
type input "[PERSON_NAME]"
click at [454, 218] on span "[STREET_ADDRESS] - [STREET_ADDRESS]" at bounding box center [408, 212] width 260 height 19
click at [274, 218] on input "[STREET_ADDRESS] - [STREET_ADDRESS]" at bounding box center [255, 213] width 38 height 38
checkbox input "true"
click at [706, 167] on div at bounding box center [1249, 323] width 1327 height 647
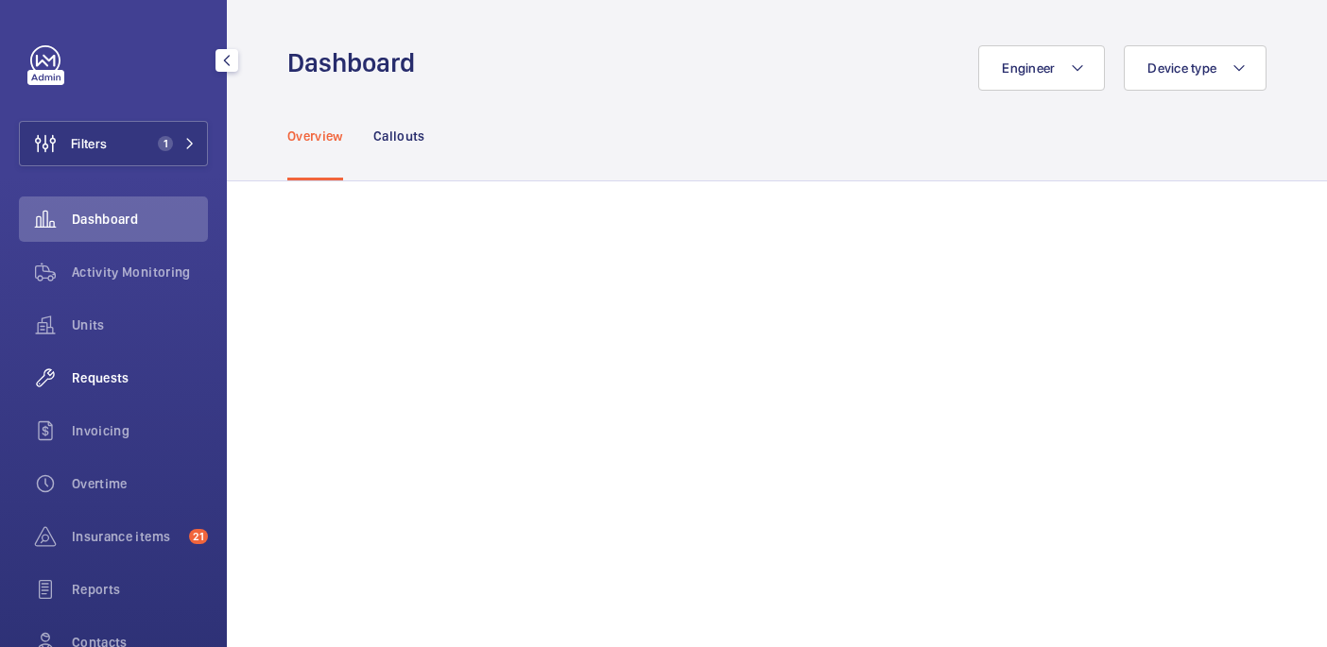
click at [104, 389] on div "Requests" at bounding box center [113, 377] width 189 height 45
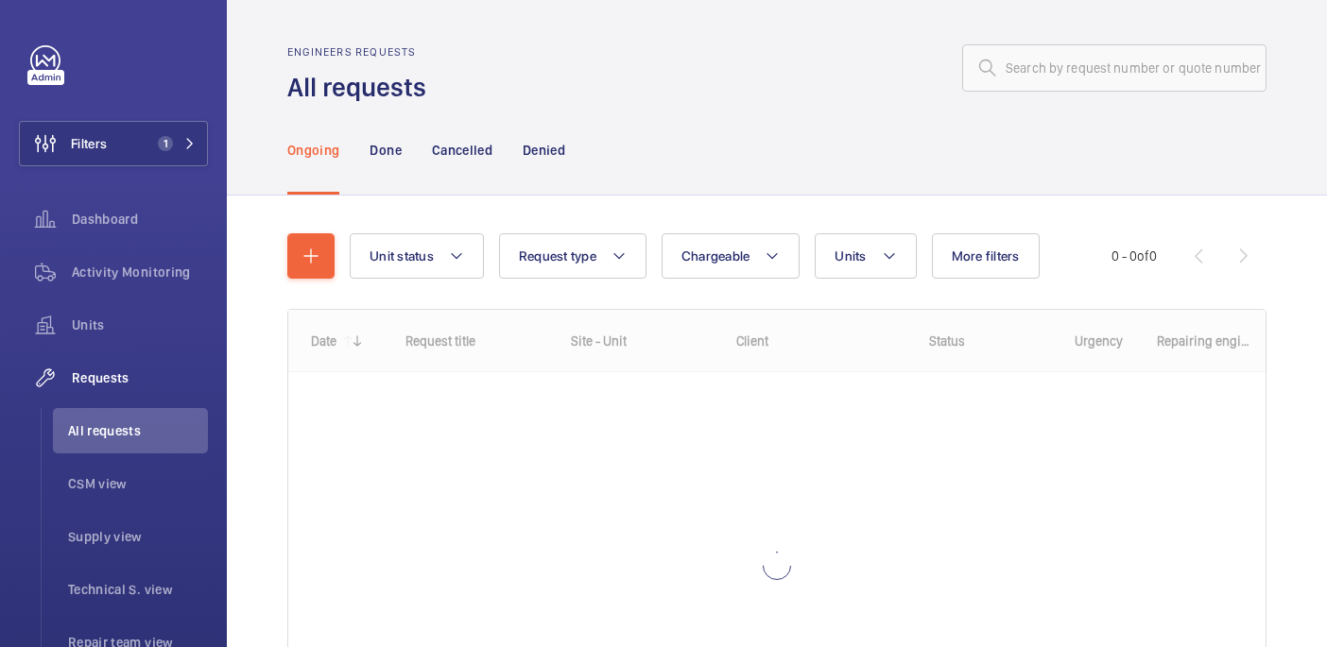
scroll to position [204, 0]
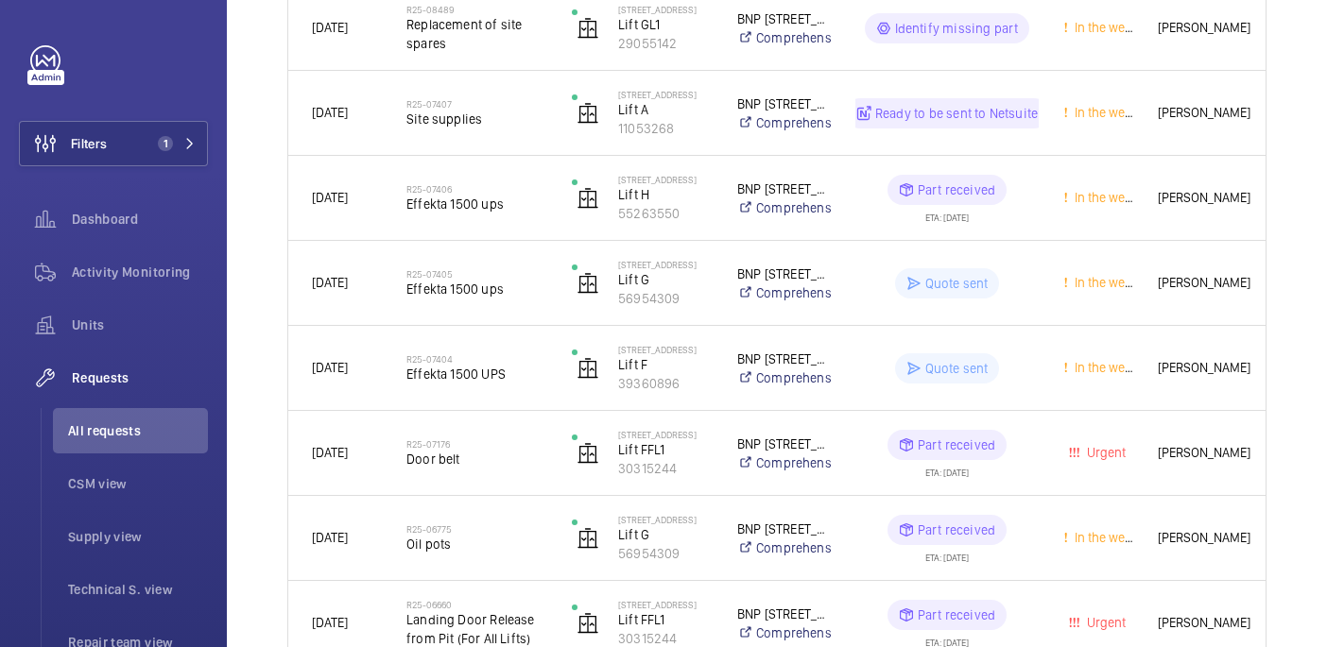
scroll to position [1235, 0]
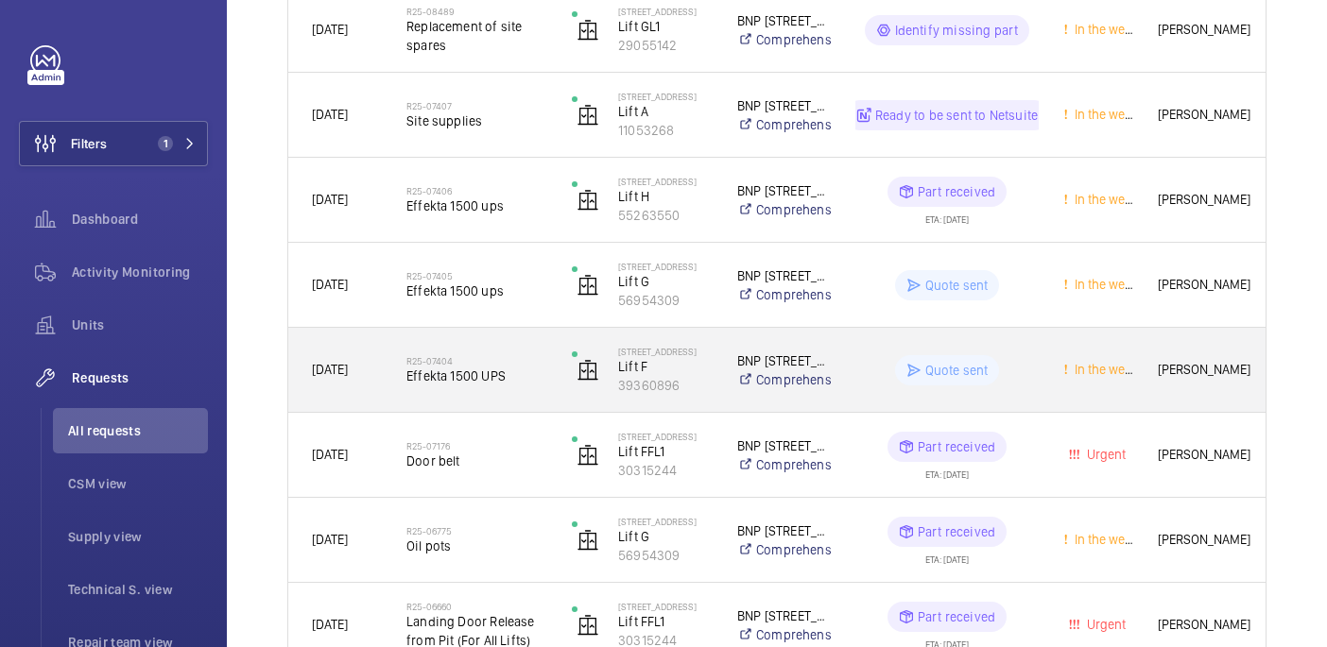
click at [466, 380] on span "Effekta 1500 UPS" at bounding box center [476, 376] width 141 height 19
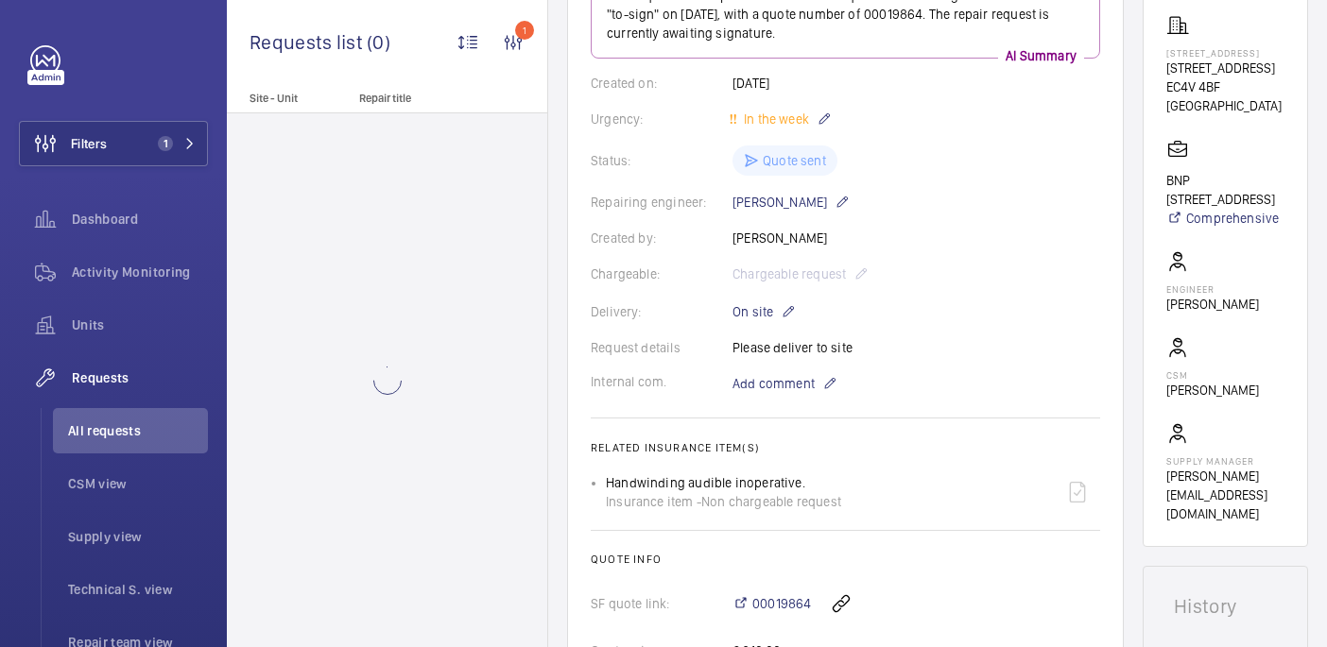
scroll to position [894, 0]
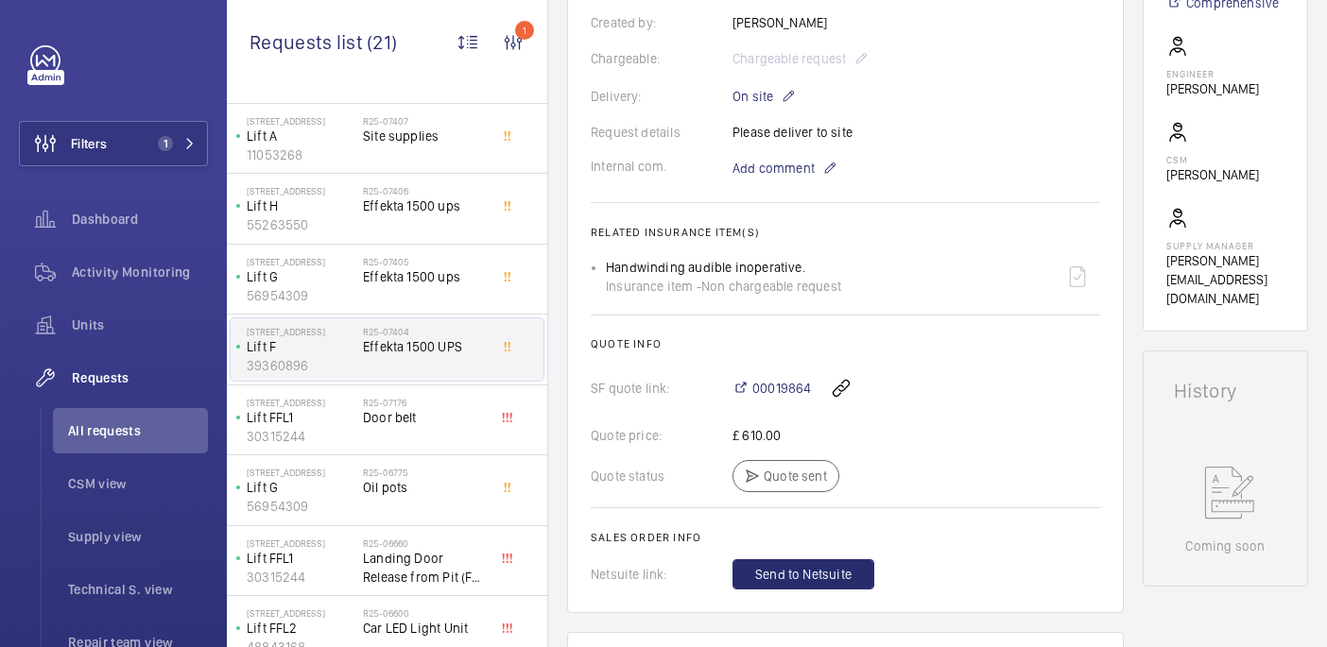
scroll to position [787, 0]
click at [431, 292] on div "R25-07405 Effekta 1500 ups" at bounding box center [425, 280] width 125 height 55
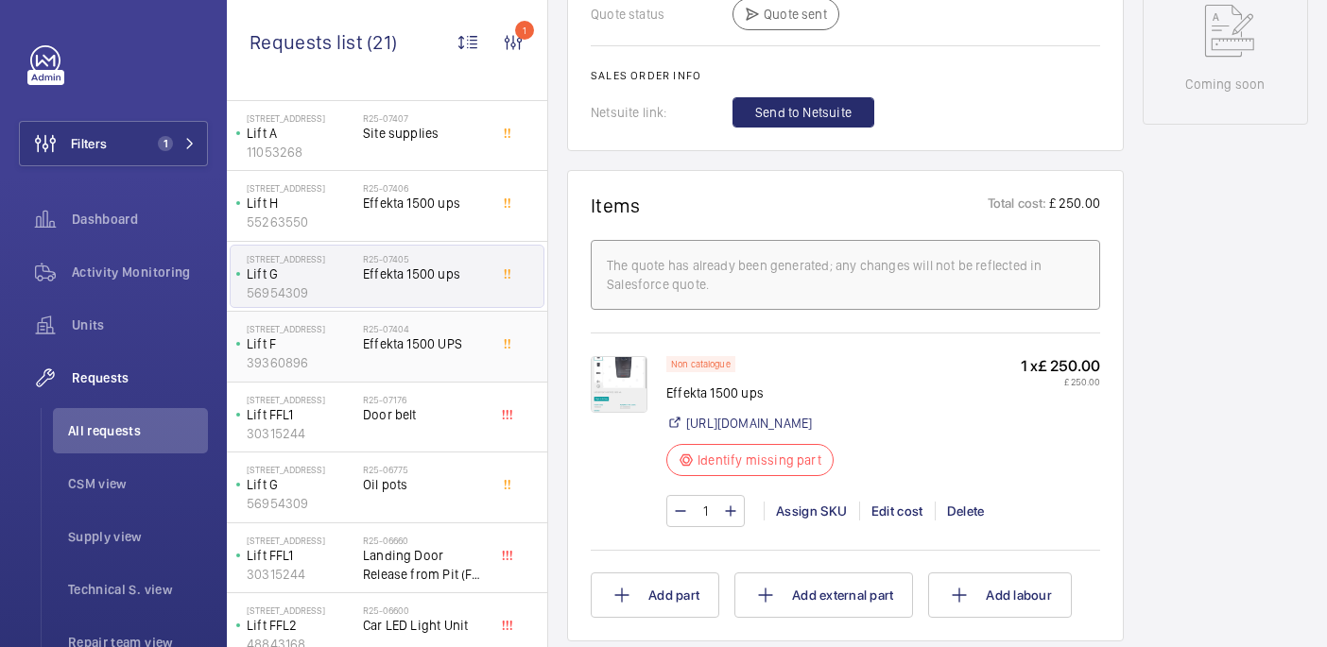
scroll to position [760, 0]
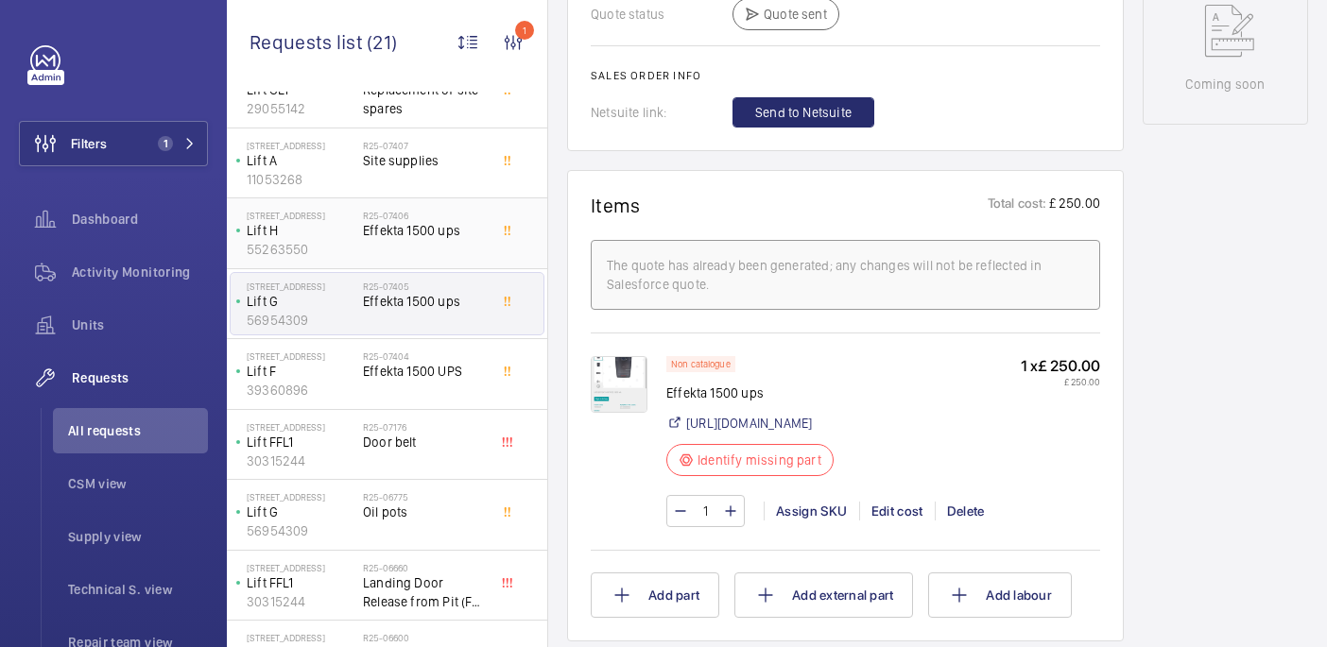
click at [427, 255] on div "R25-07406 Effekta 1500 ups" at bounding box center [425, 237] width 125 height 55
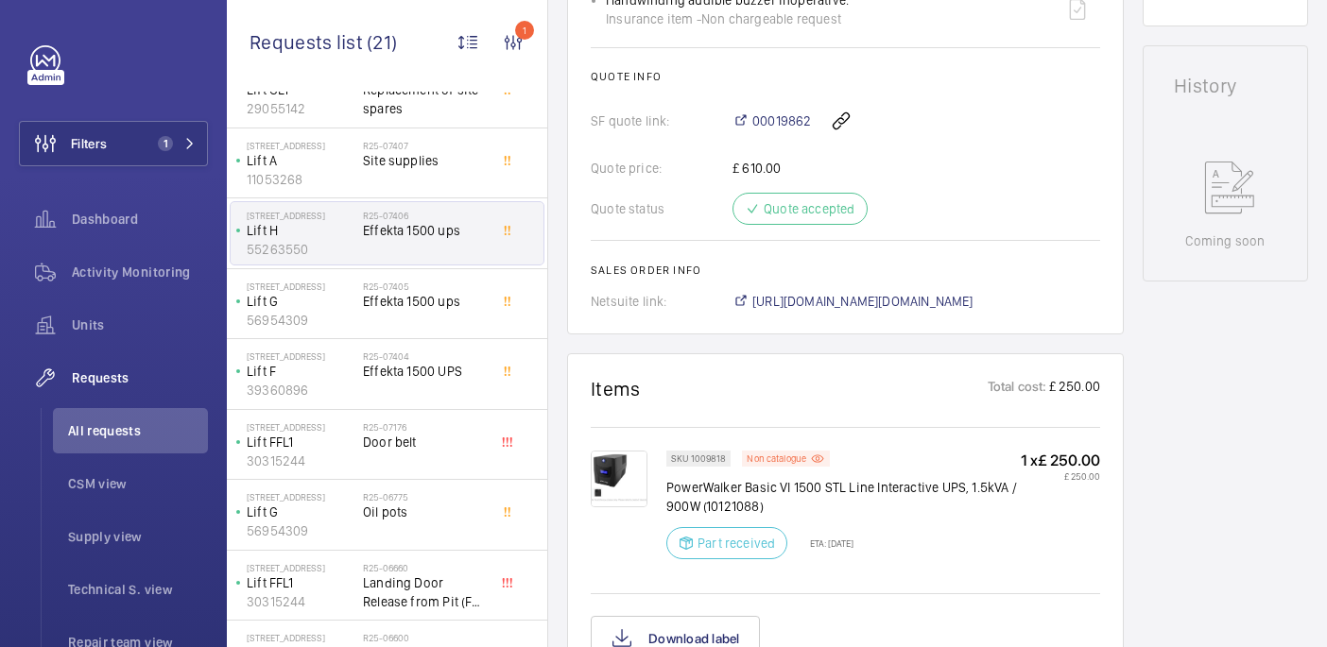
scroll to position [825, 0]
click at [424, 318] on div "R25-07405 Effekta 1500 ups" at bounding box center [425, 308] width 125 height 55
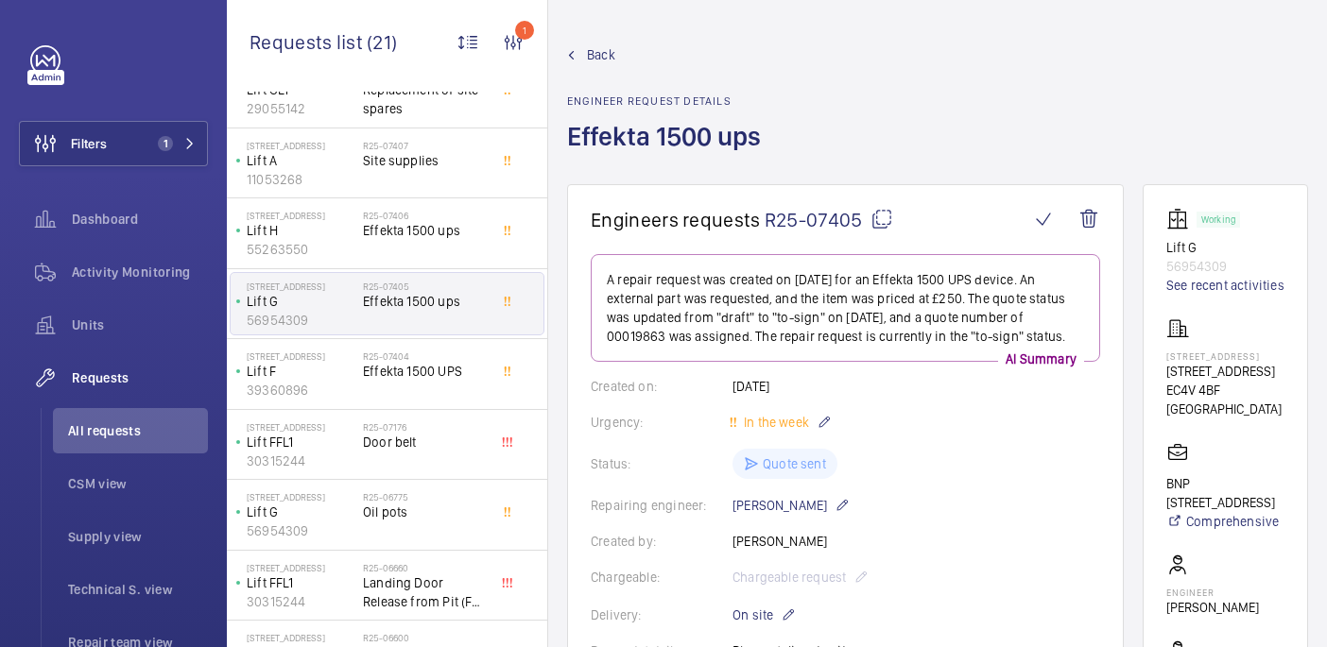
click at [879, 215] on mat-icon at bounding box center [881, 219] width 23 height 23
click at [463, 390] on div "R25-07404 Effekta 1500 UPS" at bounding box center [425, 378] width 125 height 55
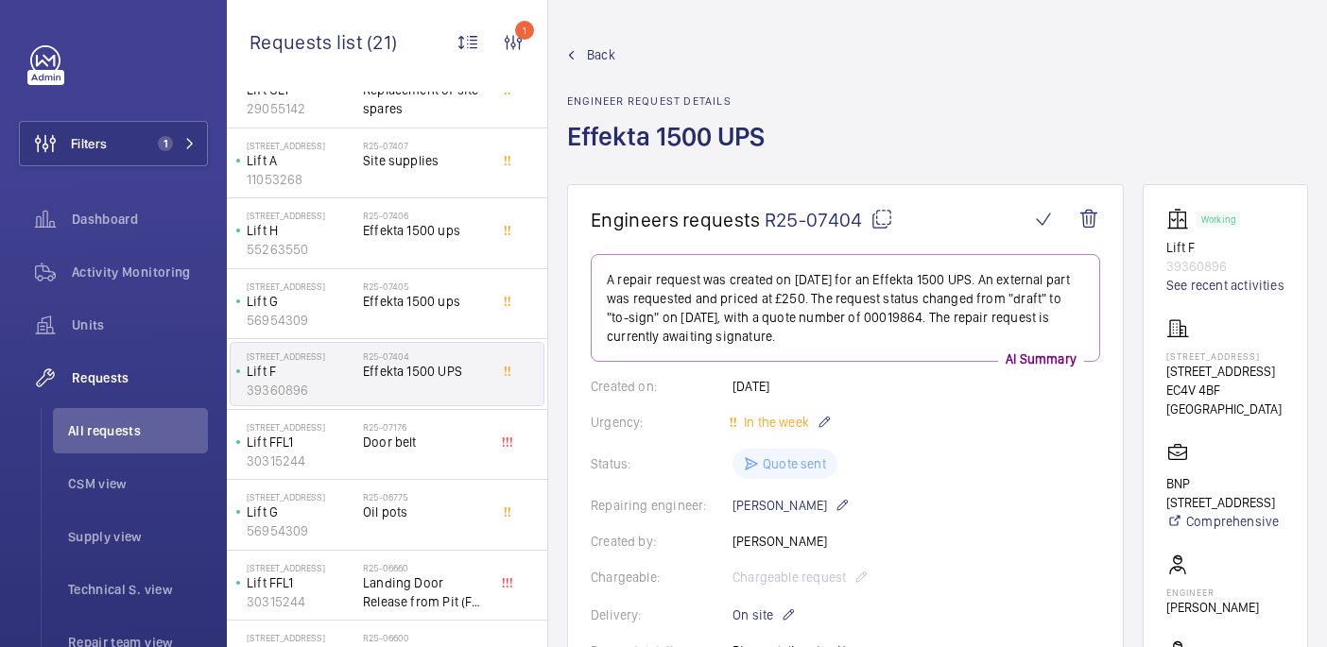
click at [881, 224] on mat-icon at bounding box center [881, 219] width 23 height 23
type textarea "R25-07404"
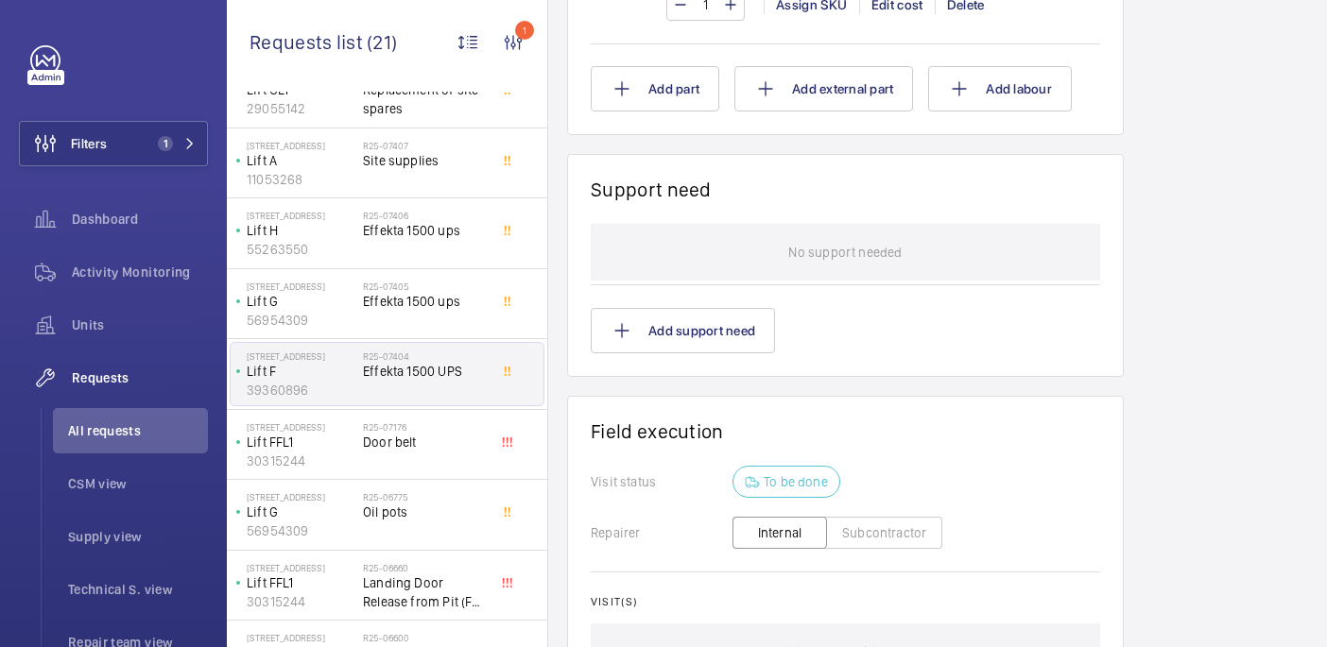
scroll to position [1638, 0]
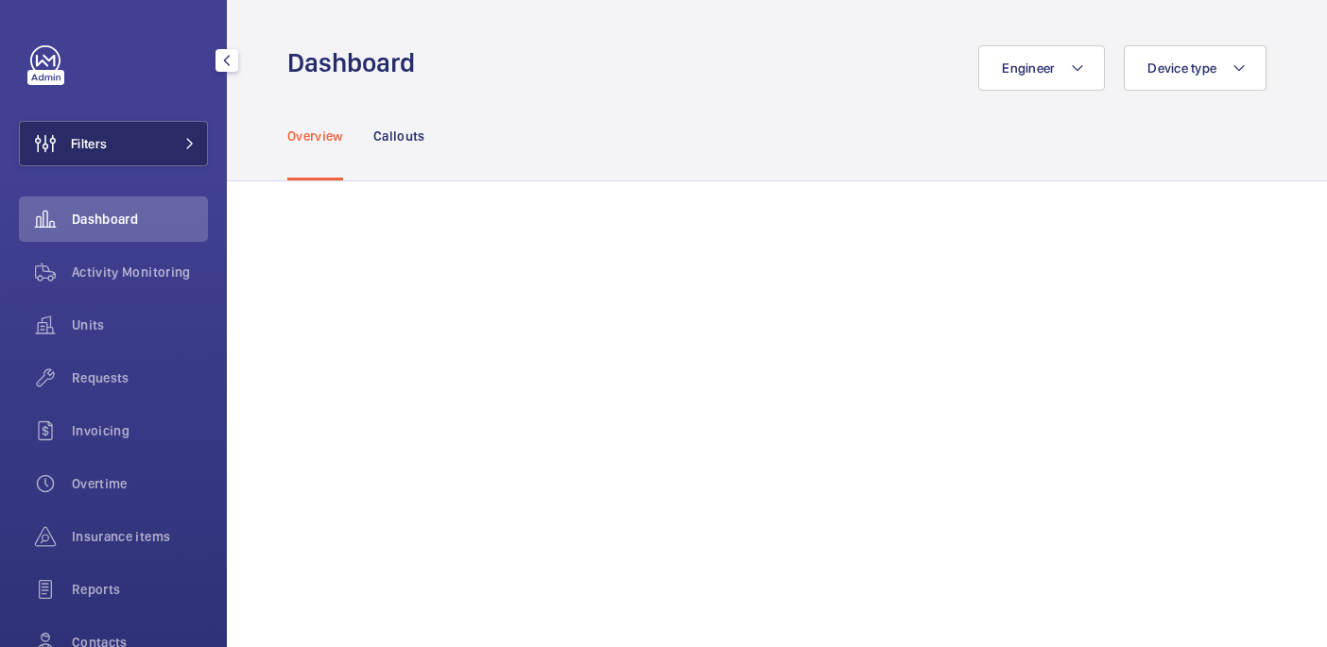
click at [108, 141] on button "Filters" at bounding box center [113, 143] width 189 height 45
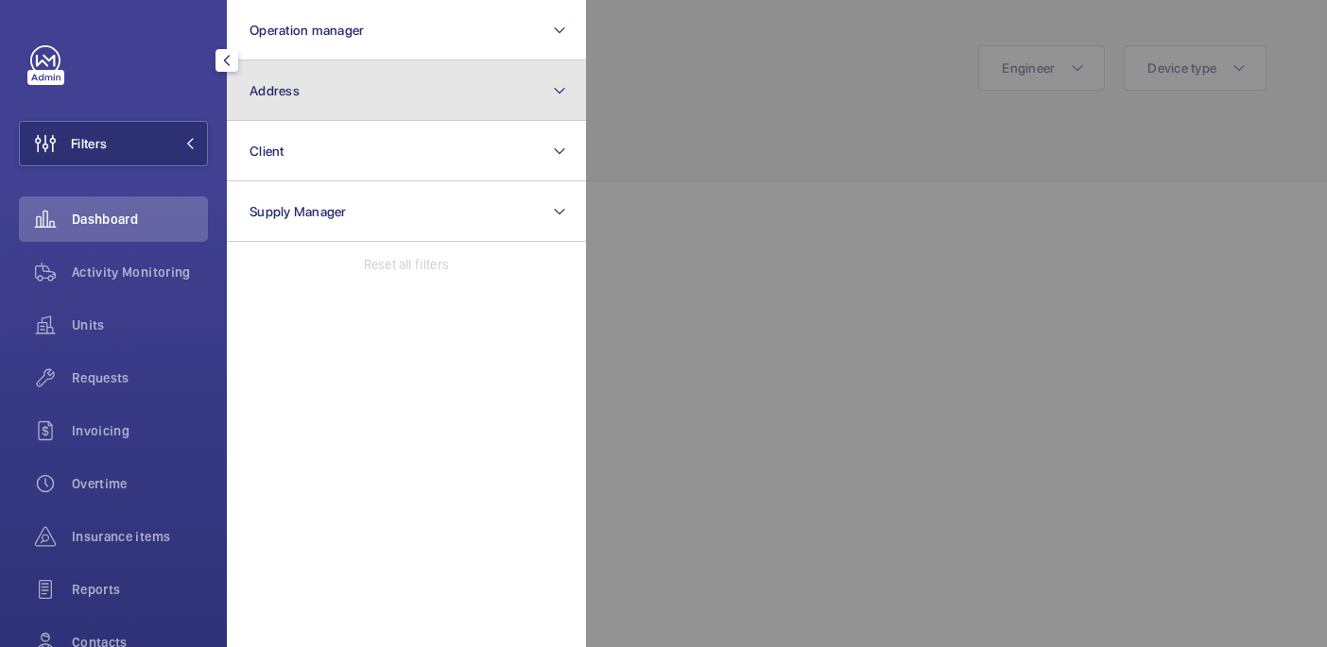
click at [321, 66] on button "Address" at bounding box center [406, 90] width 359 height 60
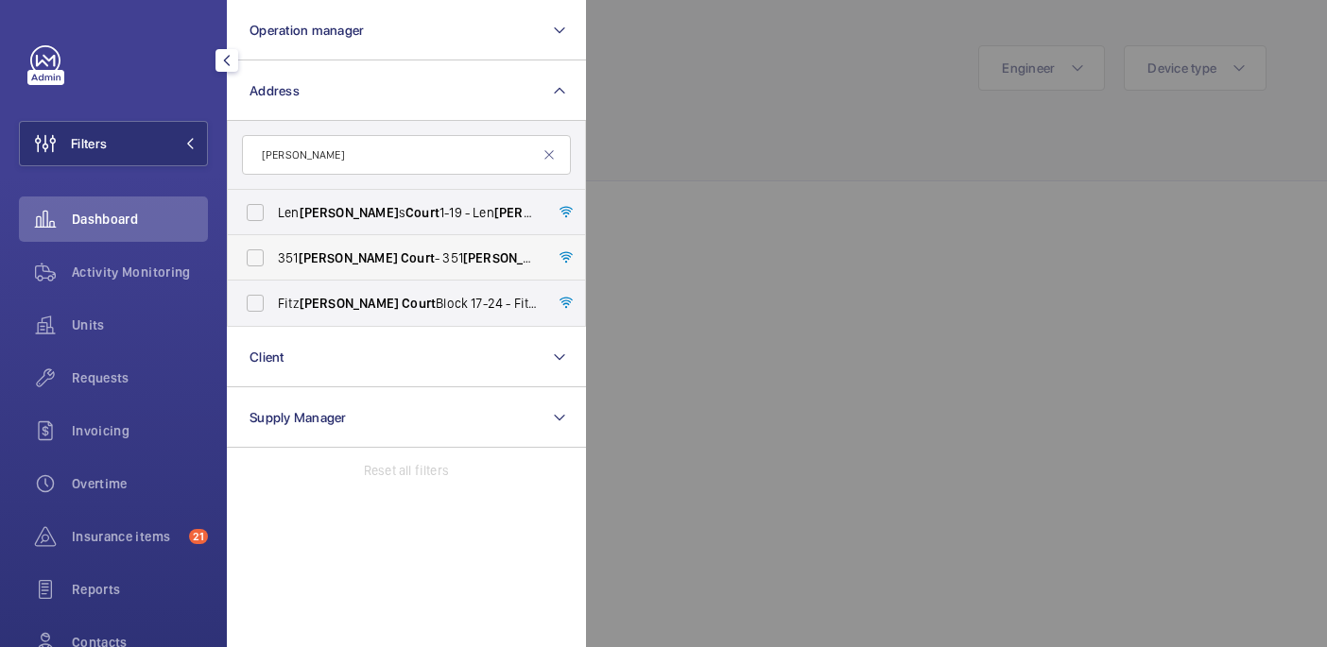
type input "[PERSON_NAME]"
click at [463, 261] on span "William" at bounding box center [512, 257] width 99 height 15
click at [274, 261] on input "351 William Court - 351 William Court , LONDON SW16 3AN" at bounding box center [255, 258] width 38 height 38
checkbox input "true"
click at [421, 214] on span "Len William s Court 1-19 - Len William s Court 1-19, LONDON NW6 5QY" at bounding box center [408, 212] width 260 height 19
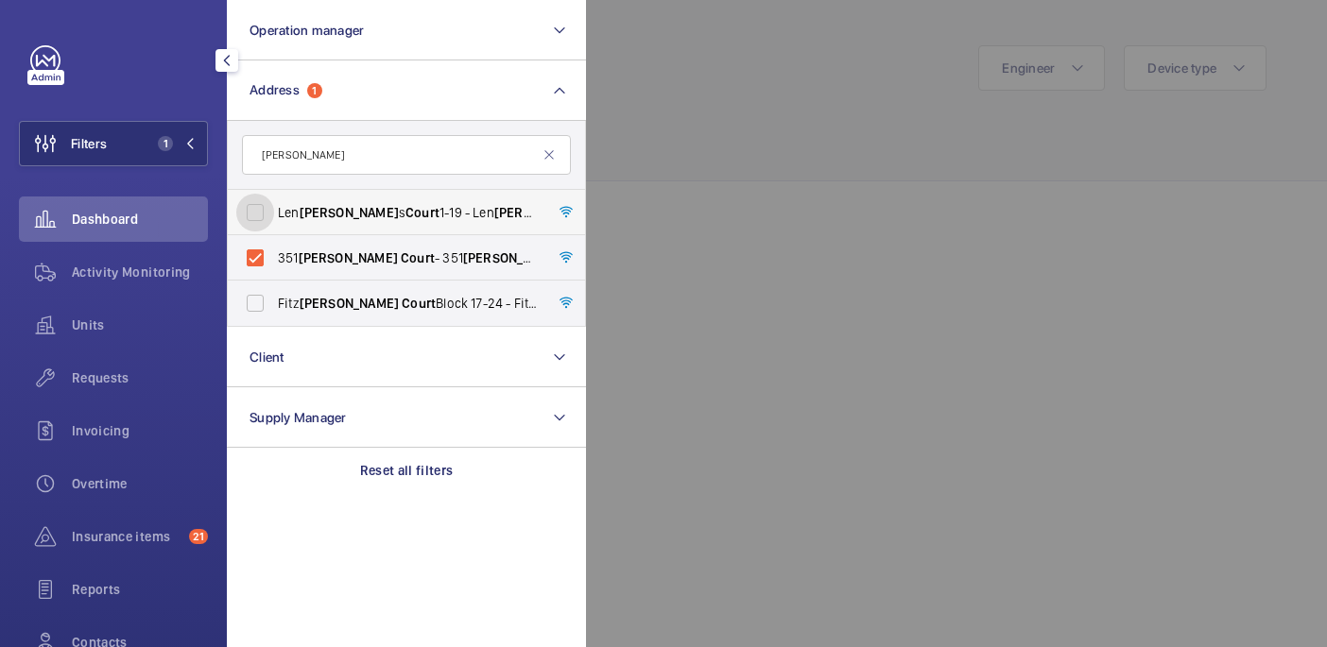
click at [274, 214] on input "Len William s Court 1-19 - Len William s Court 1-19, LONDON NW6 5QY" at bounding box center [255, 213] width 38 height 38
checkbox input "true"
click at [411, 308] on span "Fitz william Court Block 17-24 - Fitz william Court Block 17-24, LONDON CM17 0LY" at bounding box center [408, 303] width 260 height 19
click at [274, 308] on input "Fitz william Court Block 17-24 - Fitz william Court Block 17-24, LONDON CM17 0LY" at bounding box center [255, 303] width 38 height 38
checkbox input "true"
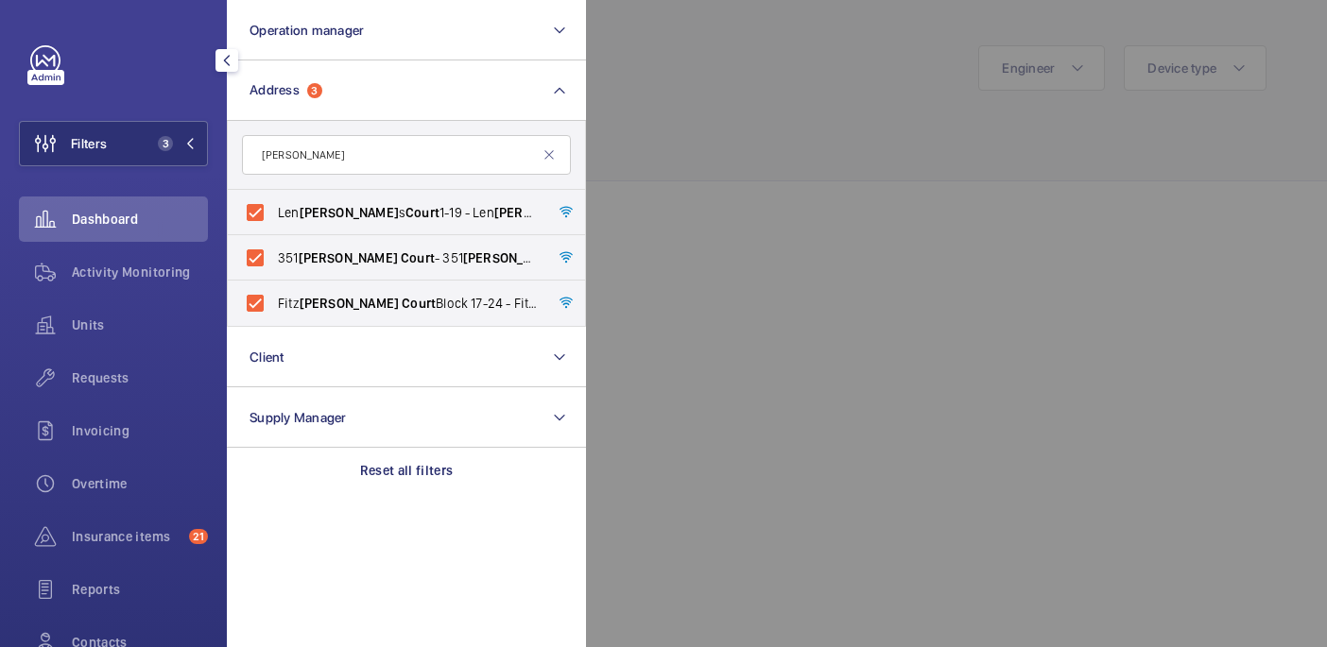
click at [724, 98] on div at bounding box center [1249, 323] width 1327 height 647
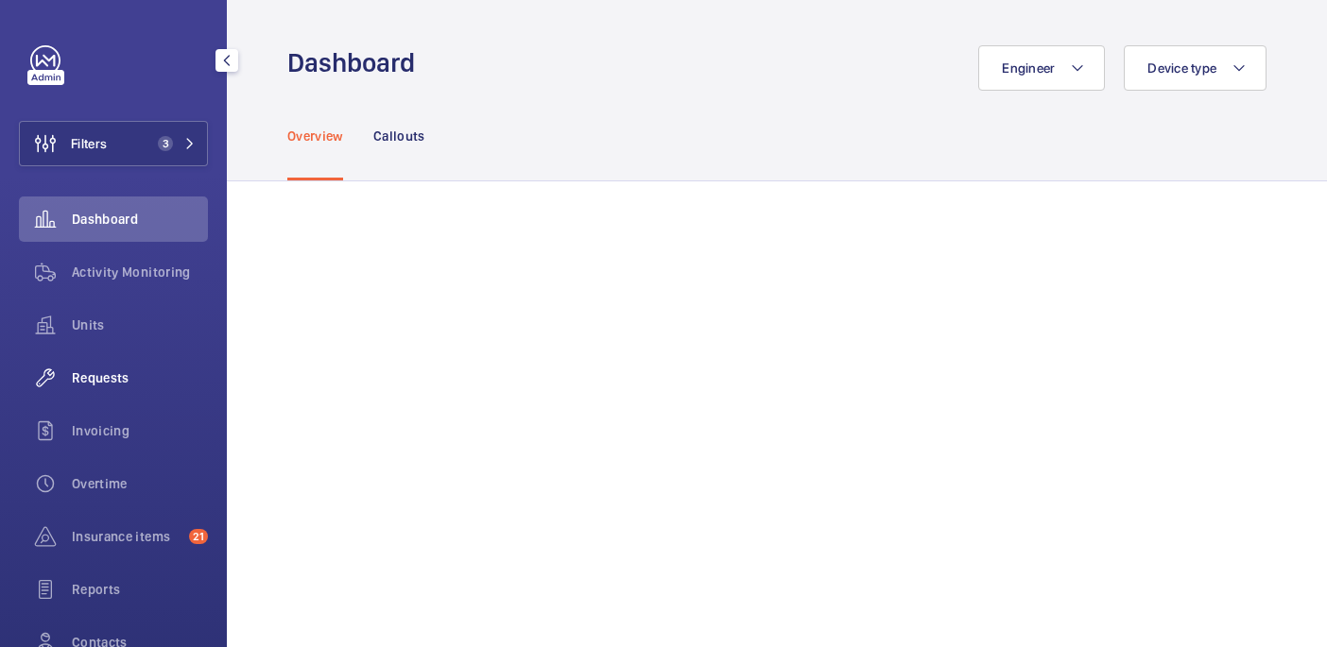
click at [116, 364] on div "Requests" at bounding box center [113, 377] width 189 height 45
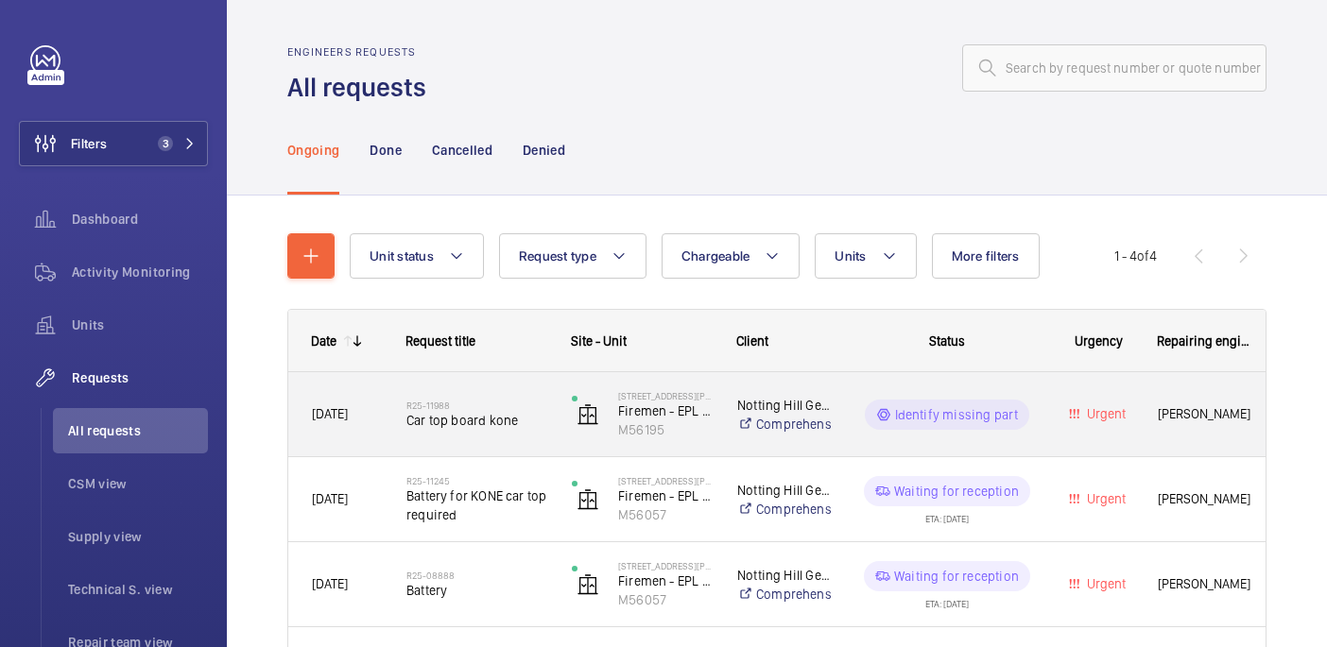
click at [518, 446] on div "R25-11988 Car top board kone" at bounding box center [465, 414] width 163 height 85
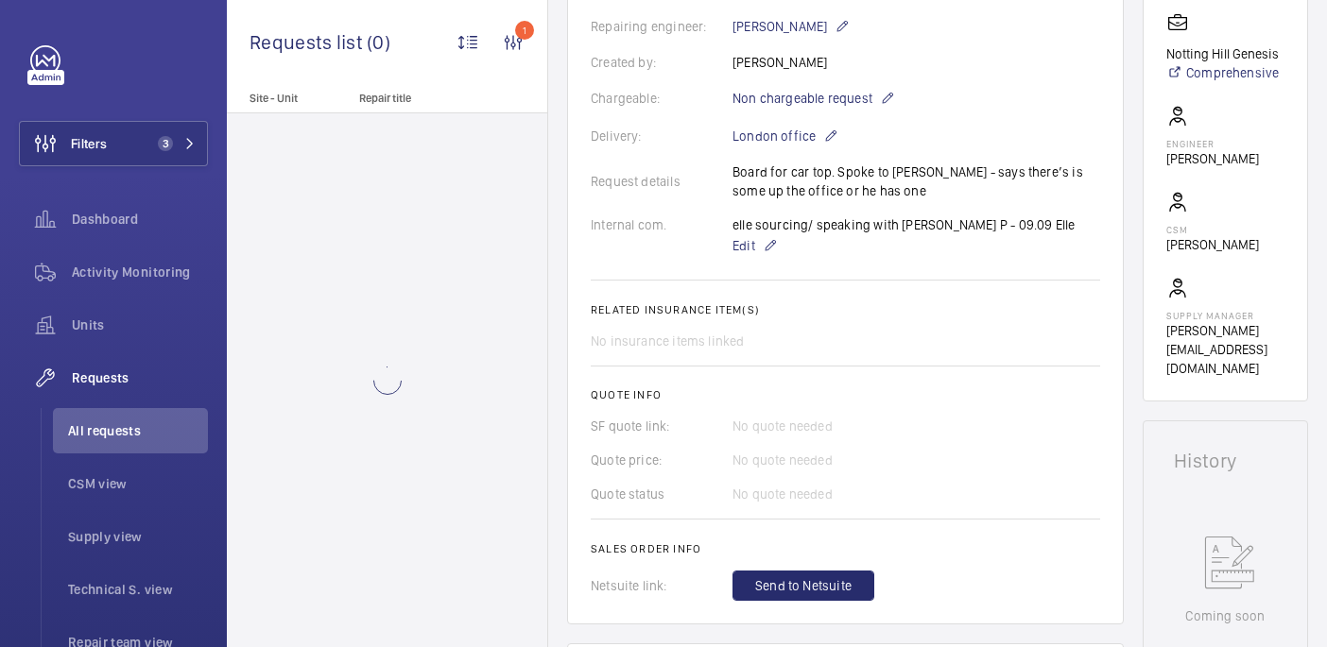
scroll to position [1011, 0]
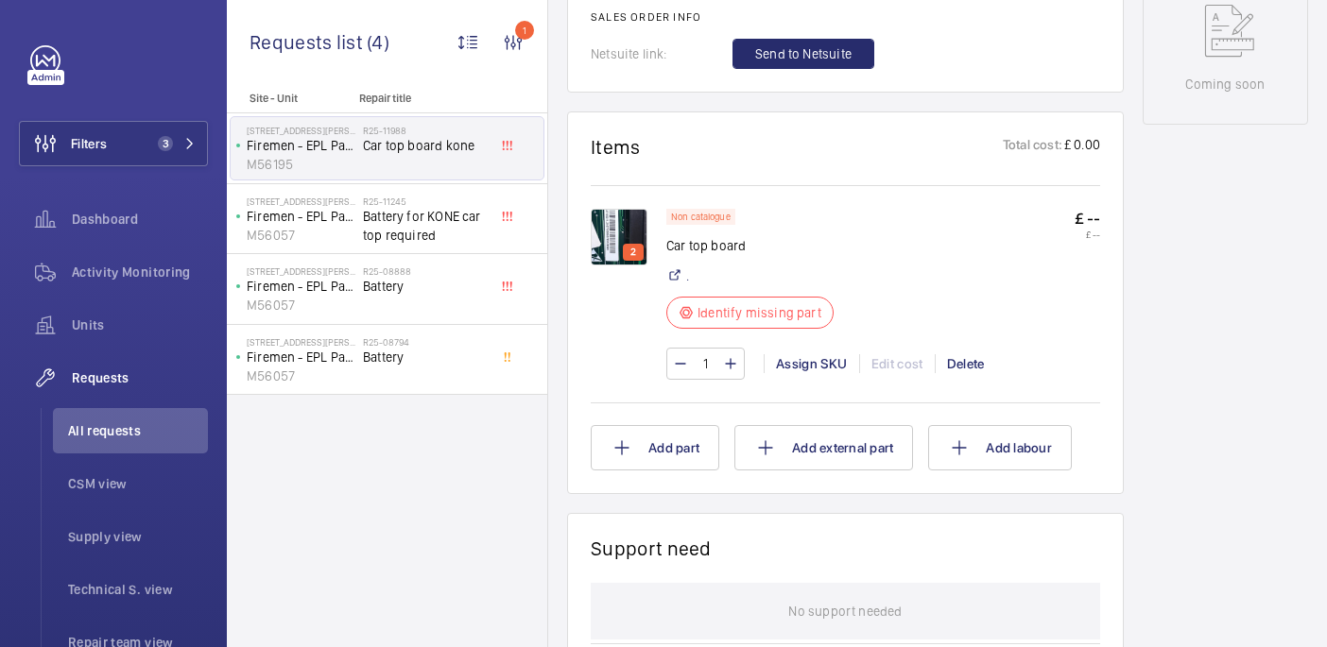
click at [620, 247] on img at bounding box center [619, 237] width 57 height 57
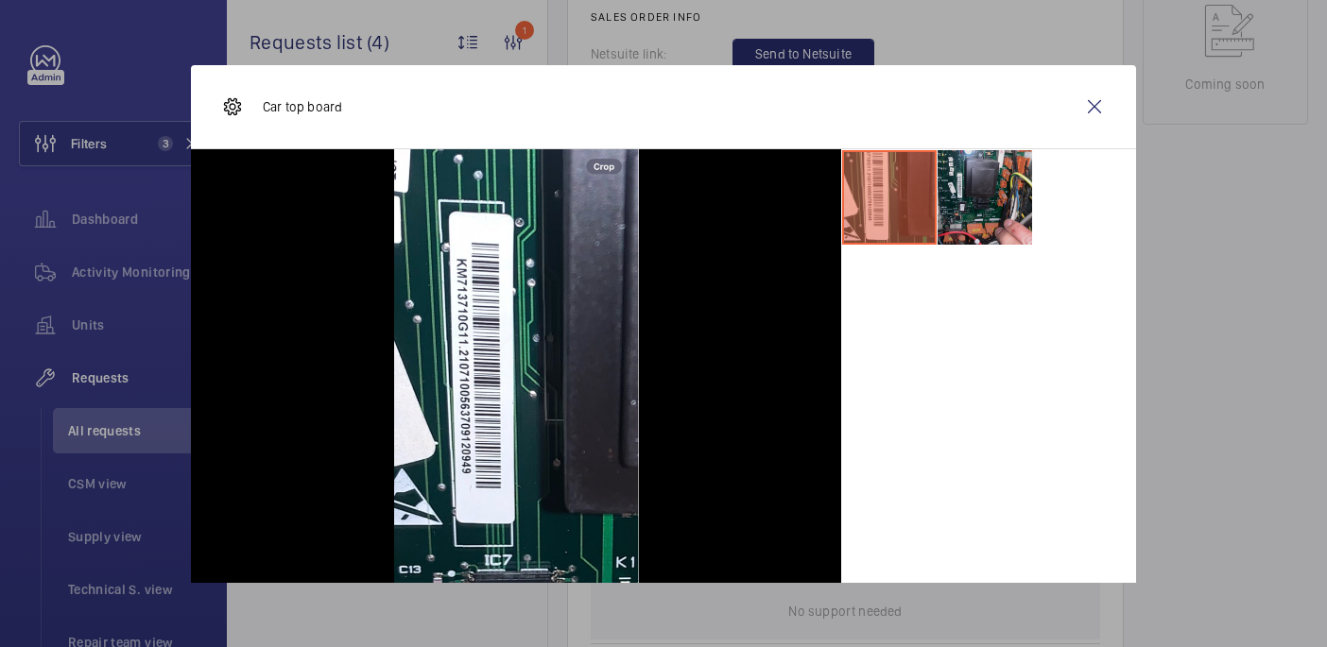
click at [990, 186] on li at bounding box center [984, 197] width 94 height 94
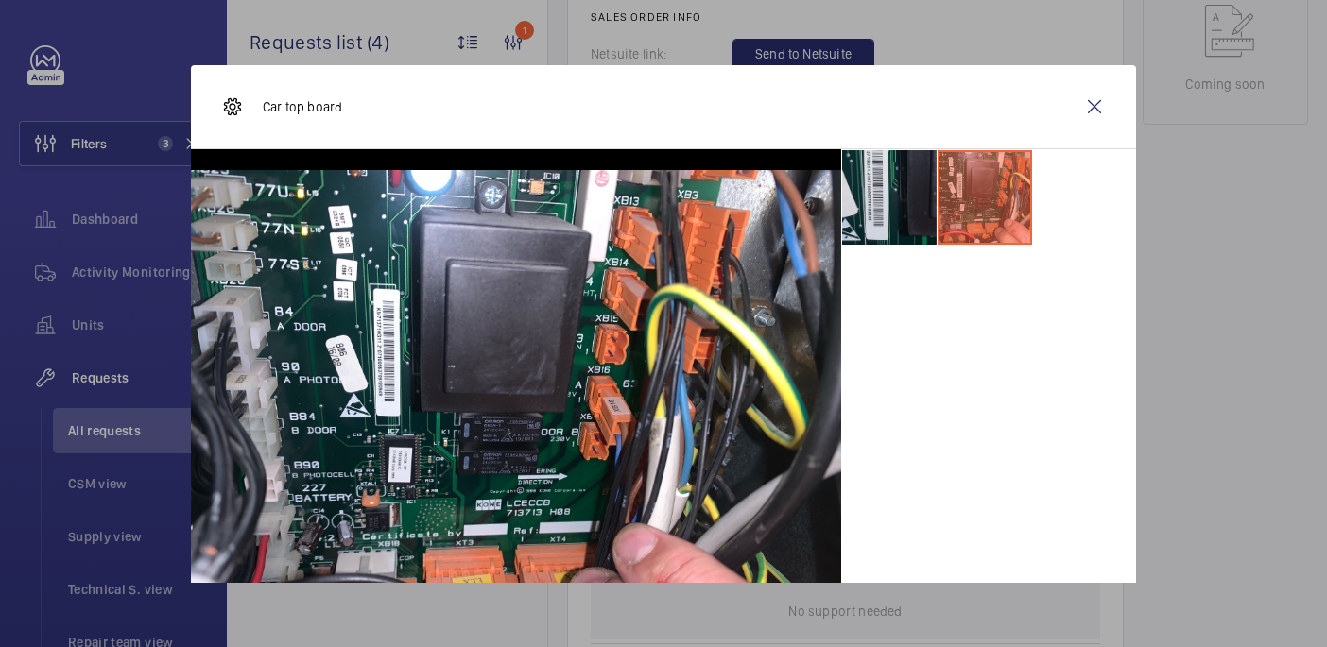
click at [877, 216] on li at bounding box center [889, 197] width 94 height 94
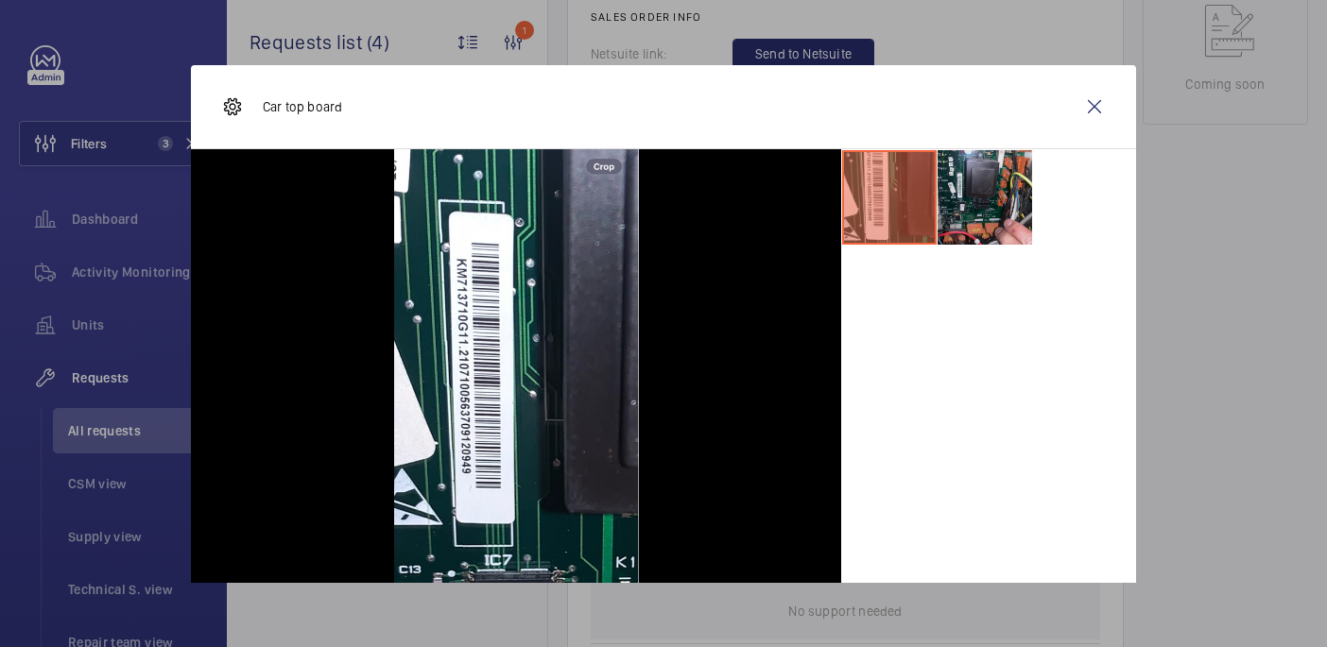
click at [953, 224] on li at bounding box center [984, 197] width 94 height 94
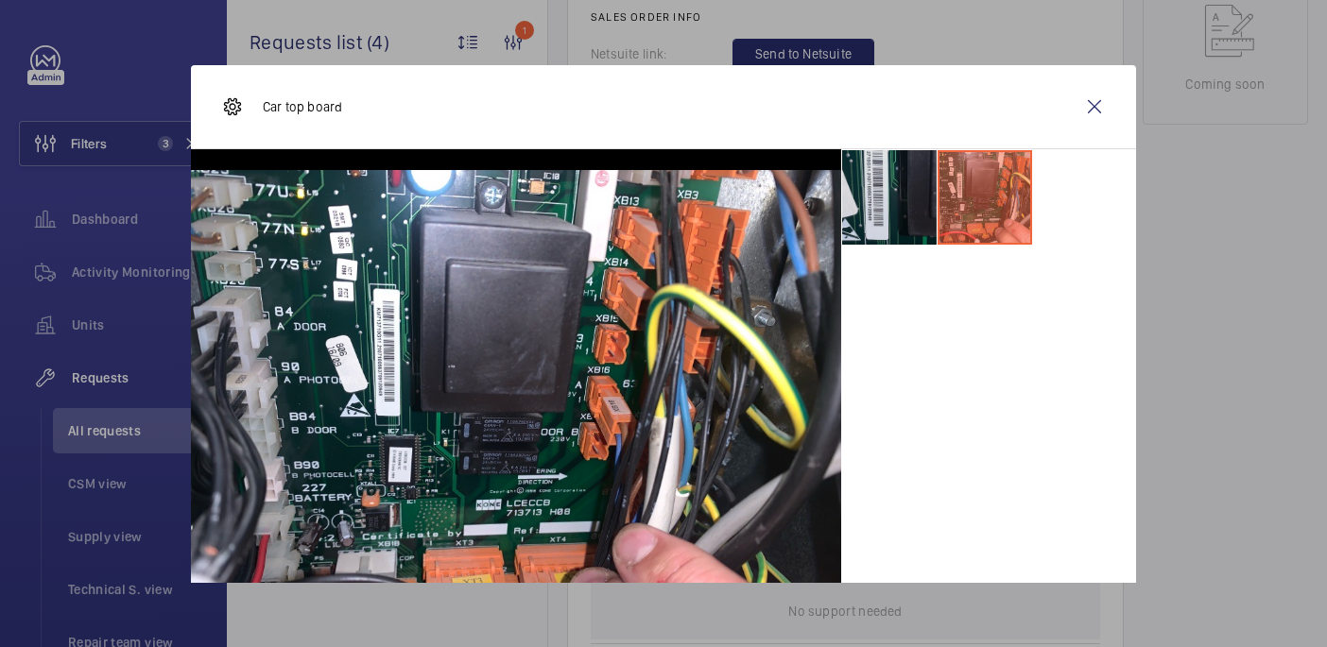
click at [907, 224] on li at bounding box center [889, 197] width 94 height 94
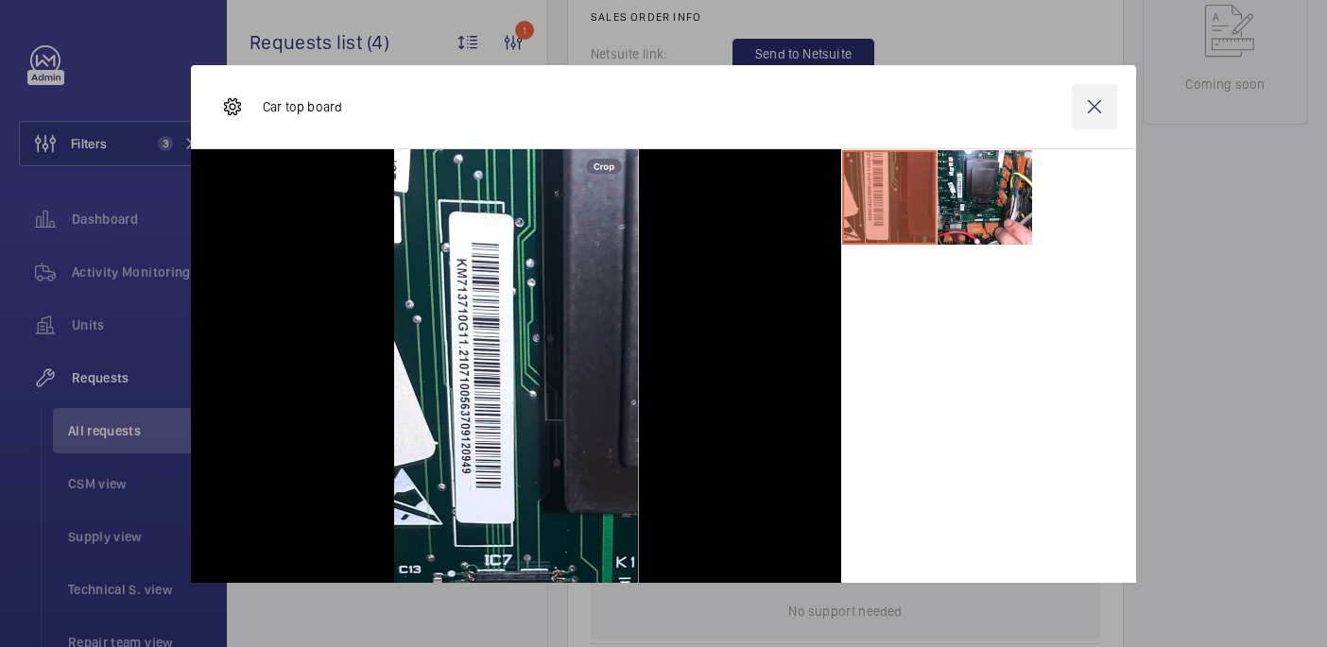
click at [1097, 105] on wm-front-icon-button at bounding box center [1094, 106] width 45 height 45
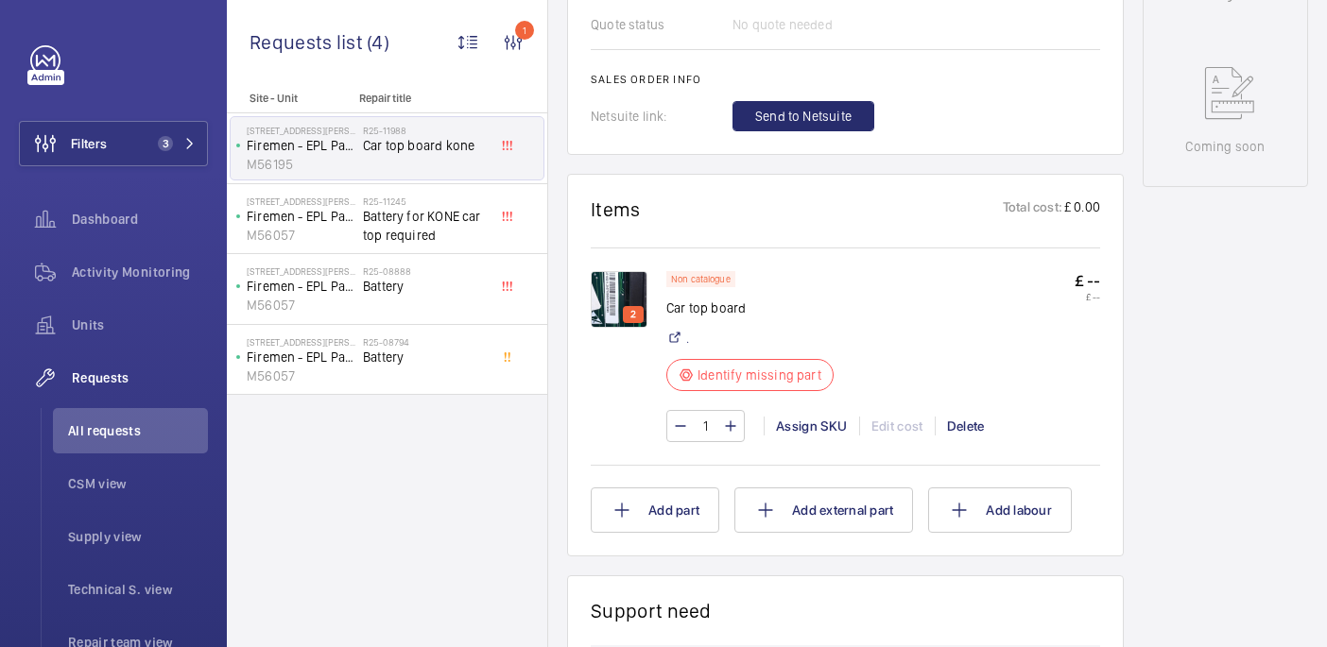
scroll to position [952, 0]
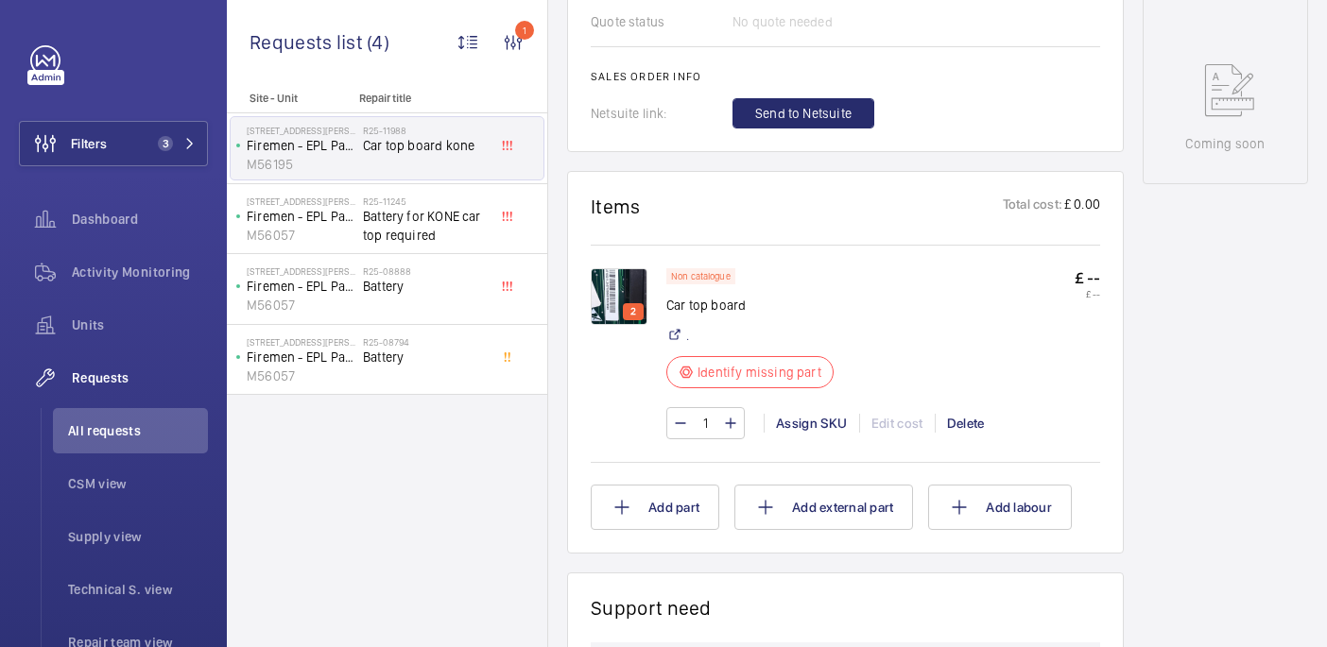
click at [615, 283] on img at bounding box center [619, 296] width 57 height 57
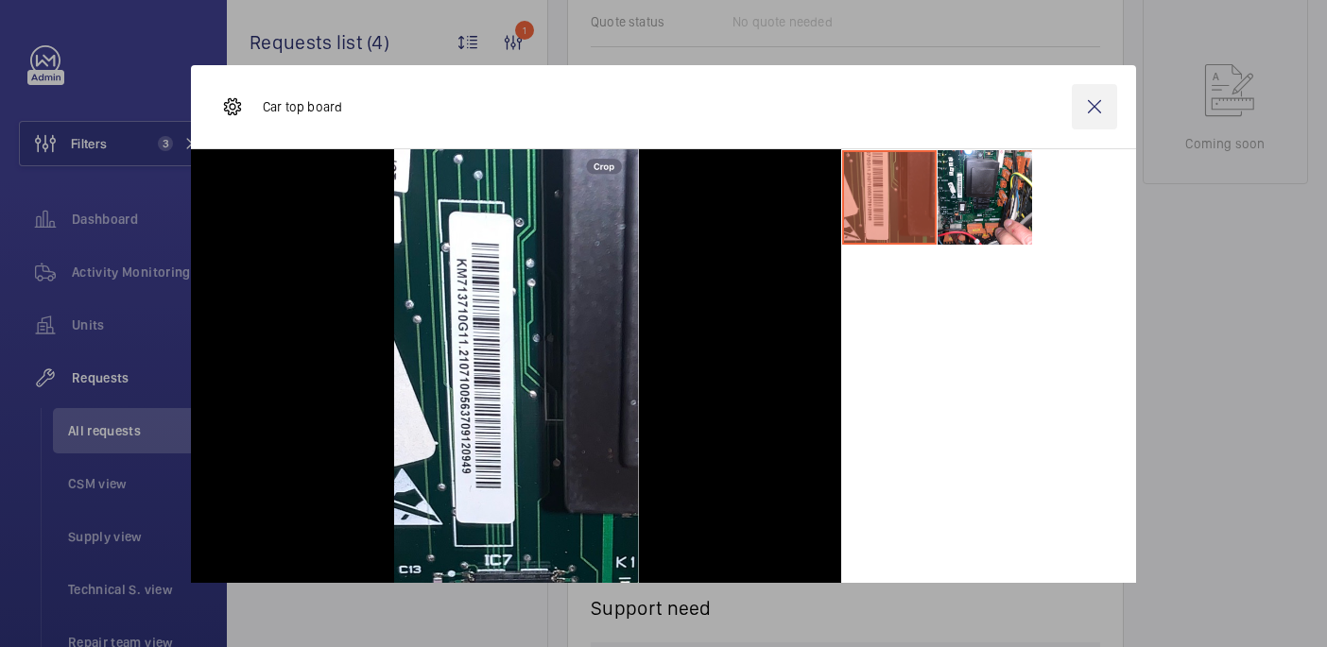
click at [1096, 95] on wm-front-icon-button at bounding box center [1094, 106] width 45 height 45
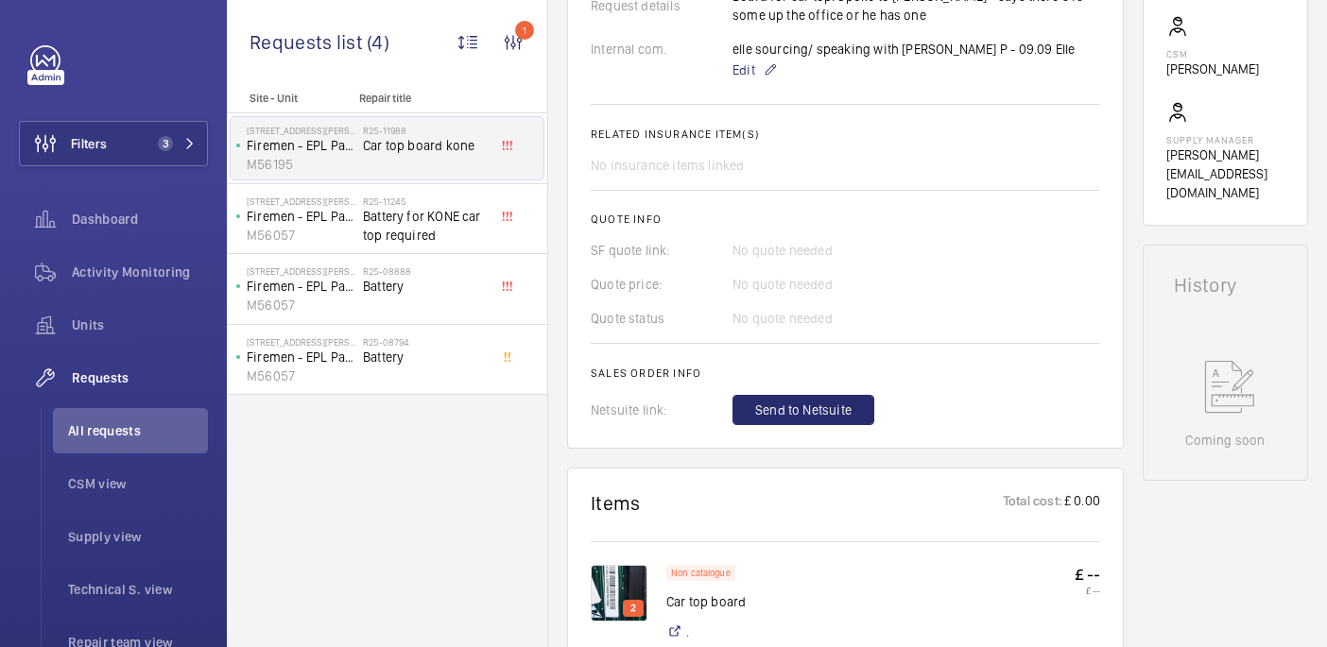
scroll to position [334, 0]
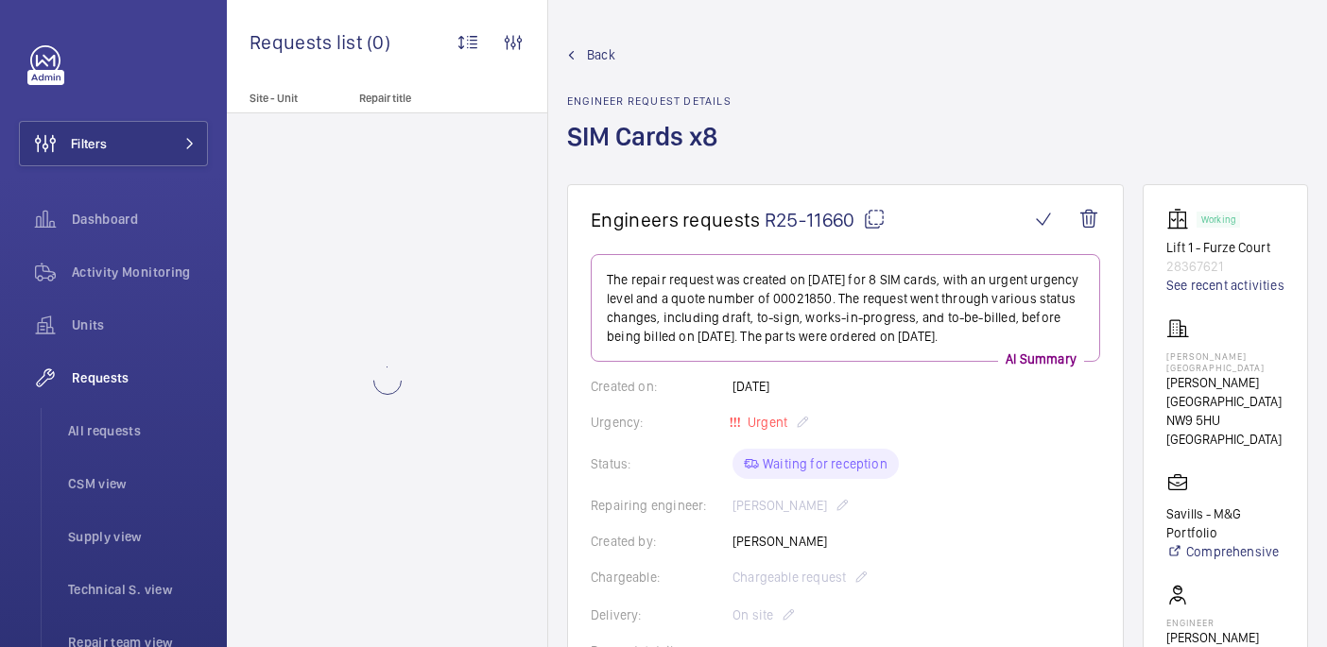
click at [1211, 373] on p "[PERSON_NAME][GEOGRAPHIC_DATA]" at bounding box center [1225, 362] width 118 height 23
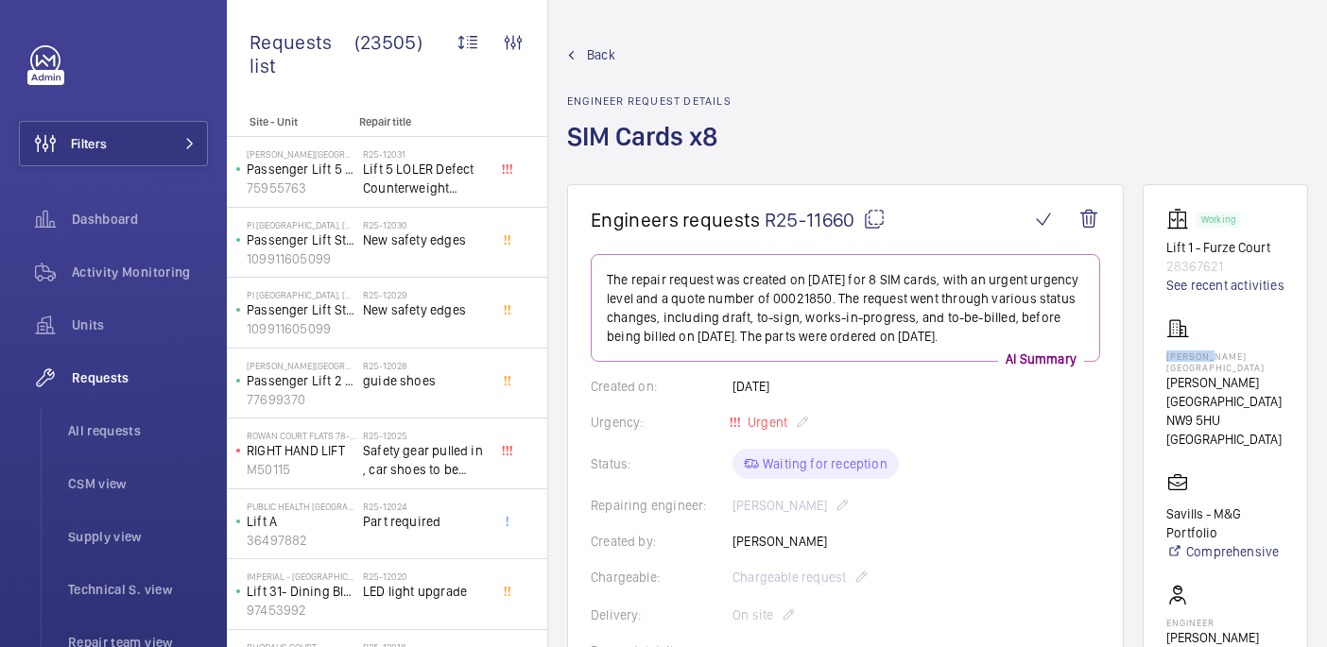
click at [1211, 373] on p "[PERSON_NAME][GEOGRAPHIC_DATA]" at bounding box center [1225, 362] width 118 height 23
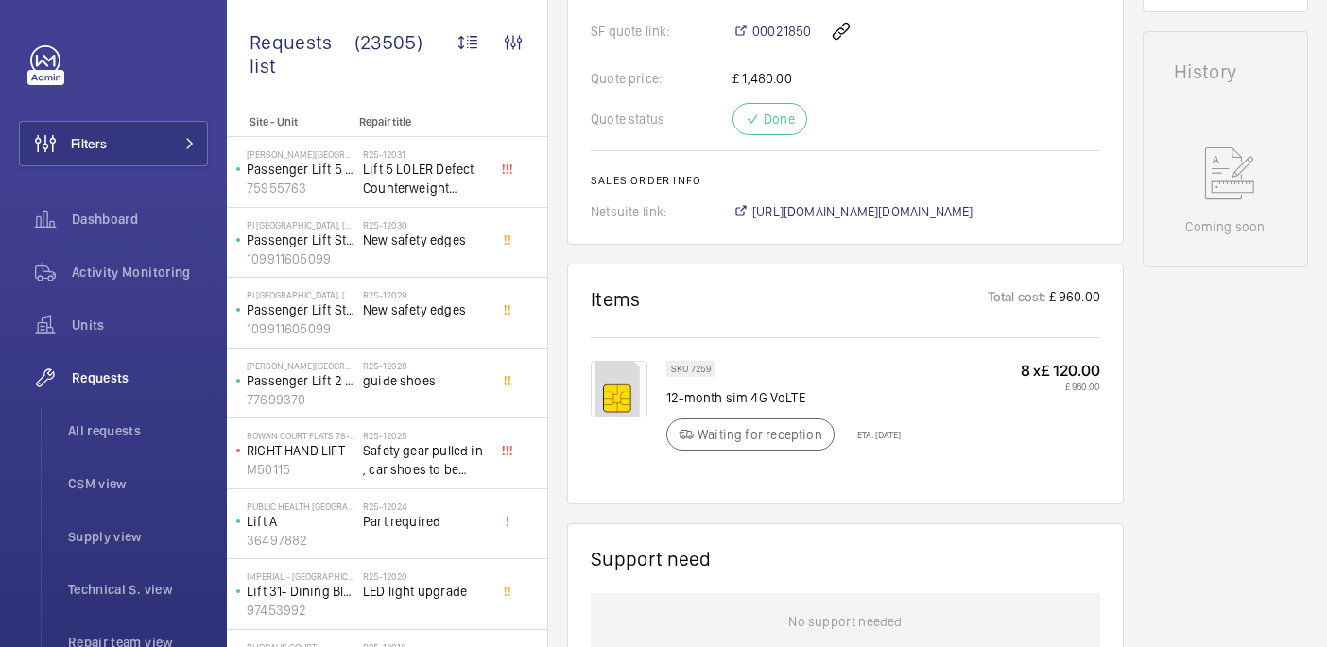
scroll to position [646, 0]
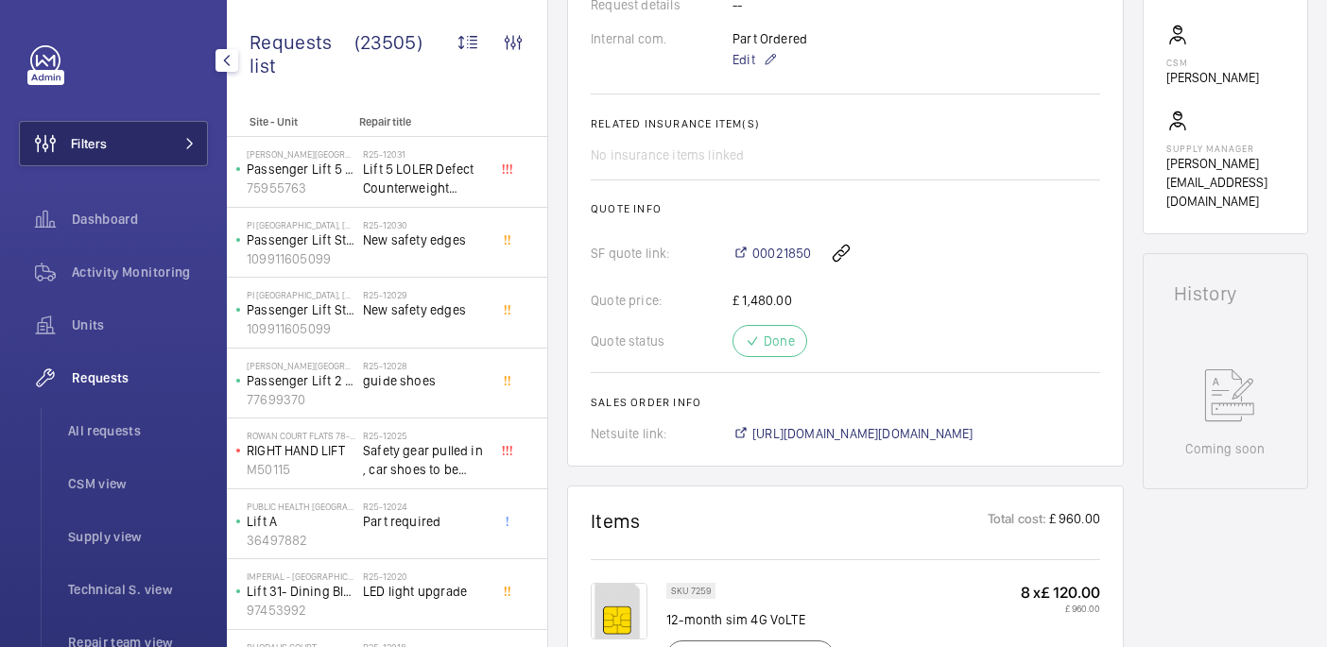
click at [163, 132] on button "Filters" at bounding box center [113, 143] width 189 height 45
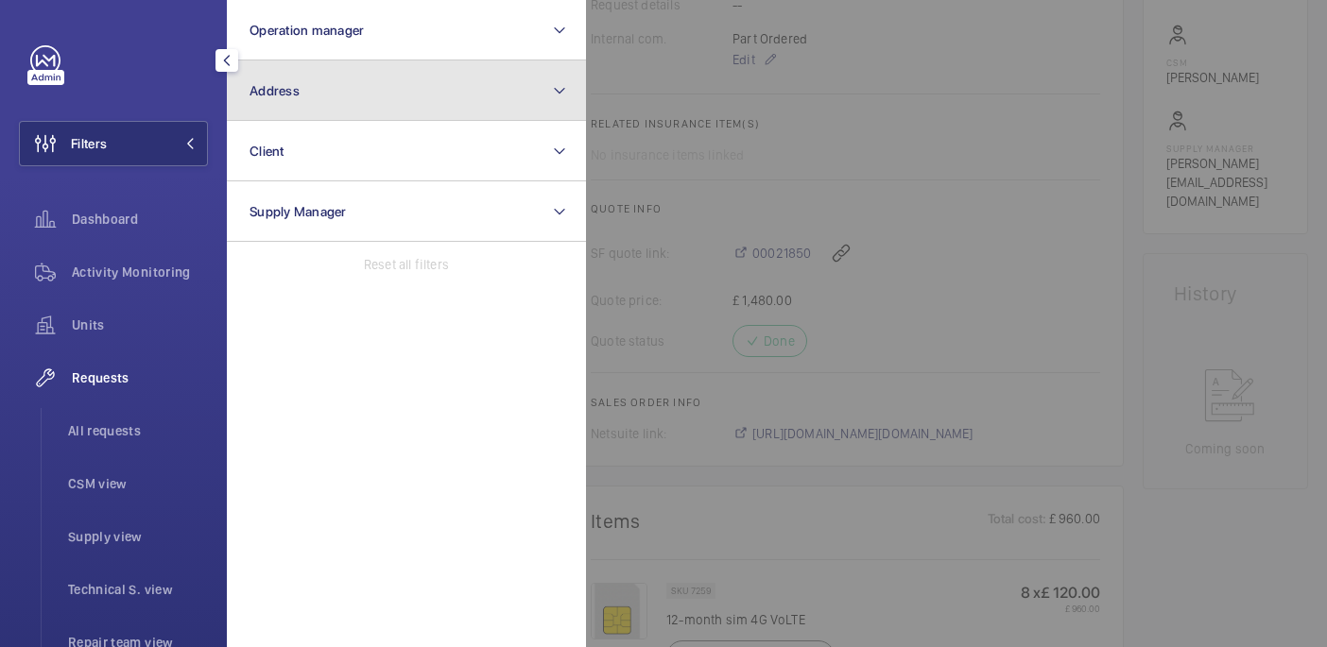
click at [308, 82] on button "Address" at bounding box center [406, 90] width 359 height 60
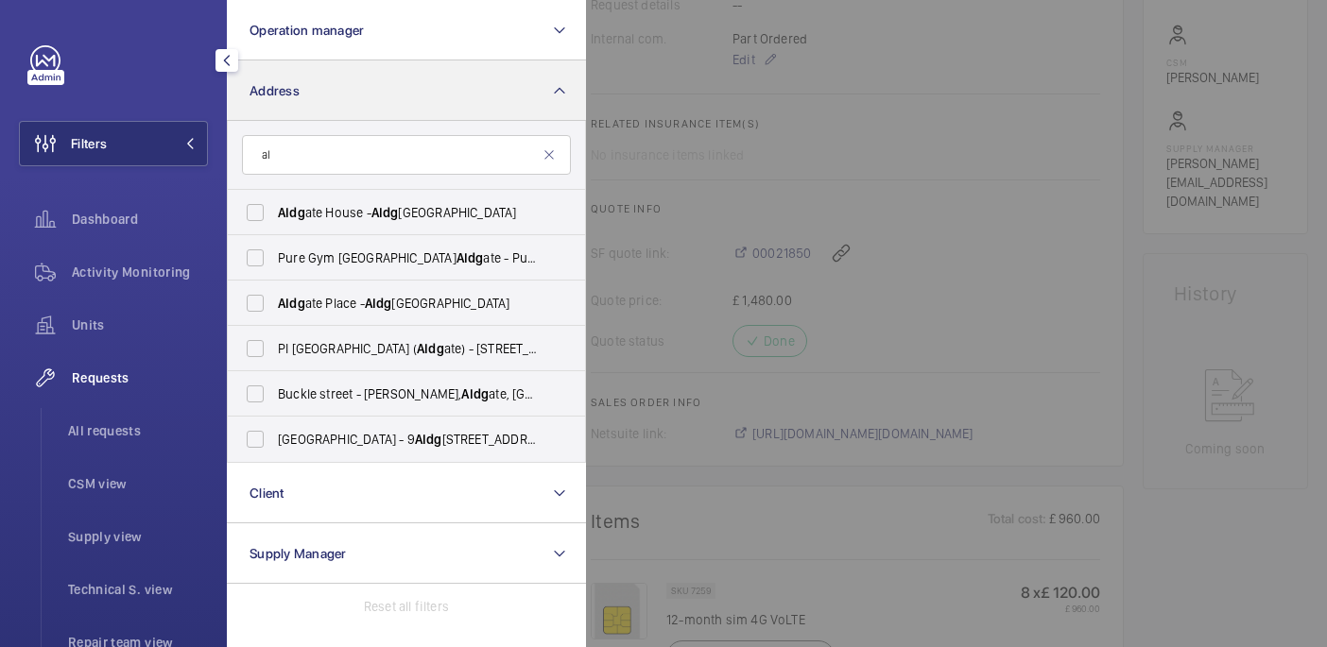
type input "a"
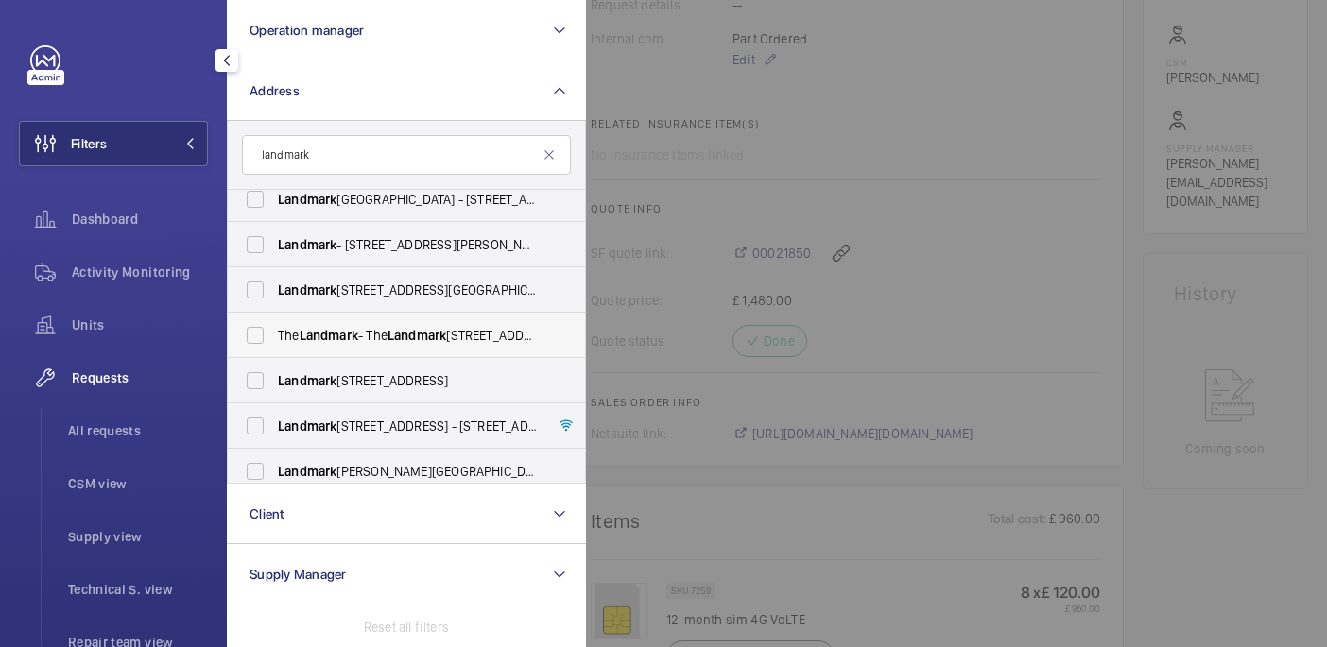
scroll to position [0, 0]
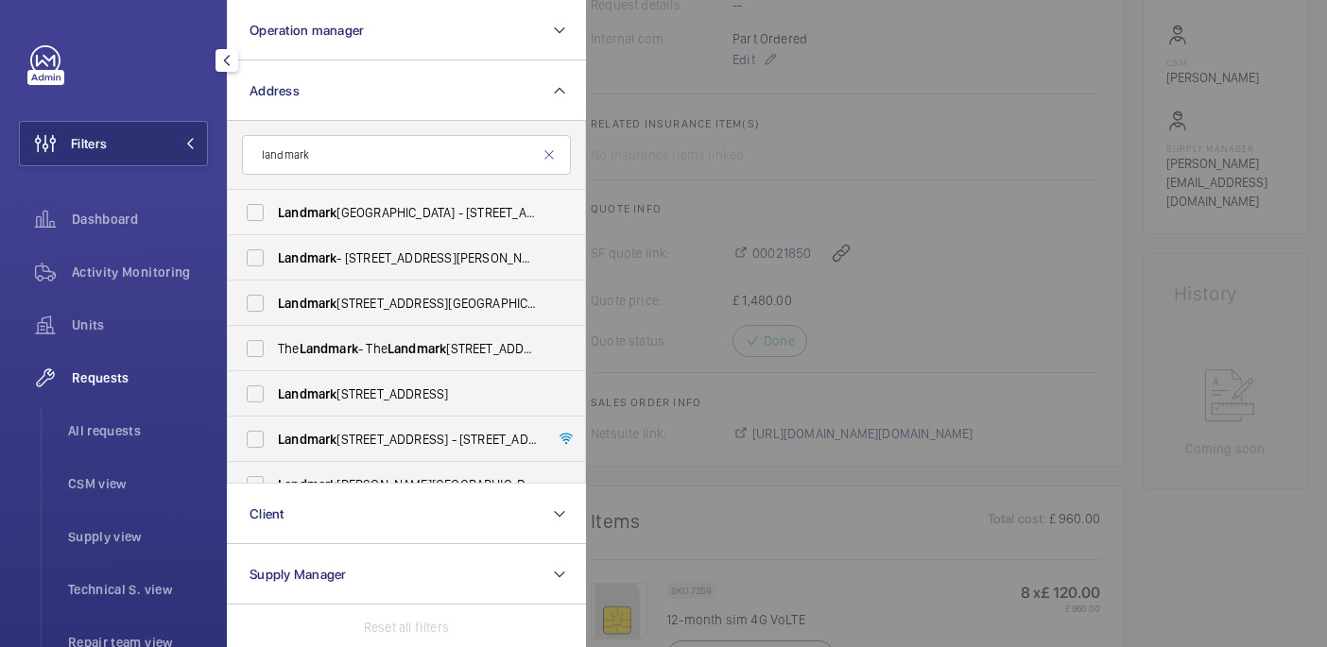
type input "landmark"
click at [397, 210] on span "Landmark [GEOGRAPHIC_DATA] - [STREET_ADDRESS]" at bounding box center [408, 212] width 260 height 19
click at [274, 210] on input "Landmark [GEOGRAPHIC_DATA] - [STREET_ADDRESS]" at bounding box center [255, 213] width 38 height 38
checkbox input "true"
click at [397, 249] on span "Landmark - [STREET_ADDRESS][PERSON_NAME][PERSON_NAME]" at bounding box center [408, 258] width 260 height 19
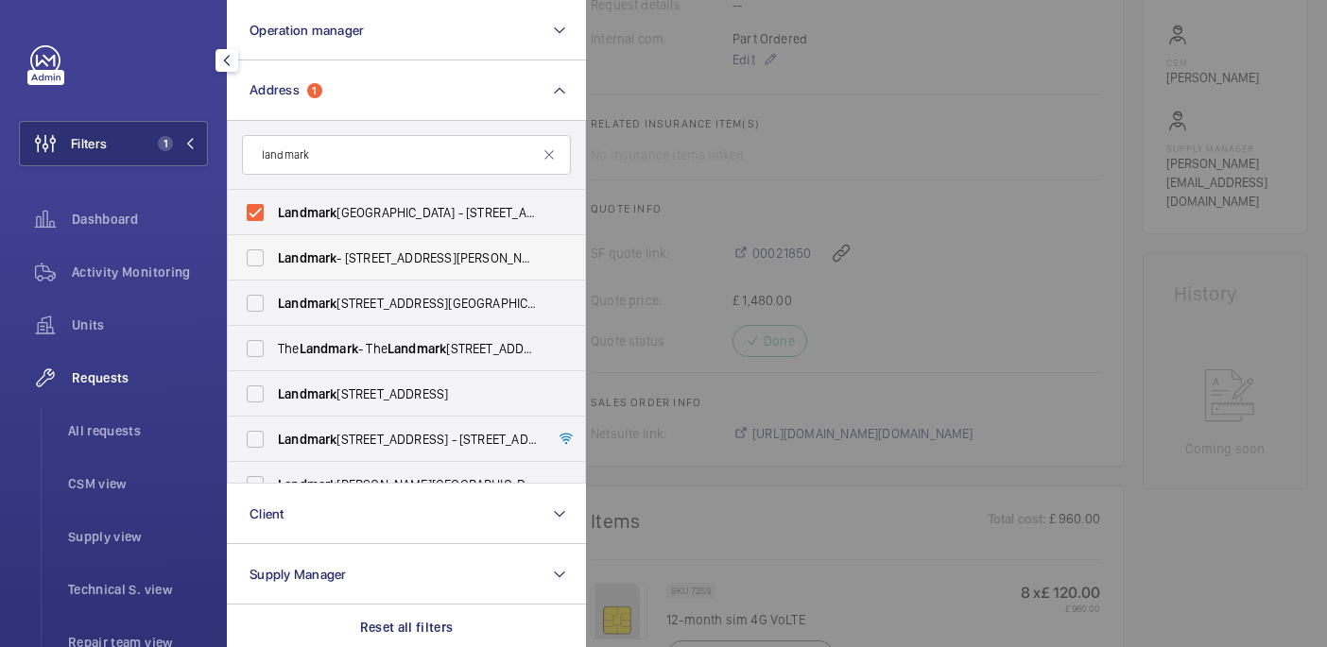
click at [274, 249] on input "Landmark - [STREET_ADDRESS][PERSON_NAME][PERSON_NAME]" at bounding box center [255, 258] width 38 height 38
checkbox input "true"
click at [397, 300] on span "Landmark 111 Park Street - 111 Park Street, LONDON W1S 4FF" at bounding box center [408, 303] width 260 height 19
click at [274, 300] on input "Landmark 111 Park Street - 111 Park Street, LONDON W1S 4FF" at bounding box center [255, 303] width 38 height 38
checkbox input "true"
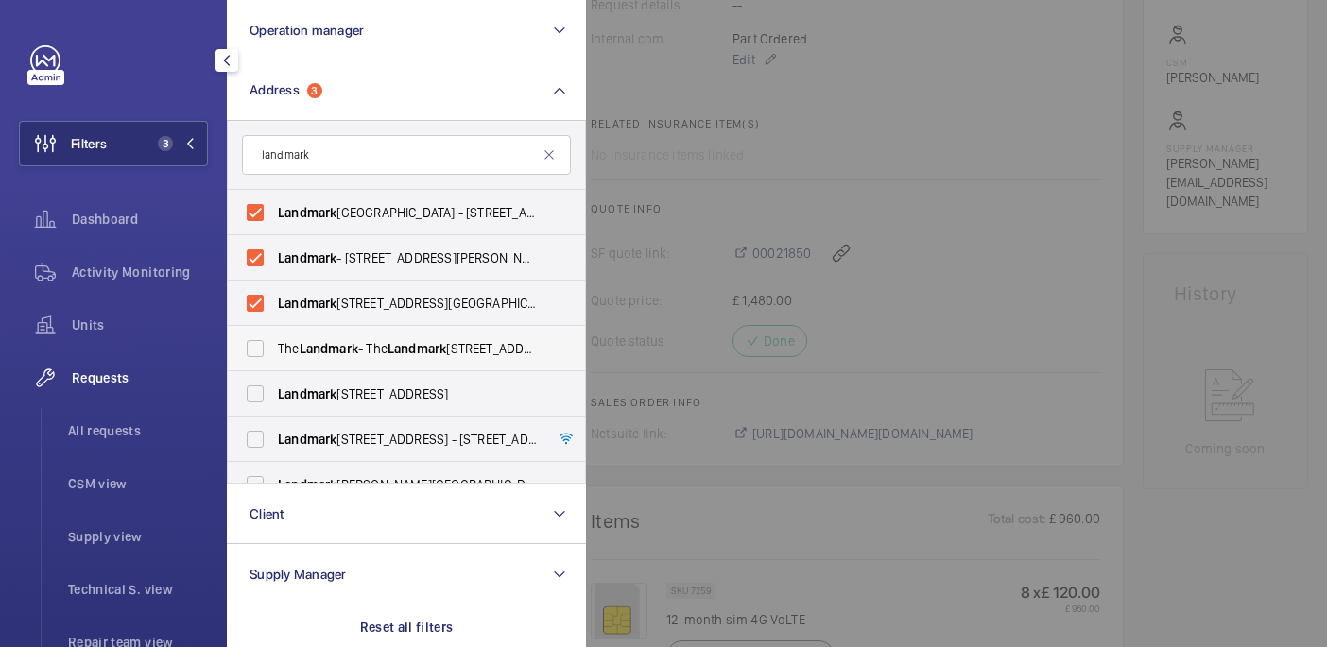
click at [397, 340] on span "The Landmark - The Landmark London, LONDON NW1 6JQ" at bounding box center [408, 348] width 260 height 19
click at [274, 340] on input "The Landmark - The Landmark London, LONDON NW1 6JQ" at bounding box center [255, 349] width 38 height 38
checkbox input "true"
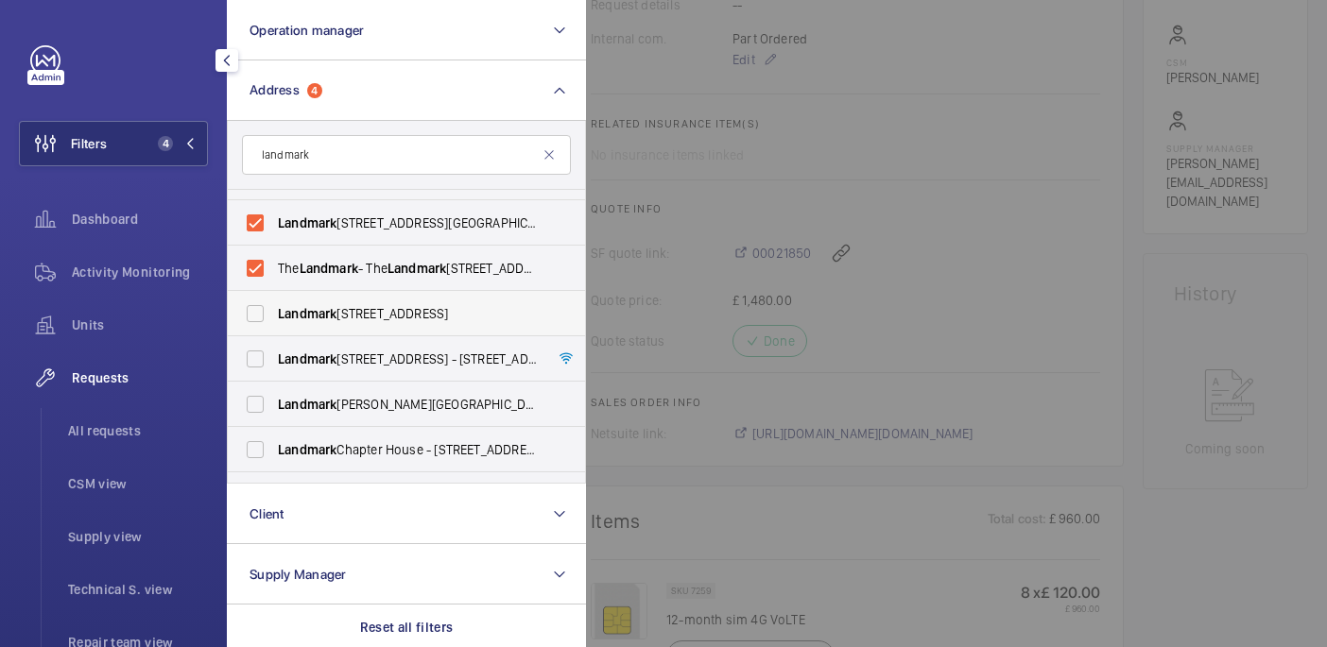
click at [388, 318] on span "Landmark 69 Old Street - 69 Old Street, LONDON EC1V 9HX" at bounding box center [408, 313] width 260 height 19
click at [274, 318] on input "Landmark 69 Old Street - 69 Old Street, LONDON EC1V 9HX" at bounding box center [255, 314] width 38 height 38
checkbox input "true"
click at [388, 355] on span "Landmark 120 Regents Street - 120 Regent St., LONDON W1B 5FE" at bounding box center [408, 359] width 260 height 19
click at [274, 355] on input "Landmark 120 Regents Street - 120 Regent St., LONDON W1B 5FE" at bounding box center [255, 359] width 38 height 38
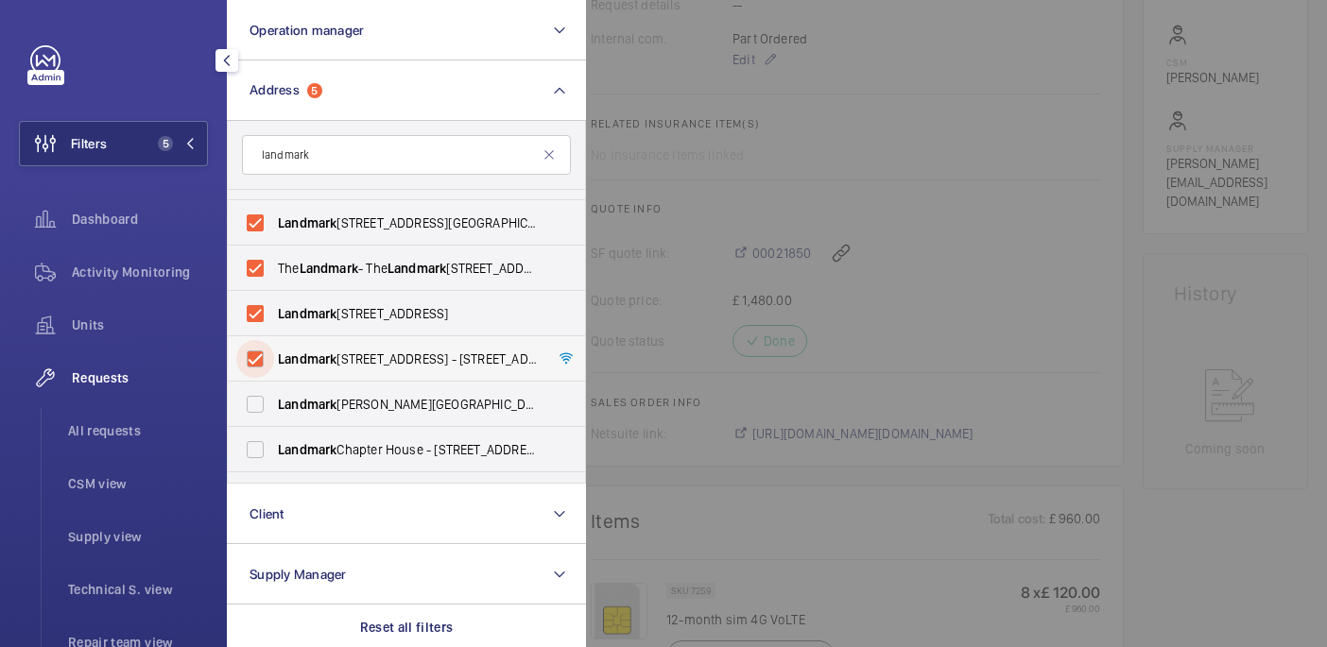
checkbox input "true"
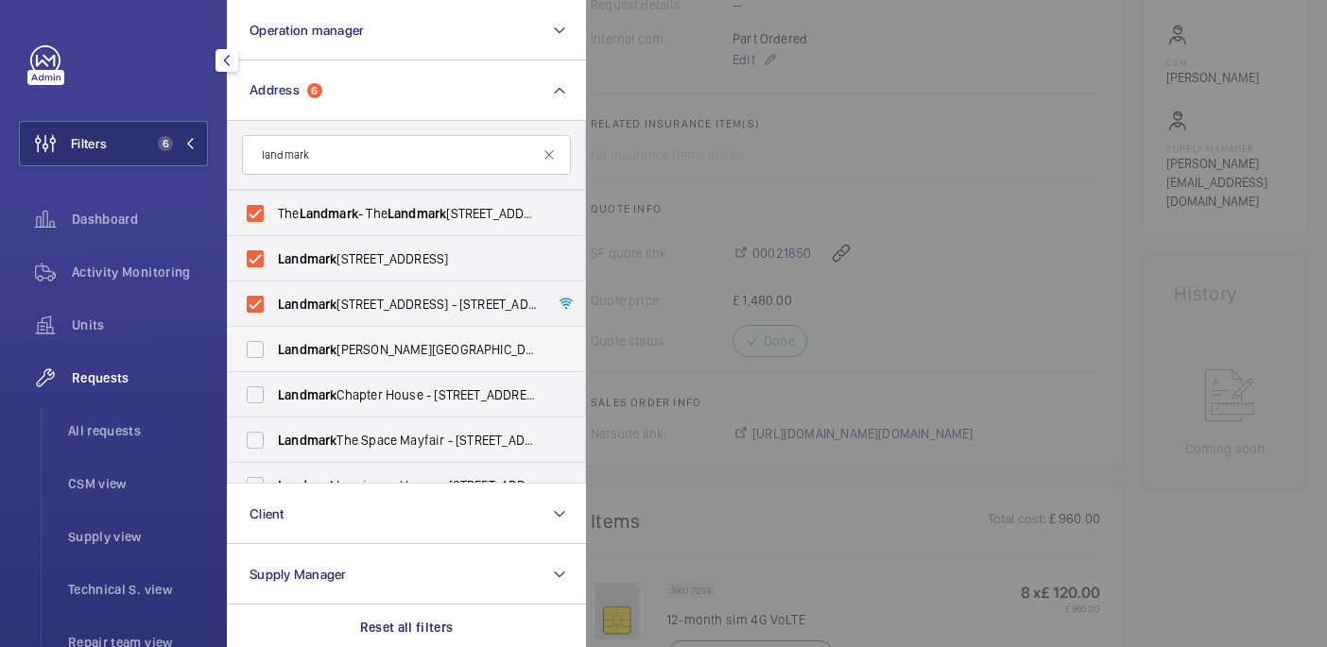
click at [376, 335] on label "Landmark Newman Street - 30 Newman Street, LONDON W1T 1PT" at bounding box center [392, 349] width 329 height 45
click at [274, 335] on input "Landmark Newman Street - 30 Newman Street, LONDON W1T 1PT" at bounding box center [255, 350] width 38 height 38
checkbox input "true"
click at [376, 393] on span "Landmark Chapter House - 14 New St, LONDON EC2M 4TR" at bounding box center [408, 395] width 260 height 19
click at [274, 393] on input "Landmark Chapter House - 14 New St, LONDON EC2M 4TR" at bounding box center [255, 395] width 38 height 38
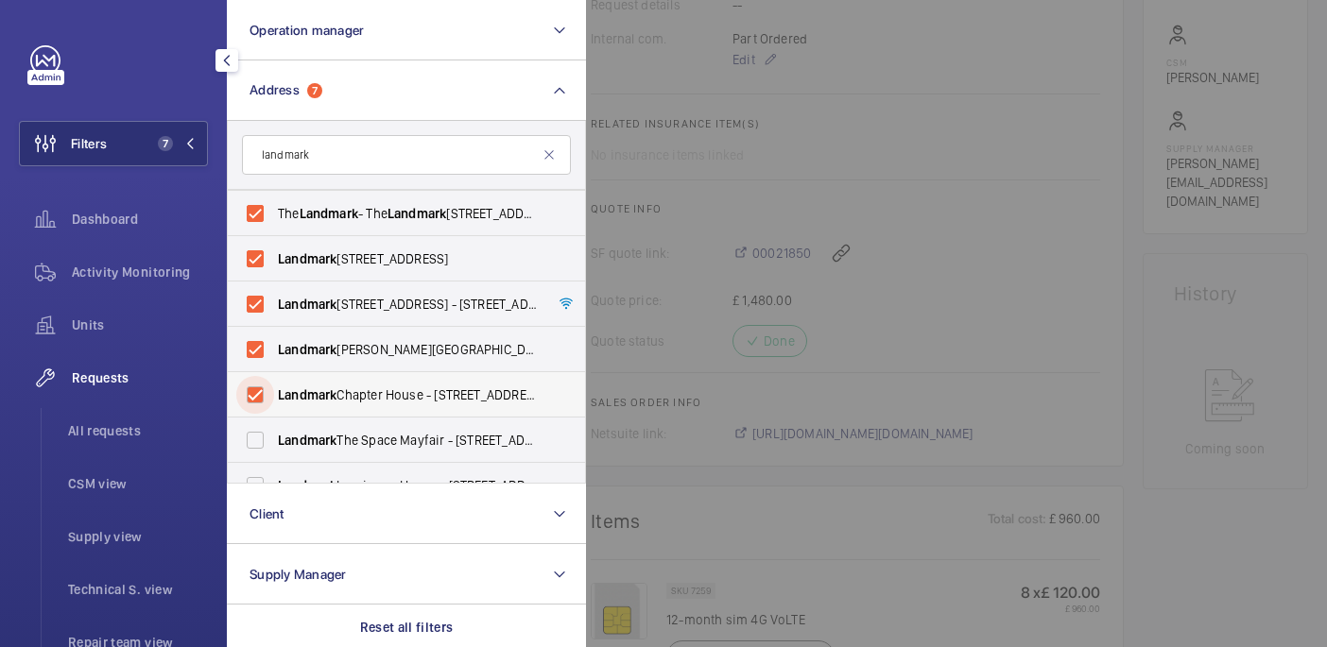
checkbox input "true"
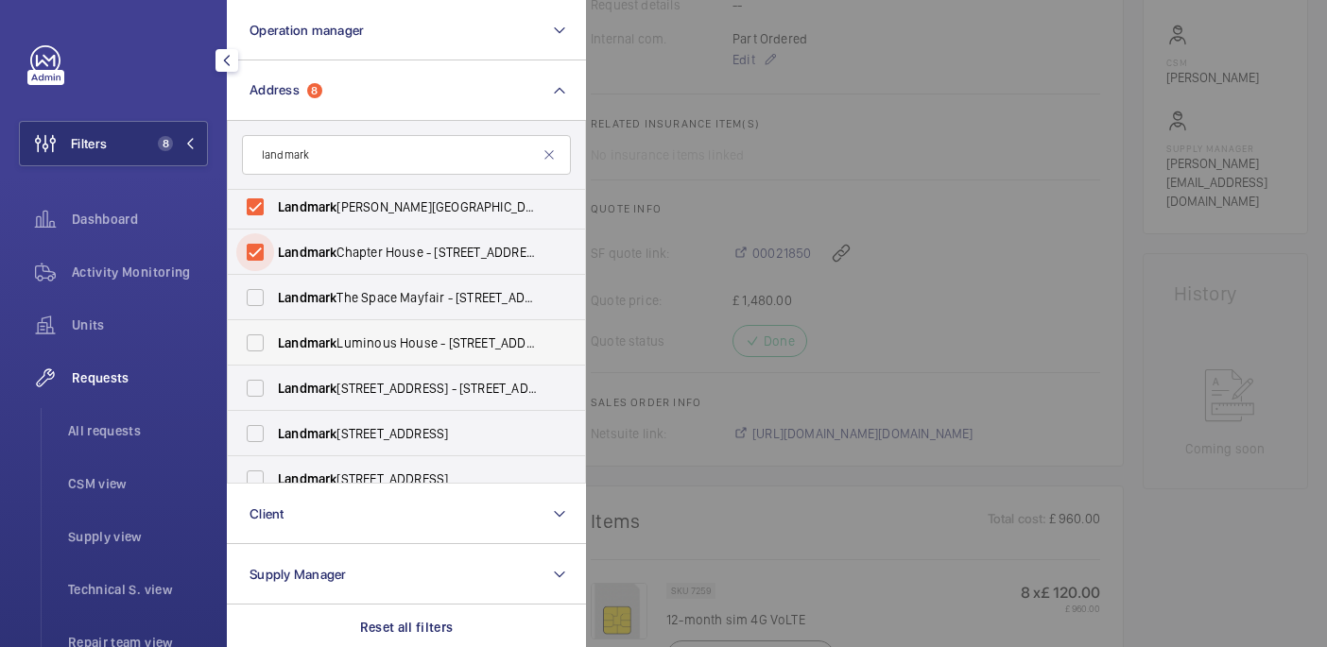
scroll to position [289, 0]
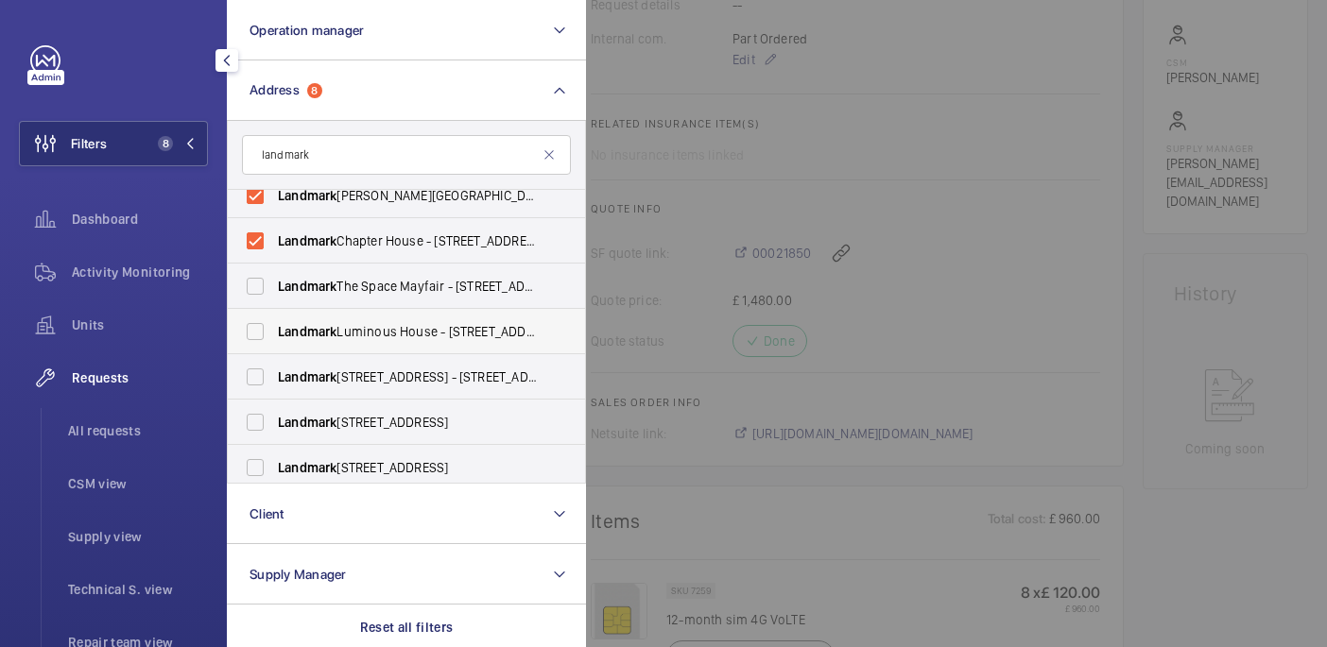
drag, startPoint x: 345, startPoint y: 299, endPoint x: 345, endPoint y: 314, distance: 15.1
click at [345, 299] on label "Landmark The Space Mayfair - 49 Grosvenor St, LONDON W1K 3HP" at bounding box center [392, 286] width 329 height 45
click at [274, 299] on input "Landmark The Space Mayfair - 49 Grosvenor St, LONDON W1K 3HP" at bounding box center [255, 286] width 38 height 38
checkbox input "true"
click at [345, 330] on span "Landmark Luminous House - 300 South Row, MILTON KEYNES MK9 2FR" at bounding box center [408, 331] width 260 height 19
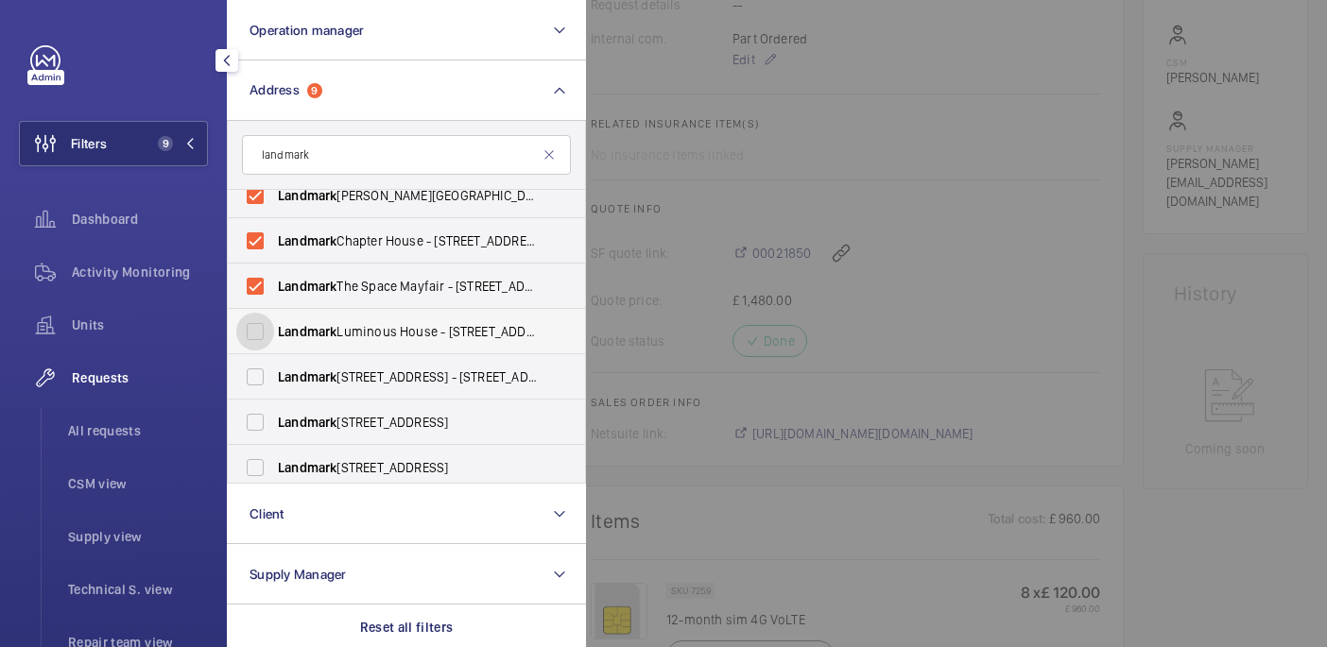
click at [274, 330] on input "Landmark Luminous House - 300 South Row, MILTON KEYNES MK9 2FR" at bounding box center [255, 332] width 38 height 38
checkbox input "true"
click at [345, 373] on span "Landmark 75 Grosvenor Street - 75 Grosvenor Street, LONDON W1K 3HP" at bounding box center [408, 377] width 260 height 19
click at [274, 373] on input "Landmark 75 Grosvenor Street - 75 Grosvenor Street, LONDON W1K 3HP" at bounding box center [255, 377] width 38 height 38
checkbox input "true"
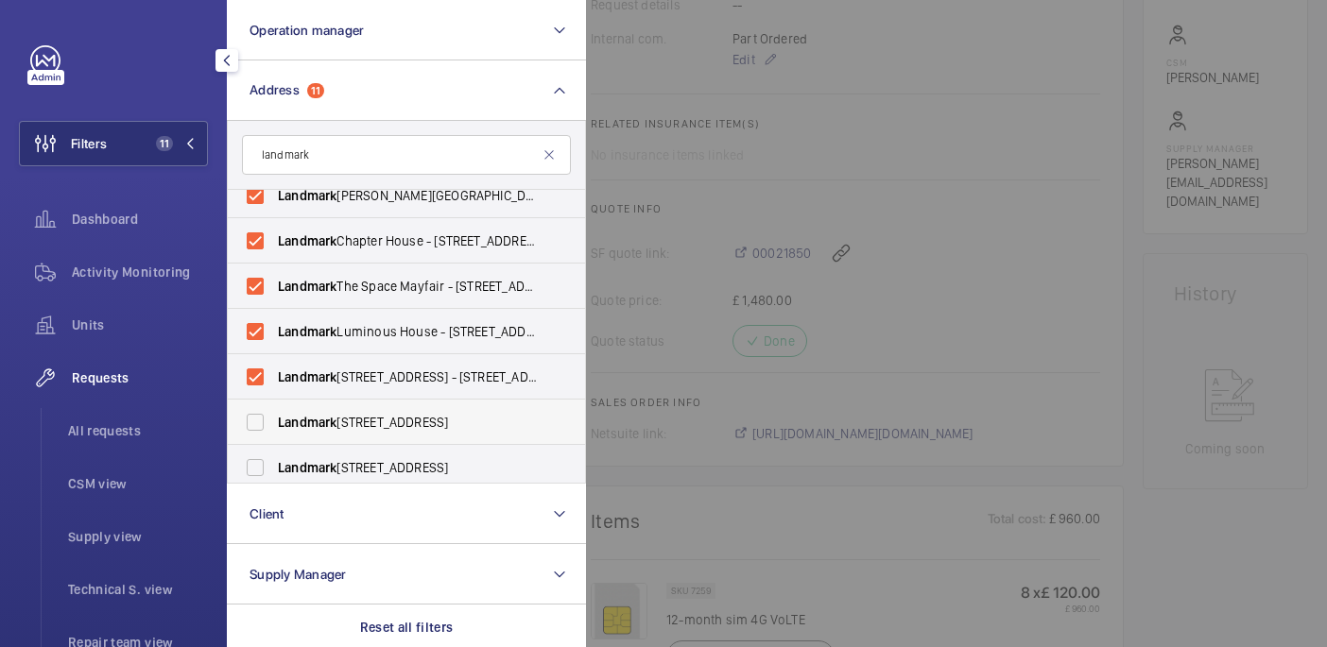
click at [345, 415] on span "Landmark 1 Giltspur Street - 1 Giltspur Street, LONDON EC1A 9DD" at bounding box center [408, 422] width 260 height 19
click at [274, 415] on input "Landmark 1 Giltspur Street - 1 Giltspur Street, LONDON EC1A 9DD" at bounding box center [255, 422] width 38 height 38
checkbox input "true"
click at [345, 450] on label "Landmark 117 Piccadilly - 117 Piccadilly, LONDON W1J 7JU" at bounding box center [392, 467] width 329 height 45
click at [274, 450] on input "Landmark 117 Piccadilly - 117 Piccadilly, LONDON W1J 7JU" at bounding box center [255, 468] width 38 height 38
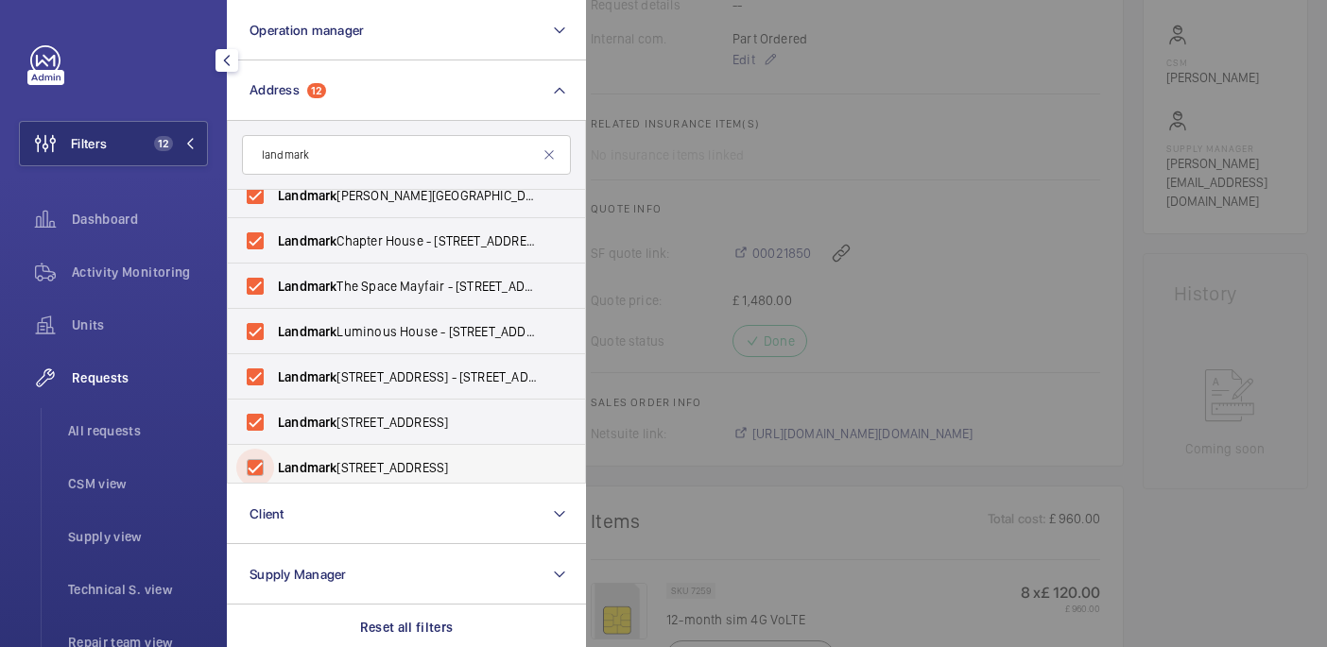
checkbox input "true"
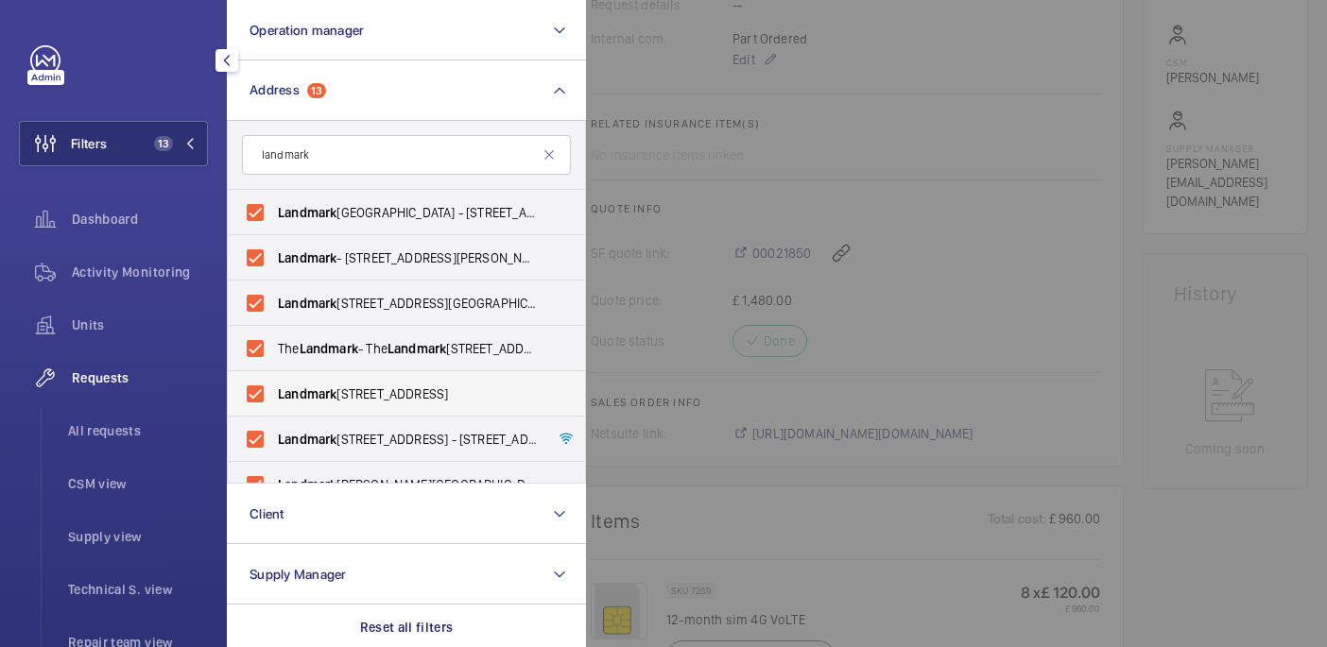
scroll to position [569, 0]
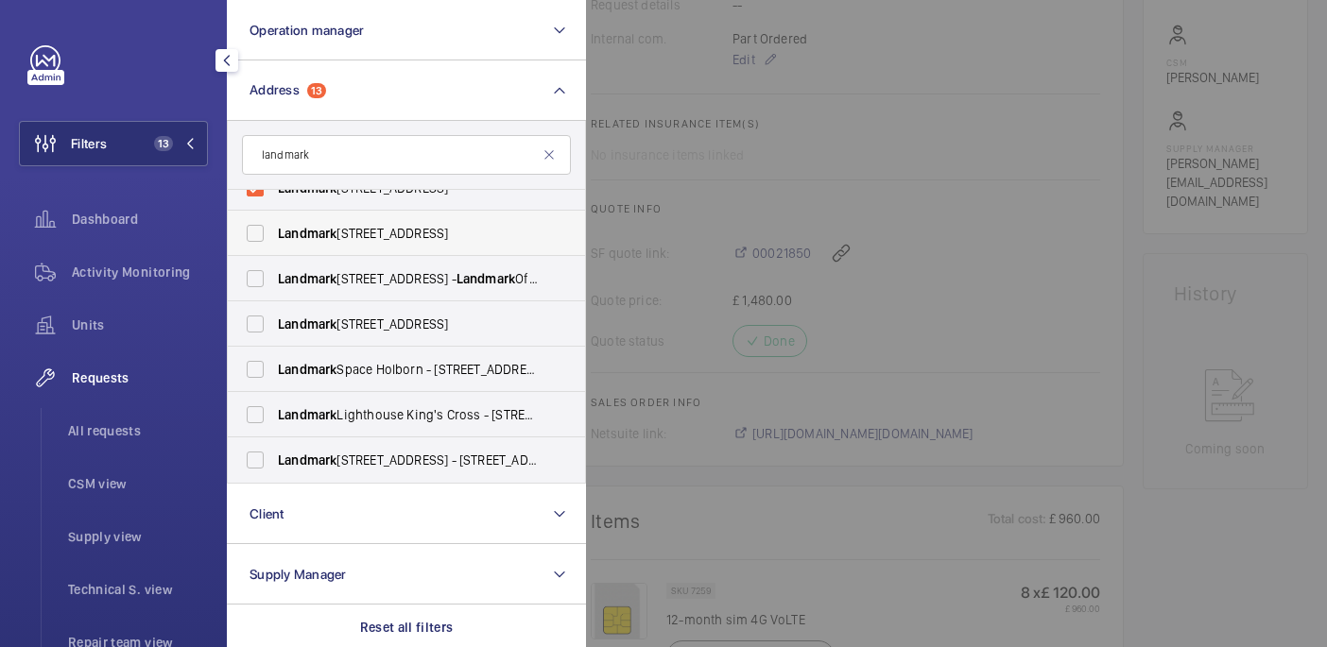
click at [392, 240] on span "Landmark 41 Old Street - 41 Old Street, LONDON EC1V 9AE" at bounding box center [408, 233] width 260 height 19
click at [274, 240] on input "Landmark 41 Old Street - 41 Old Street, LONDON EC1V 9AE" at bounding box center [255, 234] width 38 height 38
checkbox input "true"
click at [392, 286] on span "Landmark 120 Cavendish Street - Landmark Office Space - New Cavendish Street, L…" at bounding box center [408, 278] width 260 height 19
click at [274, 286] on input "Landmark 120 Cavendish Street - Landmark Office Space - New Cavendish Street, L…" at bounding box center [255, 279] width 38 height 38
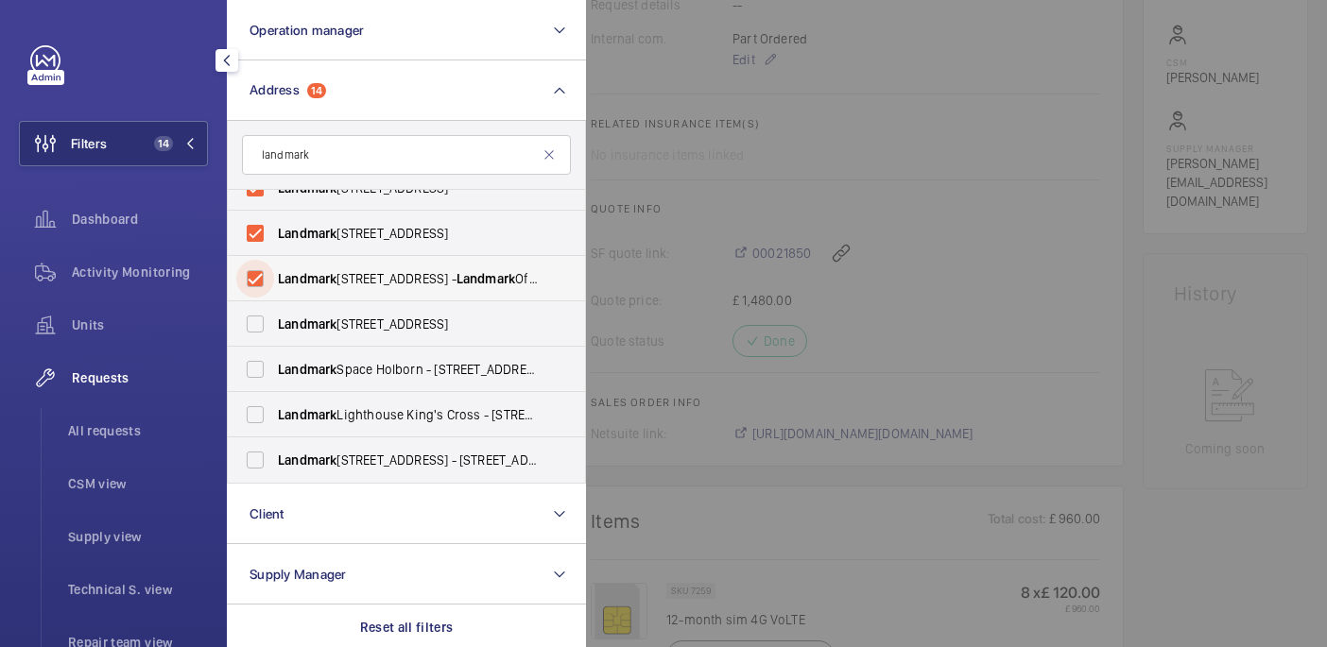
checkbox input "true"
click at [386, 364] on span "Landmark Space Holborn - 235 High Holborn, LONDON WC1V 7DN" at bounding box center [408, 369] width 260 height 19
click at [274, 364] on input "Landmark Space Holborn - 235 High Holborn, LONDON WC1V 7DN" at bounding box center [255, 370] width 38 height 38
checkbox input "true"
click at [379, 329] on span "Landmark 4 Devonshire Street - 4 Devonshire Street, LONDON W1W 5DU" at bounding box center [408, 324] width 260 height 19
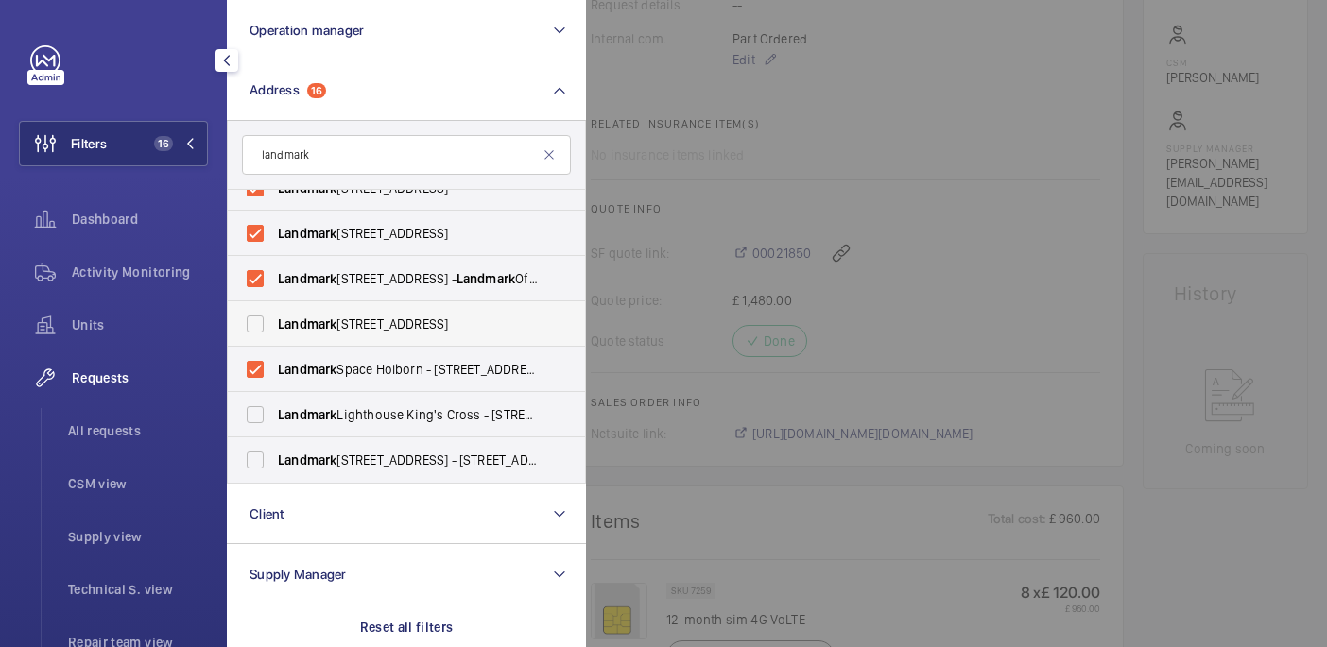
click at [274, 329] on input "Landmark 4 Devonshire Street - 4 Devonshire Street, LONDON W1W 5DU" at bounding box center [255, 324] width 38 height 38
checkbox input "true"
click at [375, 418] on span "Landmark Lighthouse King's Cross - 1 King's Cross Bridge, LONDON N1 9NW" at bounding box center [408, 414] width 260 height 19
click at [274, 418] on input "Landmark Lighthouse King's Cross - 1 King's Cross Bridge, LONDON N1 9NW" at bounding box center [255, 415] width 38 height 38
checkbox input "true"
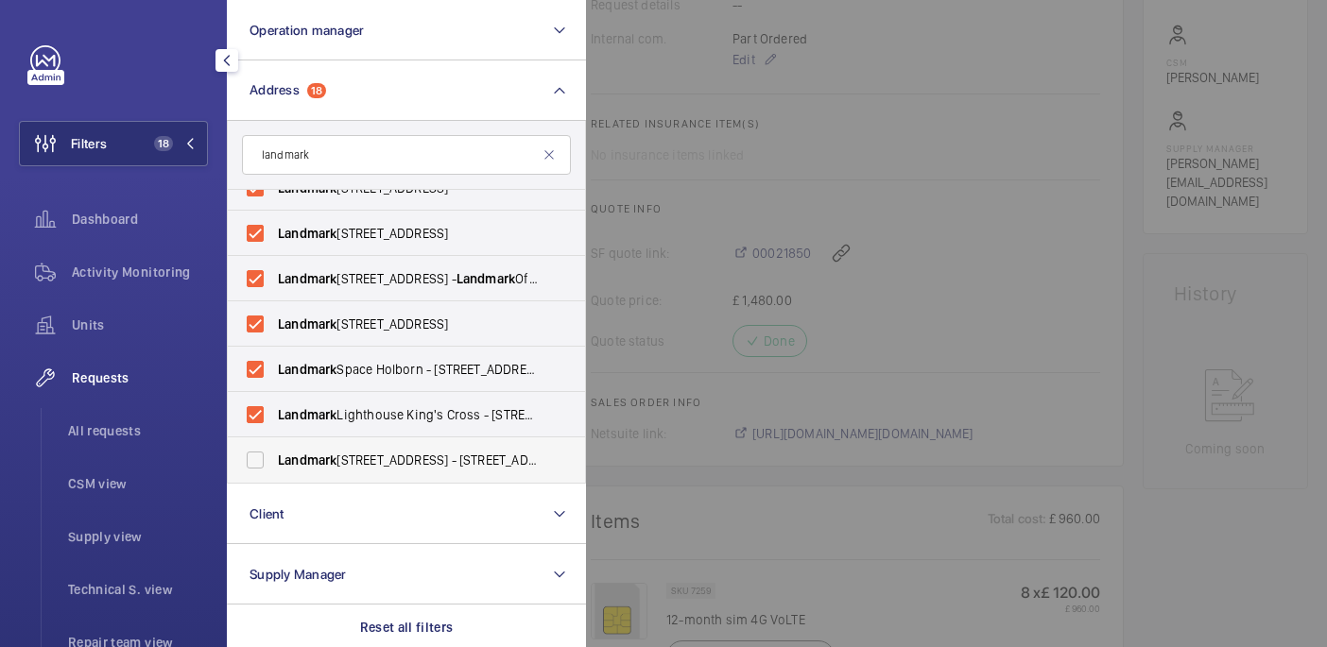
click at [375, 458] on span "Landmark 450 Brook Drive - 450 Brook Drive, READING RG2 6UU" at bounding box center [408, 460] width 260 height 19
click at [274, 458] on input "Landmark 450 Brook Drive - 450 Brook Drive, READING RG2 6UU" at bounding box center [255, 460] width 38 height 38
checkbox input "true"
click at [676, 335] on div at bounding box center [1249, 323] width 1327 height 647
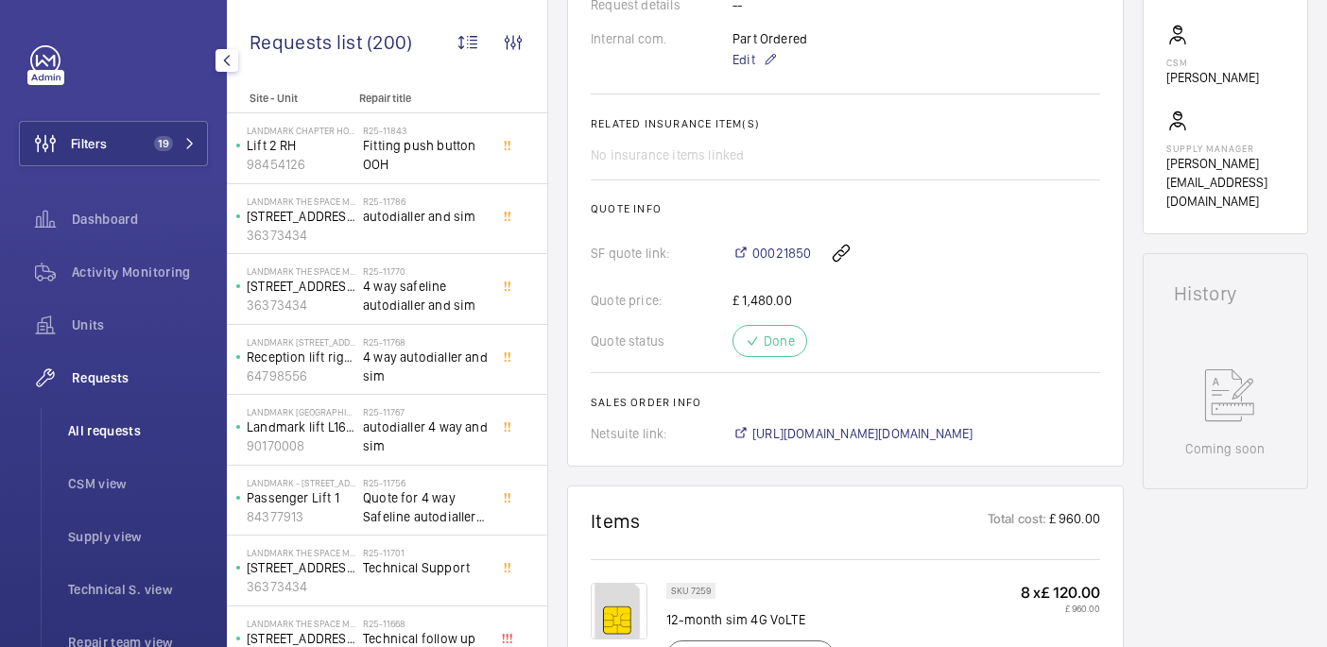
click at [108, 428] on span "All requests" at bounding box center [138, 430] width 140 height 19
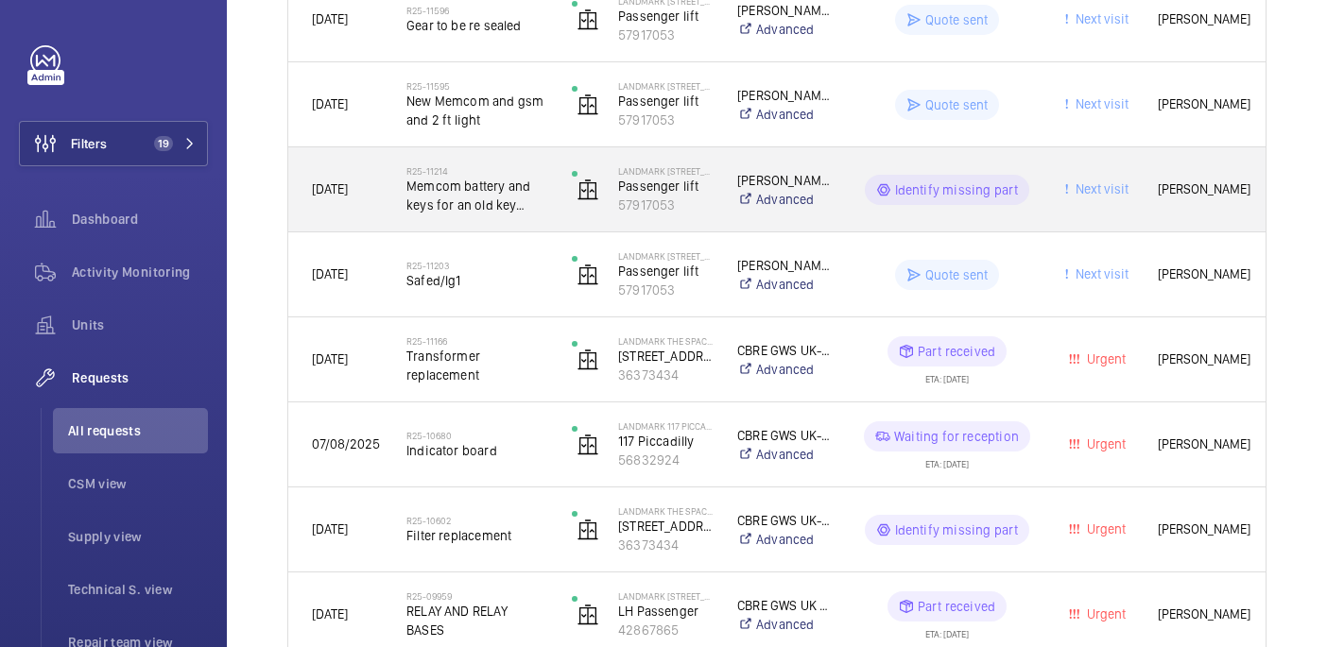
scroll to position [821, 0]
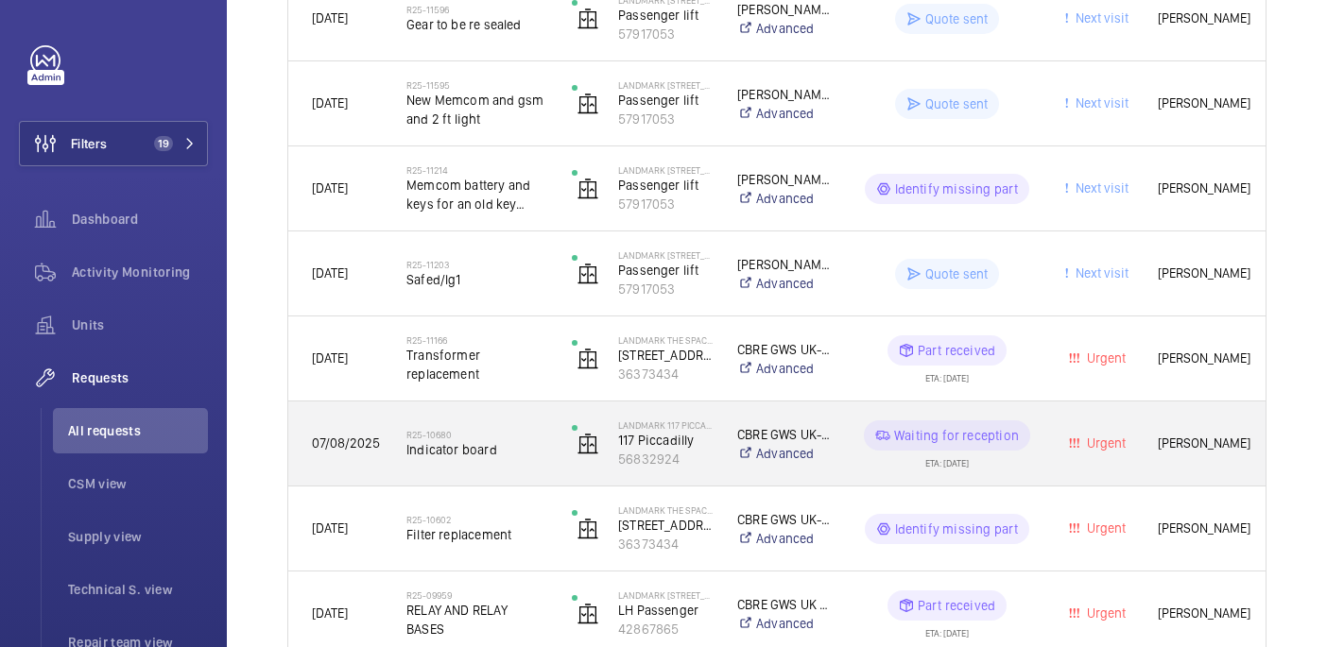
click at [496, 474] on div "R25-10680 Indicator board" at bounding box center [465, 444] width 163 height 85
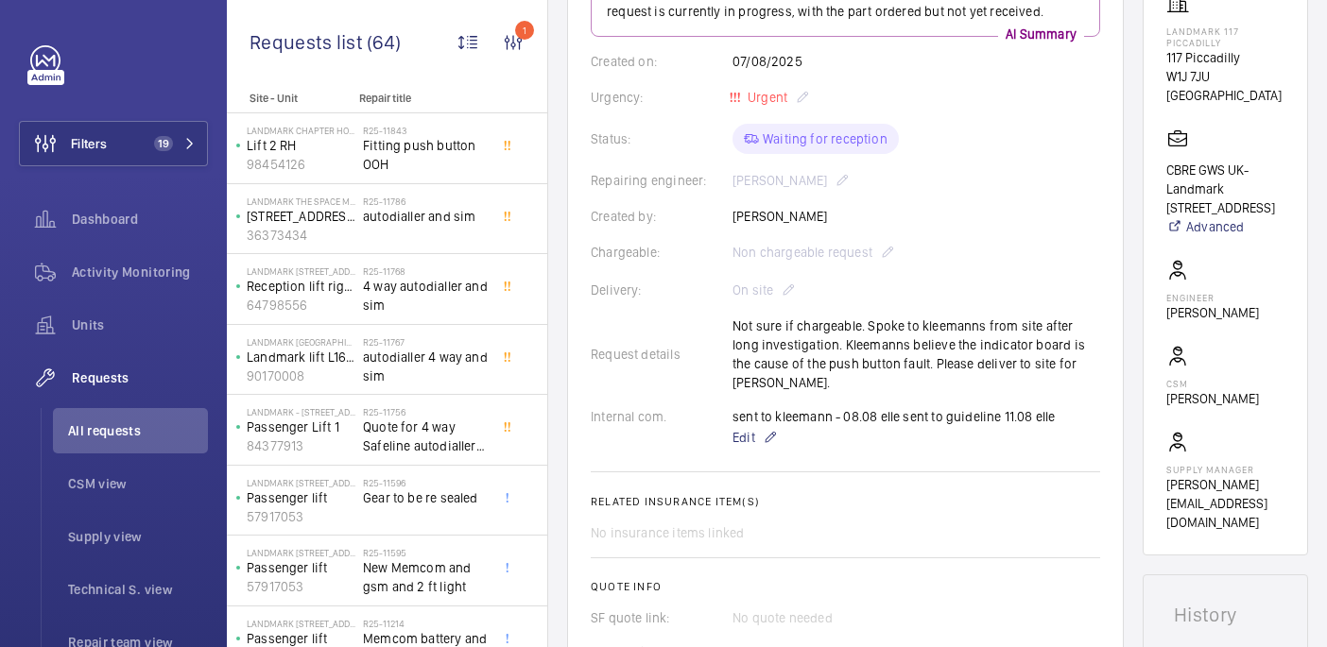
scroll to position [329, 0]
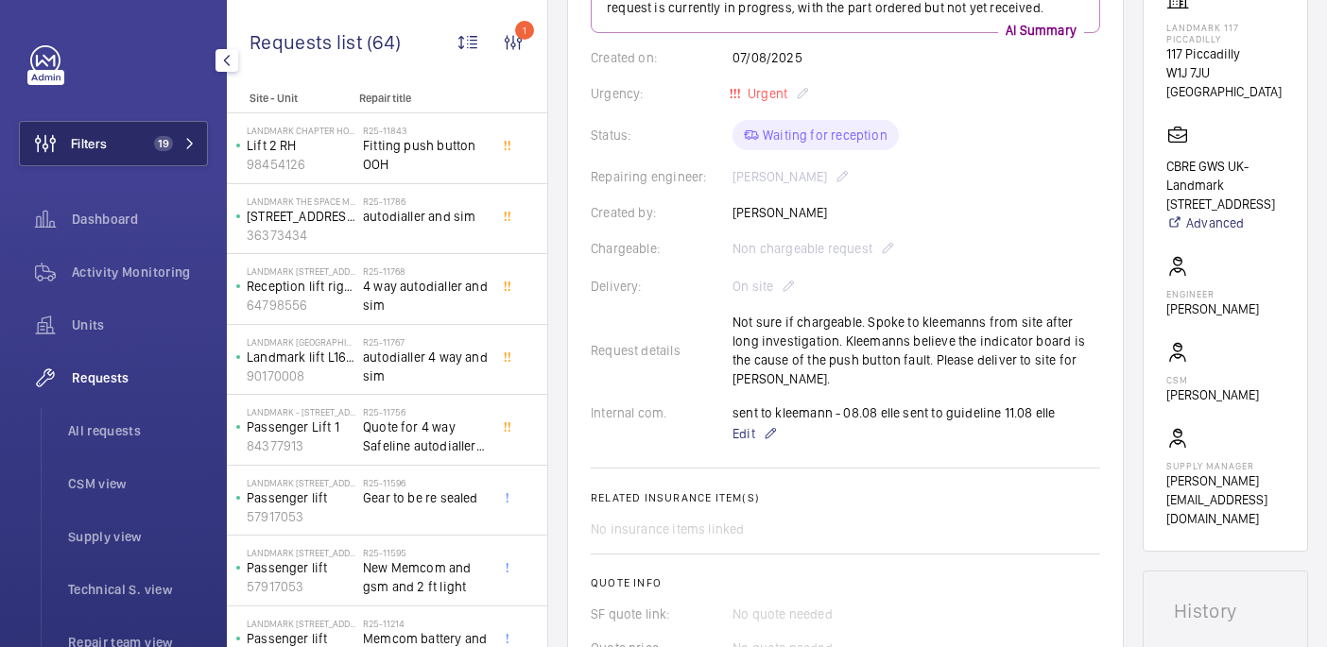
click at [146, 140] on span "19" at bounding box center [159, 143] width 26 height 15
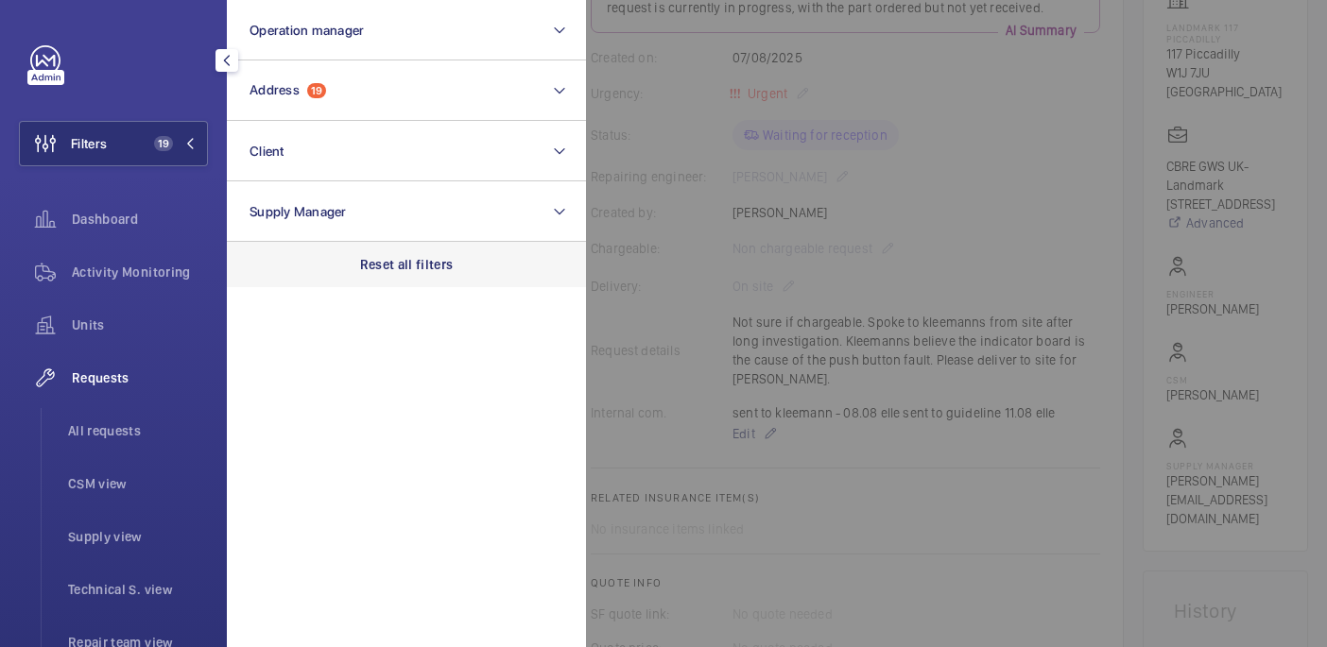
click at [391, 260] on p "Reset all filters" at bounding box center [407, 264] width 94 height 19
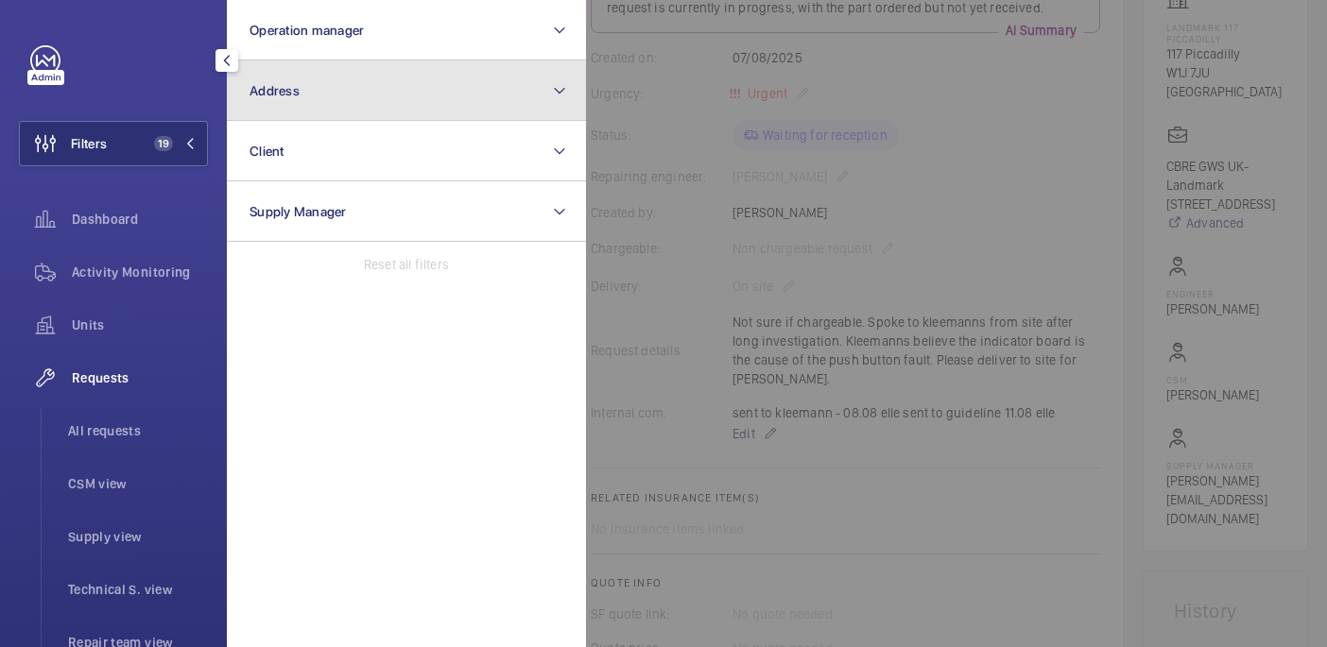
click at [377, 109] on button "Address" at bounding box center [406, 90] width 359 height 60
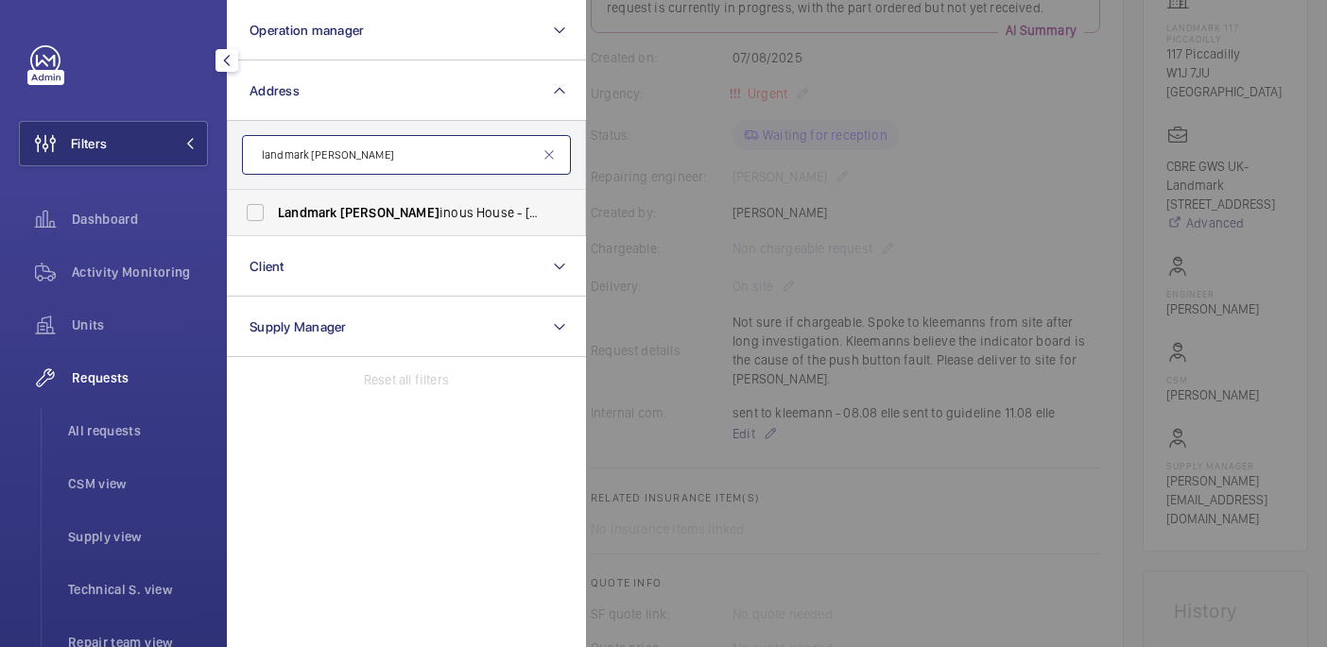
type input "landmark lum"
click at [421, 217] on span "Landmark Lum inous House - 300 South Row, MILTON KEYNES MK9 2FR" at bounding box center [408, 212] width 260 height 19
click at [274, 217] on input "Landmark Lum inous House - 300 South Row, MILTON KEYNES MK9 2FR" at bounding box center [255, 213] width 38 height 38
checkbox input "true"
click at [905, 250] on div at bounding box center [1249, 323] width 1327 height 647
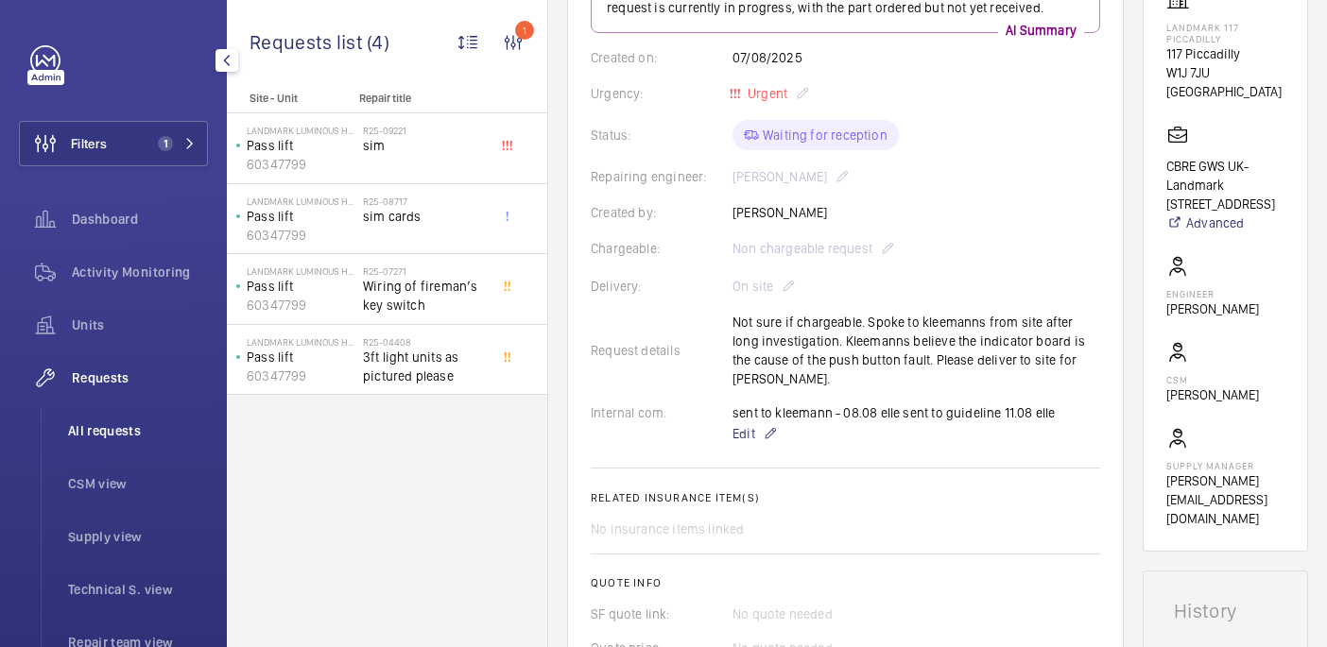
click at [126, 419] on li "All requests" at bounding box center [130, 430] width 155 height 45
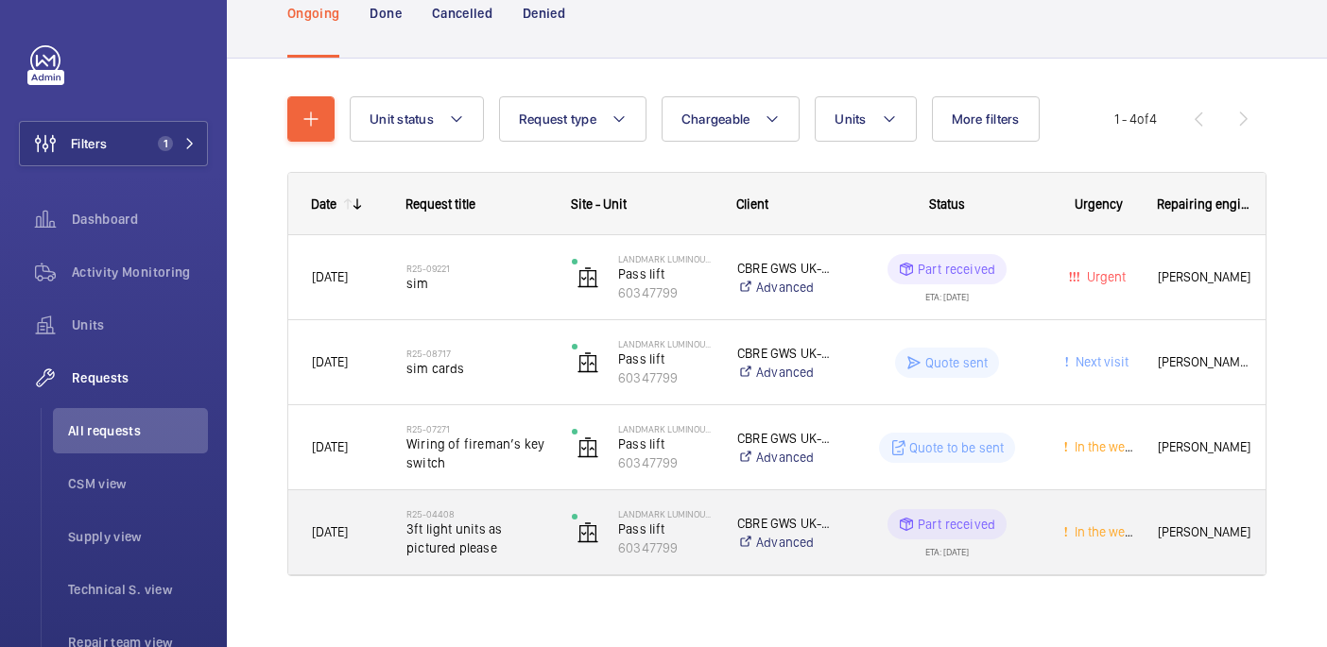
scroll to position [135, 0]
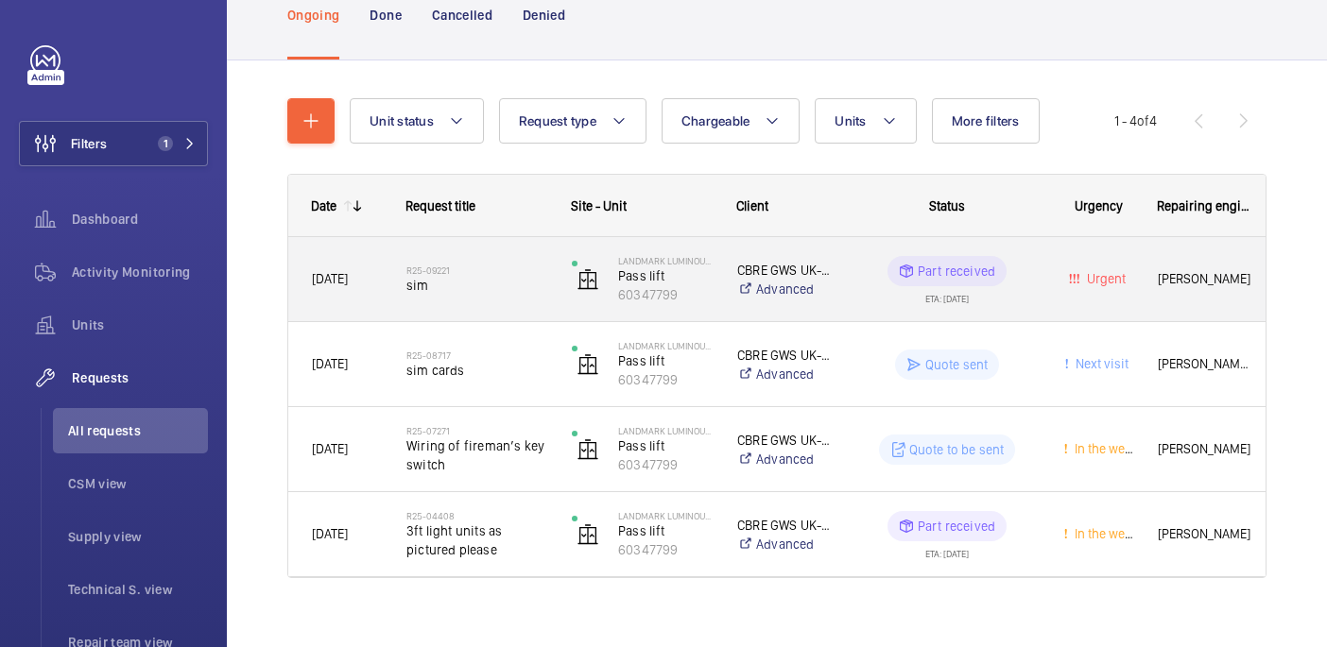
click at [516, 278] on span "sim" at bounding box center [476, 285] width 141 height 19
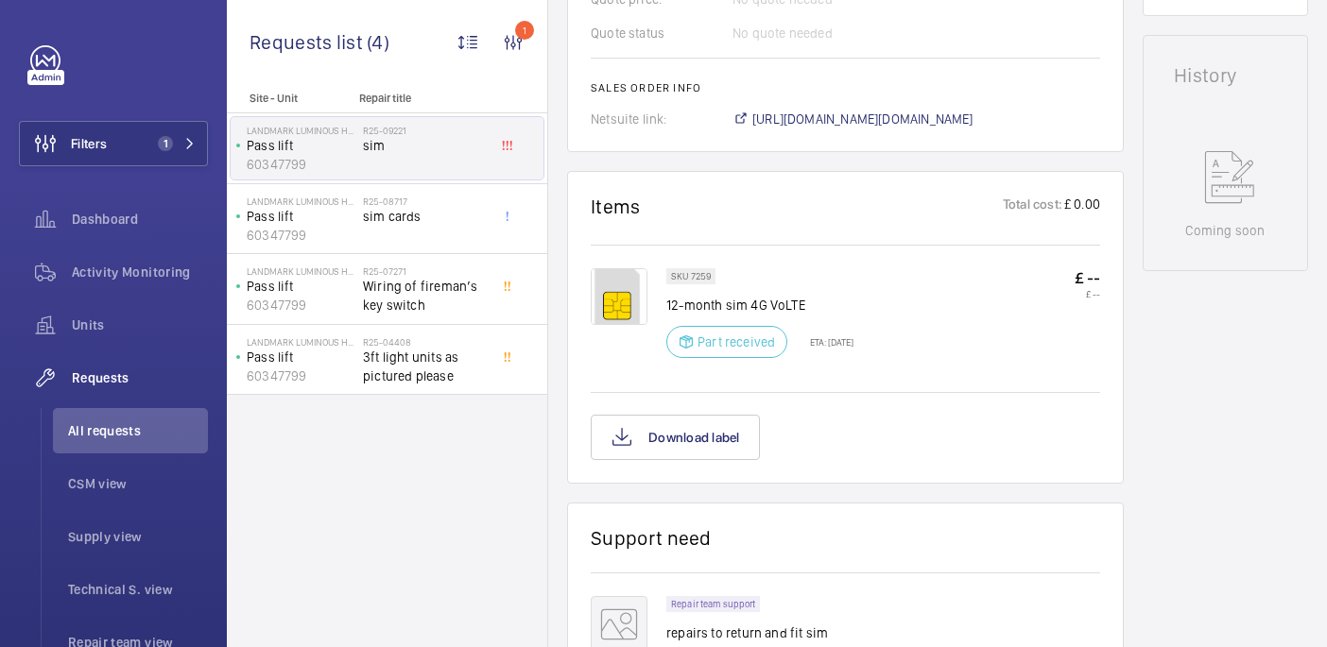
scroll to position [883, 0]
click at [430, 226] on div "R25-08717 sim cards" at bounding box center [425, 223] width 125 height 55
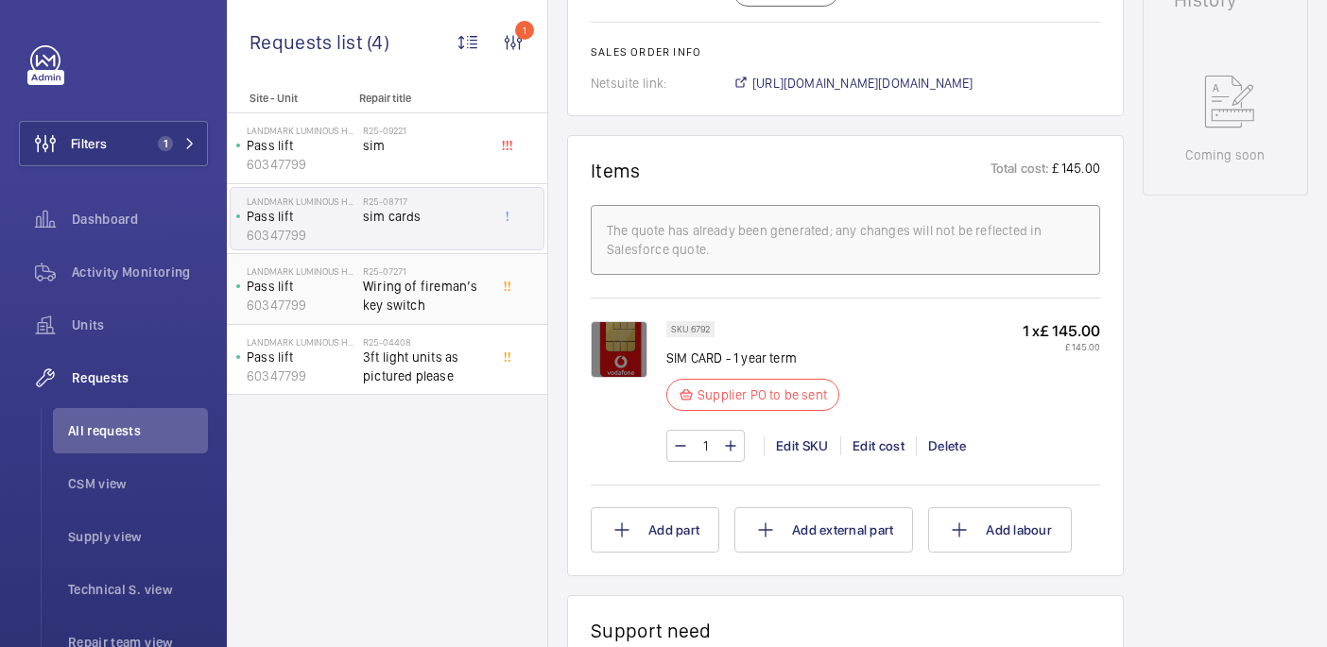
scroll to position [978, 0]
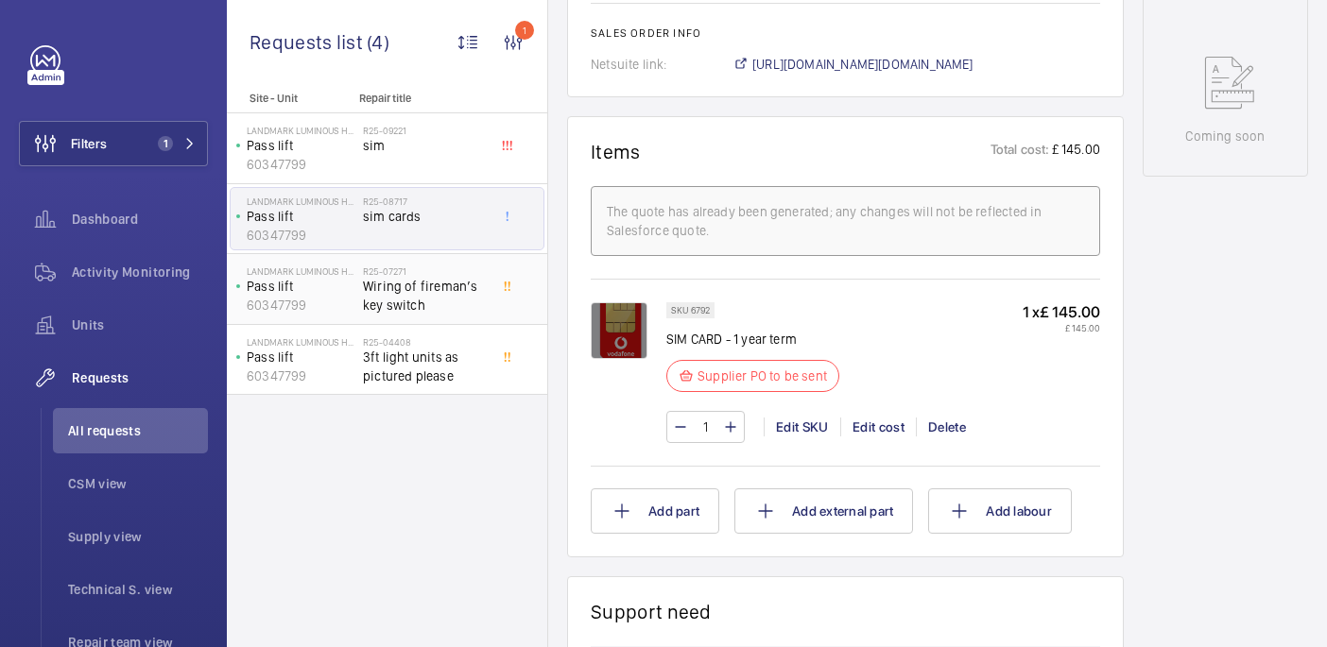
click at [402, 316] on div "R25-07271 Wiring of fireman’s key switch" at bounding box center [425, 293] width 125 height 55
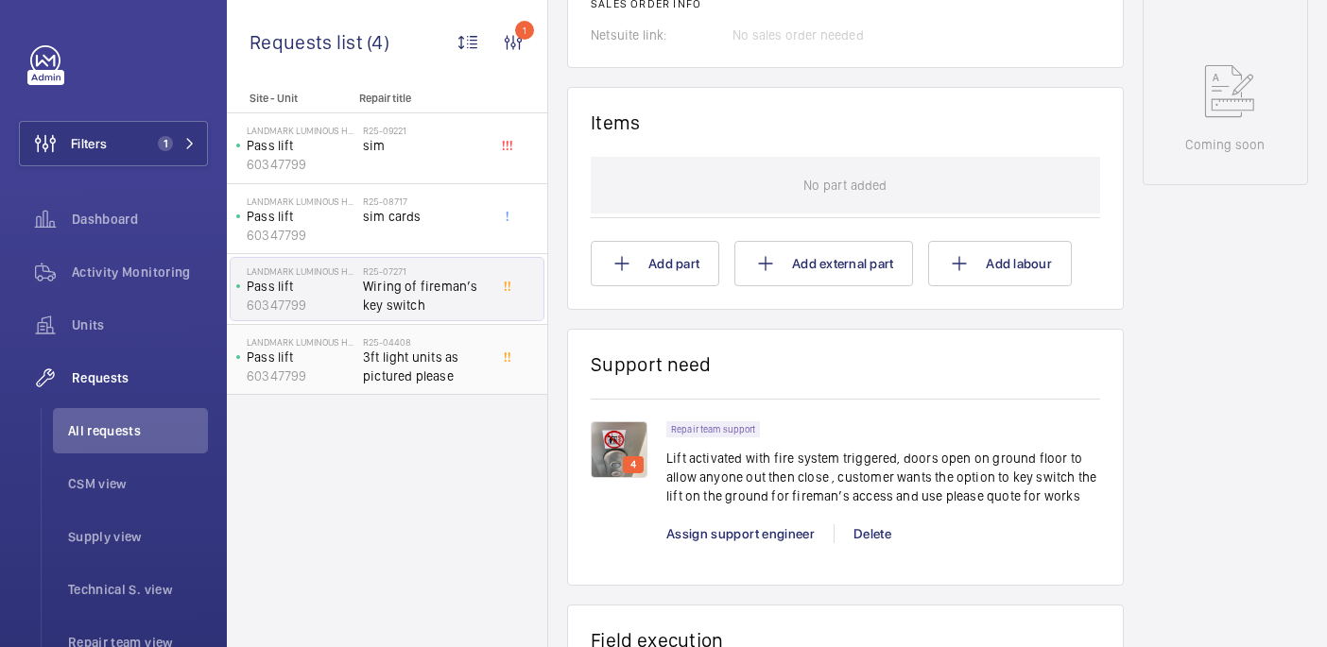
scroll to position [988, 0]
click at [429, 351] on span "3ft light units as pictured please" at bounding box center [425, 367] width 125 height 38
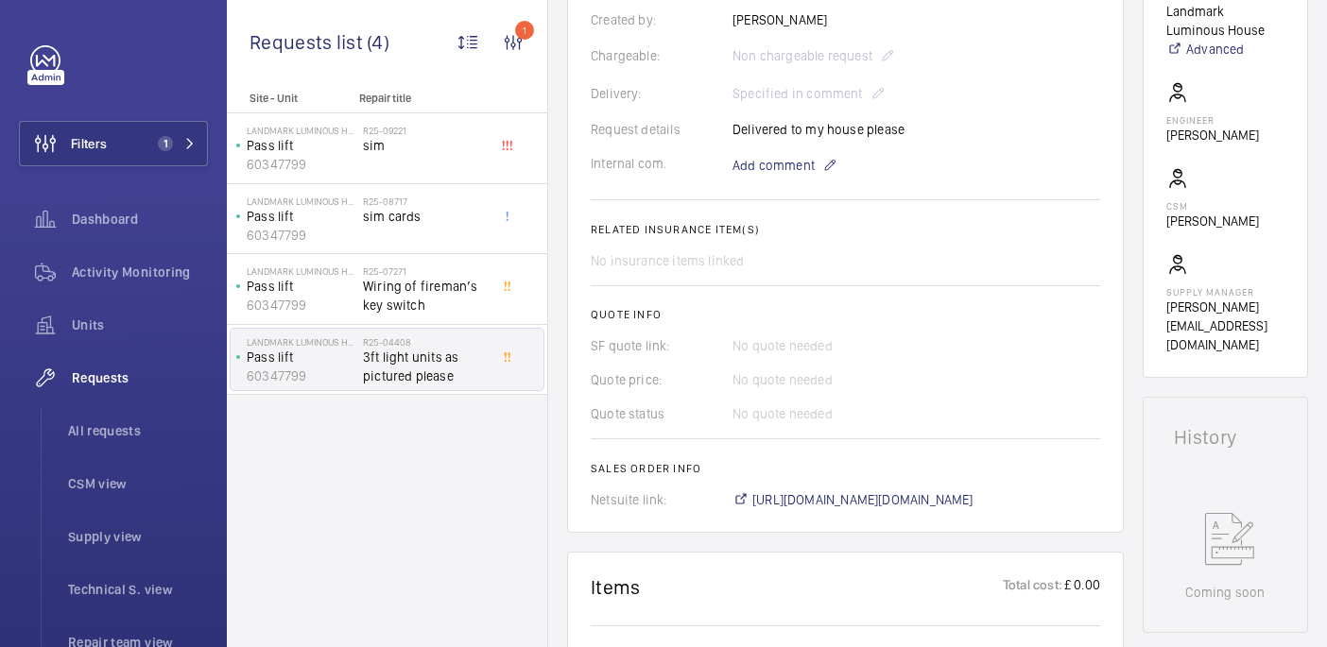
scroll to position [1004, 0]
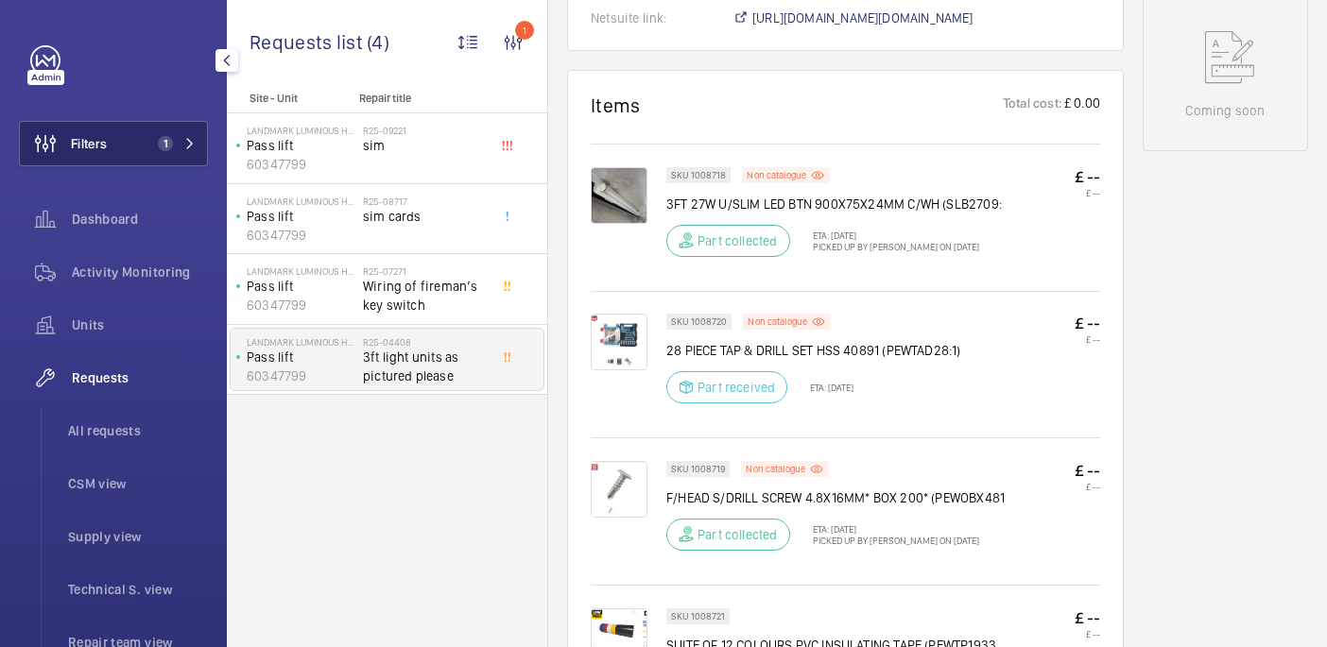
click at [111, 159] on button "Filters 1" at bounding box center [113, 143] width 189 height 45
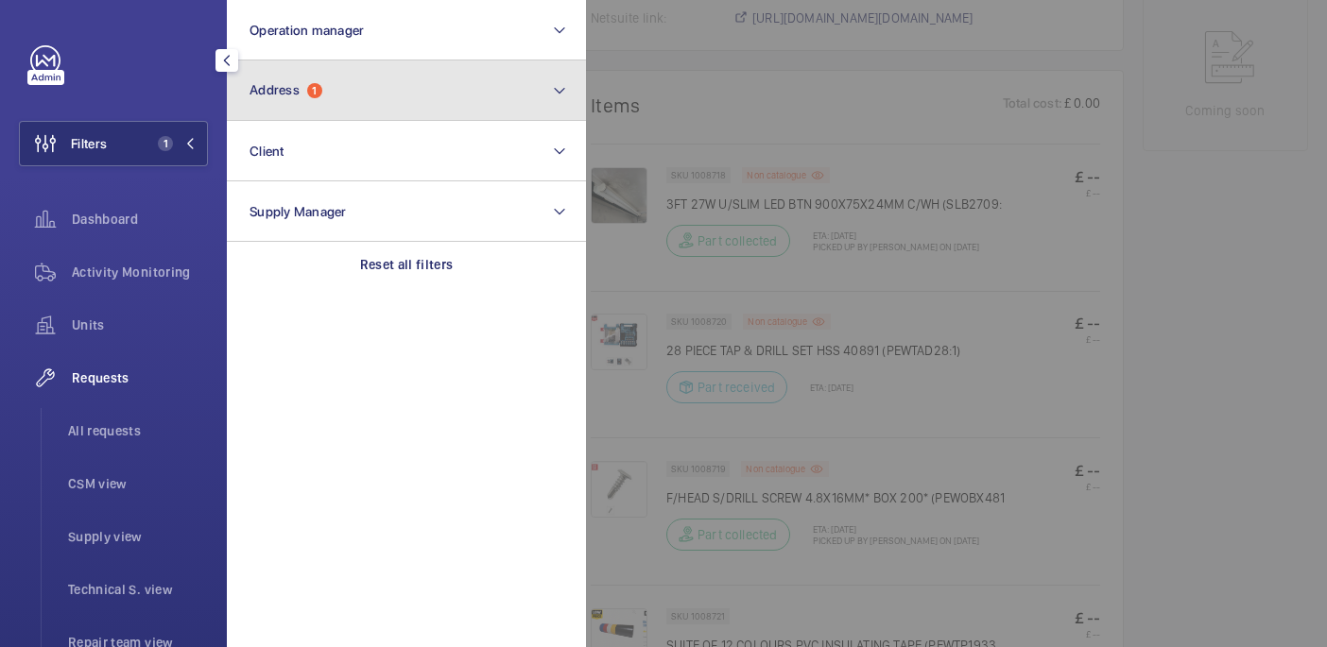
click at [357, 112] on button "Address 1" at bounding box center [406, 90] width 359 height 60
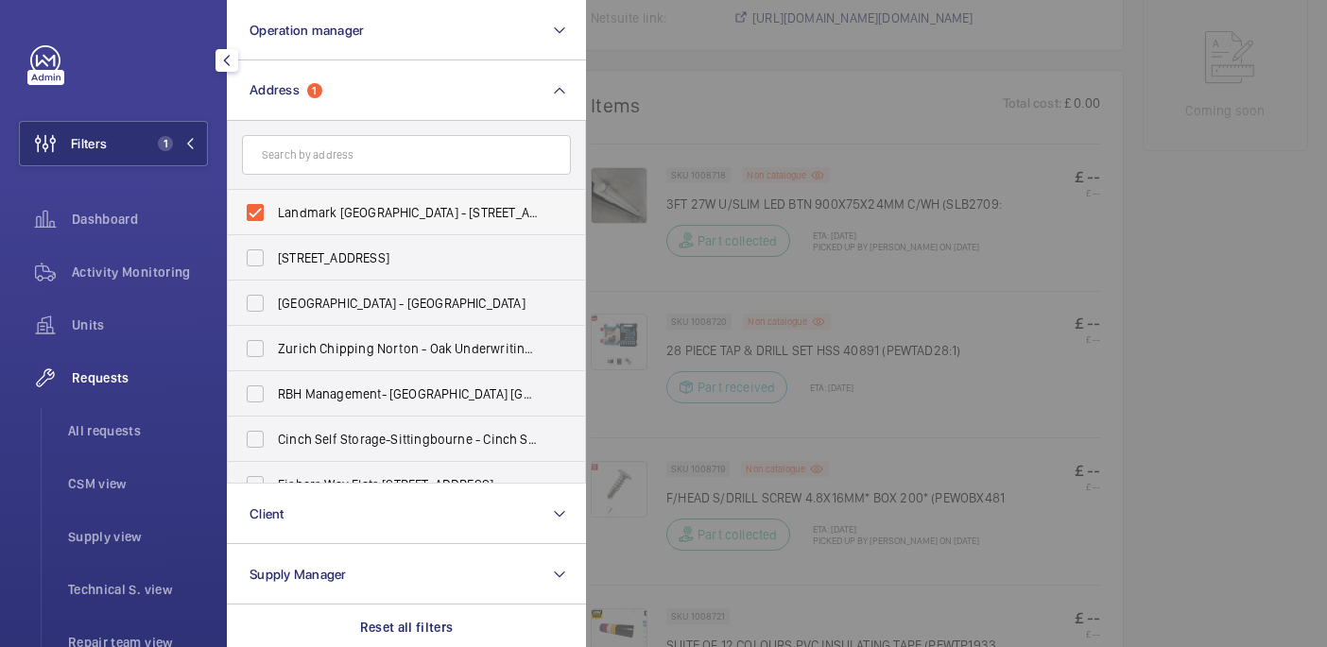
click at [315, 219] on span "Landmark Luminous House - 300 South Row, MILTON KEYNES MK9 2FR" at bounding box center [408, 212] width 260 height 19
click at [274, 219] on input "Landmark Luminous House - 300 South Row, MILTON KEYNES MK9 2FR" at bounding box center [255, 213] width 38 height 38
checkbox input "false"
click at [311, 163] on input "text" at bounding box center [406, 155] width 329 height 40
paste input "landmark aldgate"
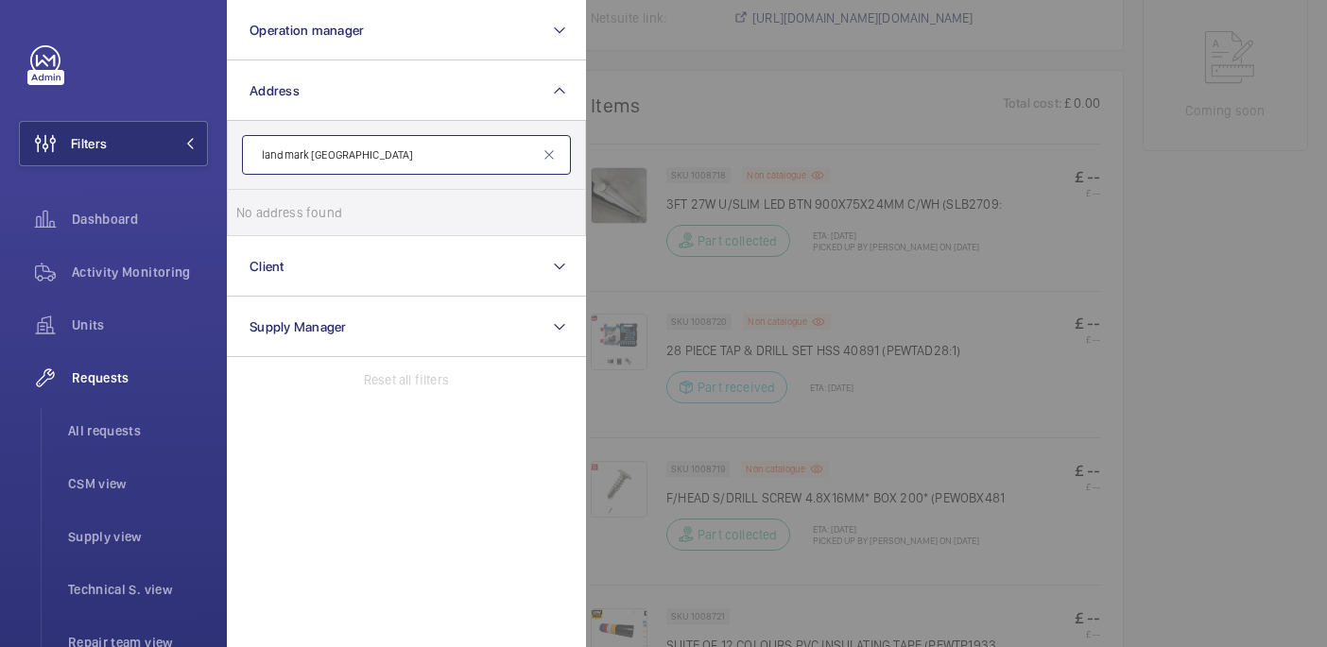
type input "landmark aldgate"
click at [421, 166] on input "landmark aldgate" at bounding box center [406, 155] width 329 height 40
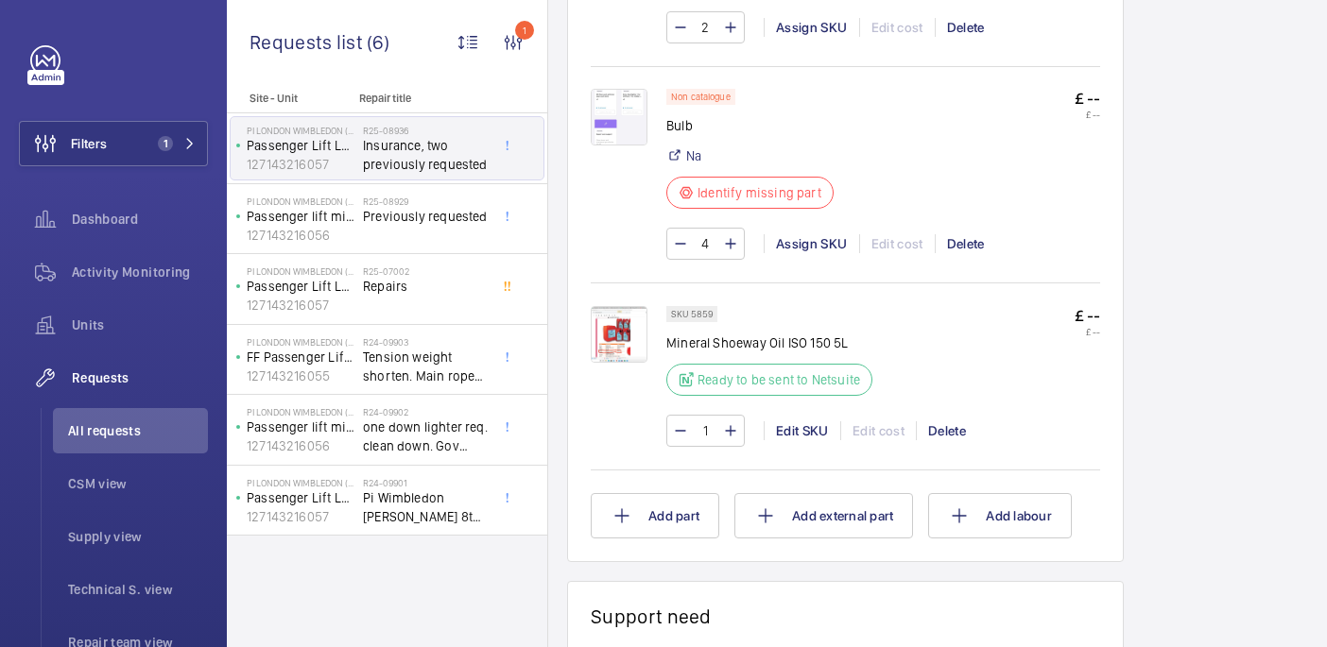
scroll to position [1479, 0]
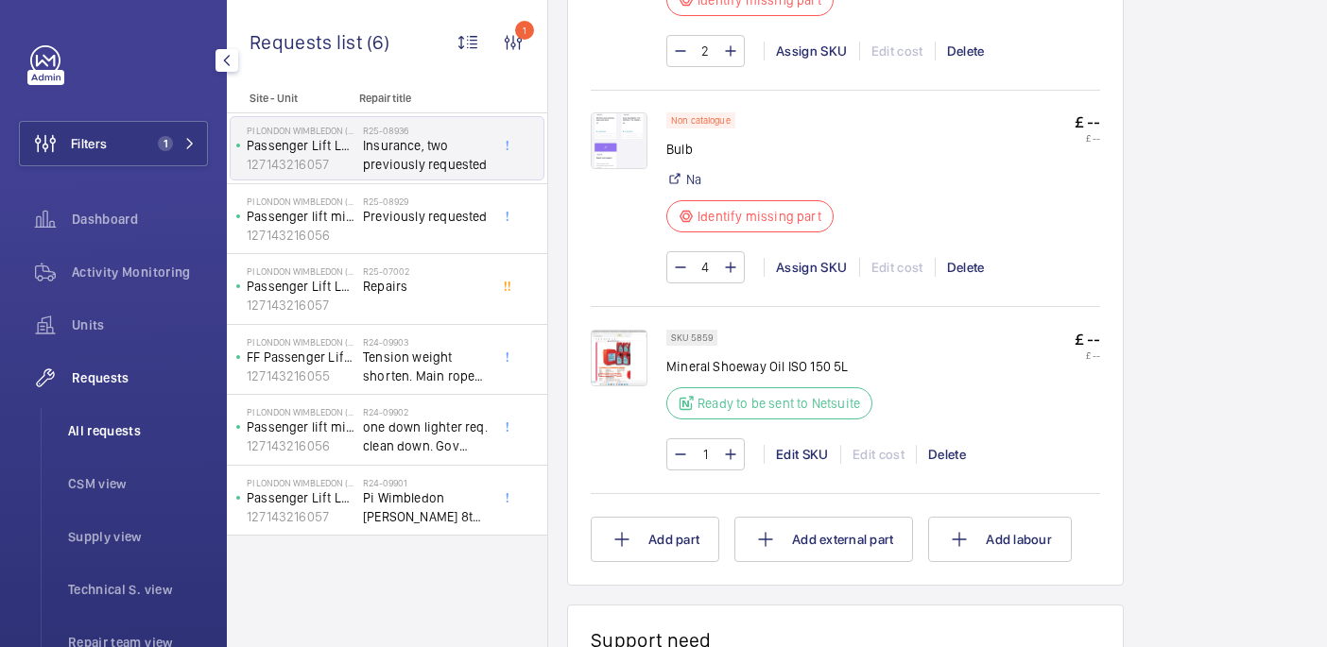
click at [132, 413] on li "All requests" at bounding box center [130, 430] width 155 height 45
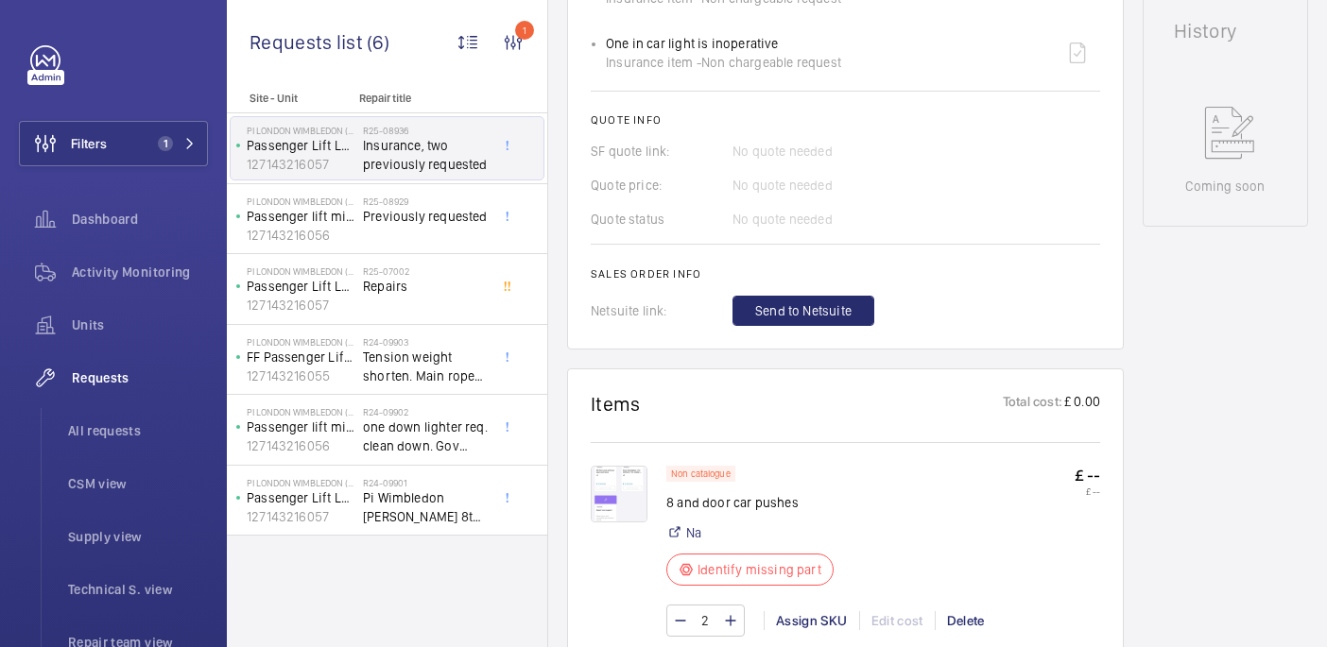
scroll to position [871, 0]
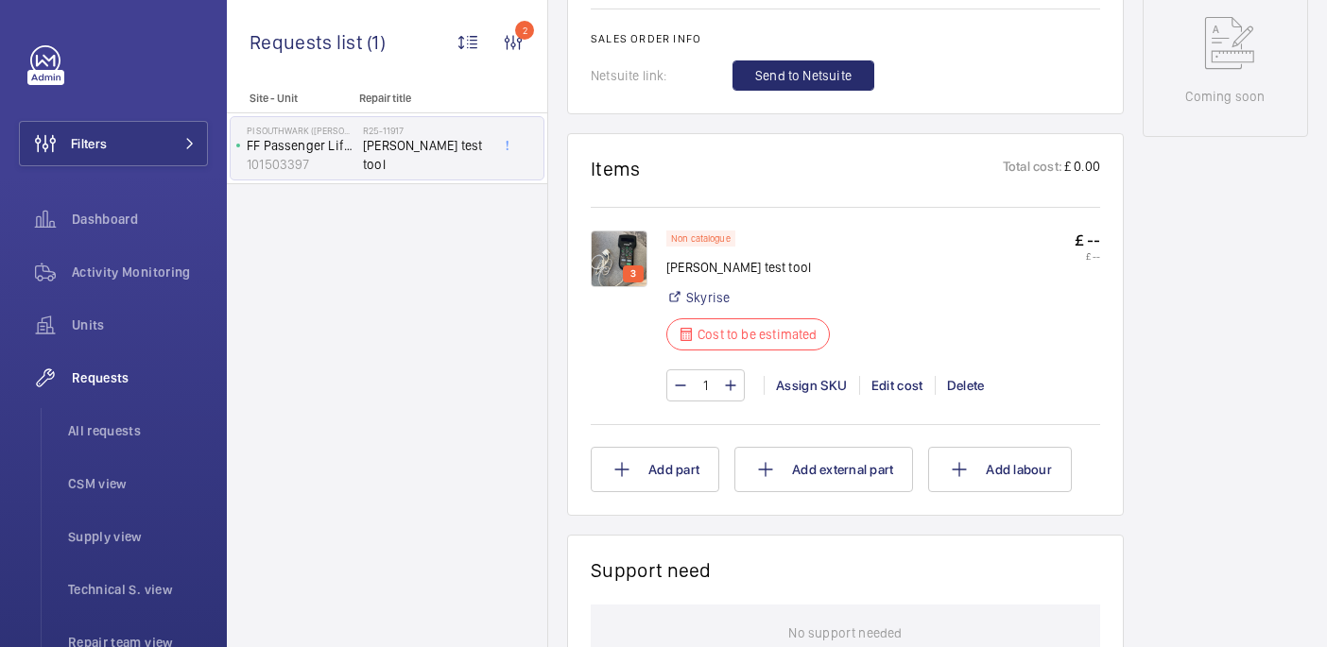
scroll to position [929, 0]
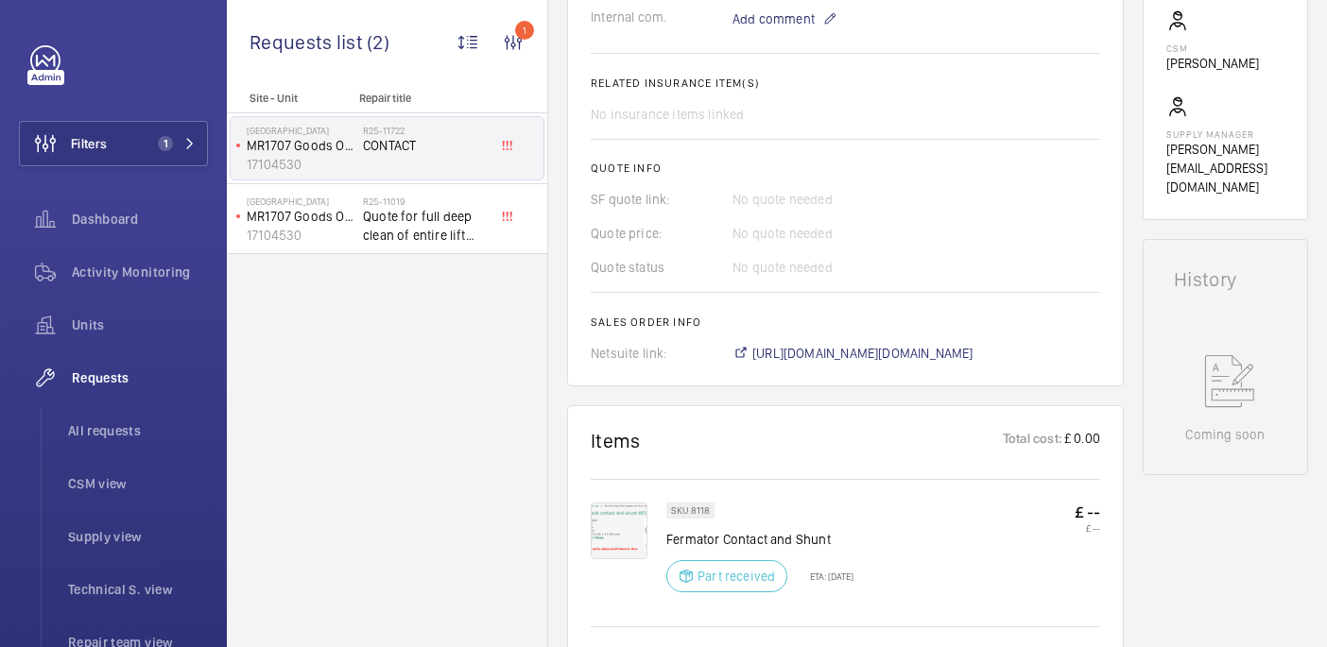
scroll to position [650, 0]
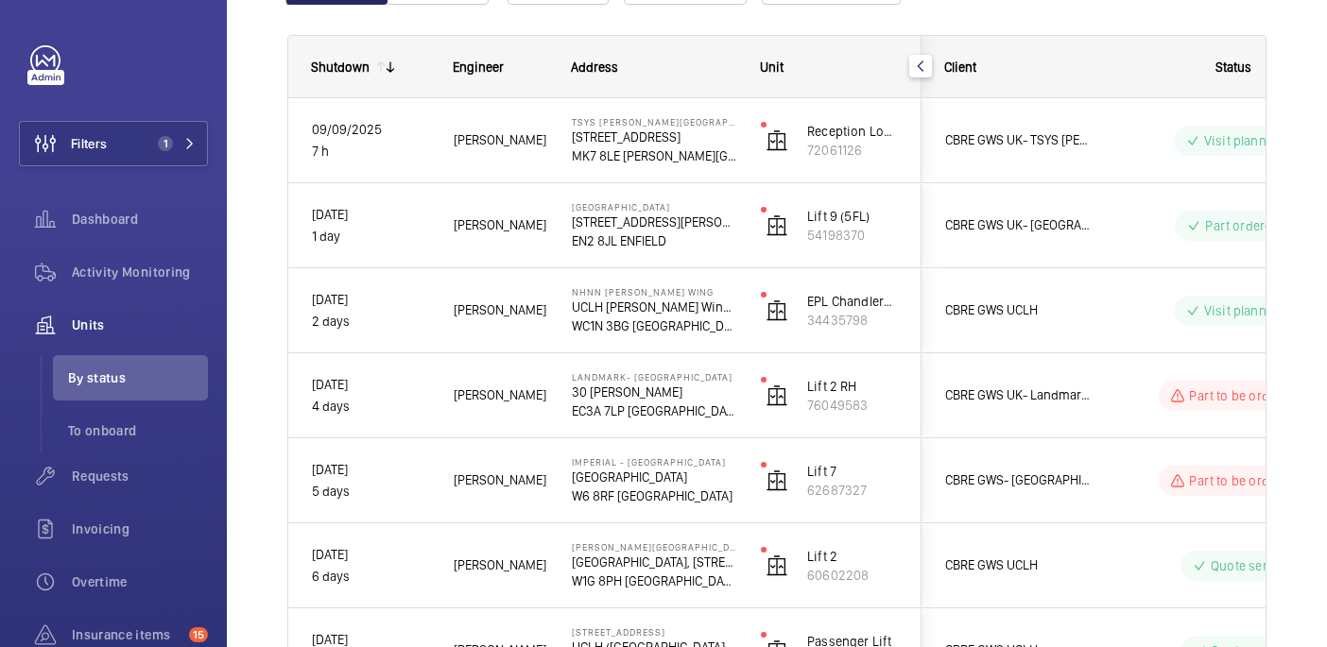
scroll to position [252, 0]
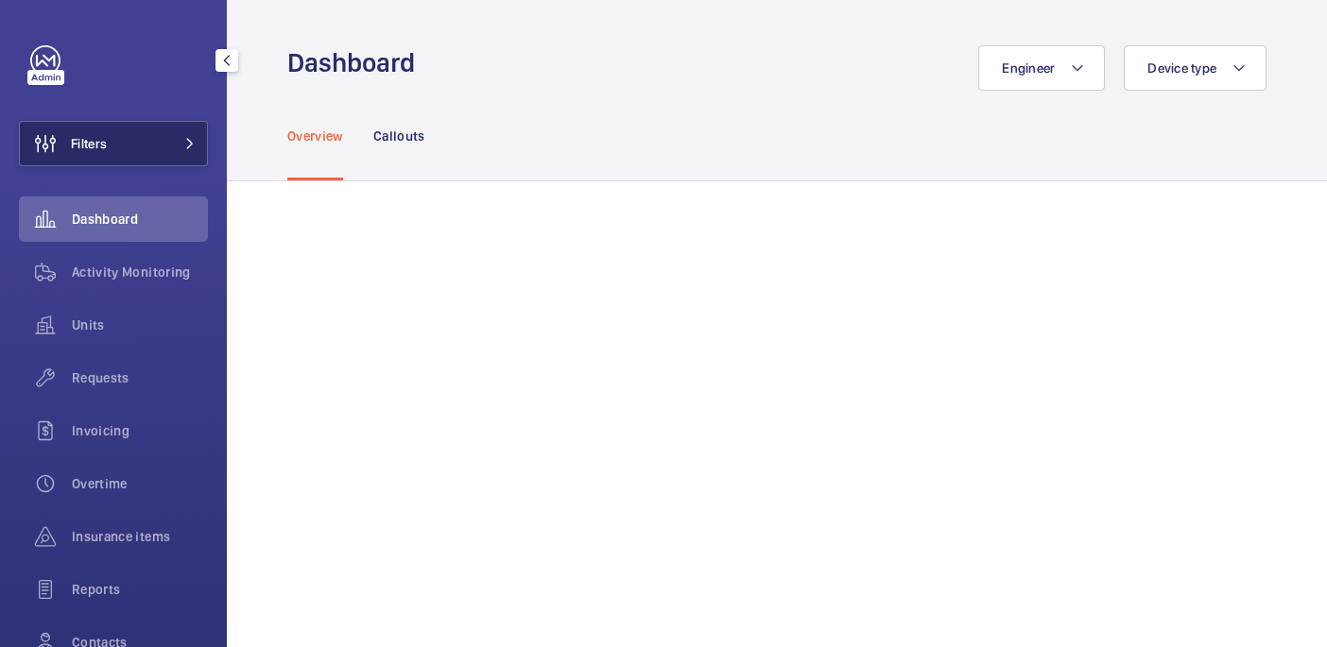
click at [120, 147] on button "Filters" at bounding box center [113, 143] width 189 height 45
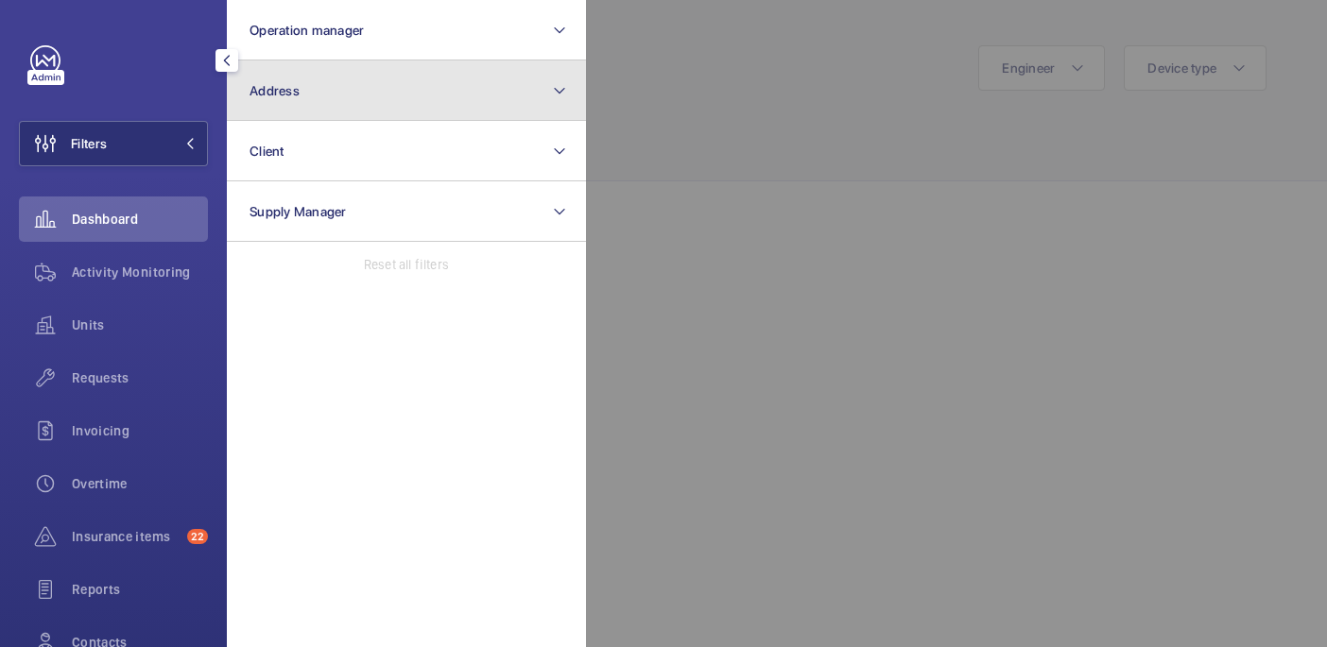
click at [346, 84] on button "Address" at bounding box center [406, 90] width 359 height 60
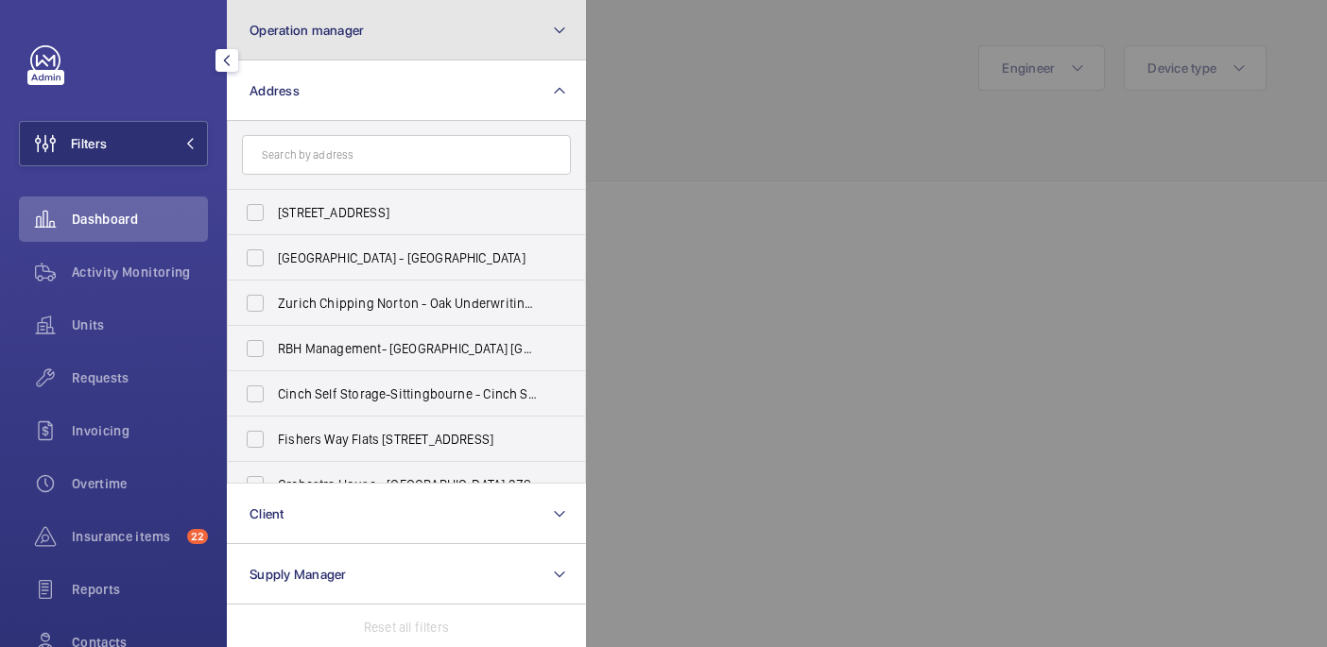
click at [349, 33] on span "Operation manager" at bounding box center [306, 30] width 114 height 15
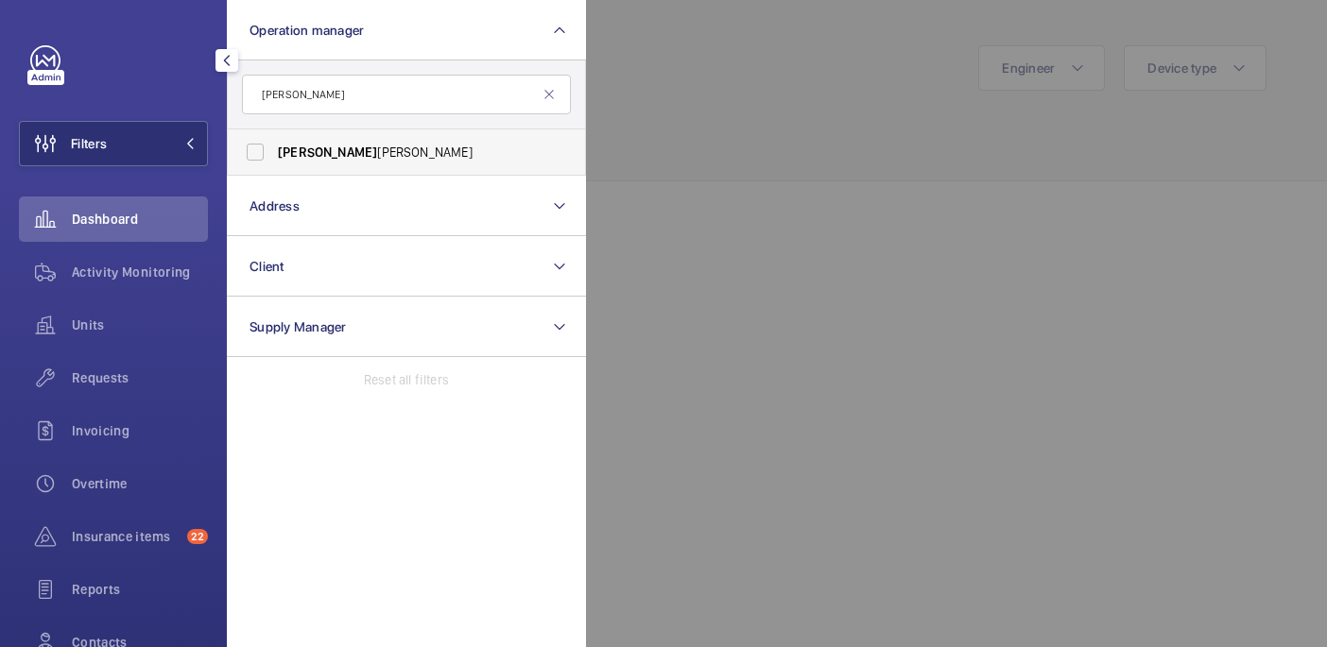
type input "john"
drag, startPoint x: 406, startPoint y: 157, endPoint x: 468, endPoint y: 139, distance: 64.0
click at [406, 157] on span "John Smith" at bounding box center [408, 152] width 260 height 19
click at [274, 157] on input "John Smith" at bounding box center [255, 152] width 38 height 38
checkbox input "true"
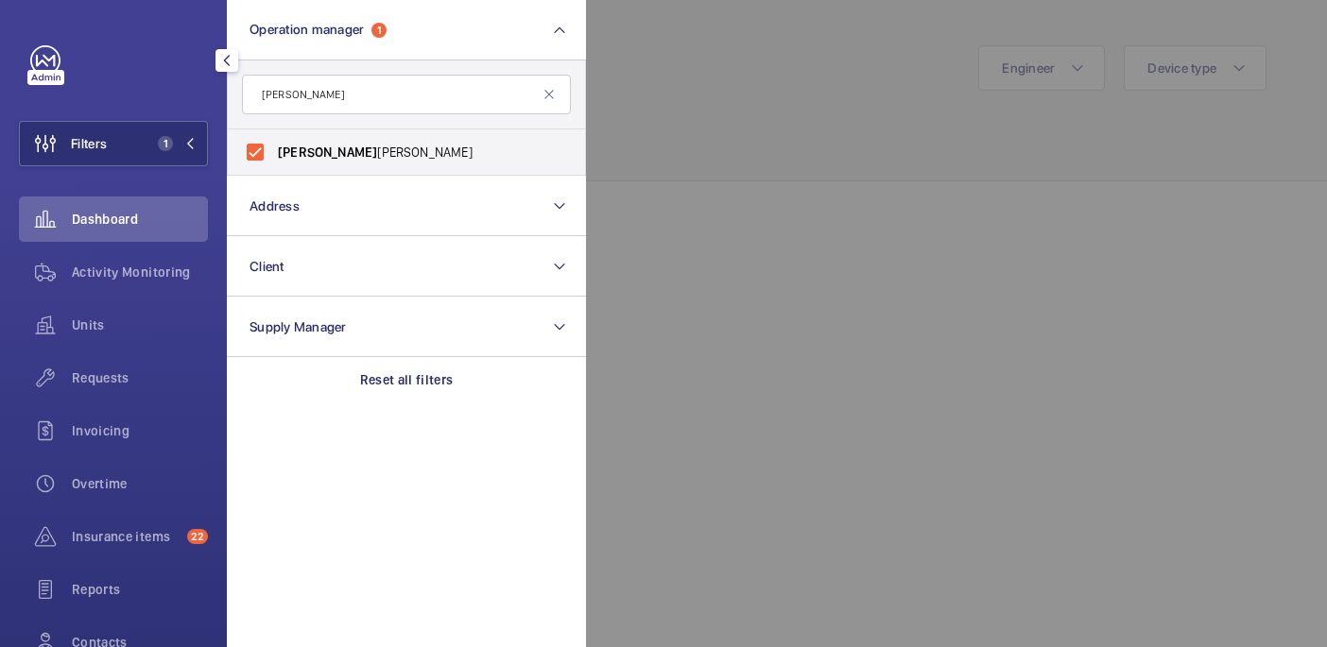
click at [697, 159] on div at bounding box center [1249, 323] width 1327 height 647
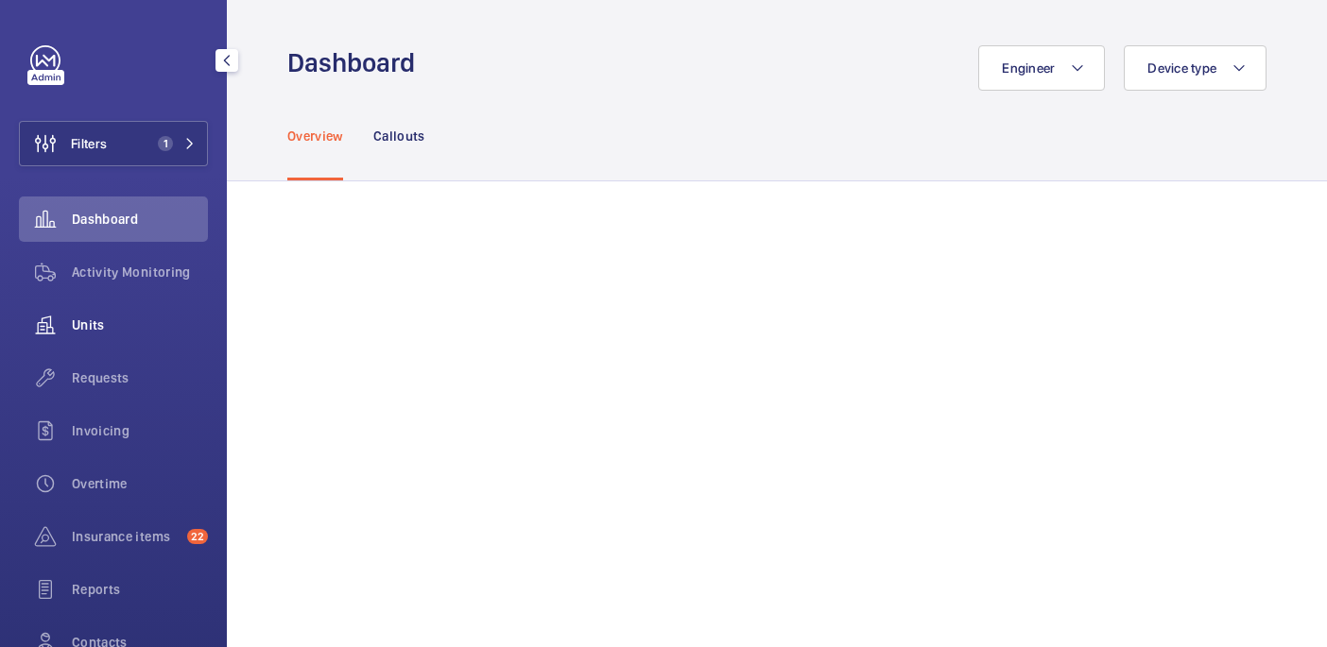
click at [99, 320] on span "Units" at bounding box center [140, 325] width 136 height 19
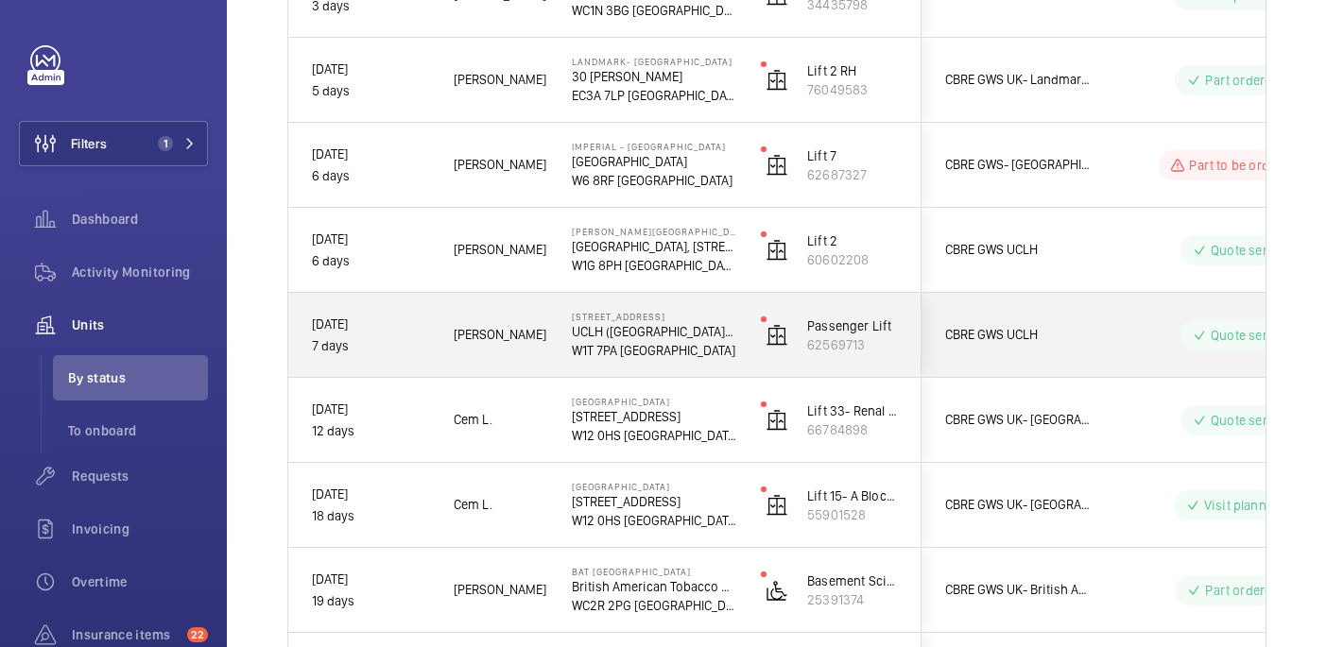
scroll to position [571, 0]
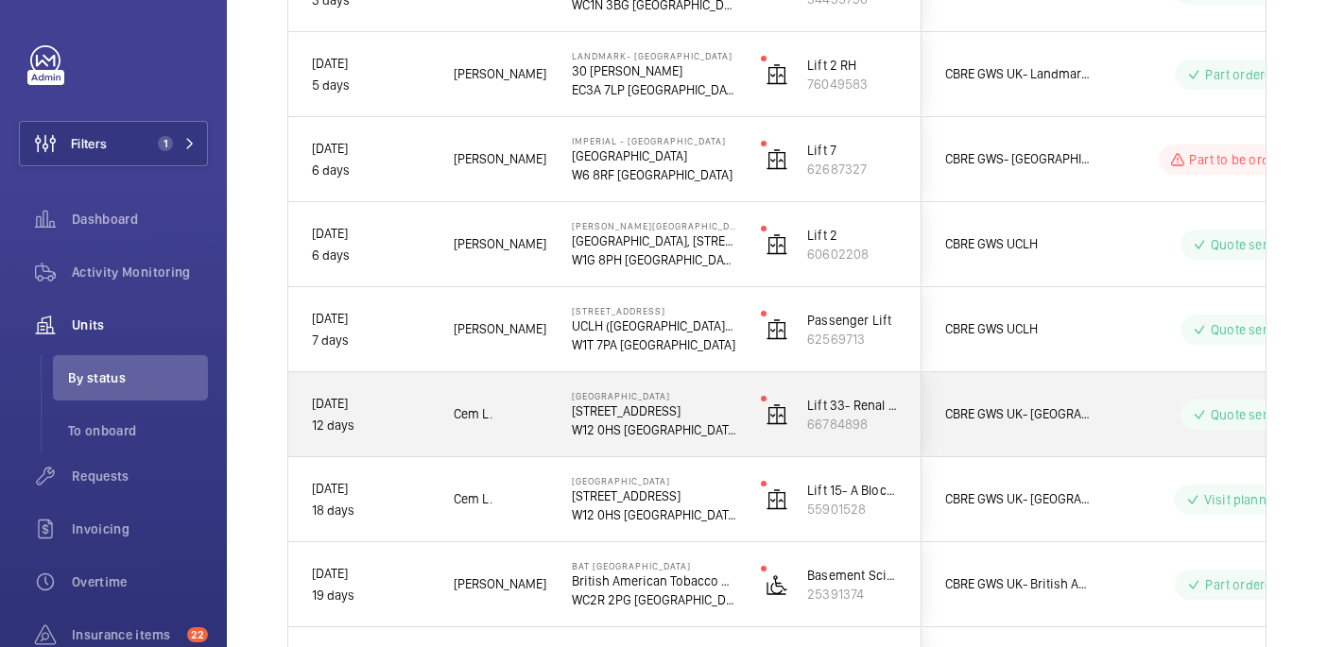
click at [705, 417] on p "[STREET_ADDRESS]" at bounding box center [654, 411] width 164 height 19
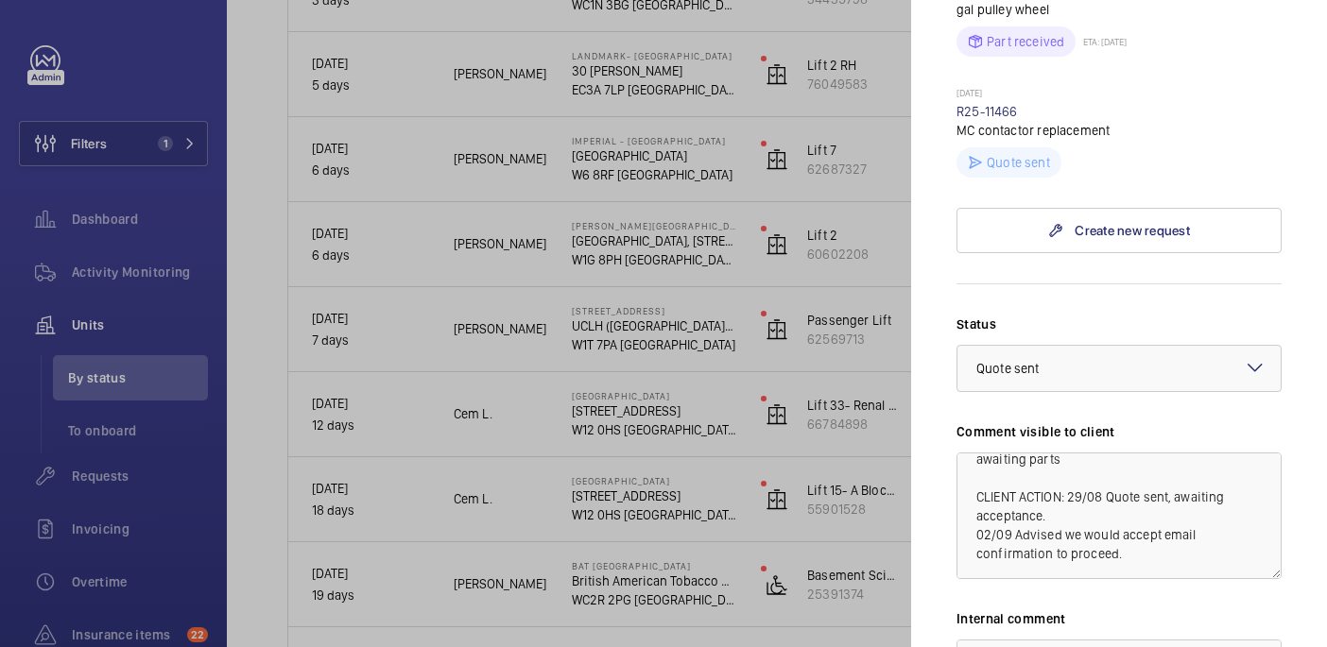
scroll to position [1408, 0]
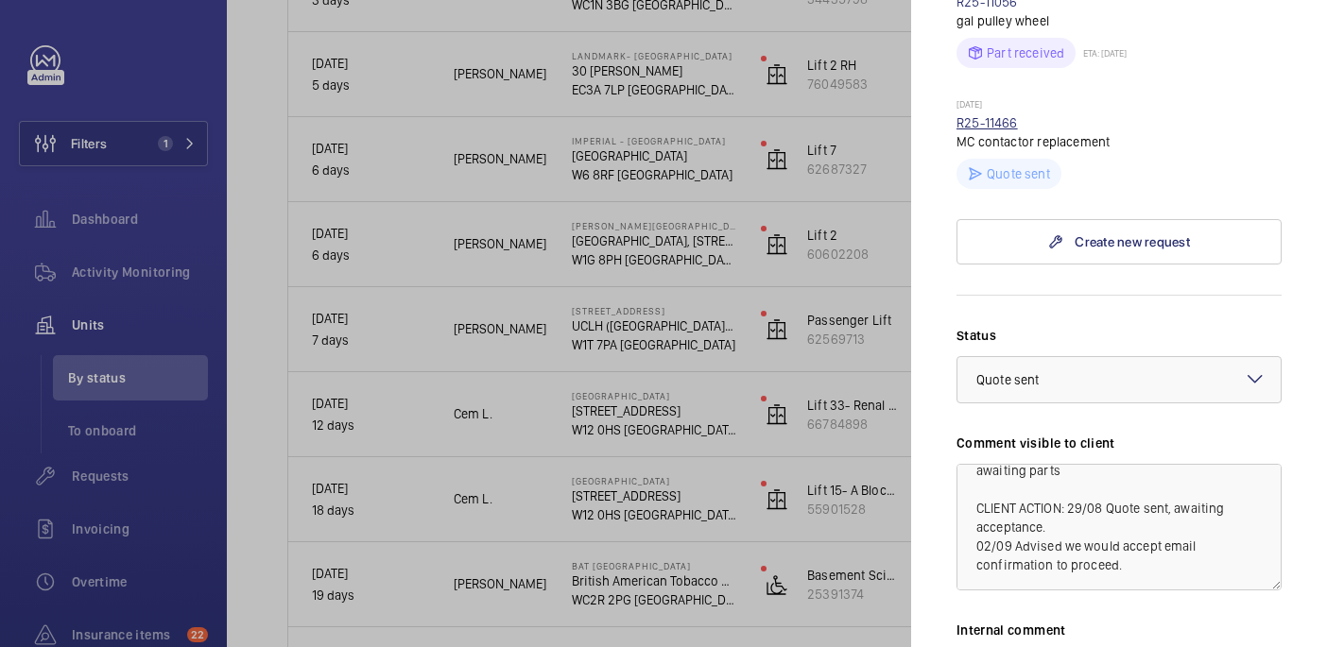
click at [995, 115] on link "R25-11466" at bounding box center [986, 122] width 61 height 15
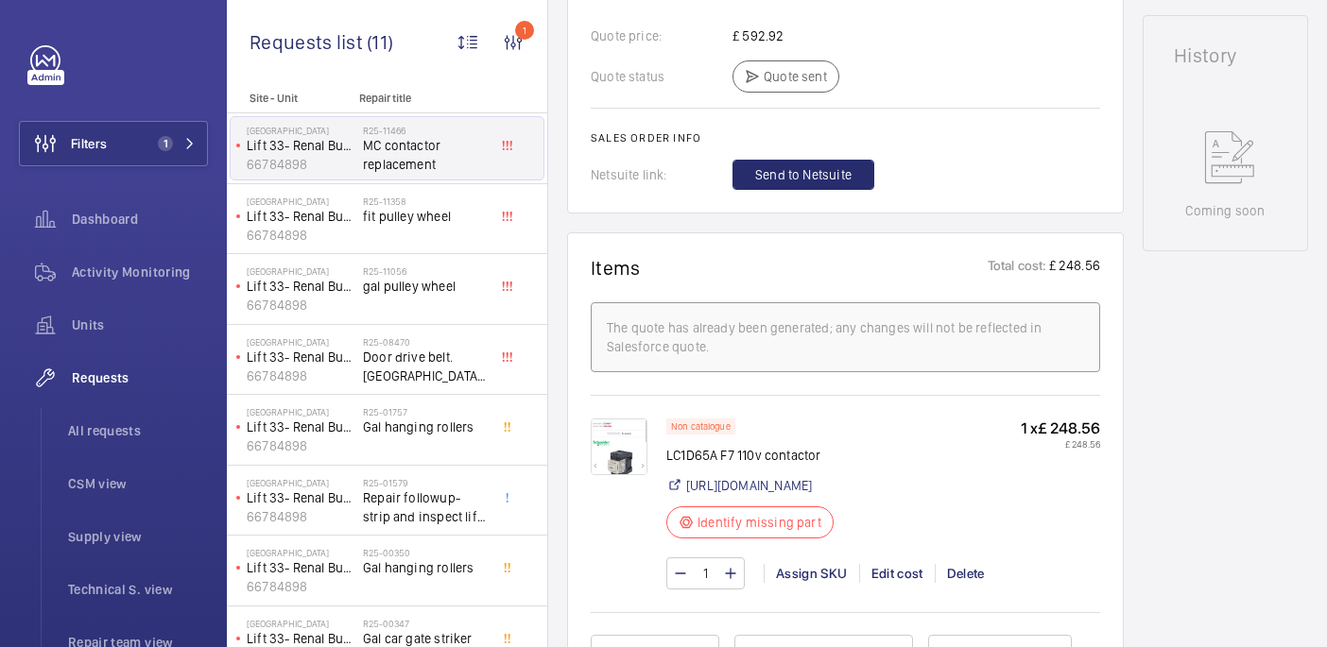
scroll to position [971, 0]
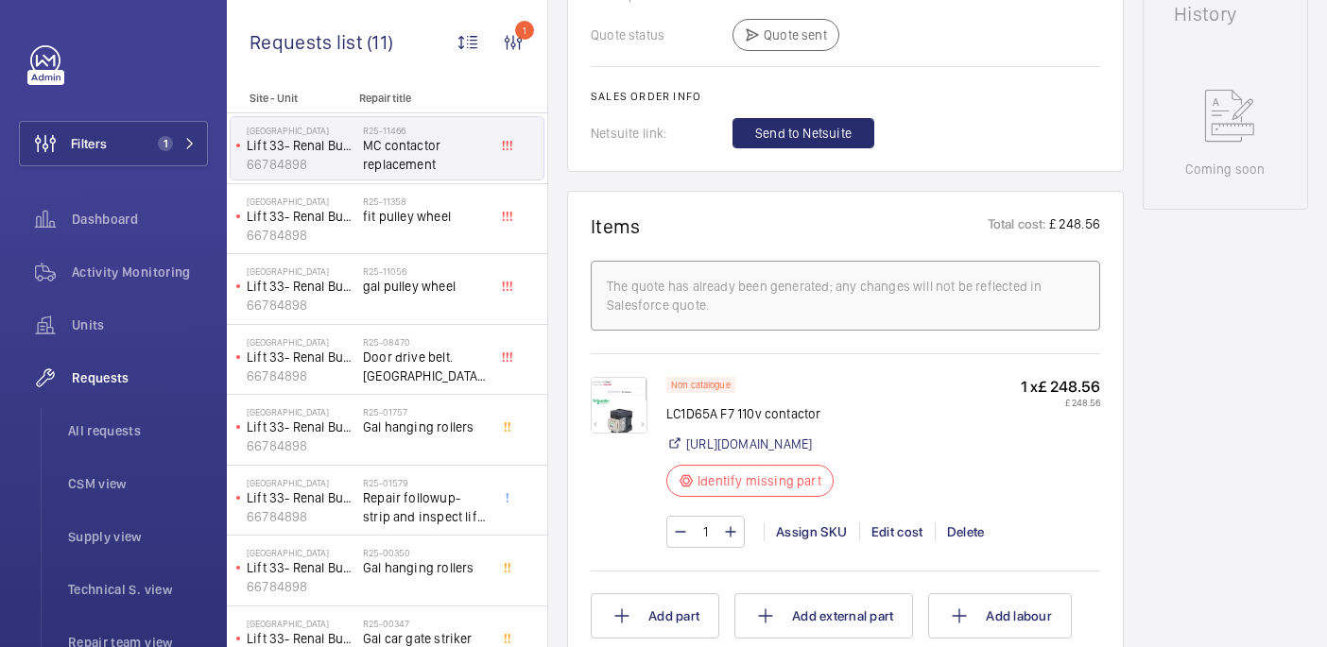
click at [619, 419] on img at bounding box center [619, 405] width 57 height 57
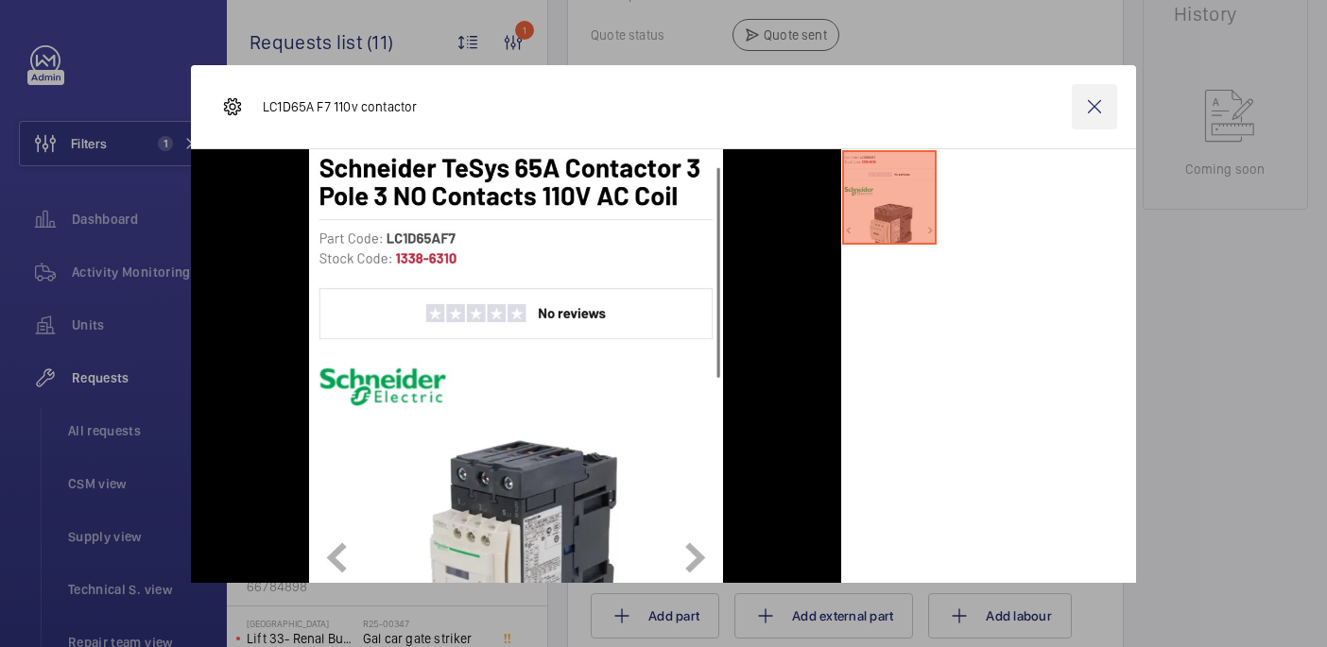
click at [1091, 112] on wm-front-icon-button at bounding box center [1094, 106] width 45 height 45
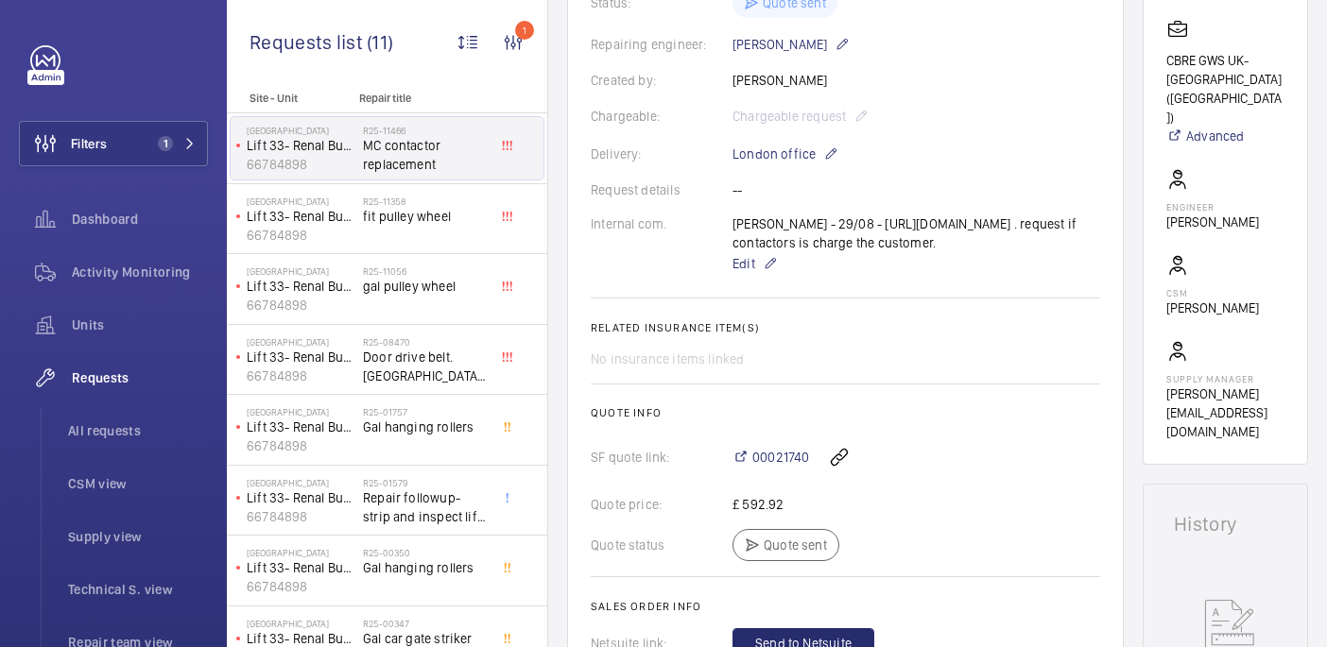
scroll to position [460, 0]
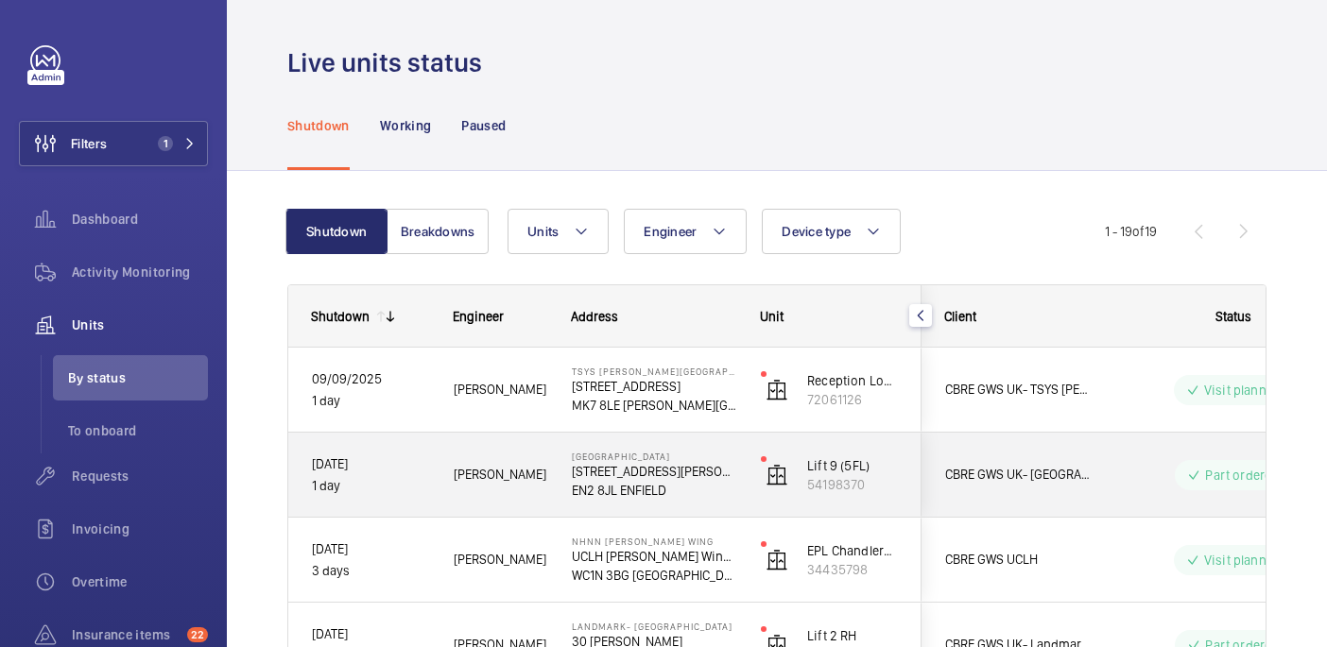
scroll to position [780, 0]
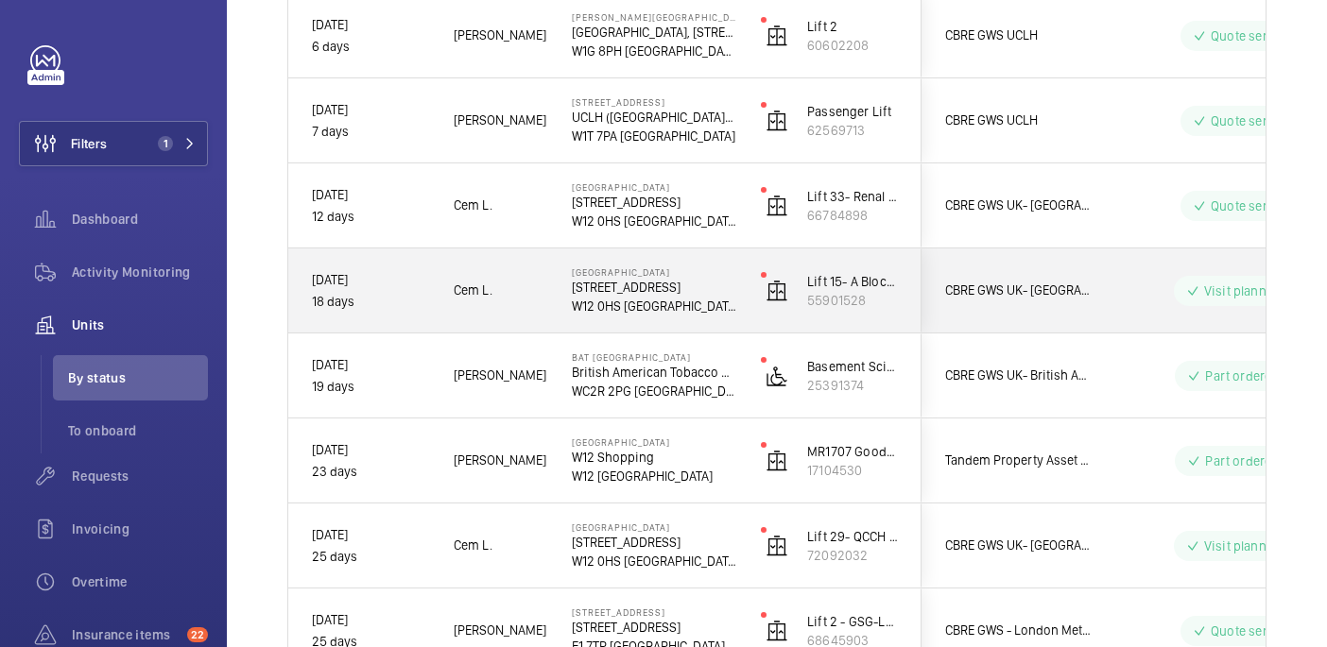
click at [692, 308] on p "W12 0HS LONDON" at bounding box center [654, 306] width 164 height 19
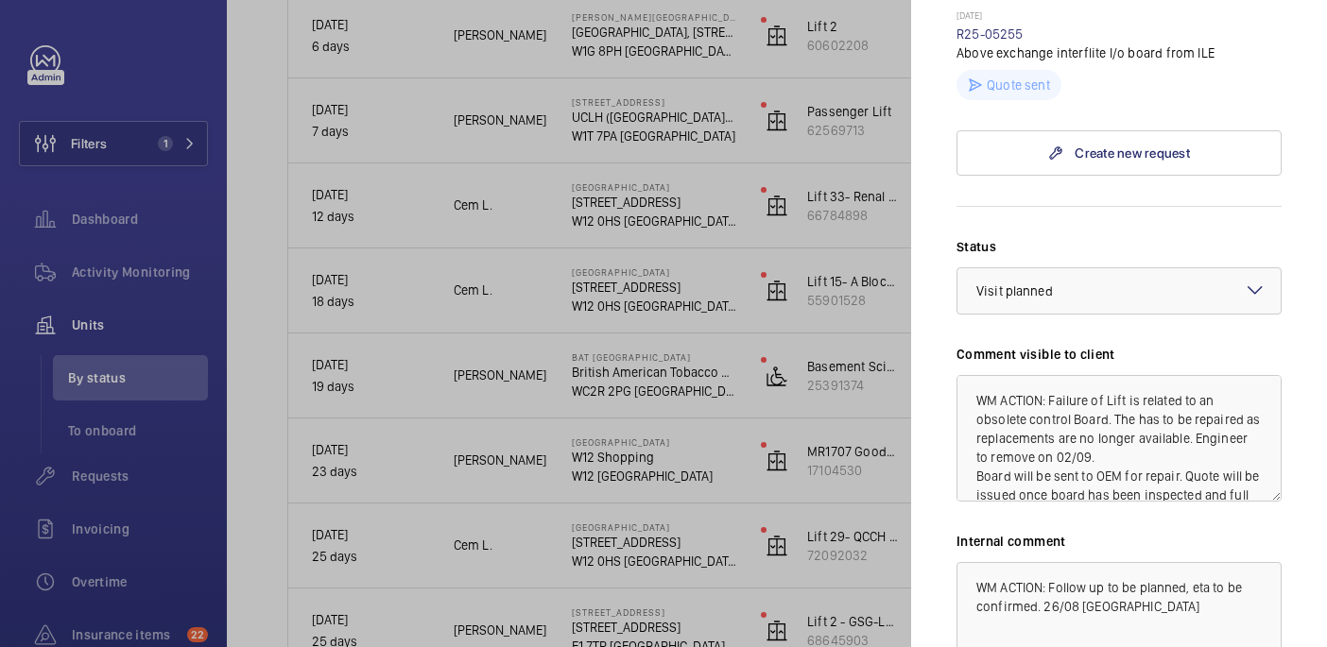
scroll to position [678, 0]
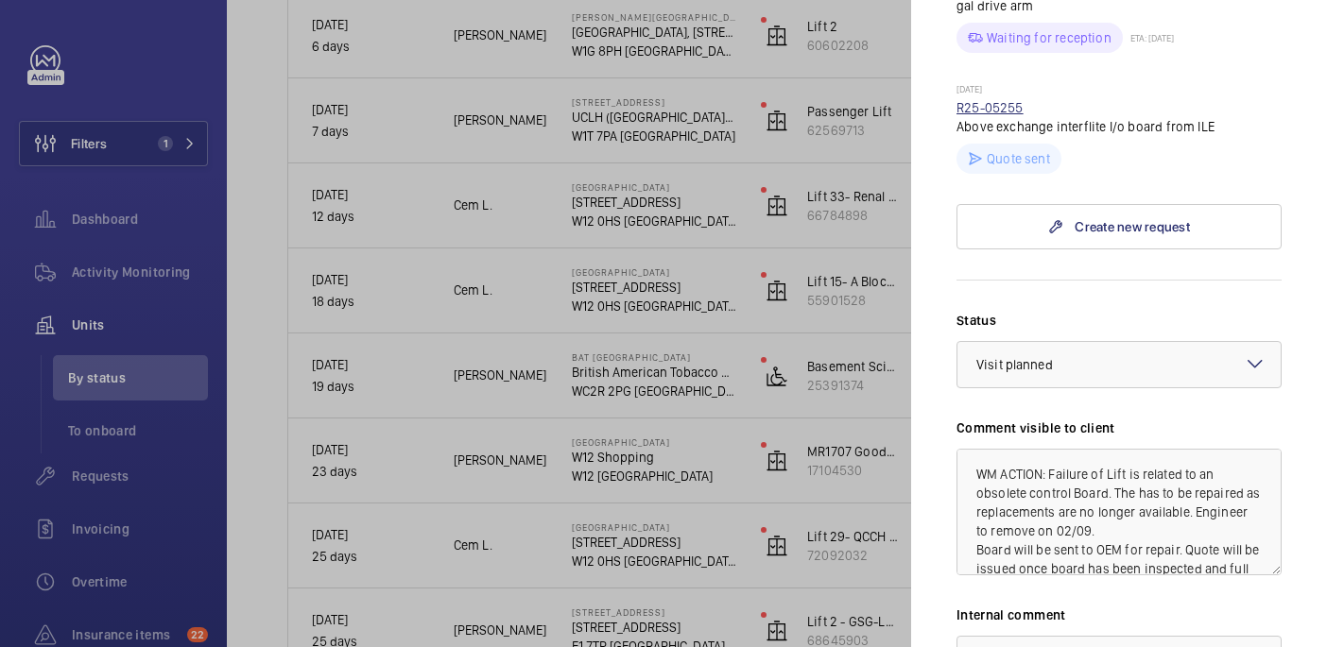
click at [989, 100] on link "R25-05255" at bounding box center [989, 107] width 67 height 15
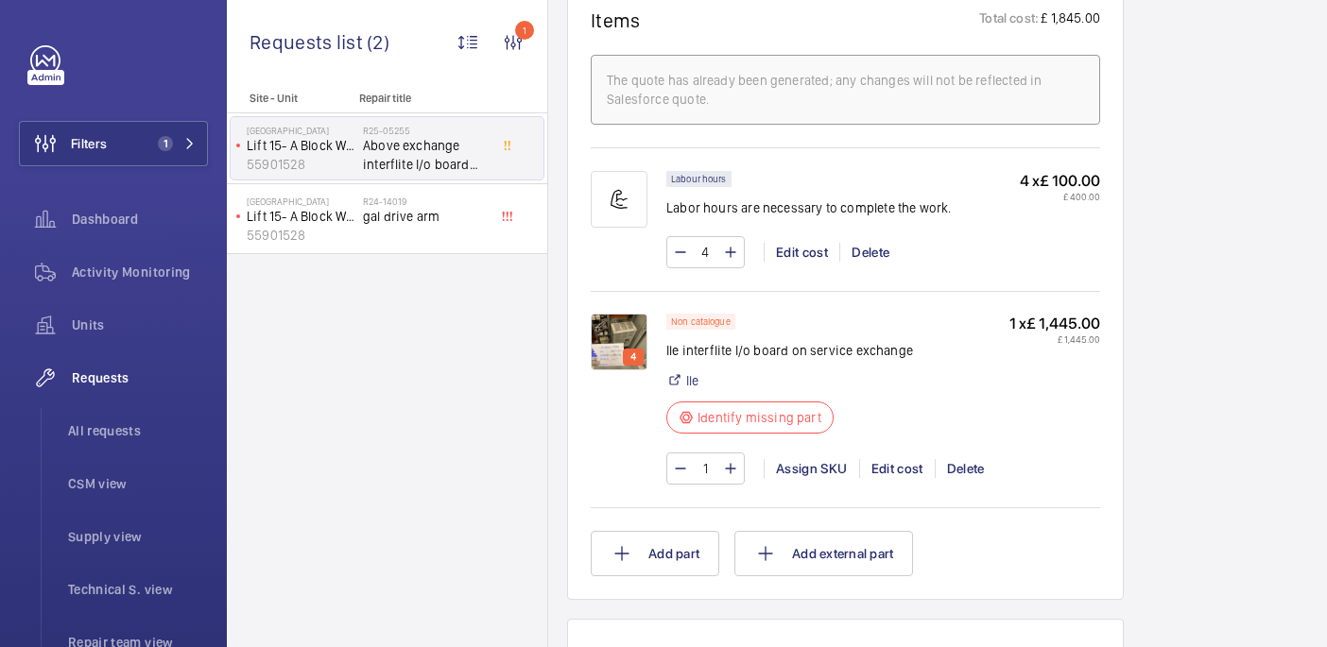
scroll to position [1200, 0]
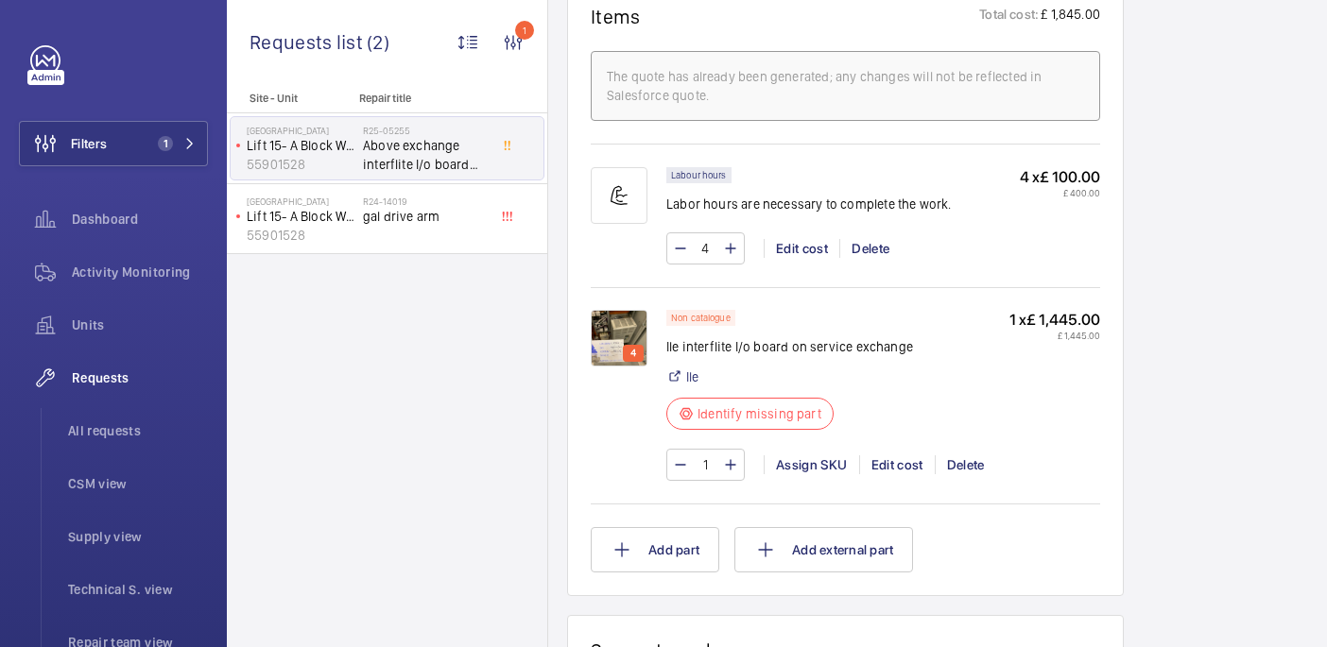
click at [627, 350] on p "4" at bounding box center [633, 353] width 13 height 17
click at [604, 335] on img at bounding box center [619, 338] width 57 height 57
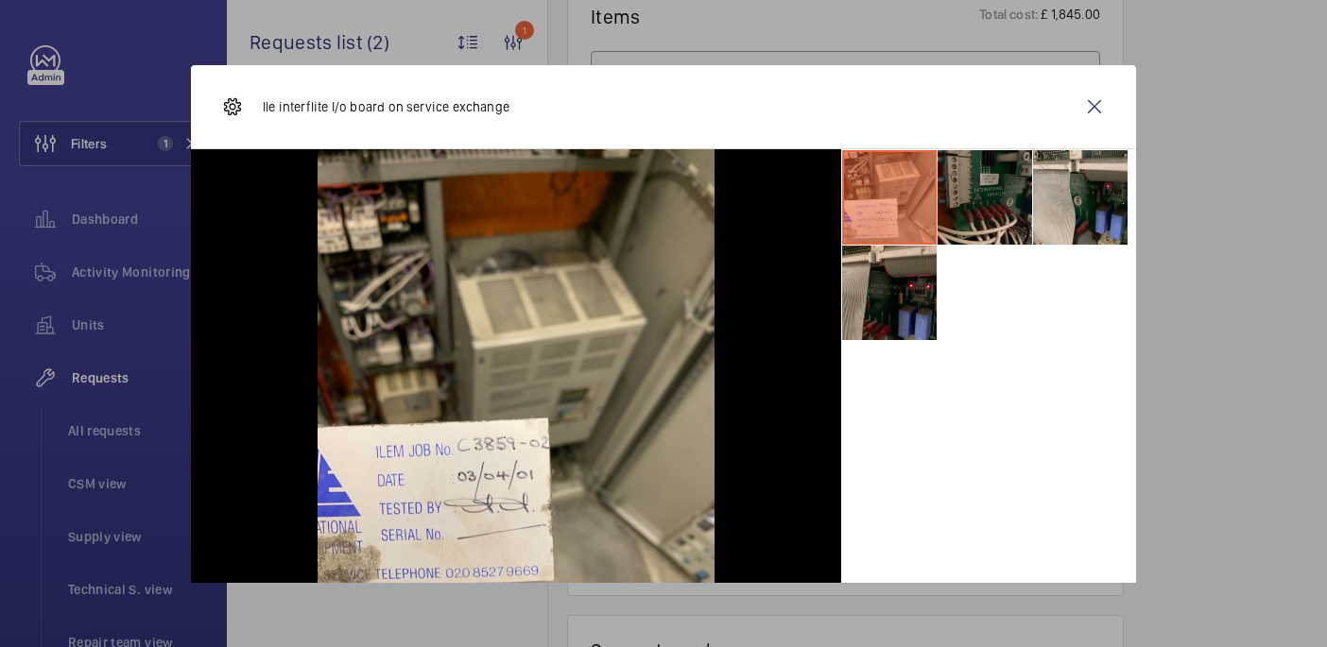
drag, startPoint x: 986, startPoint y: 199, endPoint x: 1079, endPoint y: 201, distance: 93.6
click at [986, 199] on li at bounding box center [984, 197] width 94 height 94
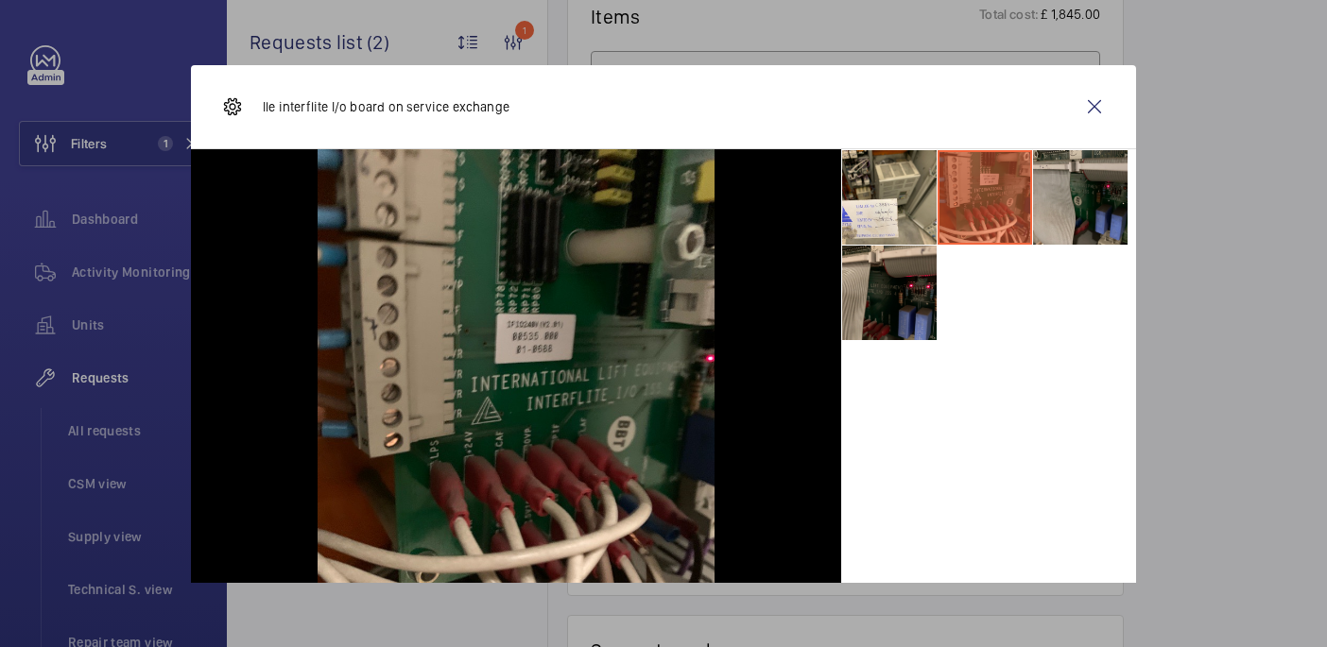
click at [1083, 202] on li at bounding box center [1080, 197] width 94 height 94
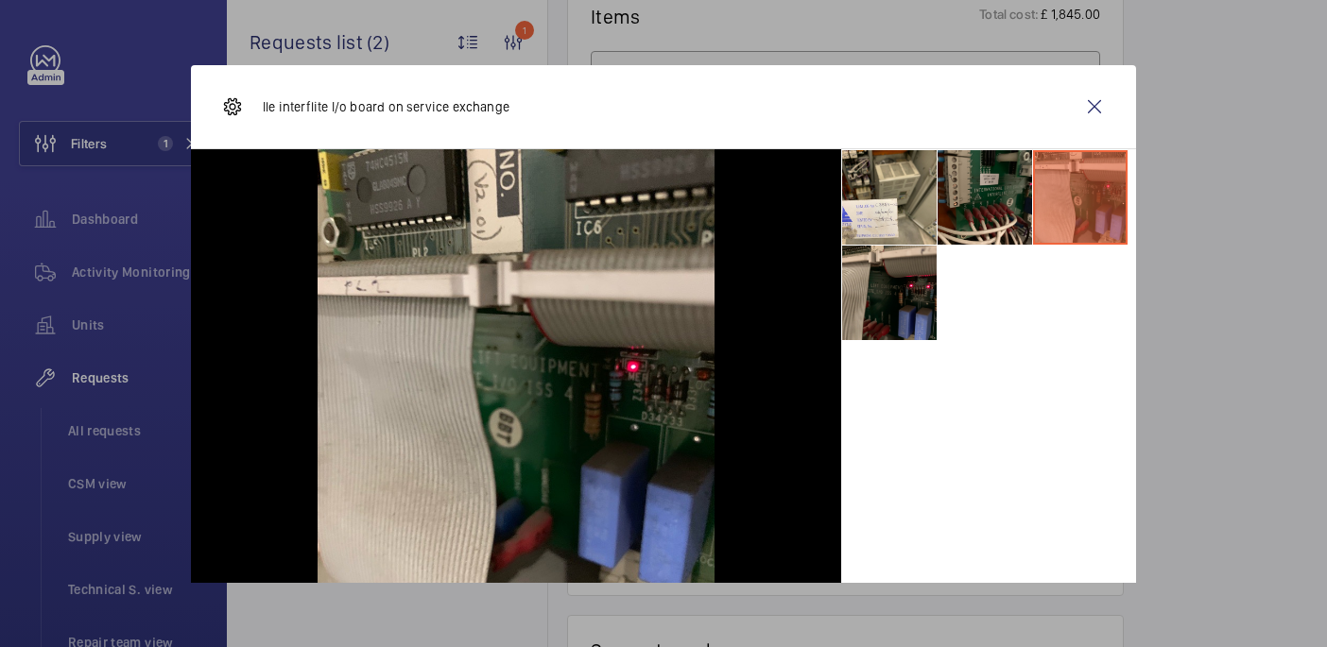
drag, startPoint x: 885, startPoint y: 317, endPoint x: 1067, endPoint y: 183, distance: 225.1
click at [885, 317] on li at bounding box center [889, 293] width 94 height 94
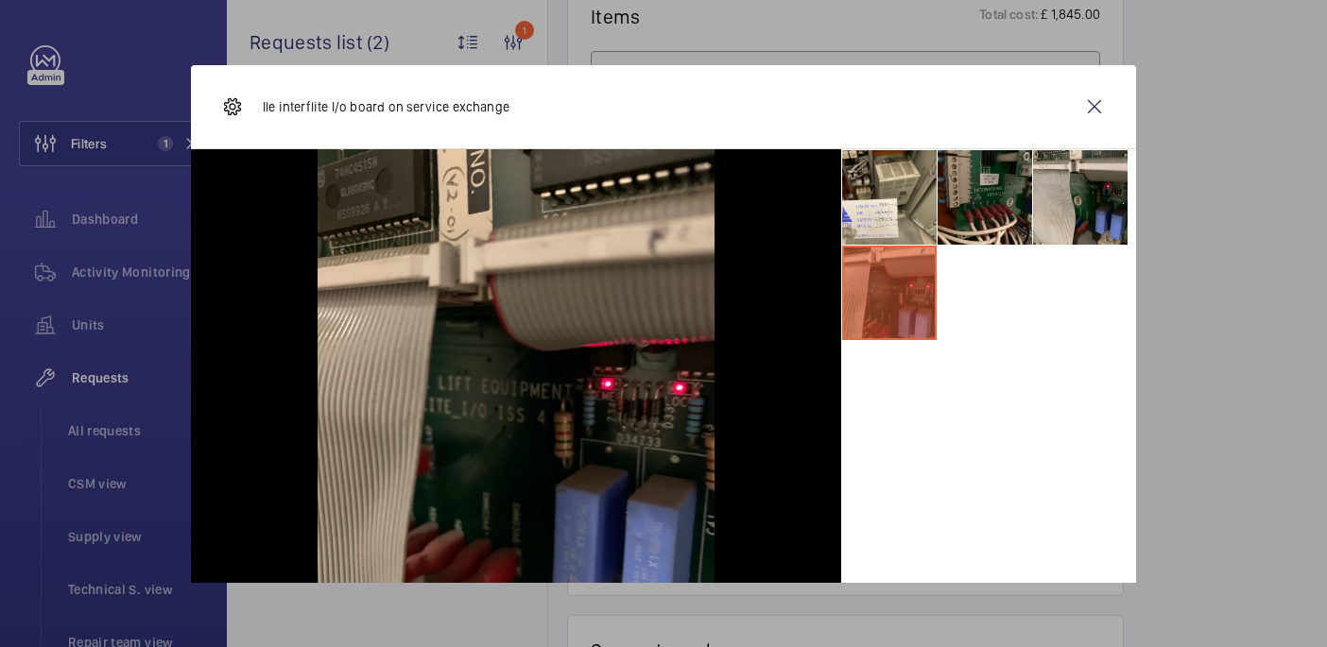
click at [1067, 129] on div "Ile interflite I/o board on service exchange" at bounding box center [663, 107] width 945 height 84
click at [1099, 111] on wm-front-icon-button at bounding box center [1094, 106] width 45 height 45
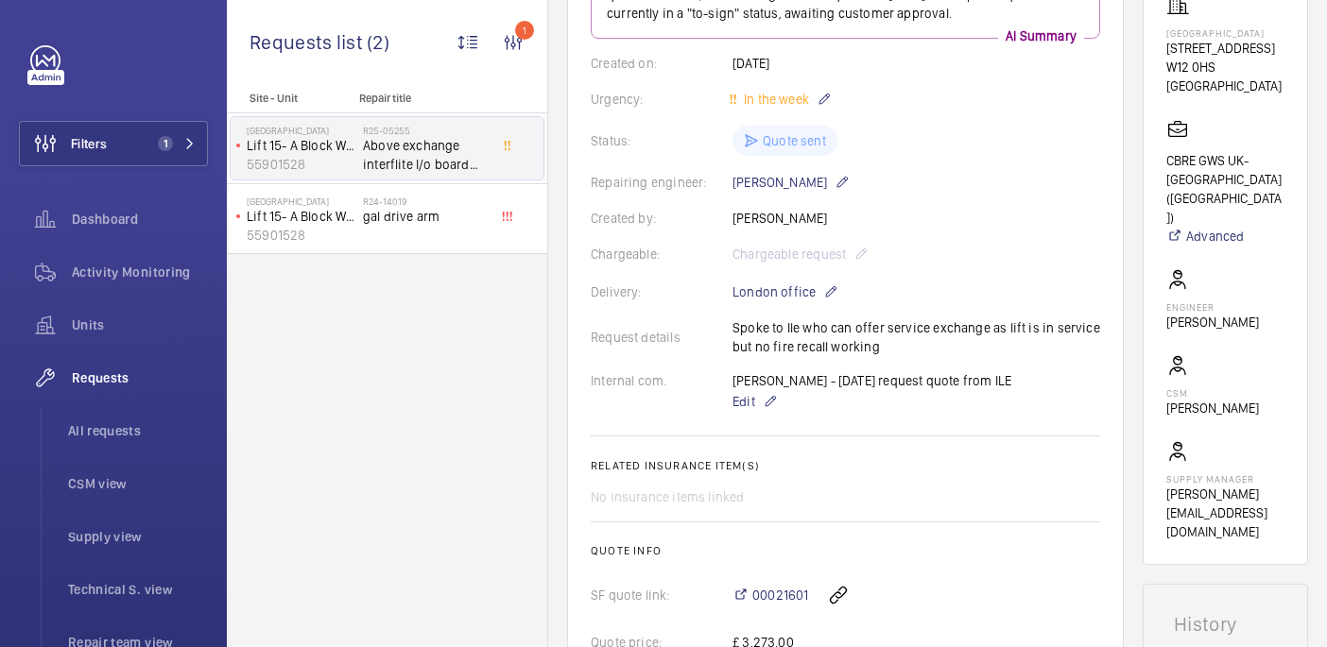
scroll to position [343, 0]
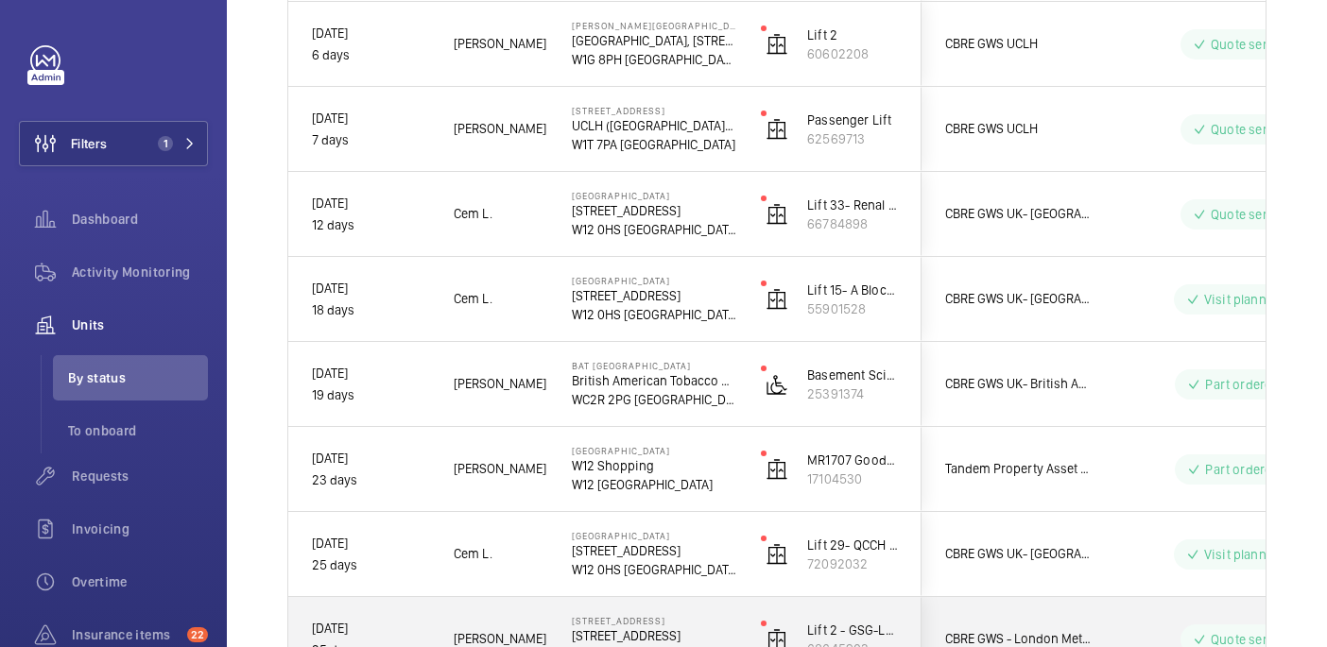
scroll to position [769, 0]
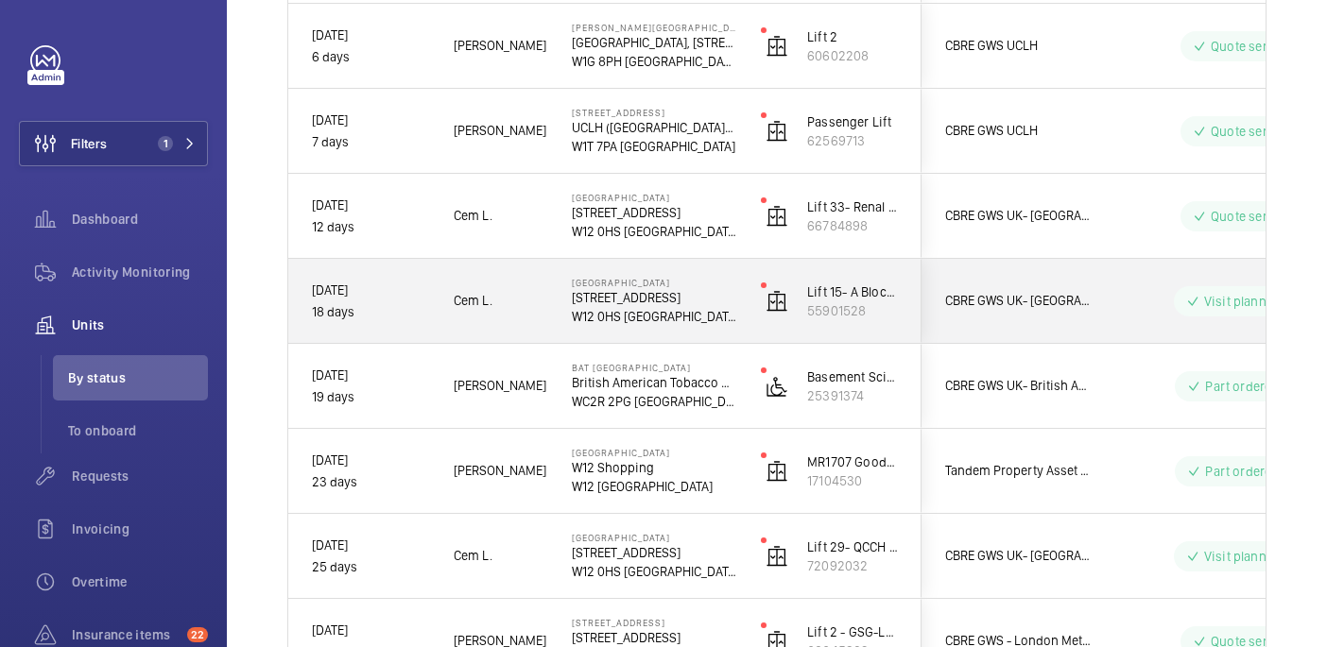
click at [701, 316] on p "W12 0HS LONDON" at bounding box center [654, 316] width 164 height 19
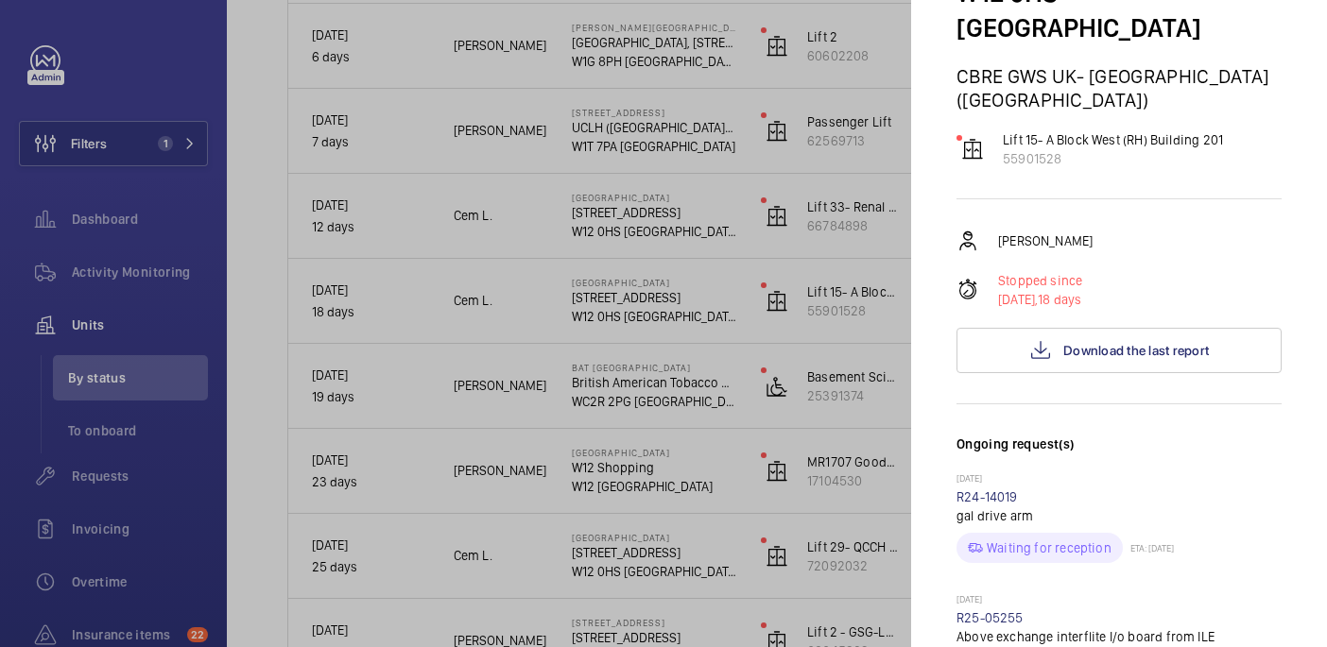
scroll to position [63, 0]
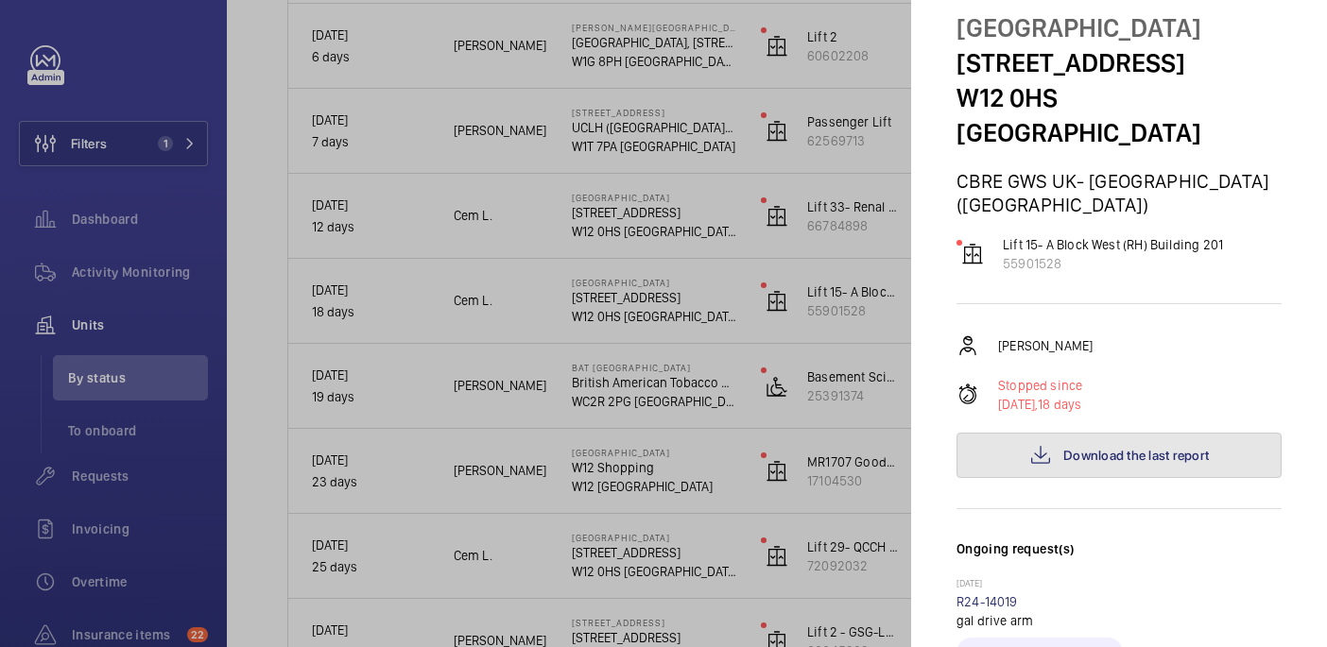
click at [1076, 433] on button "Download the last report" at bounding box center [1118, 455] width 325 height 45
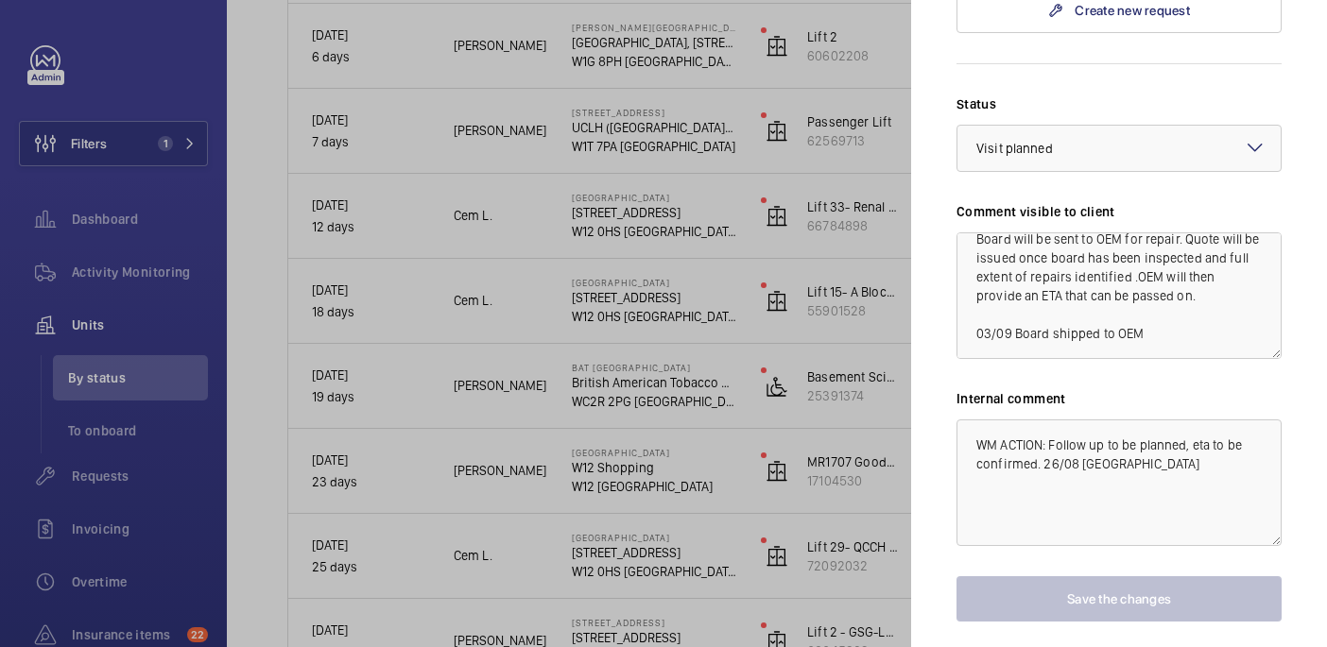
scroll to position [900, 0]
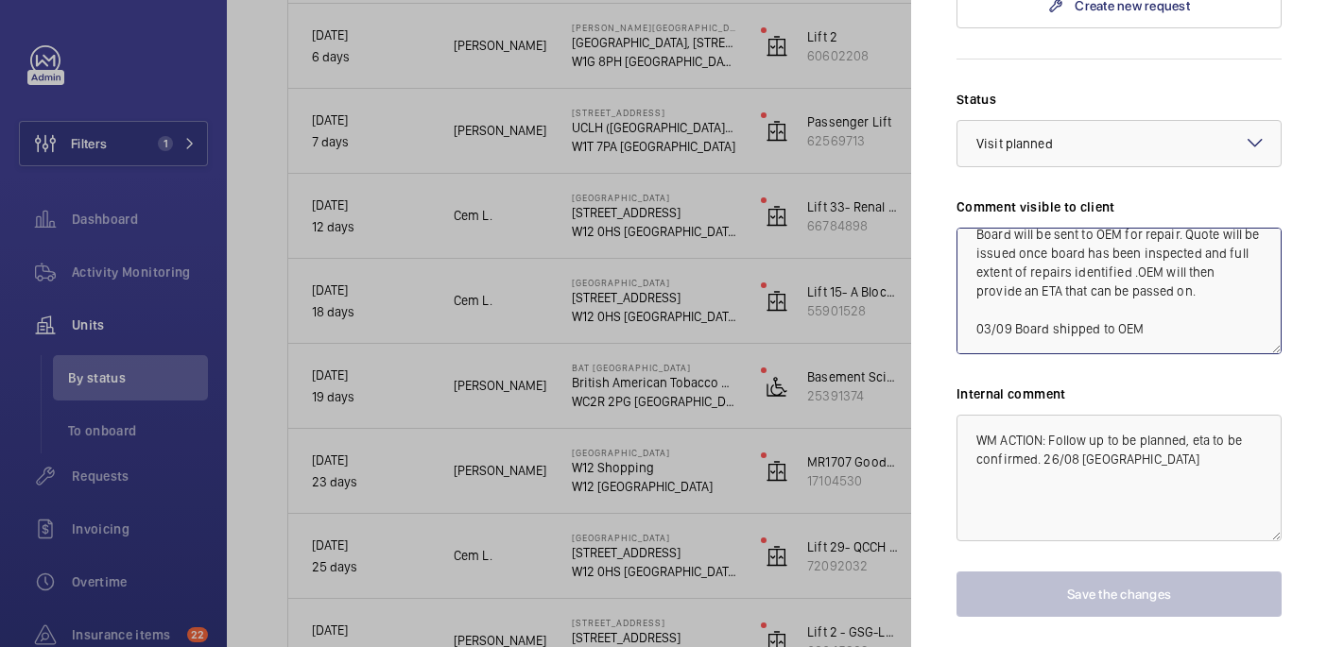
click at [1179, 299] on textarea "WM ACTION: Failure of Lift is related to an obsolete control Board. The has to …" at bounding box center [1118, 291] width 325 height 127
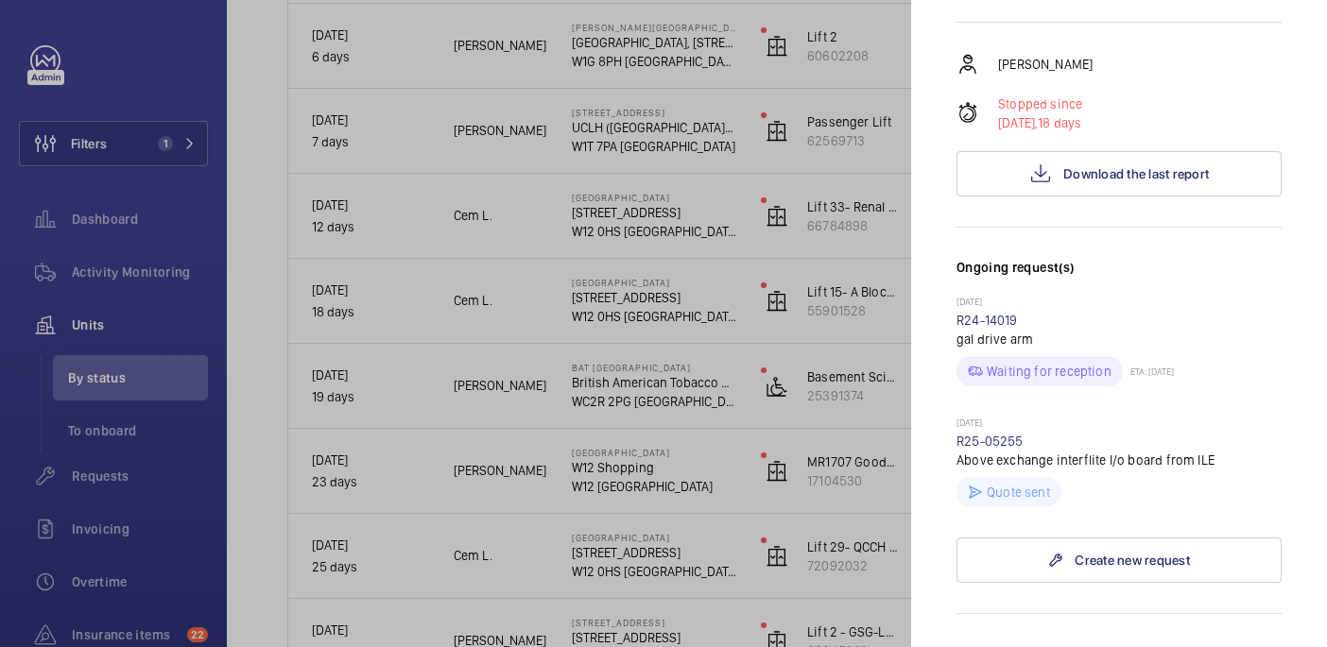
scroll to position [0, 0]
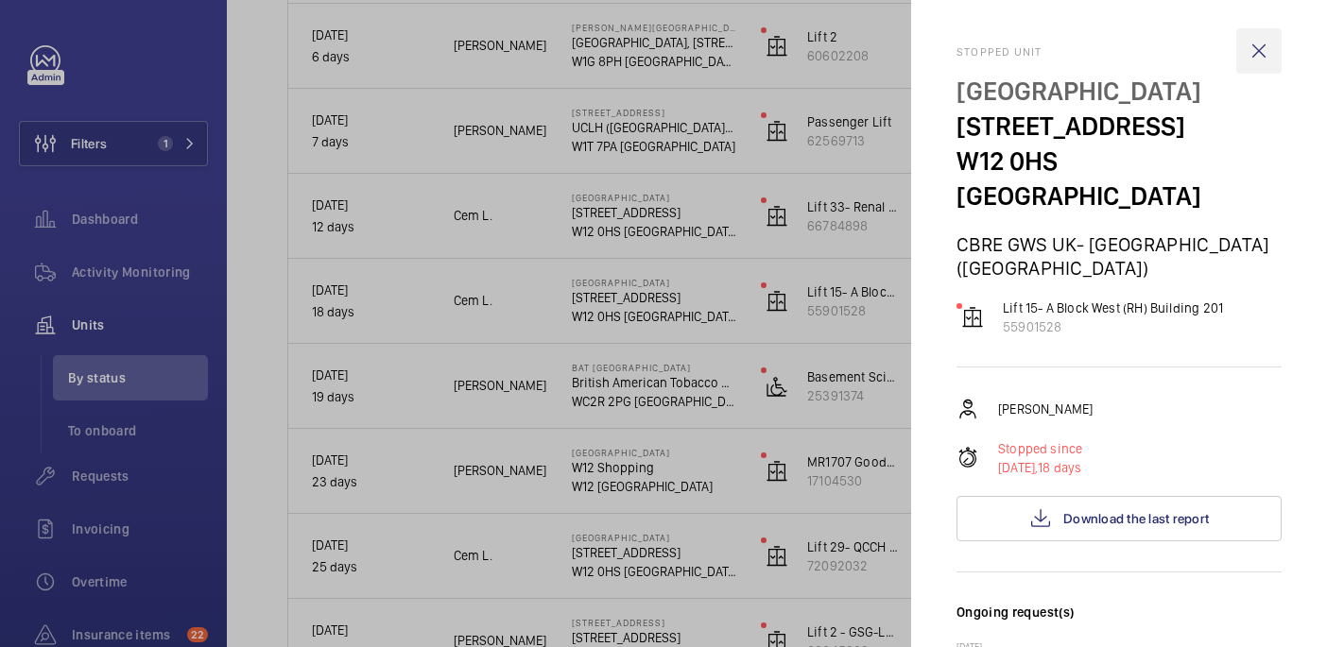
click at [1263, 50] on wm-front-icon-button at bounding box center [1258, 50] width 45 height 45
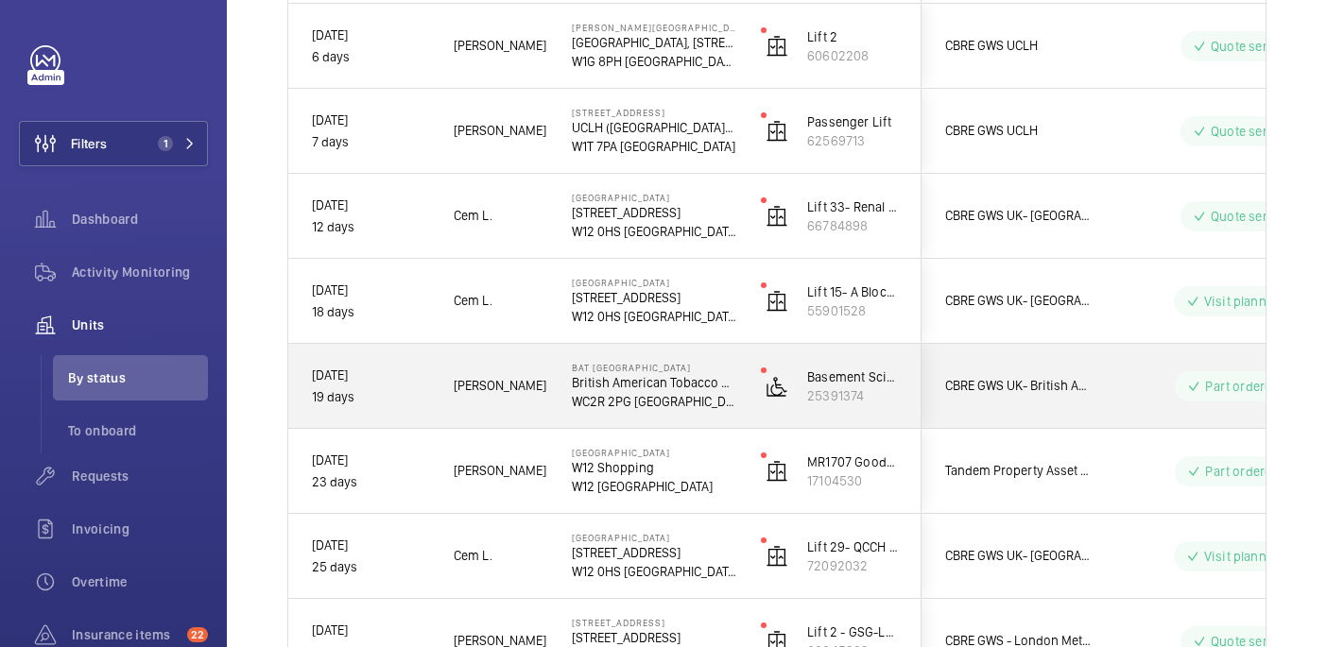
scroll to position [762, 0]
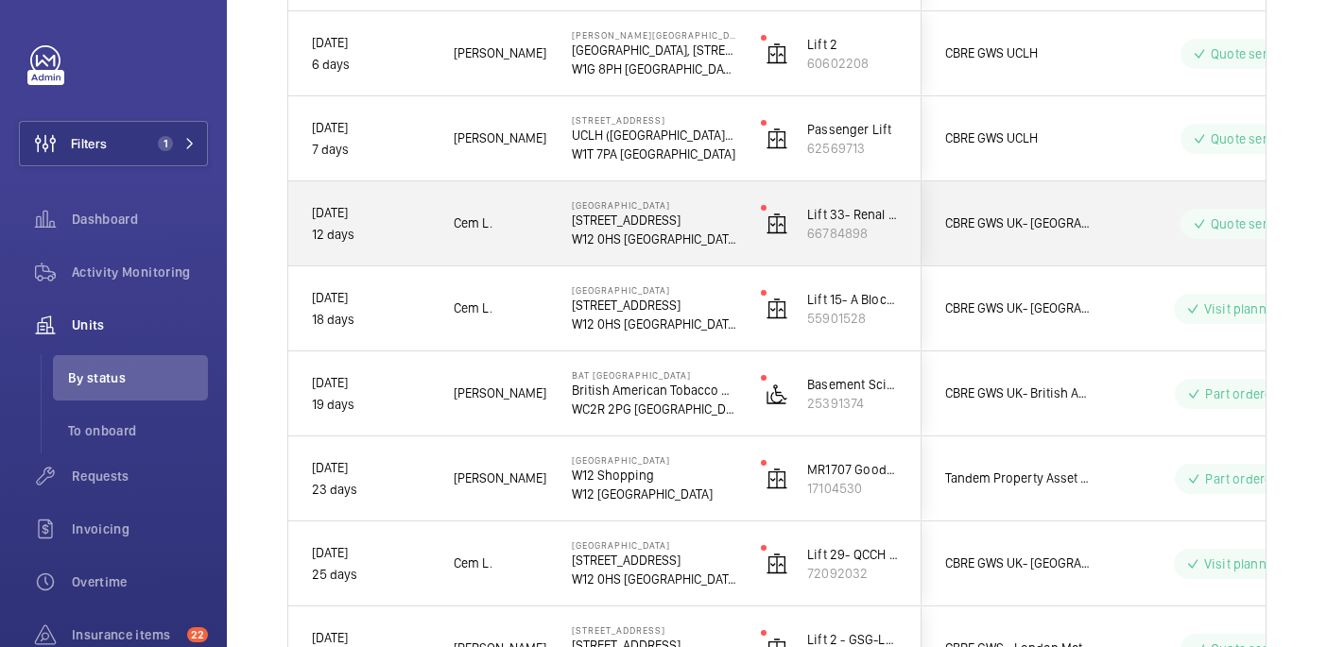
click at [1112, 252] on div "Quote sent" at bounding box center [1221, 224] width 258 height 68
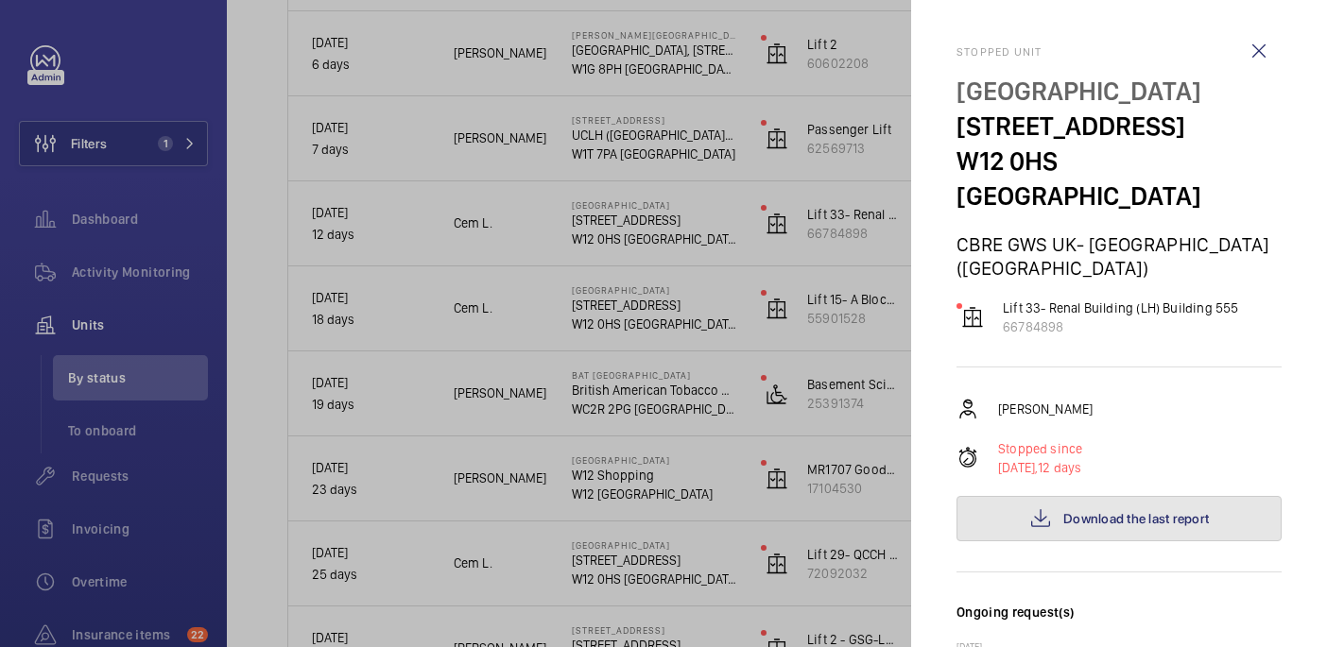
click at [1095, 511] on span "Download the last report" at bounding box center [1136, 518] width 146 height 15
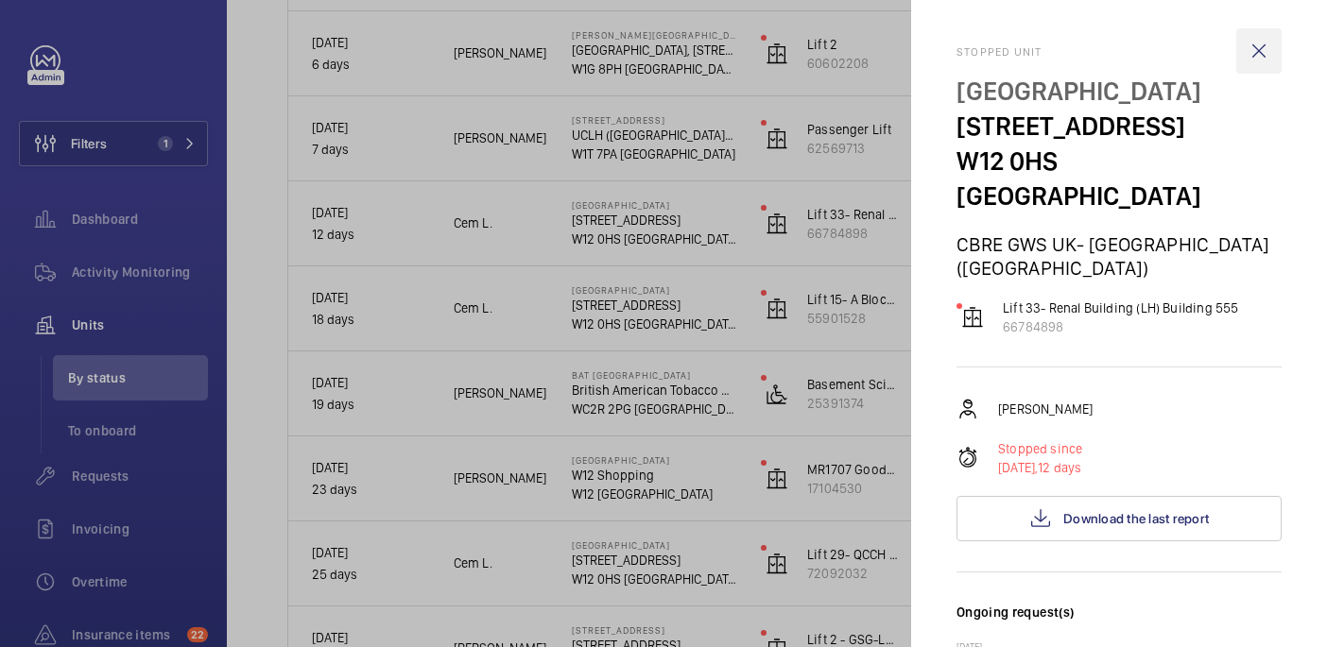
click at [1271, 53] on wm-front-icon-button at bounding box center [1258, 50] width 45 height 45
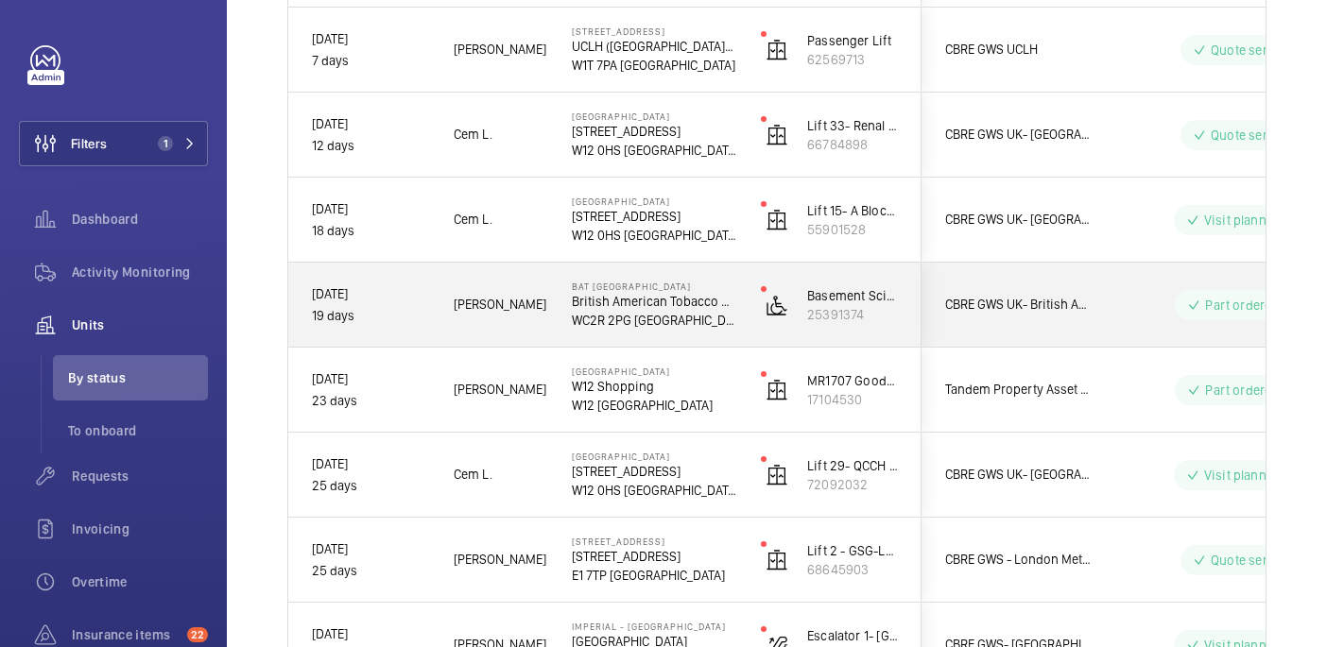
scroll to position [856, 0]
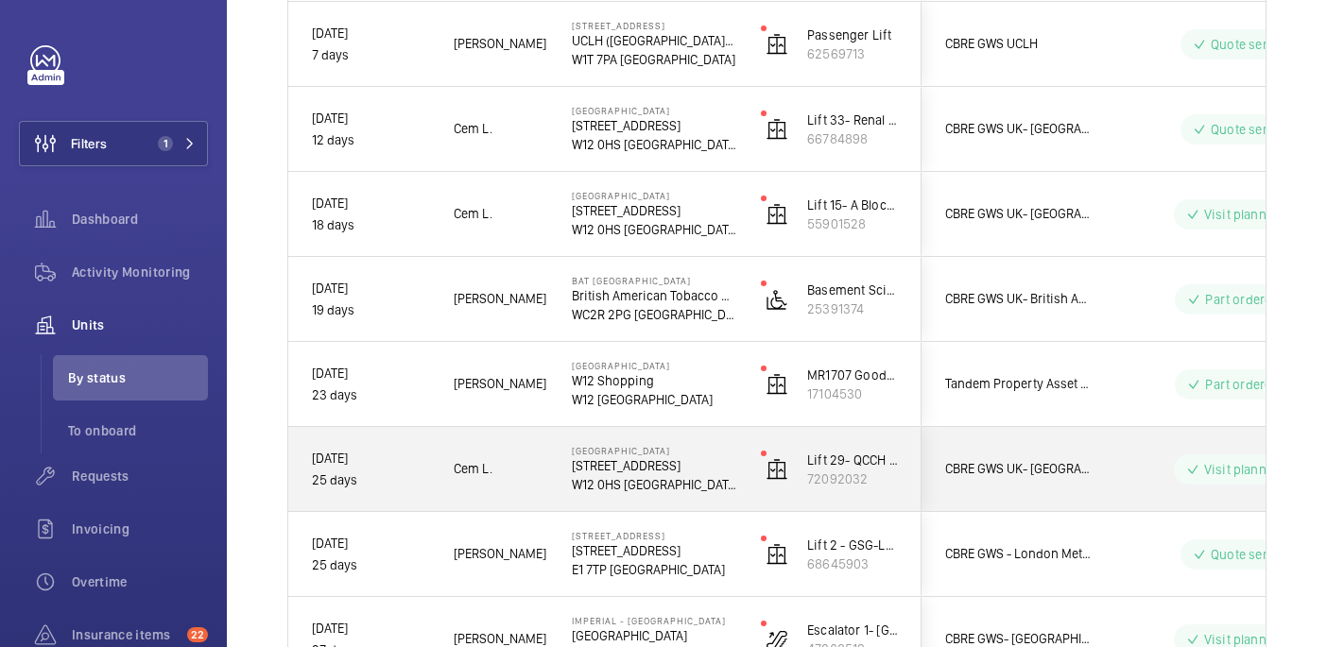
click at [718, 489] on p "W12 0HS LONDON" at bounding box center [654, 484] width 164 height 19
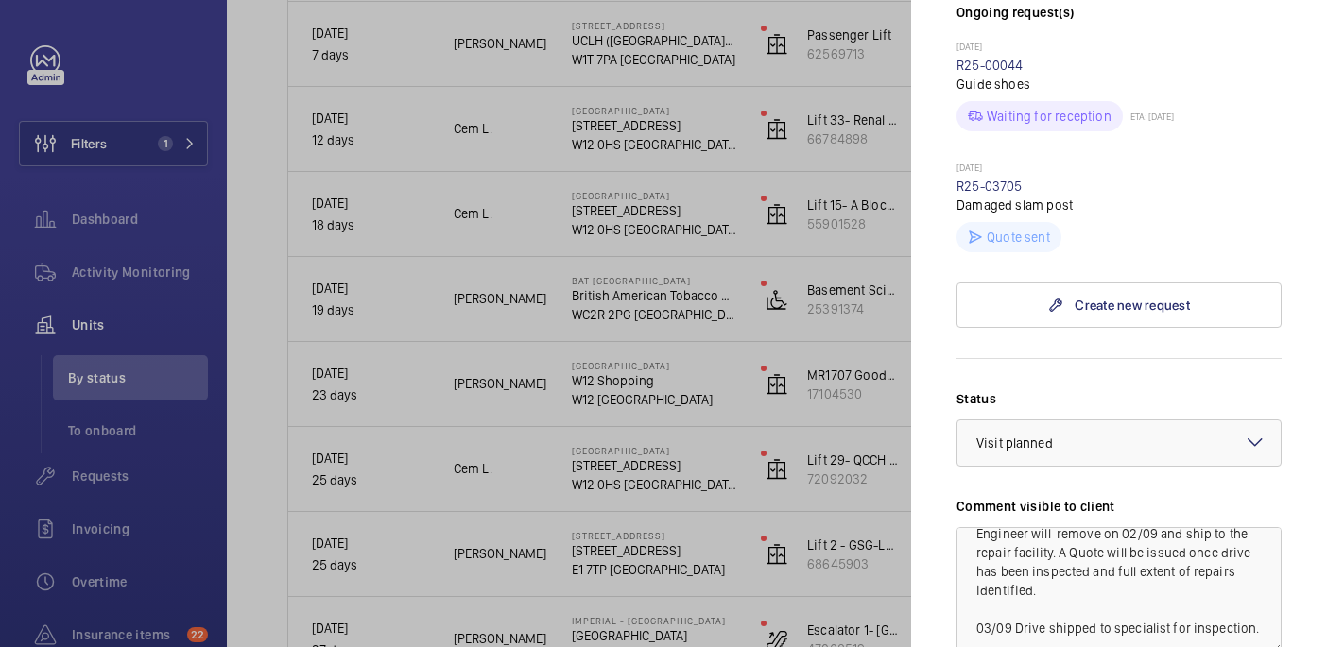
scroll to position [261, 0]
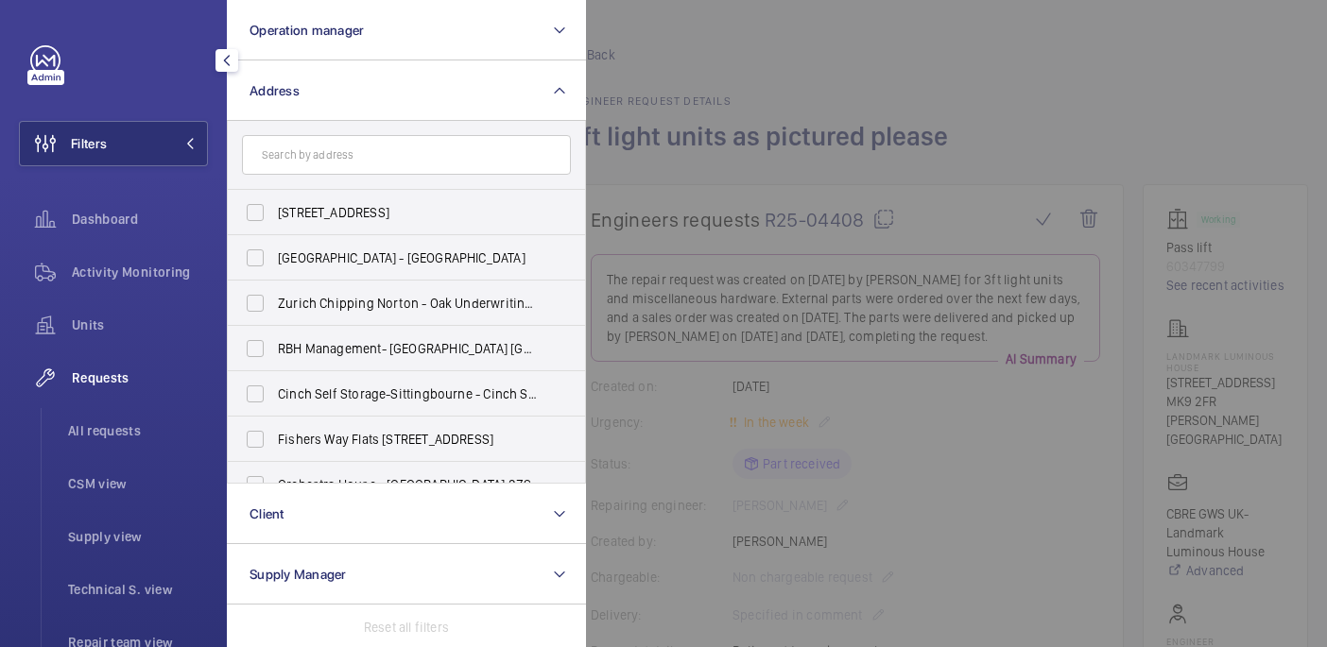
scroll to position [1004, 0]
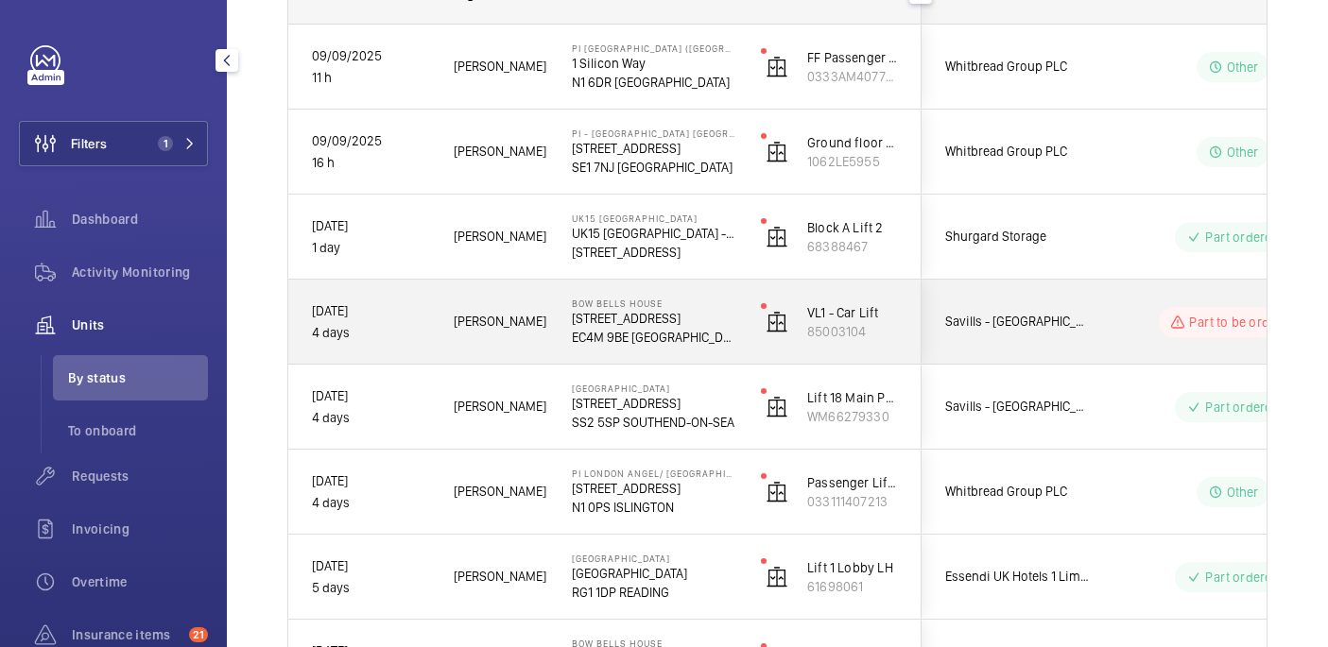
scroll to position [328, 0]
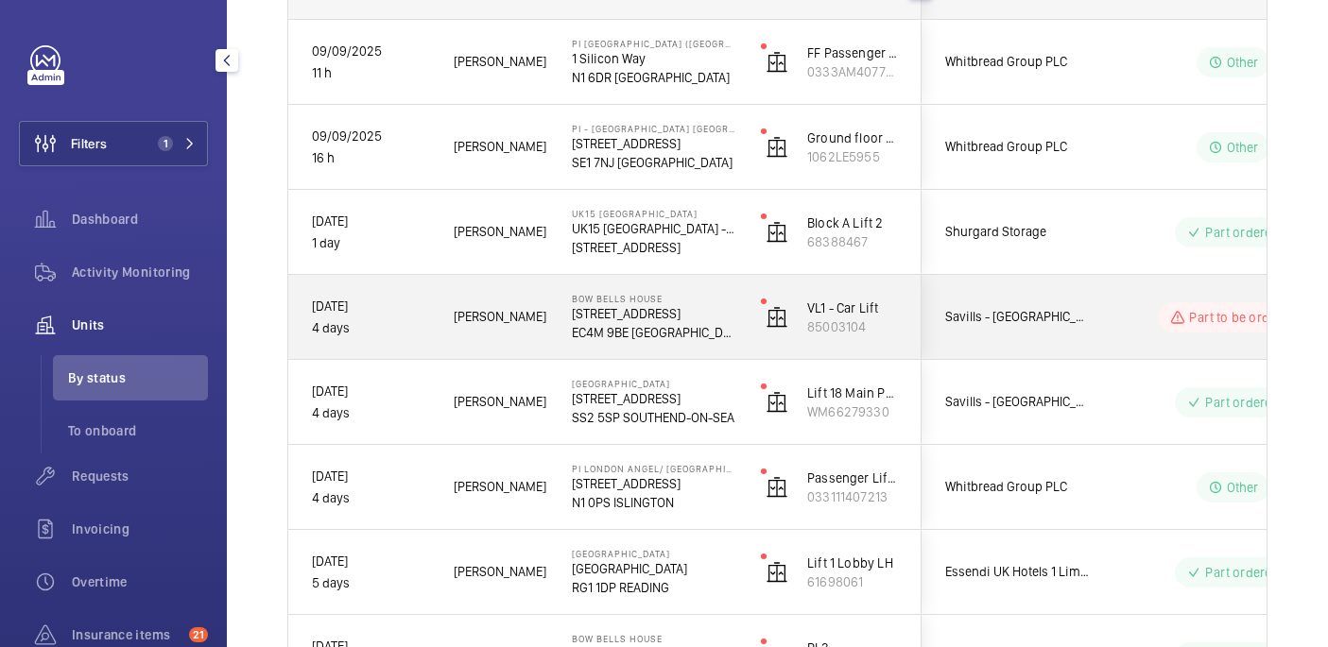
click at [702, 354] on div "Bow Bells House [STREET_ADDRESS]" at bounding box center [642, 317] width 187 height 85
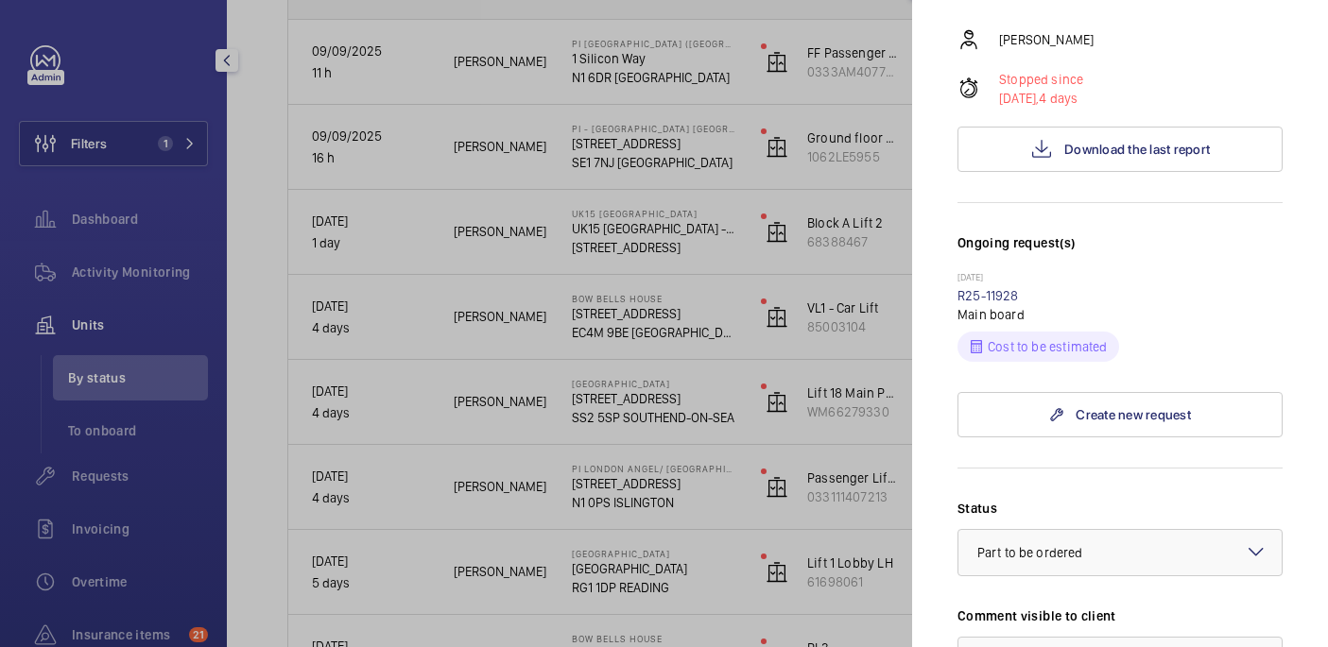
scroll to position [0, 0]
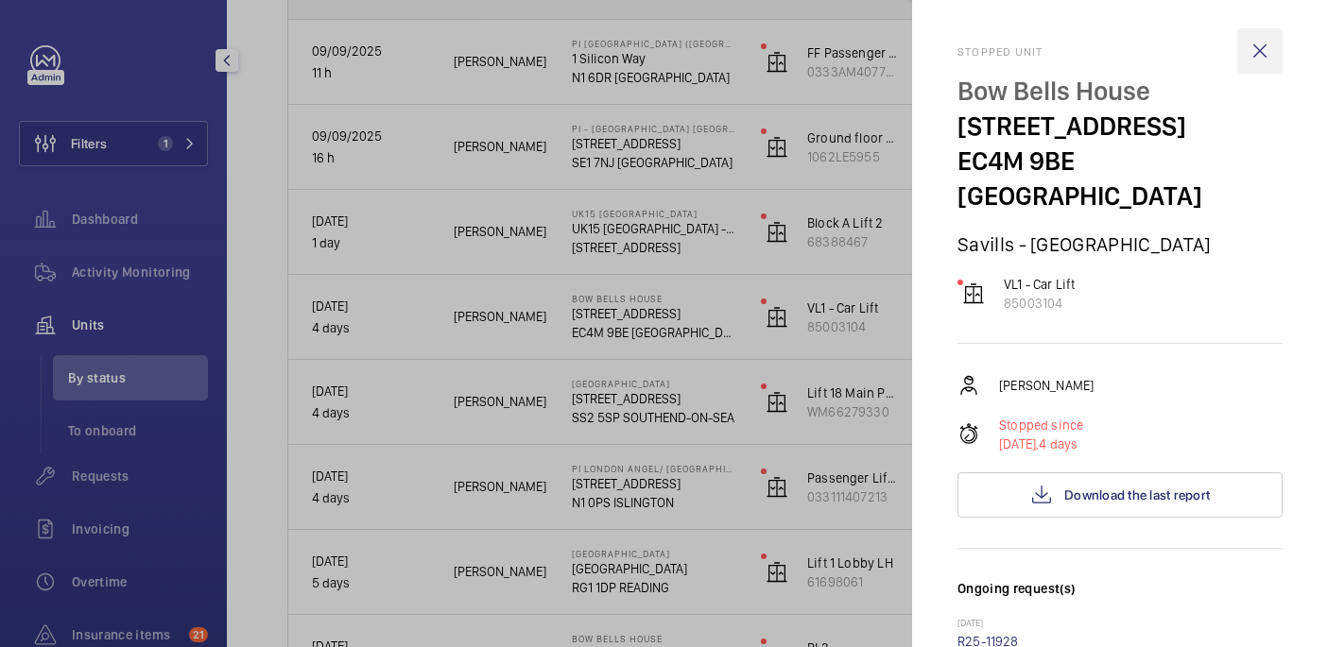
click at [1250, 54] on wm-front-icon-button at bounding box center [1259, 50] width 45 height 45
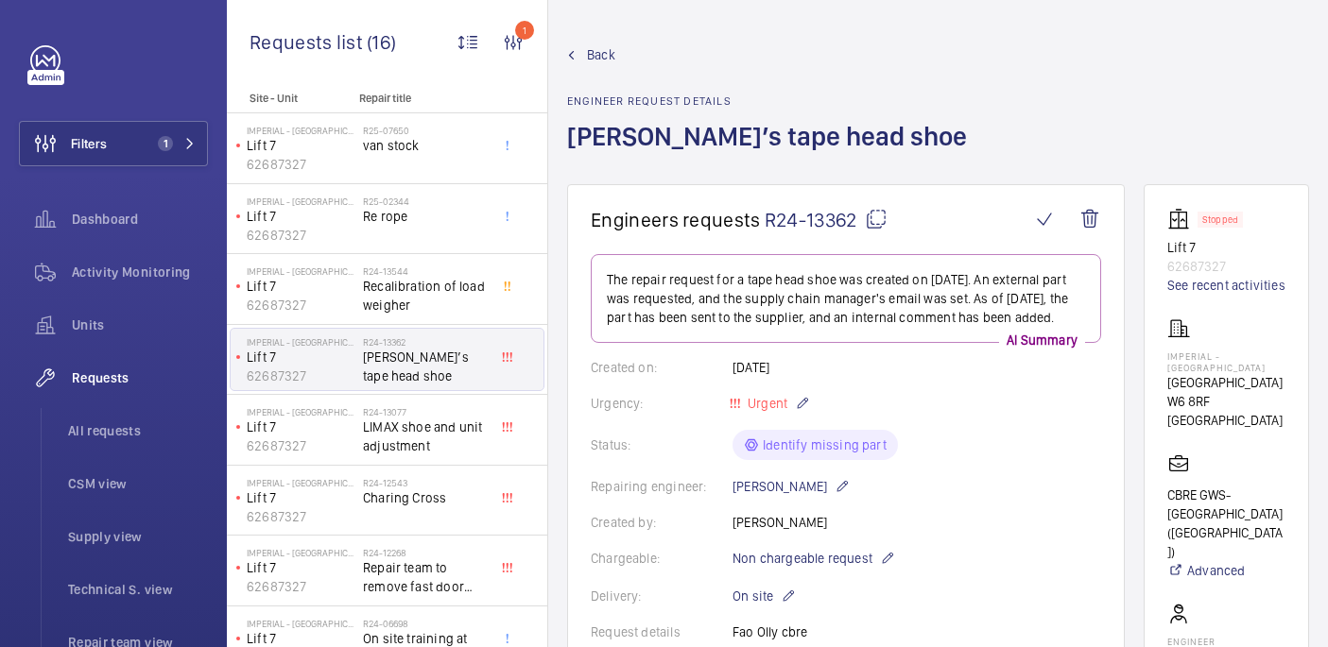
scroll to position [808, 0]
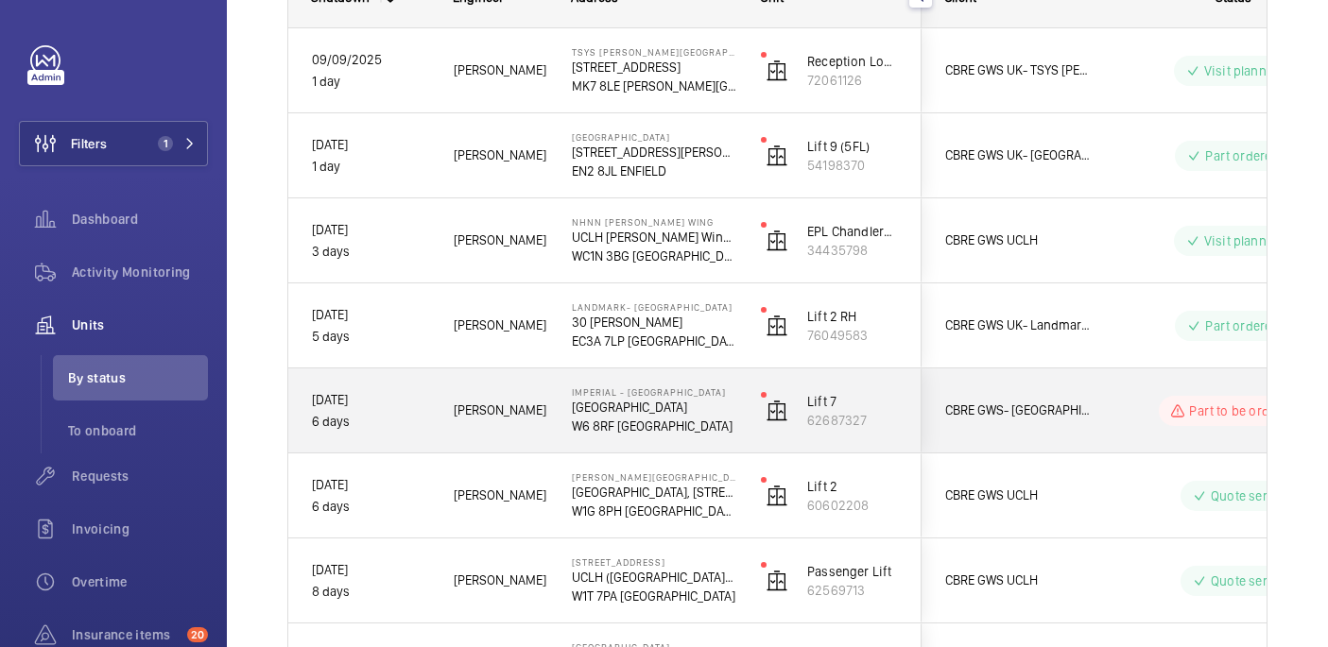
scroll to position [320, 0]
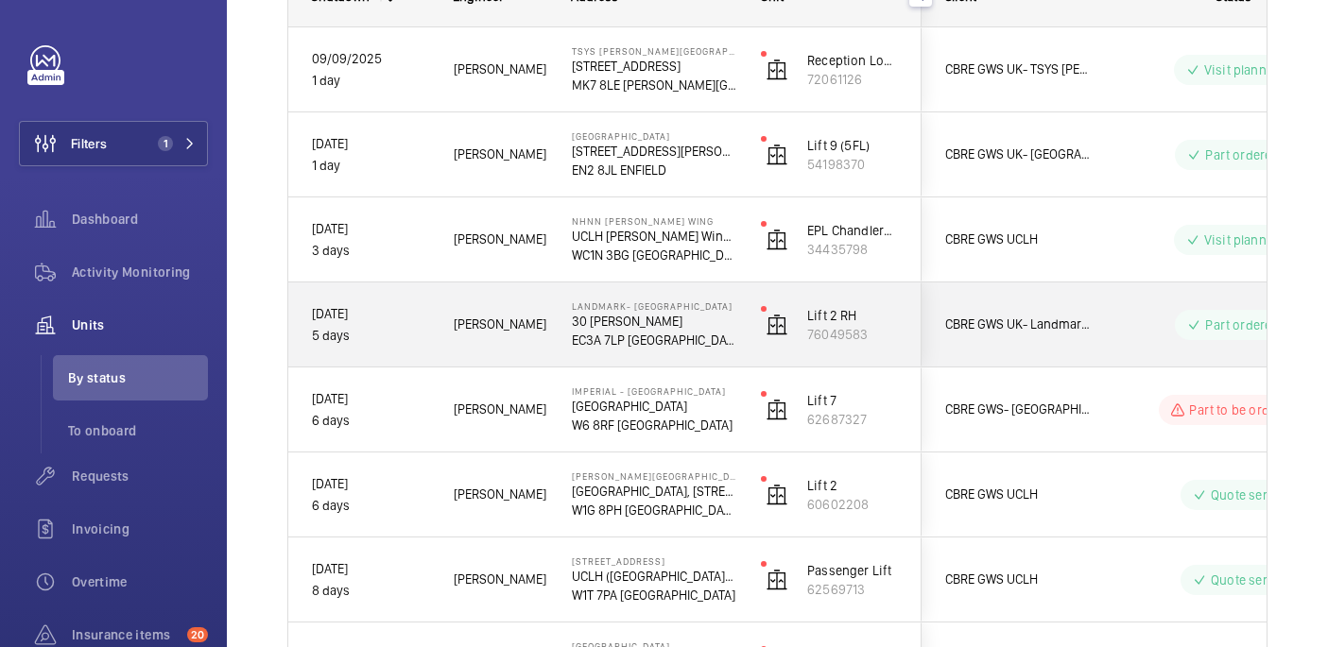
click at [697, 344] on p "EC3A 7LP LONDON" at bounding box center [654, 340] width 164 height 19
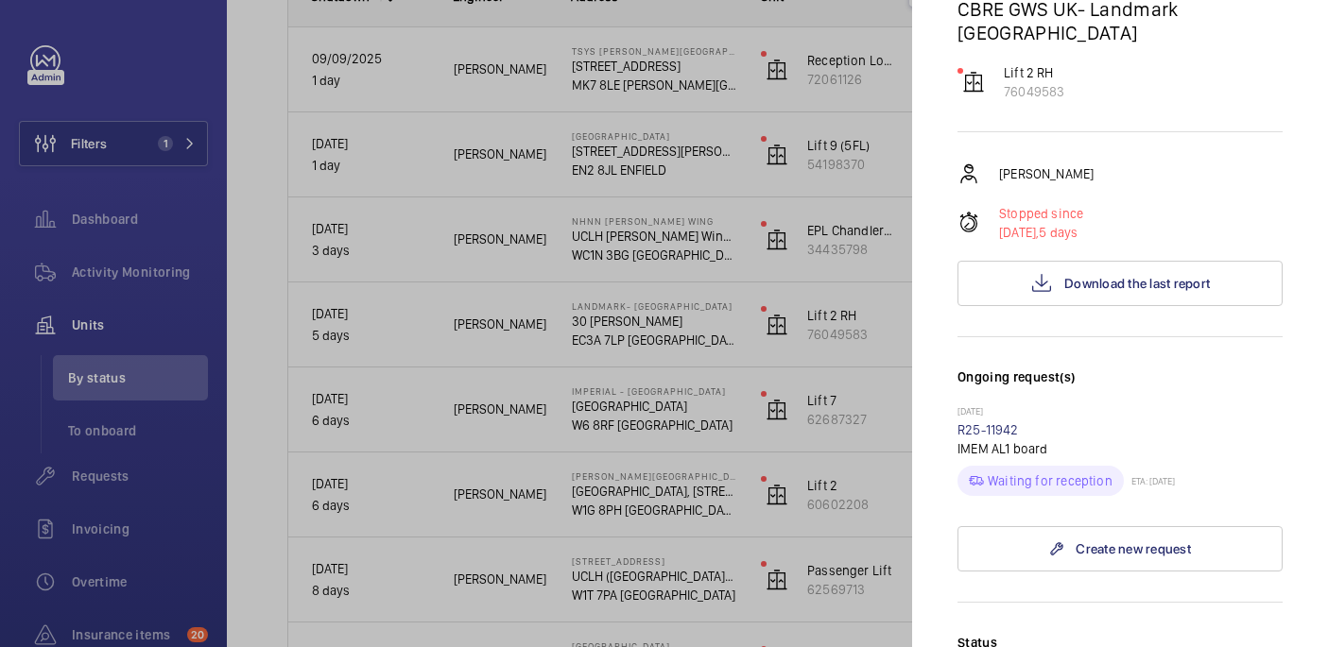
scroll to position [285, 0]
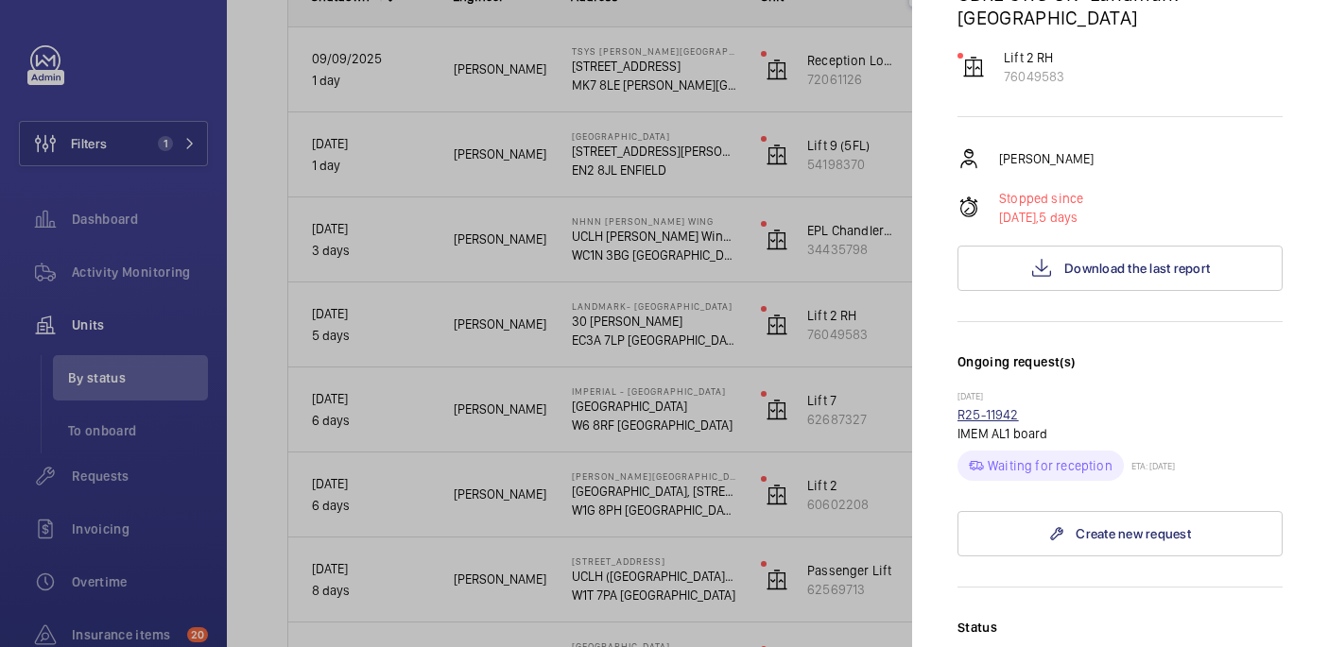
click at [1008, 407] on link "R25-11942" at bounding box center [987, 414] width 61 height 15
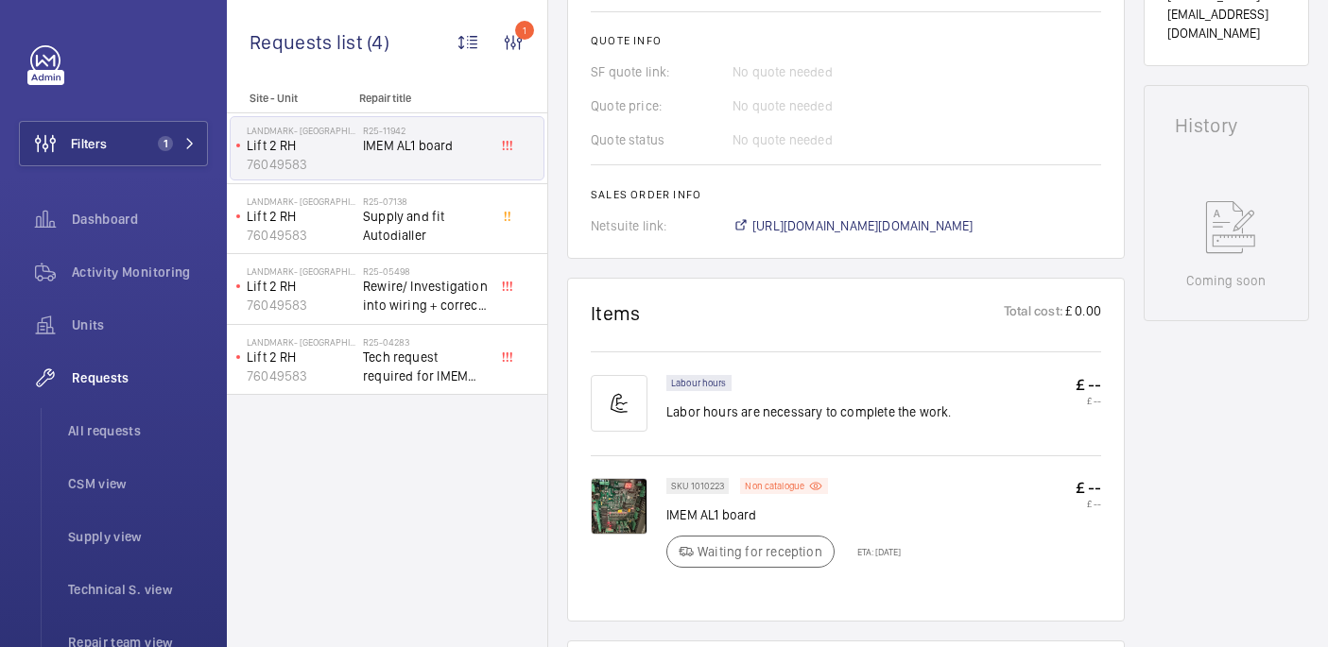
scroll to position [821, 0]
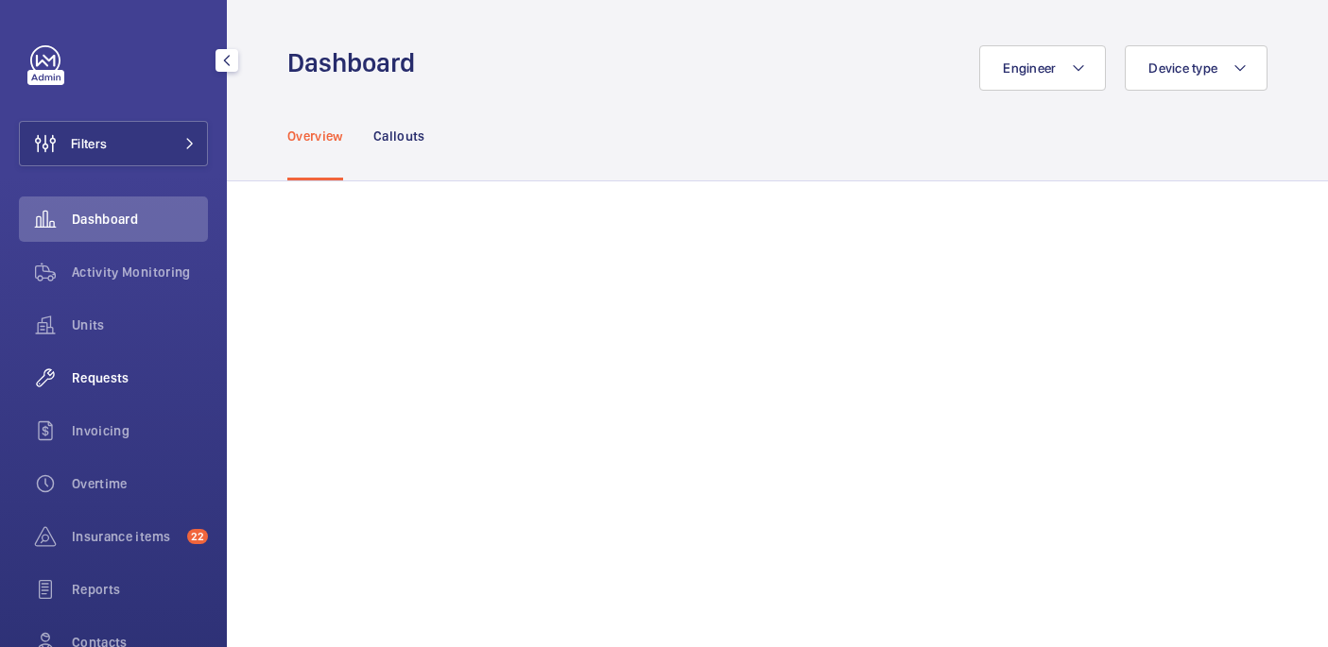
click at [118, 390] on div "Requests" at bounding box center [113, 377] width 189 height 45
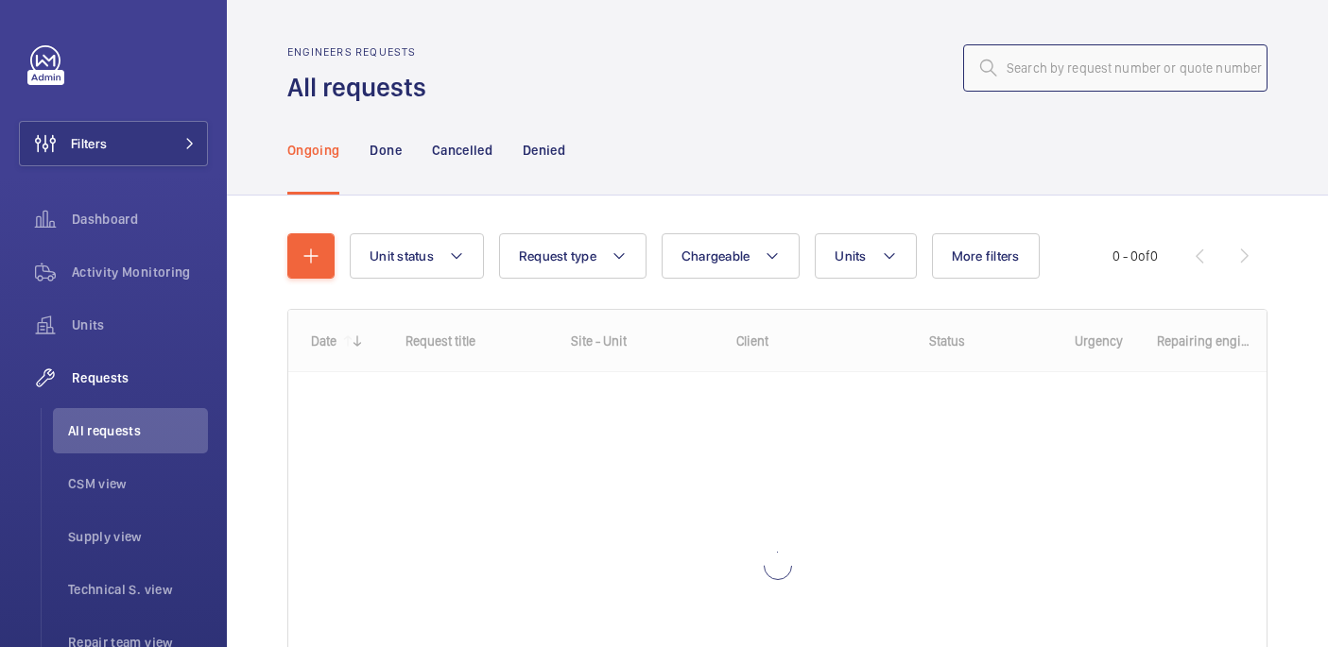
click at [1039, 52] on input "text" at bounding box center [1115, 67] width 304 height 47
paste input "R25-11928"
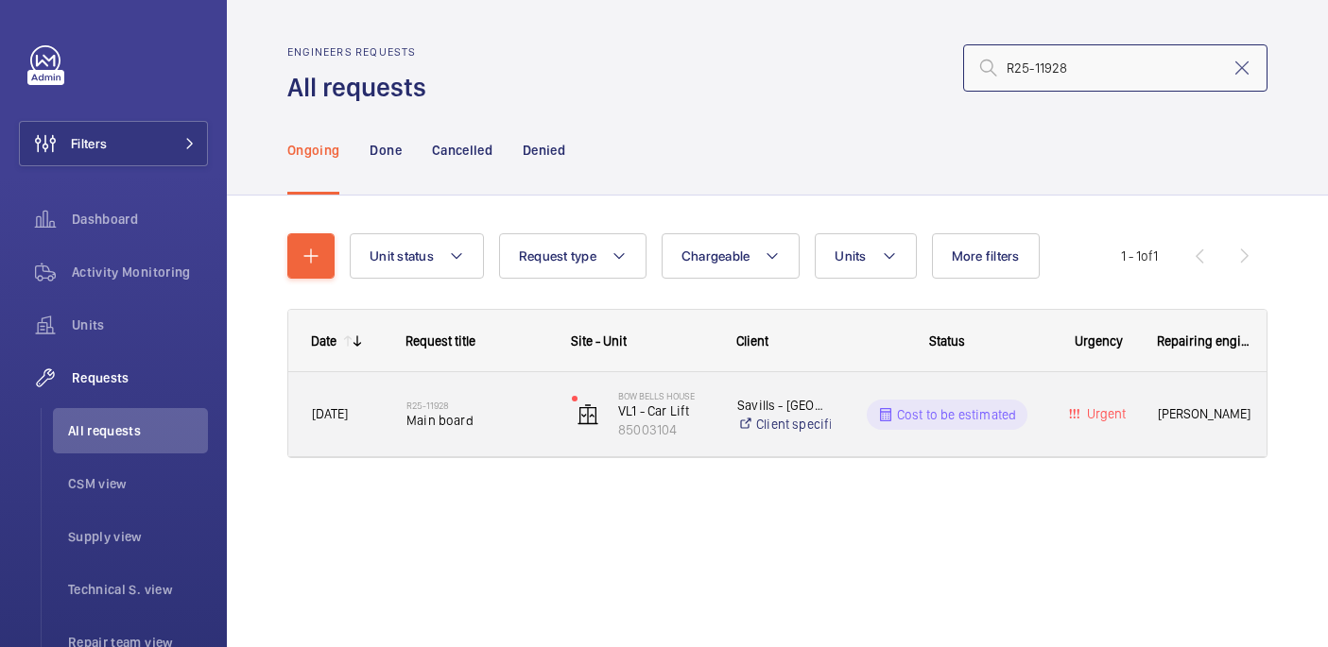
type input "R25-11928"
click at [482, 416] on span "Main board" at bounding box center [476, 420] width 141 height 19
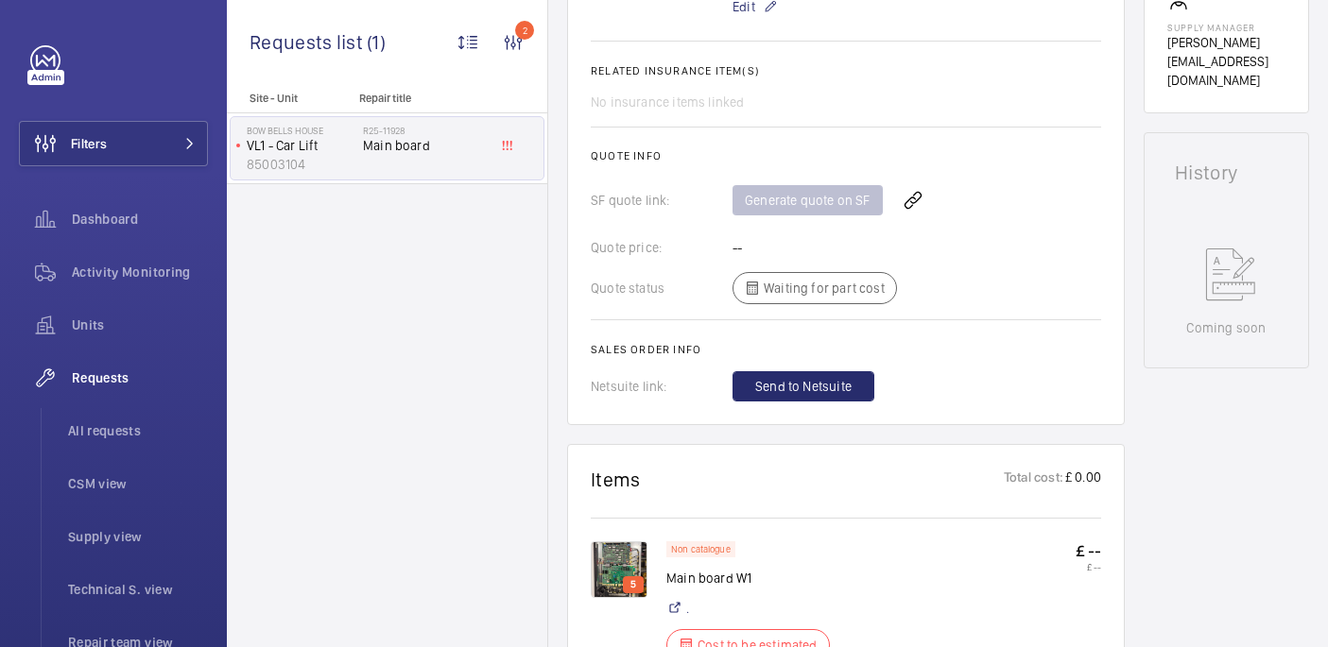
scroll to position [728, 0]
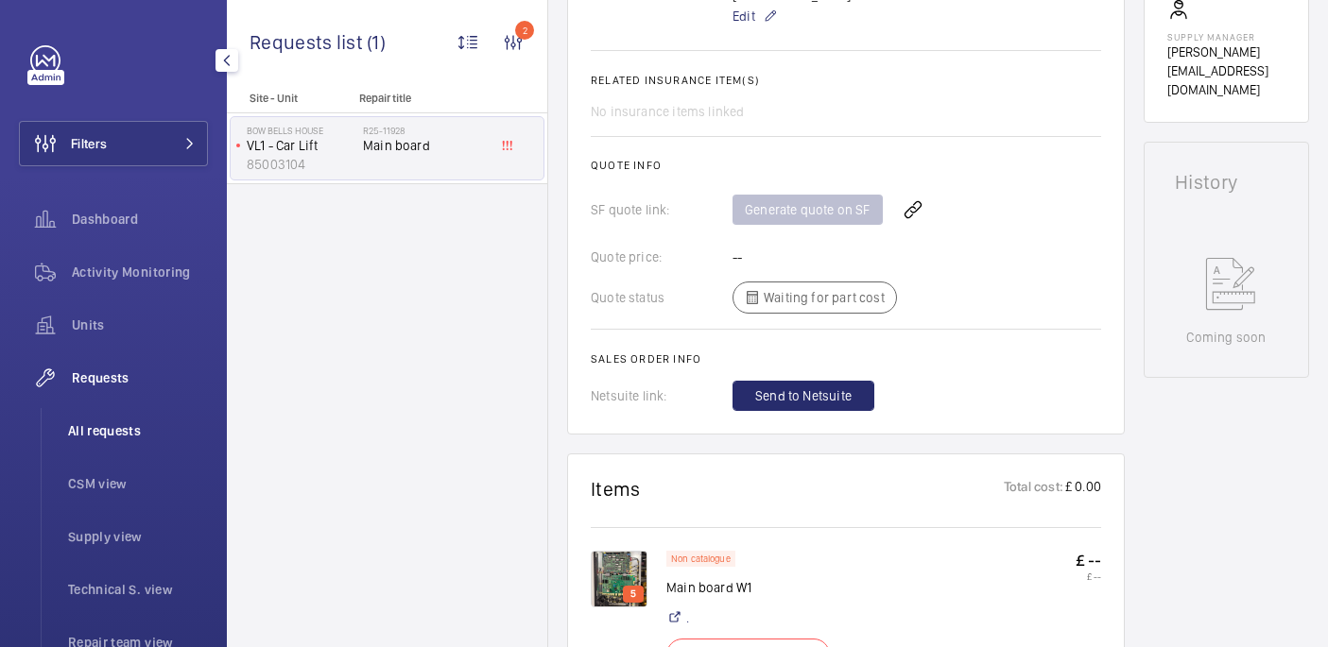
click at [101, 425] on span "All requests" at bounding box center [138, 430] width 140 height 19
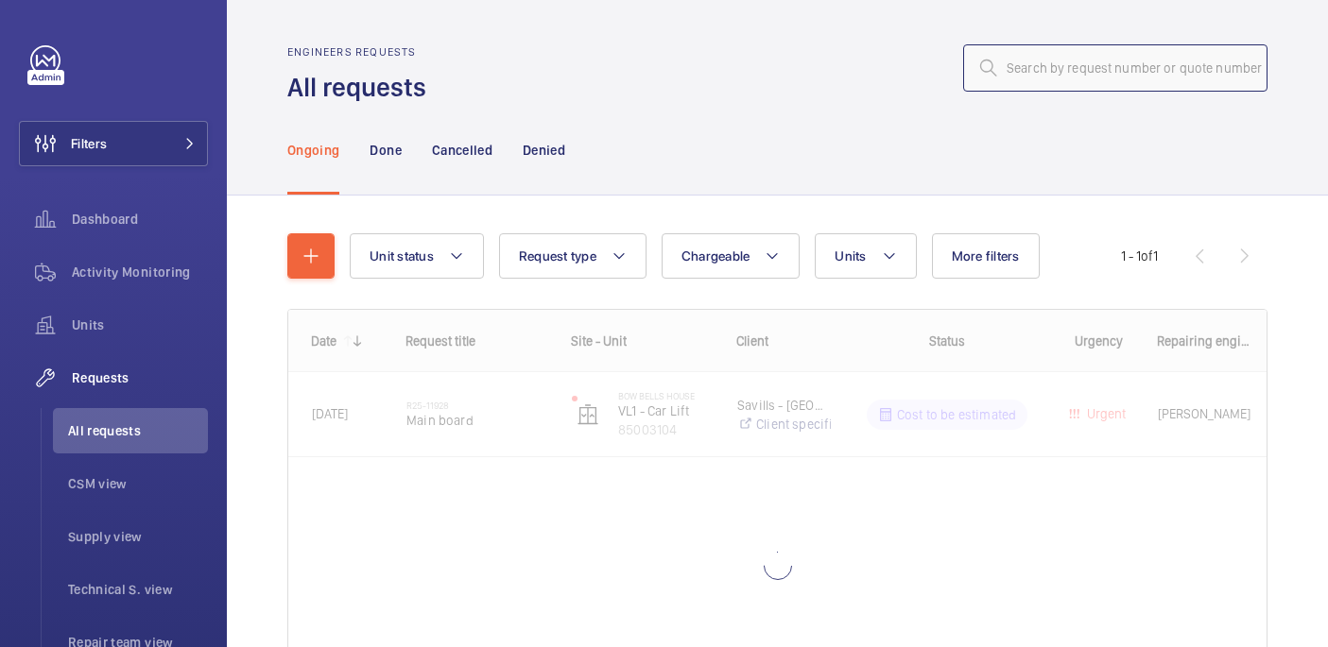
click at [1056, 50] on input "text" at bounding box center [1115, 67] width 304 height 47
paste input "R25-11694"
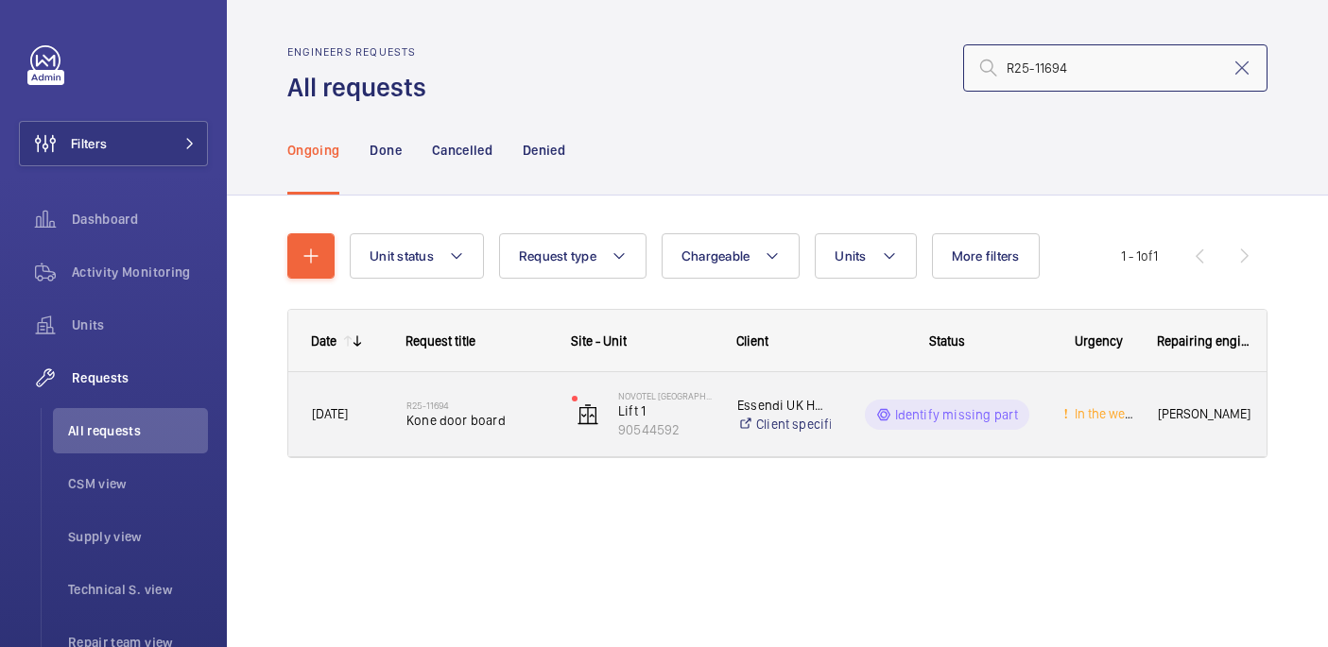
type input "R25-11694"
click at [481, 419] on span "Kone door board" at bounding box center [476, 420] width 141 height 19
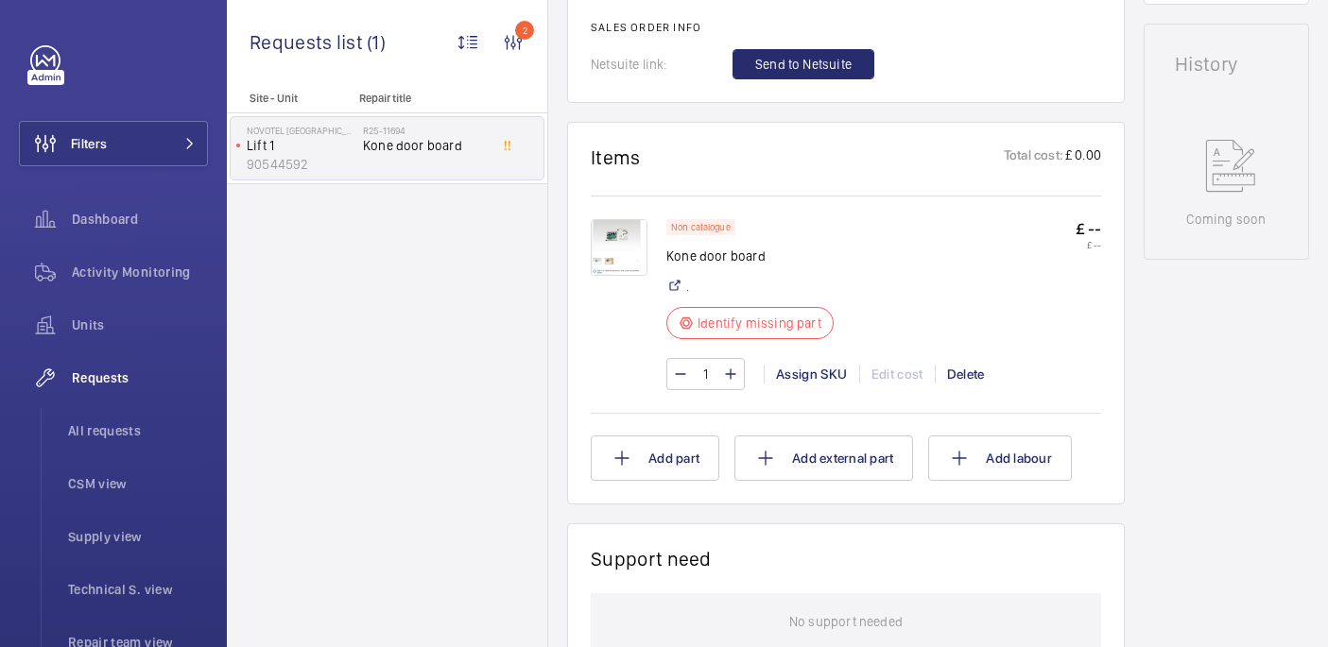
scroll to position [954, 0]
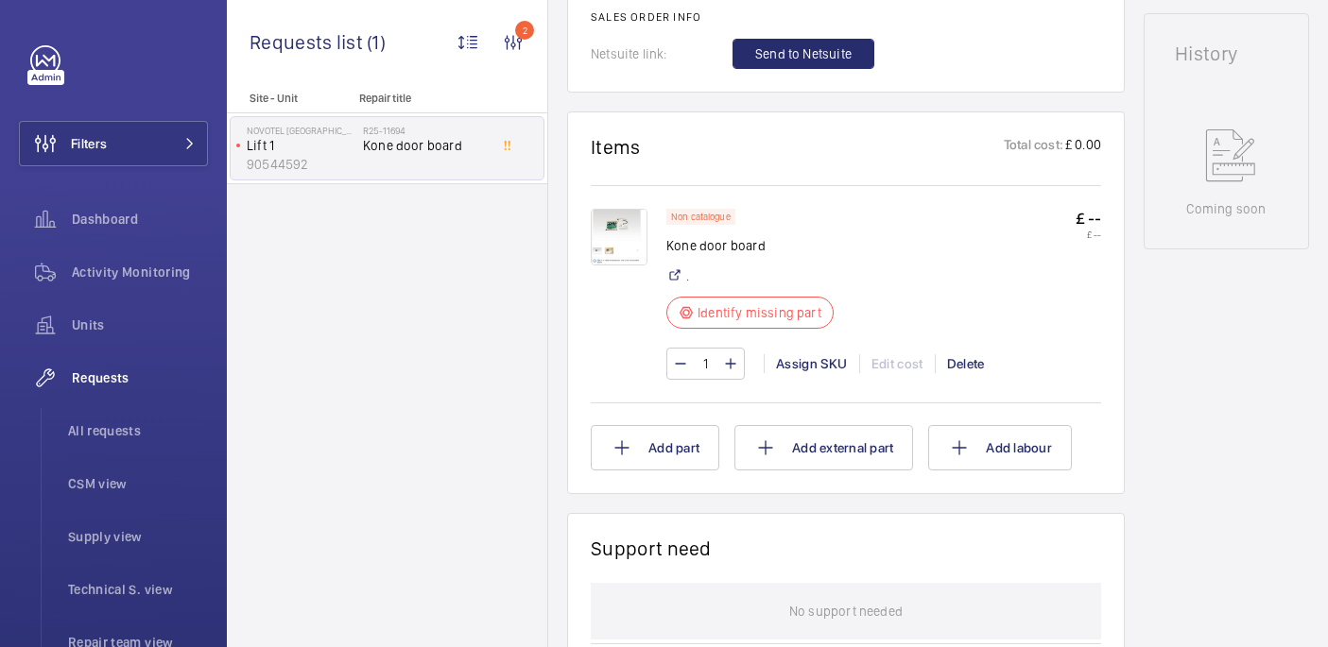
click at [625, 236] on img at bounding box center [619, 237] width 57 height 57
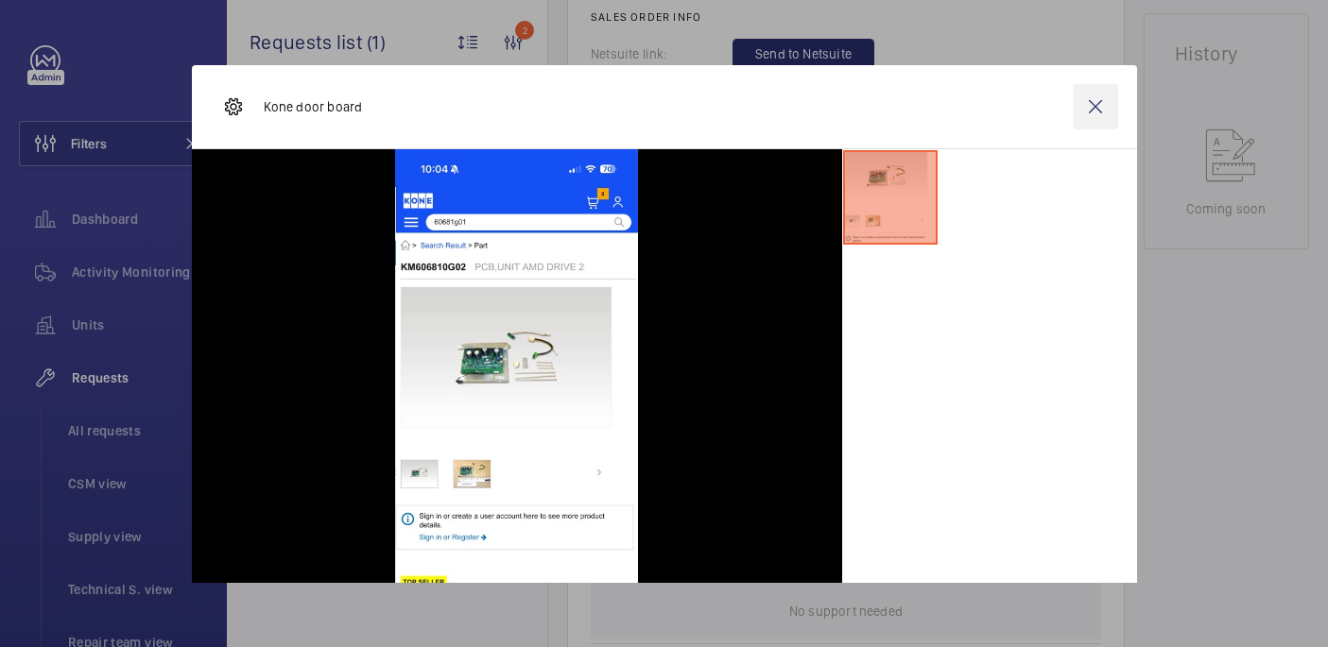
click at [1105, 108] on wm-front-icon-button at bounding box center [1095, 106] width 45 height 45
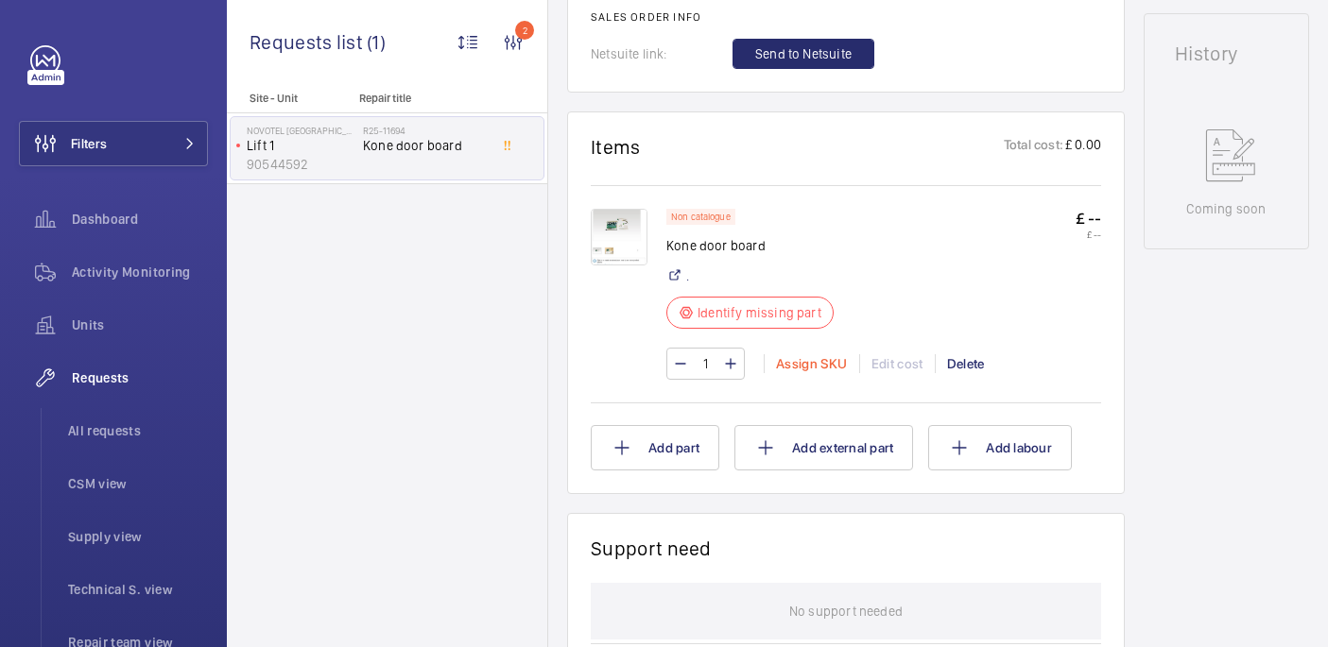
click at [816, 362] on div "Assign SKU" at bounding box center [811, 363] width 95 height 19
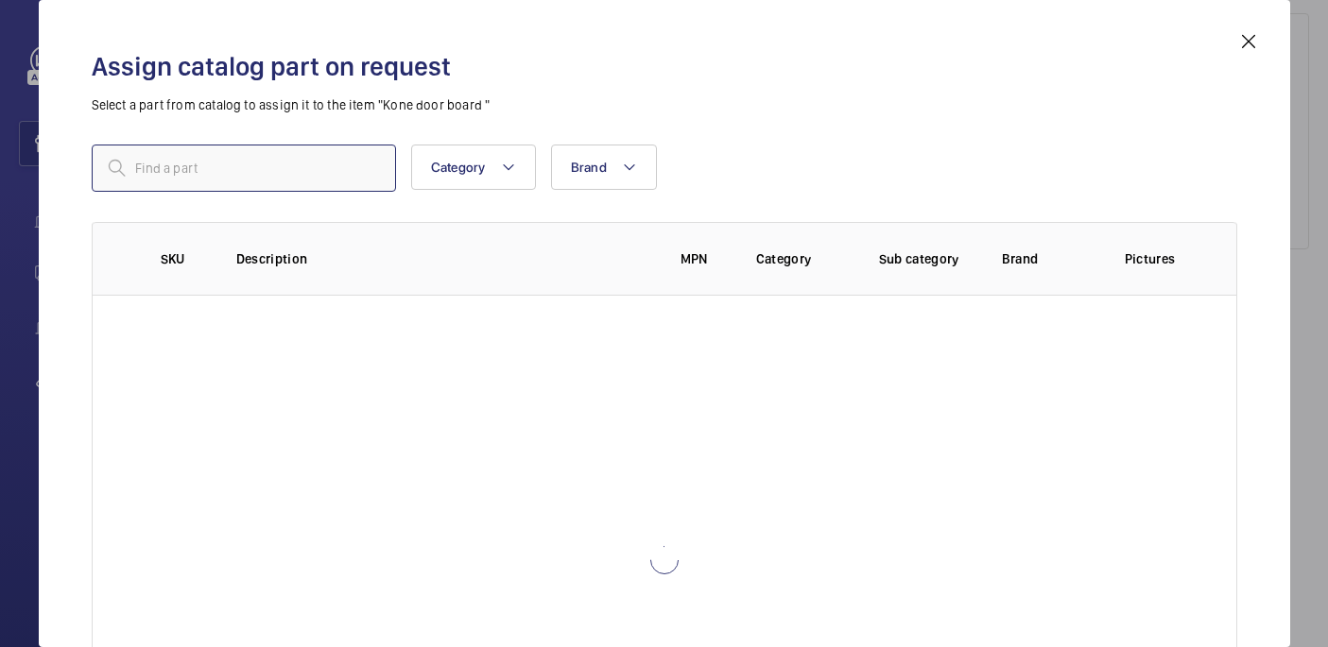
click at [275, 161] on input "text" at bounding box center [244, 168] width 304 height 47
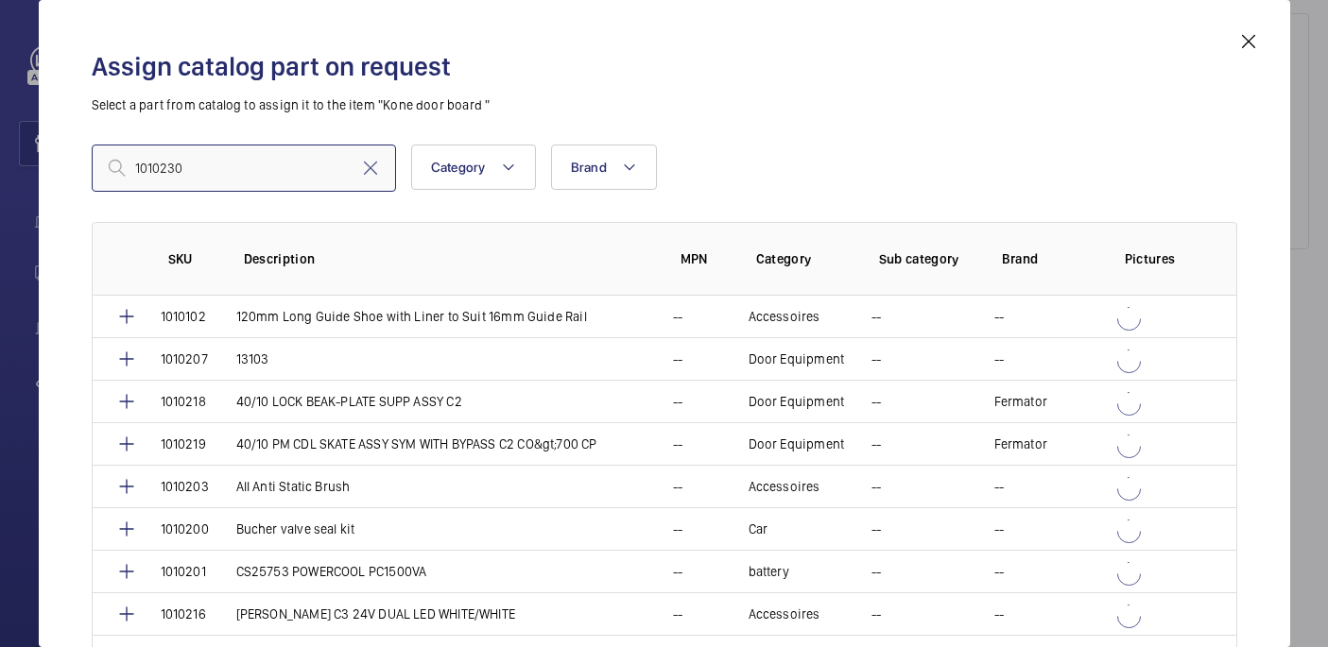
click at [141, 173] on input "1010230" at bounding box center [244, 168] width 304 height 47
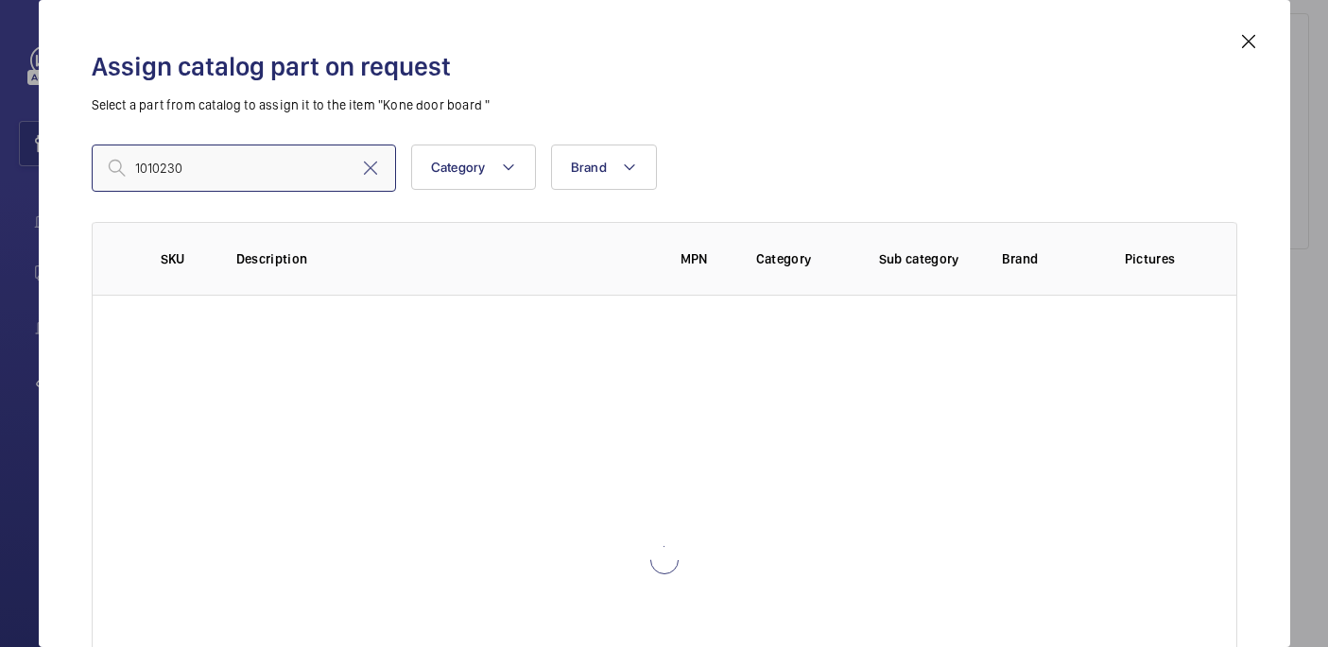
type input "1010230"
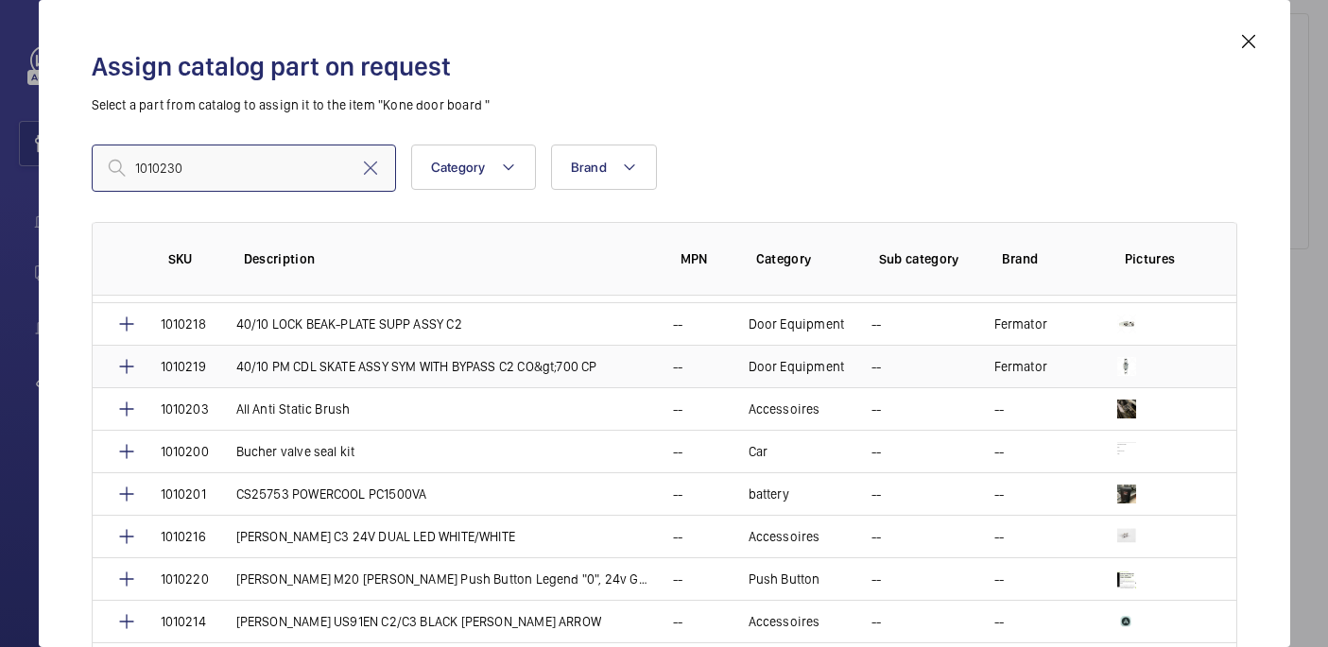
scroll to position [210, 0]
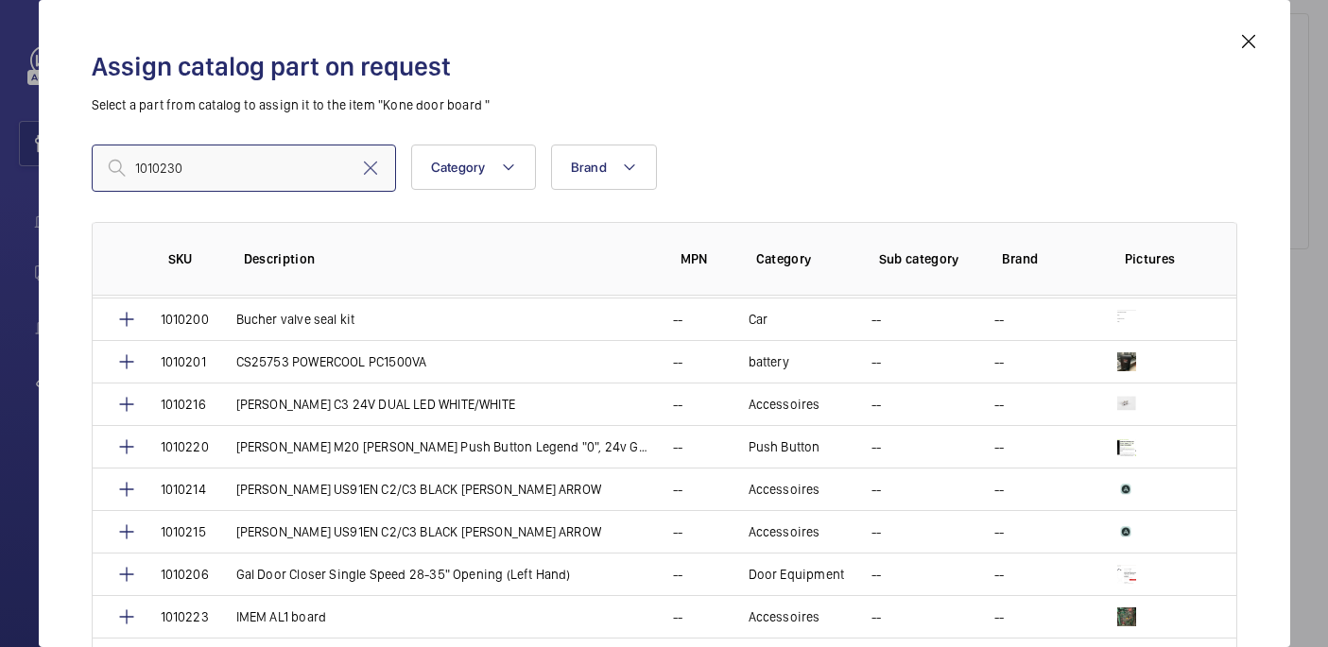
click at [337, 167] on input "1010230" at bounding box center [244, 168] width 304 height 47
paste input "Kone AMD drive 2 door pcb"
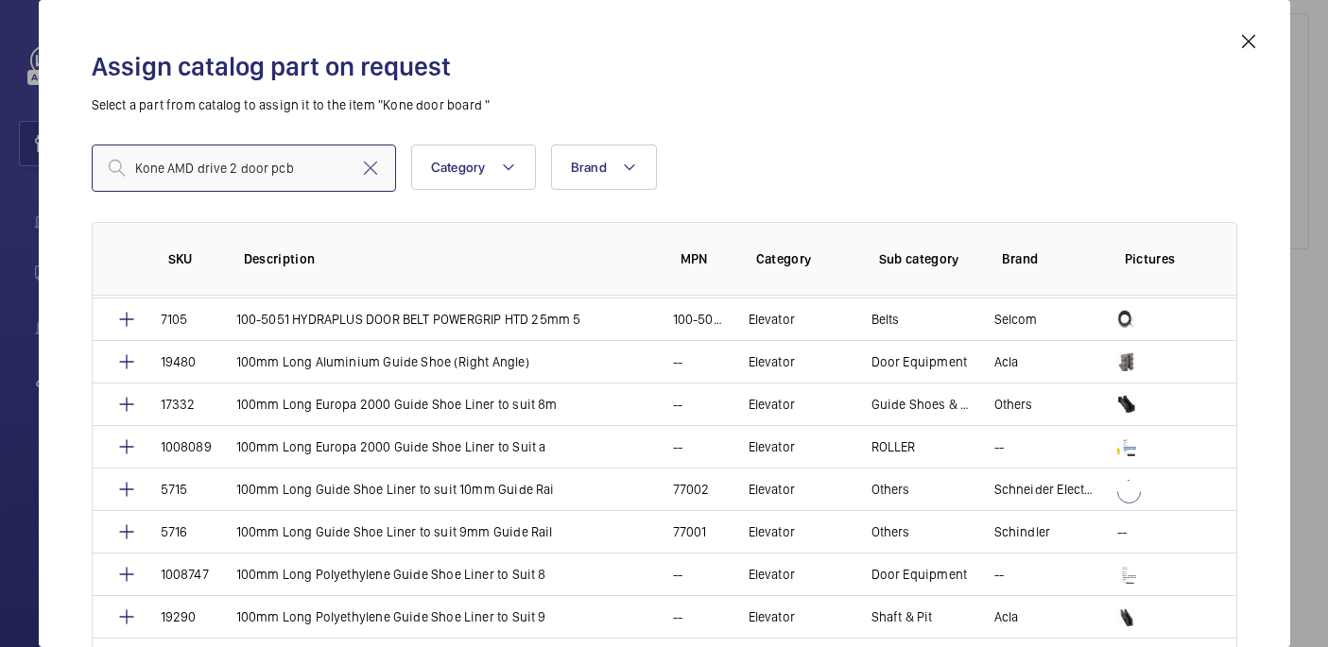
scroll to position [0, 0]
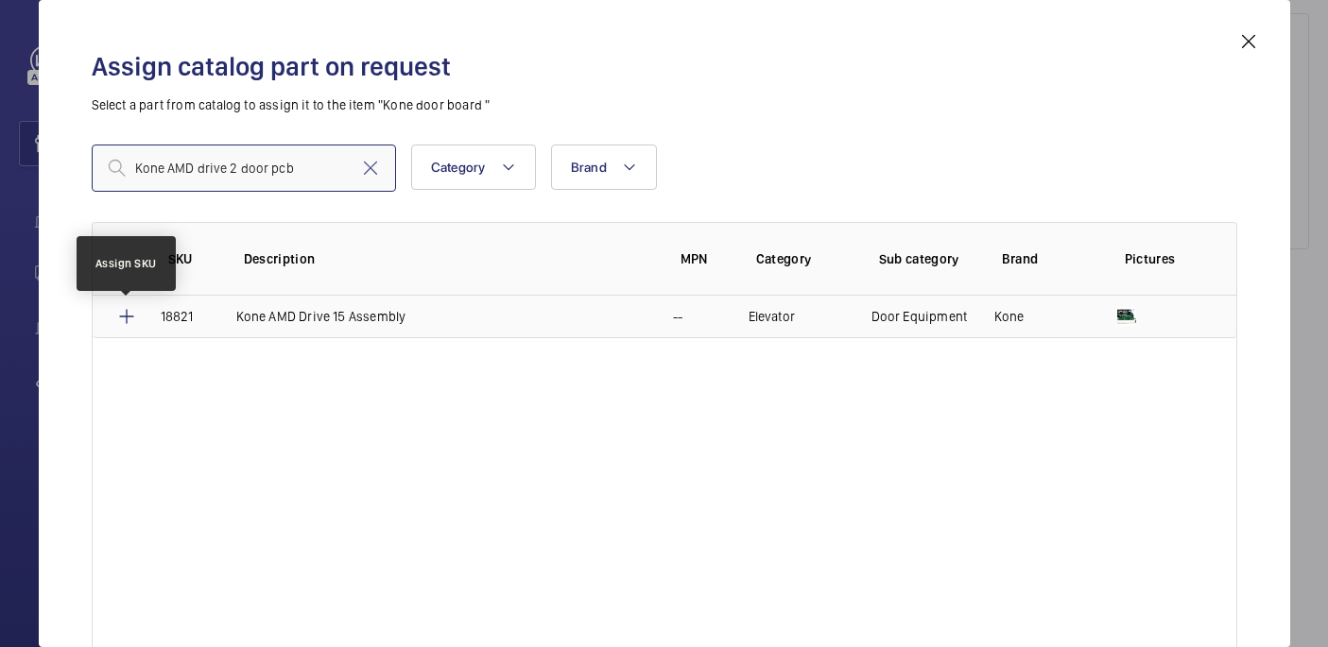
type input "Kone AMD drive 2 door pcb"
click at [125, 313] on mat-icon at bounding box center [126, 316] width 23 height 23
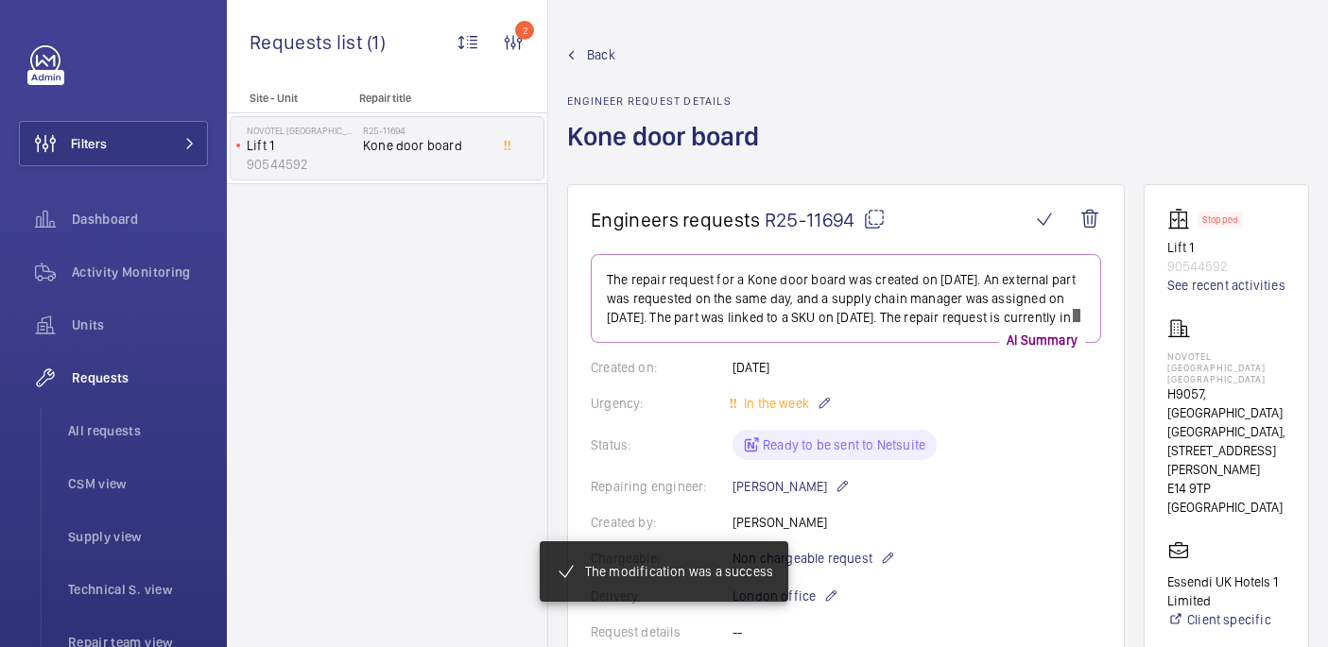
scroll to position [846, 0]
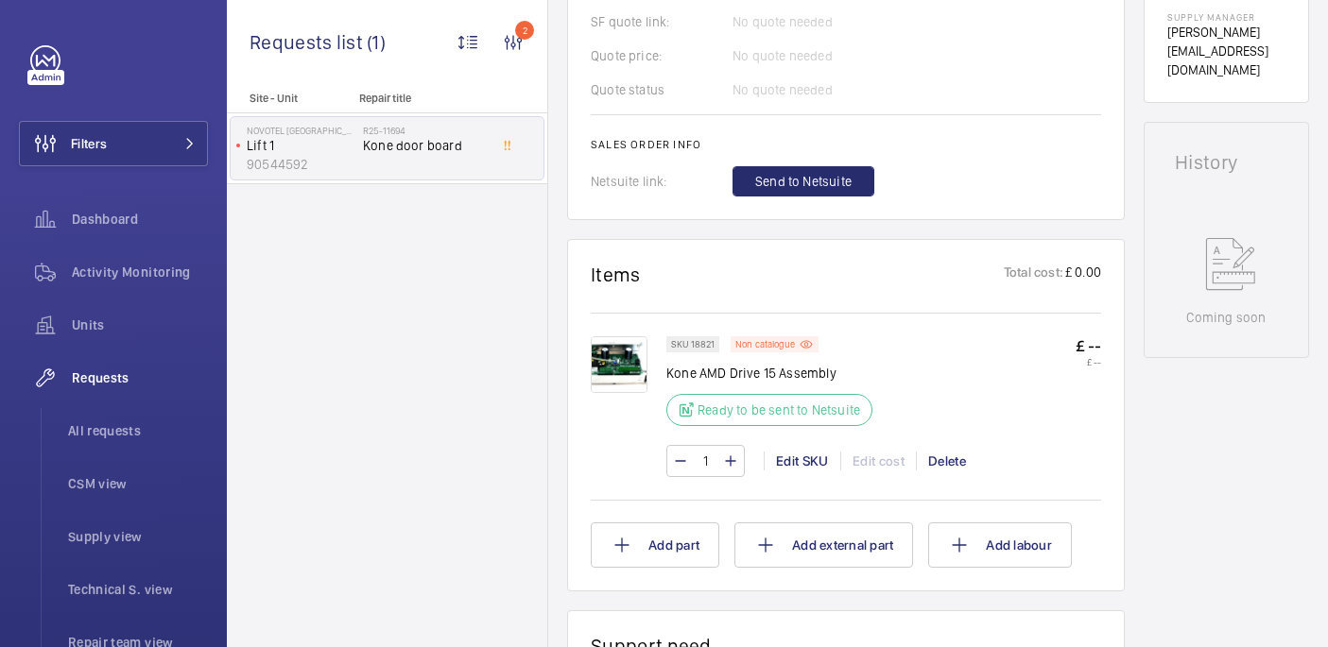
click at [617, 359] on img at bounding box center [619, 364] width 57 height 57
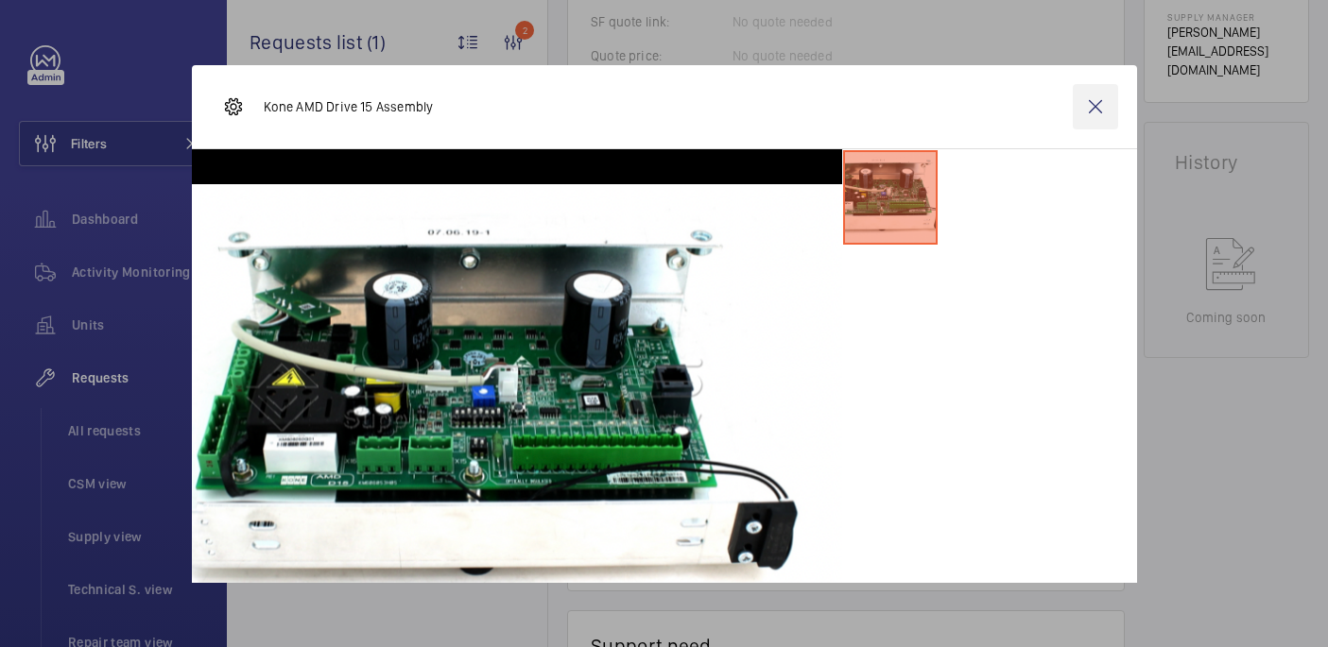
click at [1107, 102] on wm-front-icon-button at bounding box center [1095, 106] width 45 height 45
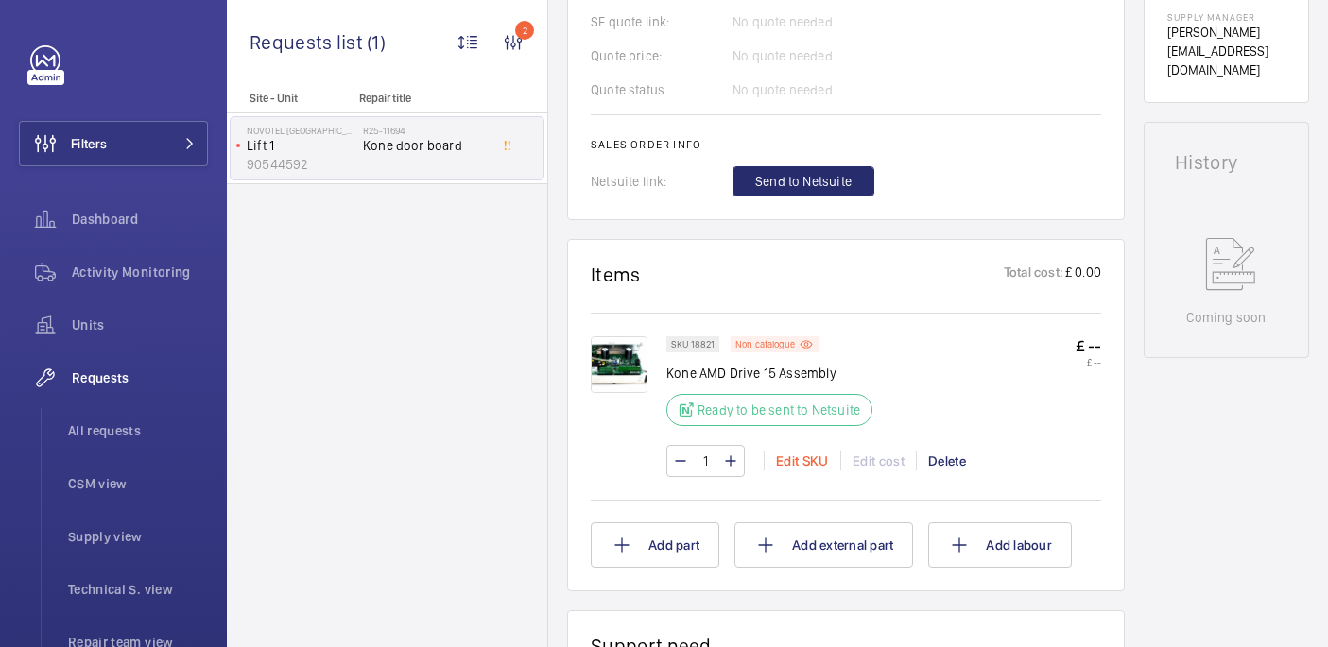
click at [808, 471] on div "Edit SKU" at bounding box center [802, 461] width 77 height 19
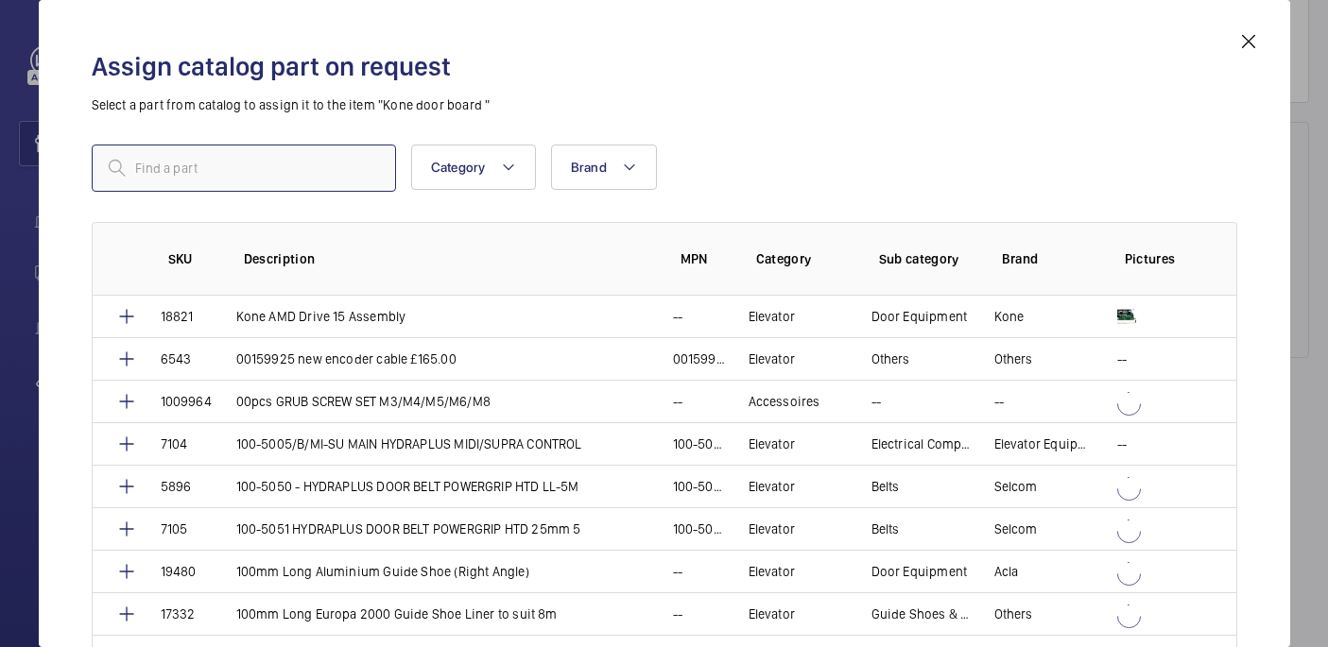
click at [249, 174] on input "text" at bounding box center [244, 168] width 304 height 47
paste input "Kone AMD drive 2 door pcb"
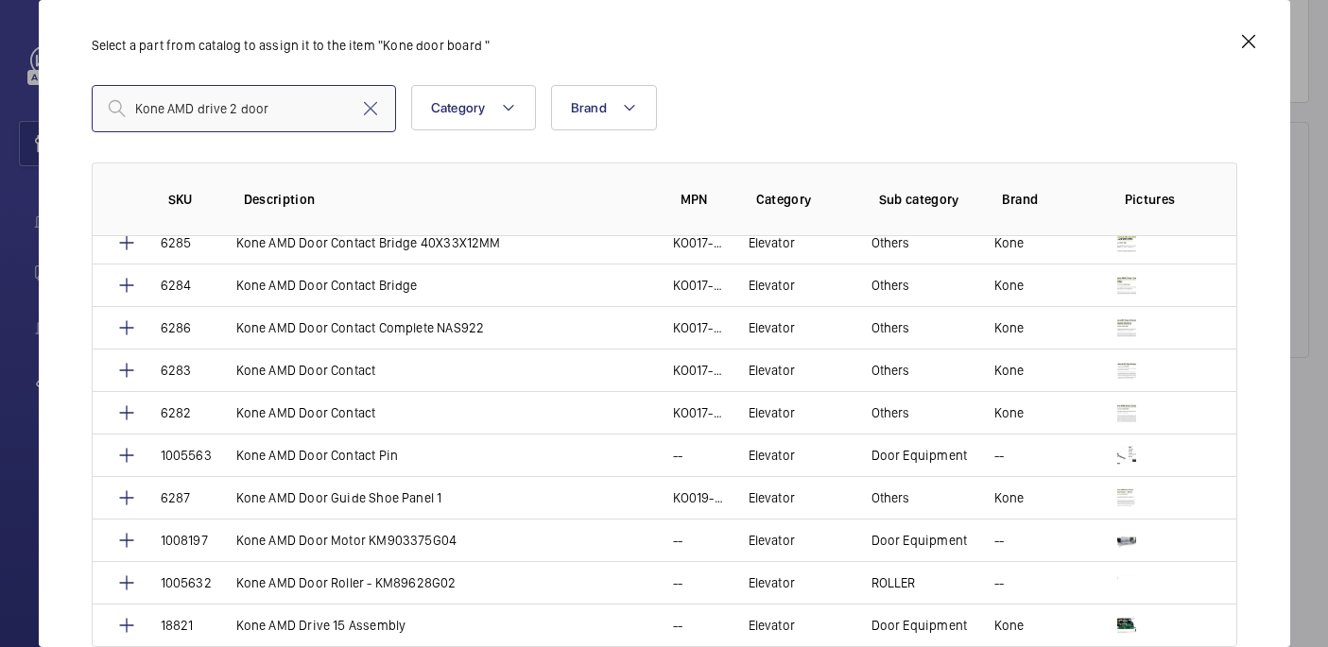
scroll to position [57, 0]
type input "Kone AMD drive 2 door"
click at [208, 71] on div "Assign catalog part on request Select a part from catalog to assign it to the i…" at bounding box center [664, 338] width 1191 height 617
click at [196, 102] on input "Kone AMD drive 2 door" at bounding box center [244, 108] width 304 height 47
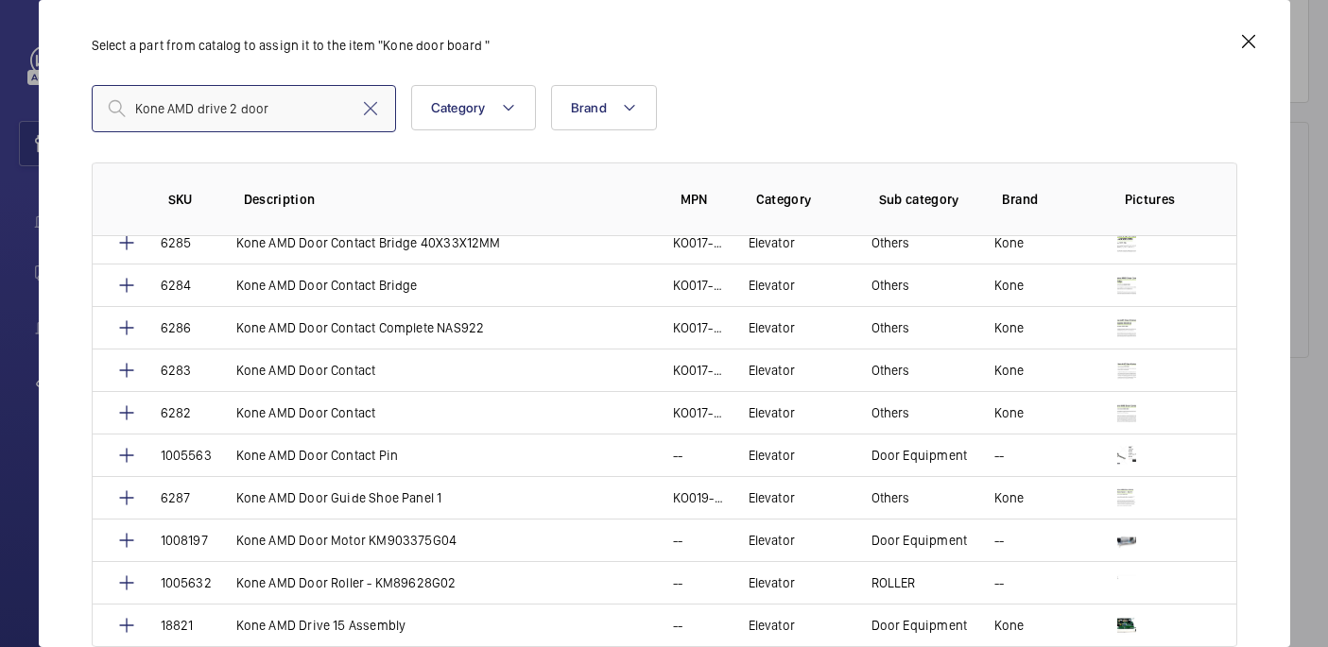
click at [196, 102] on input "Kone AMD drive 2 door" at bounding box center [244, 108] width 304 height 47
paste input "1010230"
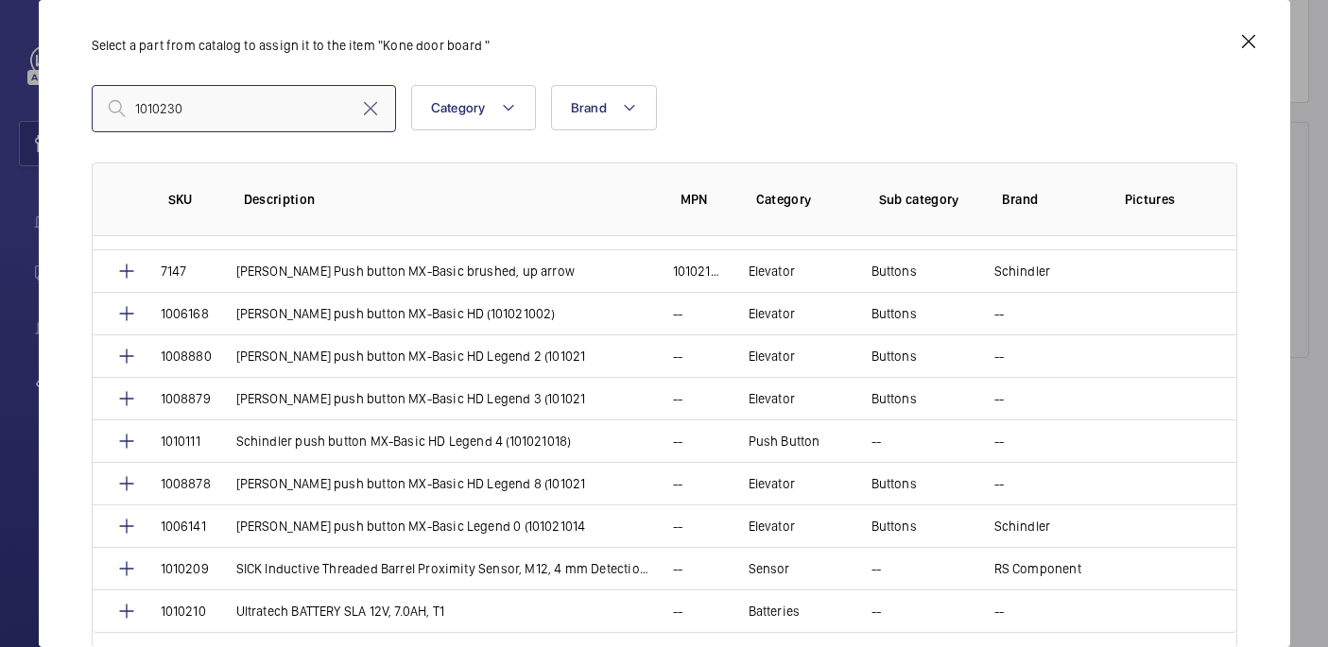
scroll to position [907, 0]
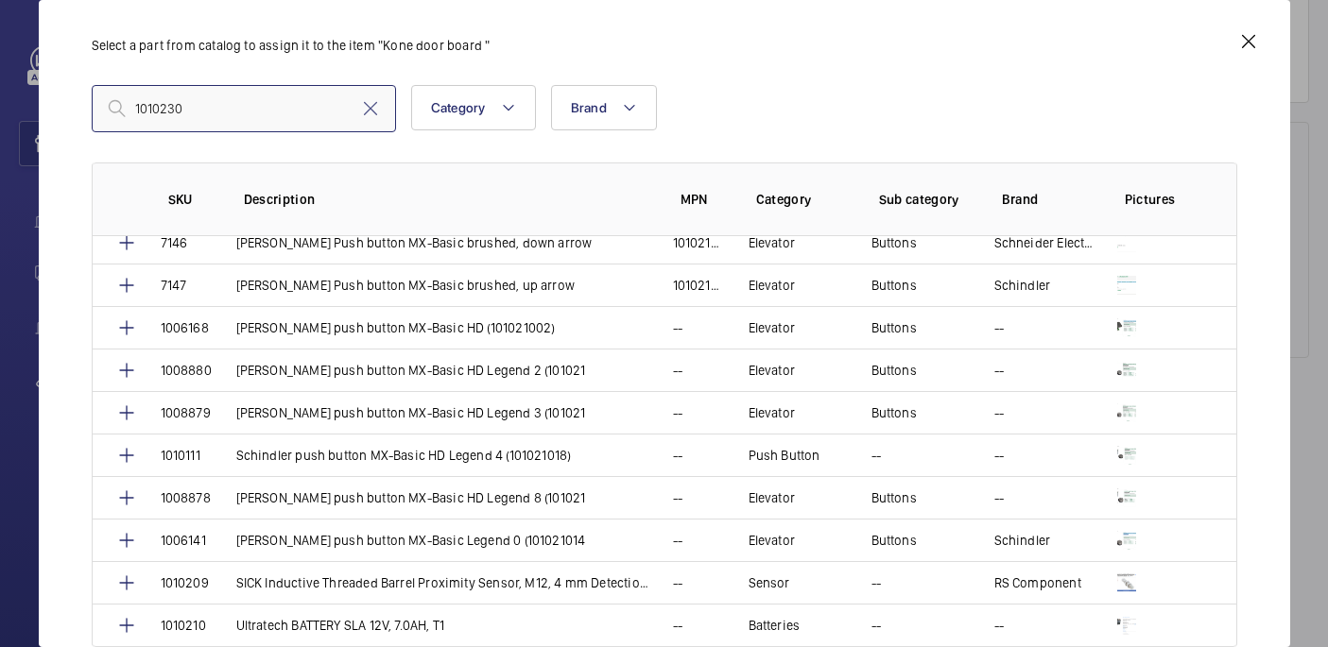
type input "1010230"
click at [204, 101] on input "1010230" at bounding box center [244, 108] width 304 height 47
paste input "Kone AMD drive 2 door pcb"
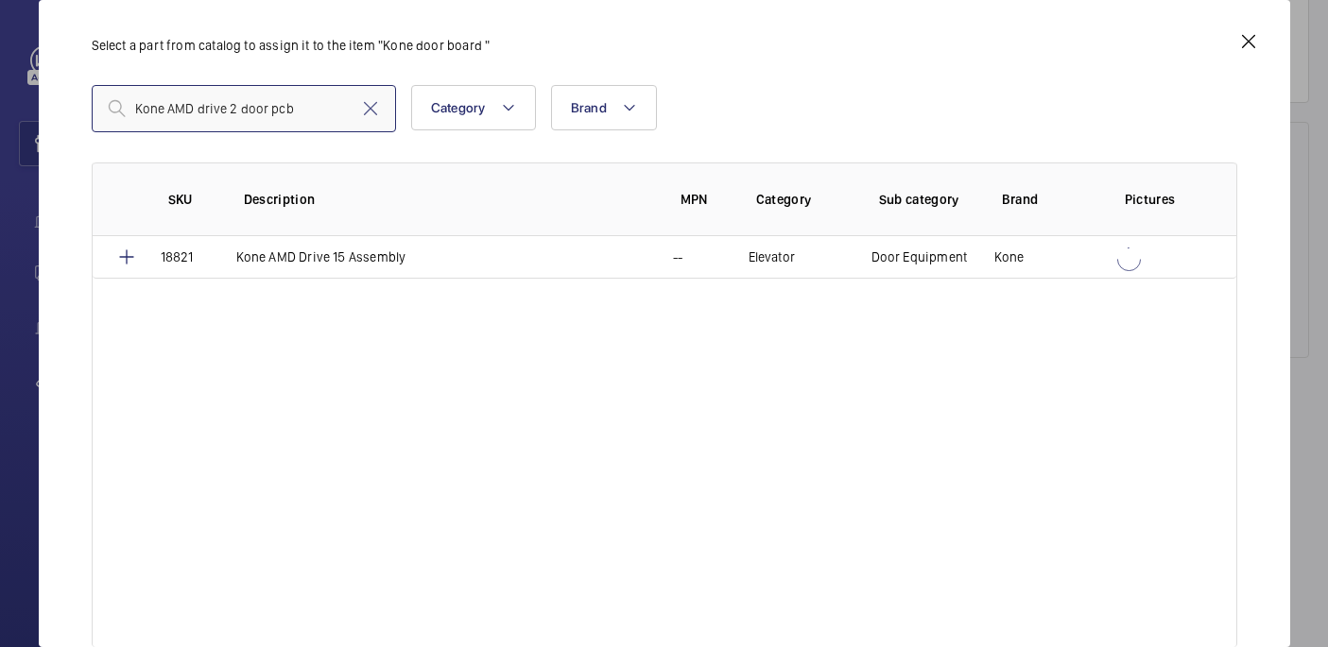
scroll to position [0, 0]
type input "Kone AMD drive 2 door pcb"
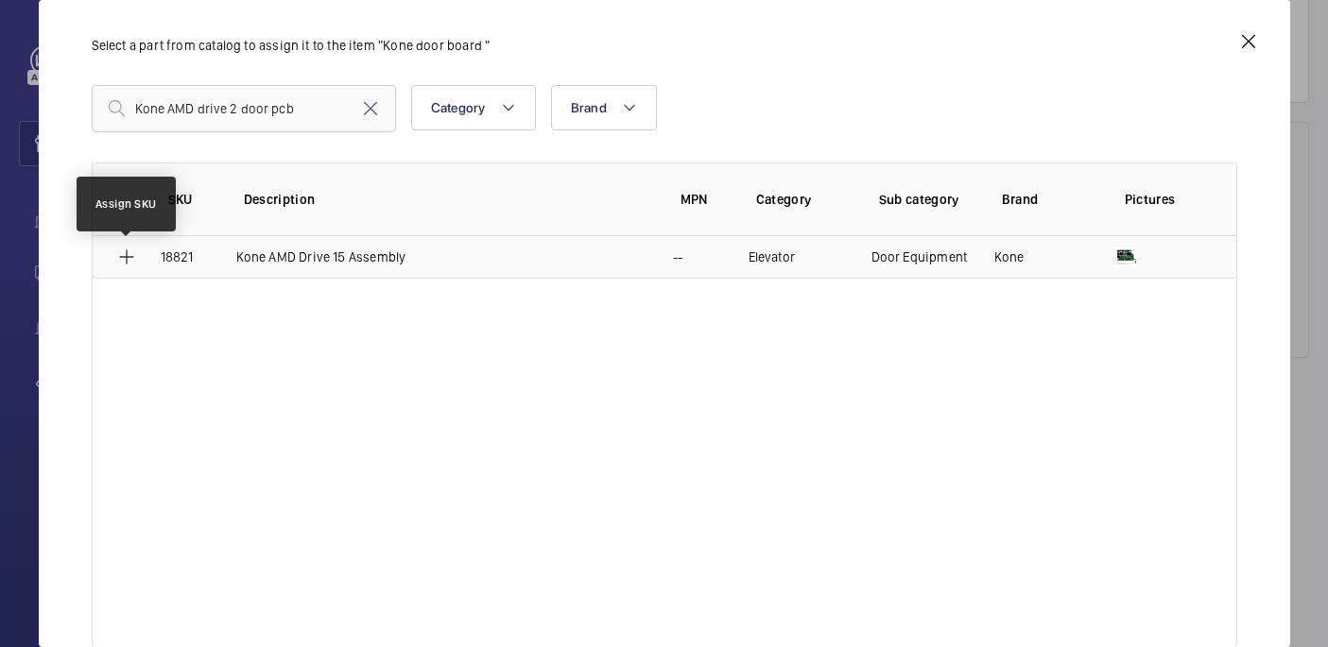
click at [118, 257] on mat-icon at bounding box center [126, 257] width 23 height 23
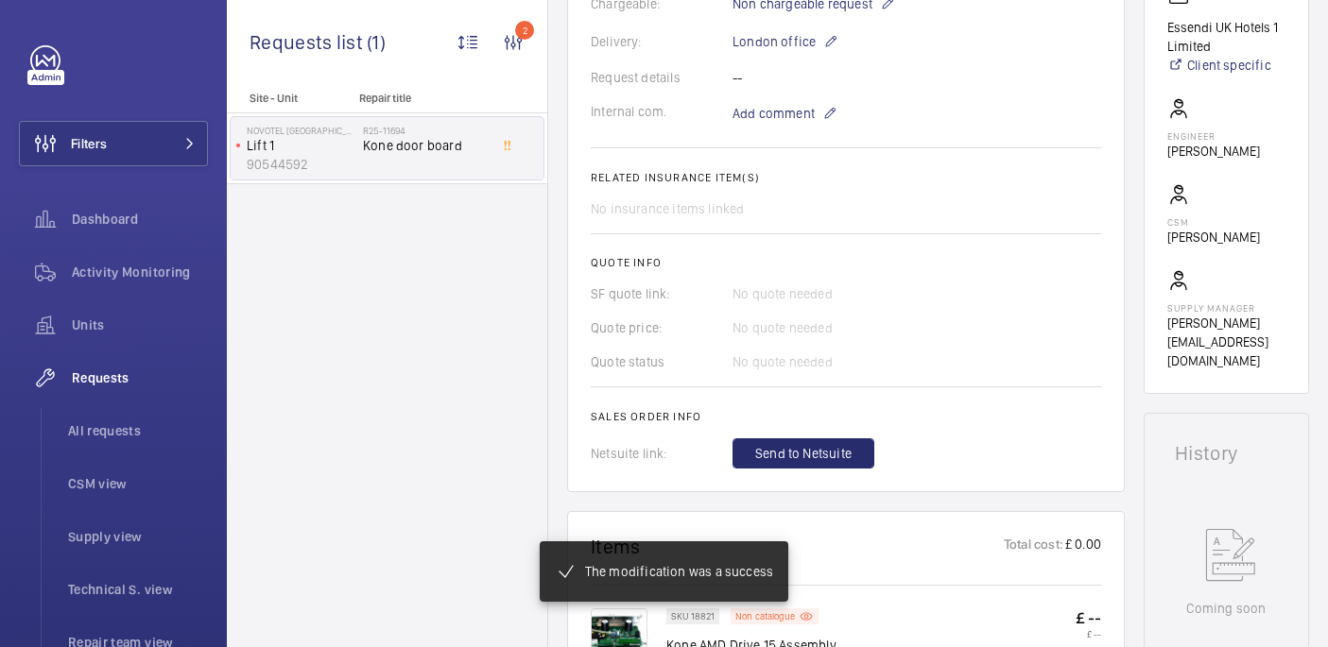
scroll to position [555, 0]
click at [768, 108] on span "Add comment" at bounding box center [773, 113] width 82 height 19
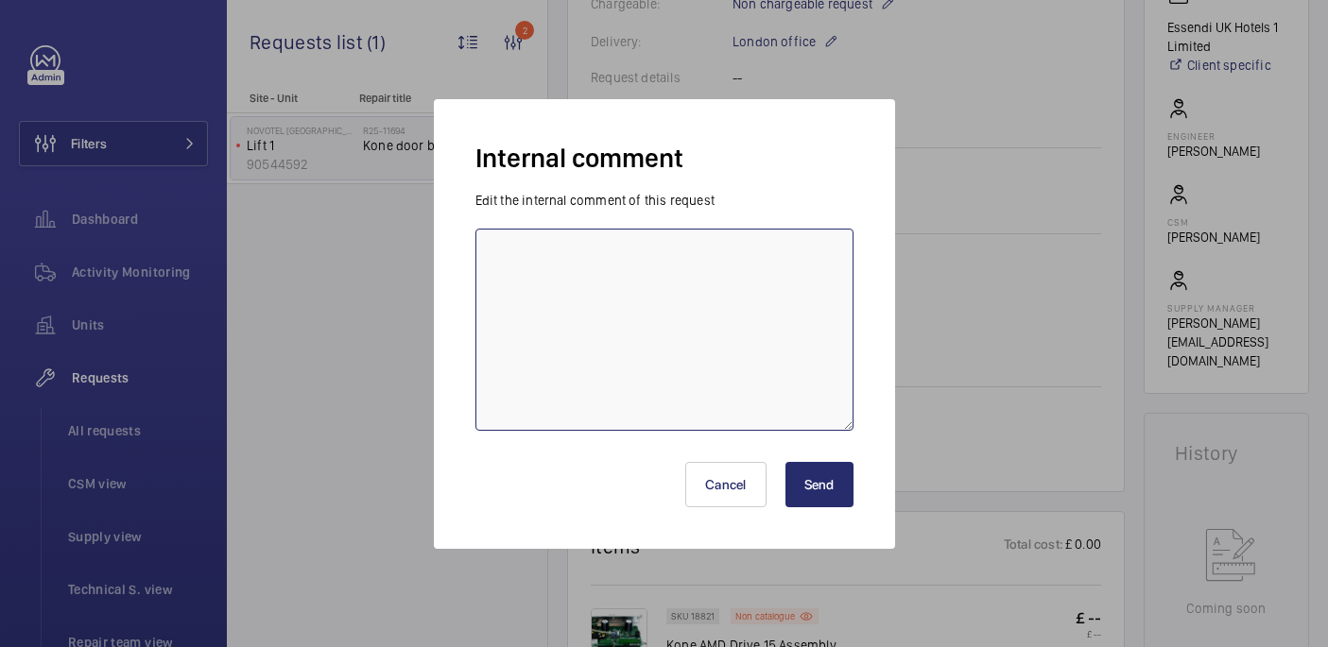
click at [641, 239] on textarea at bounding box center [664, 330] width 378 height 202
type textarea "U"
paste textarea "1010230"
click at [645, 257] on textarea "Admin not coming up wiht acc sku 1010230" at bounding box center [664, 330] width 378 height 202
click at [775, 256] on textarea "Admin not coming up with acc sku 1010230" at bounding box center [664, 330] width 378 height 202
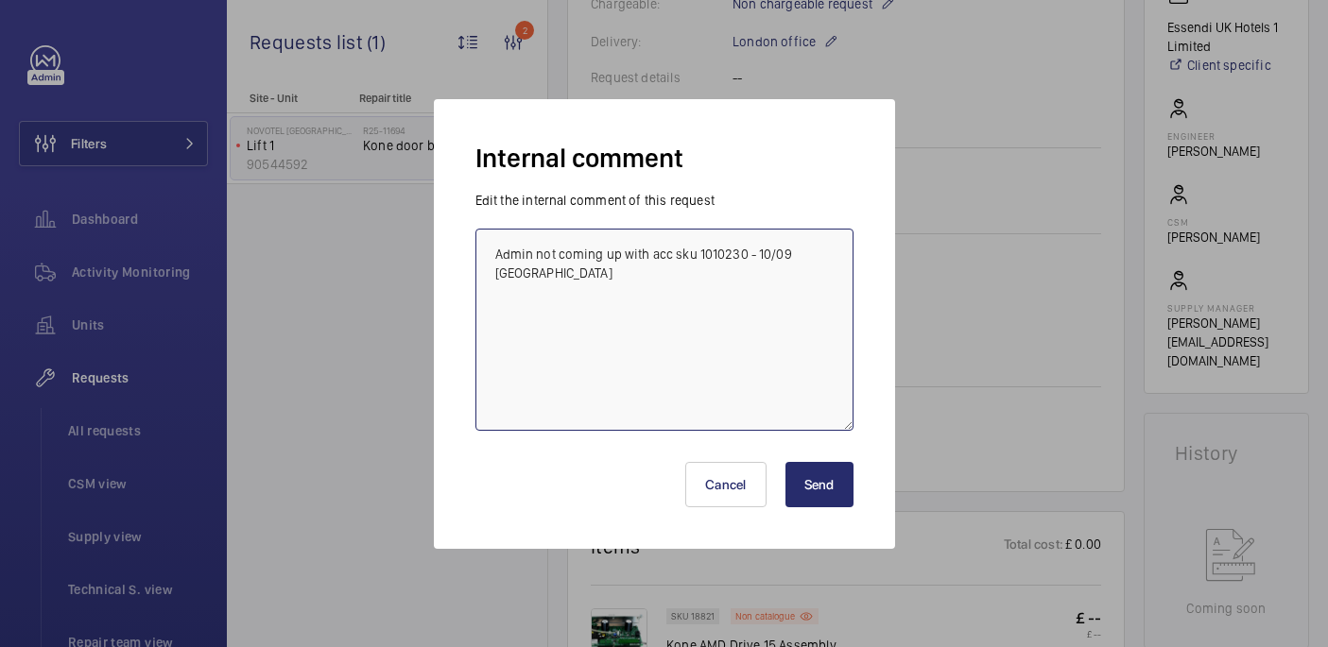
type textarea "Admin not coming up with acc sku 1010230 - 10/09 india"
click at [821, 483] on button "Send" at bounding box center [819, 484] width 68 height 45
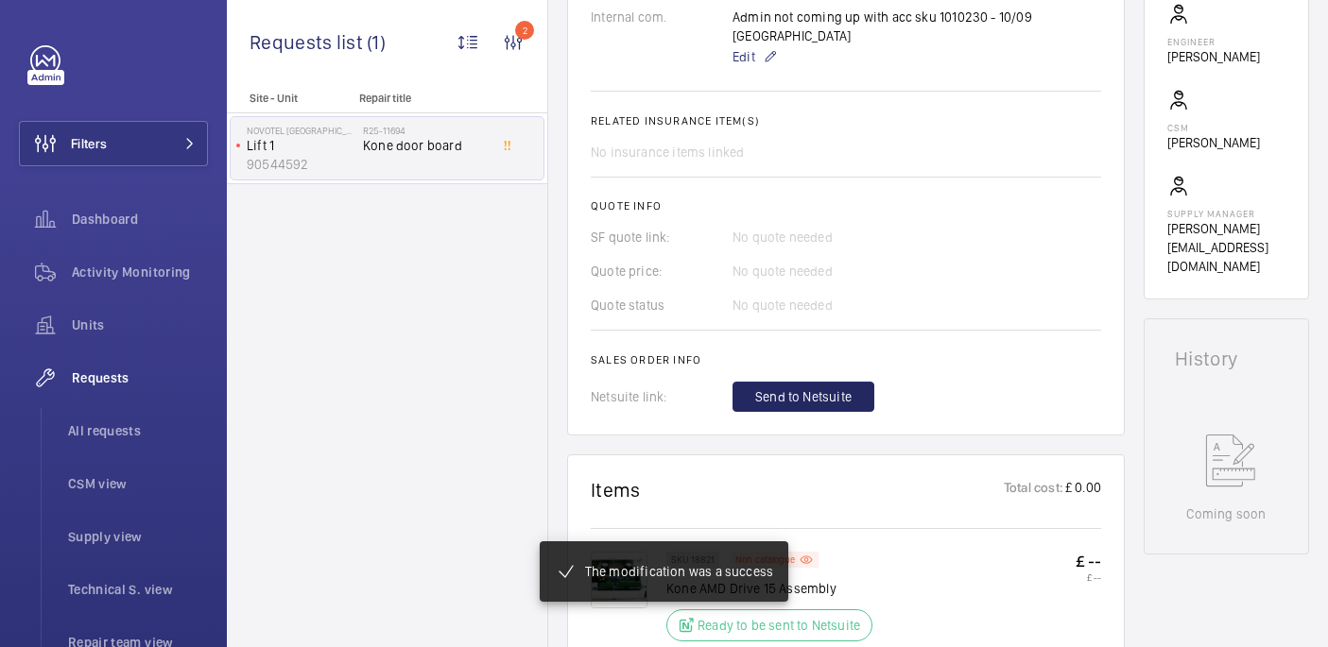
scroll to position [687, 0]
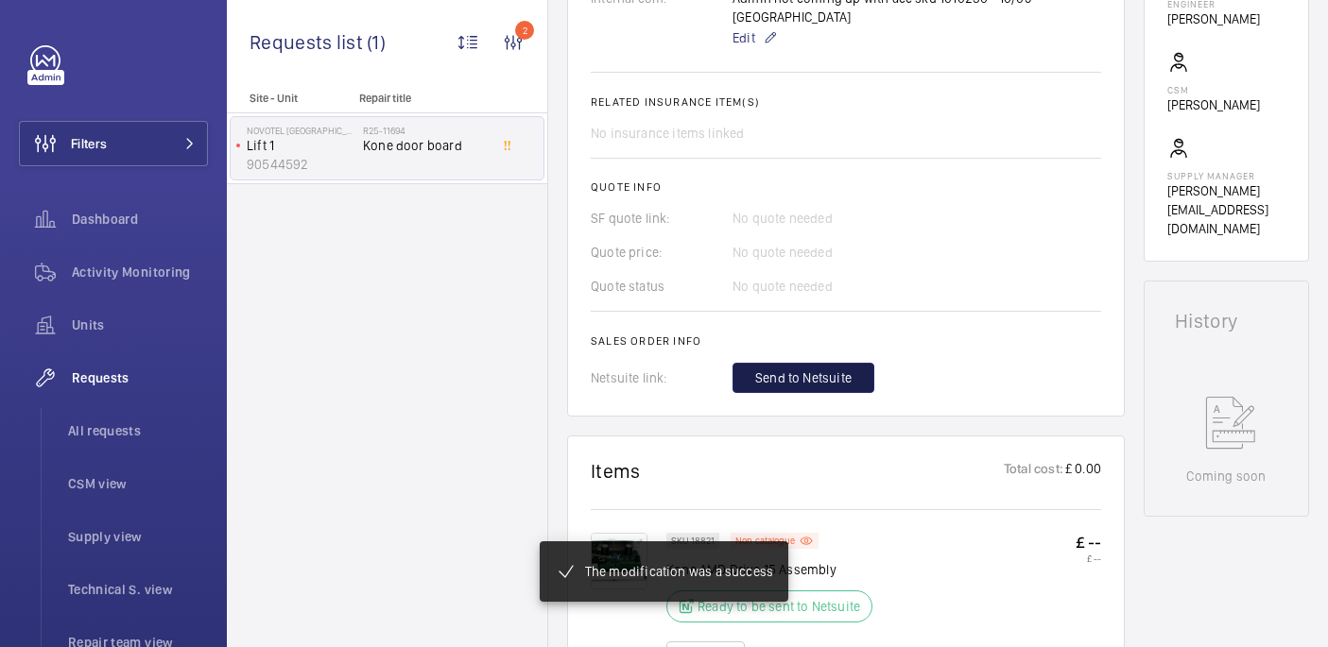
click at [816, 369] on span "Send to Netsuite" at bounding box center [803, 378] width 96 height 19
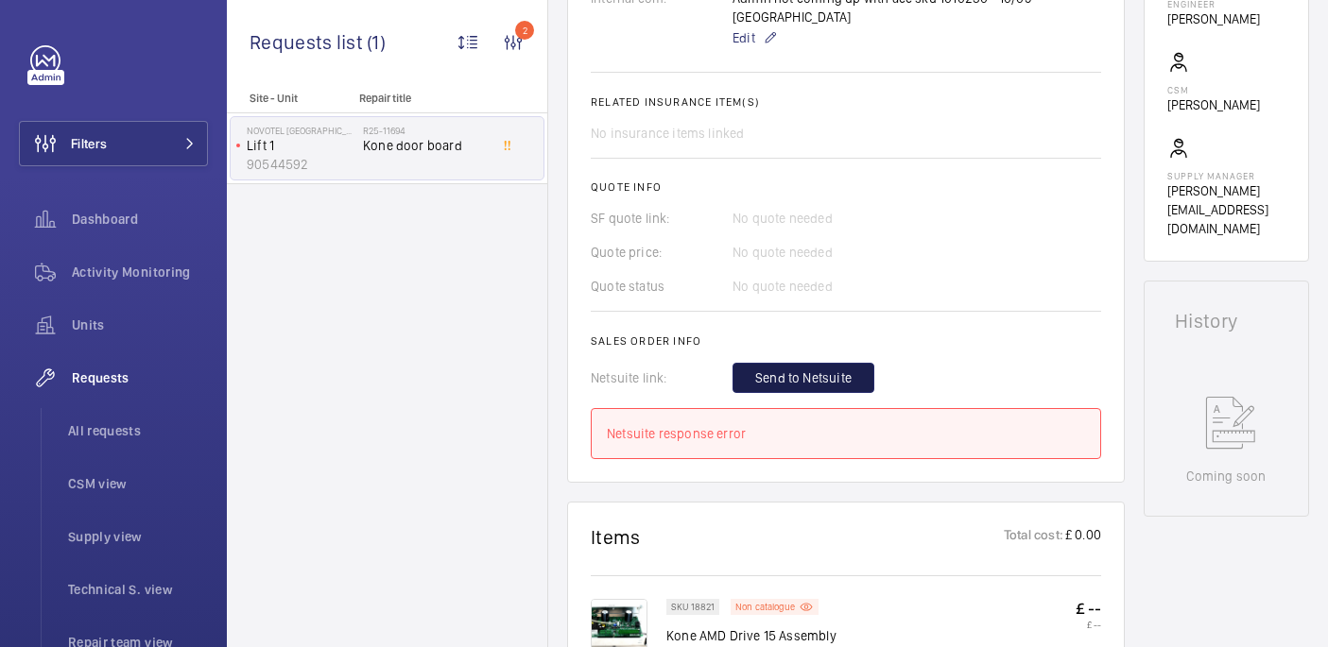
click at [786, 374] on button "Send to Netsuite" at bounding box center [803, 378] width 142 height 30
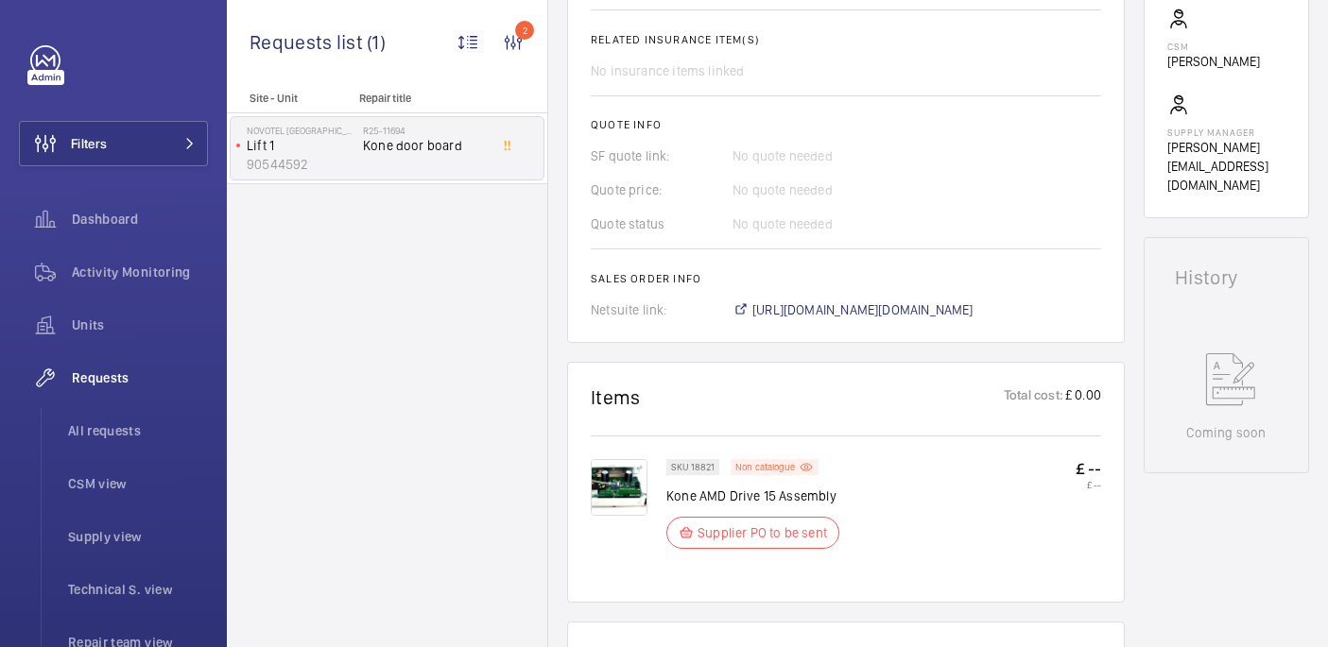
scroll to position [772, 0]
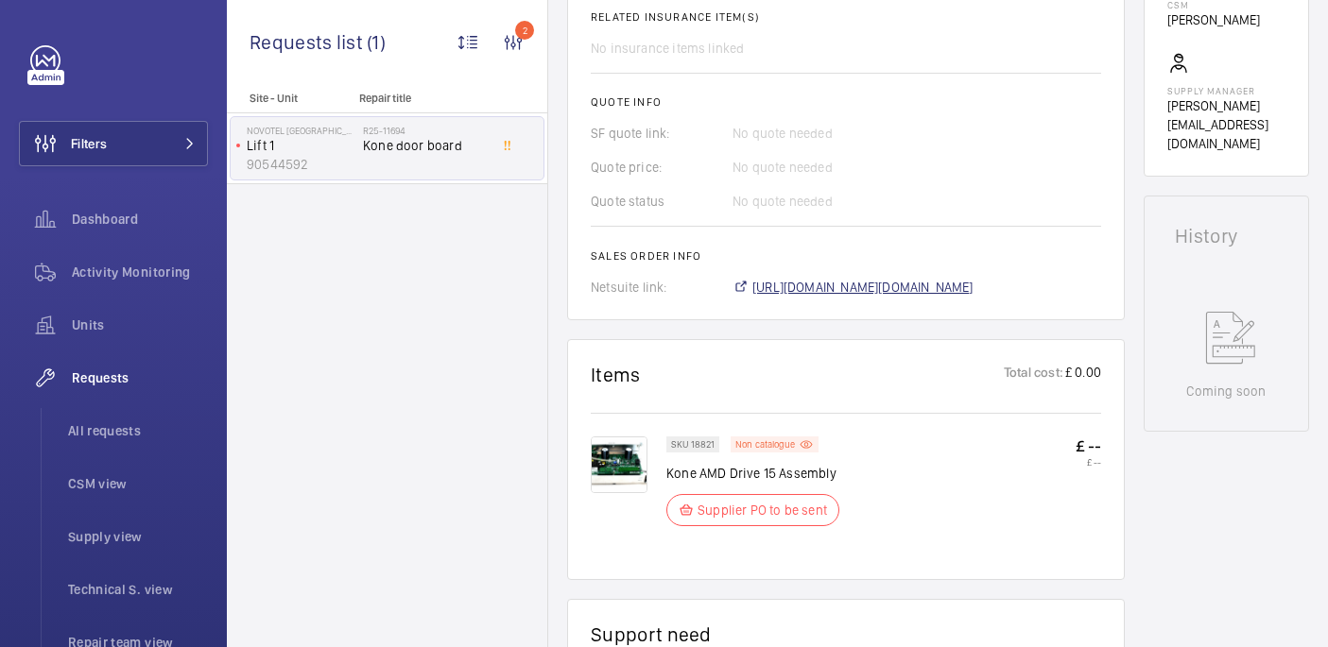
click at [796, 278] on span "https://6461500.app.netsuite.com/app/accounting/transactions/salesord.nl?id=299…" at bounding box center [862, 287] width 221 height 19
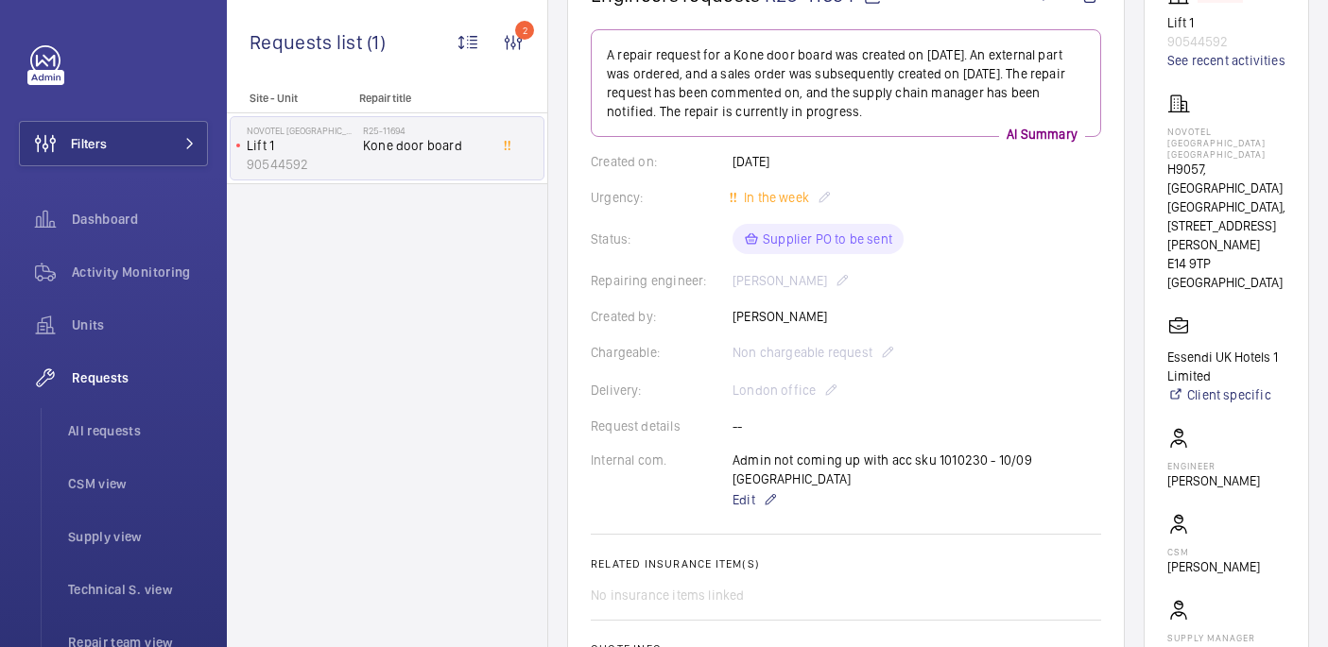
scroll to position [707, 0]
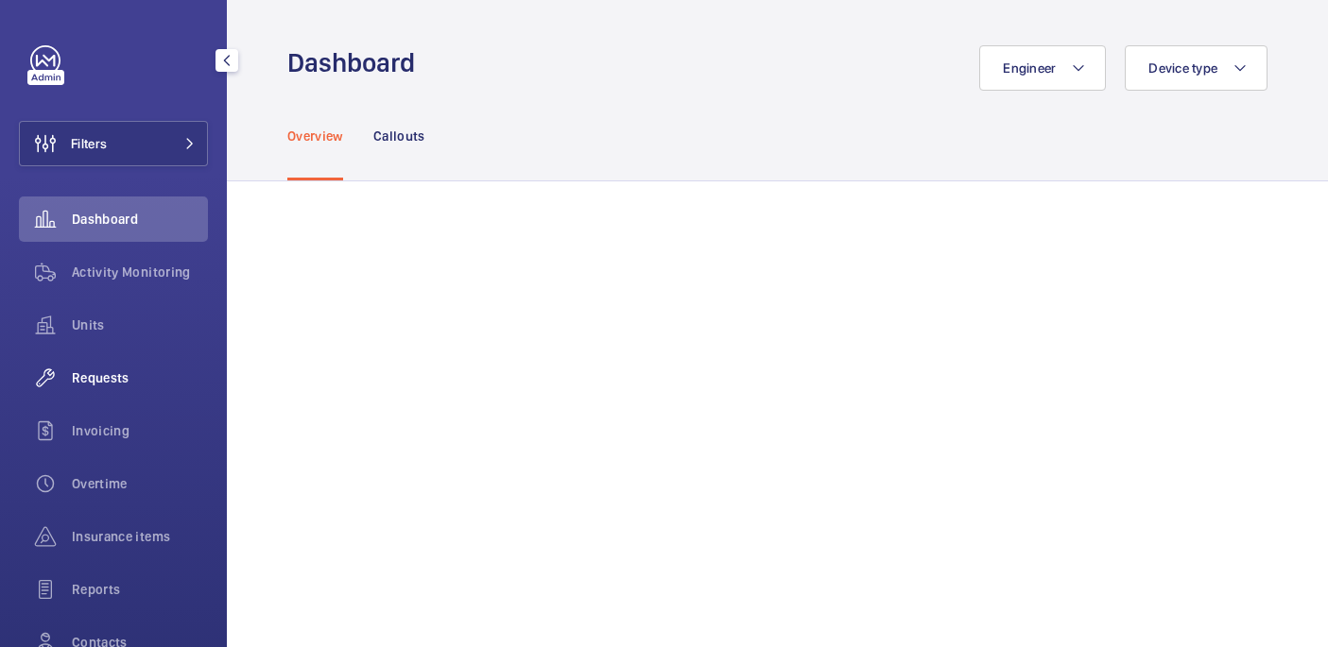
click at [107, 381] on span "Requests" at bounding box center [140, 378] width 136 height 19
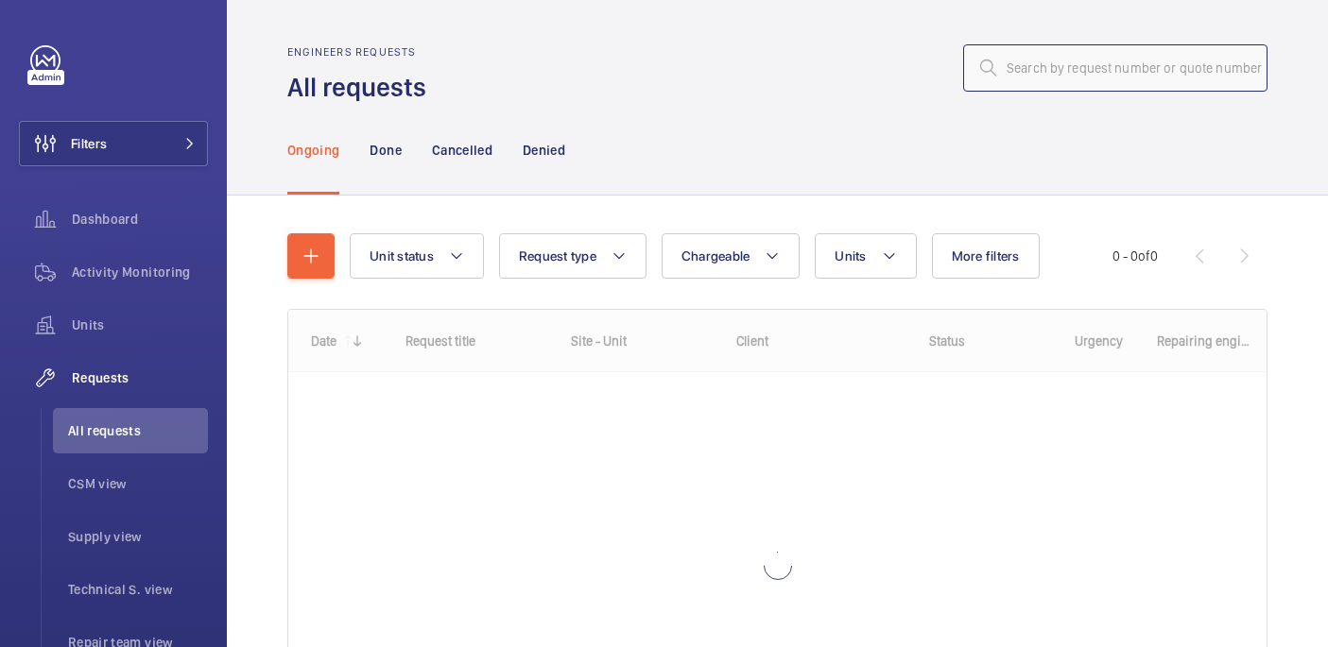
click at [1022, 72] on input "text" at bounding box center [1115, 67] width 304 height 47
paste input "R25-07362"
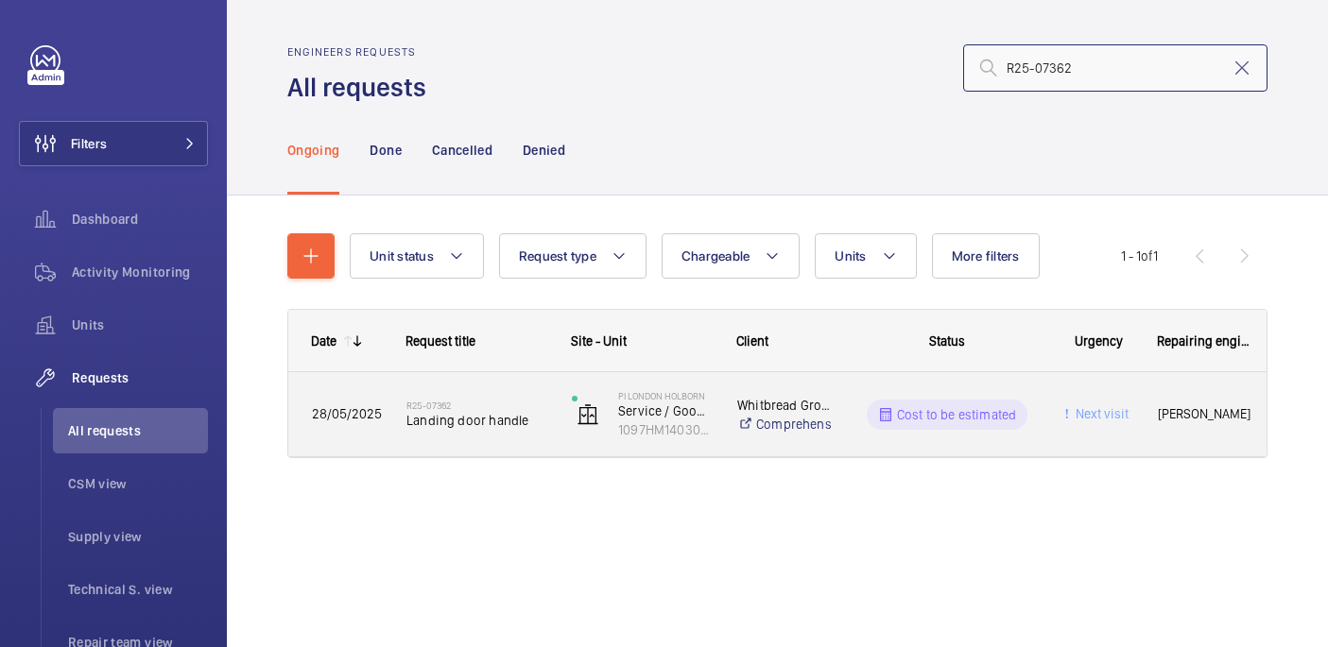
type input "R25-07362"
click at [440, 407] on h2 "R25-07362" at bounding box center [476, 405] width 141 height 11
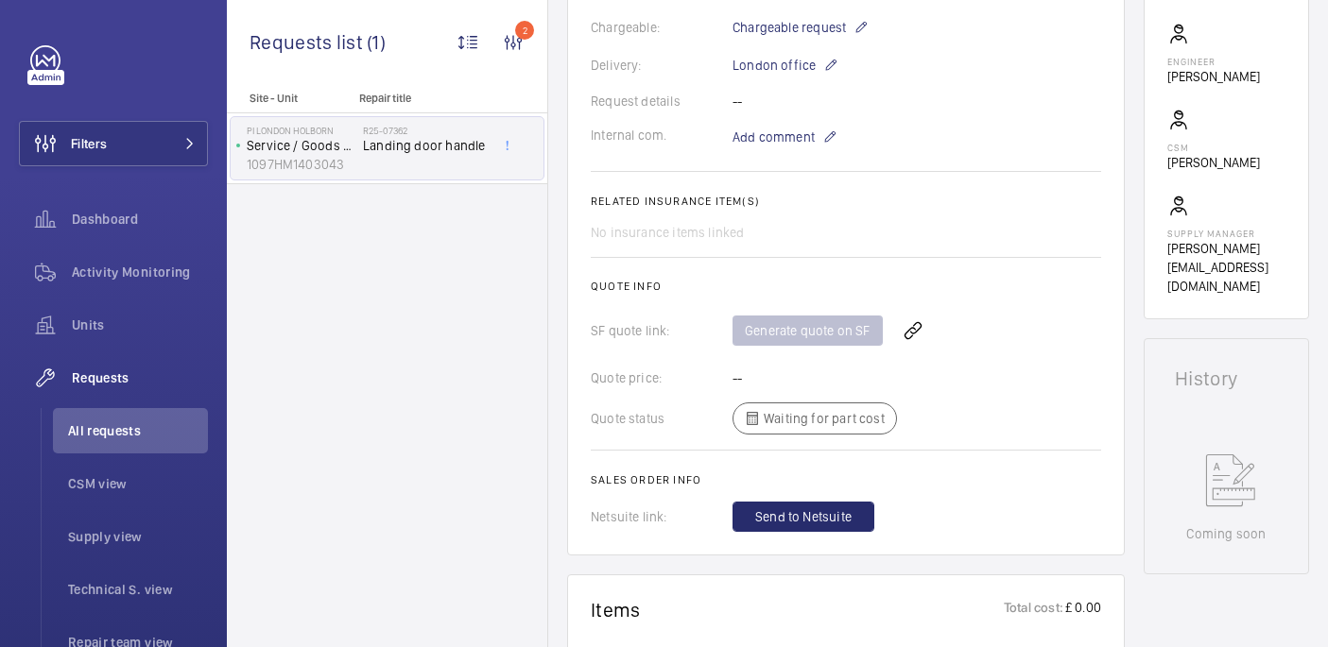
scroll to position [170, 0]
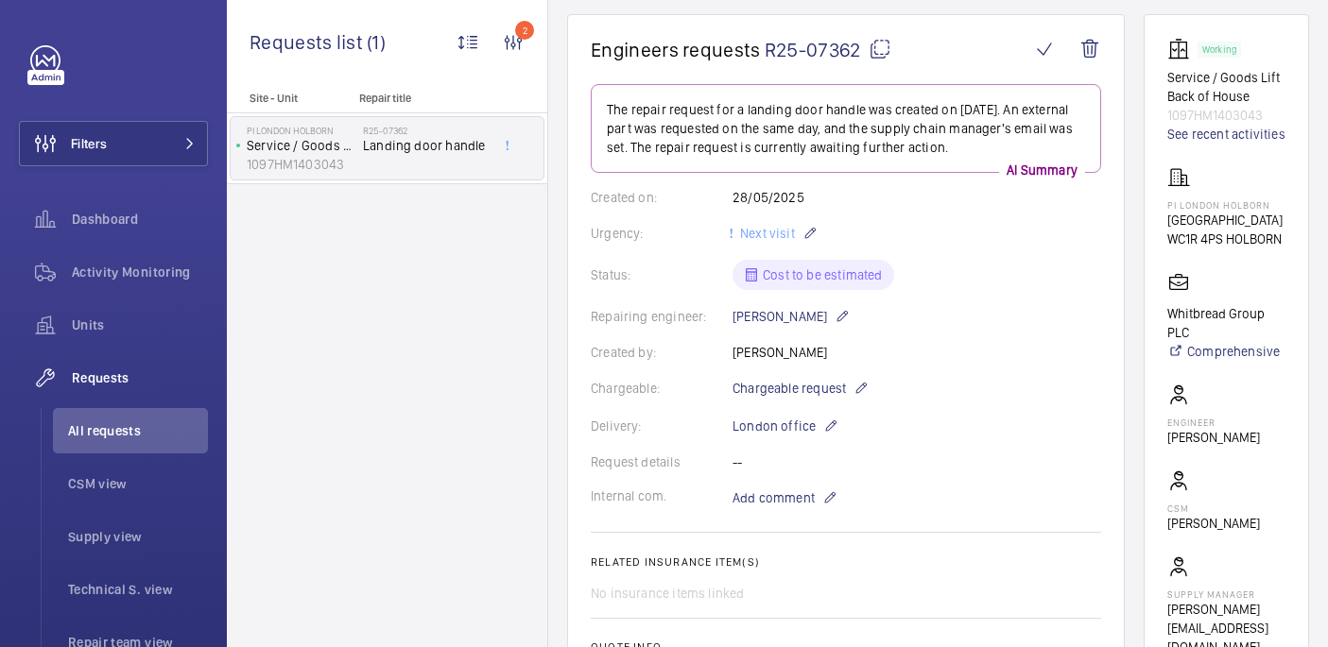
click at [1208, 120] on p "1097HM1403043" at bounding box center [1226, 115] width 118 height 19
click at [1206, 130] on link "See recent activities" at bounding box center [1226, 134] width 118 height 19
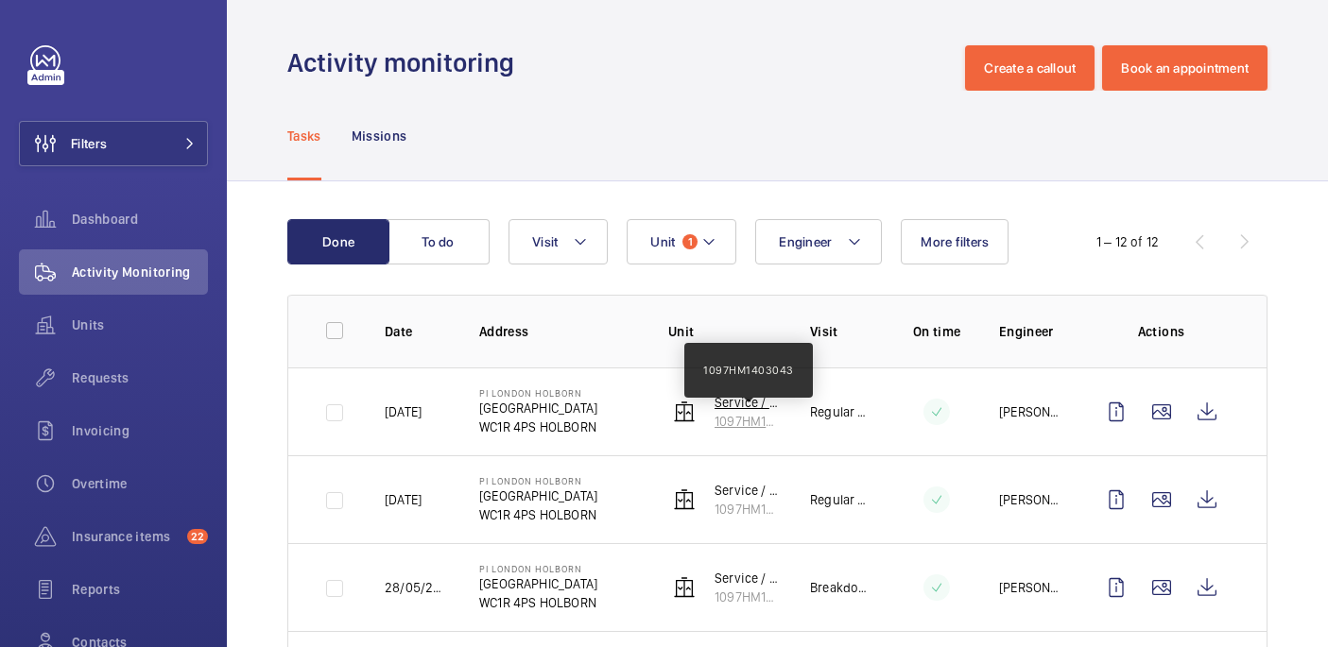
click at [740, 421] on p "1097HM1403043" at bounding box center [746, 421] width 65 height 19
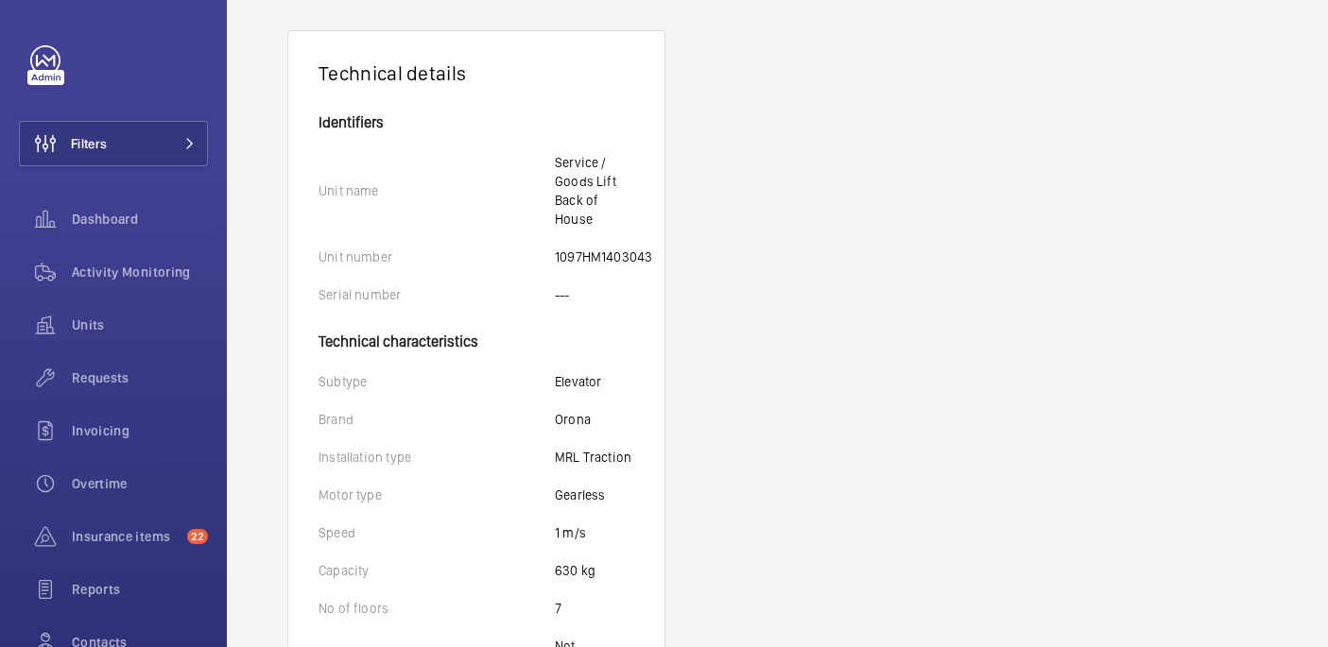
scroll to position [324, 0]
drag, startPoint x: 557, startPoint y: 417, endPoint x: 601, endPoint y: 417, distance: 44.4
click at [601, 417] on div "Brand [PERSON_NAME]" at bounding box center [476, 418] width 316 height 19
copy p "Orona"
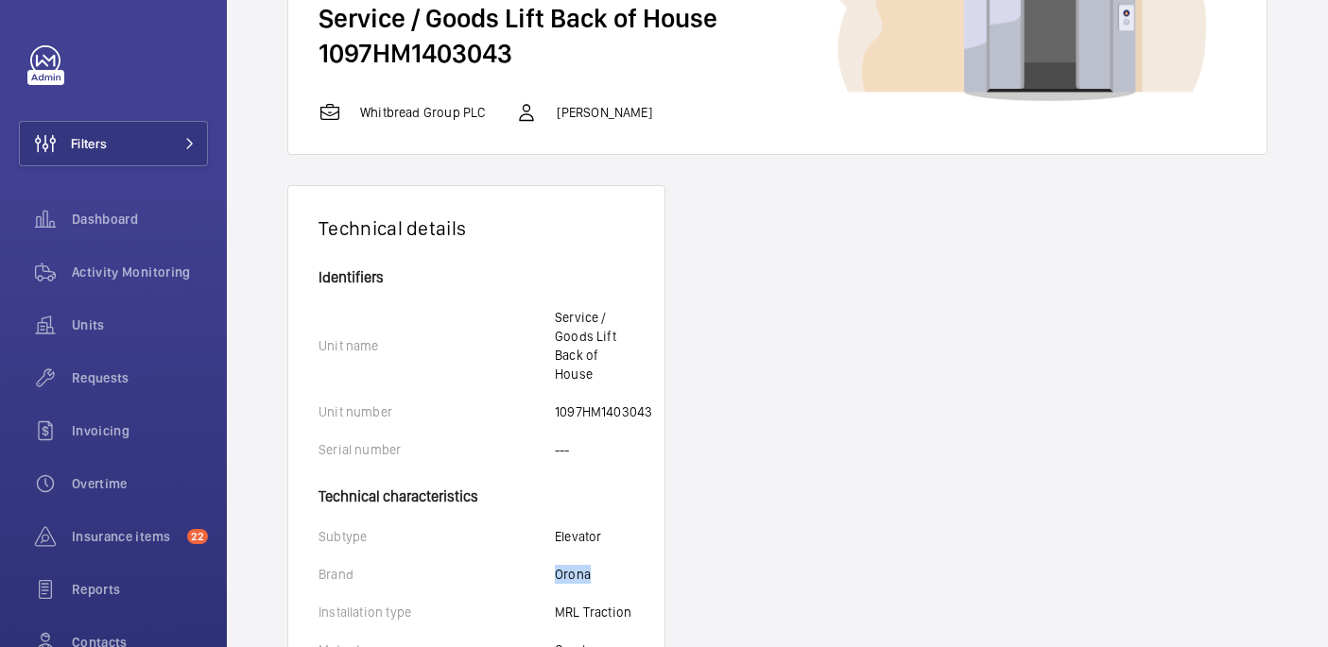
scroll to position [146, 0]
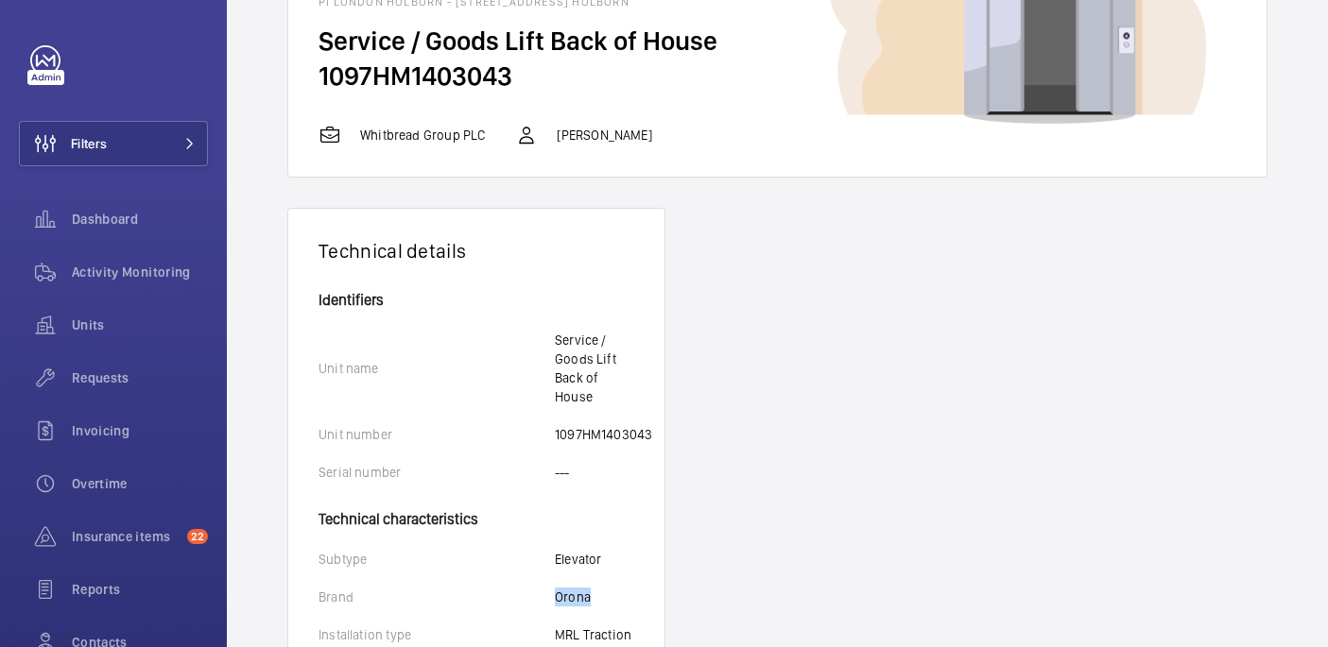
drag, startPoint x: 524, startPoint y: 77, endPoint x: 318, endPoint y: 83, distance: 207.1
click at [318, 83] on h2 "1097HM1403043" at bounding box center [777, 76] width 918 height 35
copy h2 "1097HM1403043"
click at [114, 382] on span "Requests" at bounding box center [140, 378] width 136 height 19
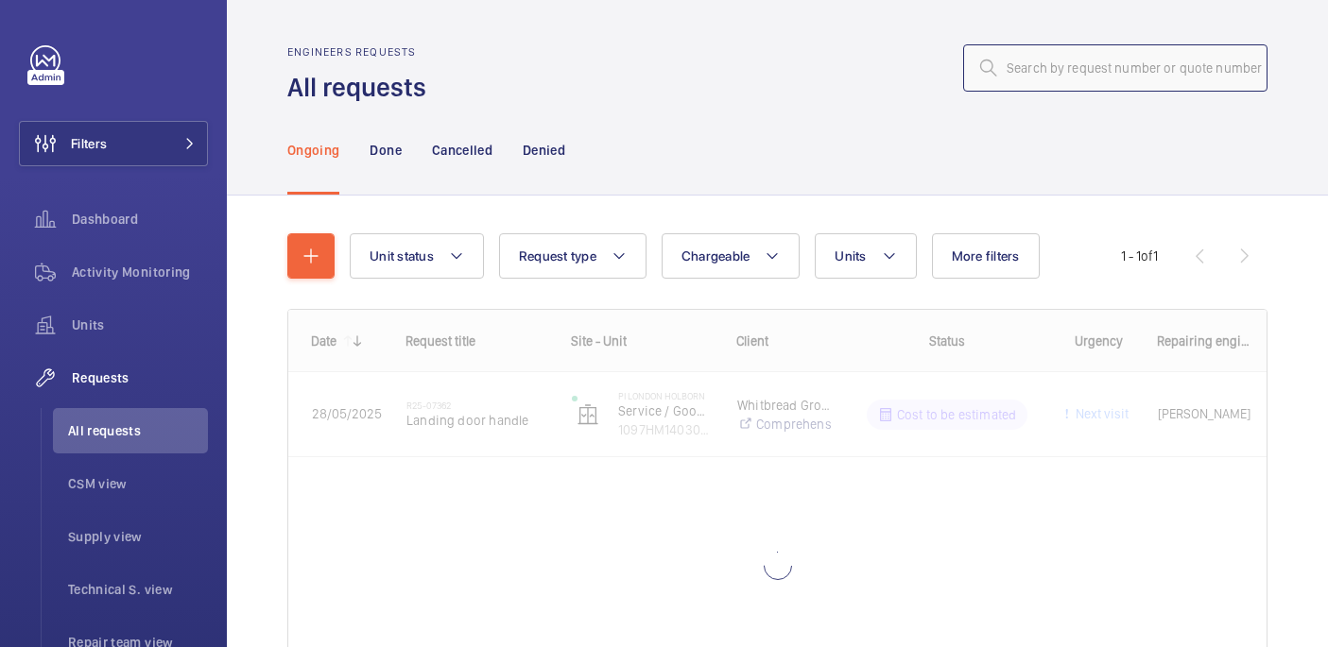
click at [1026, 67] on input "text" at bounding box center [1115, 67] width 304 height 47
paste input "R25-11680"
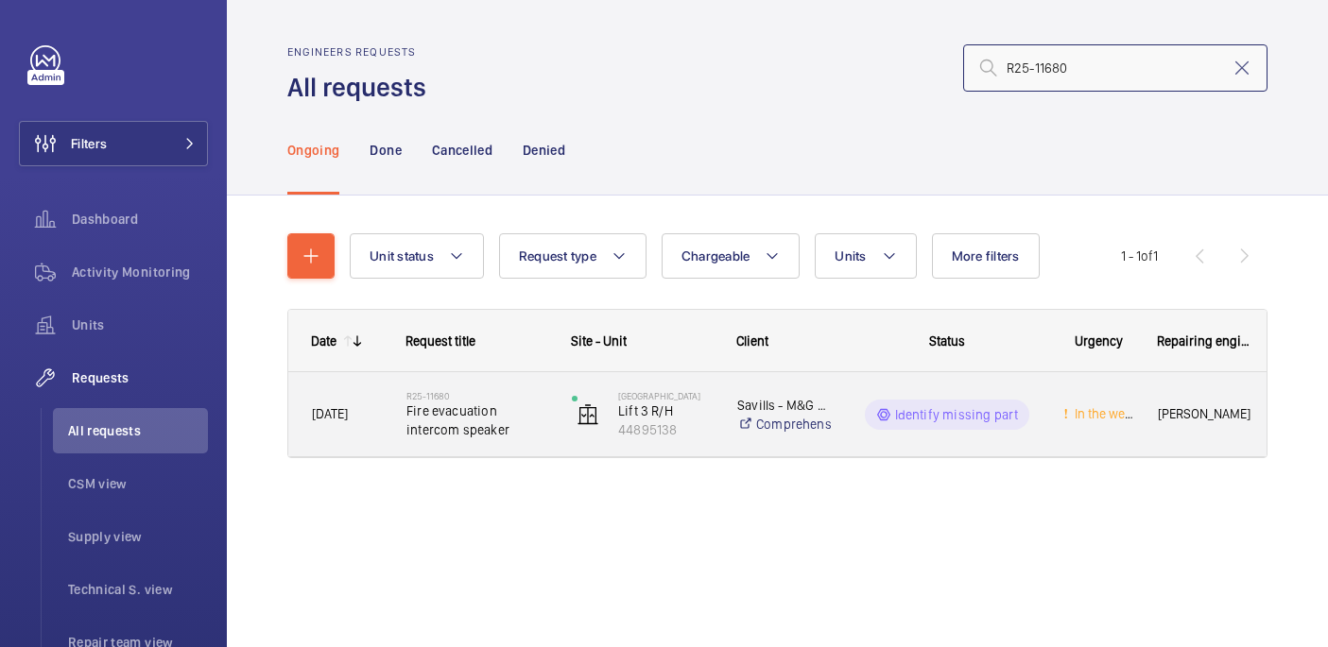
type input "R25-11680"
click at [438, 434] on span "Fire evacuation intercom speaker" at bounding box center [476, 421] width 141 height 38
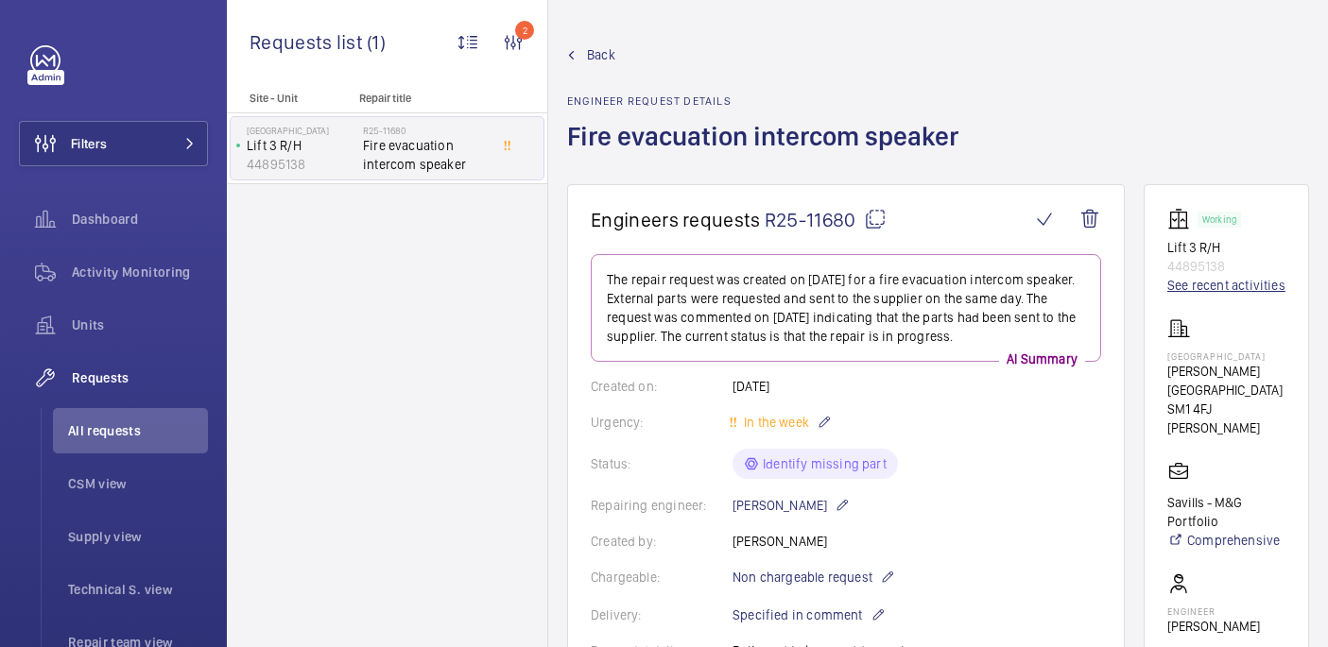
click at [1207, 282] on link "See recent activities" at bounding box center [1226, 285] width 118 height 19
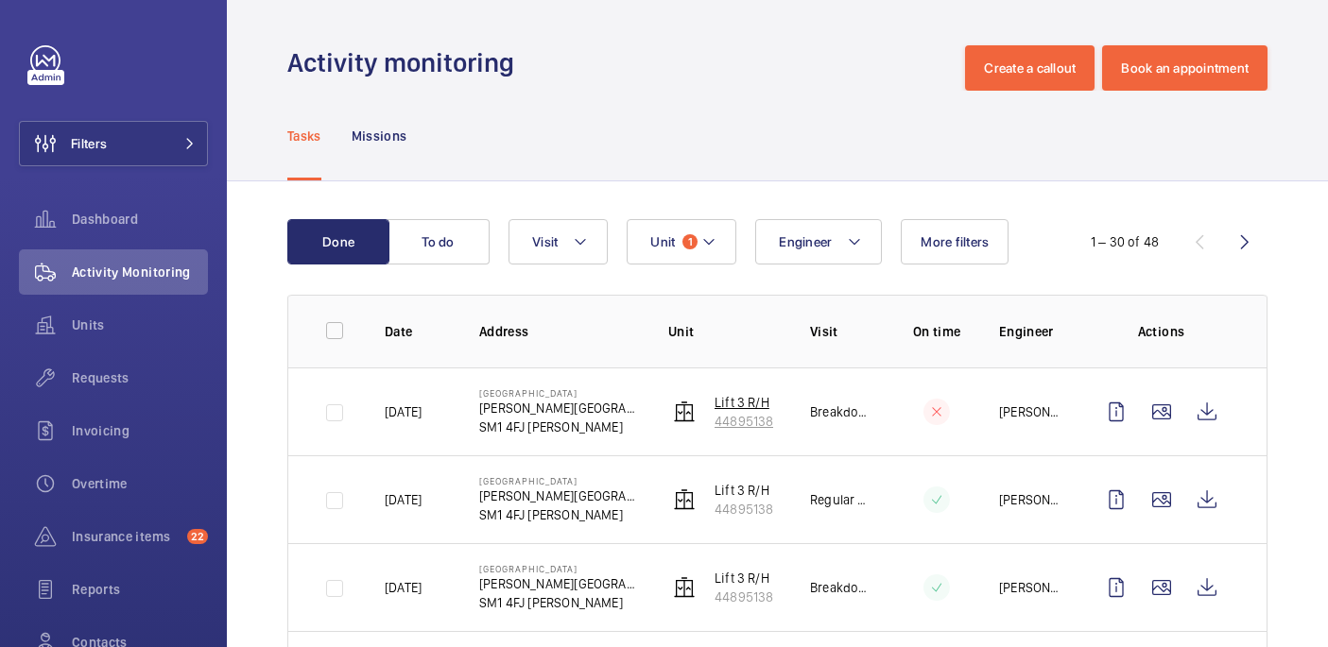
click at [725, 404] on p "Lift 3 R/H" at bounding box center [743, 402] width 59 height 19
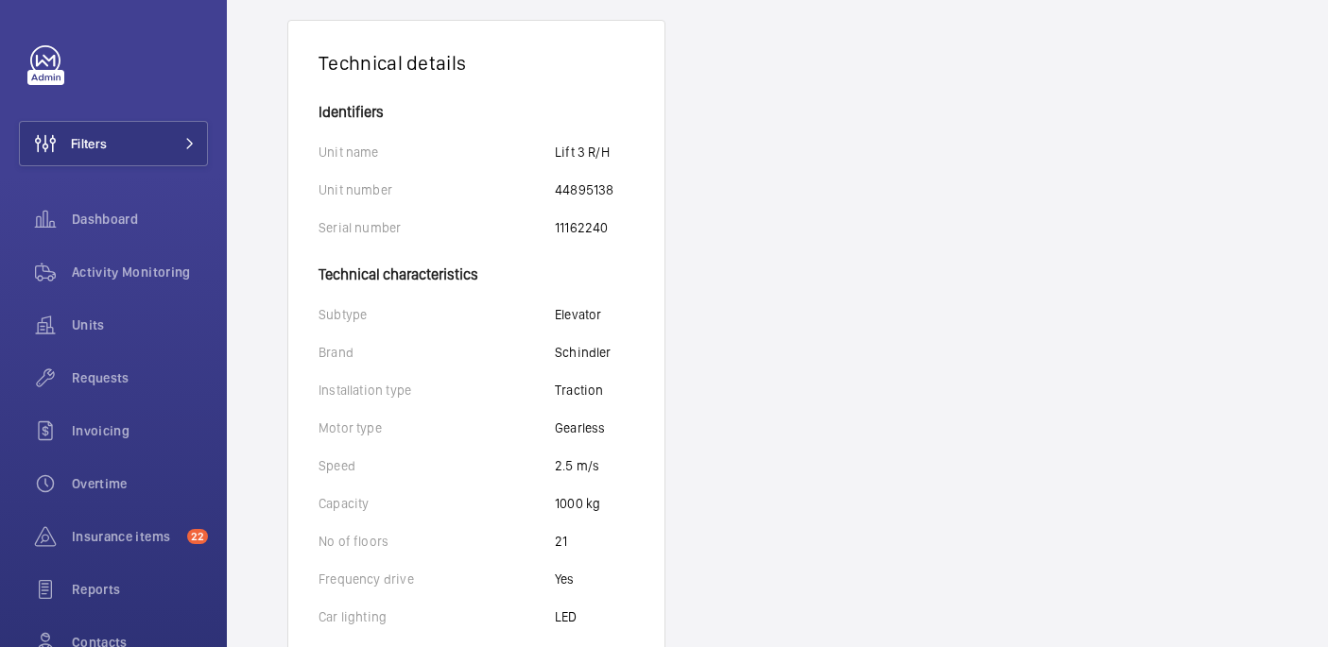
scroll to position [428, 0]
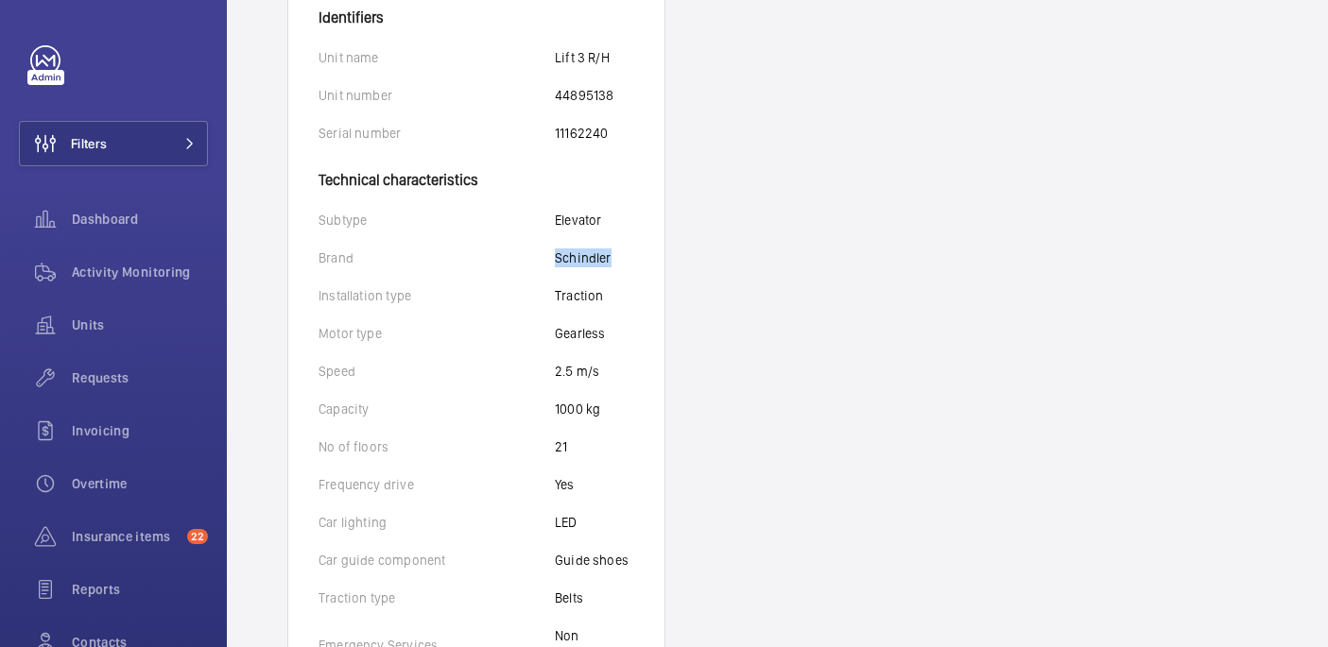
drag, startPoint x: 554, startPoint y: 256, endPoint x: 627, endPoint y: 257, distance: 73.7
click at [627, 257] on div "[PERSON_NAME]" at bounding box center [476, 258] width 316 height 19
copy div "Schindler"
drag, startPoint x: 553, startPoint y: 130, endPoint x: 644, endPoint y: 130, distance: 91.7
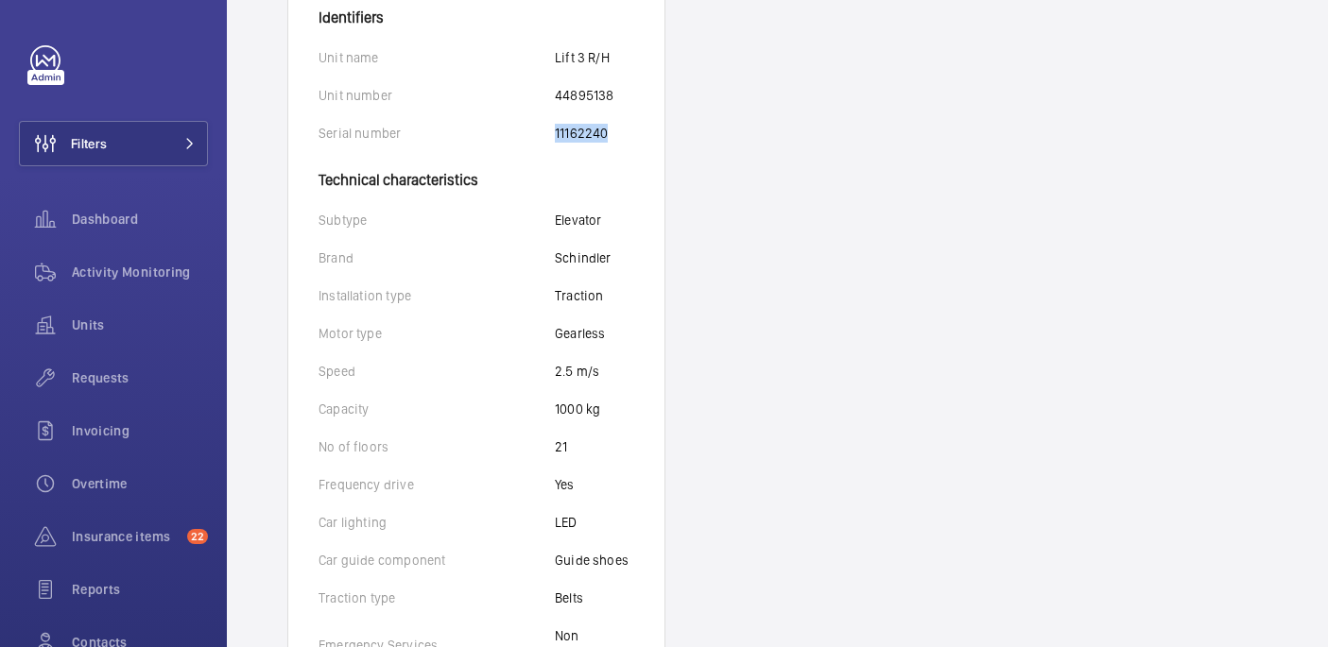
copy div "11162240"
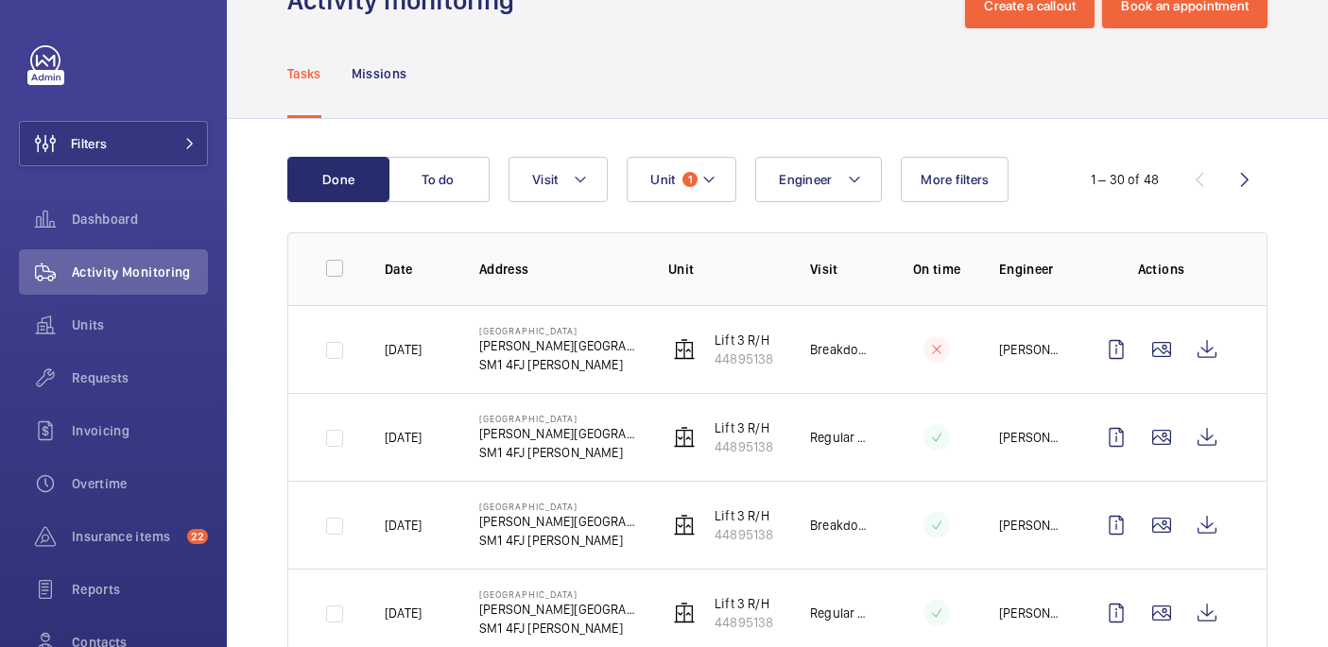
scroll to position [44, 0]
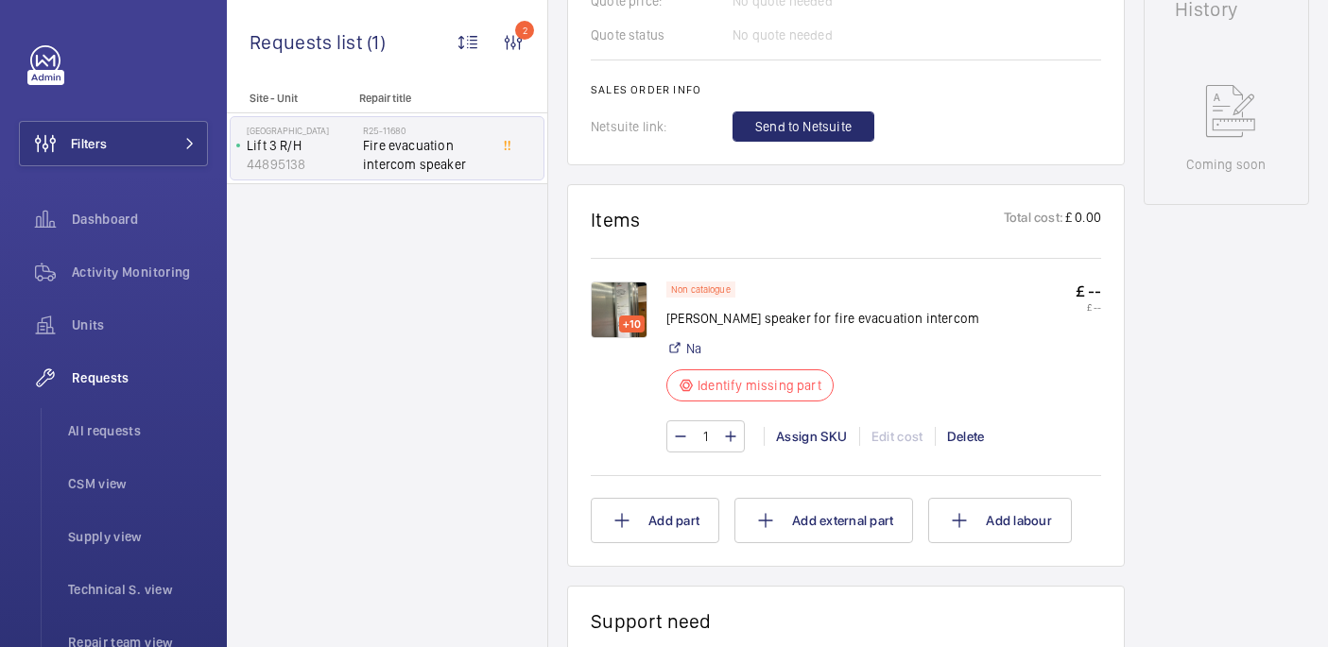
scroll to position [923, 0]
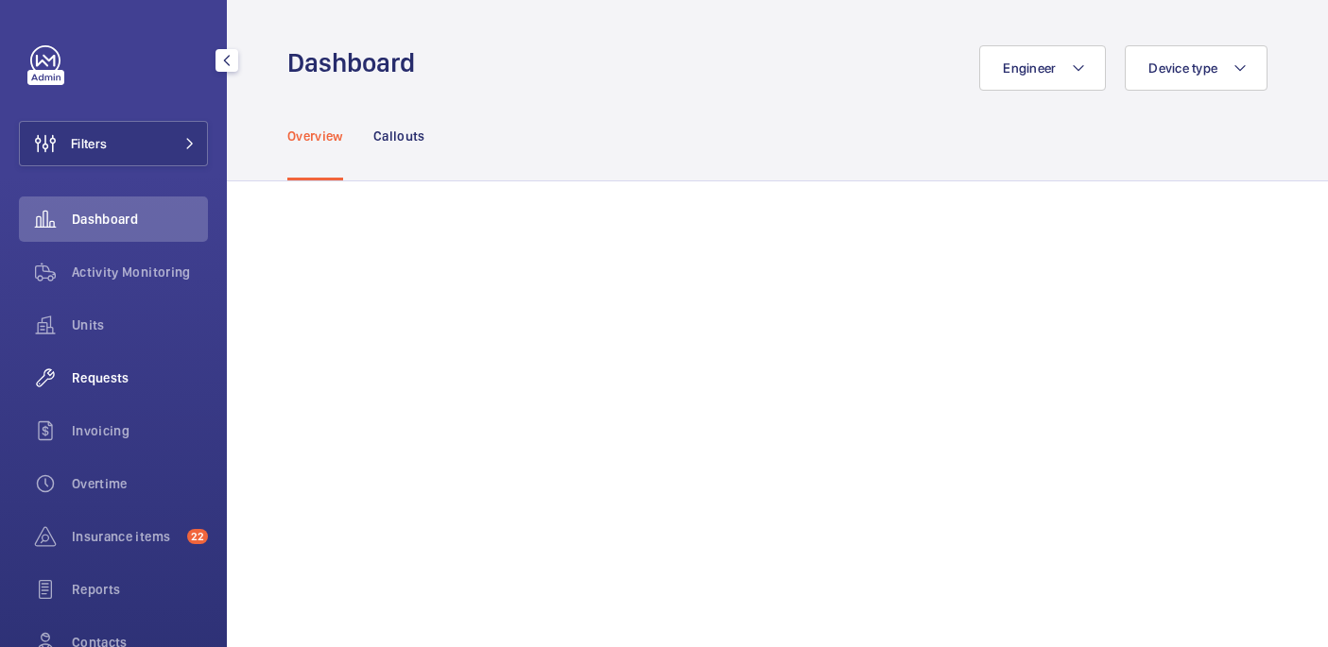
click at [117, 373] on span "Requests" at bounding box center [140, 378] width 136 height 19
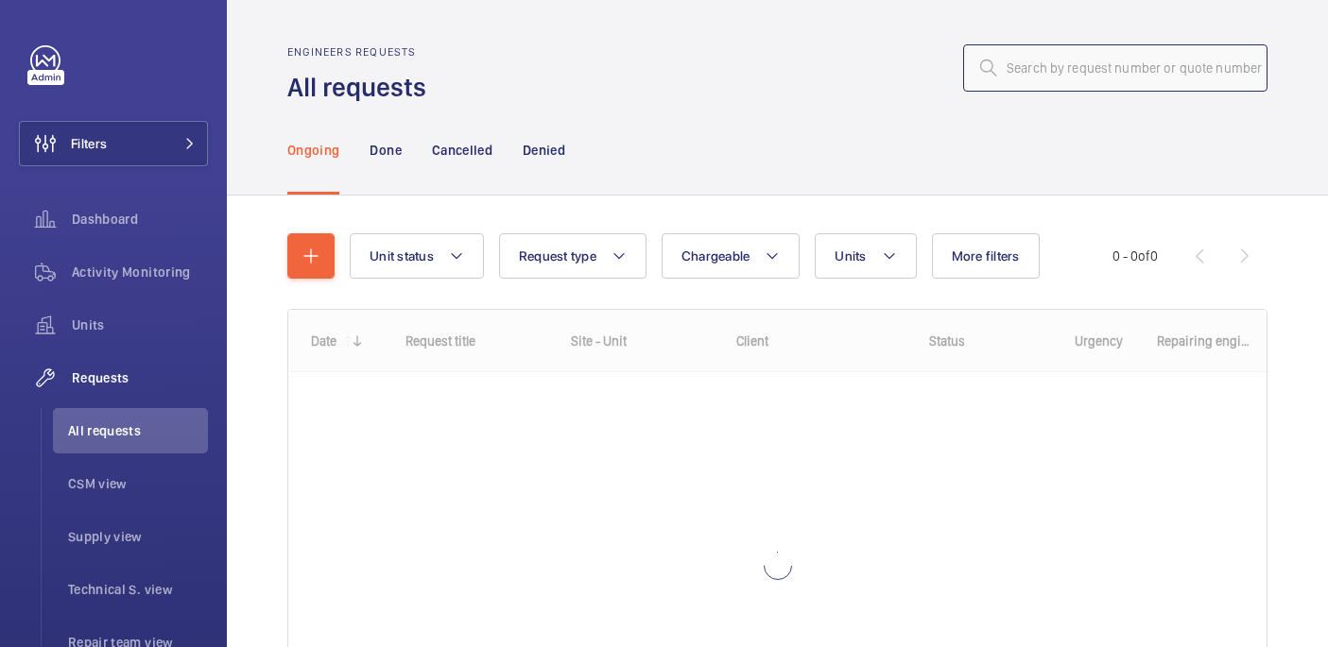
click at [1035, 66] on input "text" at bounding box center [1115, 67] width 304 height 47
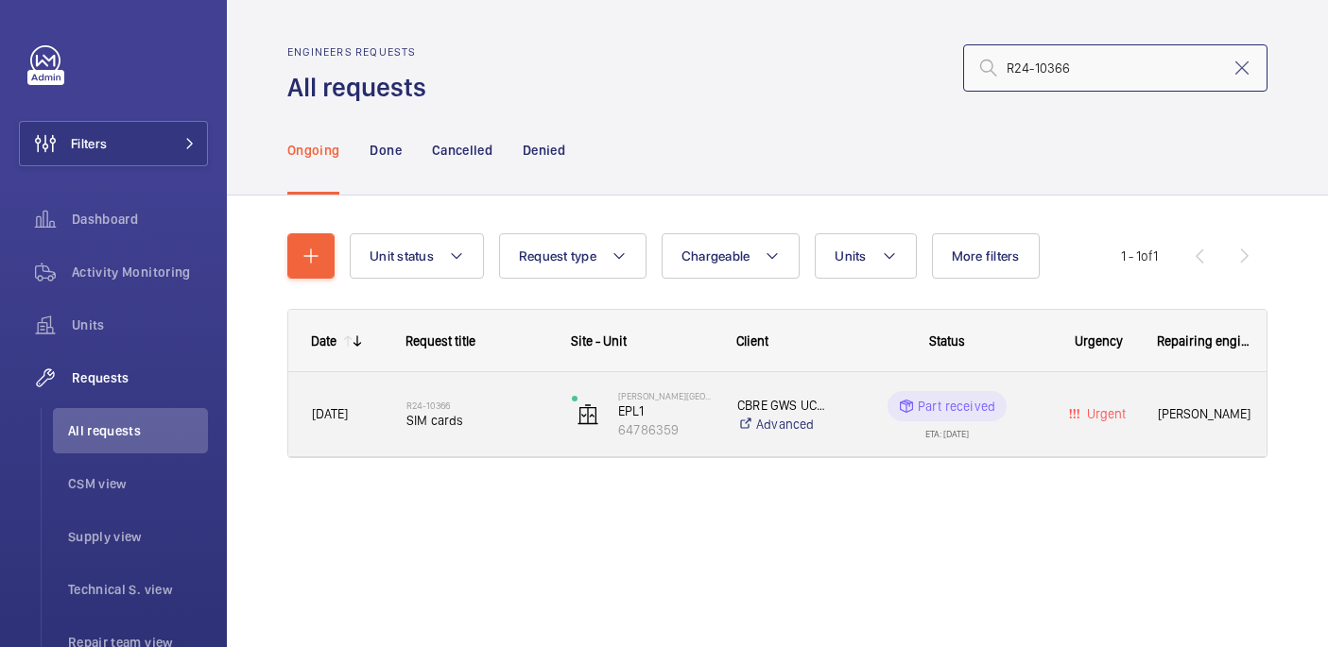
type input "R24-10366"
click at [473, 429] on span "SIM cards" at bounding box center [476, 420] width 141 height 19
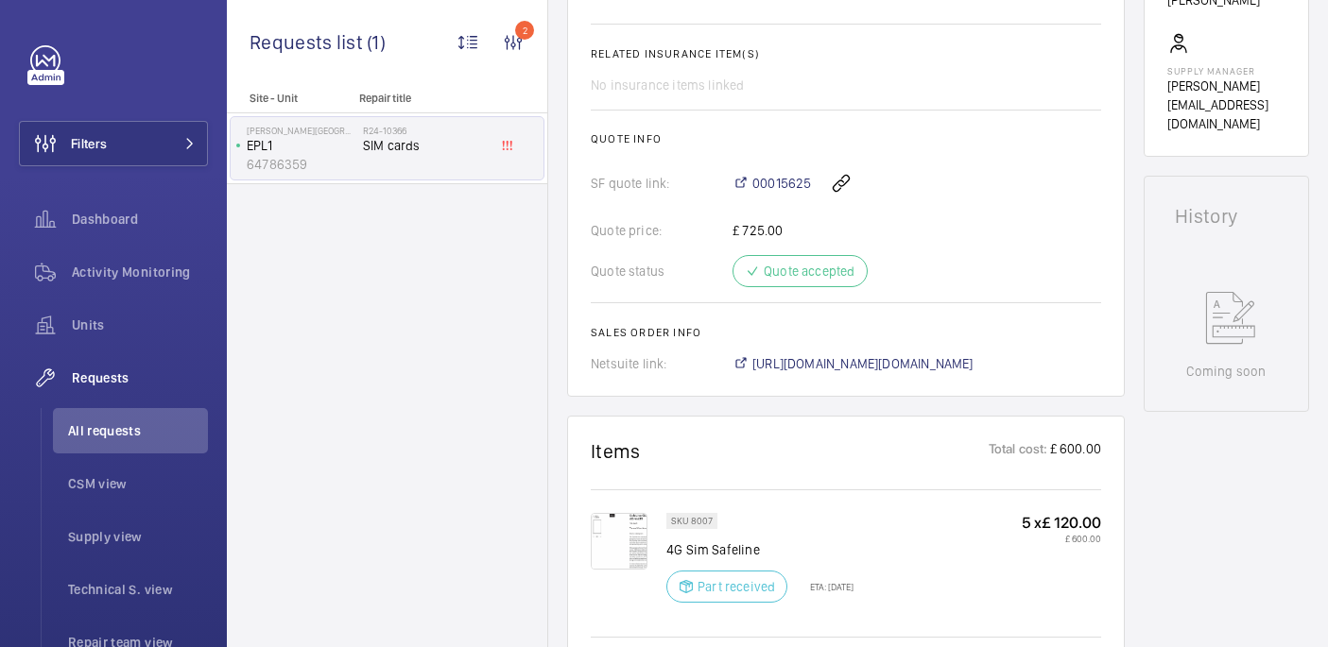
scroll to position [715, 0]
click at [781, 369] on span "[URL][DOMAIN_NAME][DOMAIN_NAME]" at bounding box center [862, 364] width 221 height 19
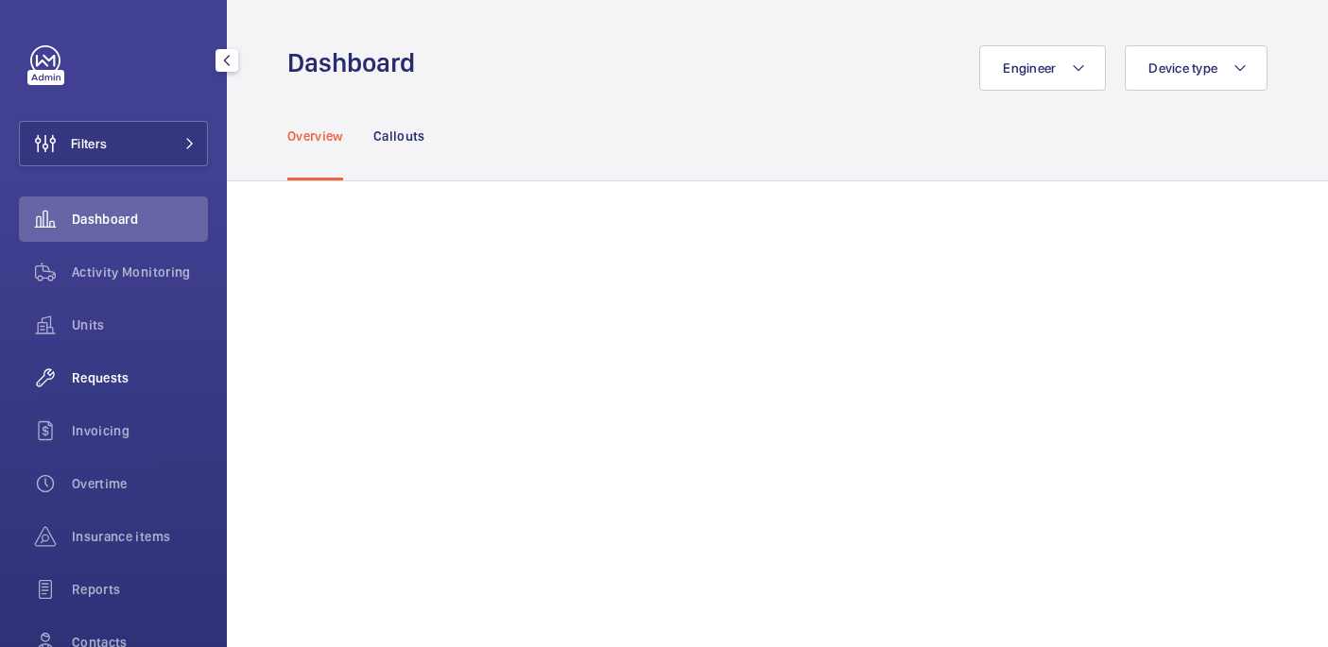
click at [134, 388] on div "Requests" at bounding box center [113, 377] width 189 height 45
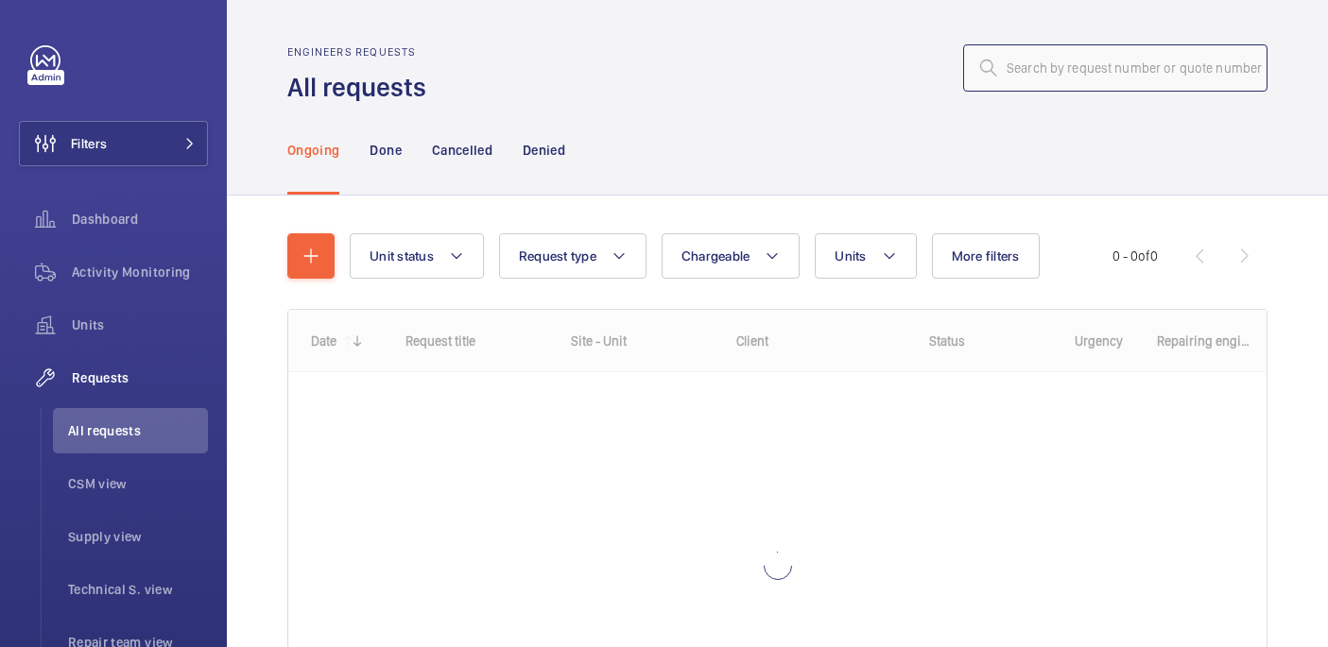
click at [1035, 58] on input "text" at bounding box center [1115, 67] width 304 height 47
paste input "R25-11333"
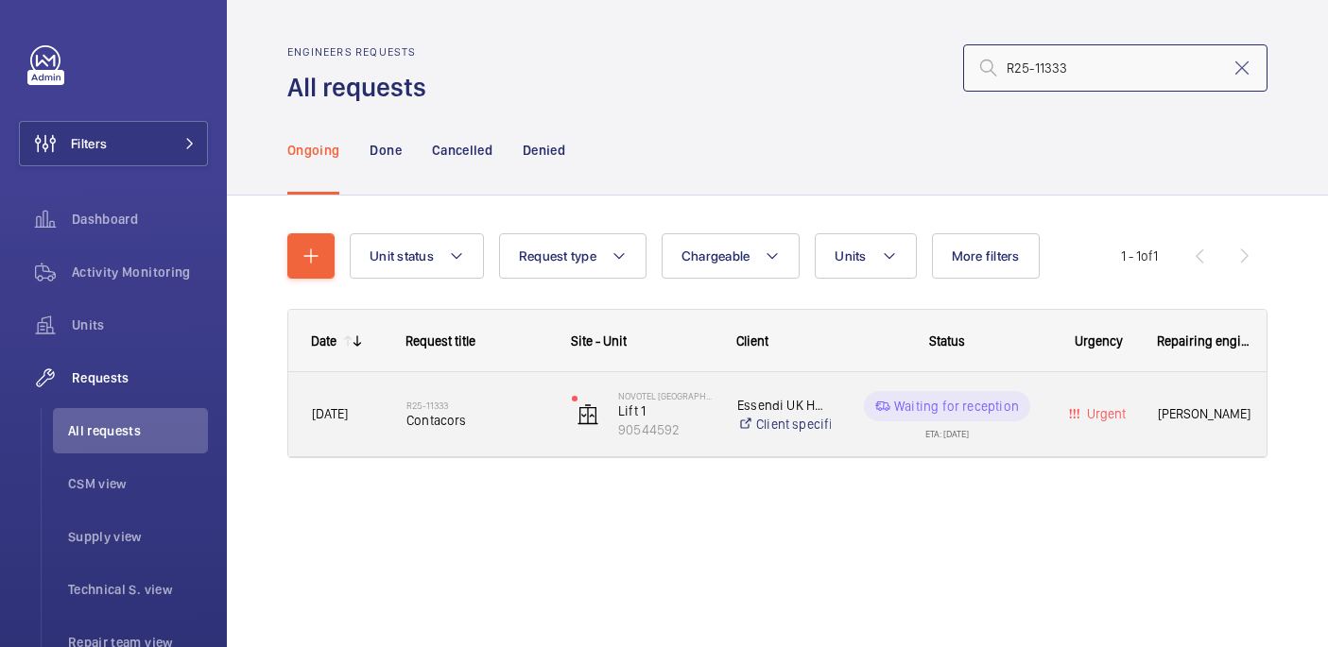
type input "R25-11333"
click at [386, 407] on div "R25-11333 Contacors" at bounding box center [465, 414] width 163 height 85
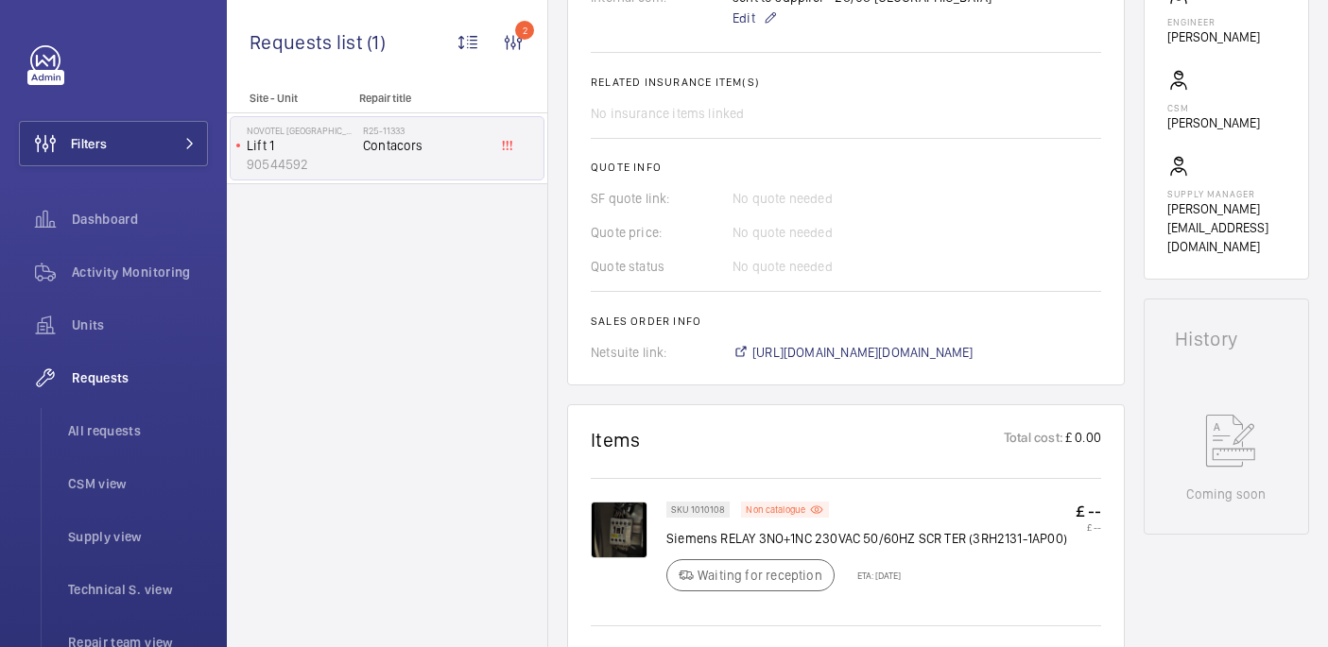
scroll to position [171, 0]
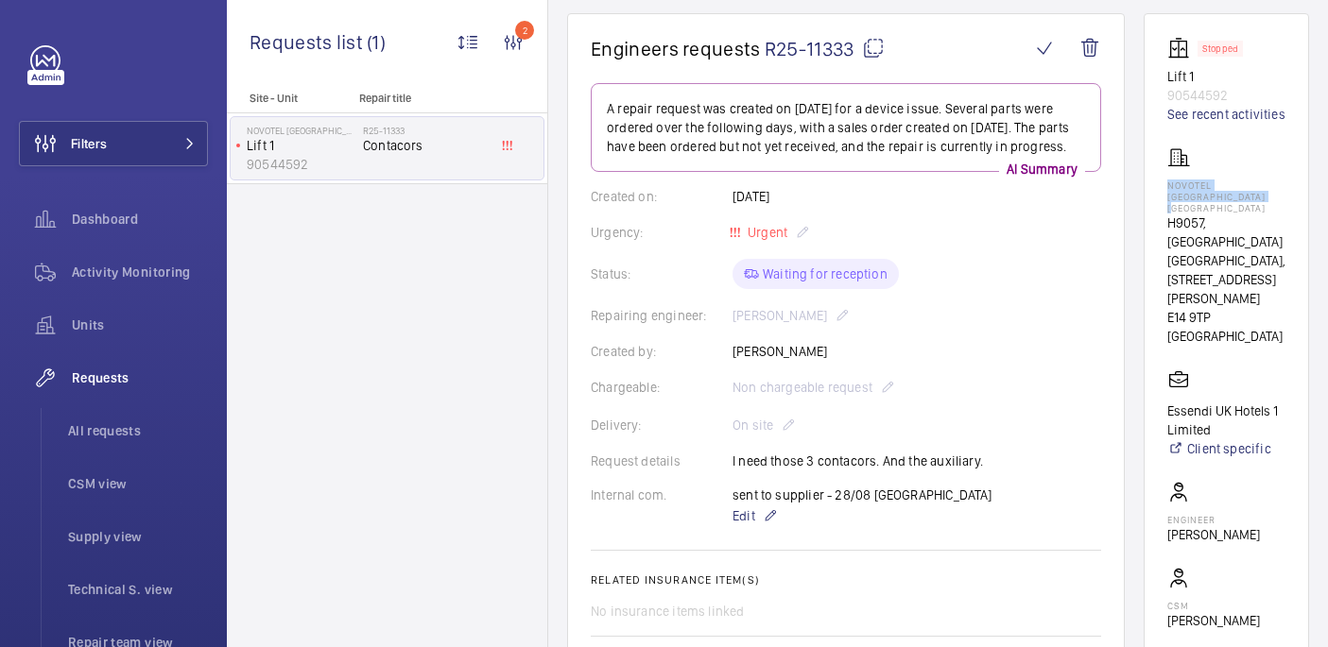
drag, startPoint x: 1197, startPoint y: 203, endPoint x: 1307, endPoint y: 218, distance: 110.7
click at [1307, 218] on wm-front-card "Stopped Lift 1 90544592 See recent activities [GEOGRAPHIC_DATA] [GEOGRAPHIC_DAT…" at bounding box center [1225, 395] width 165 height 764
copy p "NOVOTEL [GEOGRAPHIC_DATA] [GEOGRAPHIC_DATA]"
click at [171, 147] on button "Filters" at bounding box center [113, 143] width 189 height 45
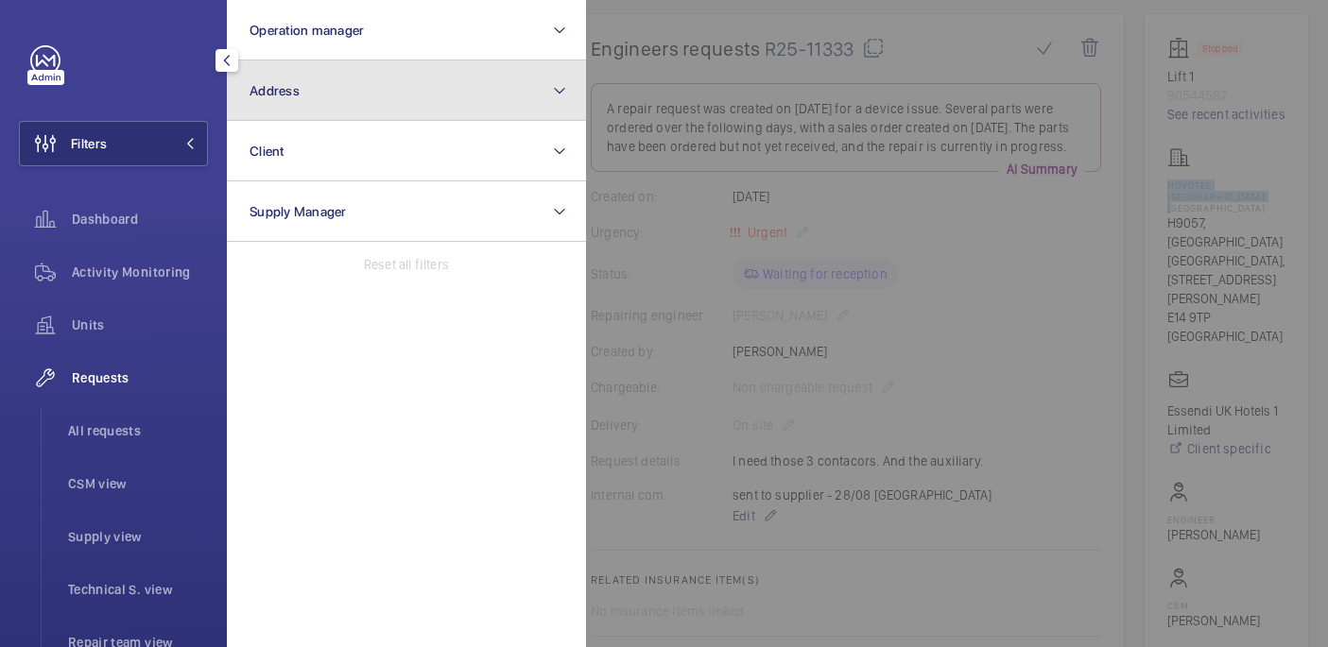
click at [349, 86] on button "Address" at bounding box center [406, 90] width 359 height 60
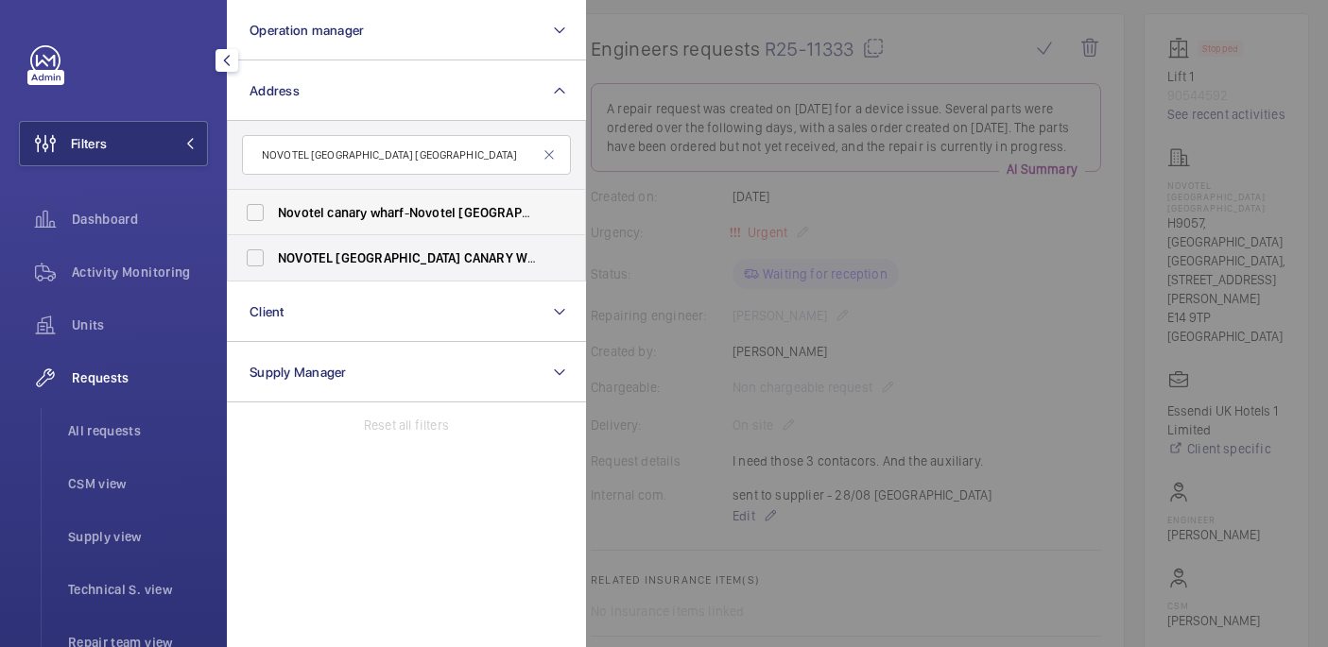
type input "NOVOTEL [GEOGRAPHIC_DATA] [GEOGRAPHIC_DATA]"
click at [343, 207] on span "canary" at bounding box center [347, 212] width 40 height 15
click at [274, 207] on input "Novotel canary wharf - [GEOGRAPHIC_DATA] [GEOGRAPHIC_DATA] 9TP" at bounding box center [255, 213] width 38 height 38
checkbox input "true"
click at [343, 246] on label "NOVOTEL [GEOGRAPHIC_DATA] [GEOGRAPHIC_DATA] - H9057, [GEOGRAPHIC_DATA] [GEOGRAP…" at bounding box center [392, 257] width 329 height 45
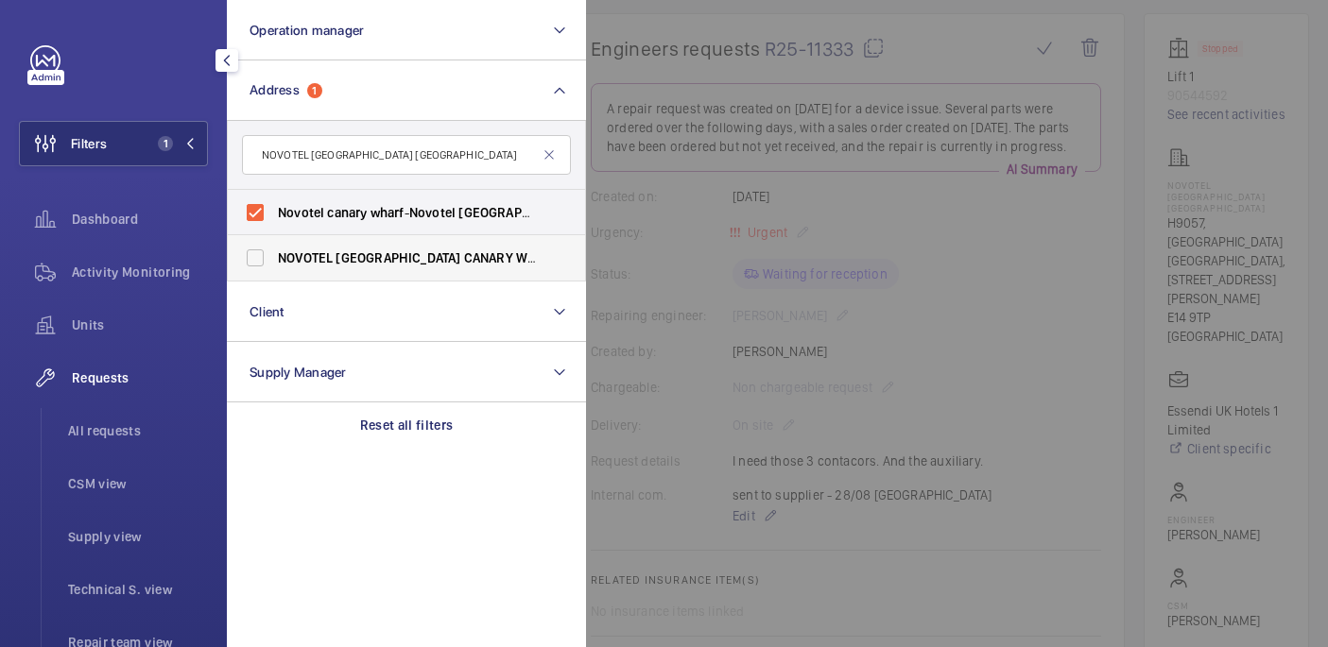
click at [274, 246] on input "NOVOTEL [GEOGRAPHIC_DATA] [GEOGRAPHIC_DATA] - H9057, [GEOGRAPHIC_DATA] [GEOGRAP…" at bounding box center [255, 258] width 38 height 38
checkbox input "true"
click at [659, 222] on div at bounding box center [1250, 323] width 1328 height 647
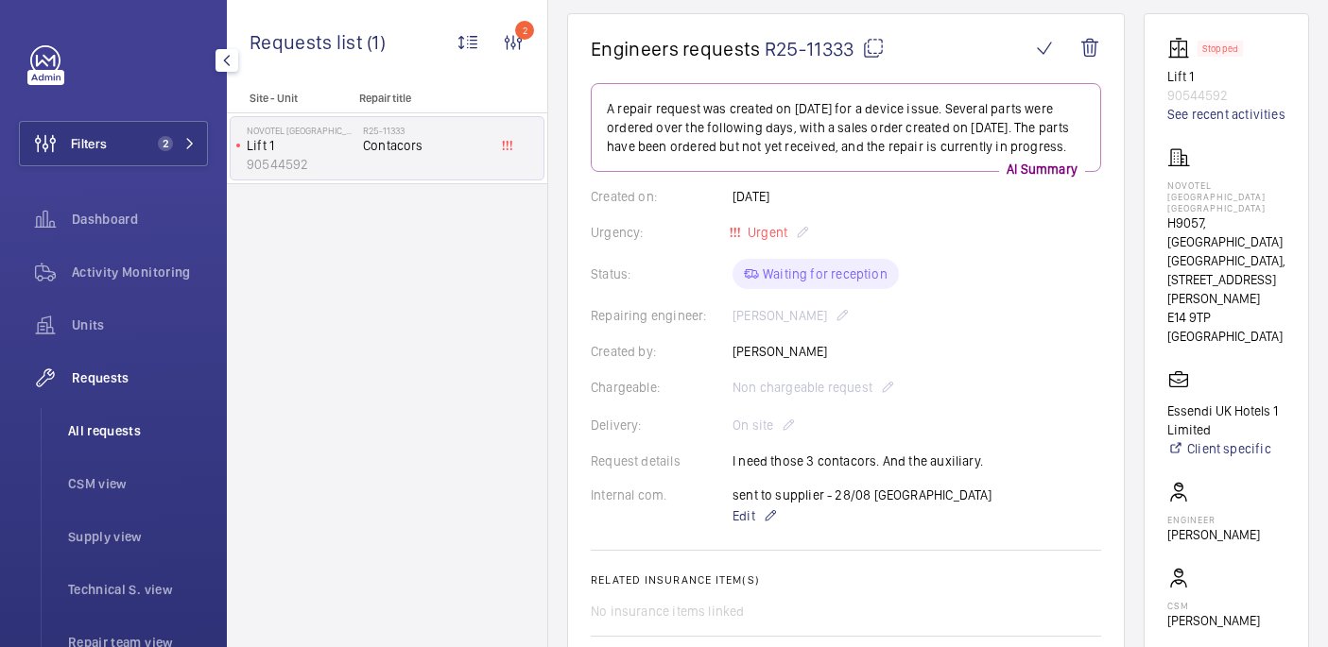
drag, startPoint x: 91, startPoint y: 422, endPoint x: 139, endPoint y: 408, distance: 50.2
click at [91, 422] on span "All requests" at bounding box center [138, 430] width 140 height 19
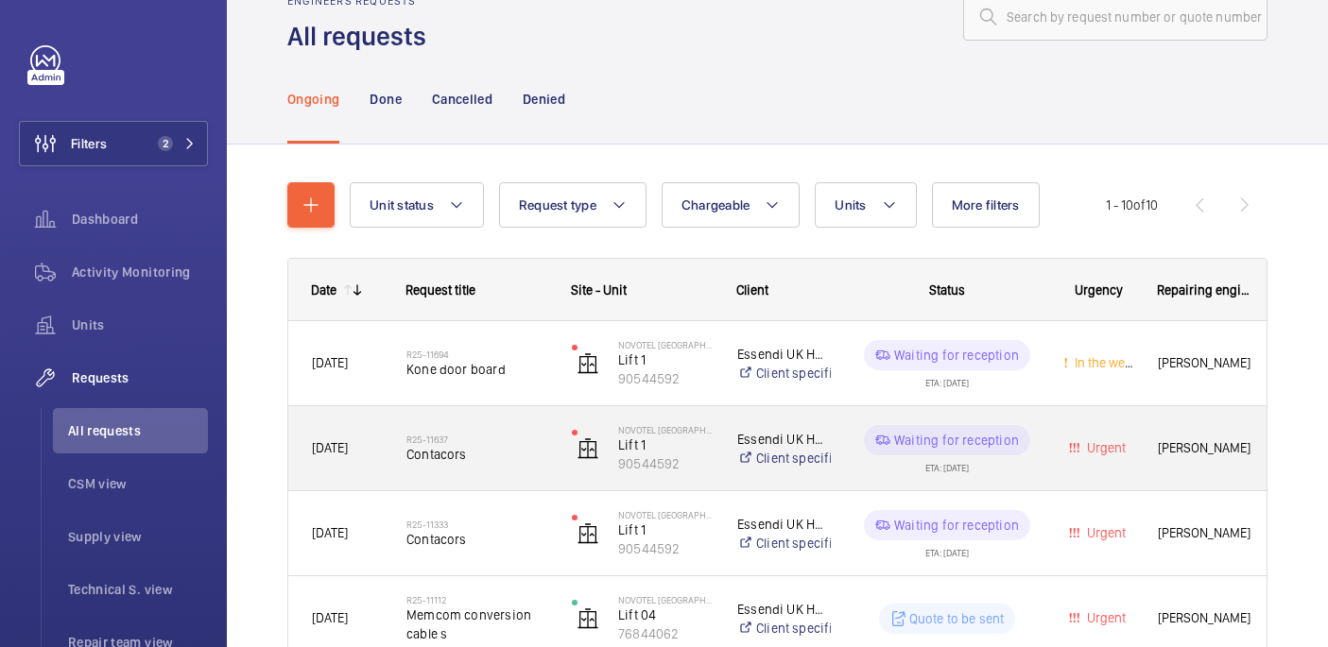
scroll to position [112, 0]
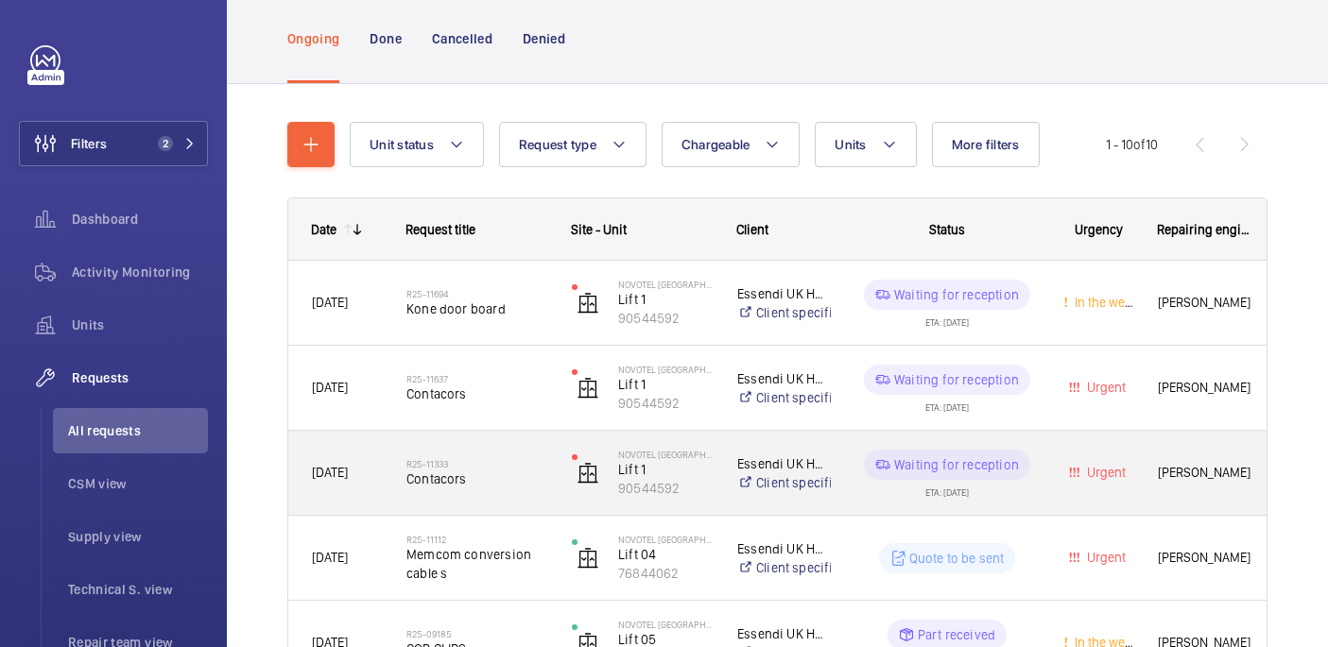
click at [504, 460] on h2 "R25-11333" at bounding box center [476, 463] width 141 height 11
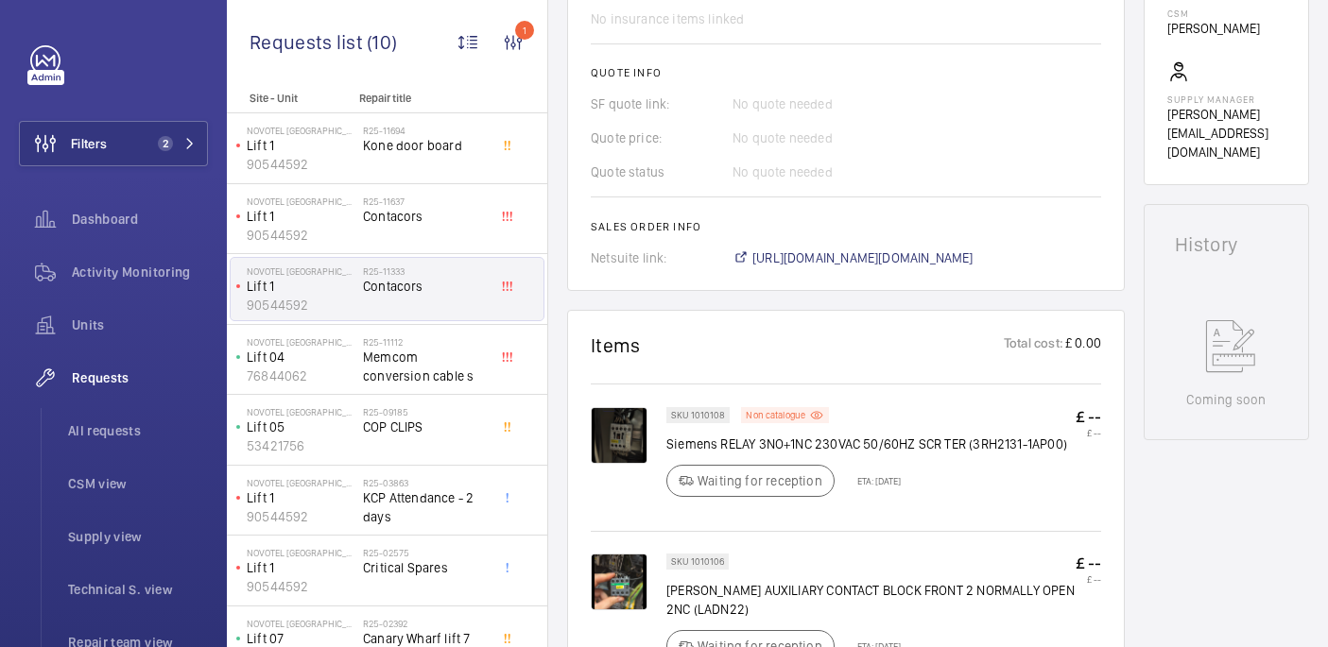
scroll to position [762, 0]
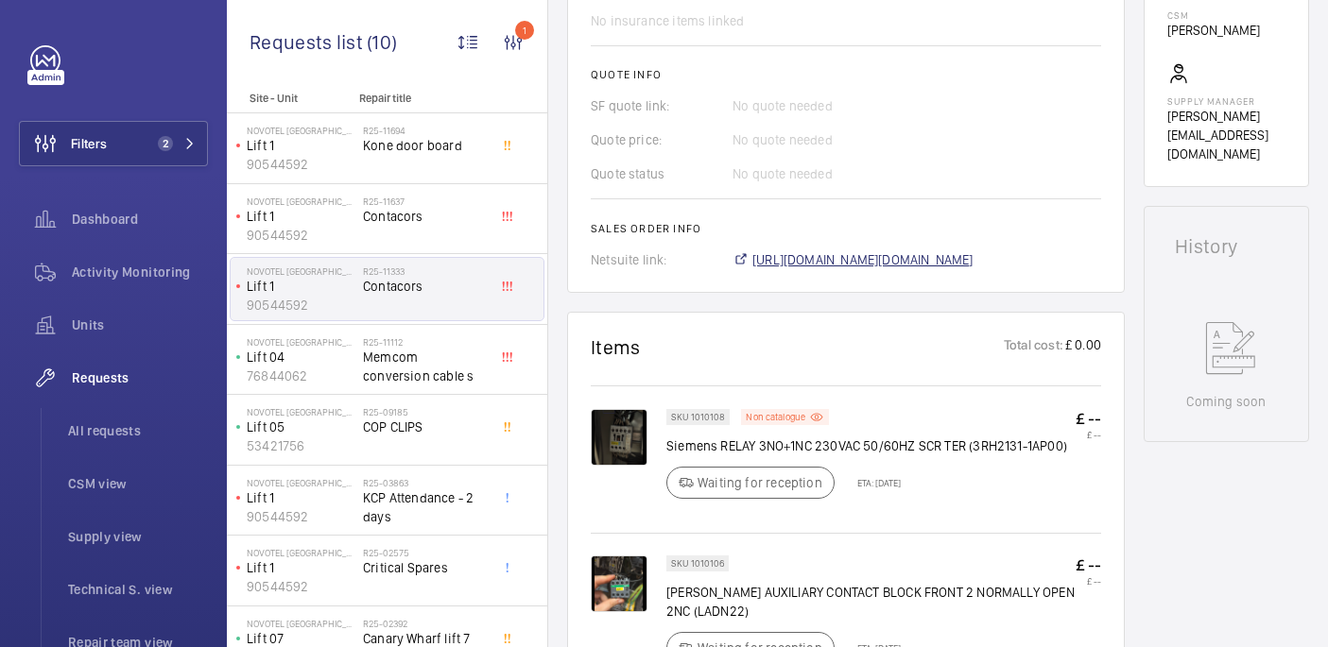
click at [773, 267] on span "[URL][DOMAIN_NAME][DOMAIN_NAME]" at bounding box center [862, 259] width 221 height 19
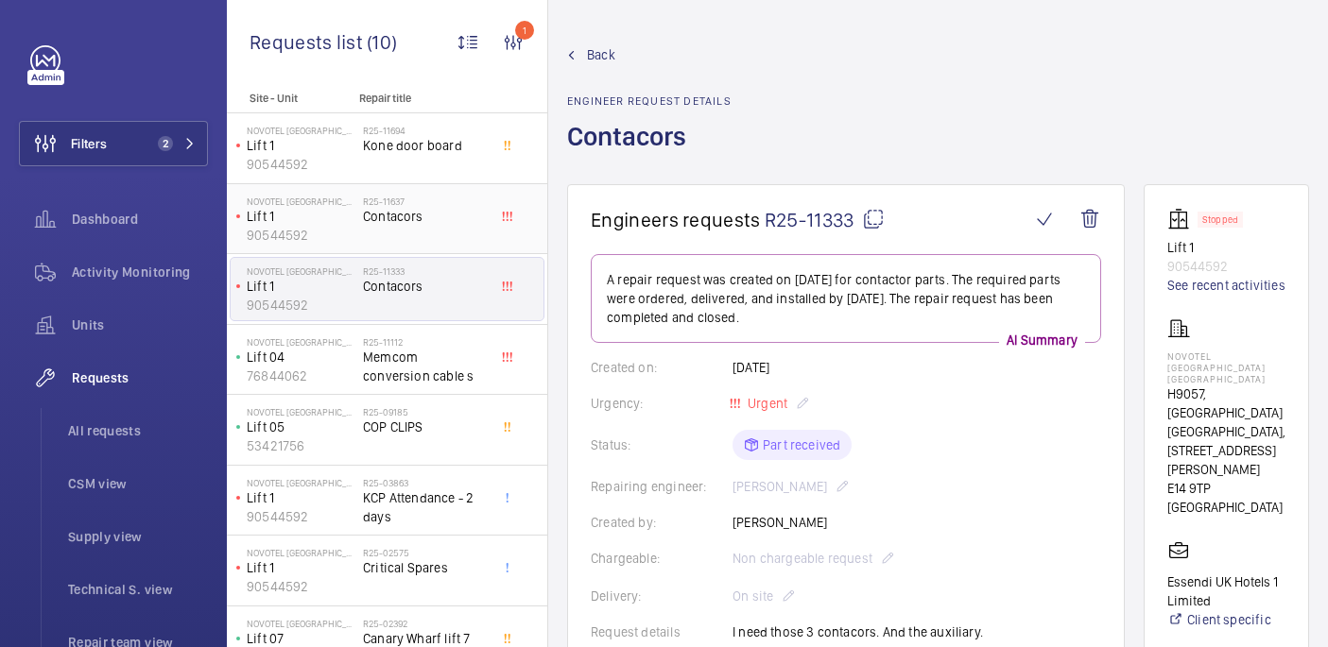
click at [375, 208] on span "Contacors" at bounding box center [425, 216] width 125 height 19
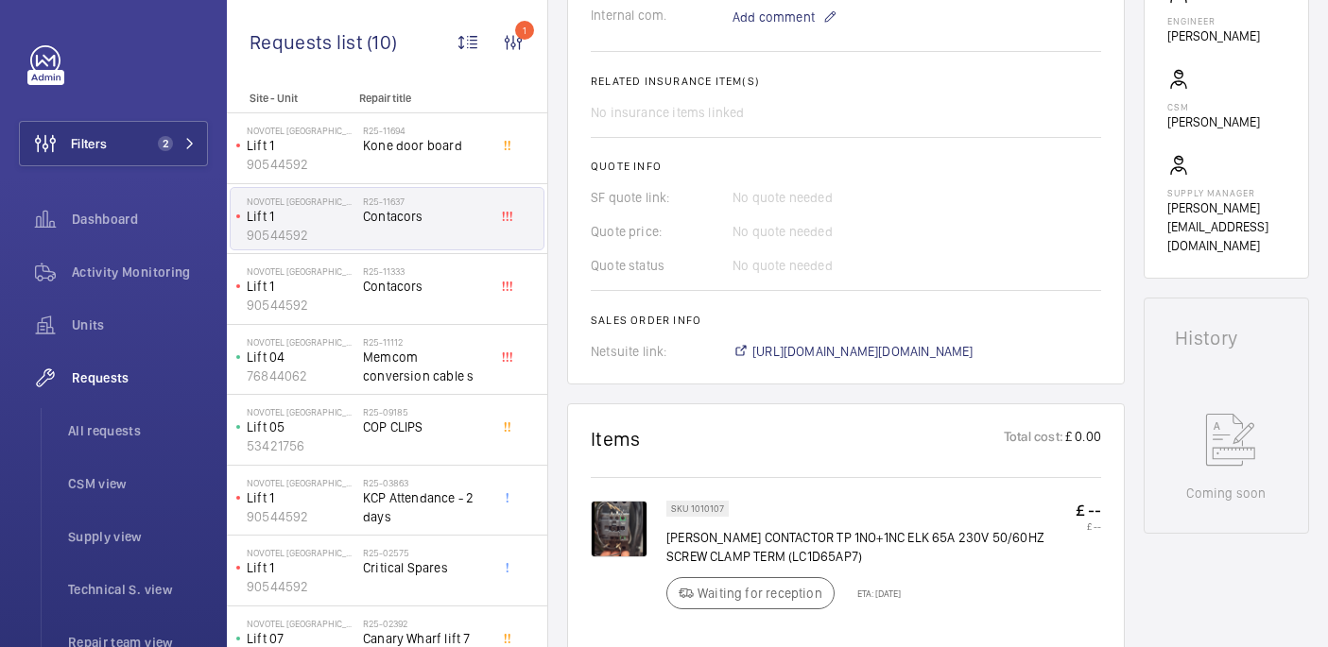
scroll to position [674, 0]
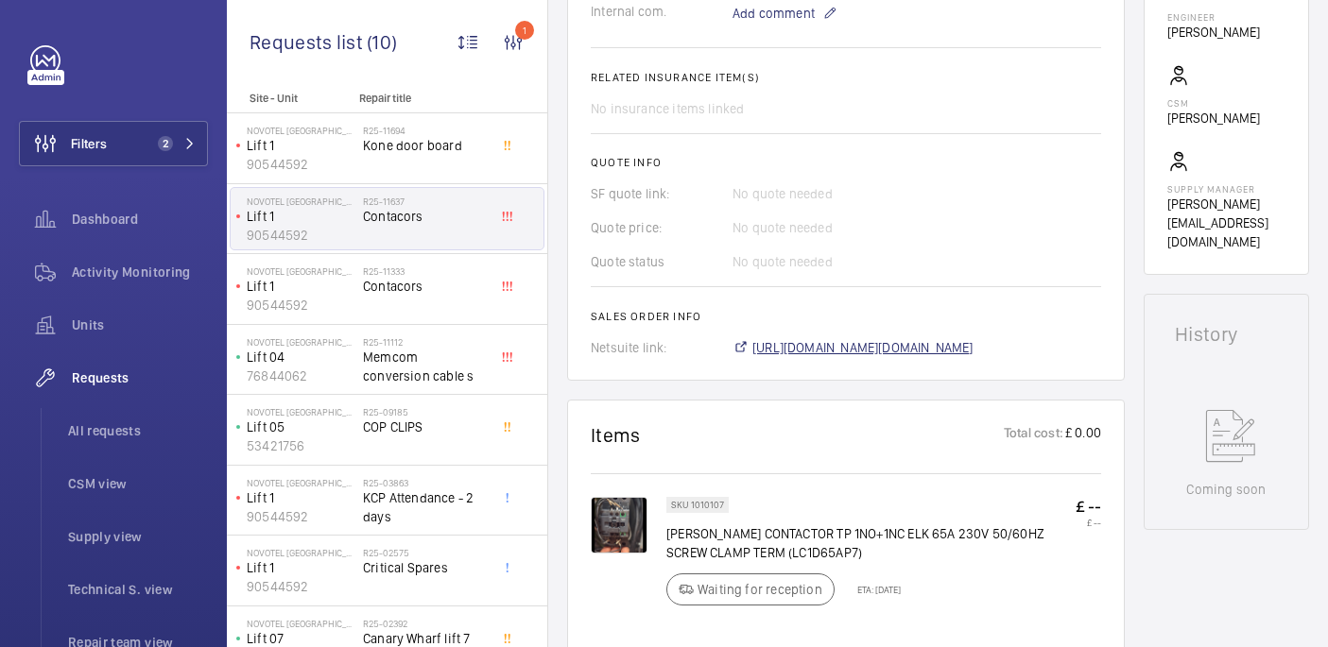
click at [782, 347] on span "[URL][DOMAIN_NAME][DOMAIN_NAME]" at bounding box center [862, 347] width 221 height 19
click at [98, 416] on li "All requests" at bounding box center [130, 430] width 155 height 45
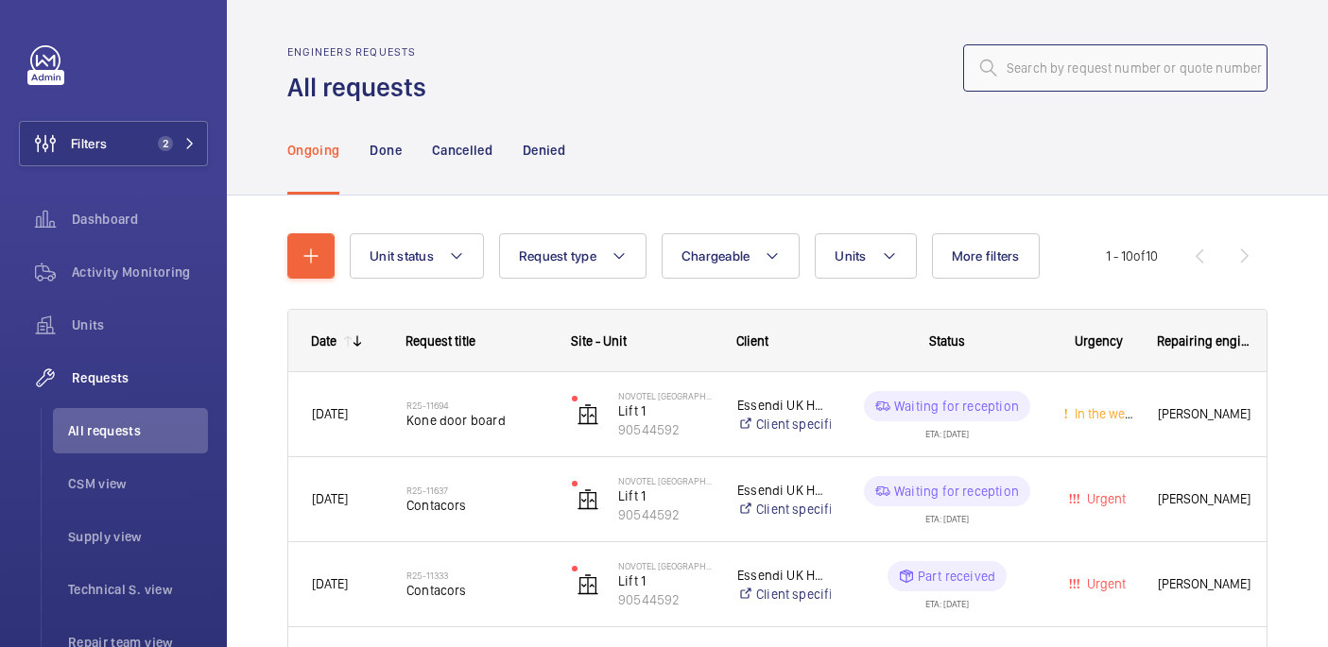
click at [1008, 68] on input "text" at bounding box center [1115, 67] width 304 height 47
paste input "R25-11917"
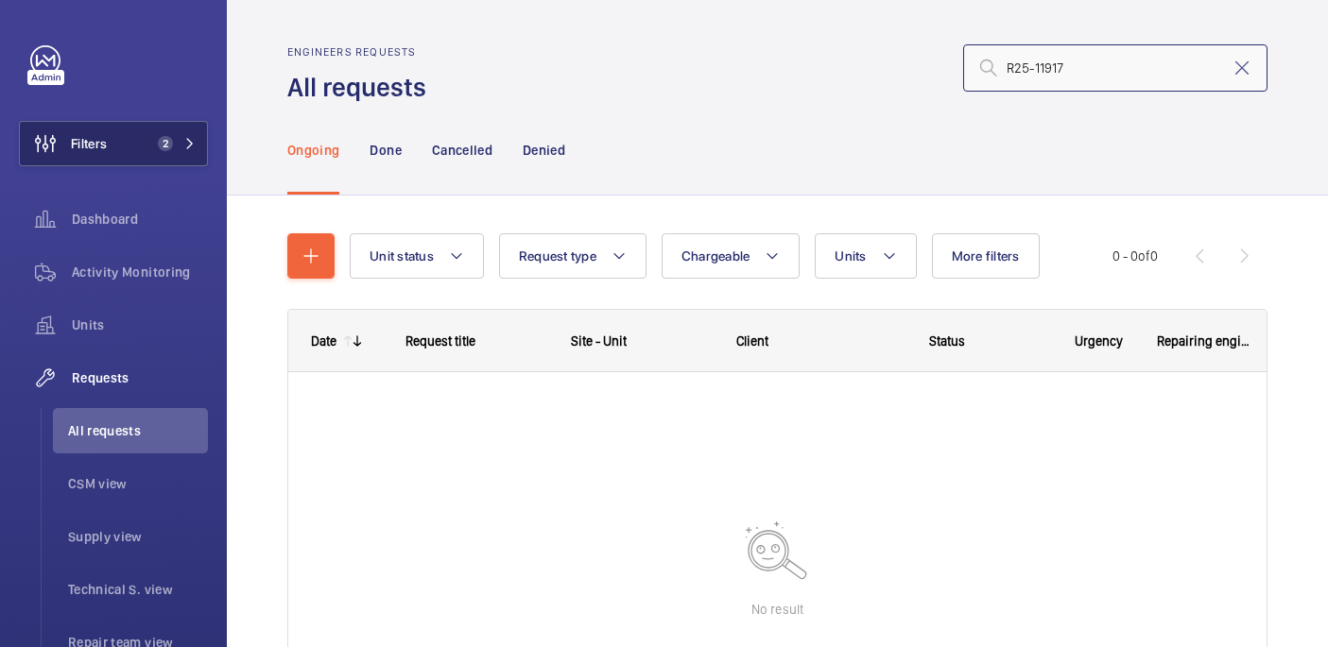
type input "R25-11917"
click at [109, 151] on button "Filters 2" at bounding box center [113, 143] width 189 height 45
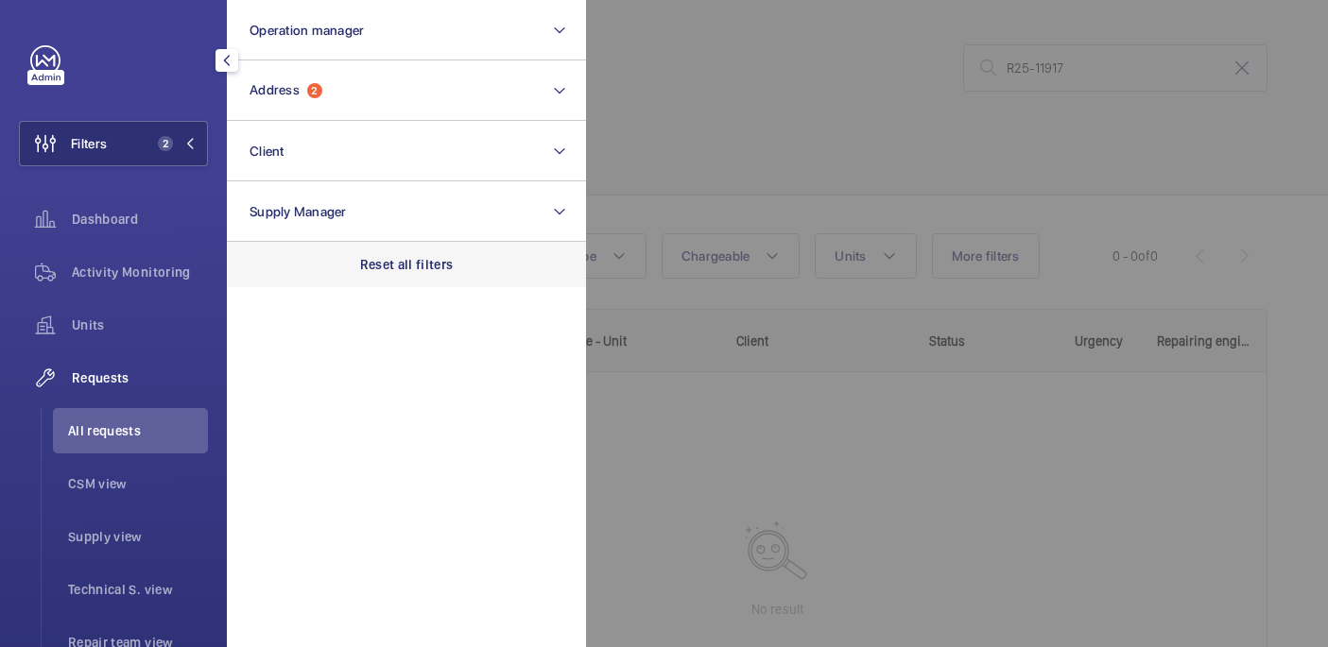
click at [420, 273] on p "Reset all filters" at bounding box center [407, 264] width 94 height 19
click at [717, 134] on div at bounding box center [1250, 323] width 1328 height 647
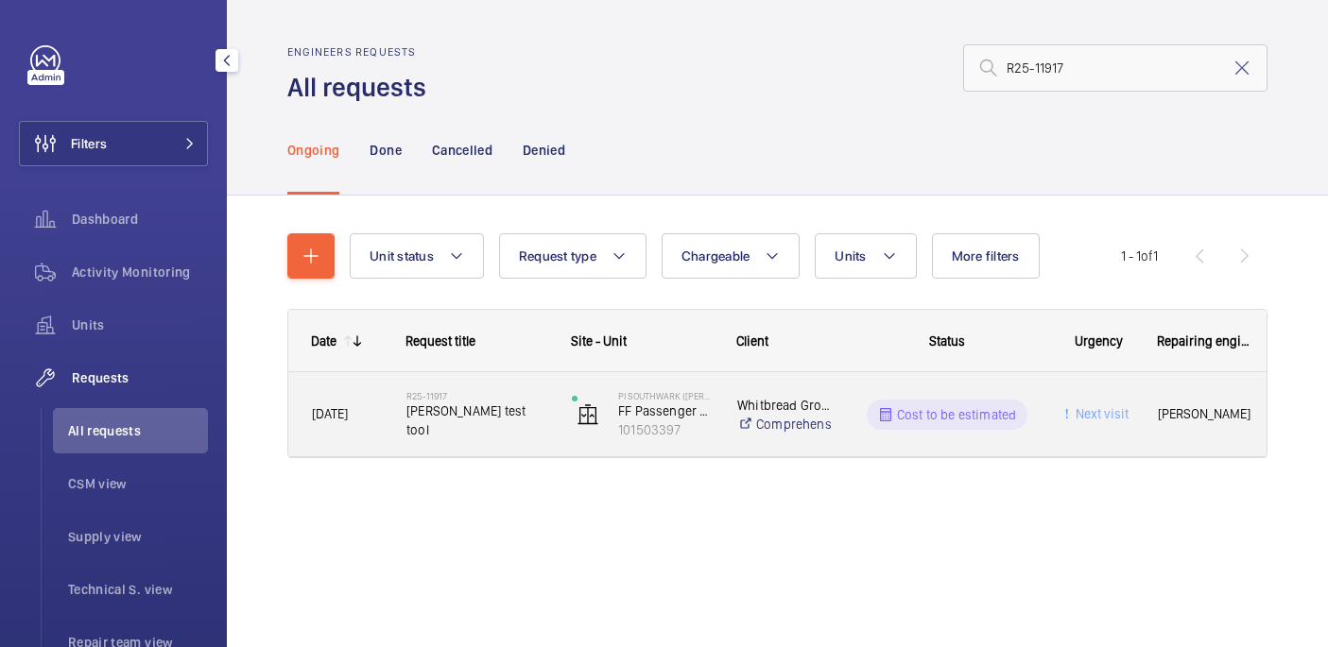
click at [484, 400] on h2 "R25-11917" at bounding box center [476, 395] width 141 height 11
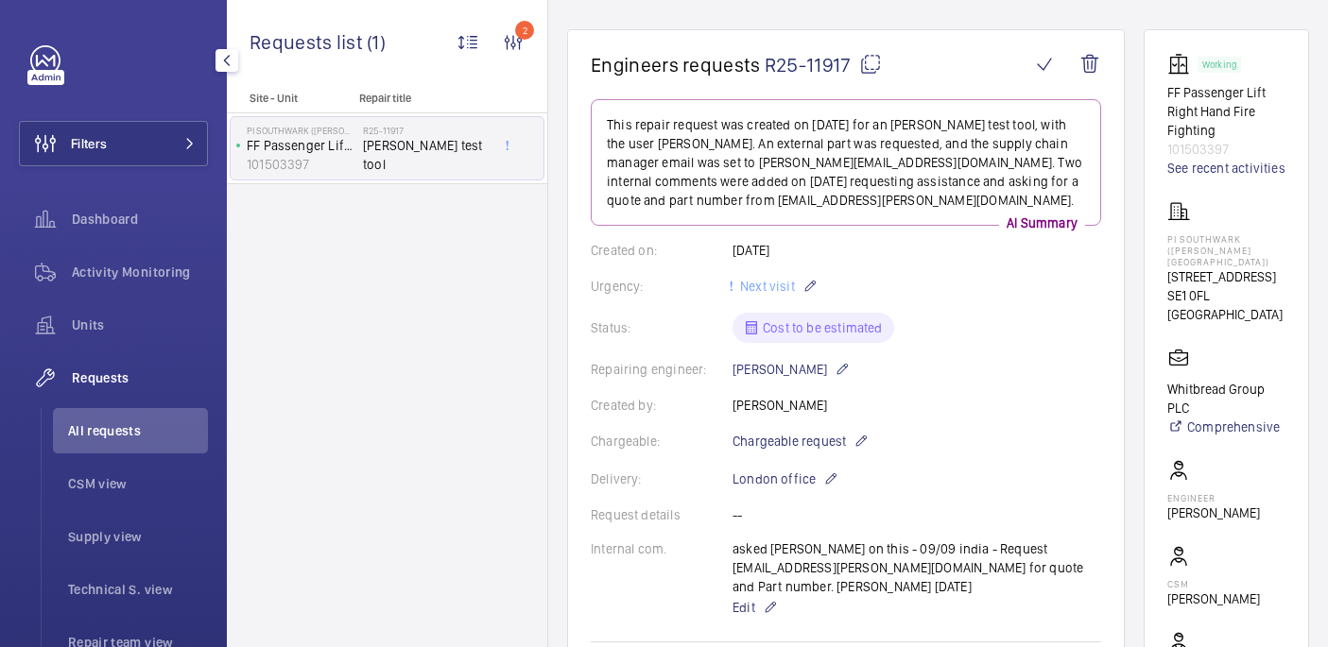
scroll to position [154, 0]
click at [872, 60] on mat-icon at bounding box center [870, 65] width 23 height 23
drag, startPoint x: 1163, startPoint y: 239, endPoint x: 1234, endPoint y: 252, distance: 72.1
click at [1234, 252] on wm-front-card "Working FF Passenger Lift Right Hand Fire Fighting 101503397 See recent activit…" at bounding box center [1225, 393] width 165 height 727
copy p "PI Southwark ([PERSON_NAME][GEOGRAPHIC_DATA])"
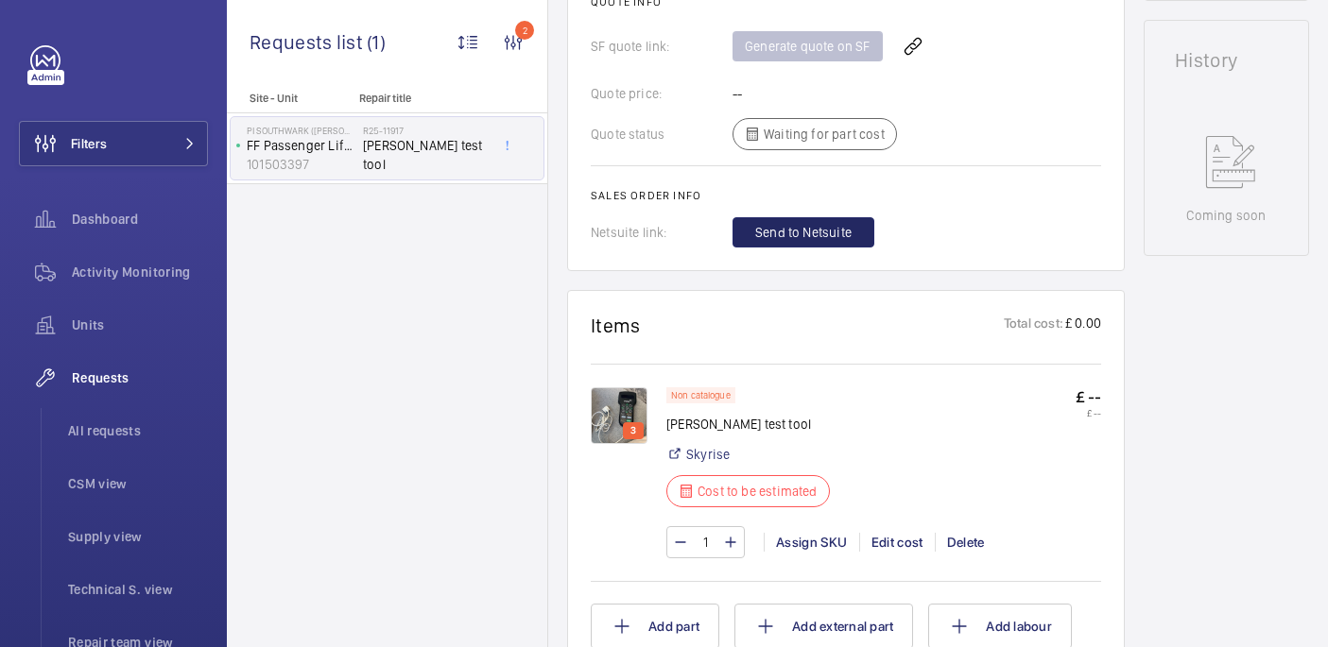
scroll to position [915, 0]
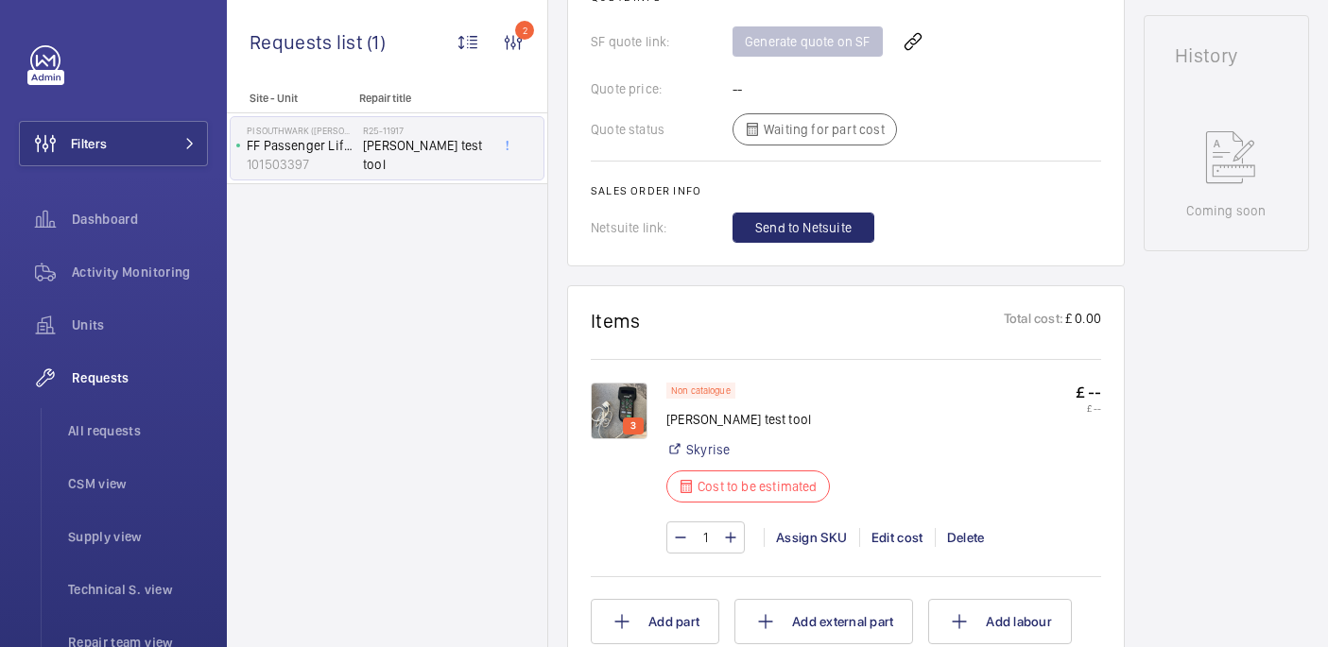
click at [702, 419] on p "[PERSON_NAME] test tool" at bounding box center [753, 419] width 175 height 19
copy div "[PERSON_NAME] test tool"
click at [622, 418] on img at bounding box center [619, 411] width 57 height 57
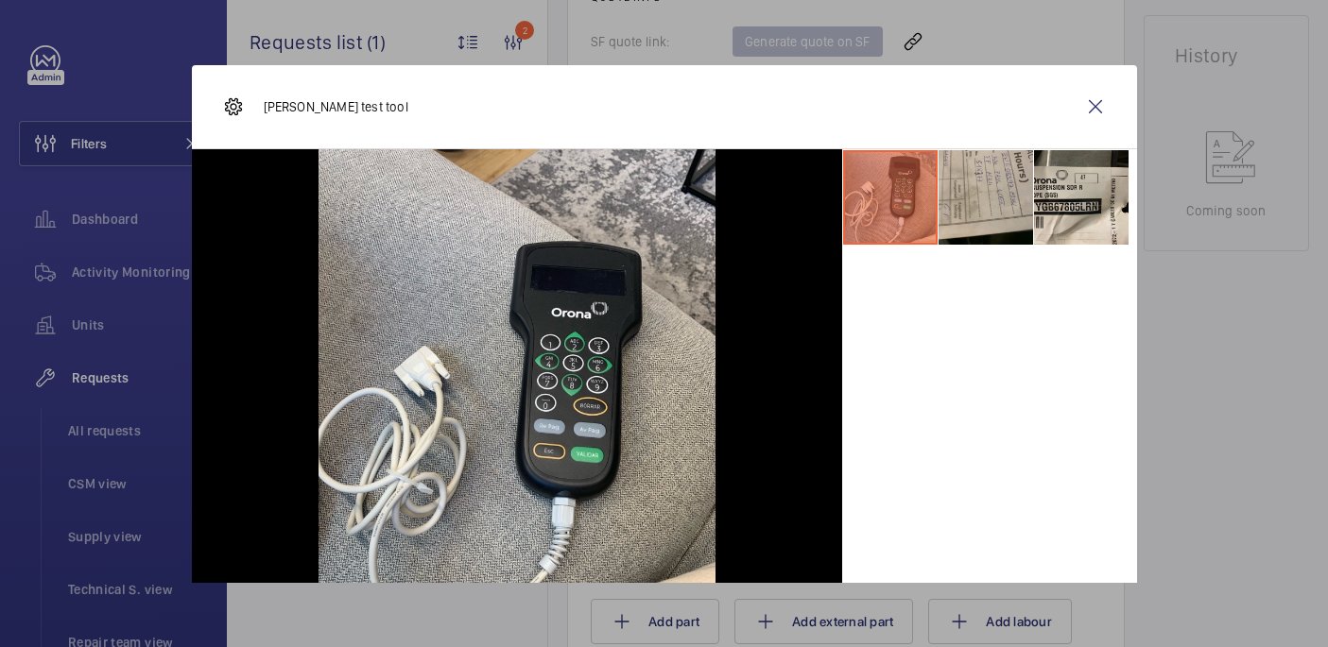
click at [1010, 202] on li at bounding box center [985, 197] width 94 height 94
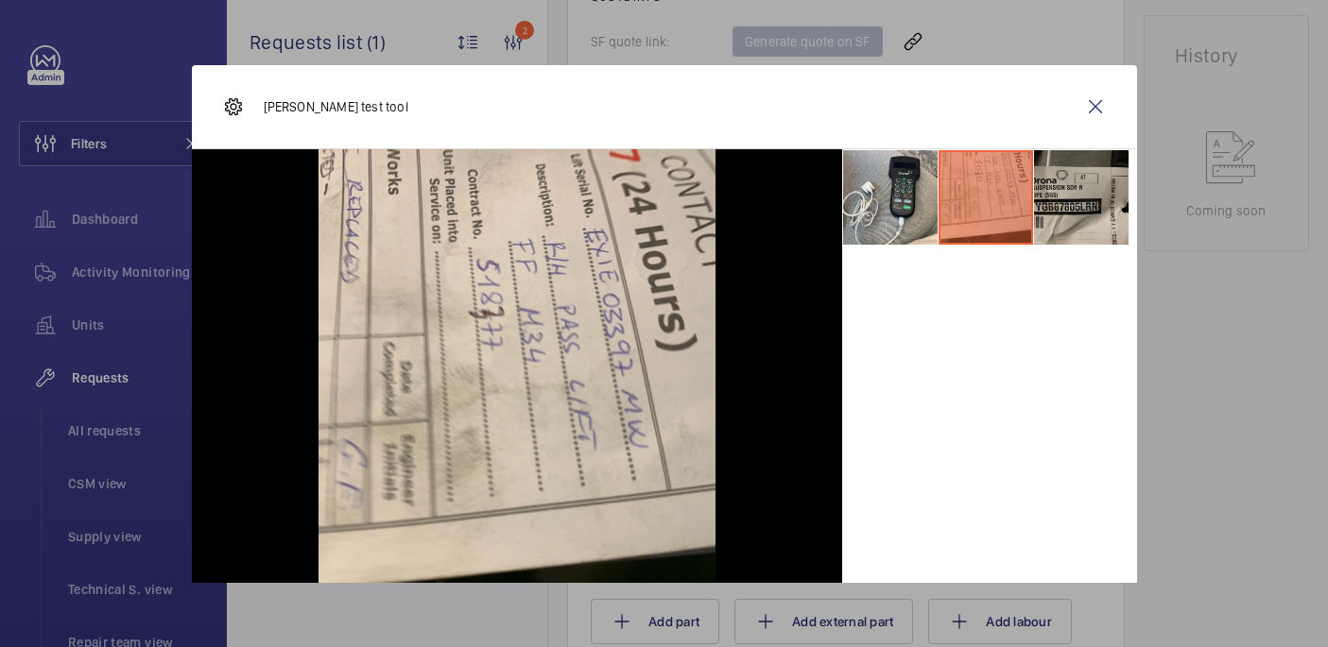
click at [1082, 229] on li at bounding box center [1081, 197] width 94 height 94
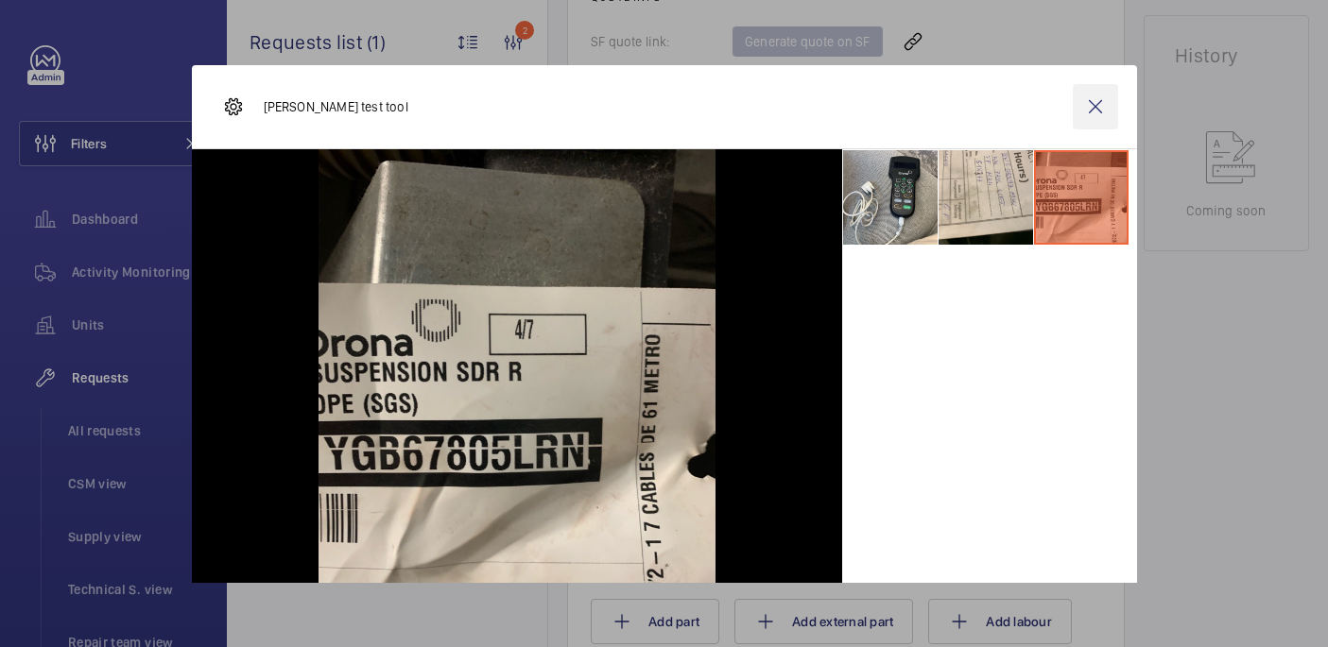
click at [1089, 99] on wm-front-icon-button at bounding box center [1095, 106] width 45 height 45
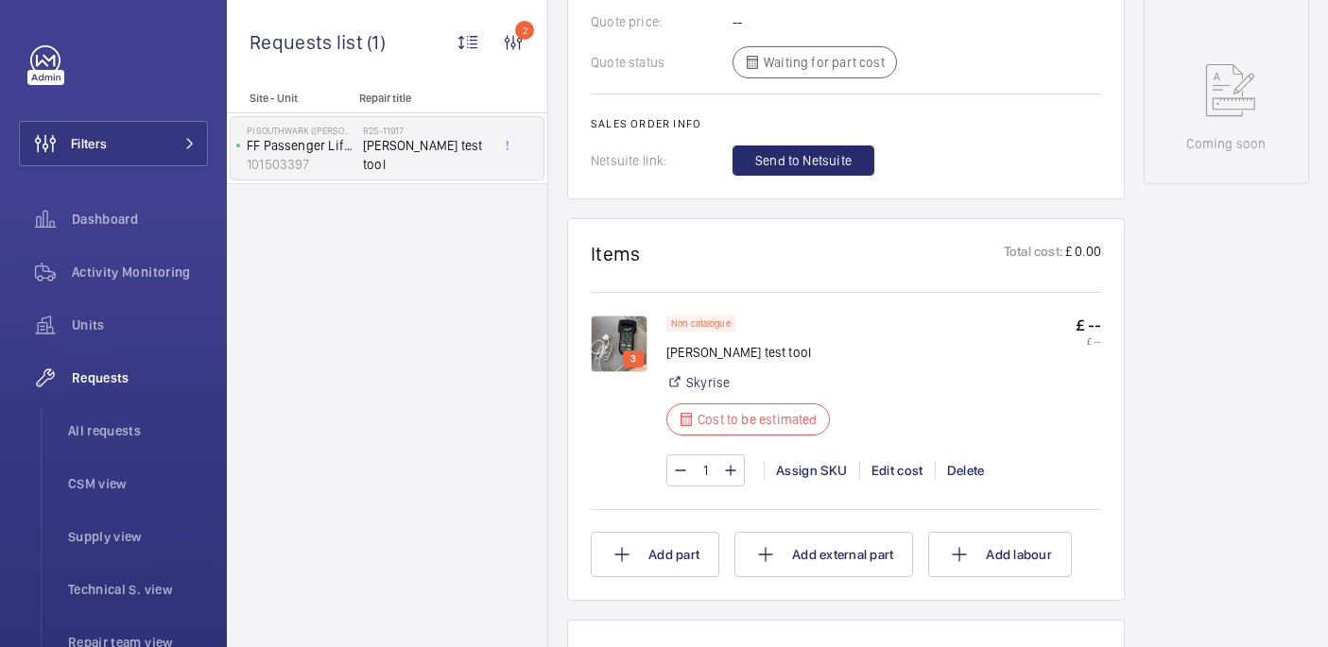
scroll to position [715, 0]
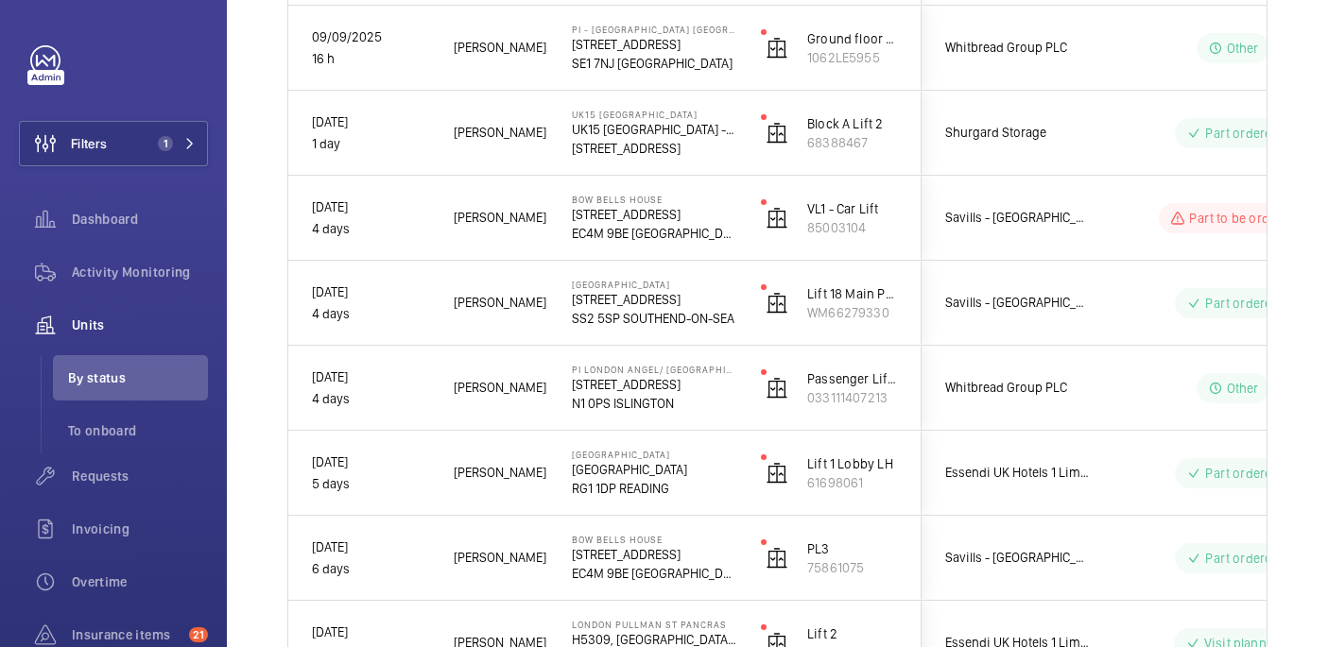
scroll to position [430, 0]
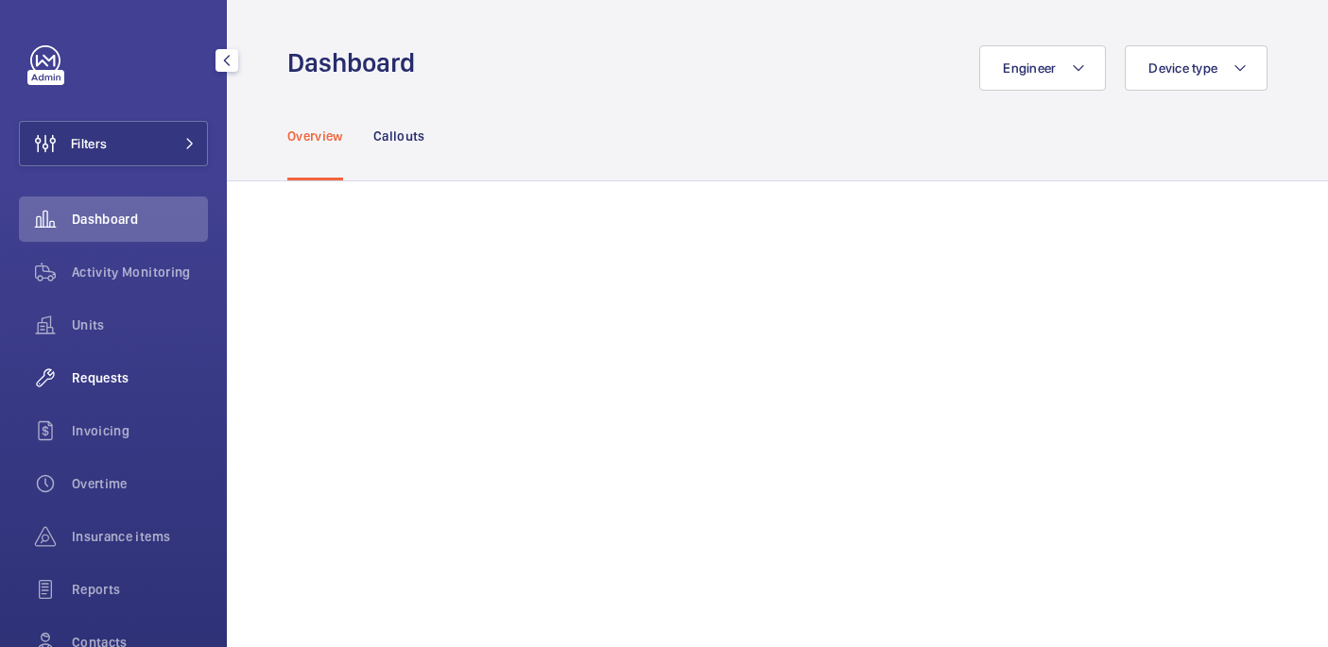
click at [112, 372] on span "Requests" at bounding box center [140, 378] width 136 height 19
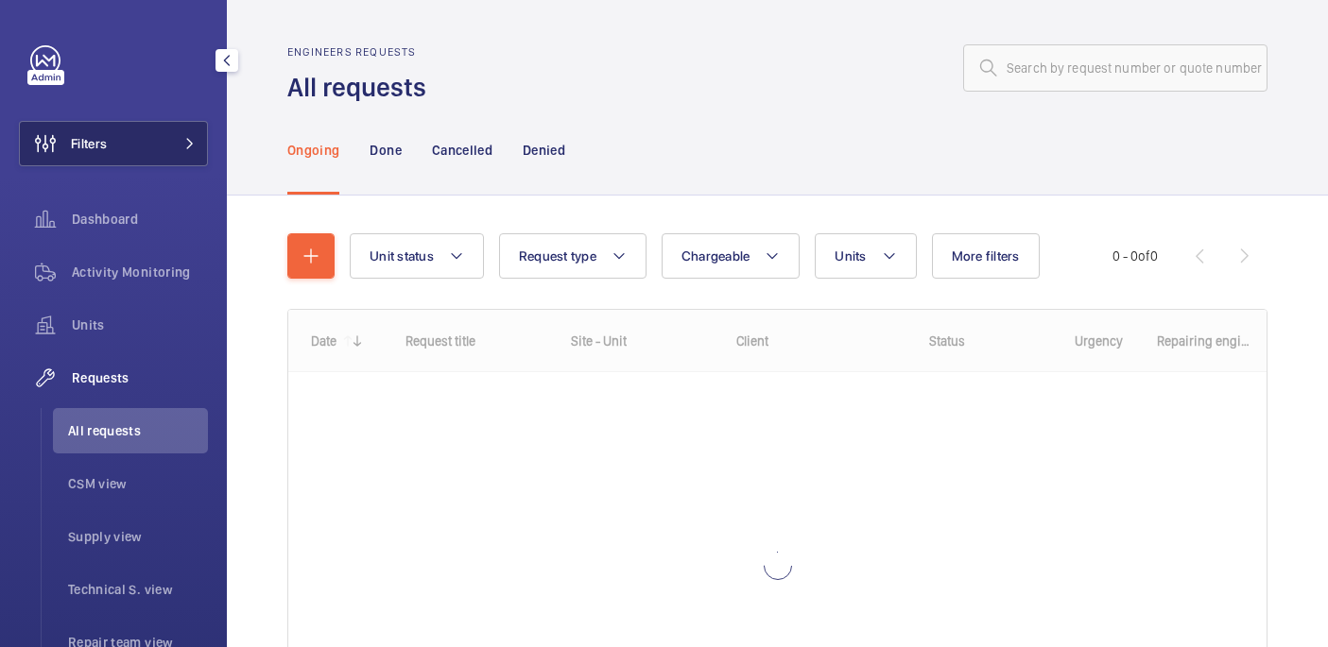
click at [92, 144] on span "Filters" at bounding box center [89, 143] width 36 height 19
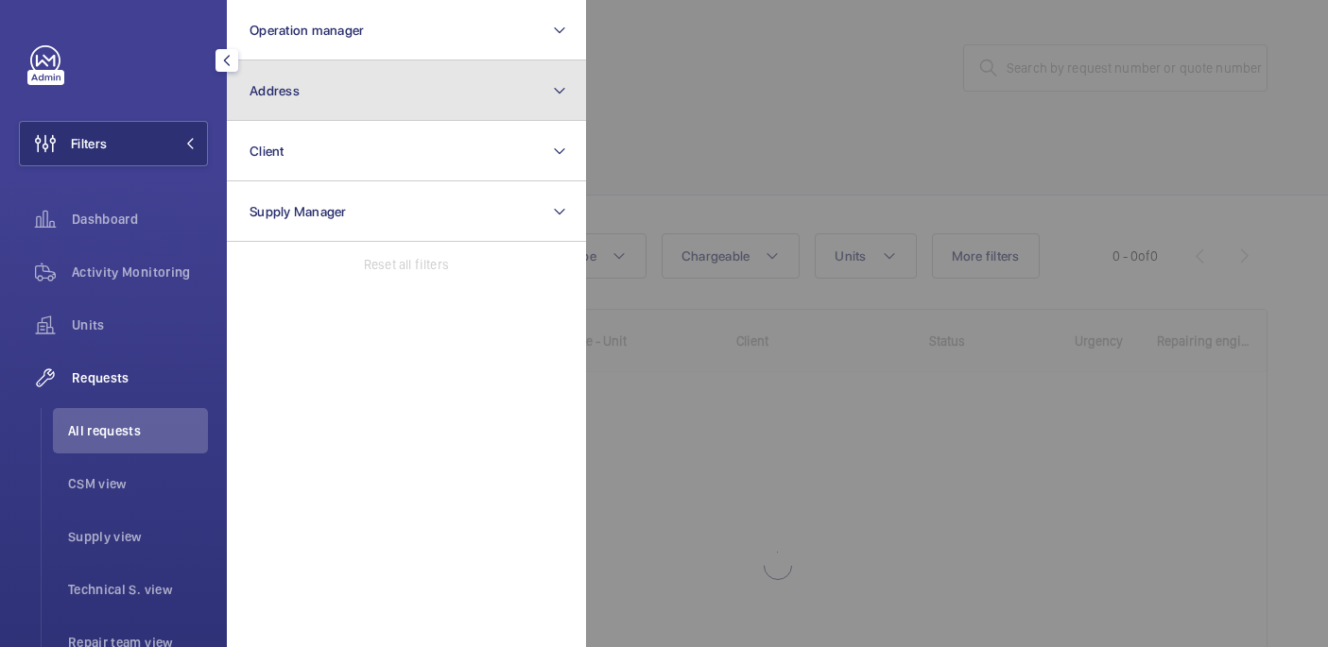
click at [349, 101] on button "Address" at bounding box center [406, 90] width 359 height 60
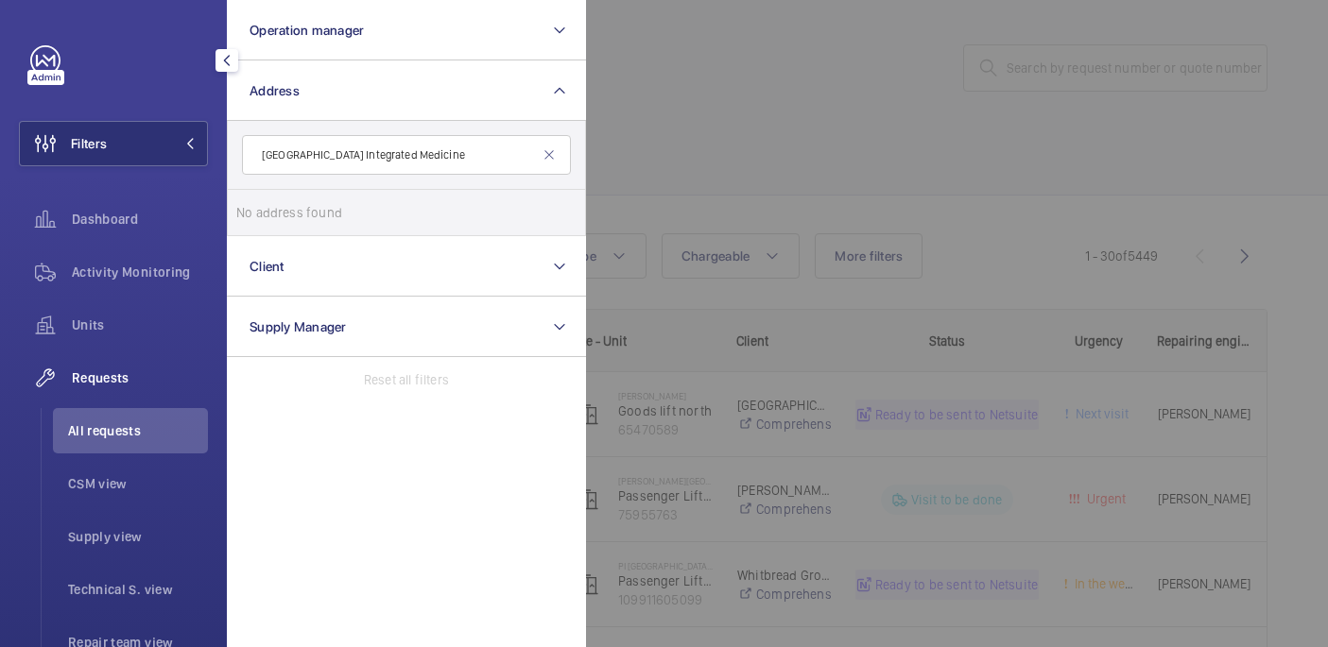
drag, startPoint x: 374, startPoint y: 157, endPoint x: 517, endPoint y: 158, distance: 142.7
click at [517, 158] on input "[GEOGRAPHIC_DATA] Integrated Medicine" at bounding box center [406, 155] width 329 height 40
type input "[GEOGRAPHIC_DATA]"
click at [479, 218] on span "[GEOGRAPHIC_DATA] for Integrated Medicine ([GEOGRAPHIC_DATA]) - [STREET_ADDRESS]" at bounding box center [408, 212] width 260 height 19
click at [274, 218] on input "[GEOGRAPHIC_DATA] for Integrated Medicine ([GEOGRAPHIC_DATA]) - [STREET_ADDRESS]" at bounding box center [255, 213] width 38 height 38
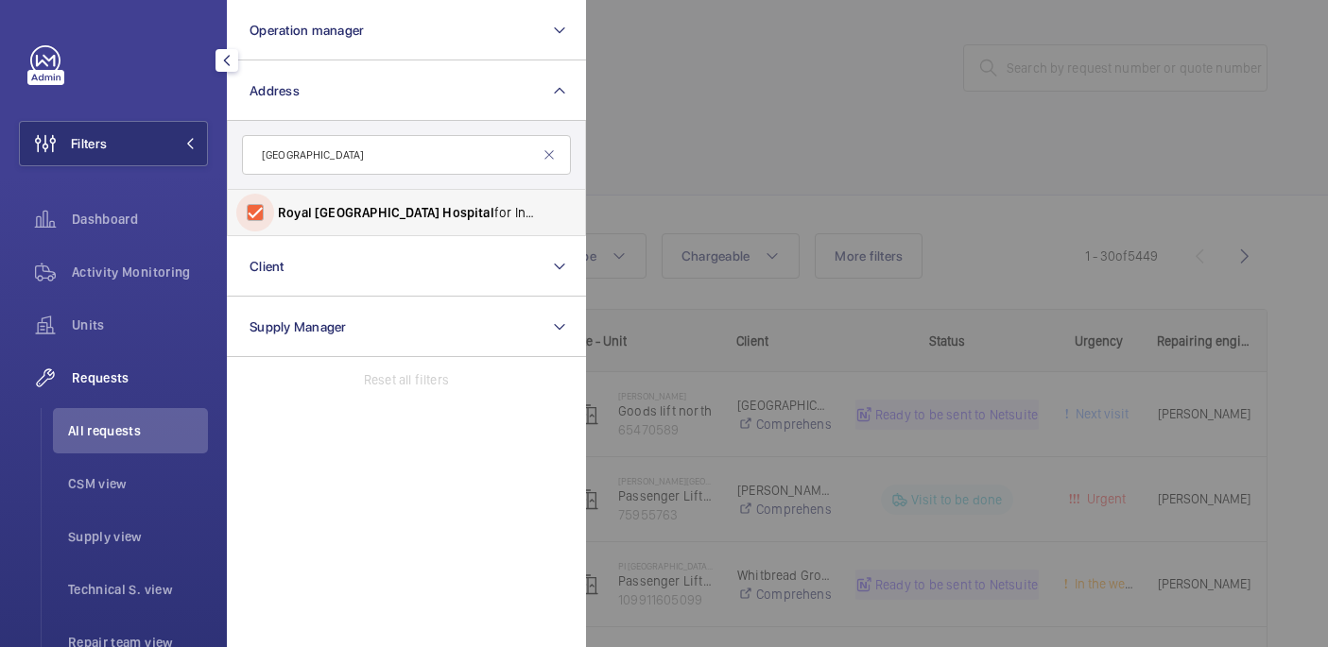
checkbox input "true"
drag, startPoint x: 758, startPoint y: 102, endPoint x: 739, endPoint y: 102, distance: 18.9
click at [758, 102] on div at bounding box center [1250, 323] width 1328 height 647
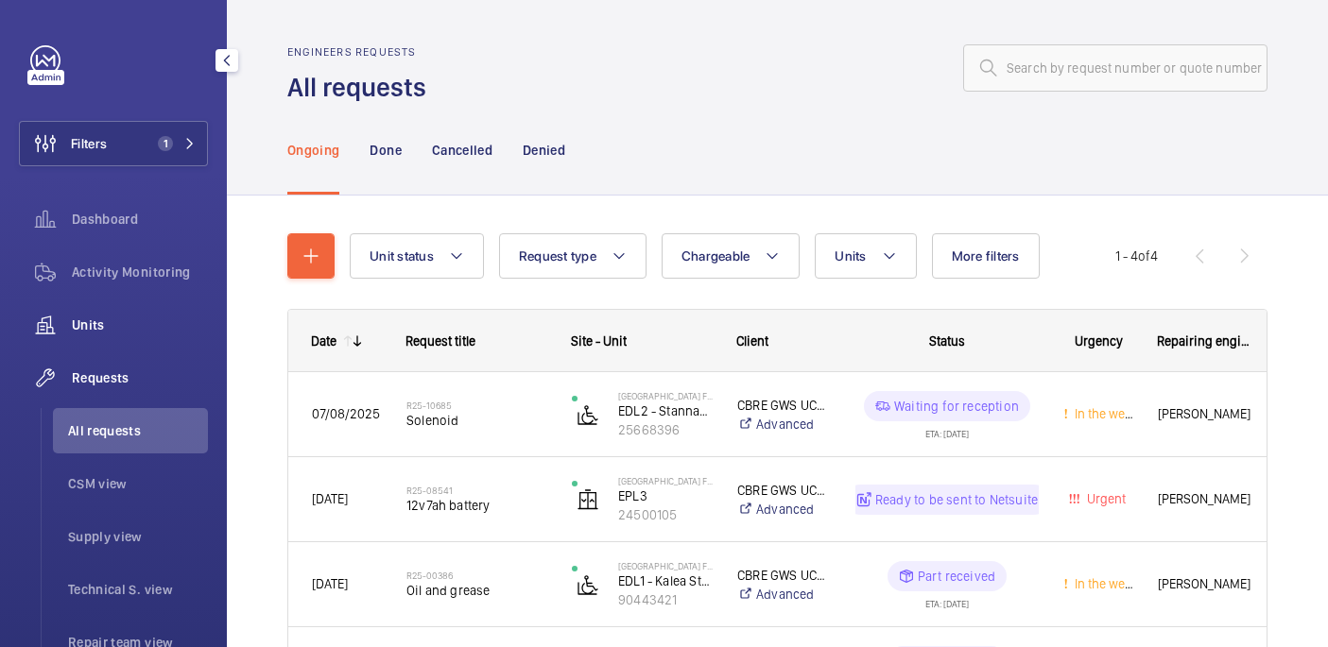
click at [120, 318] on span "Units" at bounding box center [140, 325] width 136 height 19
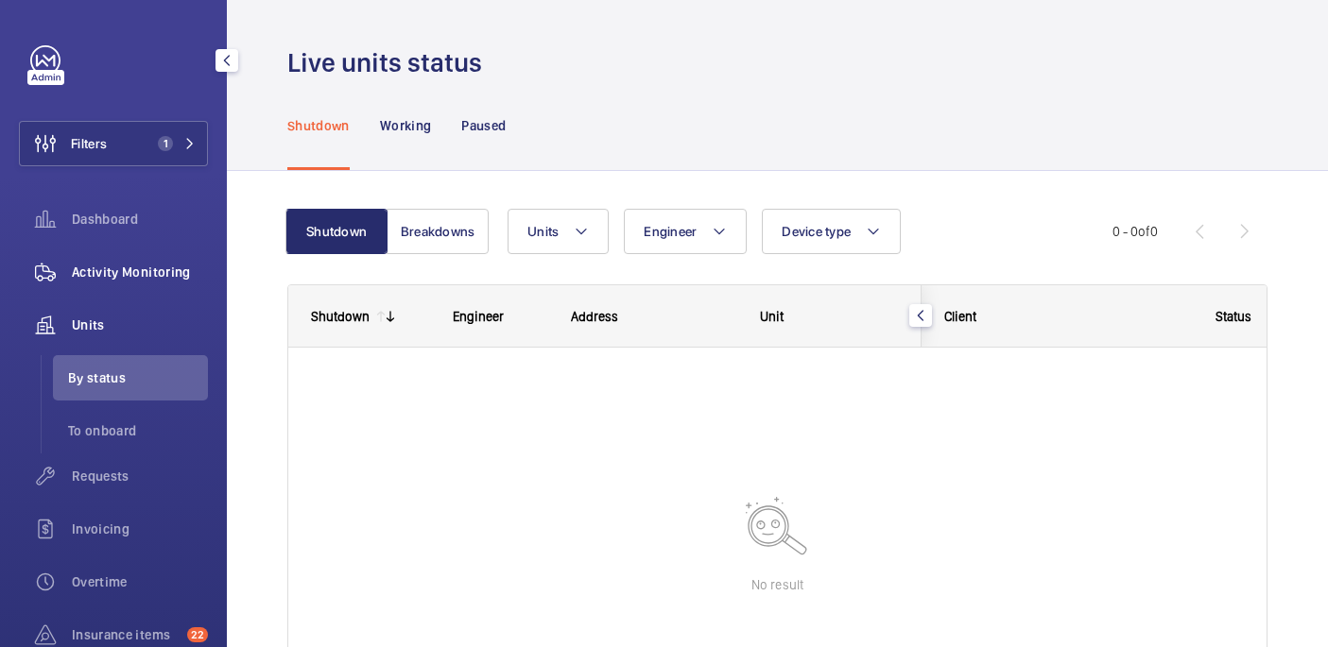
click at [136, 265] on span "Activity Monitoring" at bounding box center [140, 272] width 136 height 19
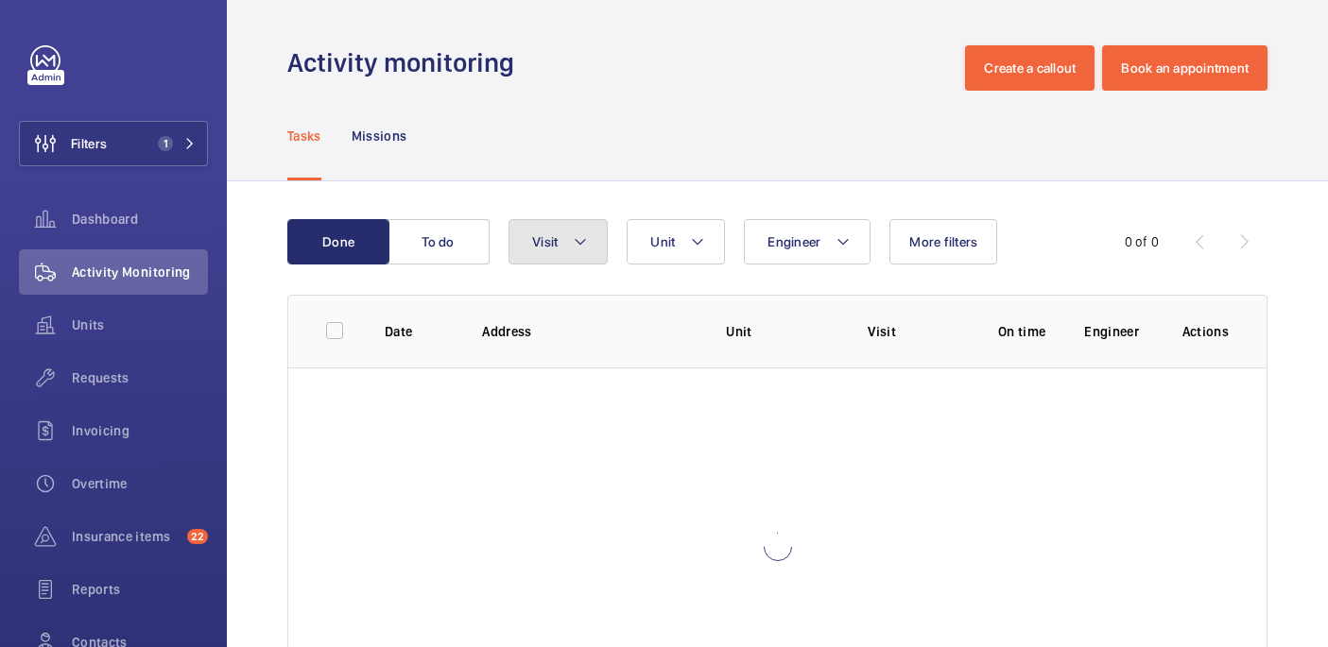
click at [597, 240] on button "Visit" at bounding box center [557, 241] width 99 height 45
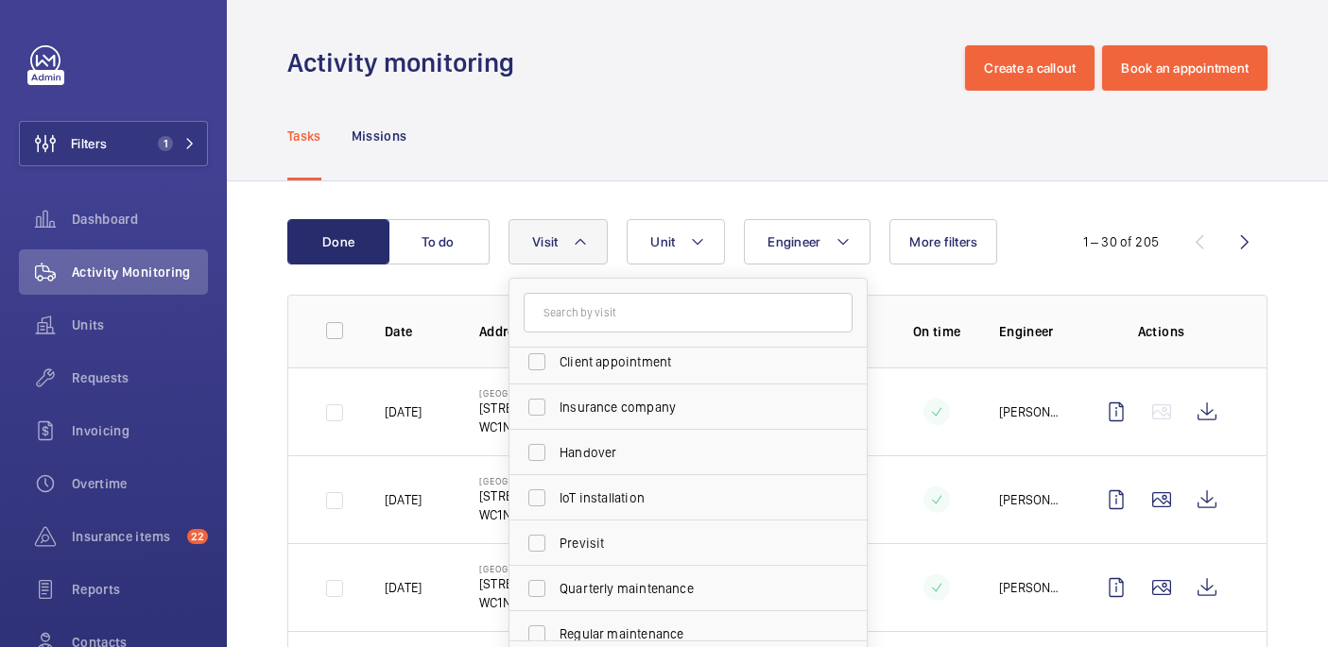
scroll to position [104, 0]
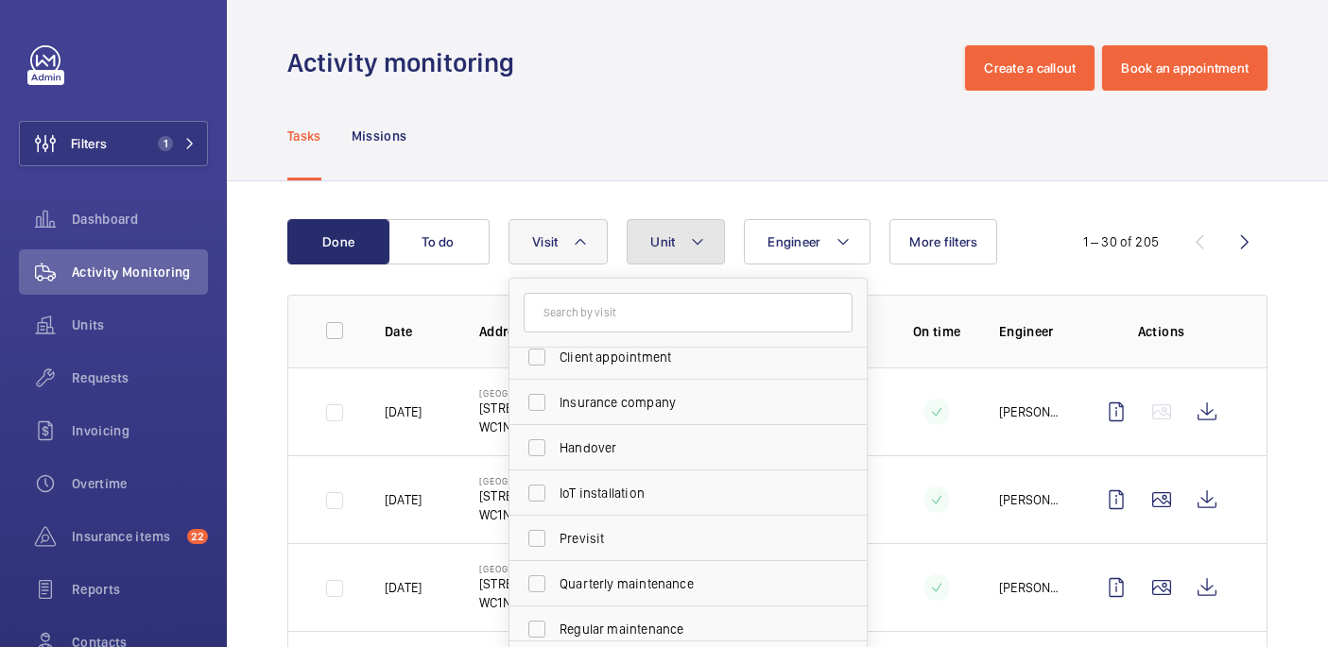
click at [684, 250] on button "Unit" at bounding box center [676, 241] width 98 height 45
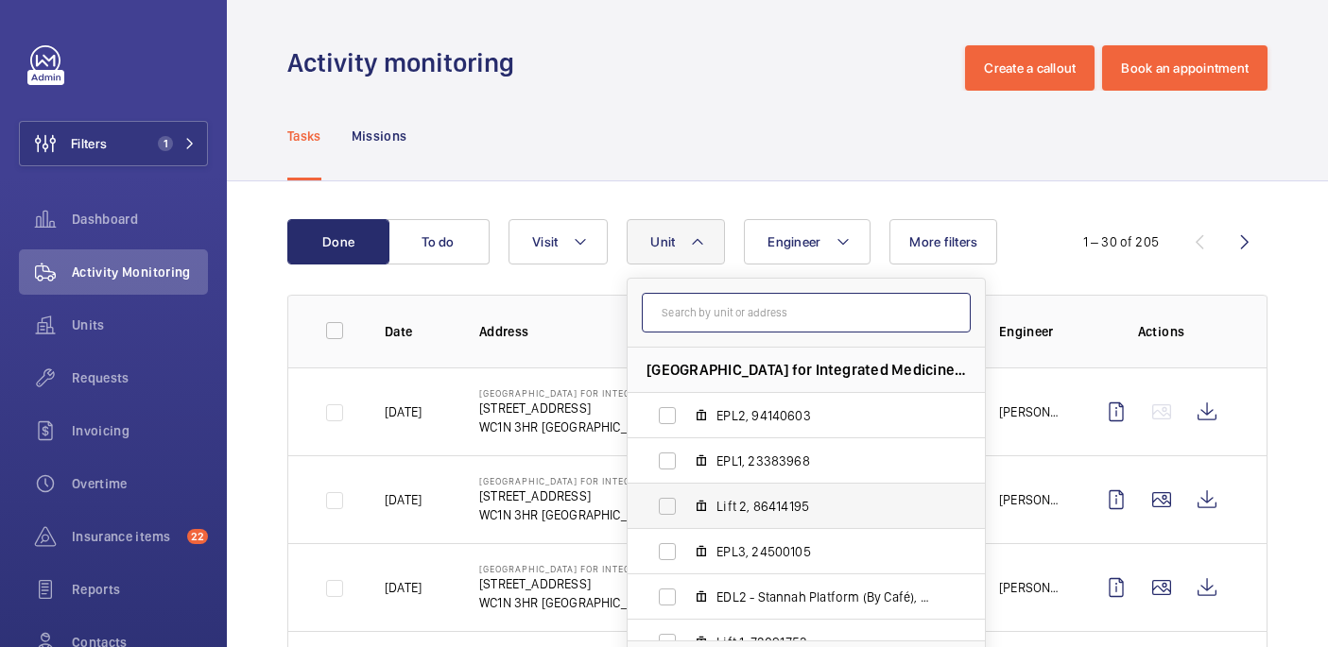
scroll to position [115, 0]
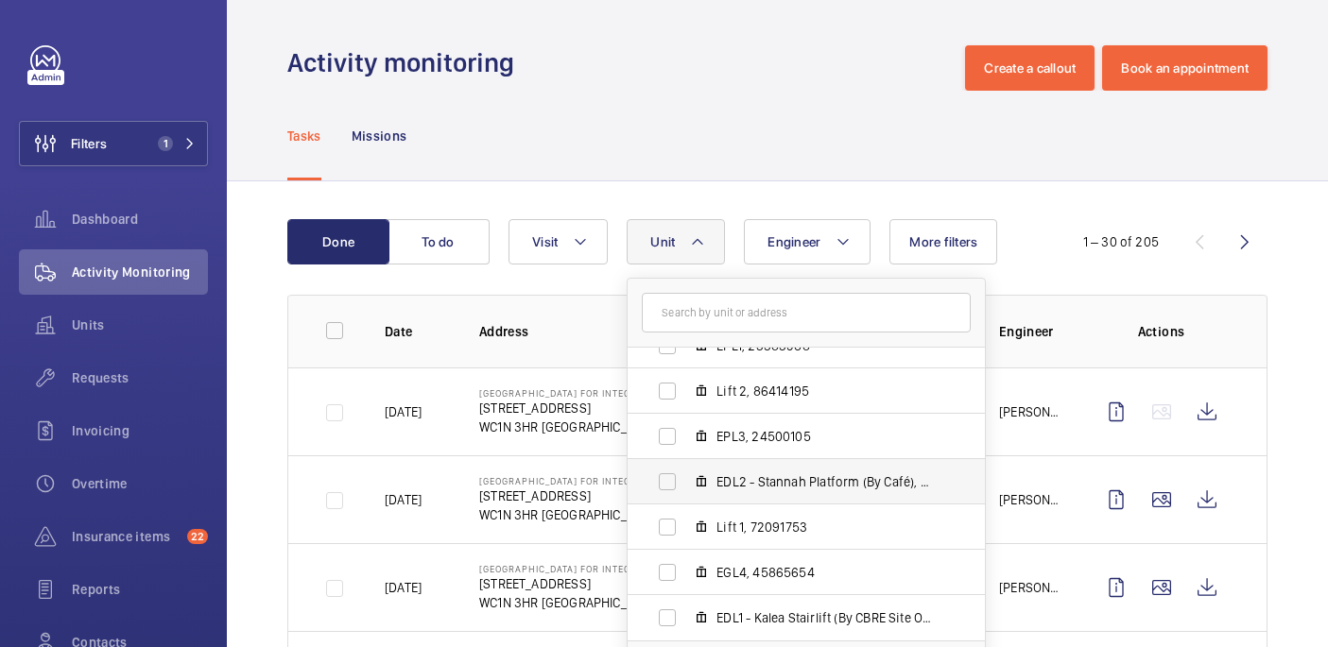
click at [772, 489] on span "EDL2 - Stannah Platform (By Café), 25668396" at bounding box center [825, 481] width 219 height 19
click at [686, 489] on input "EDL2 - Stannah Platform (By Café), 25668396" at bounding box center [667, 482] width 38 height 38
checkbox input "true"
click at [730, 164] on div "Tasks Missions" at bounding box center [777, 136] width 980 height 90
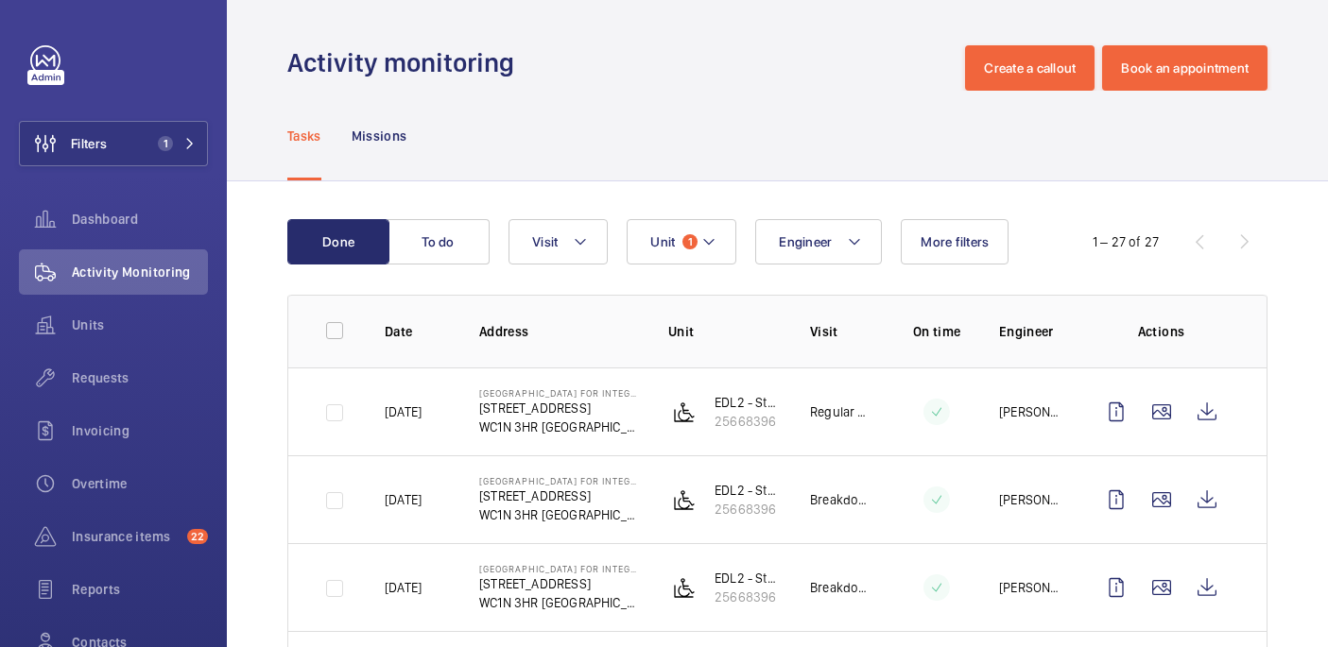
scroll to position [168, 0]
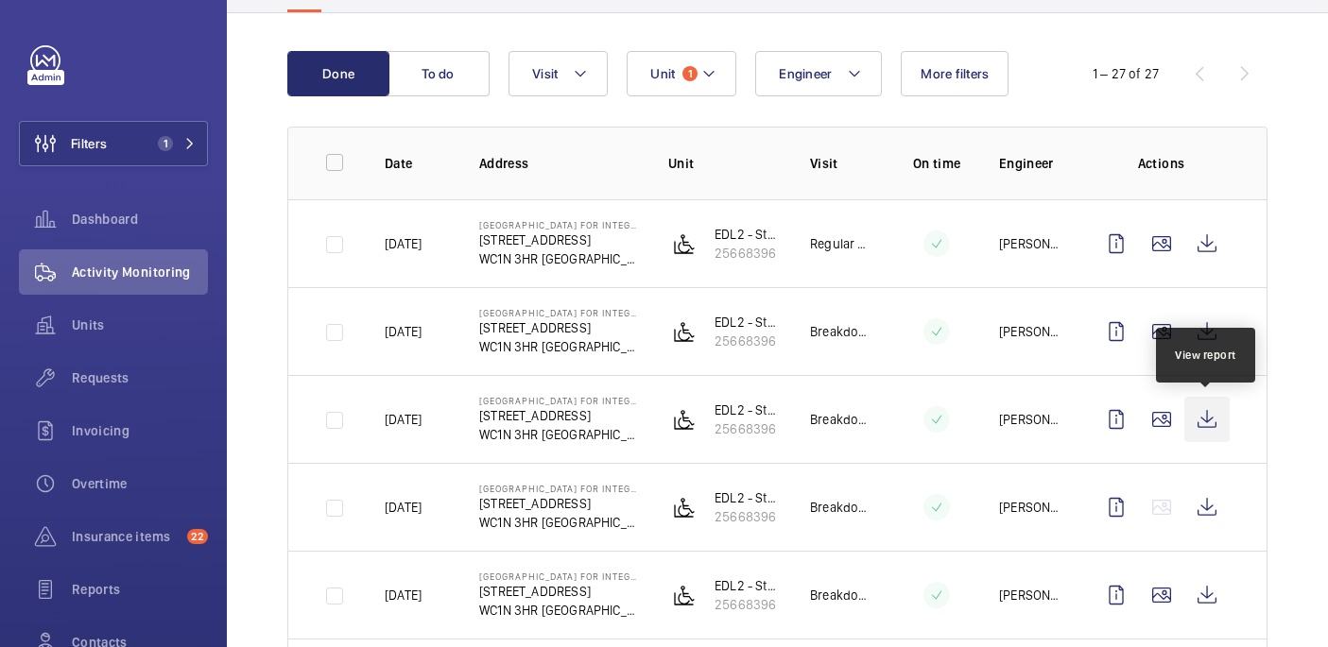
click at [1211, 420] on wm-front-icon-button at bounding box center [1206, 419] width 45 height 45
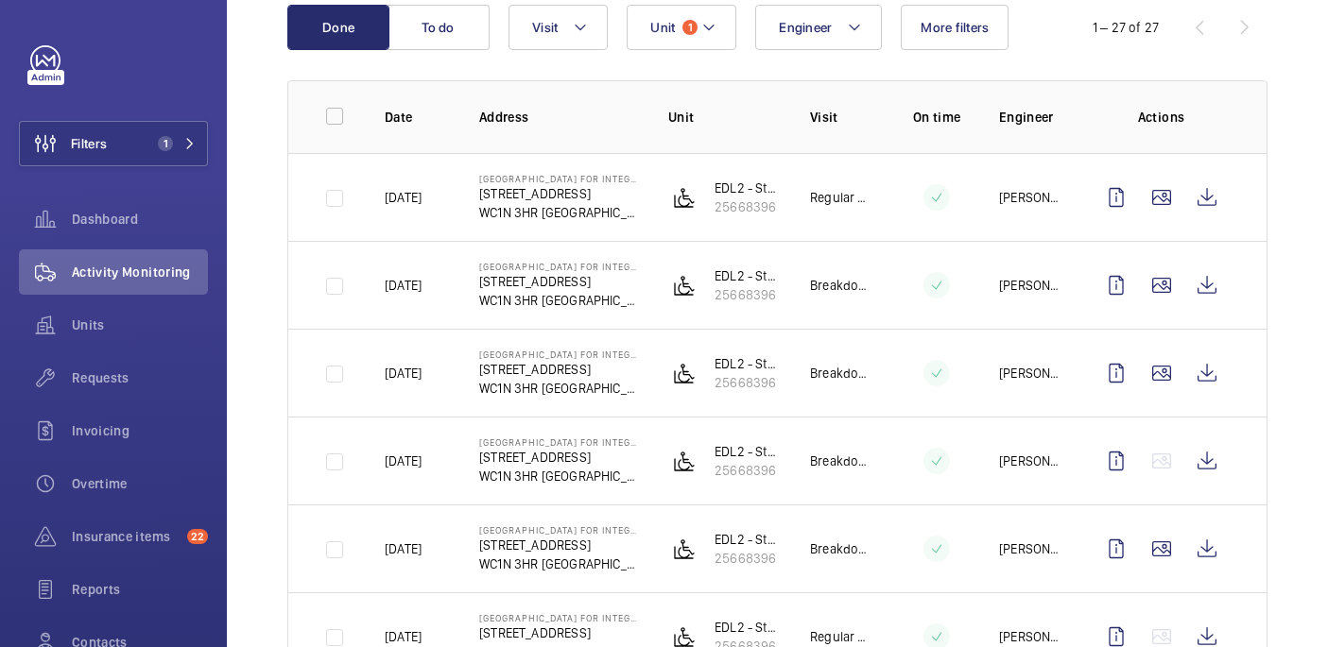
scroll to position [220, 0]
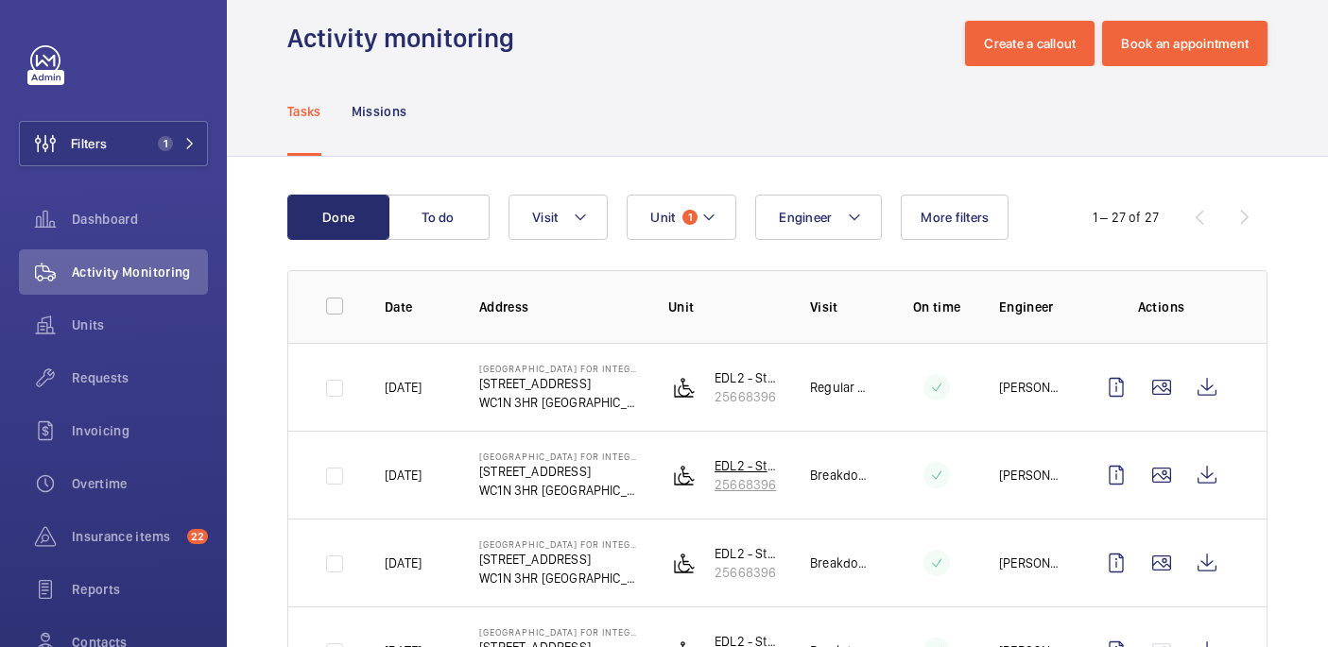
scroll to position [23, 0]
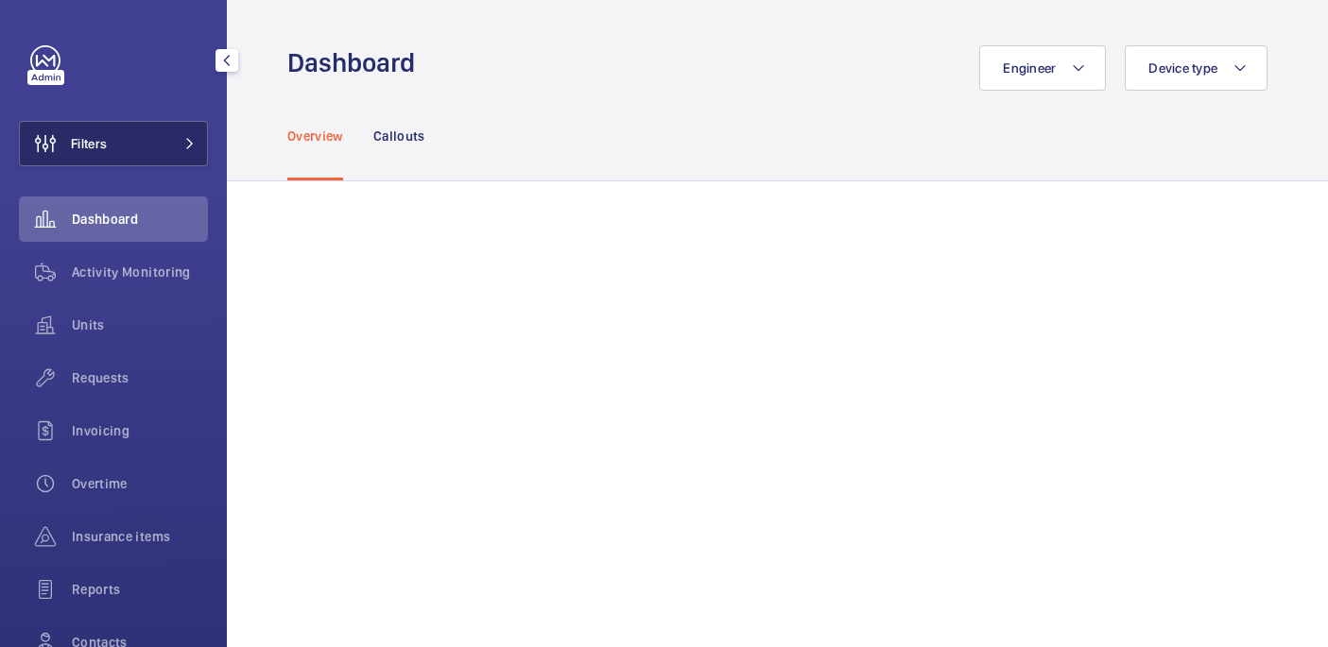
click at [124, 147] on button "Filters" at bounding box center [113, 143] width 189 height 45
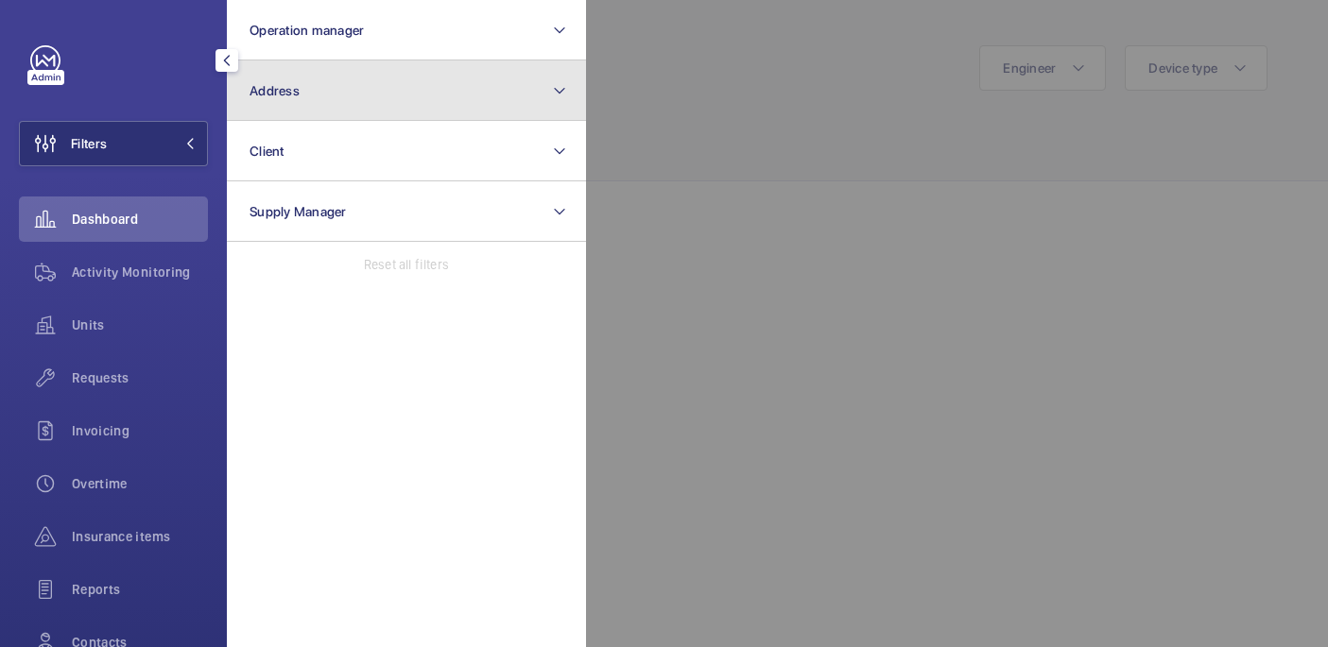
click at [372, 89] on button "Address" at bounding box center [406, 90] width 359 height 60
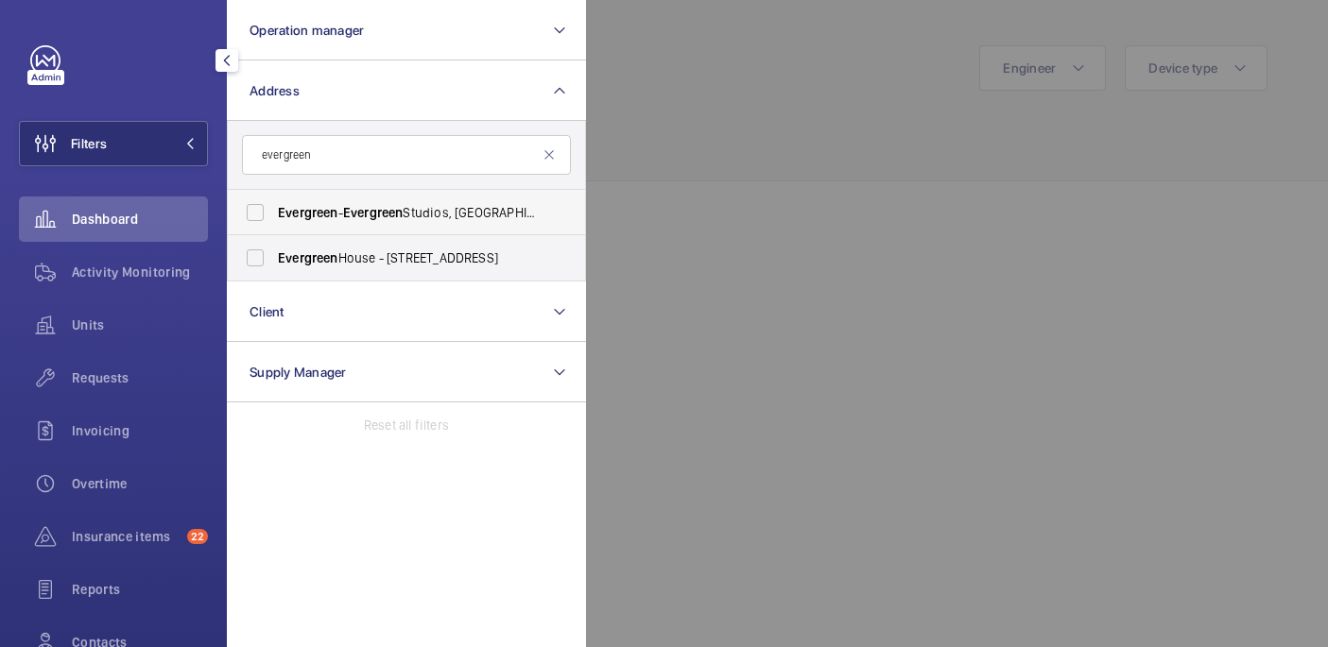
type input "evergreen"
click at [469, 213] on span "Evergreen - Evergreen Studios, RICHMOND TW9 1QH" at bounding box center [408, 212] width 260 height 19
click at [274, 213] on input "Evergreen - Evergreen Studios, RICHMOND TW9 1QH" at bounding box center [255, 213] width 38 height 38
checkbox input "true"
click at [469, 258] on span "Evergreen House - 160 Euston Rd, LONDON NW1 2DX" at bounding box center [408, 258] width 260 height 19
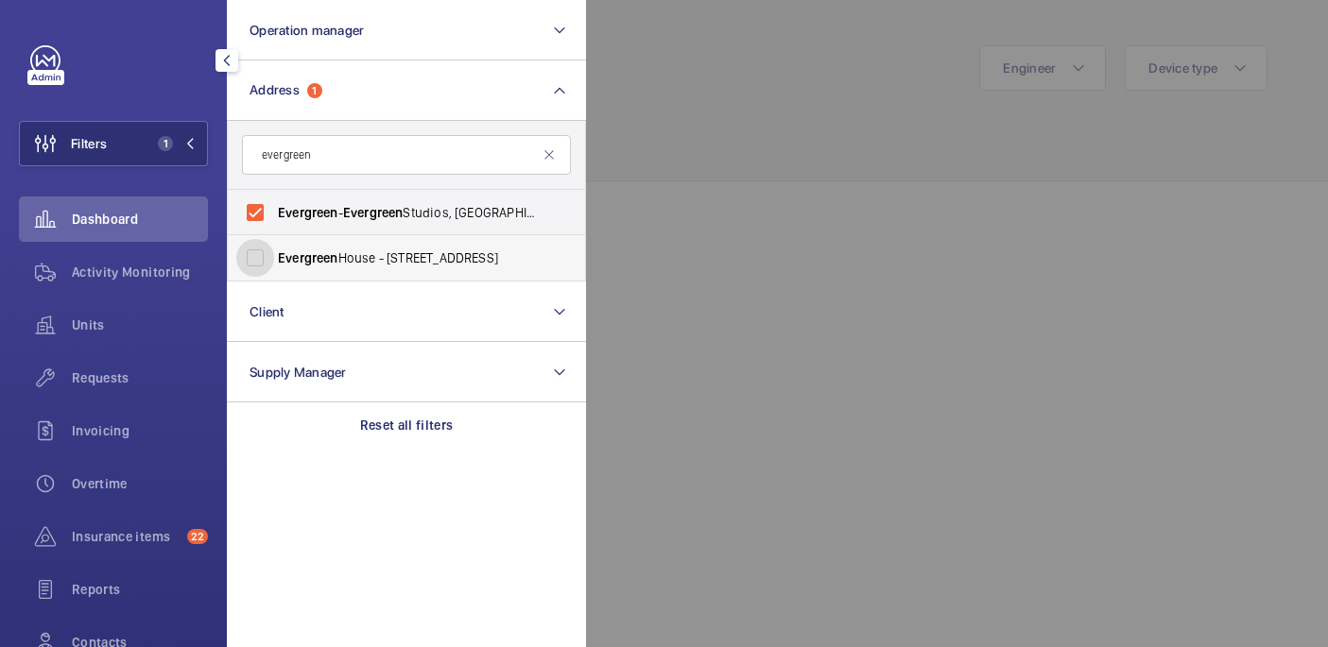
click at [274, 258] on input "Evergreen House - 160 Euston Rd, LONDON NW1 2DX" at bounding box center [255, 258] width 38 height 38
checkbox input "true"
click at [667, 143] on div at bounding box center [1250, 323] width 1328 height 647
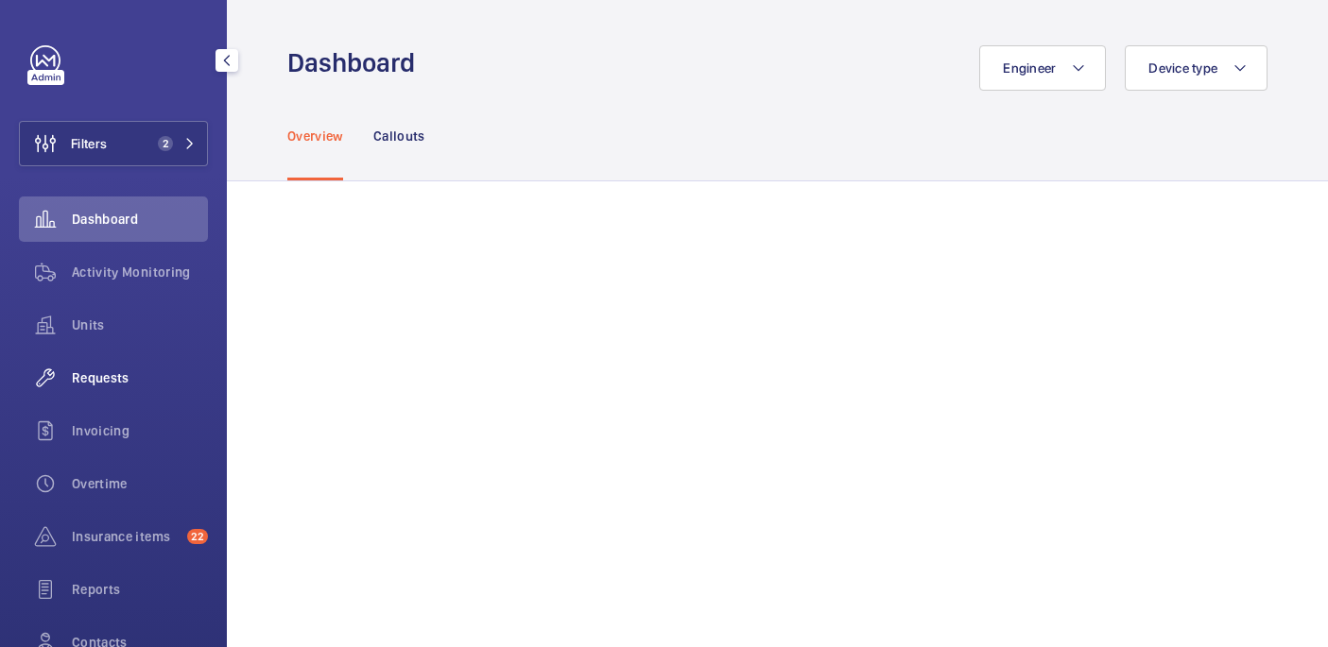
click at [135, 367] on div "Requests" at bounding box center [113, 377] width 189 height 45
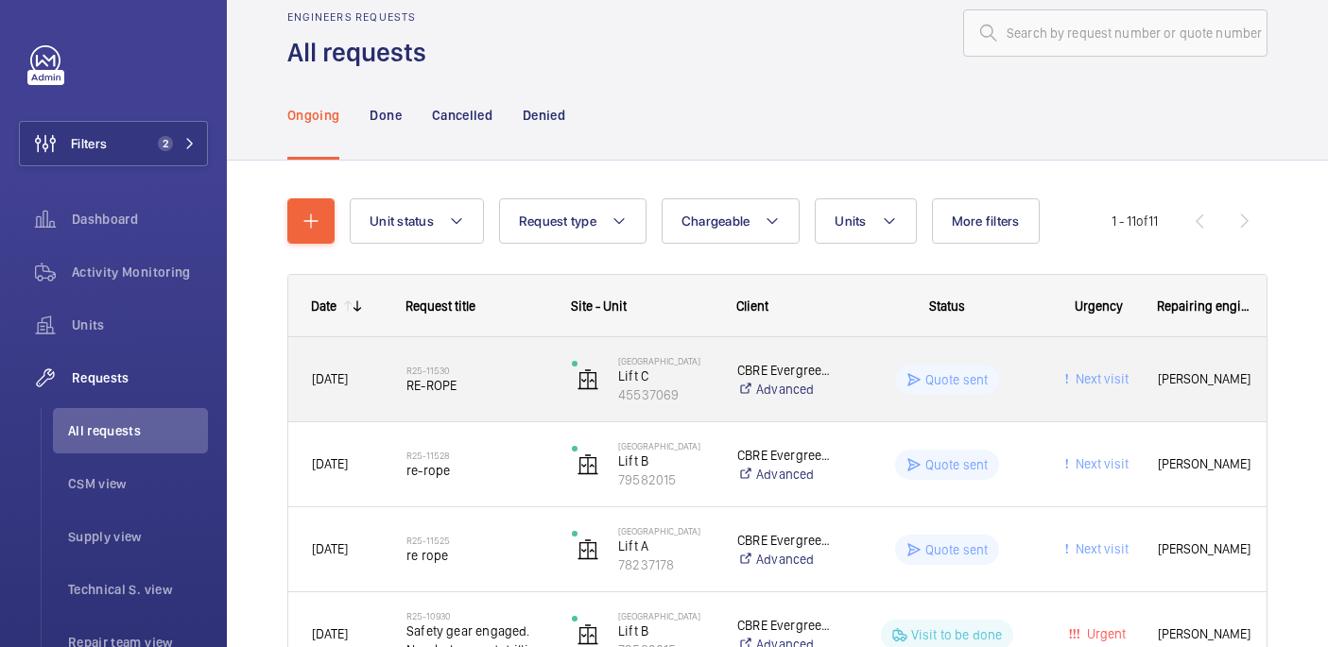
scroll to position [39, 0]
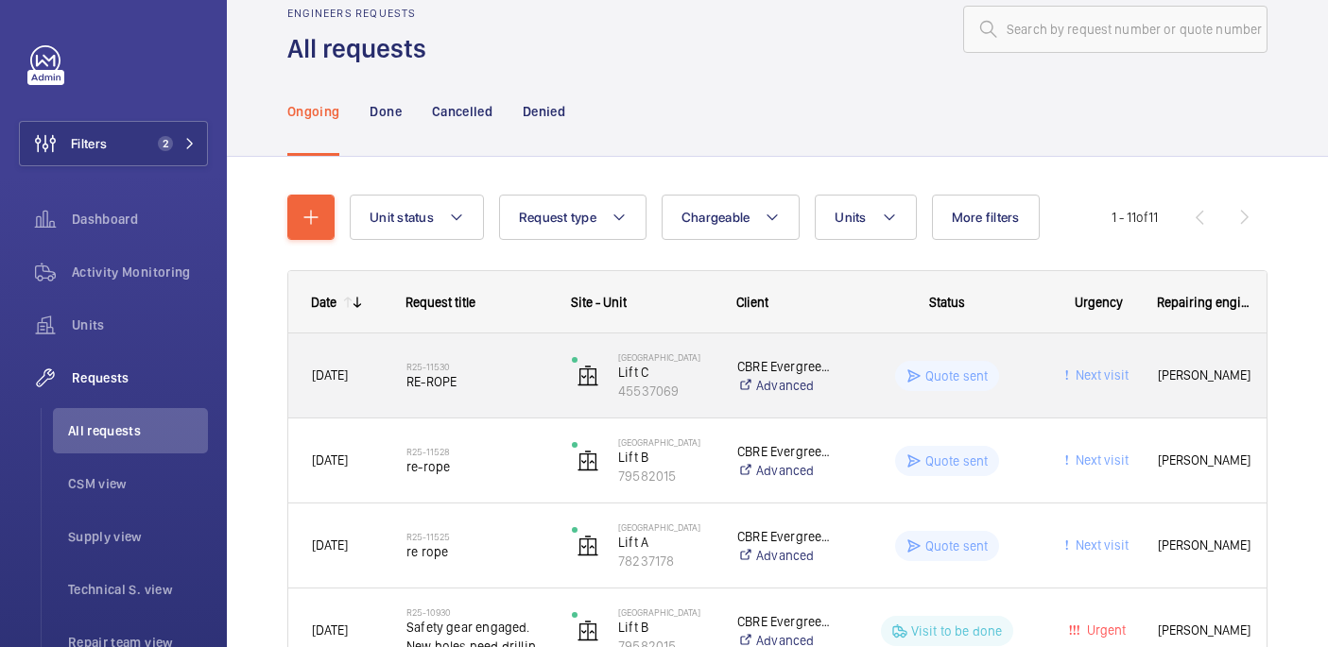
click at [489, 407] on div "R25-11530 RE-ROPE" at bounding box center [465, 376] width 163 height 85
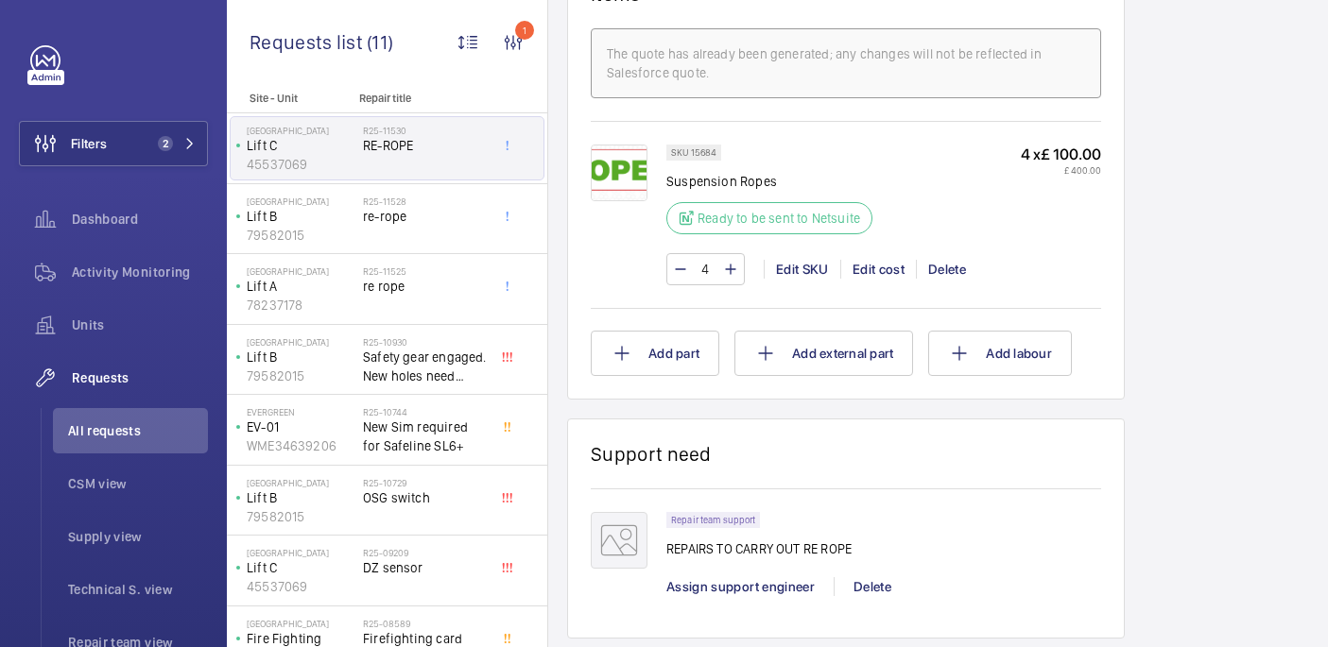
scroll to position [1231, 0]
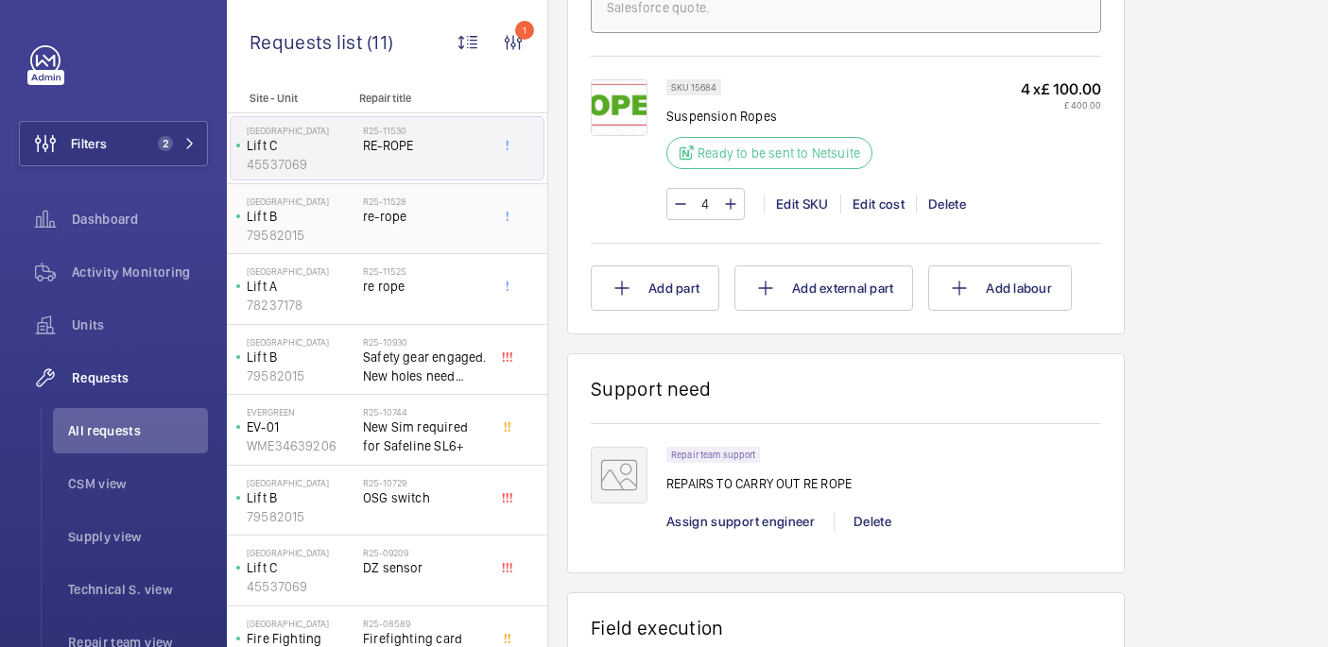
click at [444, 242] on div "R25-11528 re-rope" at bounding box center [425, 223] width 125 height 55
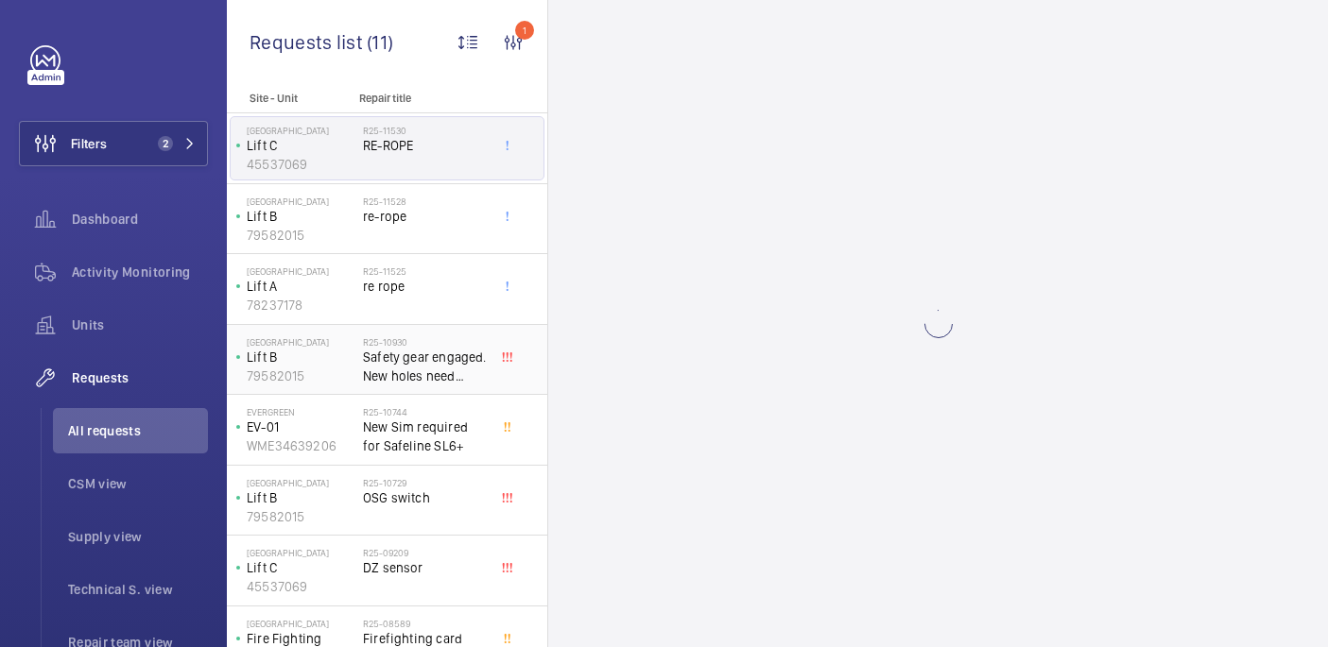
click at [444, 360] on span "Safety gear engaged. New holes need drilling and tapping for osg switch" at bounding box center [425, 367] width 125 height 38
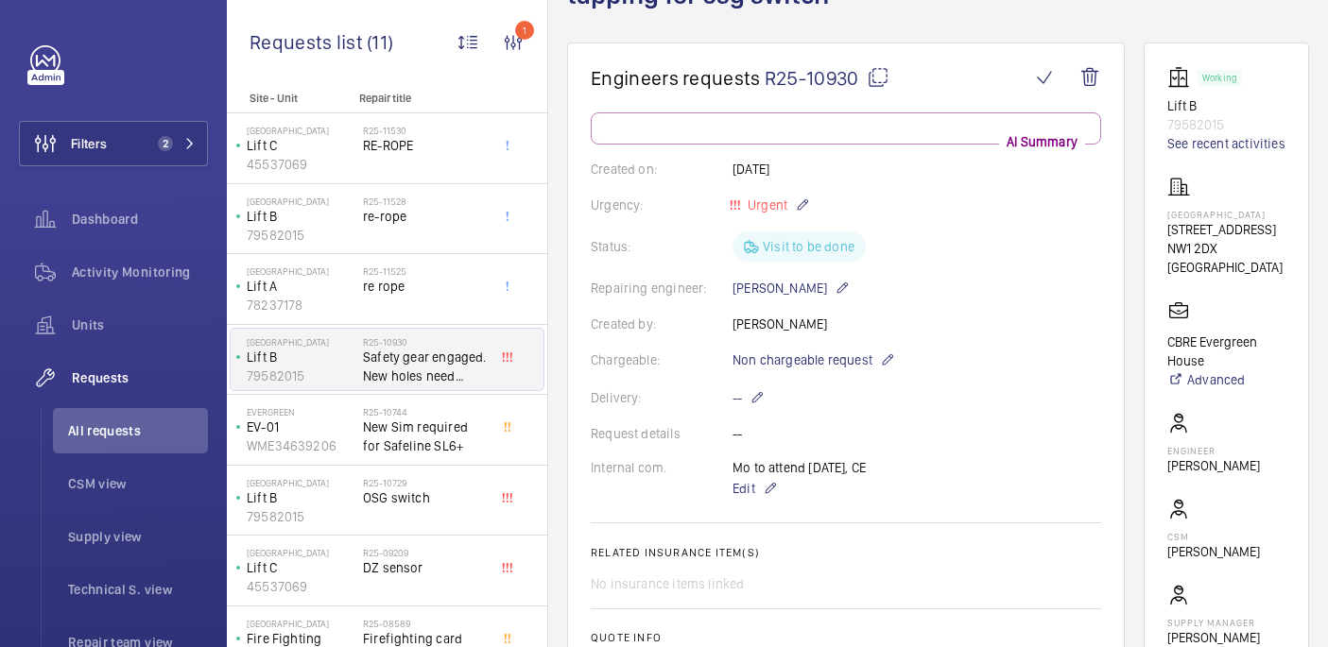
scroll to position [176, 0]
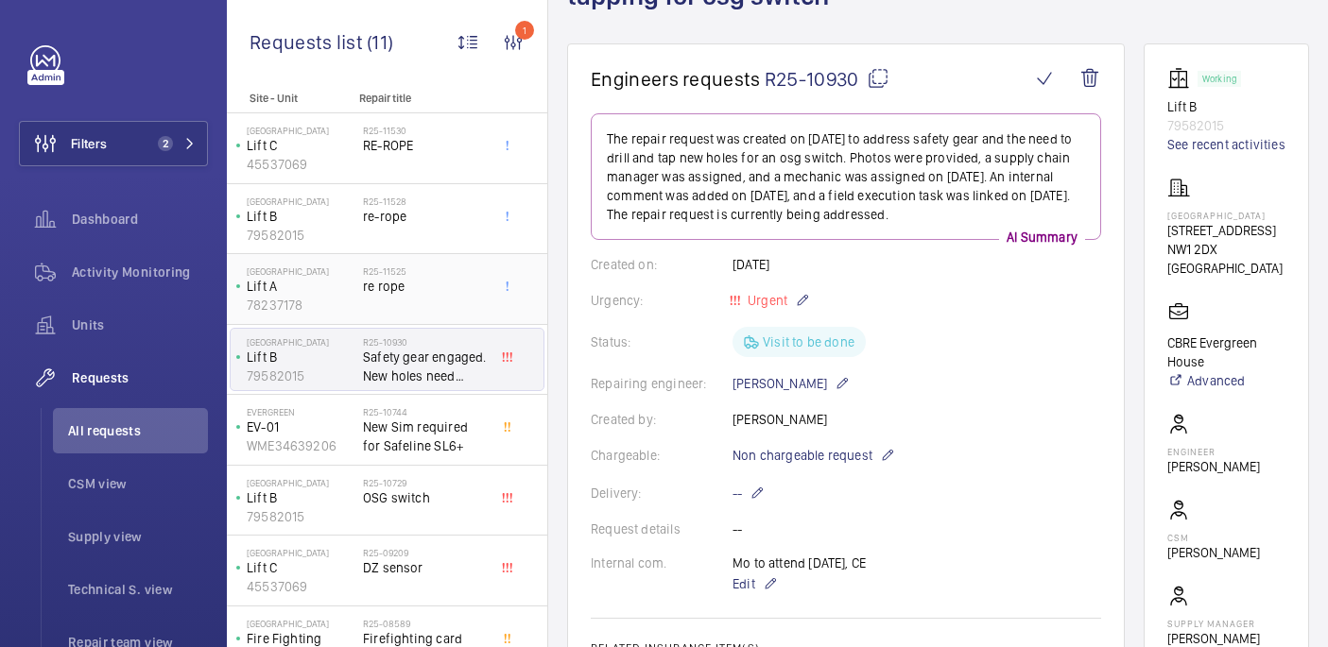
click at [449, 313] on div "R25-11525 re rope" at bounding box center [425, 293] width 125 height 55
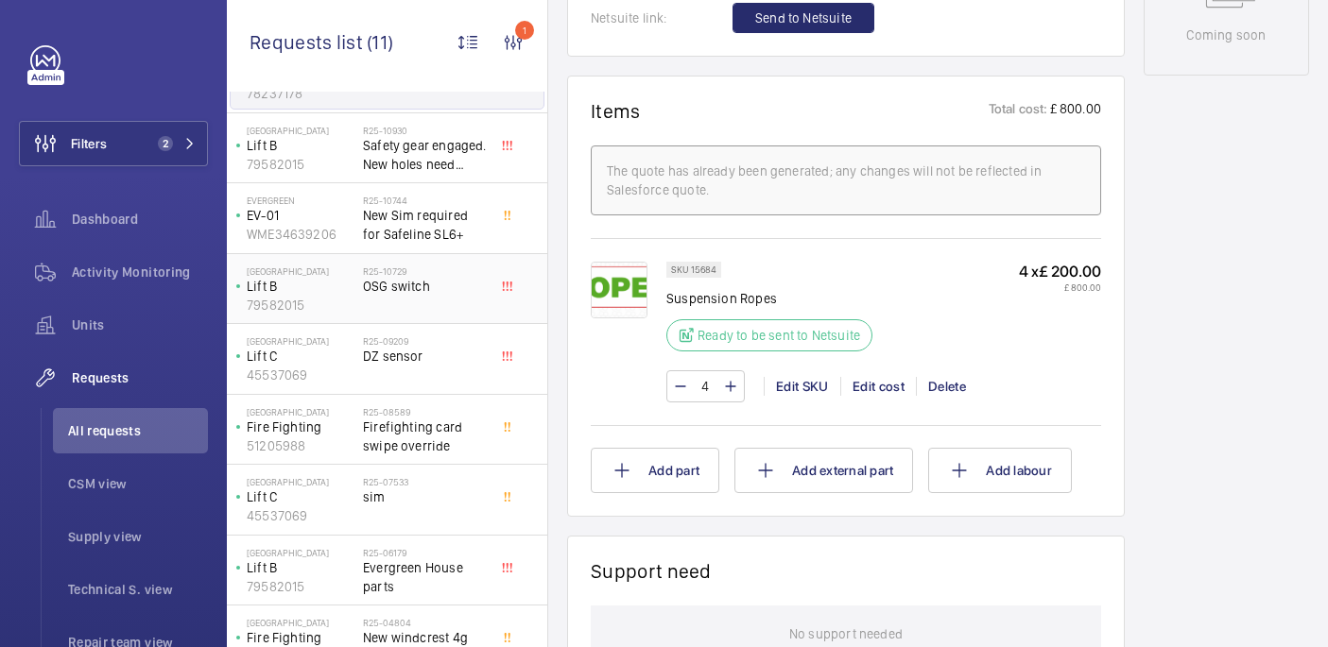
scroll to position [241, 0]
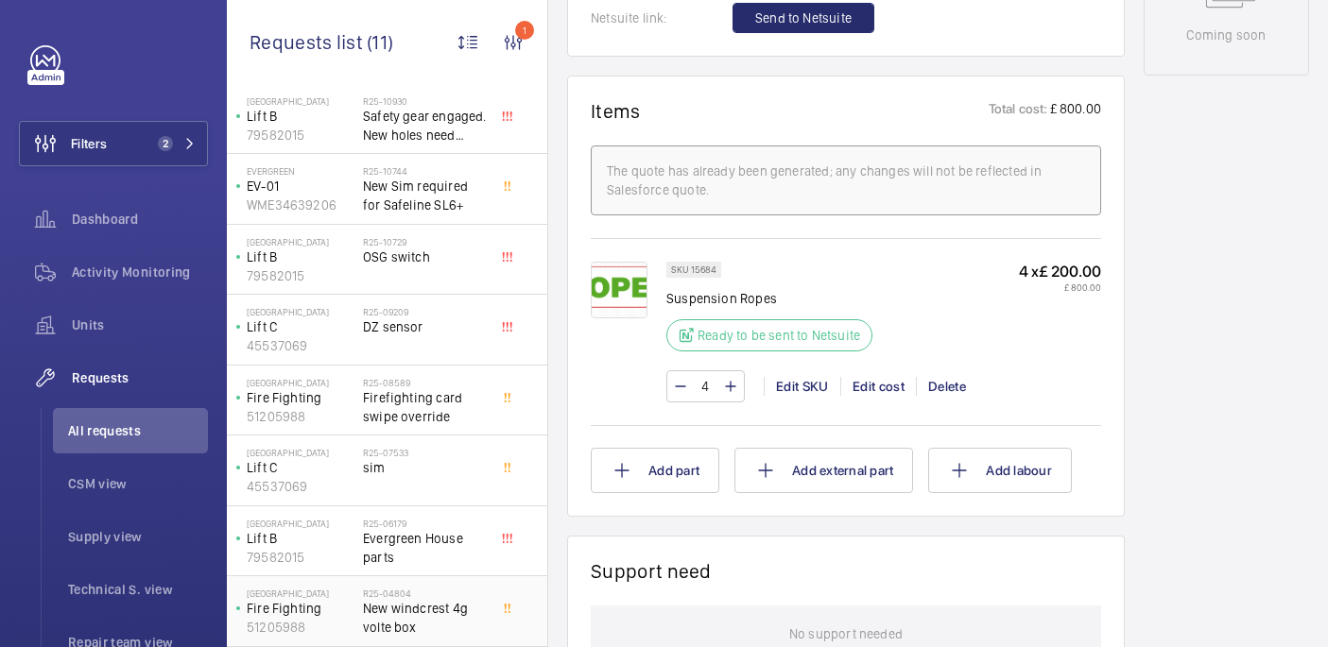
click at [393, 620] on span "New windcrest 4g volte box" at bounding box center [425, 618] width 125 height 38
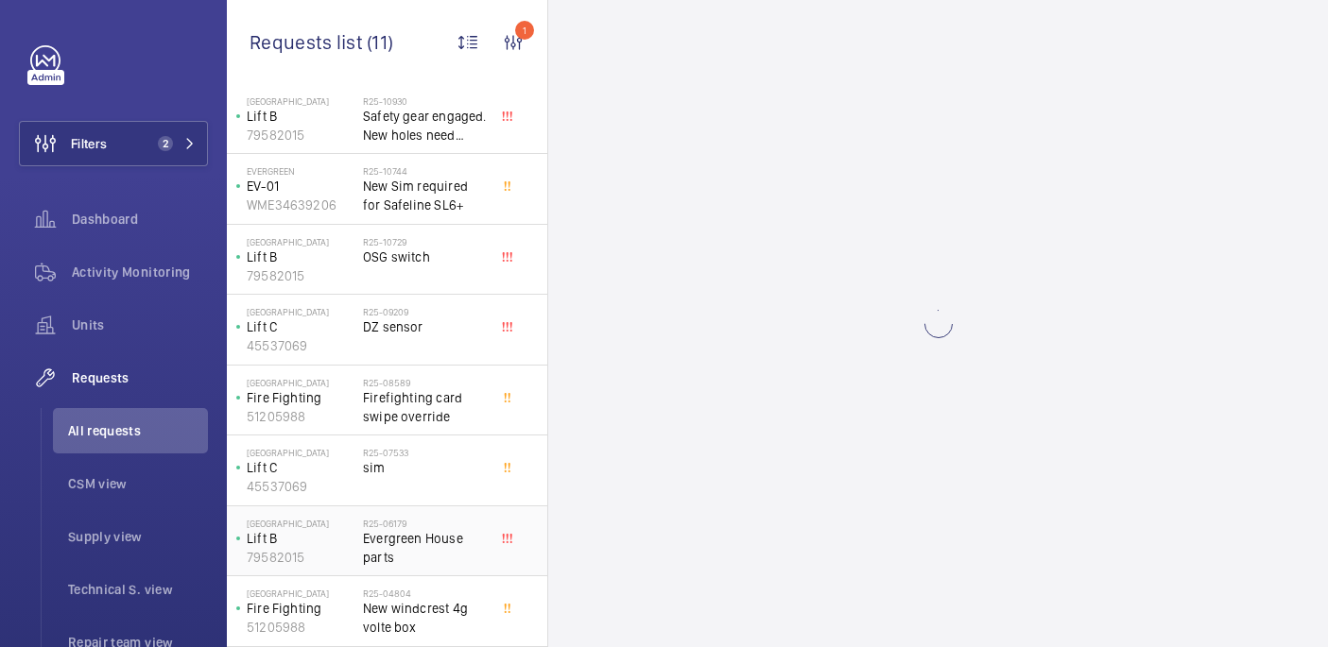
click at [425, 547] on span "Evergreen House parts" at bounding box center [425, 548] width 125 height 38
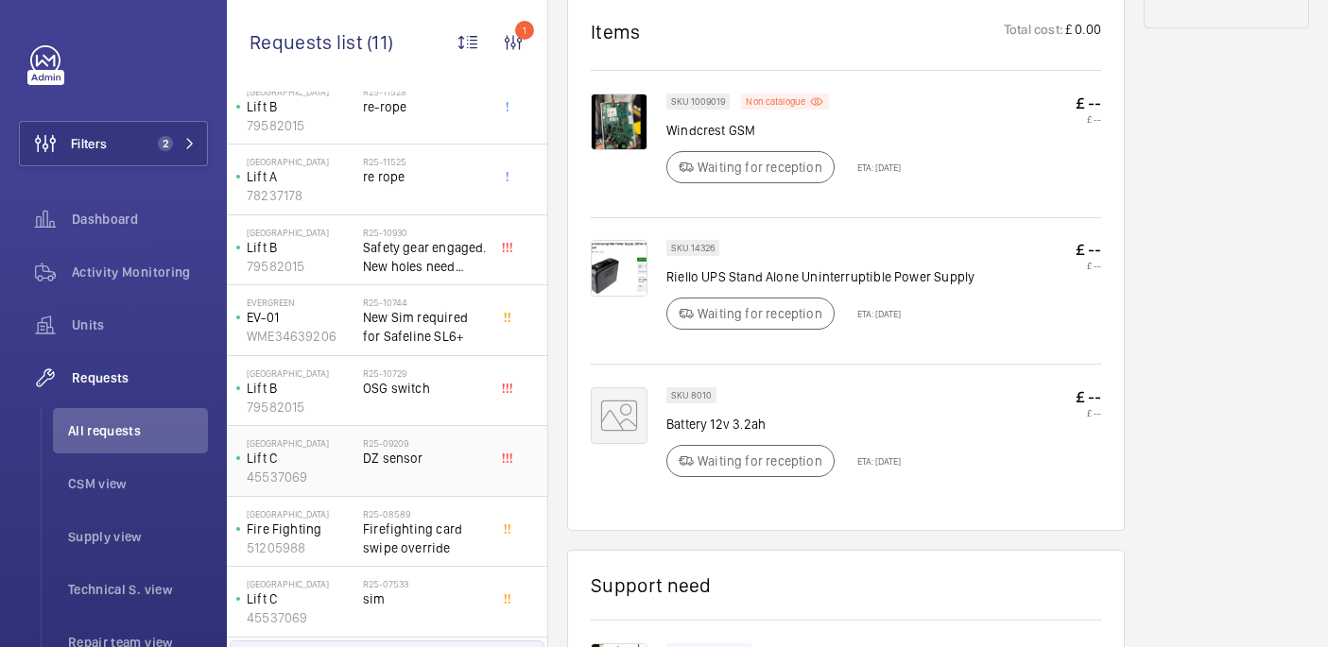
scroll to position [241, 0]
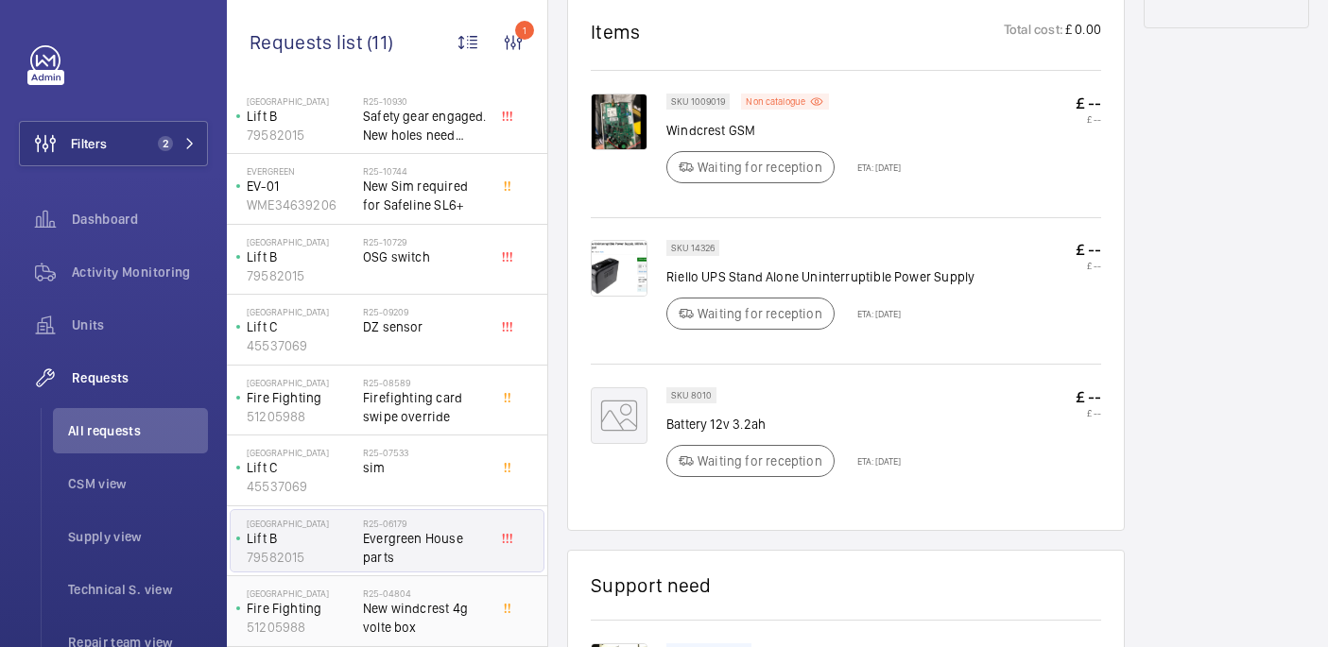
click at [385, 612] on span "New windcrest 4g volte box" at bounding box center [425, 618] width 125 height 38
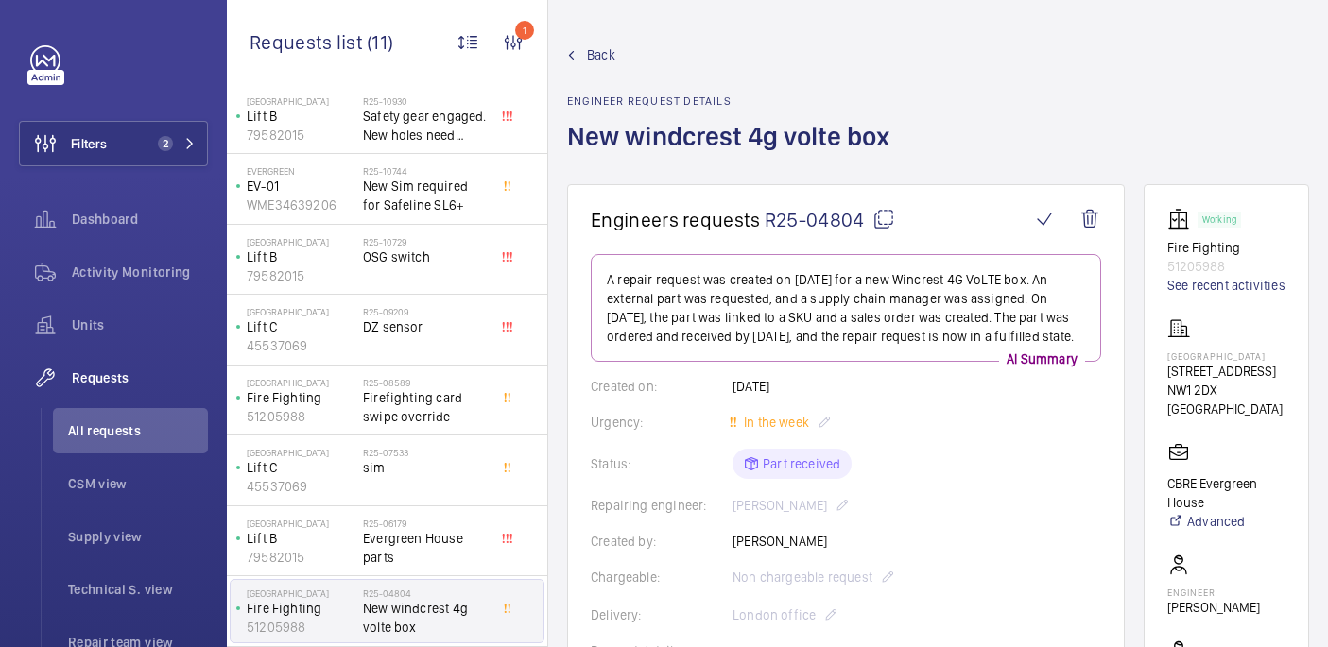
scroll to position [949, 0]
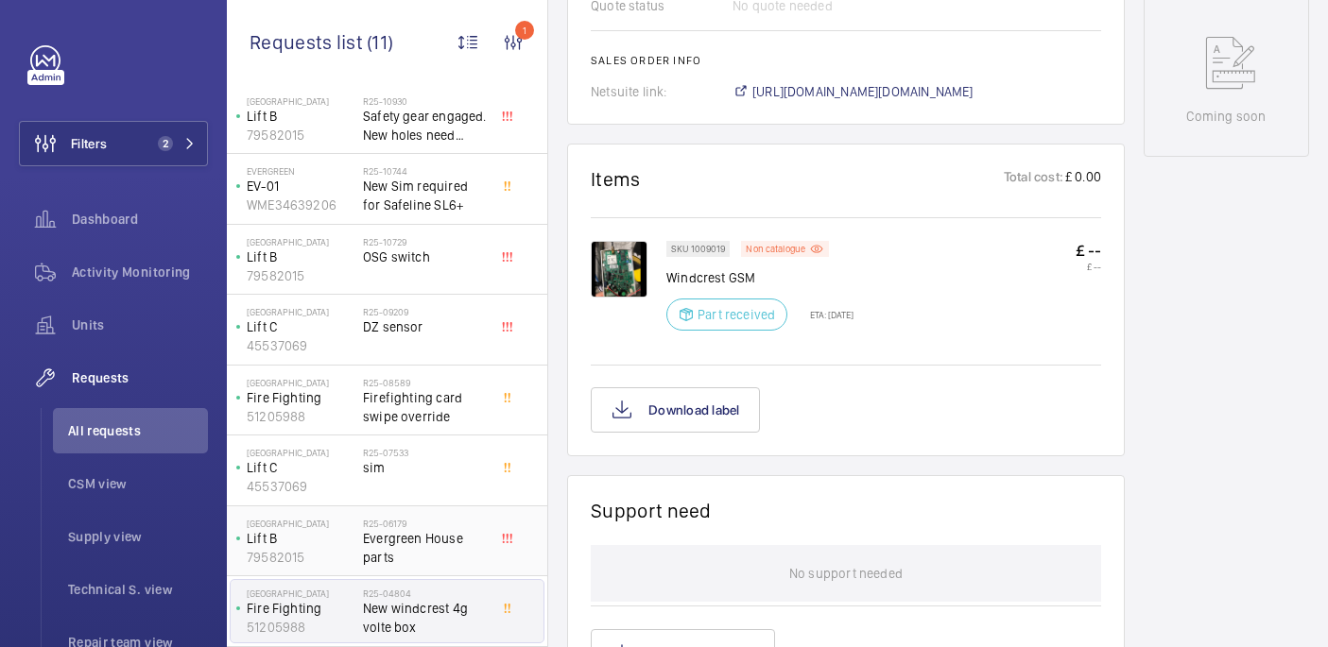
click at [422, 537] on span "Evergreen House parts" at bounding box center [425, 548] width 125 height 38
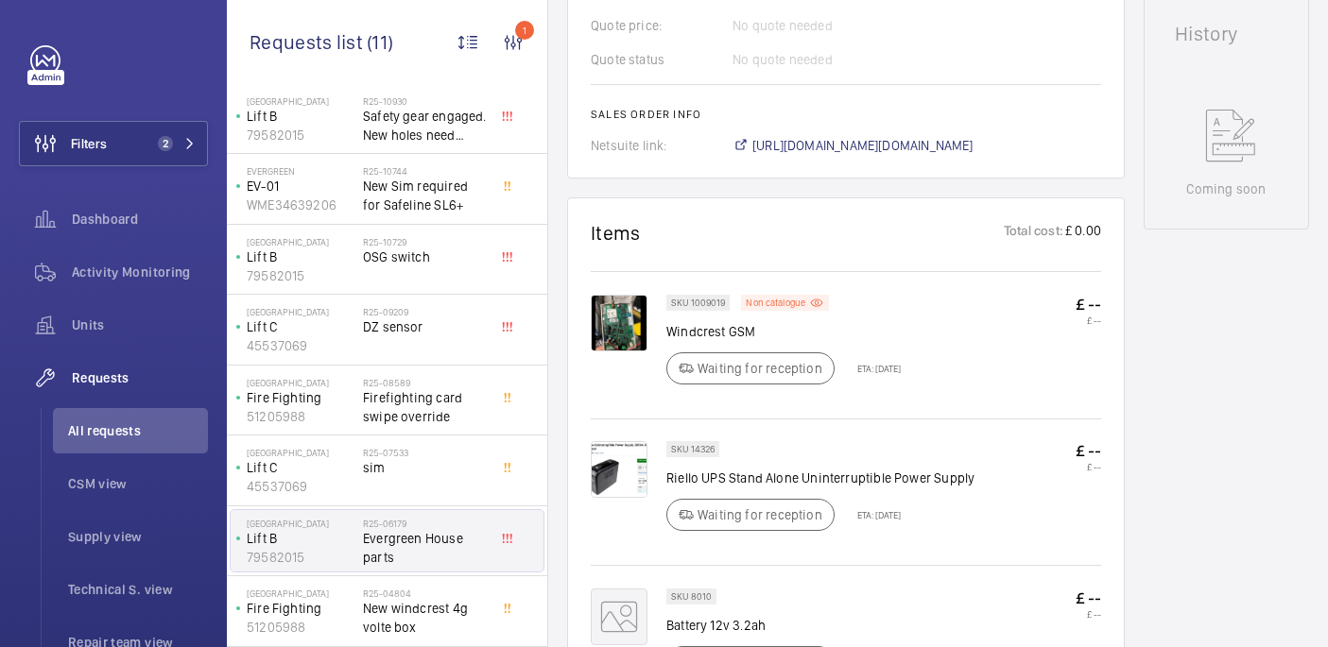
scroll to position [1039, 0]
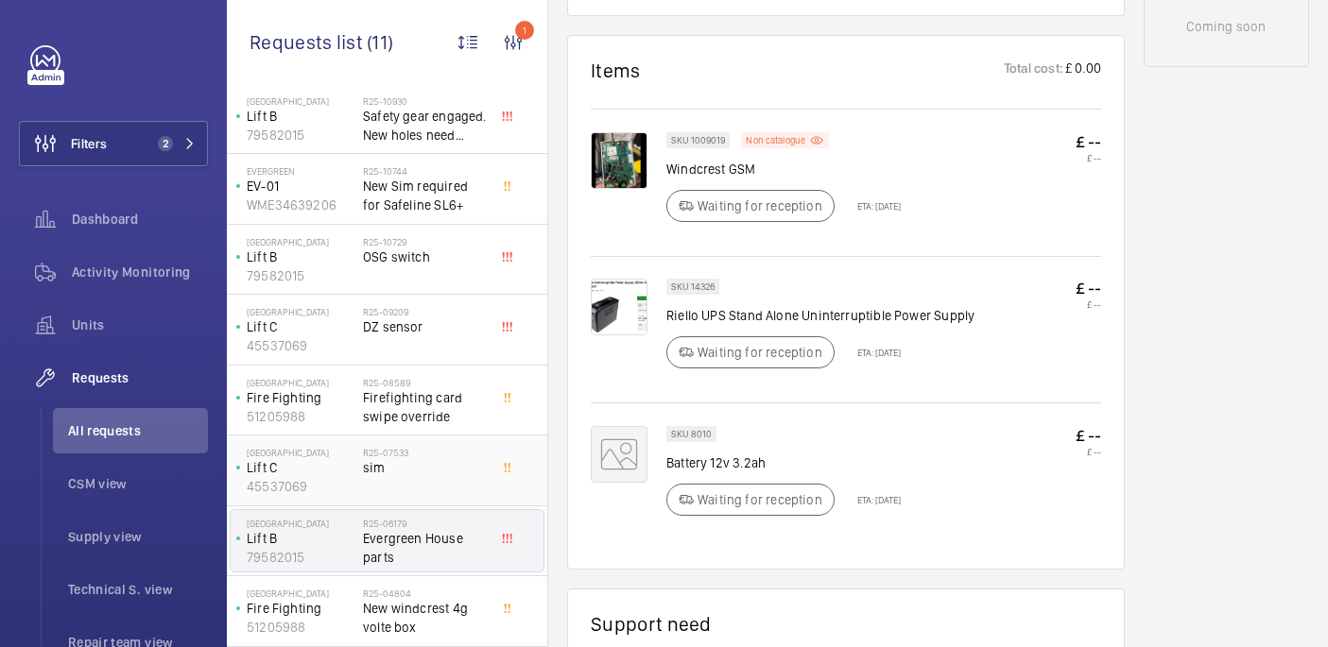
click at [405, 473] on span "sim" at bounding box center [425, 467] width 125 height 19
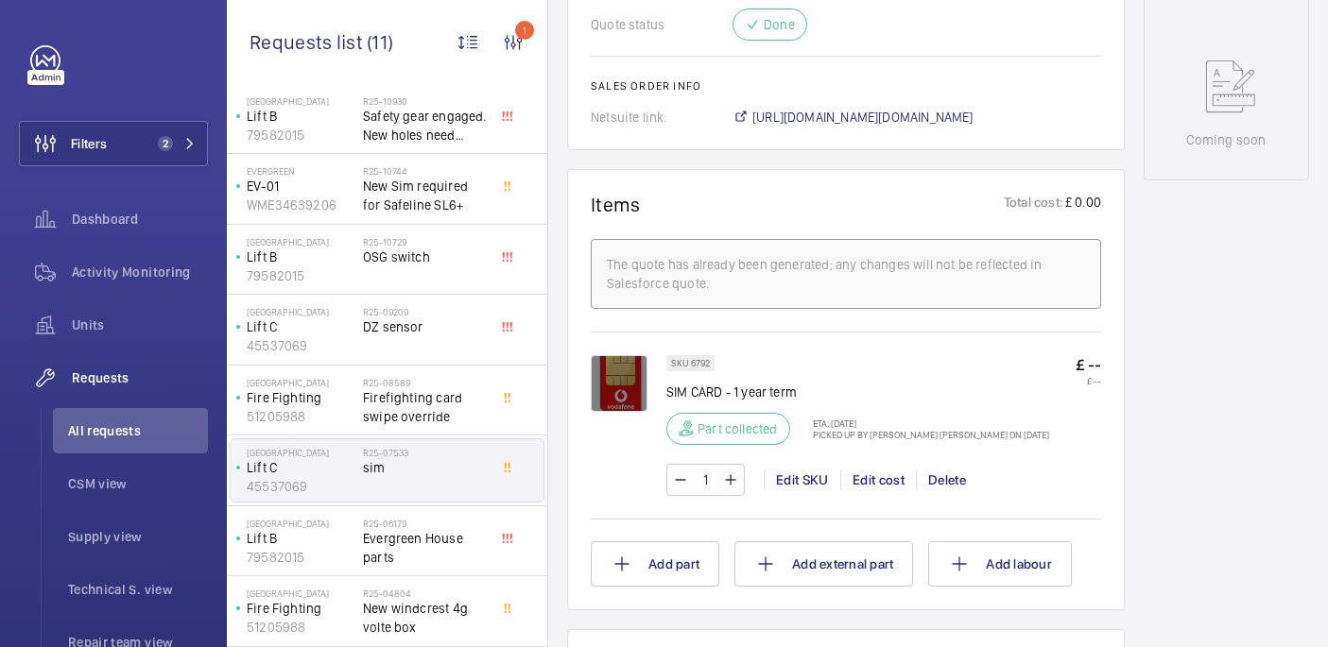
scroll to position [926, 0]
click at [438, 419] on span "Firefighting card swipe override" at bounding box center [425, 407] width 125 height 38
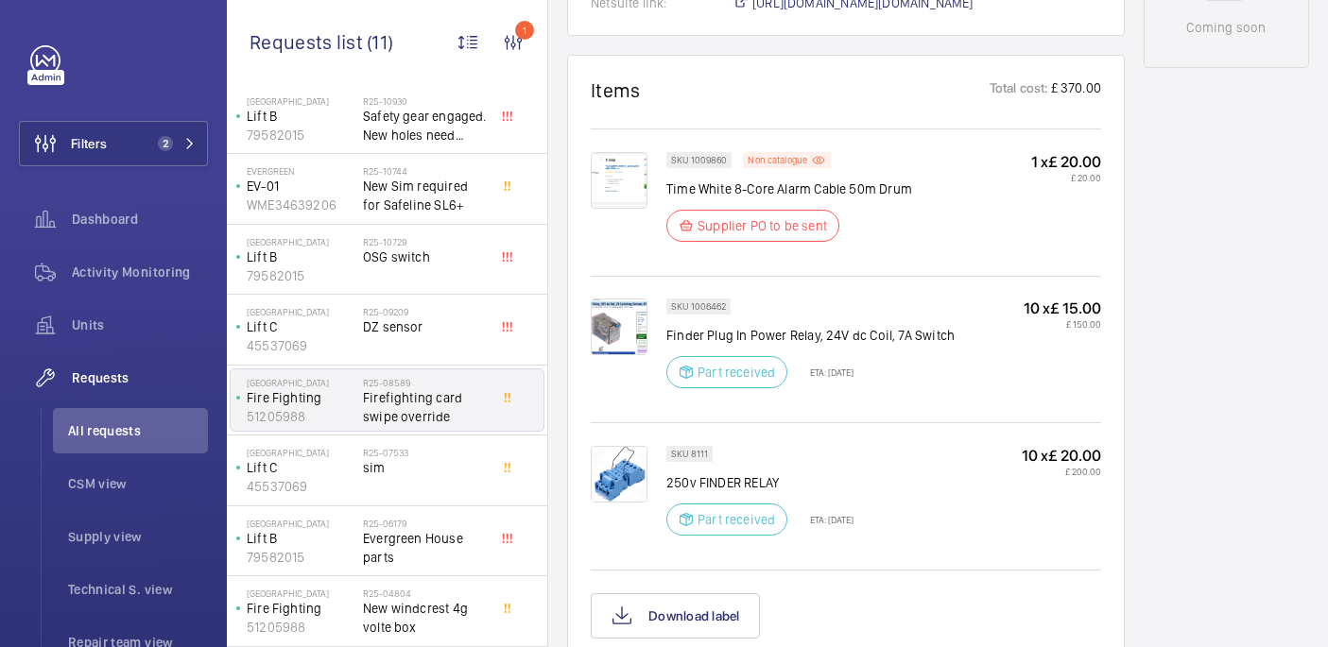
scroll to position [1035, 0]
click at [442, 354] on div "R25-09209 DZ sensor" at bounding box center [425, 333] width 125 height 55
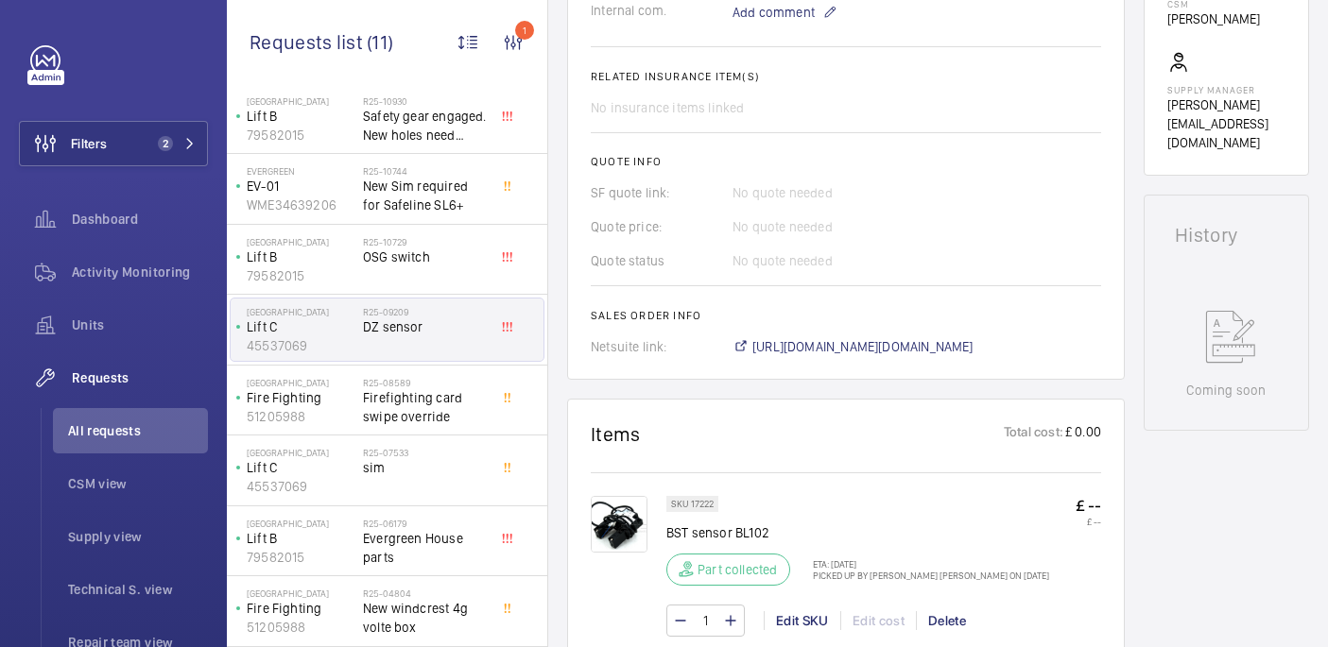
scroll to position [869, 0]
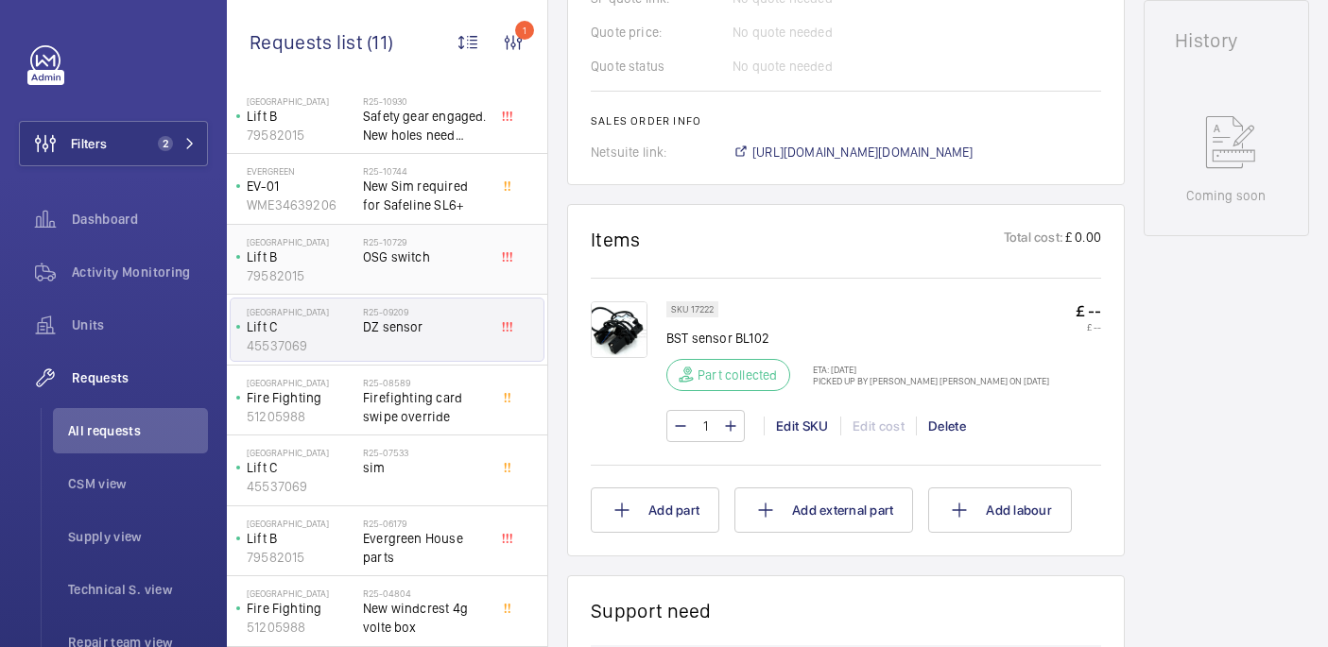
click at [446, 281] on div "R25-10729 OSG switch" at bounding box center [425, 263] width 125 height 55
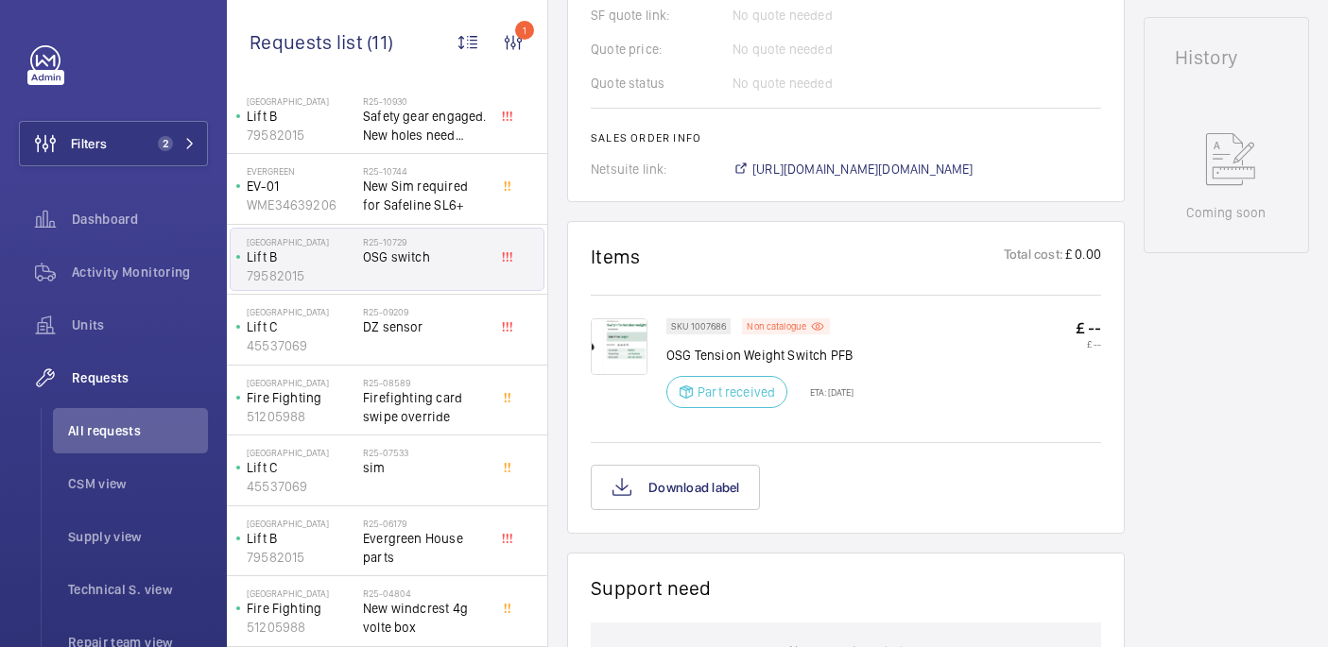
scroll to position [889, 0]
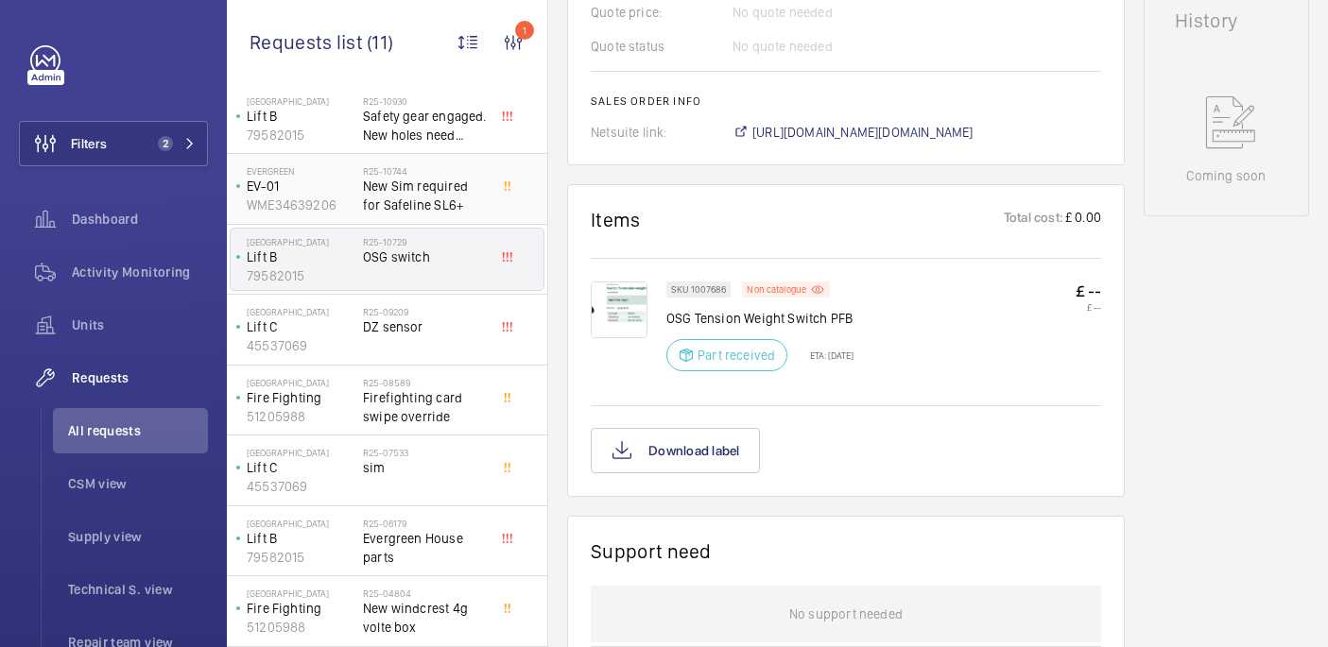
click at [442, 213] on span "New Sim required for Safeline SL6+" at bounding box center [425, 196] width 125 height 38
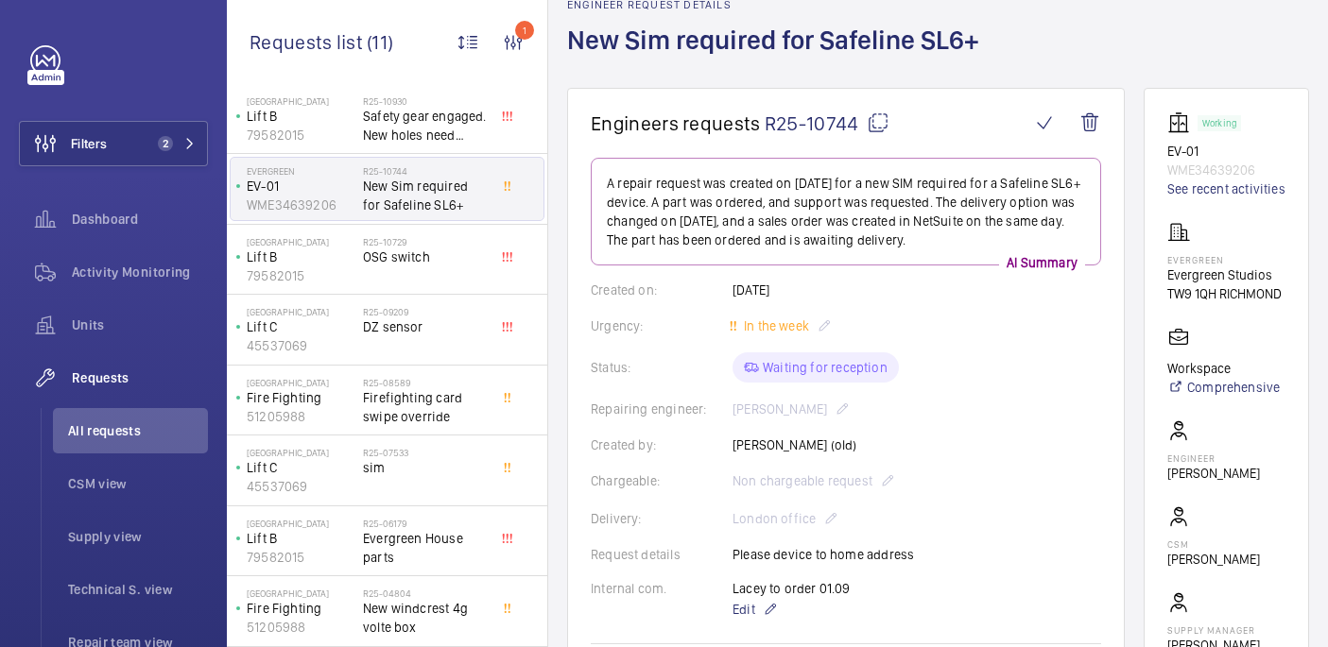
scroll to position [14, 0]
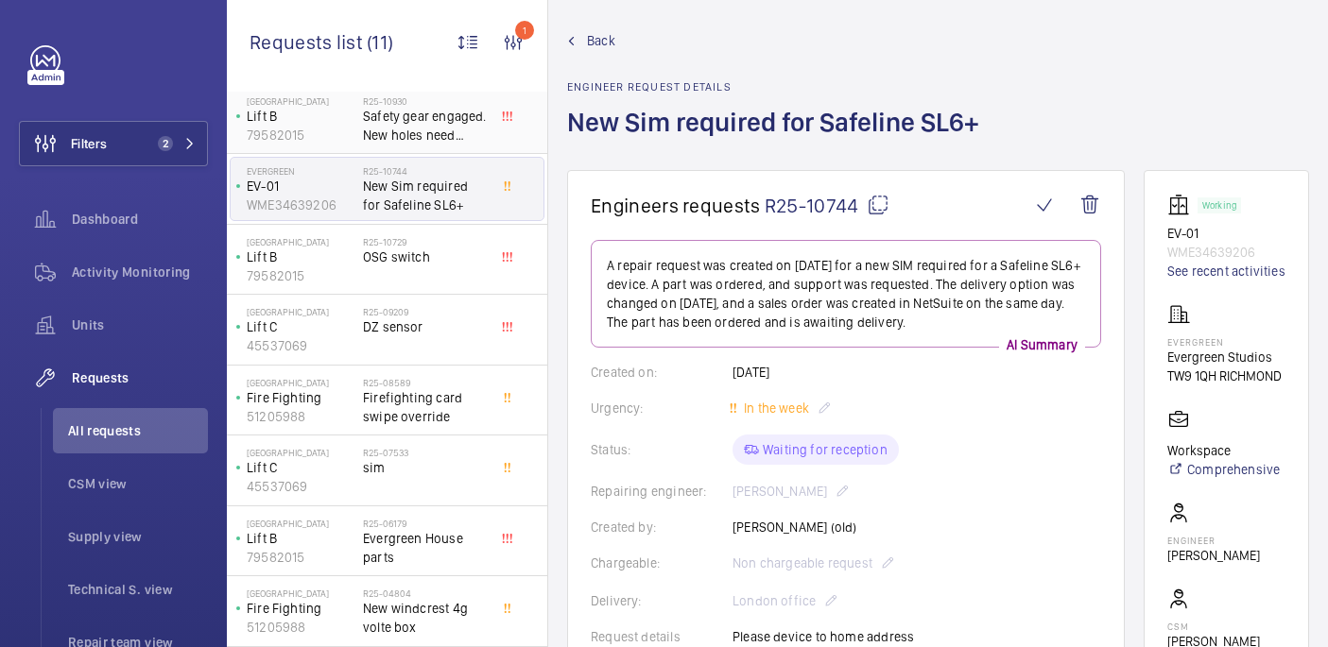
click at [414, 143] on span "Safety gear engaged. New holes need drilling and tapping for osg switch" at bounding box center [425, 126] width 125 height 38
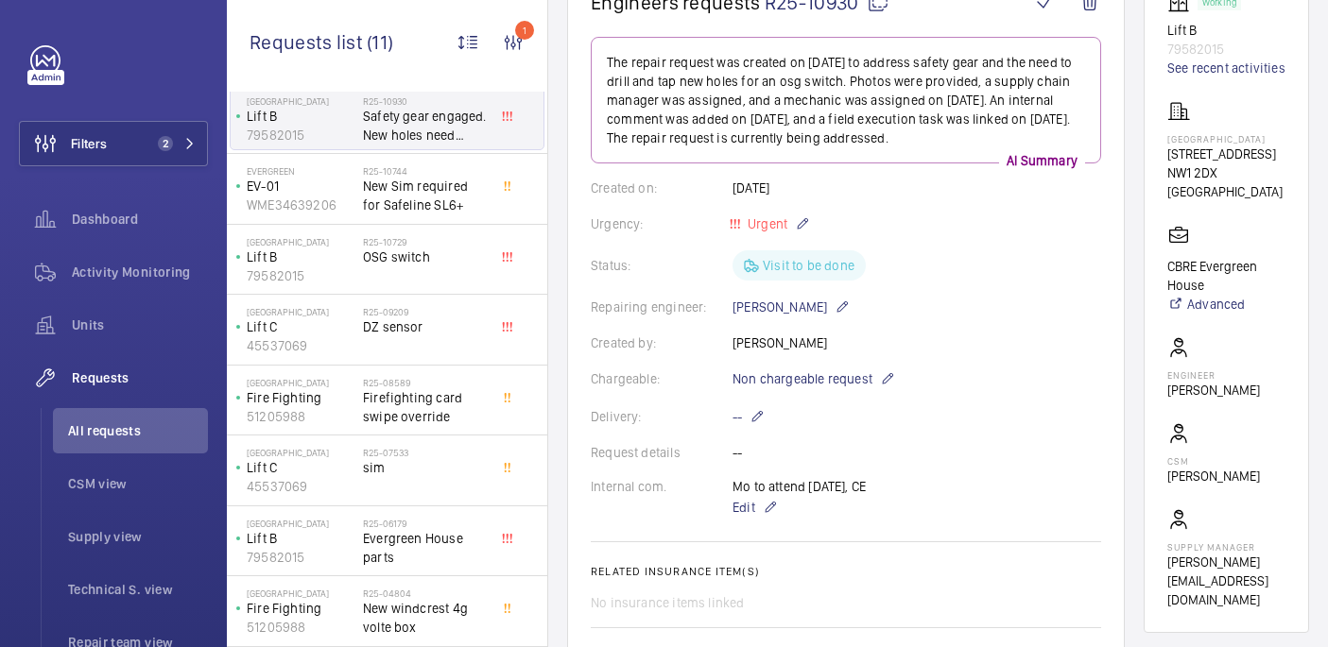
scroll to position [211, 0]
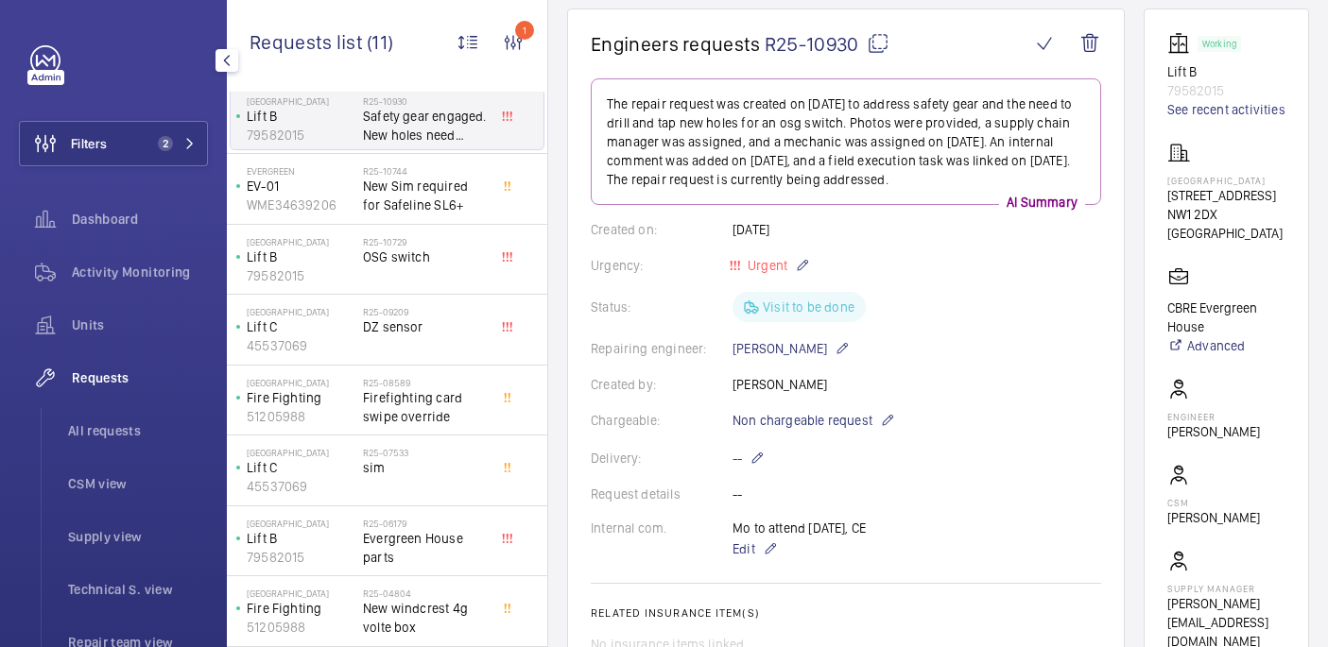
click at [145, 175] on div "Filters 2 Dashboard Activity Monitoring Units Requests All requests CSM view Su…" at bounding box center [113, 513] width 189 height 937
click at [145, 156] on button "Filters 2" at bounding box center [113, 143] width 189 height 45
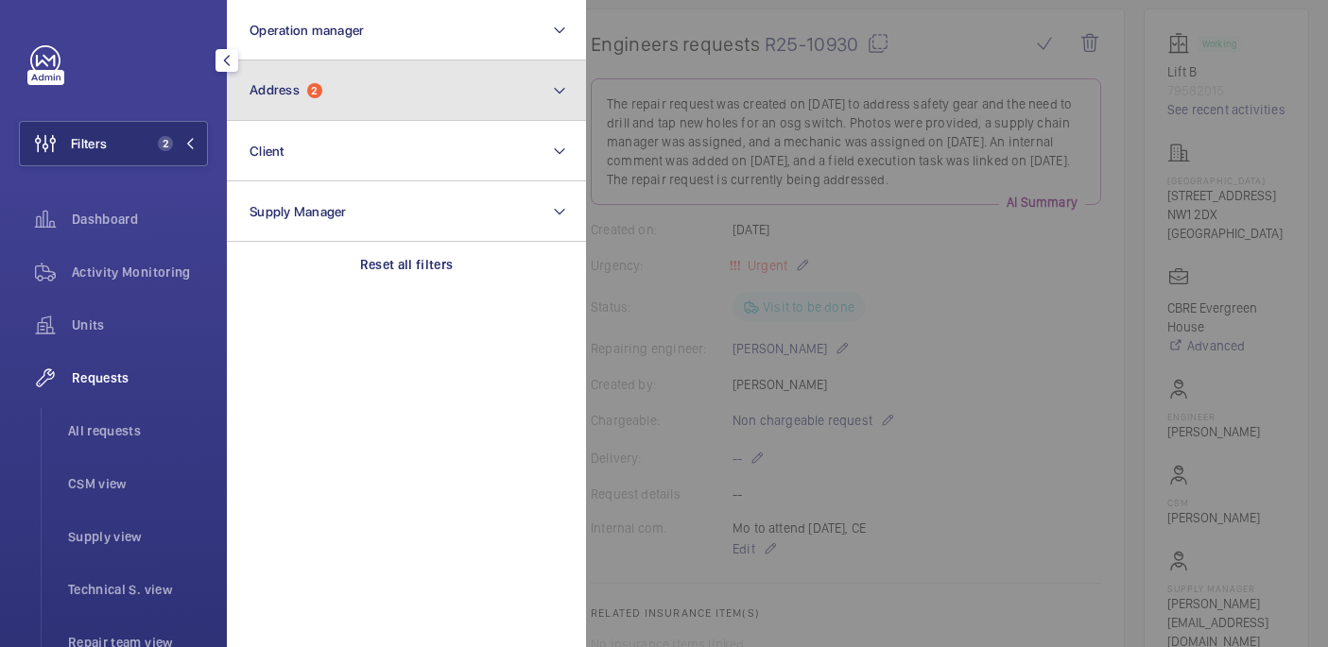
click at [371, 104] on button "Address 2" at bounding box center [406, 90] width 359 height 60
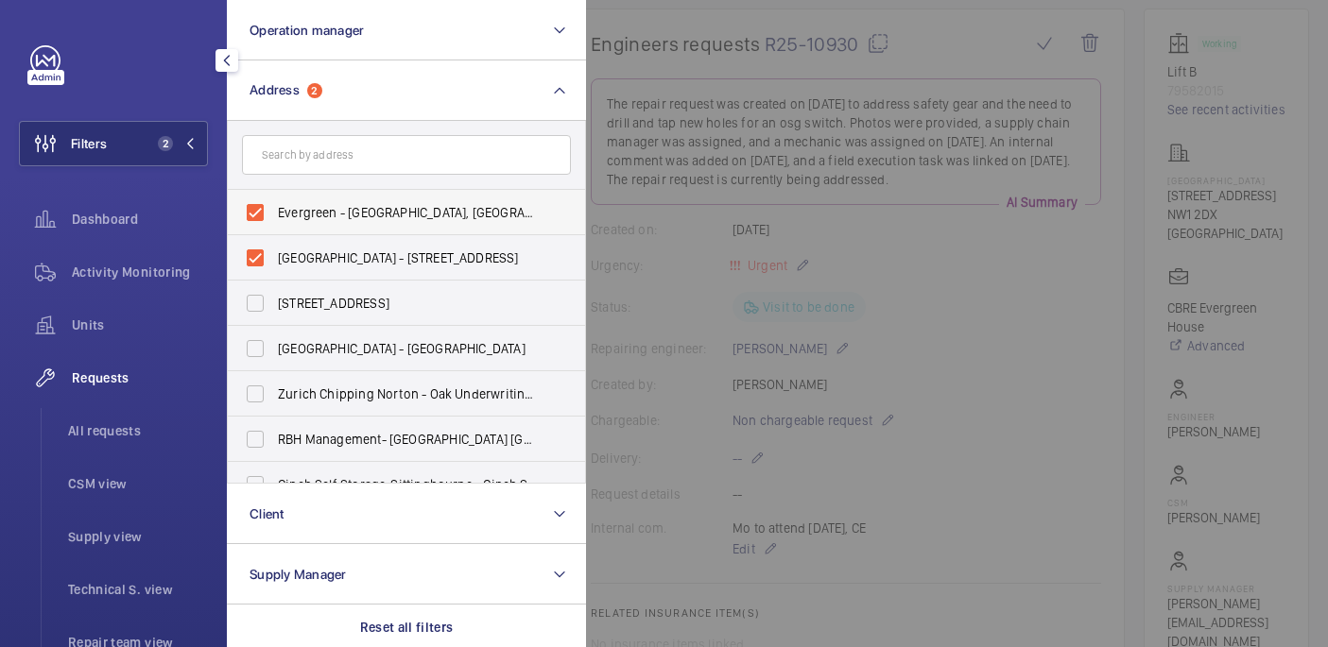
click at [410, 208] on span "Evergreen - Evergreen Studios, RICHMOND TW9 1QH" at bounding box center [408, 212] width 260 height 19
click at [274, 208] on input "Evergreen - Evergreen Studios, RICHMOND TW9 1QH" at bounding box center [255, 213] width 38 height 38
checkbox input "false"
click at [679, 33] on div at bounding box center [1250, 323] width 1328 height 647
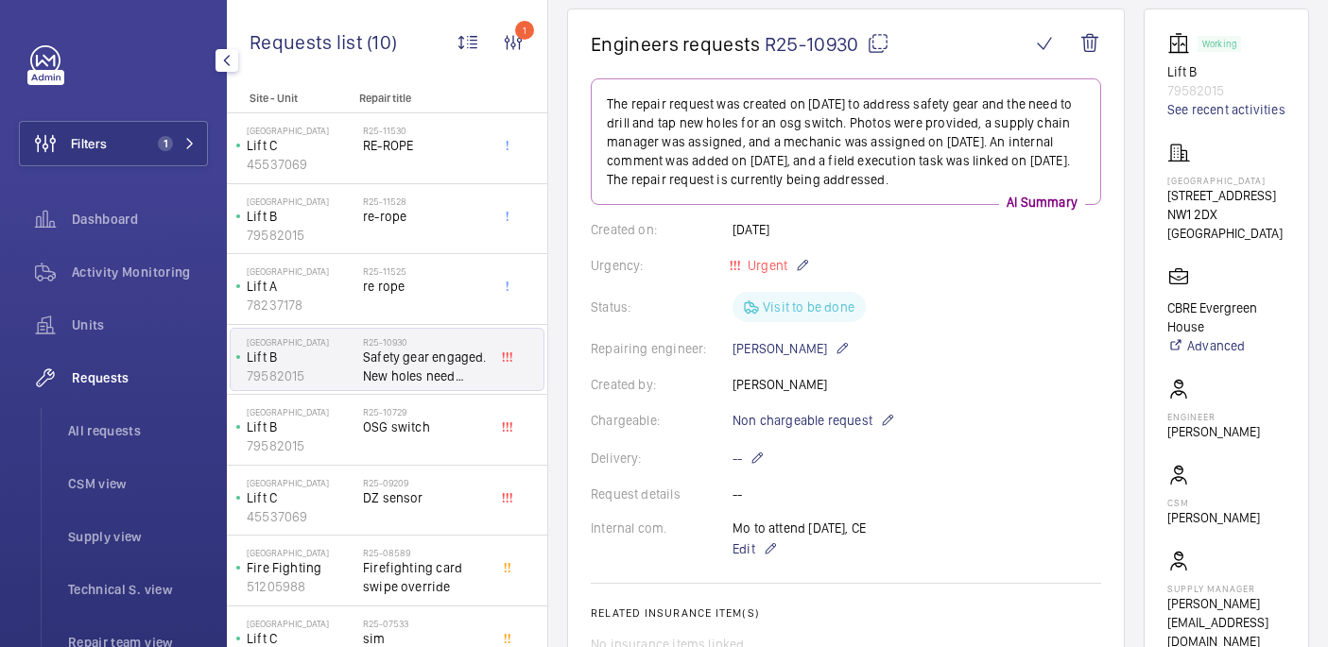
scroll to position [170, 0]
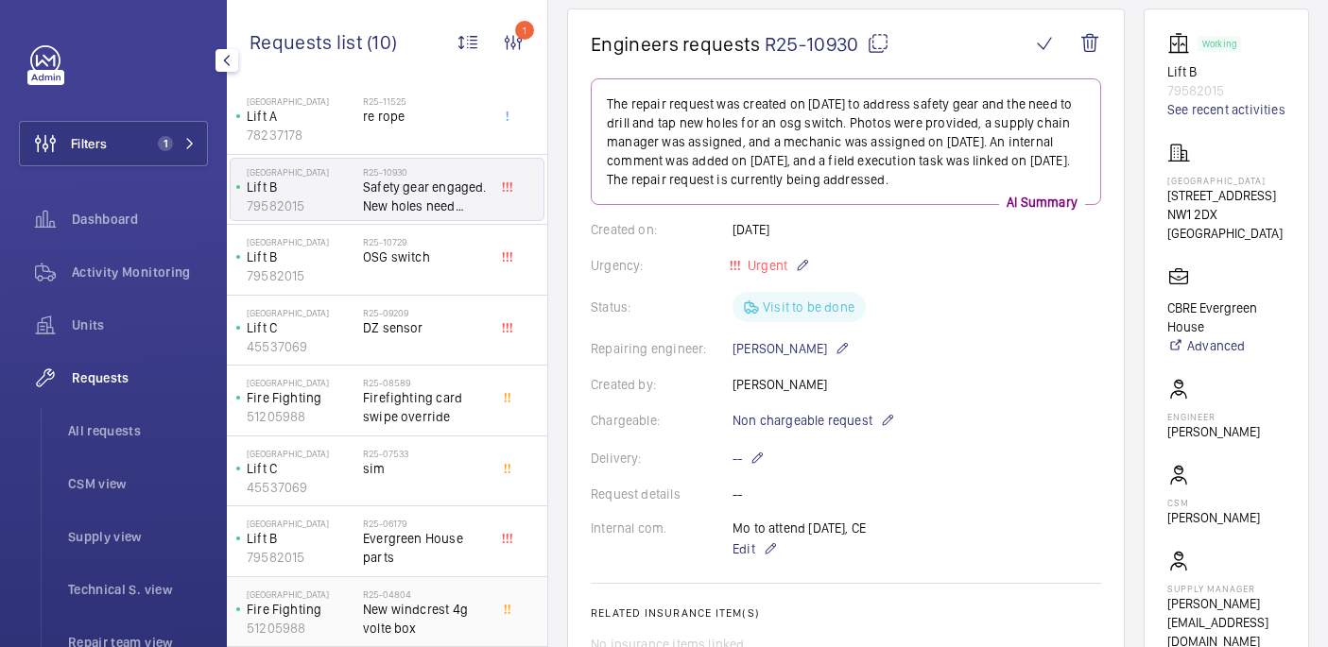
click at [419, 615] on span "New windcrest 4g volte box" at bounding box center [425, 619] width 125 height 38
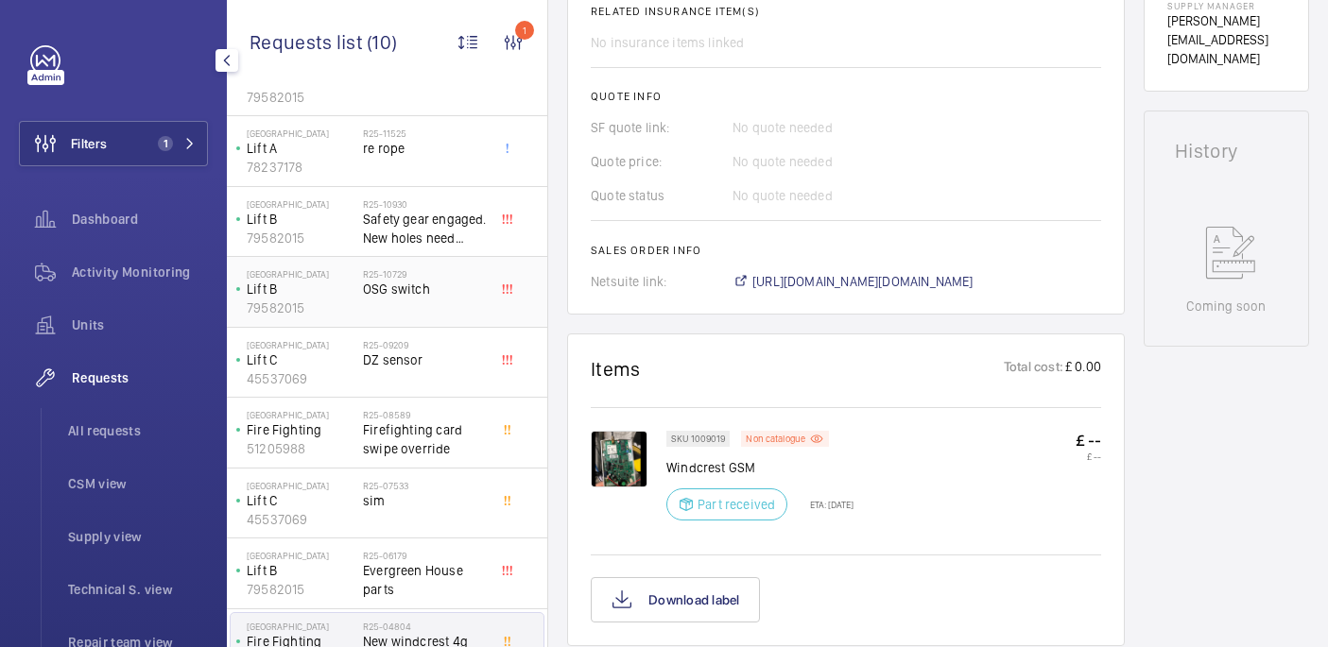
scroll to position [170, 0]
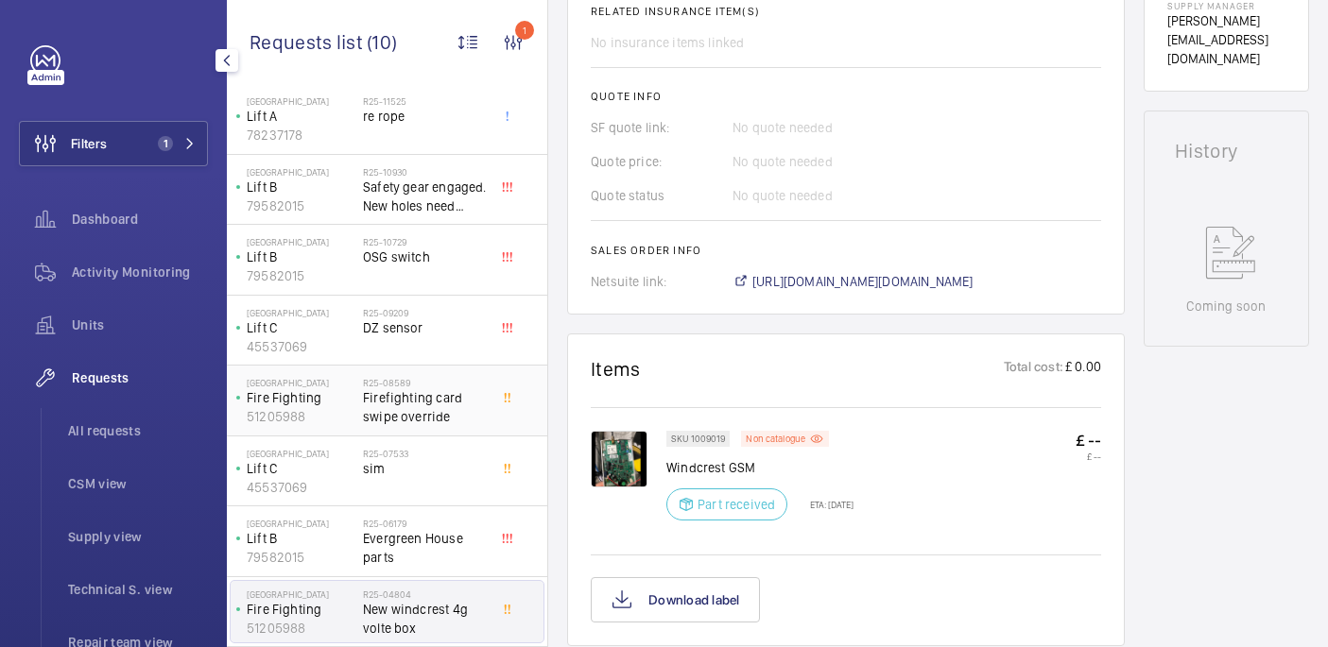
click at [444, 407] on span "Firefighting card swipe override" at bounding box center [425, 407] width 125 height 38
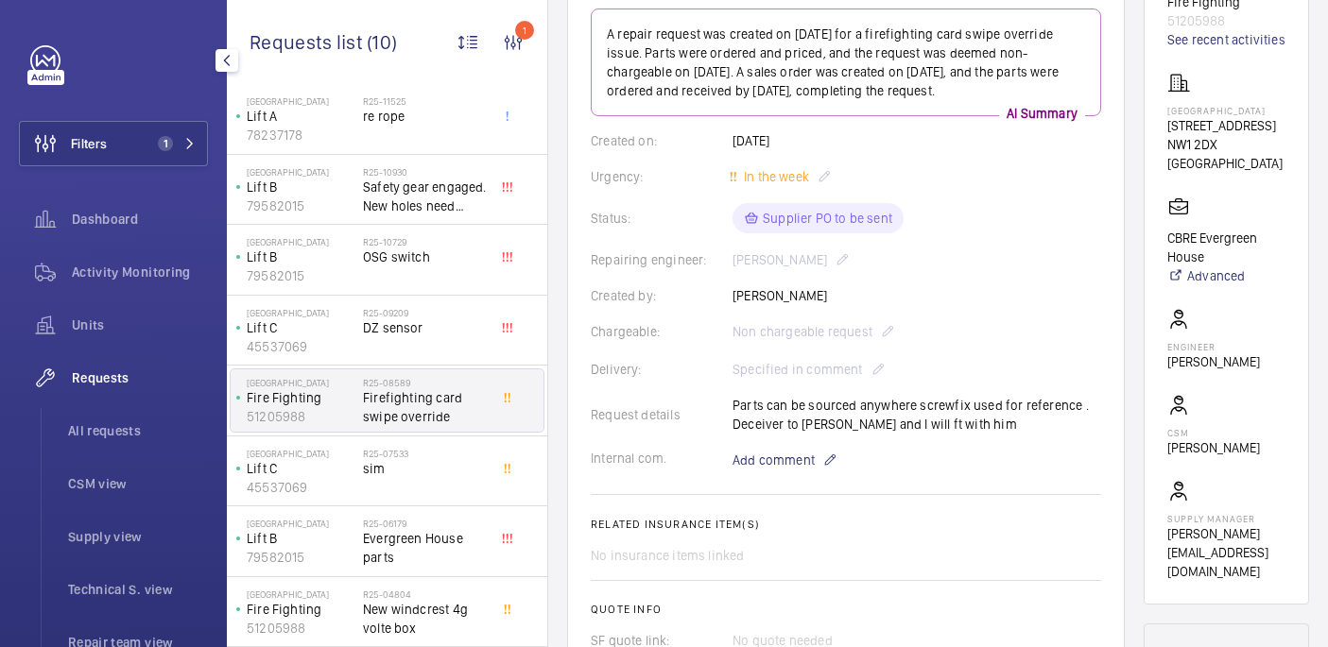
scroll to position [187, 0]
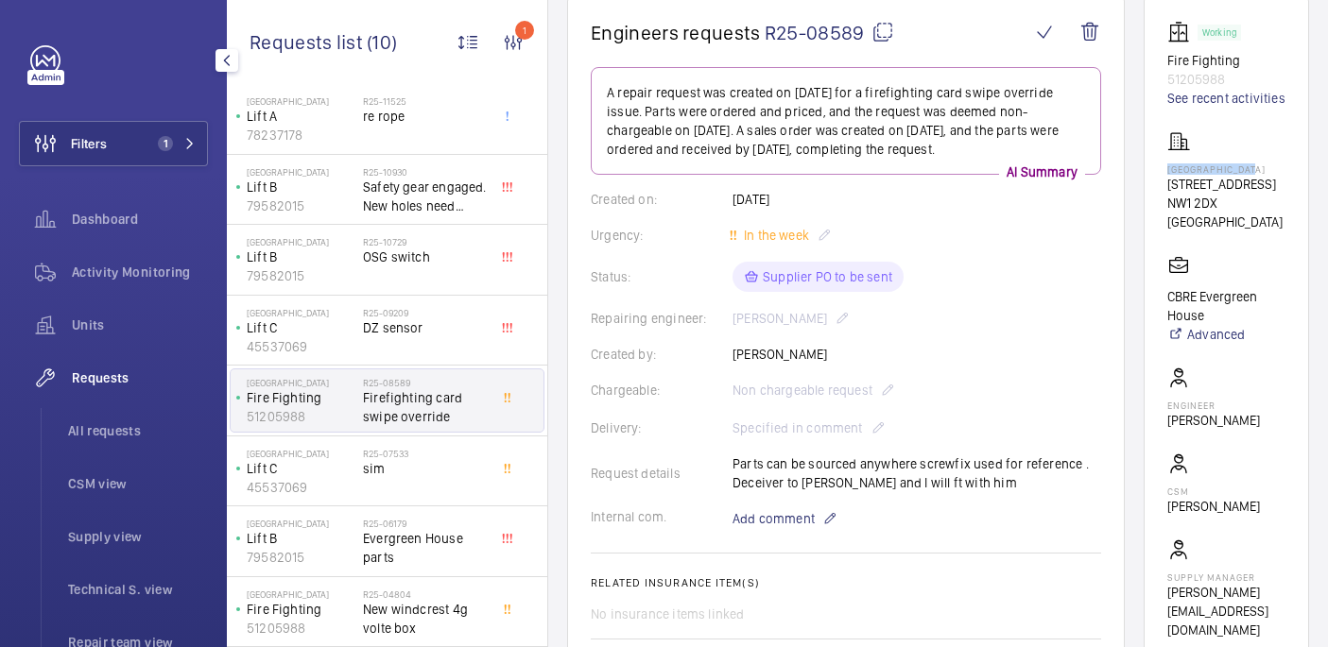
drag, startPoint x: 1198, startPoint y: 187, endPoint x: 1248, endPoint y: 196, distance: 50.8
click at [1248, 196] on wm-front-card "Working Fire Fighting 51205988 See recent activities Evergreen House 160 Euston…" at bounding box center [1225, 330] width 165 height 666
copy p "Evergreen House"
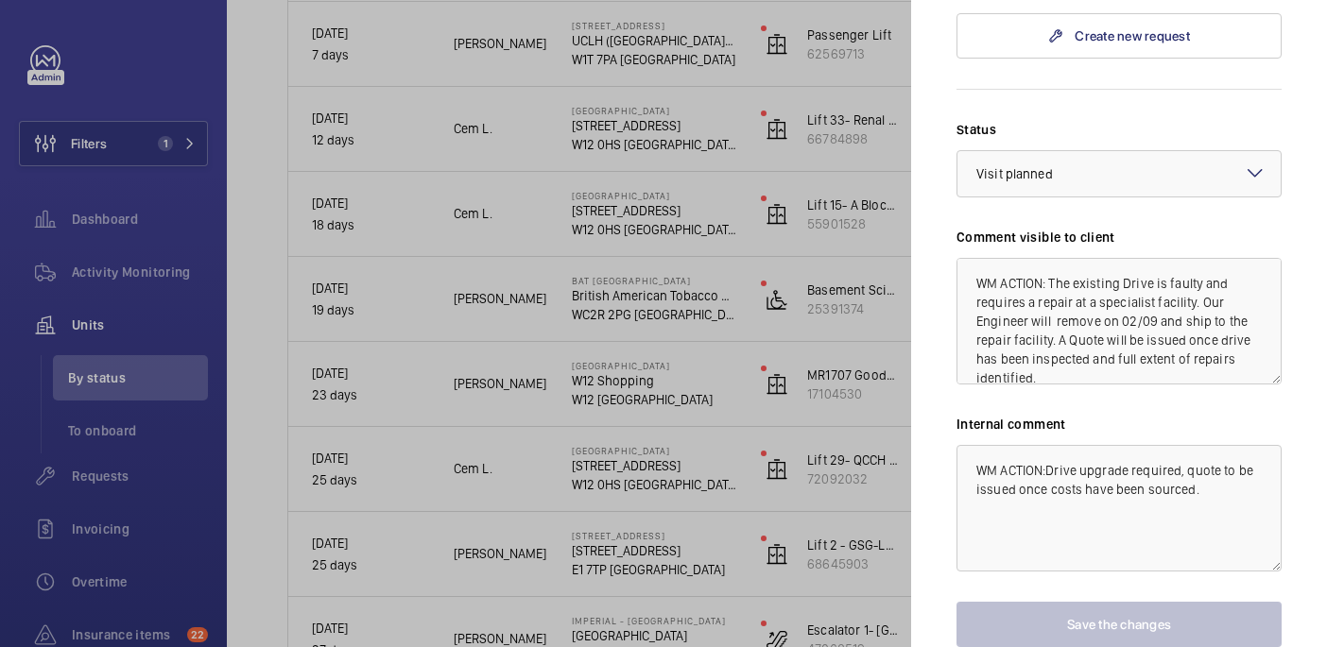
scroll to position [57, 0]
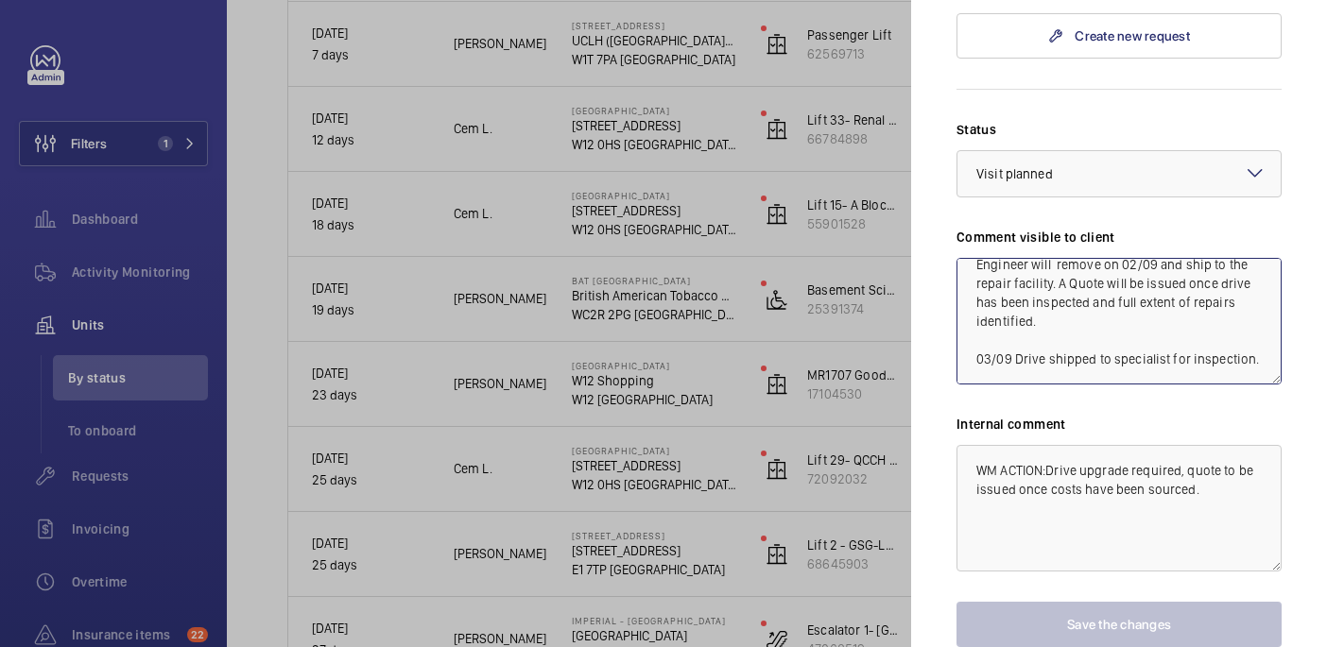
click at [1252, 330] on textarea "WM ACTION: The existing Drive is faulty and requires a repair at a specialist f…" at bounding box center [1118, 321] width 325 height 127
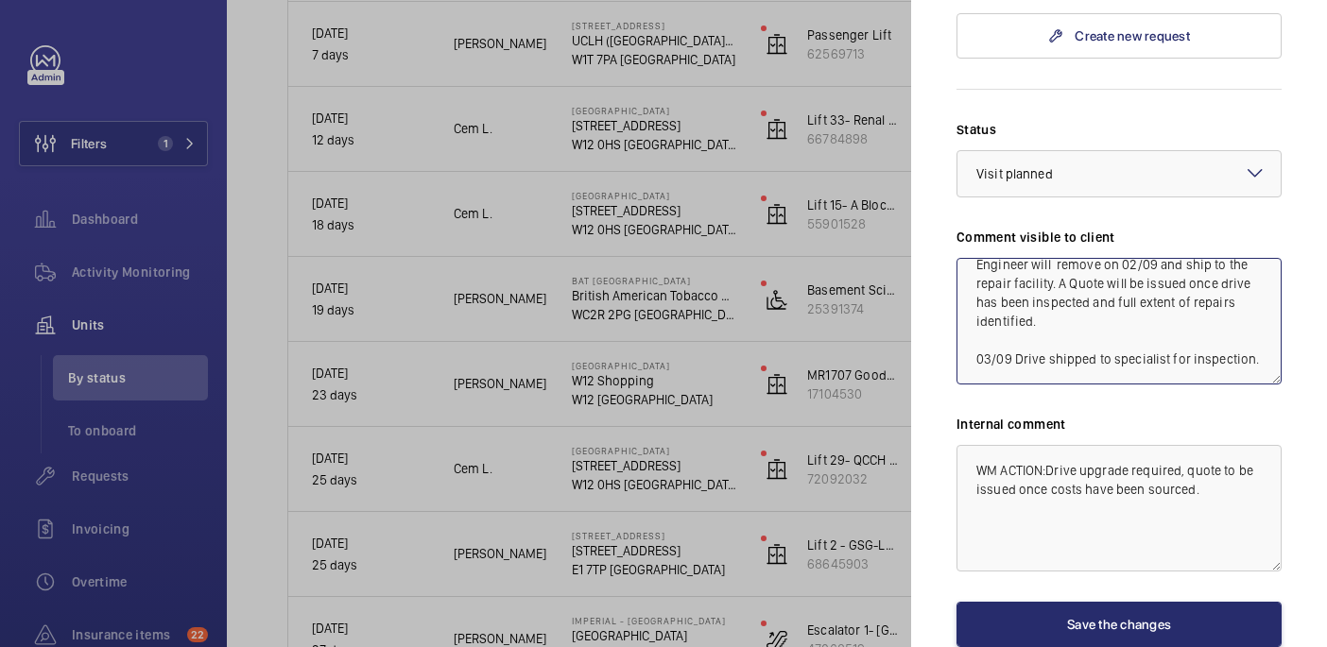
scroll to position [77, 0]
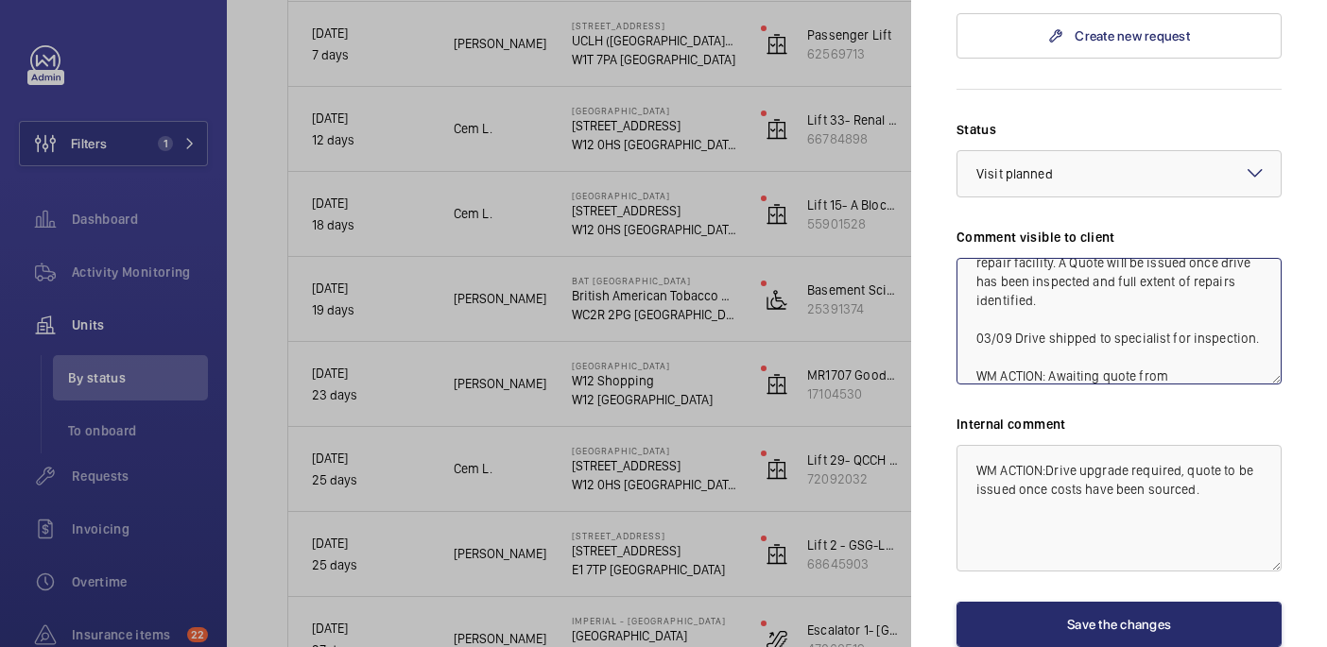
drag, startPoint x: 1166, startPoint y: 303, endPoint x: 1106, endPoint y: 303, distance: 60.5
click at [1106, 303] on textarea "WM ACTION: The existing Drive is faulty and requires a repair at a specialist f…" at bounding box center [1118, 321] width 325 height 127
click at [1180, 341] on textarea "WM ACTION: The existing Drive is faulty and requires a repair at a specialist f…" at bounding box center [1118, 321] width 325 height 127
paste textarea "specialist"
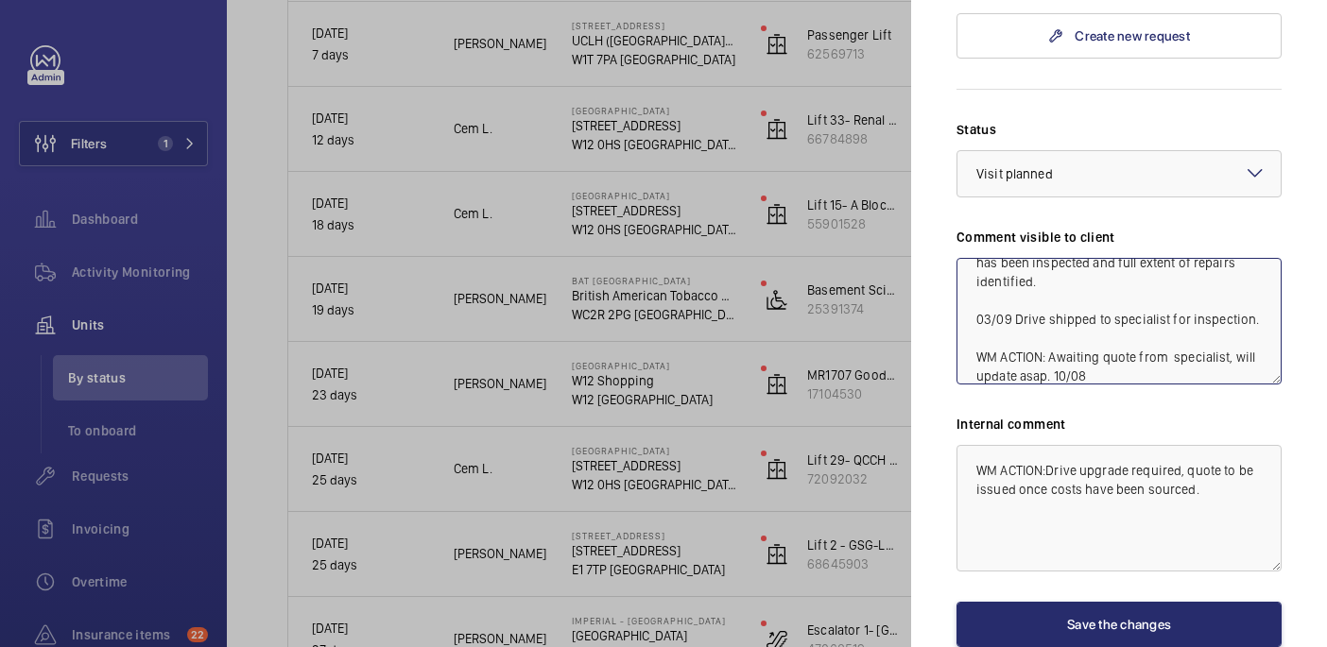
click at [1175, 324] on textarea "WM ACTION: The existing Drive is faulty and requires a repair at a specialist f…" at bounding box center [1118, 321] width 325 height 127
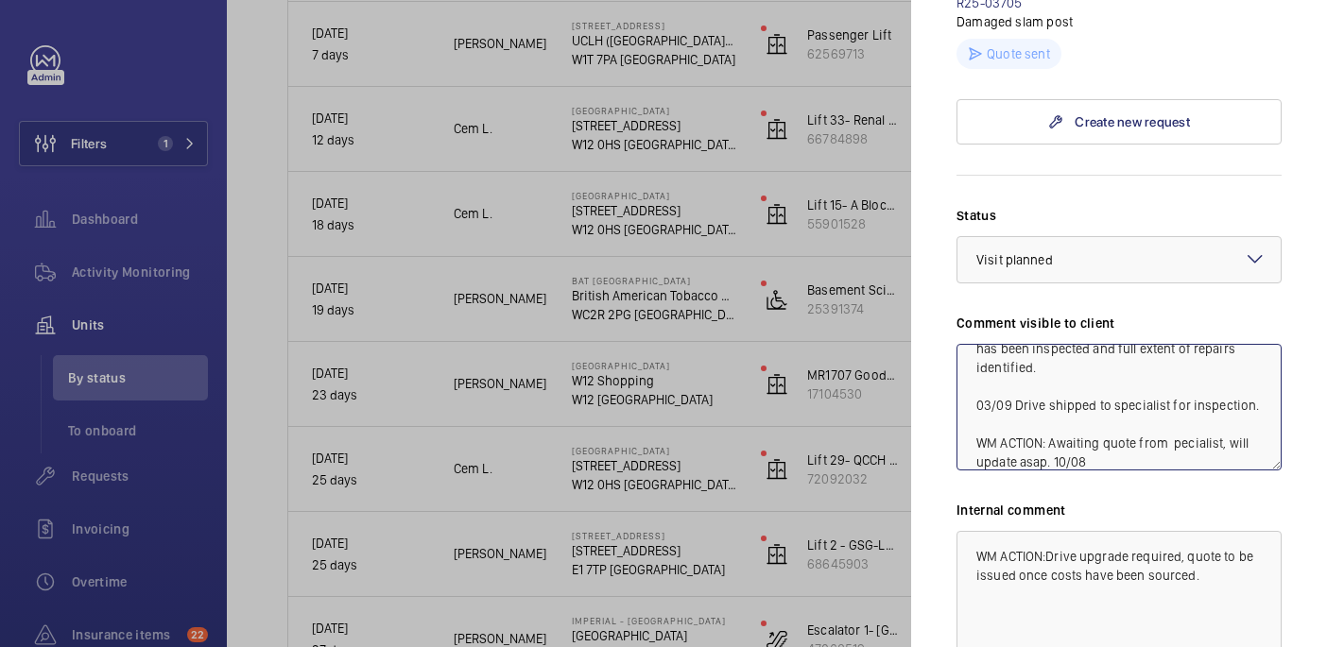
scroll to position [941, 0]
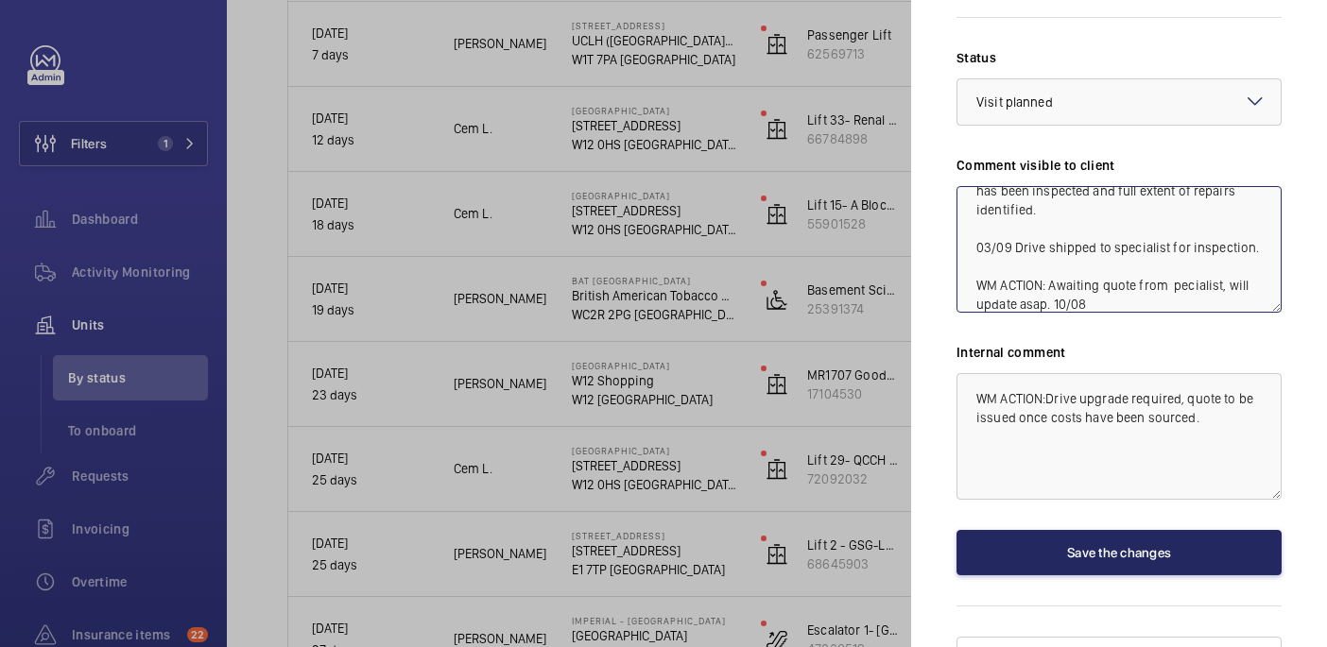
type textarea "WM ACTION: The existing Drive is faulty and requires a repair at a specialist f…"
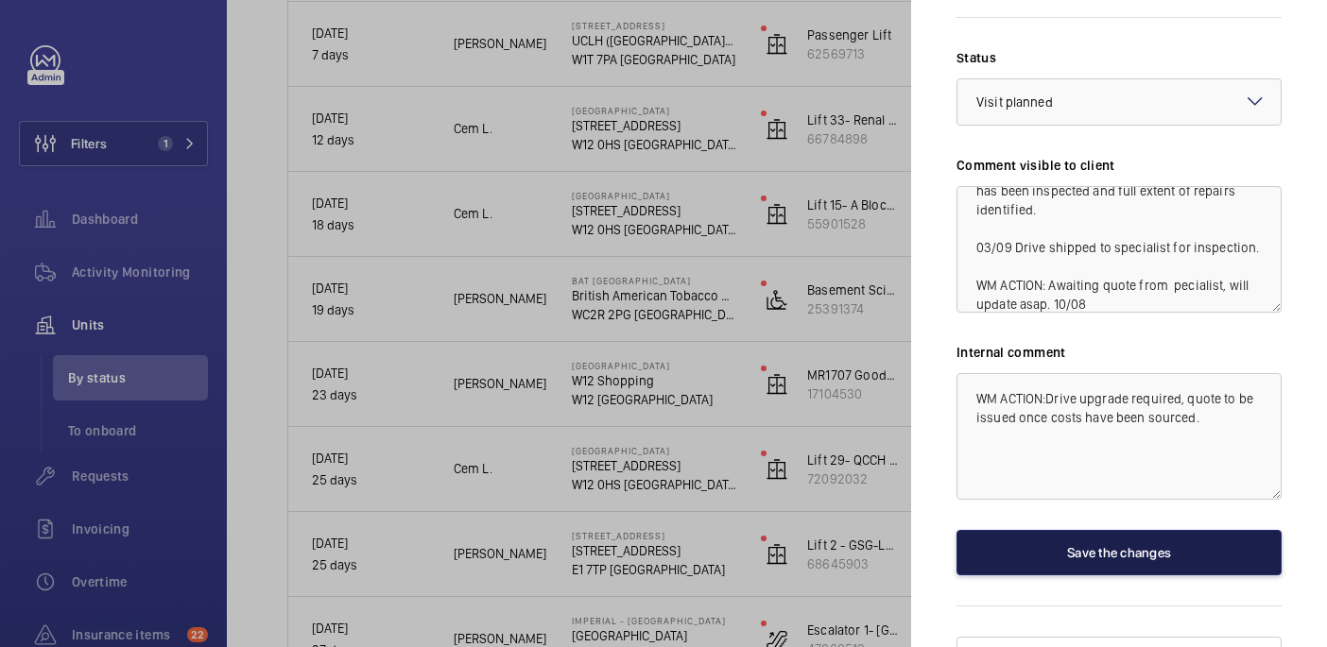
click at [1139, 530] on button "Save the changes" at bounding box center [1118, 552] width 325 height 45
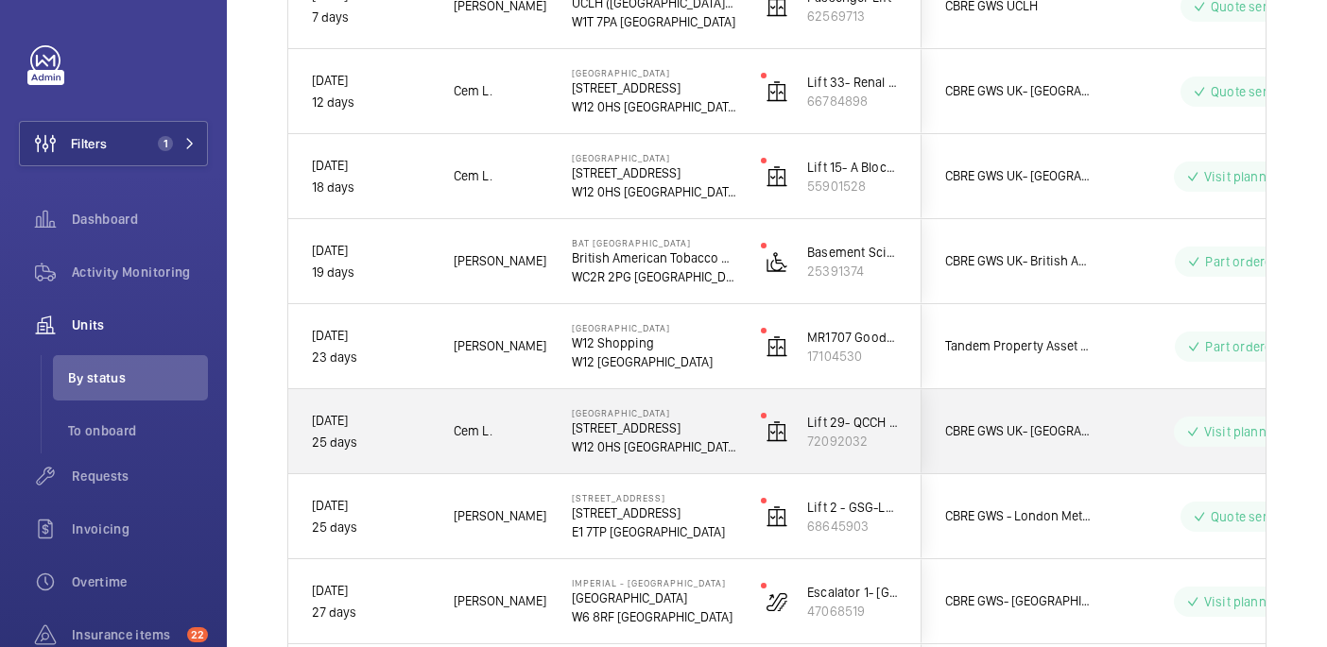
scroll to position [885, 0]
